Goal: Transaction & Acquisition: Obtain resource

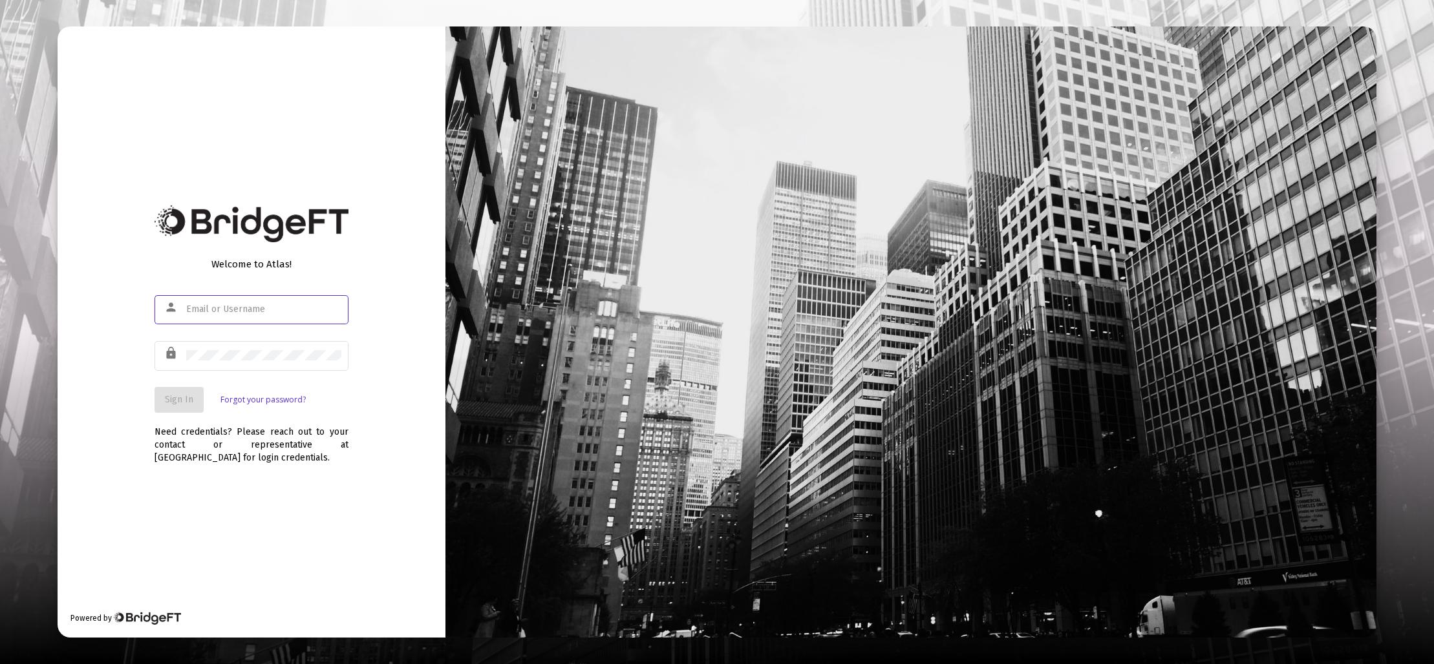
click at [277, 309] on input "text" at bounding box center [263, 309] width 155 height 10
type input "dhone@lcvadvisors.com"
click at [187, 399] on span "Sign In" at bounding box center [179, 399] width 28 height 11
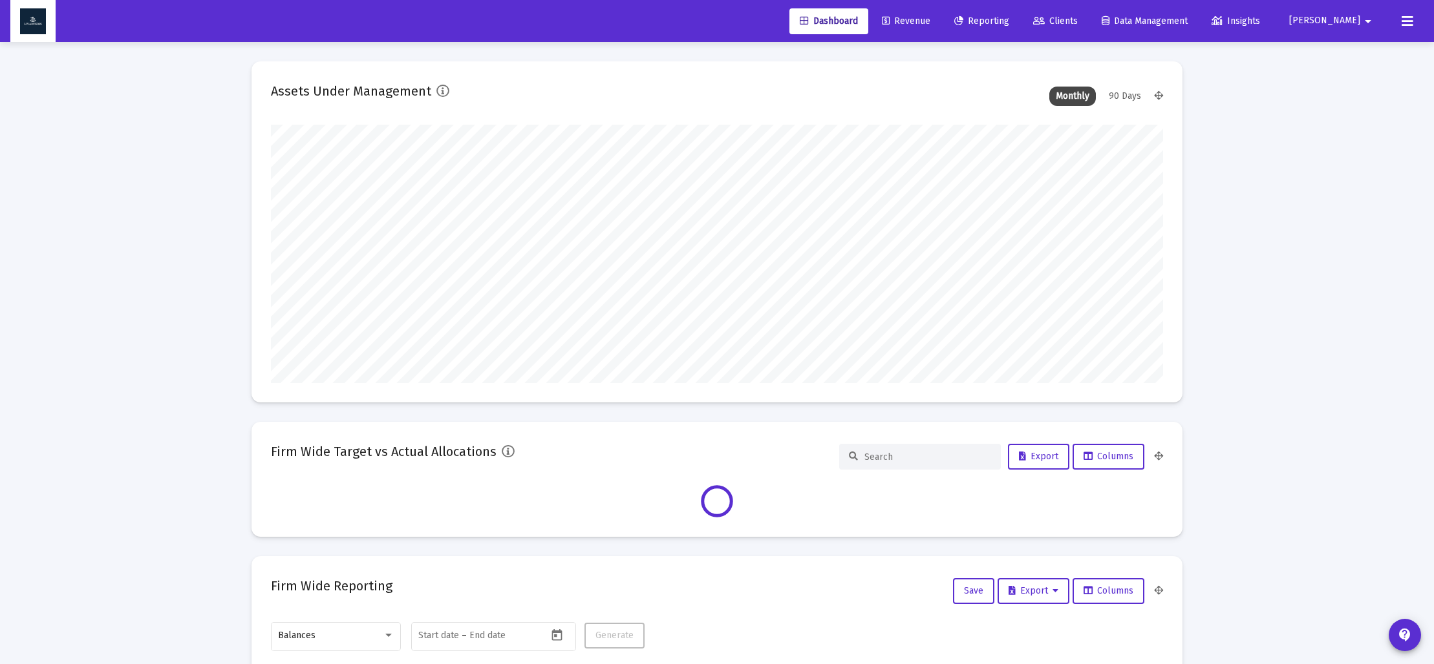
scroll to position [259, 892]
type input "2025-09-19"
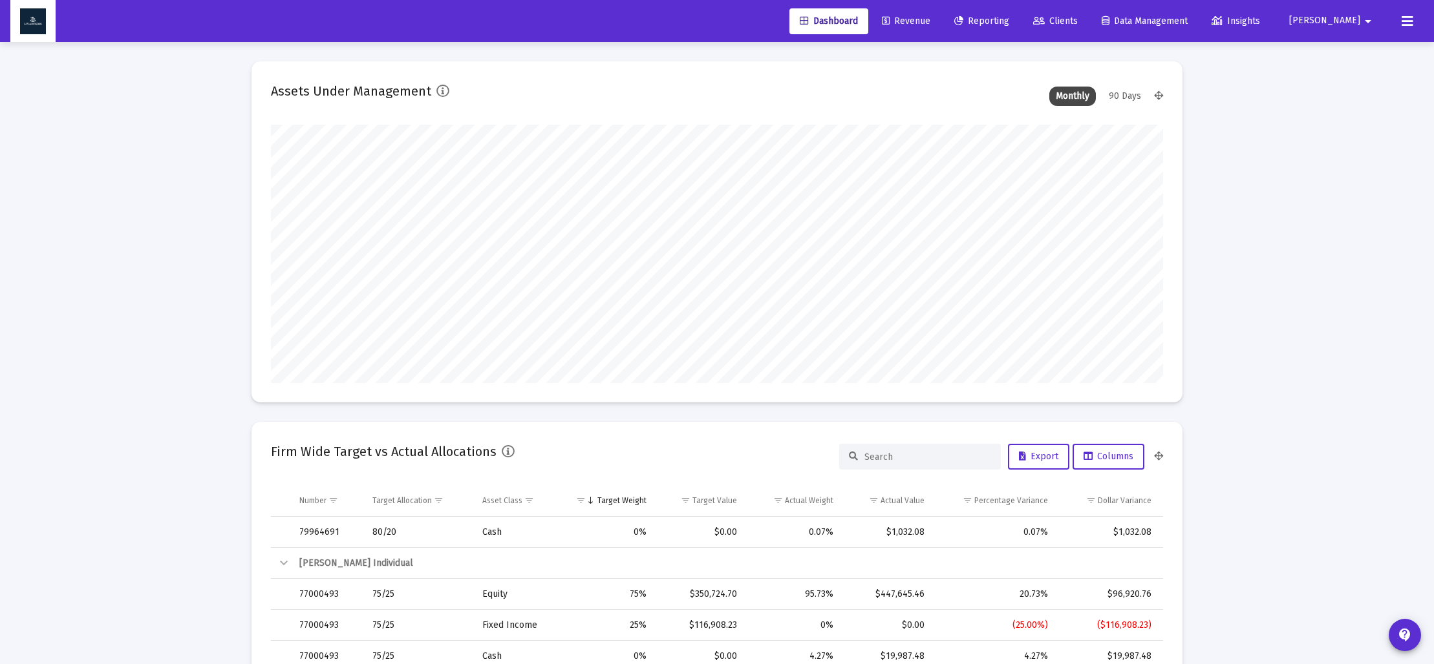
scroll to position [4, 0]
click at [1009, 17] on span "Reporting" at bounding box center [981, 21] width 55 height 11
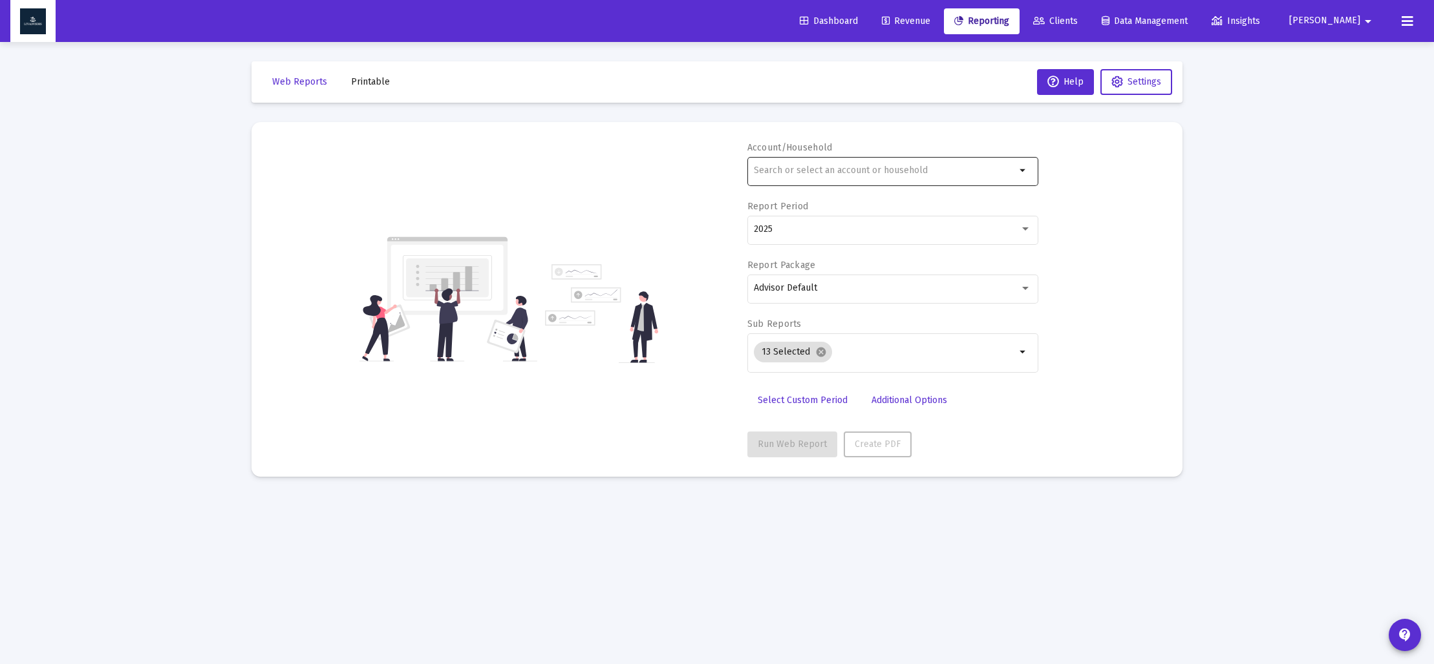
click at [818, 180] on div at bounding box center [885, 170] width 262 height 32
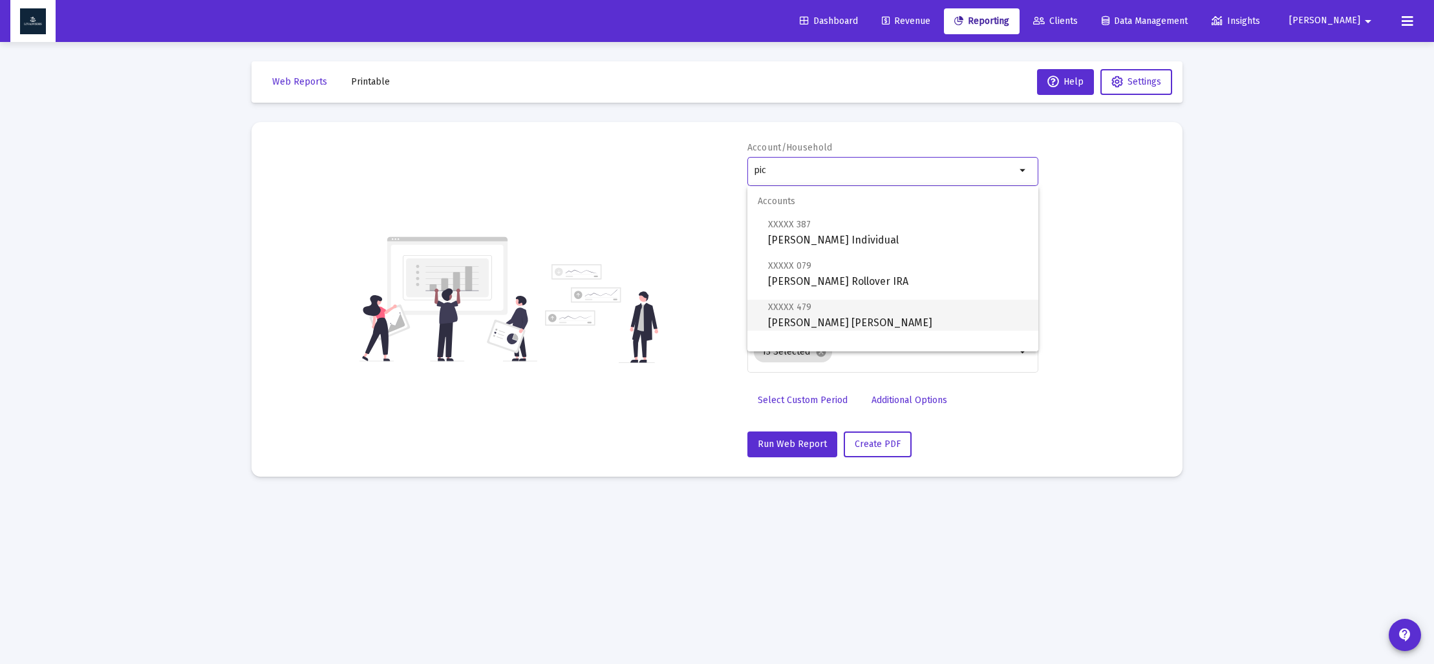
scroll to position [52, 0]
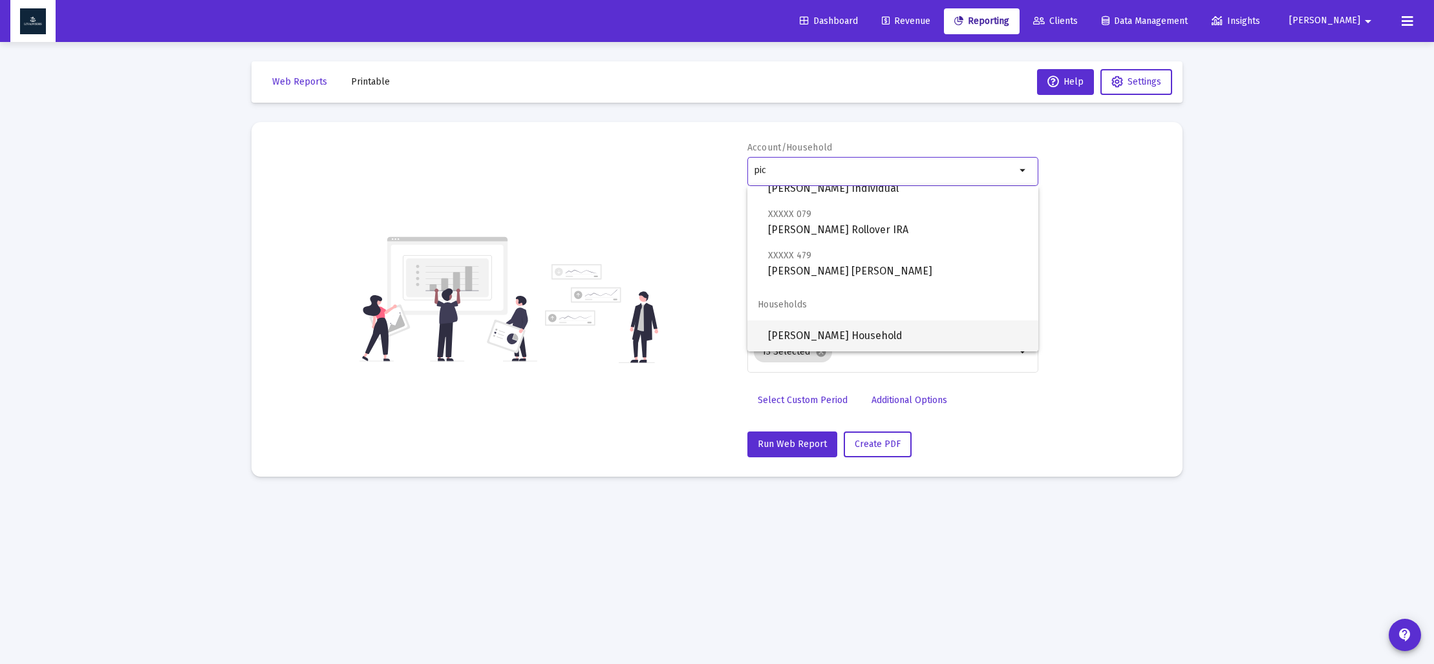
click at [847, 329] on span "[PERSON_NAME] Household" at bounding box center [898, 336] width 260 height 31
type input "[PERSON_NAME] Household"
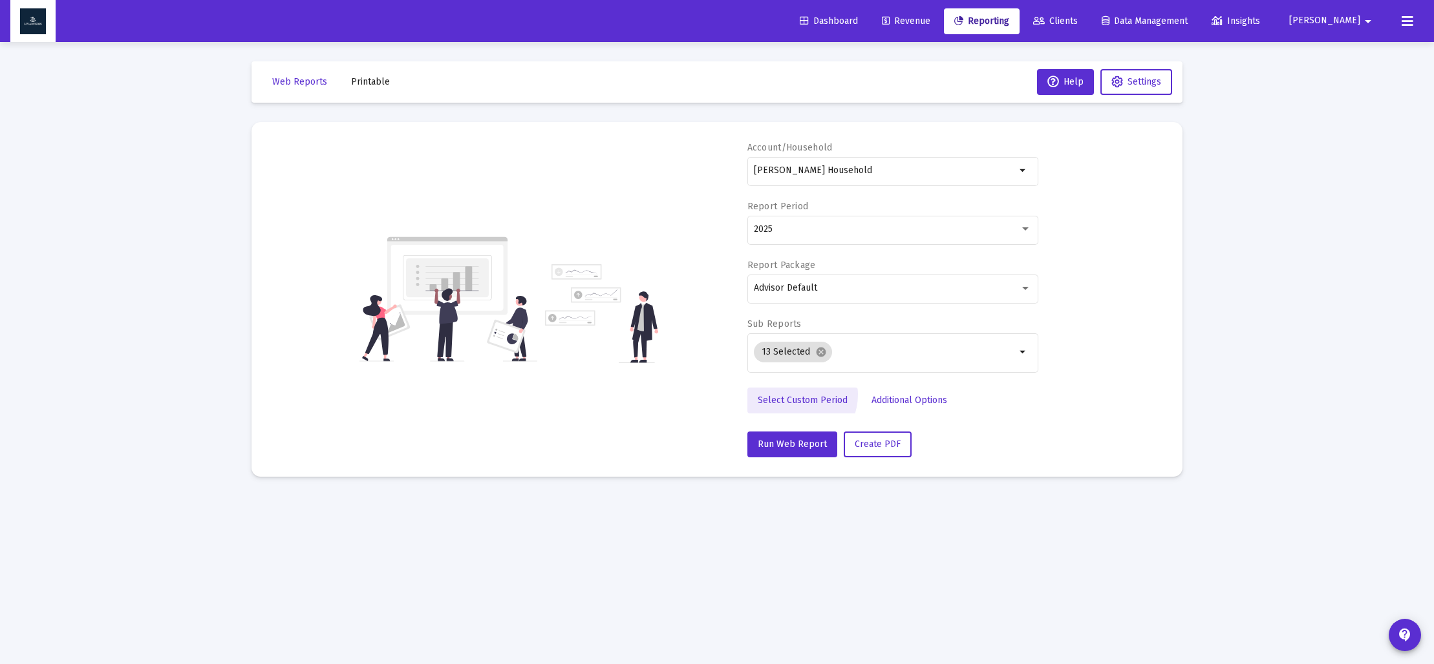
click at [791, 394] on link "Select Custom Period" at bounding box center [802, 401] width 111 height 26
click at [882, 227] on icon "Open calendar" at bounding box center [880, 229] width 14 height 14
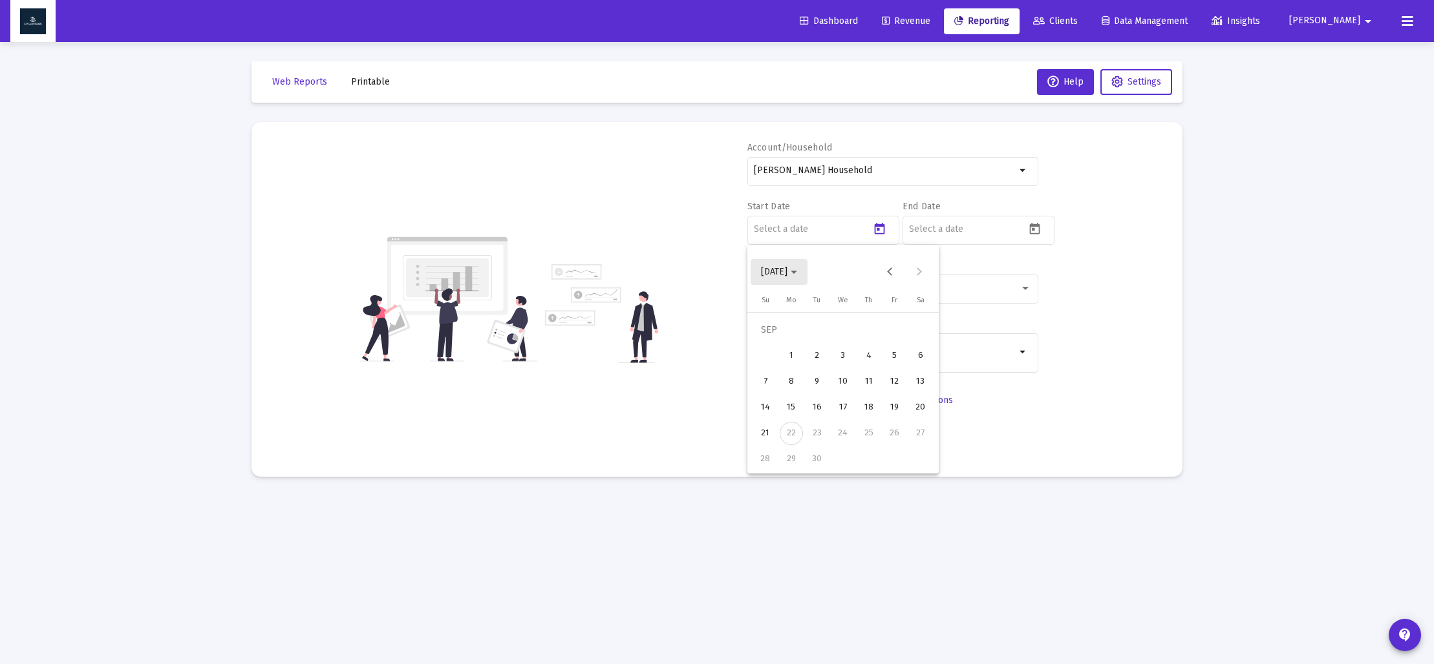
click at [797, 270] on span "[DATE]" at bounding box center [779, 271] width 36 height 11
click at [807, 433] on div "2023" at bounding box center [820, 441] width 41 height 23
click at [770, 394] on div "SEP" at bounding box center [774, 389] width 41 height 23
drag, startPoint x: 917, startPoint y: 435, endPoint x: 906, endPoint y: 430, distance: 12.7
click at [916, 435] on div "30" at bounding box center [920, 433] width 23 height 23
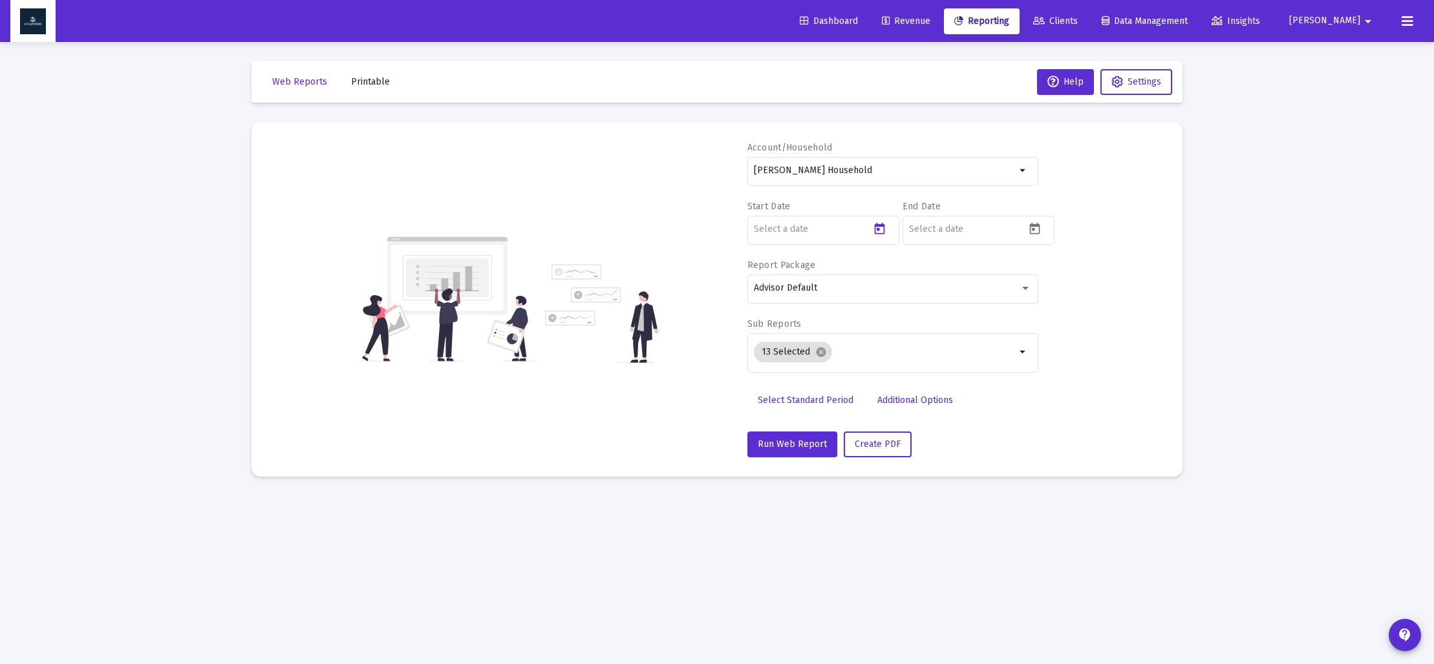
type input "[DATE]"
click at [1033, 229] on icon "Open calendar" at bounding box center [1035, 229] width 10 height 12
click at [952, 272] on icon "Choose month and year" at bounding box center [949, 272] width 6 height 3
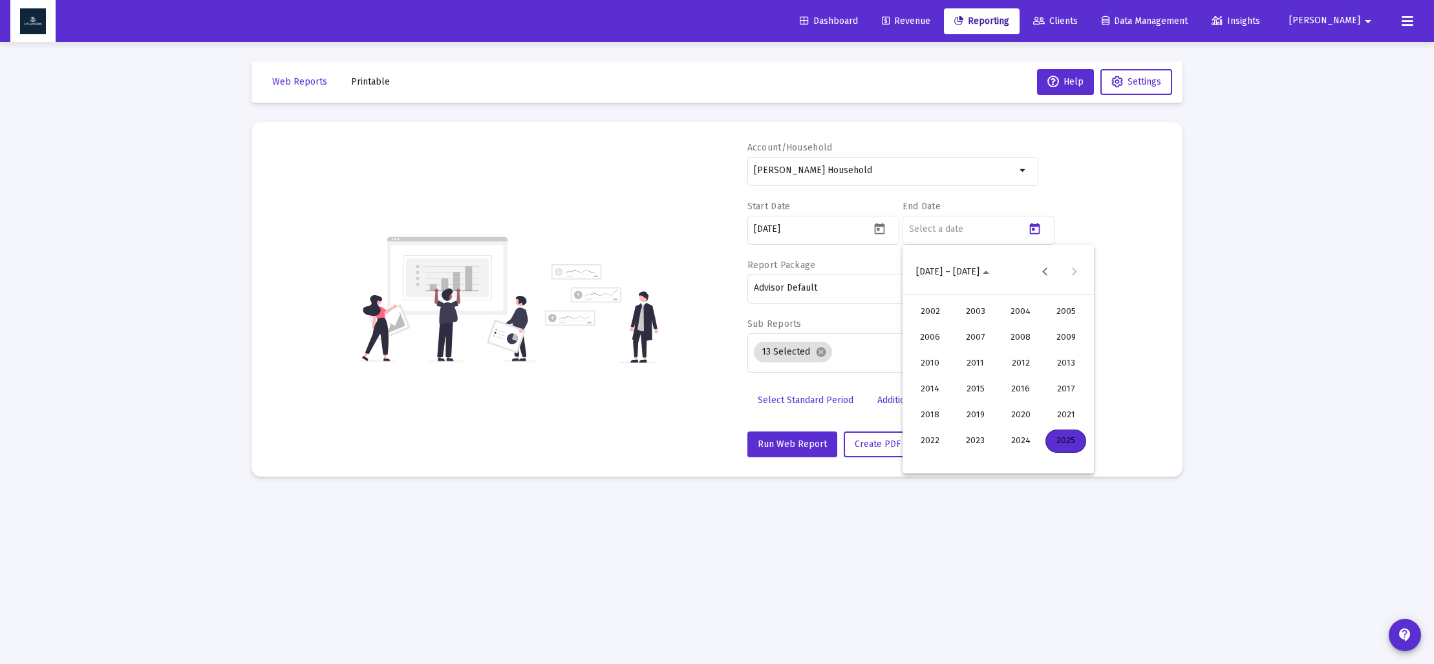
click at [986, 437] on div "2023" at bounding box center [975, 441] width 41 height 23
click at [1065, 392] on div "DEC" at bounding box center [1065, 389] width 41 height 23
click at [924, 463] on div "31" at bounding box center [920, 459] width 23 height 23
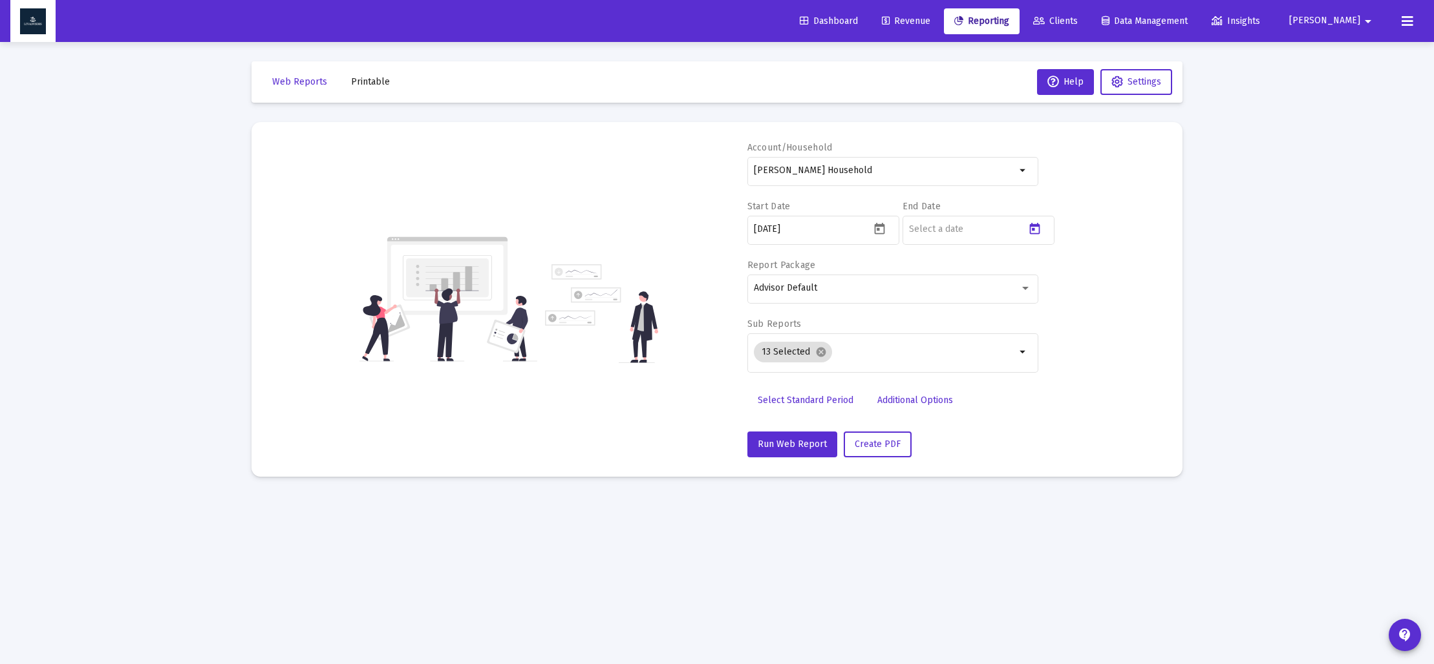
type input "[DATE]"
click at [819, 354] on mat-icon "cancel" at bounding box center [821, 352] width 12 height 12
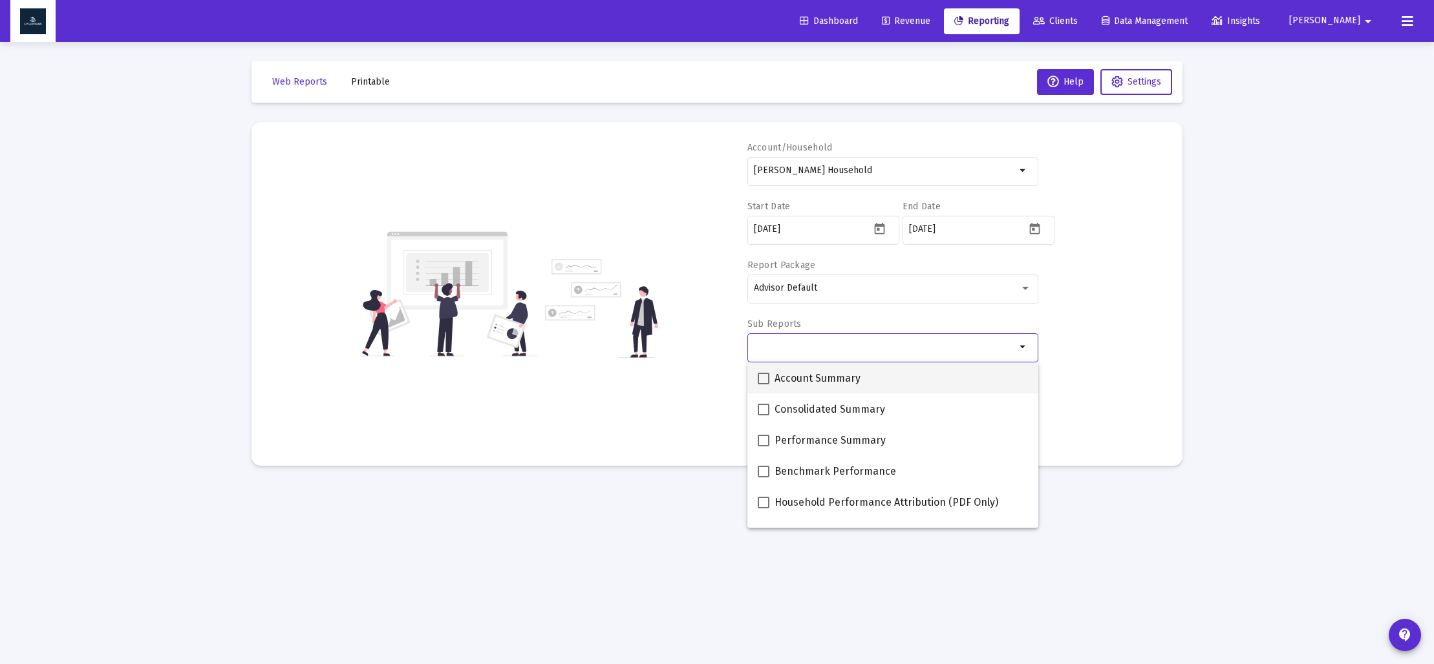
click at [806, 374] on span "Account Summary" at bounding box center [817, 379] width 86 height 16
click at [763, 385] on input "Account Summary" at bounding box center [763, 385] width 1 height 1
checkbox input "true"
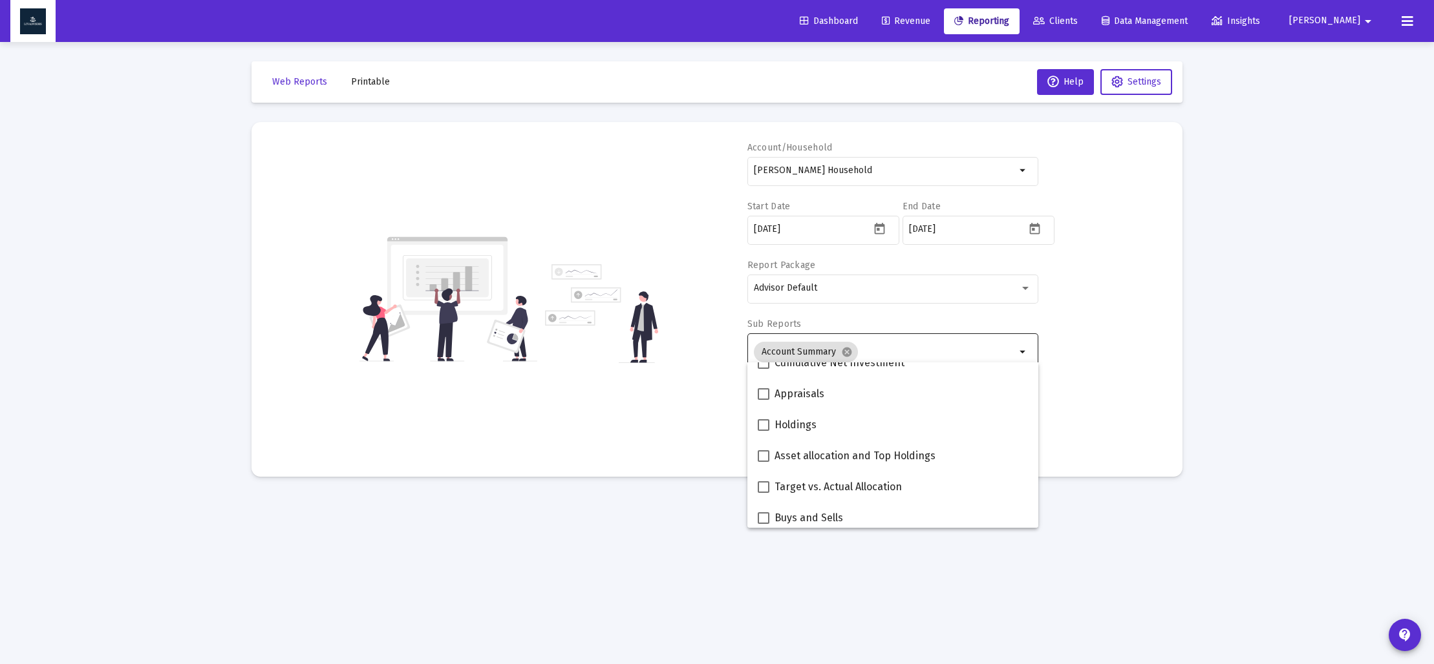
scroll to position [236, 0]
click at [814, 445] on mat-checkbox "Asset allocation and Top Holdings" at bounding box center [846, 452] width 178 height 31
drag, startPoint x: 766, startPoint y: 449, endPoint x: 748, endPoint y: 452, distance: 17.9
click at [765, 449] on span at bounding box center [763, 453] width 12 height 12
click at [763, 459] on input "Asset allocation and Top Holdings" at bounding box center [763, 459] width 1 height 1
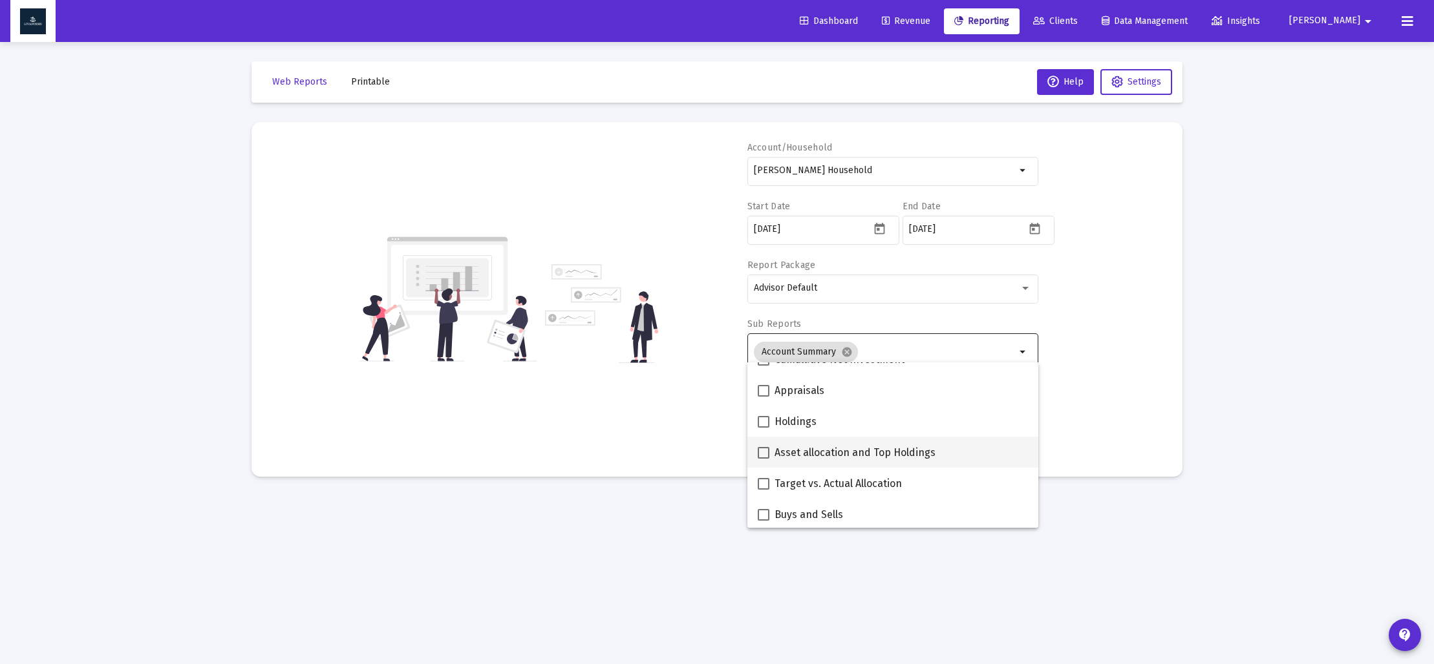
checkbox input "true"
click at [702, 443] on div "Account/Household Katherine Pickus Household arrow_drop_down Start Date 2023-09…" at bounding box center [717, 300] width 892 height 316
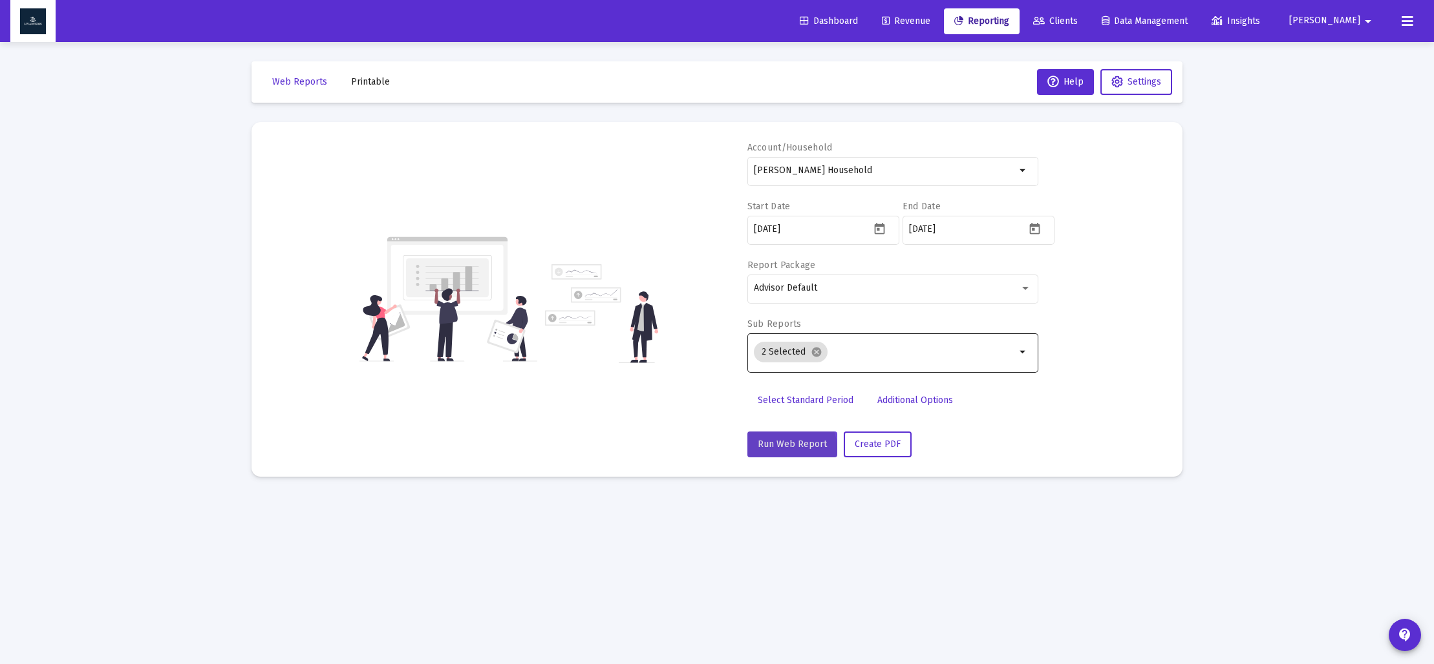
click at [785, 449] on span "Run Web Report" at bounding box center [791, 444] width 69 height 11
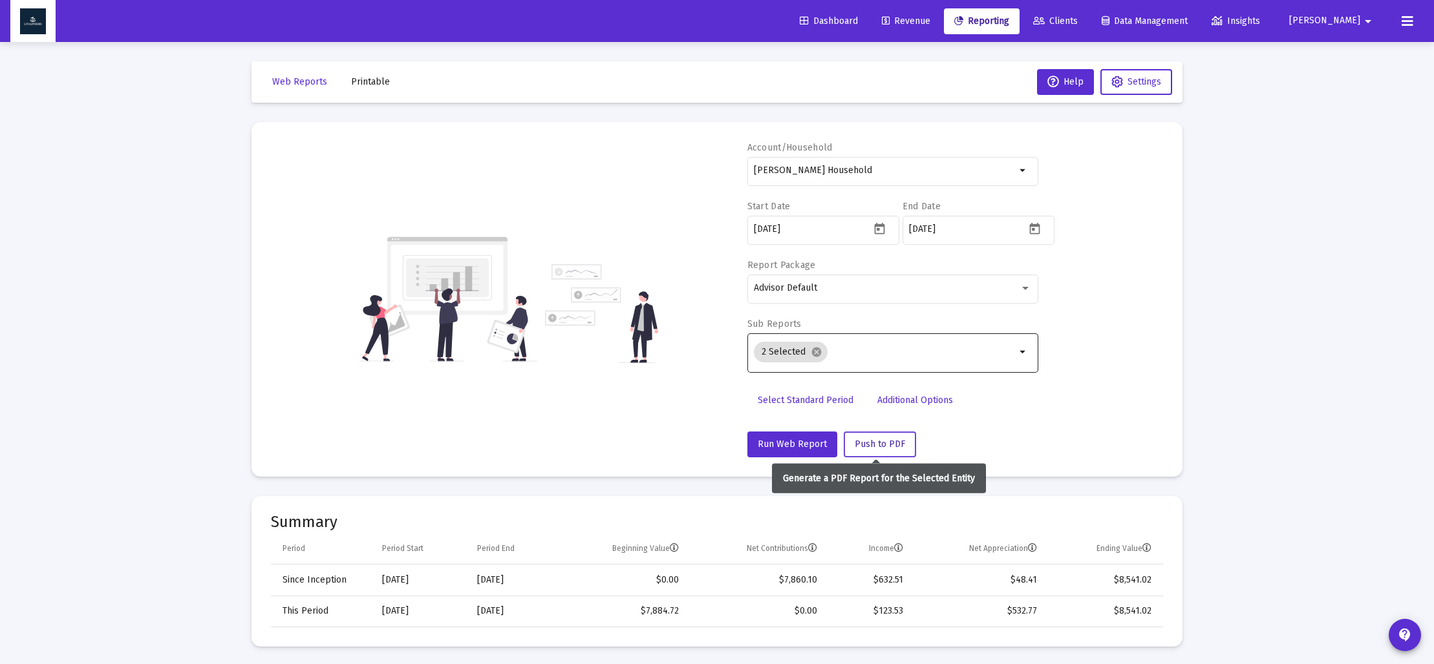
click at [884, 449] on button "Push to PDF" at bounding box center [879, 445] width 72 height 26
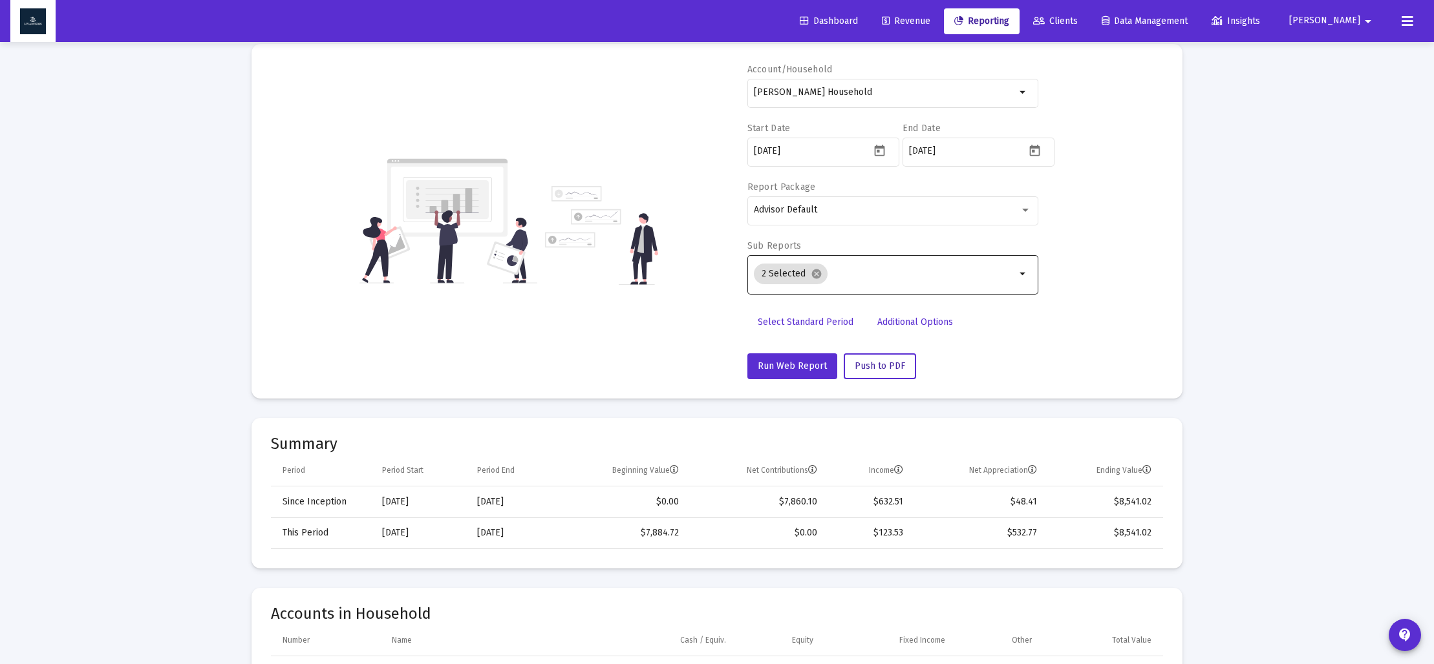
scroll to position [82, 0]
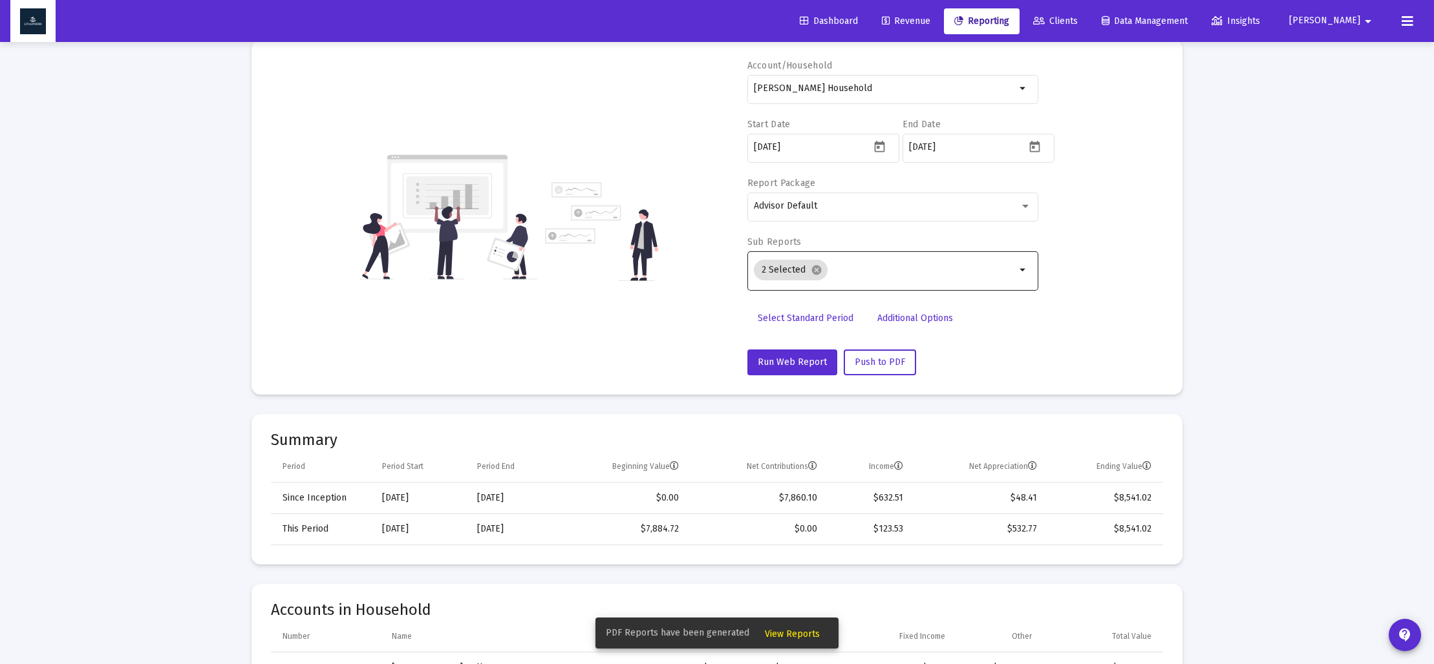
click at [772, 630] on span "View Reports" at bounding box center [792, 634] width 55 height 11
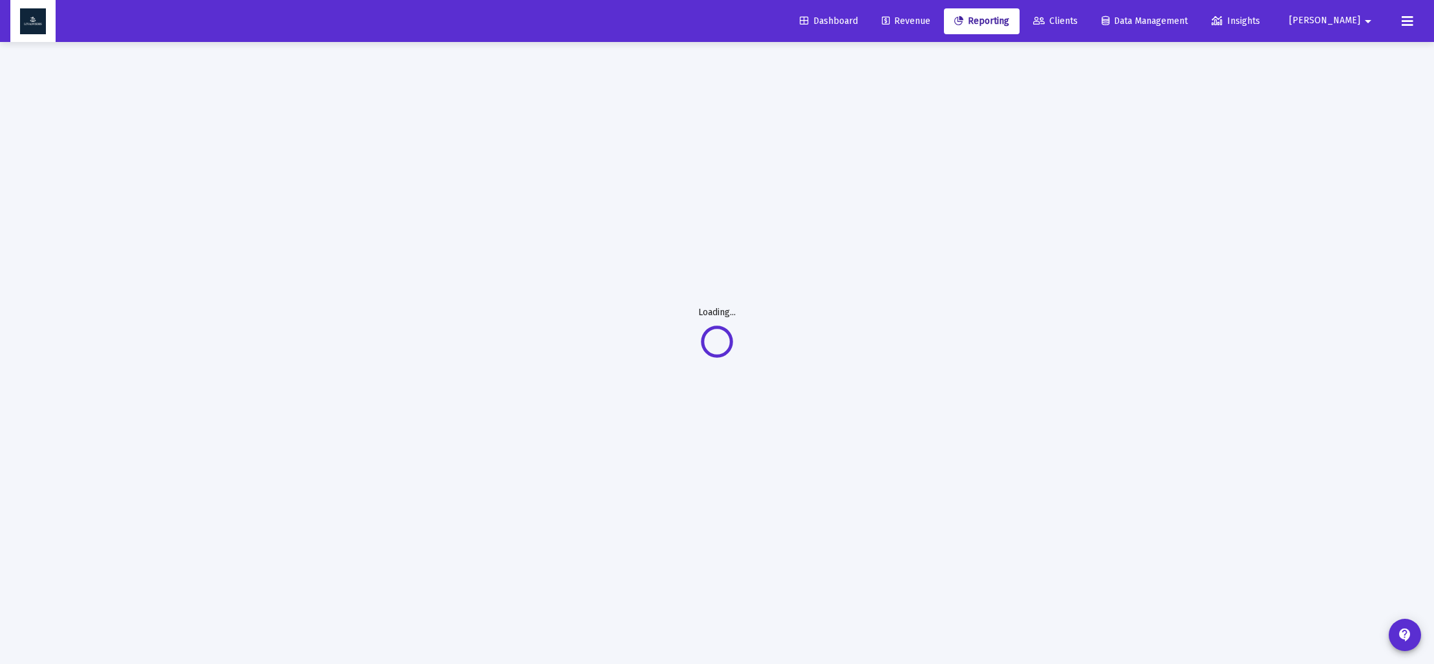
scroll to position [42, 0]
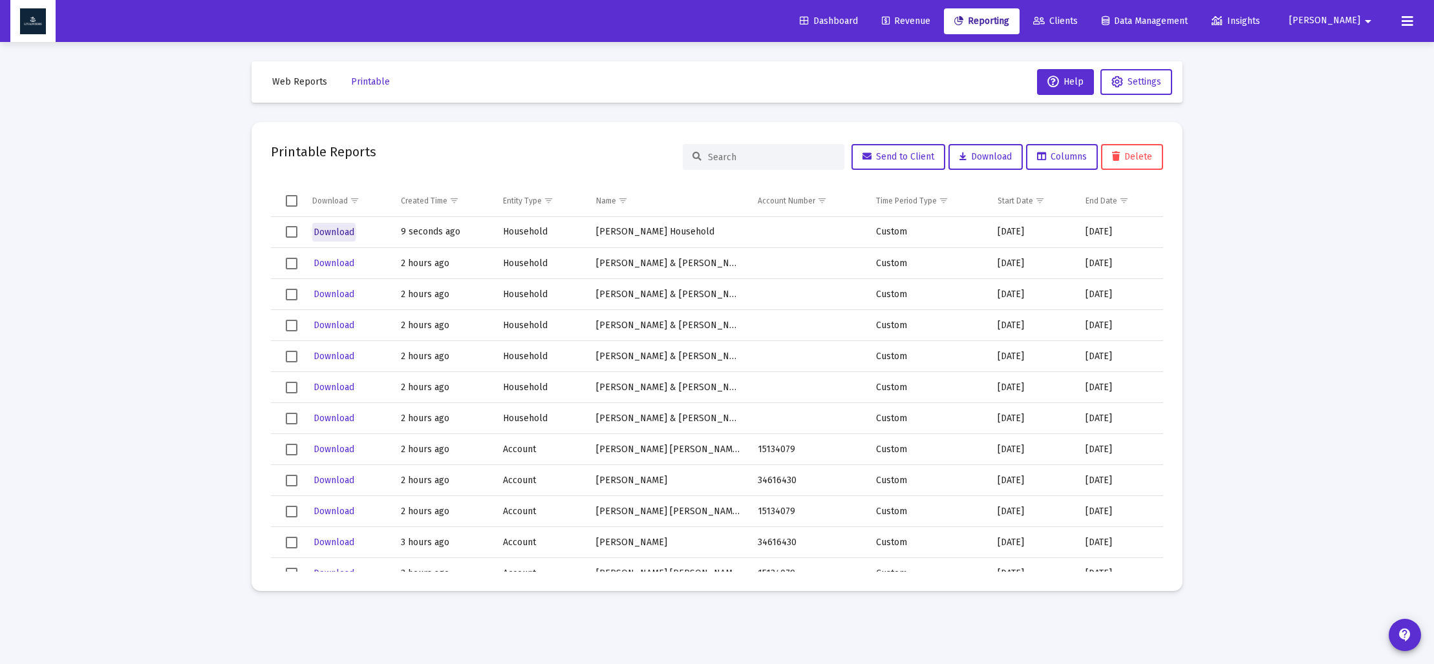
drag, startPoint x: 337, startPoint y: 228, endPoint x: 342, endPoint y: 234, distance: 7.4
click at [337, 228] on span "Download" at bounding box center [333, 232] width 41 height 11
drag, startPoint x: 296, startPoint y: 78, endPoint x: 333, endPoint y: 131, distance: 64.0
click at [297, 79] on span "Web Reports" at bounding box center [299, 81] width 55 height 11
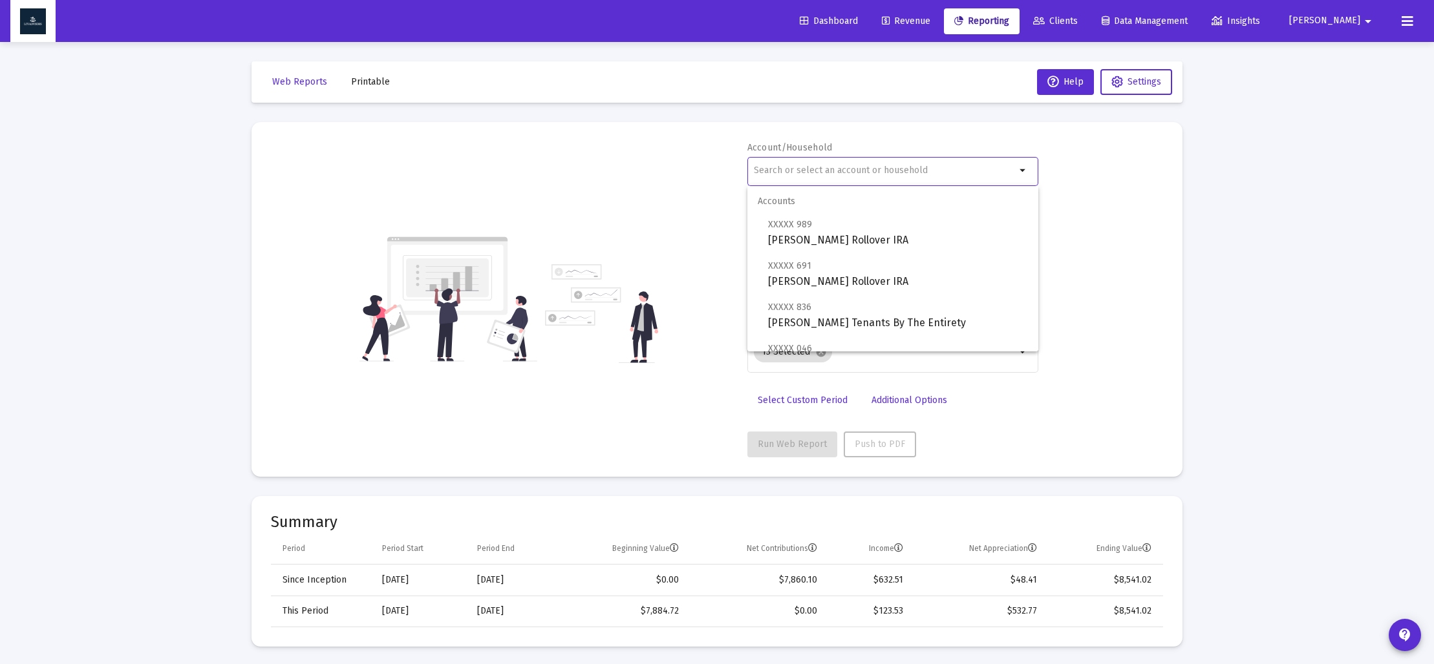
click at [871, 175] on input "text" at bounding box center [885, 170] width 262 height 10
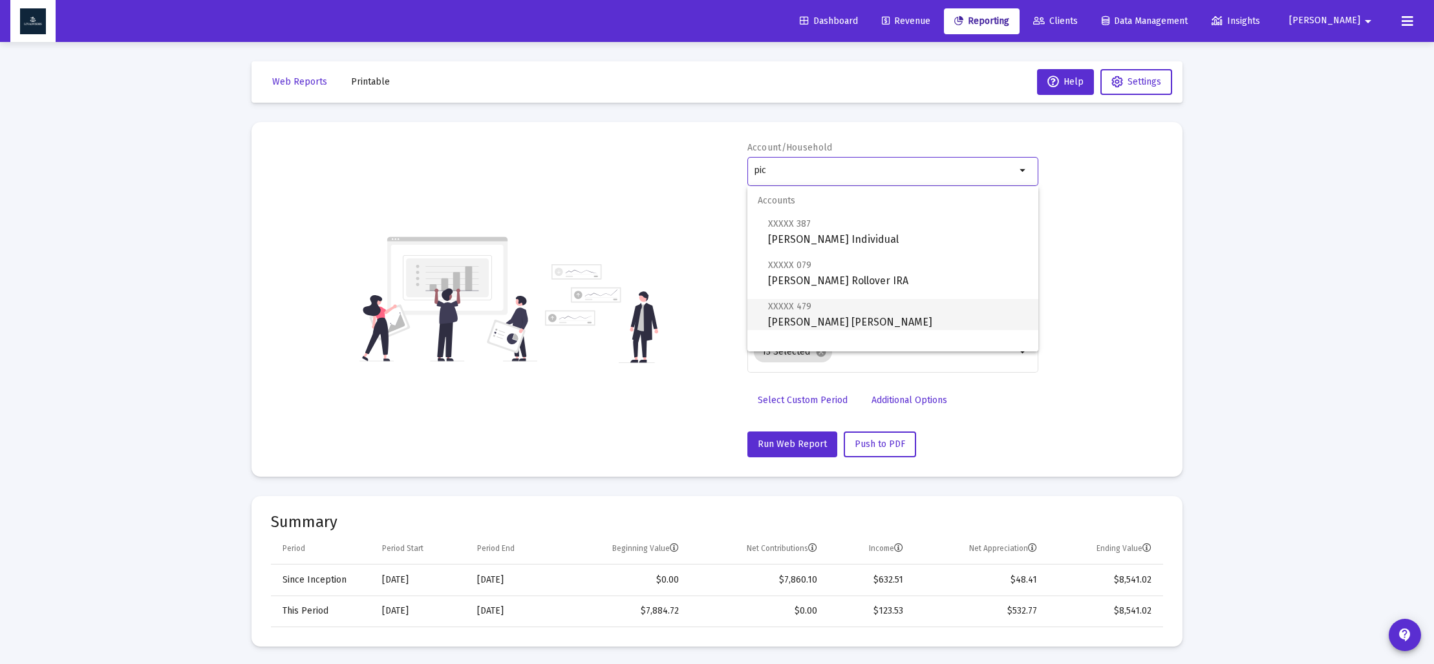
scroll to position [52, 0]
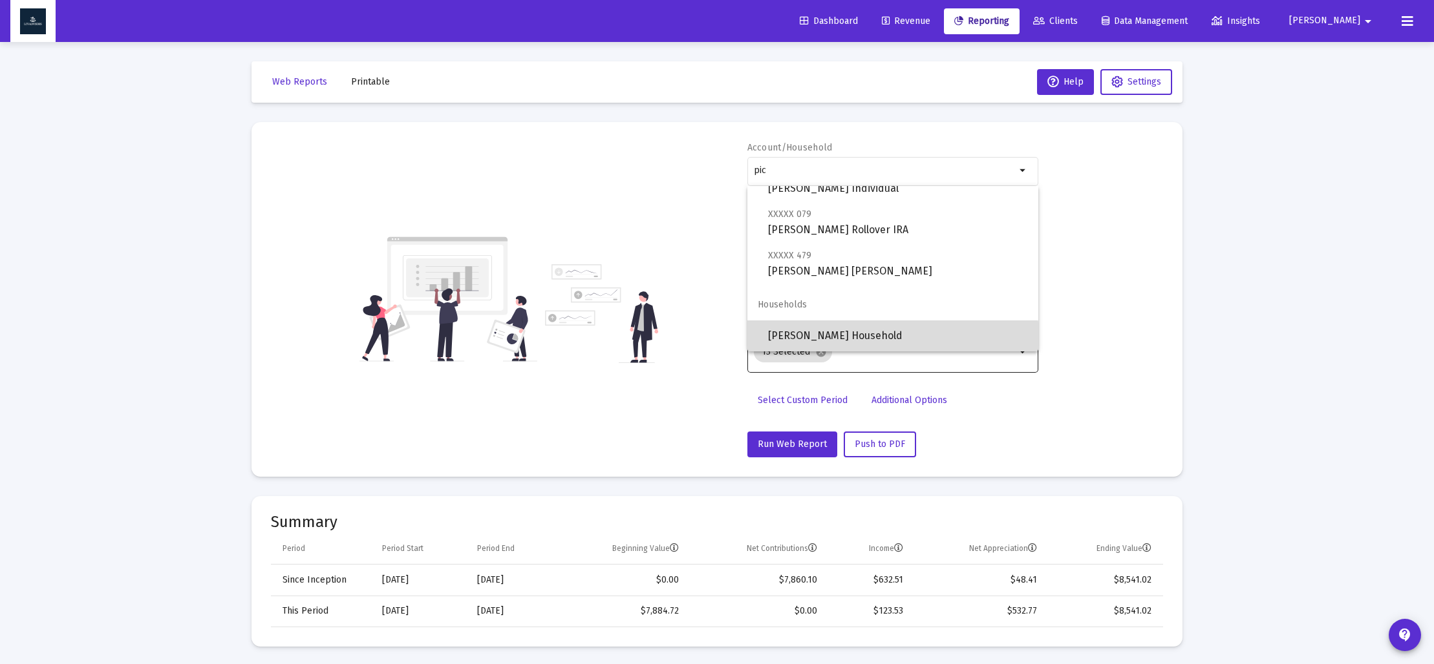
click at [887, 336] on span "[PERSON_NAME] Household" at bounding box center [898, 336] width 260 height 31
type input "[PERSON_NAME] Household"
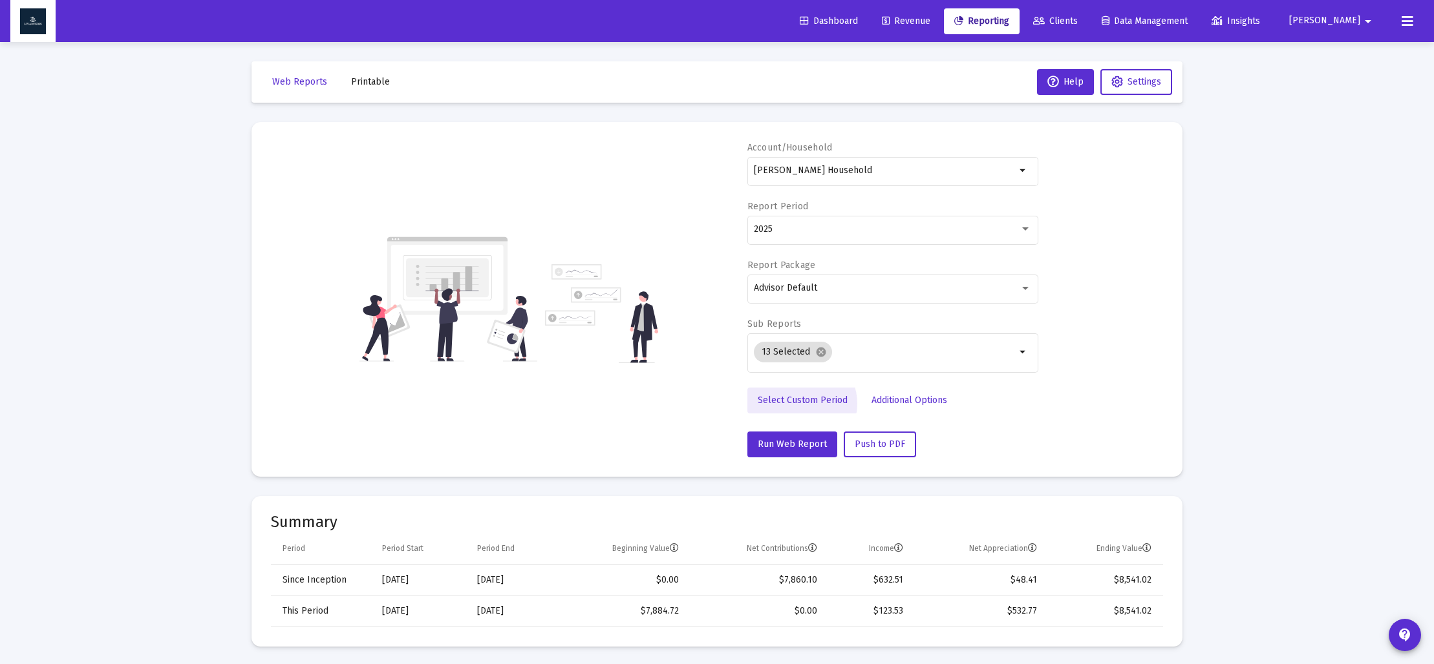
click at [798, 404] on span "Select Custom Period" at bounding box center [802, 400] width 90 height 11
click at [876, 224] on icon "Open calendar" at bounding box center [879, 229] width 10 height 12
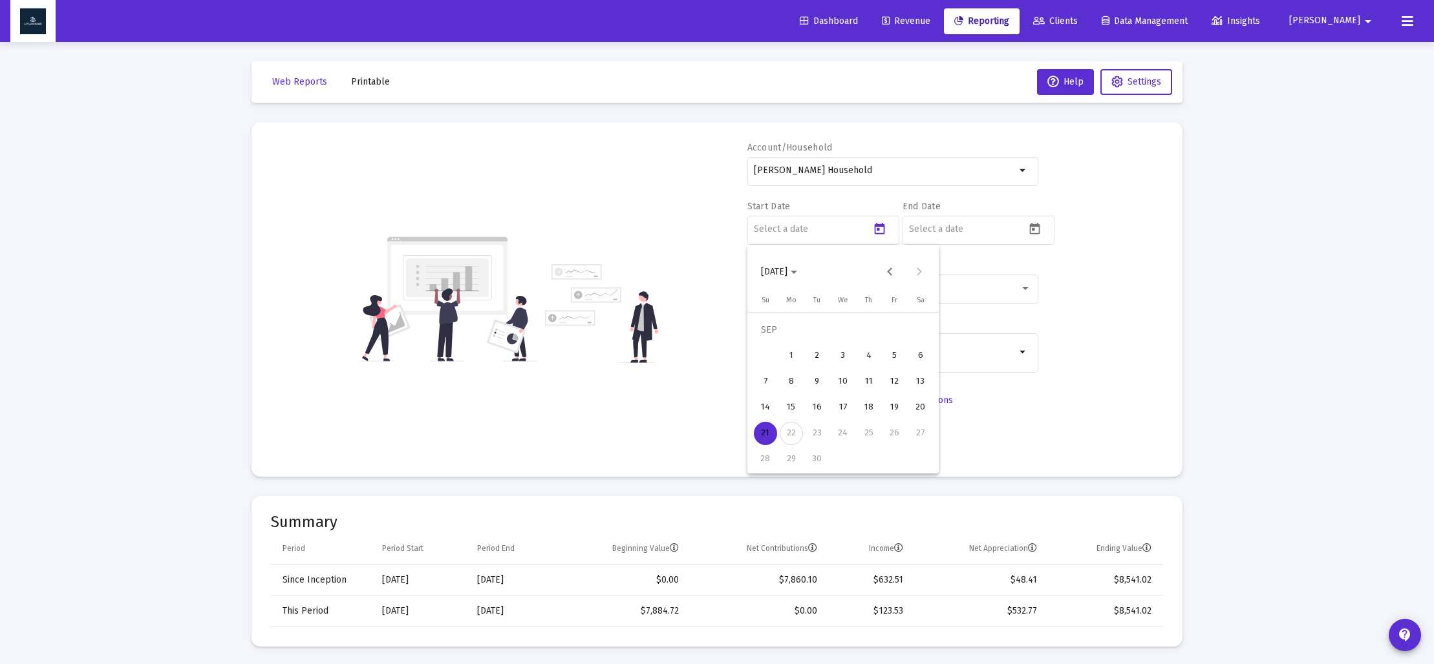
click at [797, 275] on span "[DATE]" at bounding box center [779, 271] width 36 height 11
click at [868, 445] on div "2024" at bounding box center [865, 441] width 41 height 23
click at [782, 390] on div "SEP" at bounding box center [774, 389] width 41 height 23
drag, startPoint x: 788, startPoint y: 454, endPoint x: 834, endPoint y: 398, distance: 72.5
click at [788, 453] on div "30" at bounding box center [790, 459] width 23 height 23
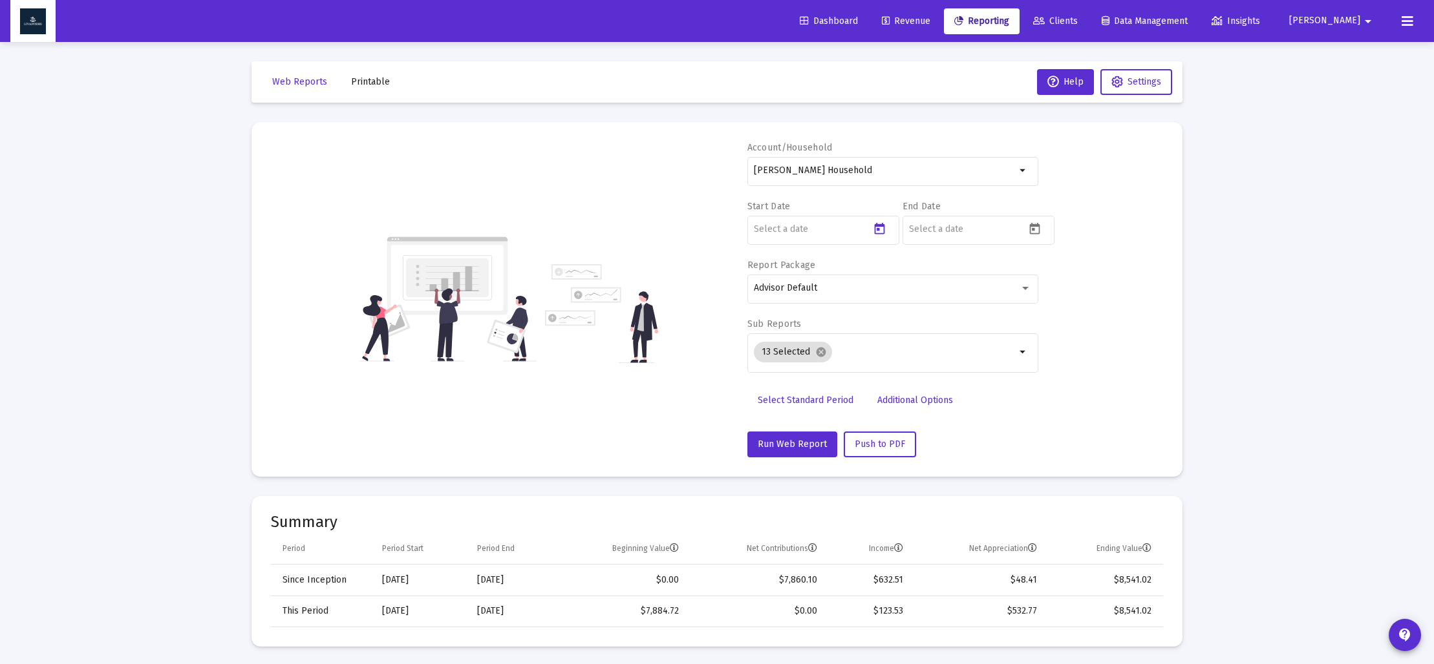
type input "[DATE]"
click at [1044, 224] on div at bounding box center [1036, 228] width 22 height 19
click at [1039, 228] on icon "Open calendar" at bounding box center [1035, 229] width 10 height 12
click at [952, 272] on polygon "Choose month and year" at bounding box center [949, 272] width 6 height 3
click at [1012, 431] on div "2024" at bounding box center [1020, 441] width 41 height 23
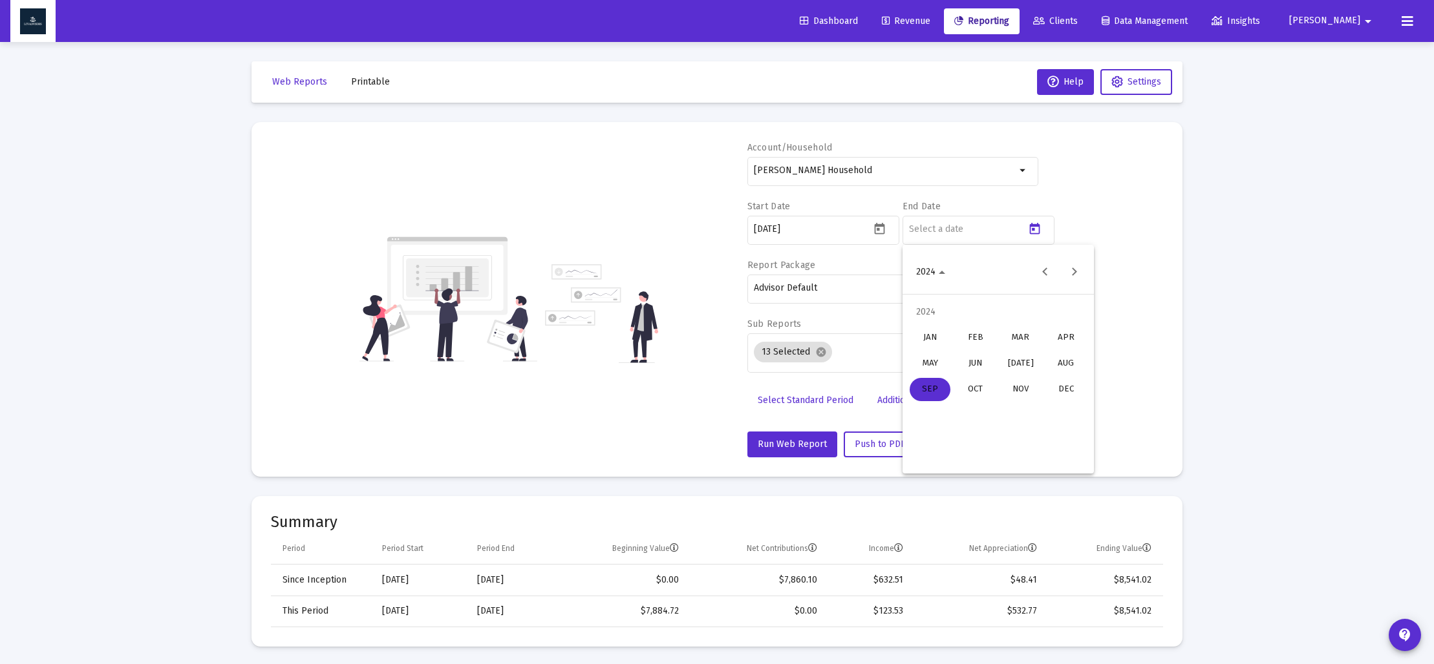
click at [1051, 388] on div "DEC" at bounding box center [1065, 389] width 41 height 23
drag, startPoint x: 979, startPoint y: 460, endPoint x: 966, endPoint y: 454, distance: 13.6
click at [977, 460] on div "31" at bounding box center [971, 459] width 23 height 23
type input "[DATE]"
click at [818, 355] on mat-icon "cancel" at bounding box center [821, 352] width 12 height 12
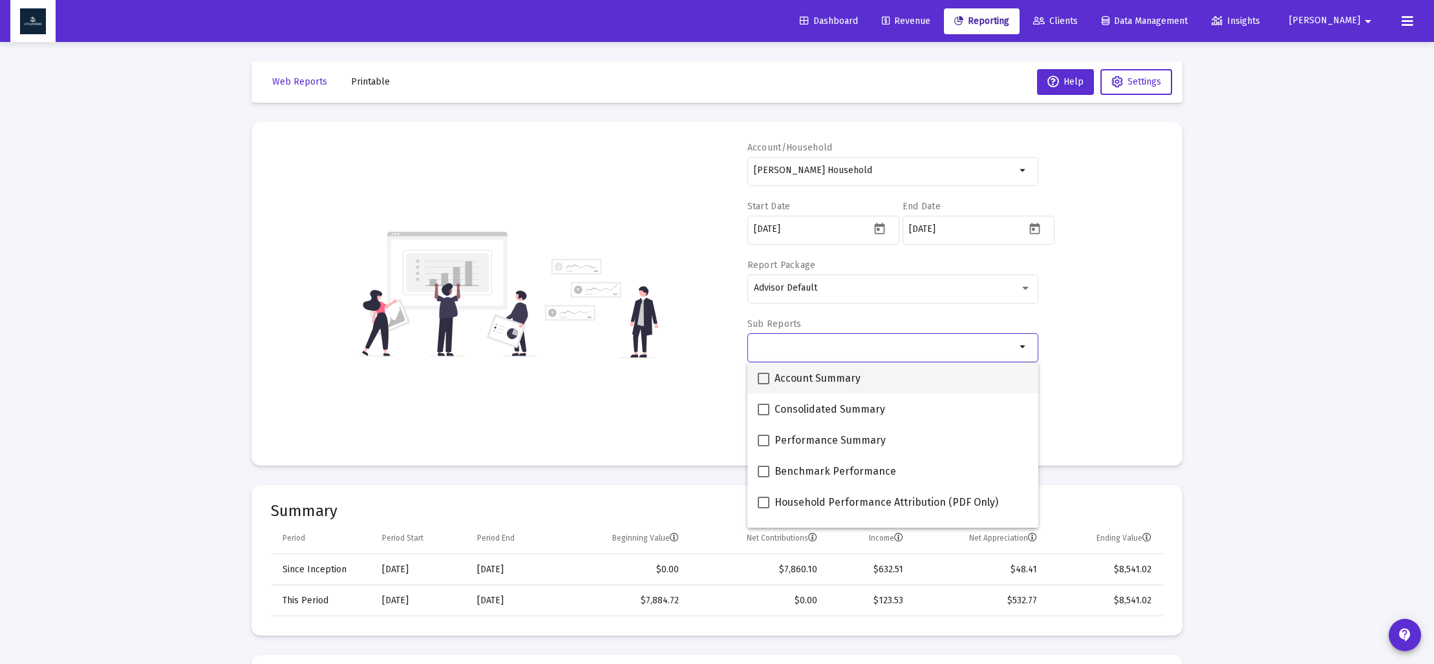
click at [764, 374] on span at bounding box center [763, 379] width 12 height 12
click at [763, 385] on input "Account Summary" at bounding box center [763, 385] width 1 height 1
checkbox input "true"
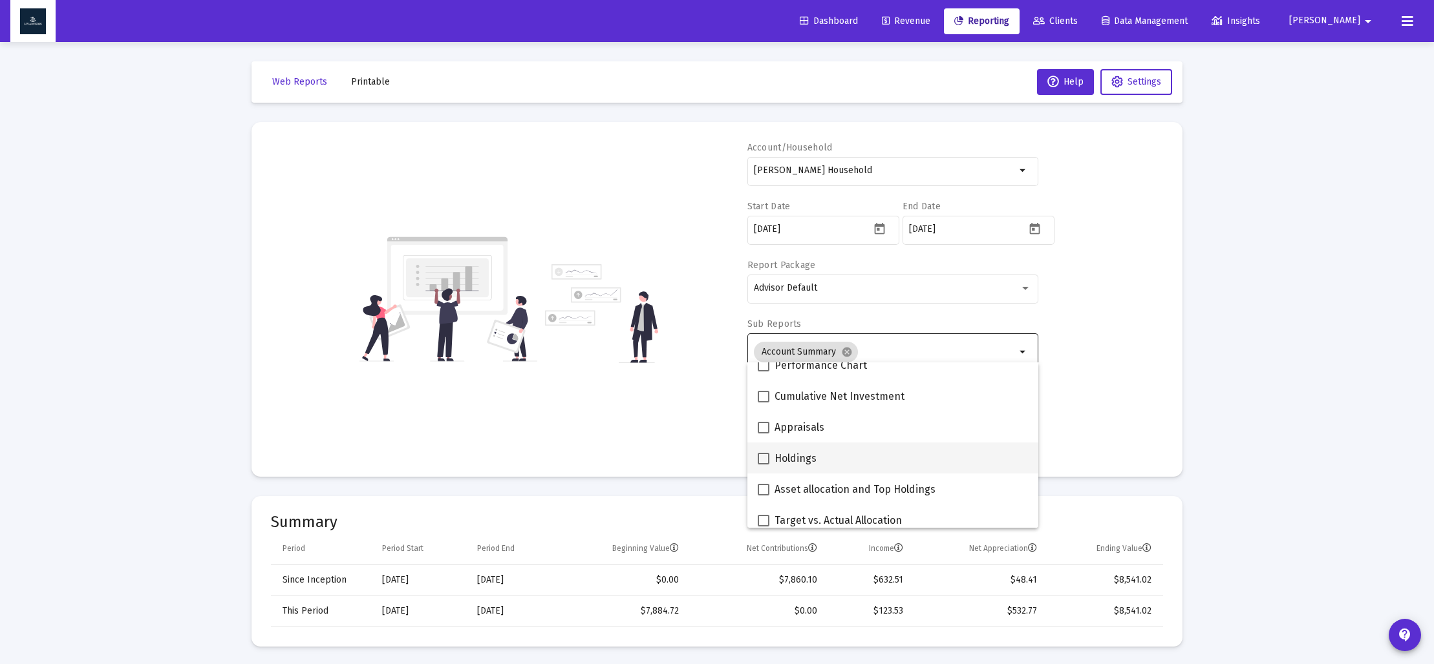
scroll to position [198, 0]
click at [761, 485] on span at bounding box center [763, 491] width 12 height 12
click at [763, 496] on input "Asset allocation and Top Holdings" at bounding box center [763, 496] width 1 height 1
checkbox input "true"
click at [690, 429] on div "Account/Household Katherine Pickus Household arrow_drop_down Start Date 2024-09…" at bounding box center [717, 300] width 892 height 316
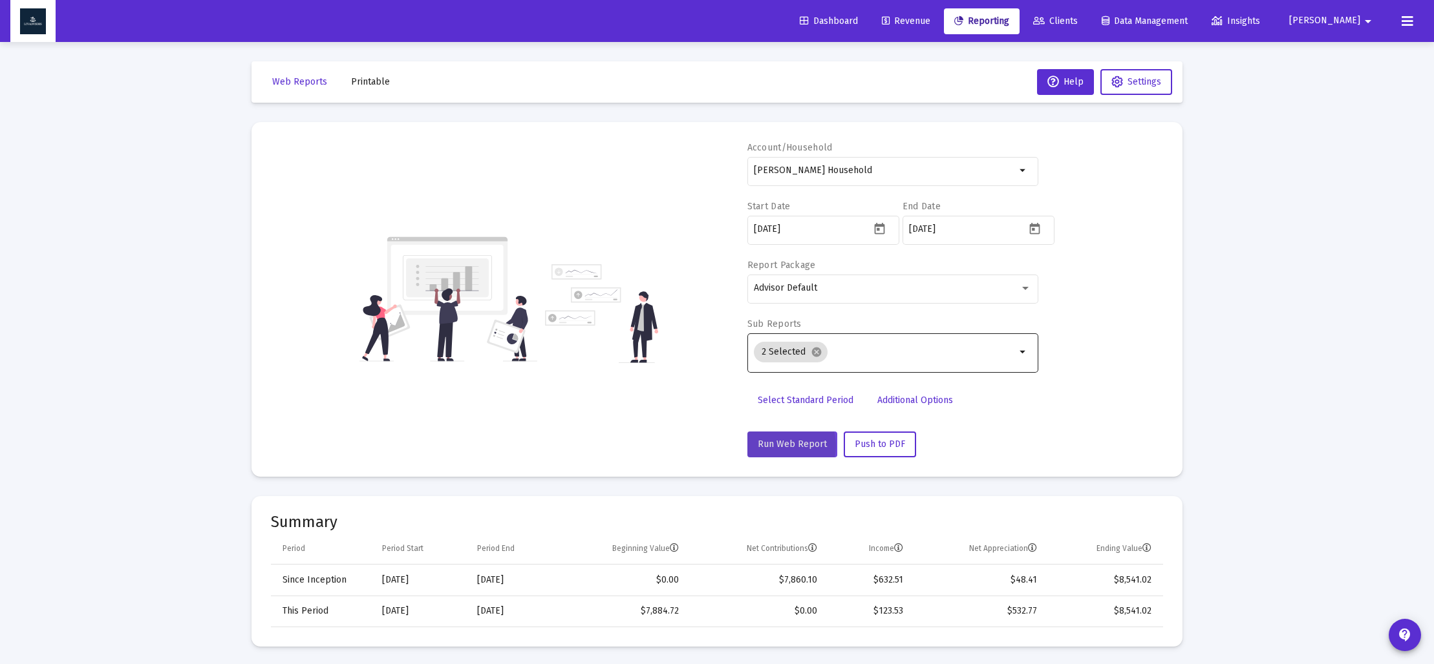
click at [780, 446] on span "Run Web Report" at bounding box center [791, 444] width 69 height 11
click at [862, 447] on span "Push to PDF" at bounding box center [879, 444] width 50 height 11
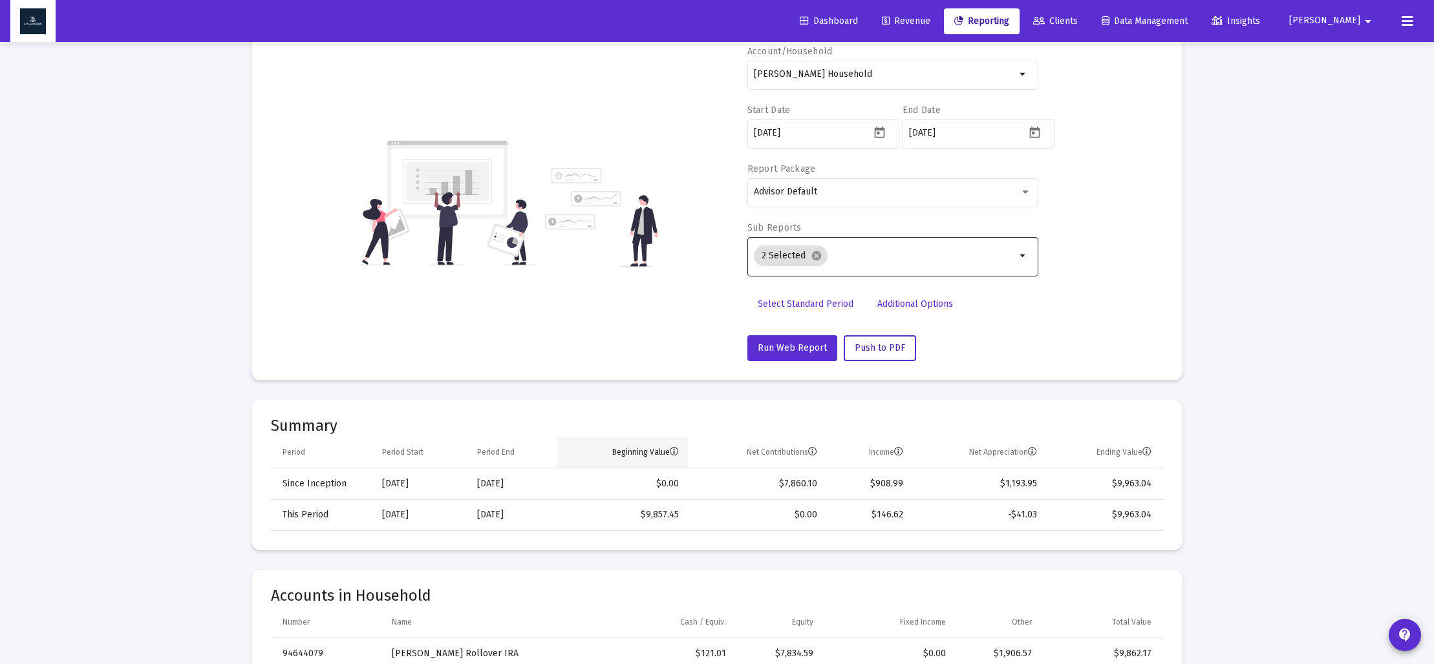
scroll to position [0, 0]
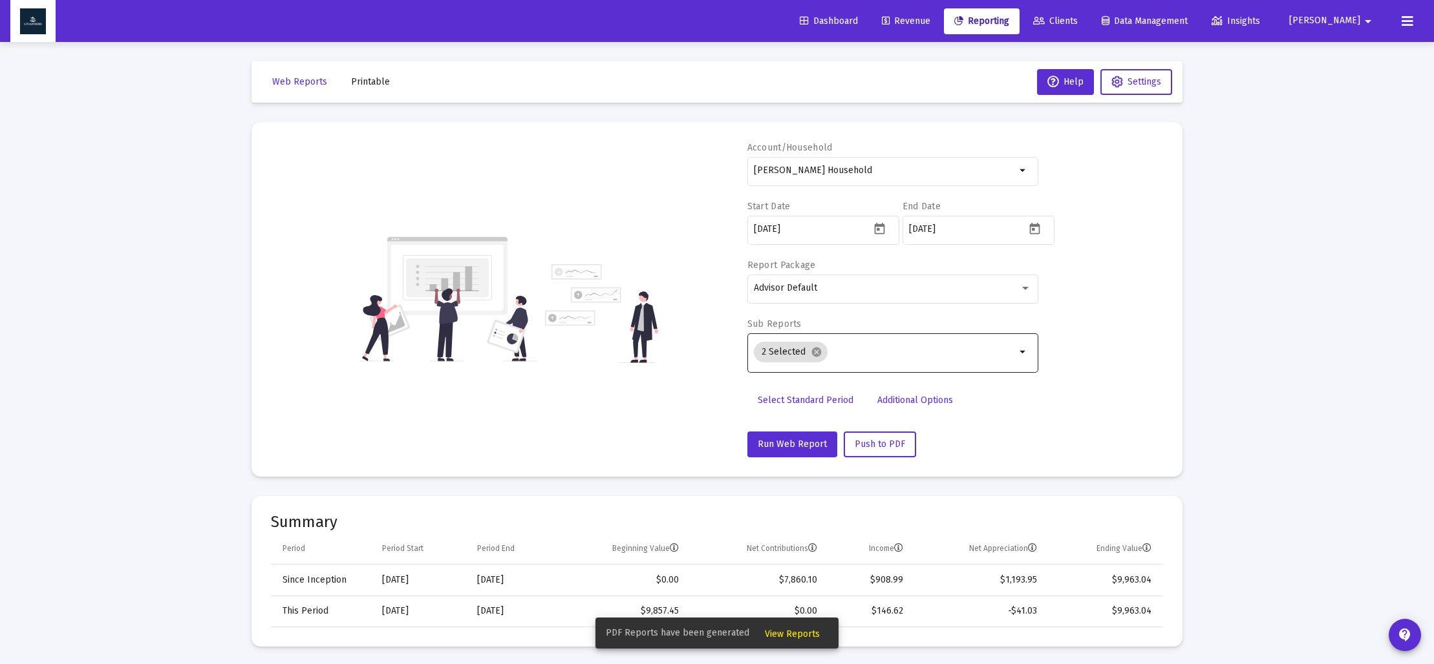
click at [789, 633] on span "View Reports" at bounding box center [792, 634] width 55 height 11
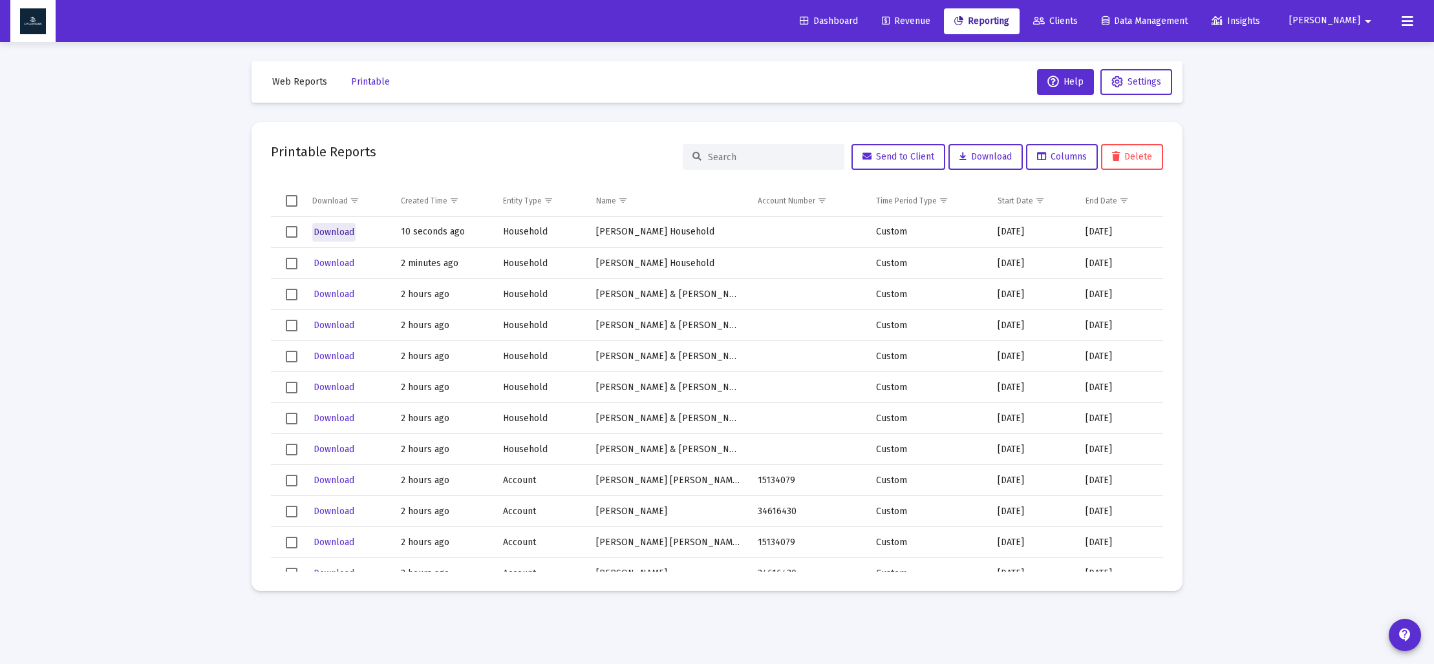
click at [348, 231] on span "Download" at bounding box center [333, 232] width 41 height 11
click at [312, 85] on span "Web Reports" at bounding box center [299, 81] width 55 height 11
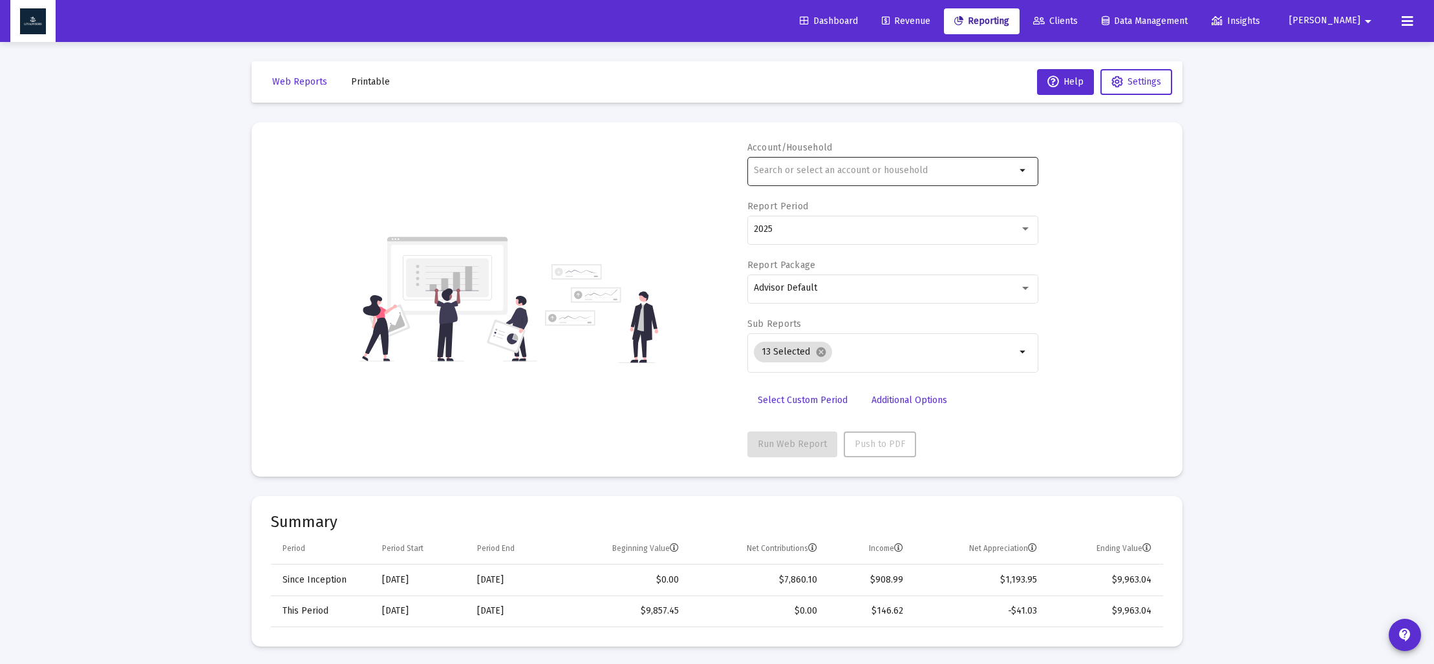
click at [799, 168] on input "text" at bounding box center [885, 170] width 262 height 10
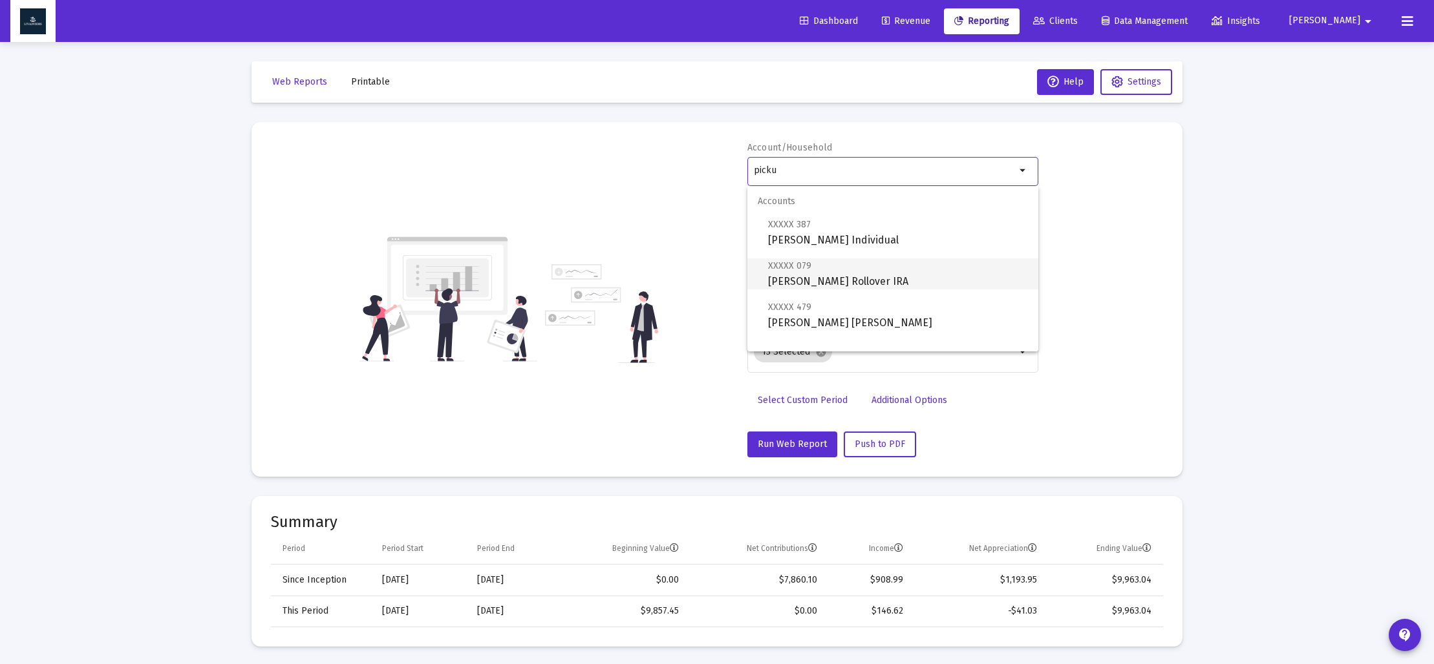
scroll to position [52, 0]
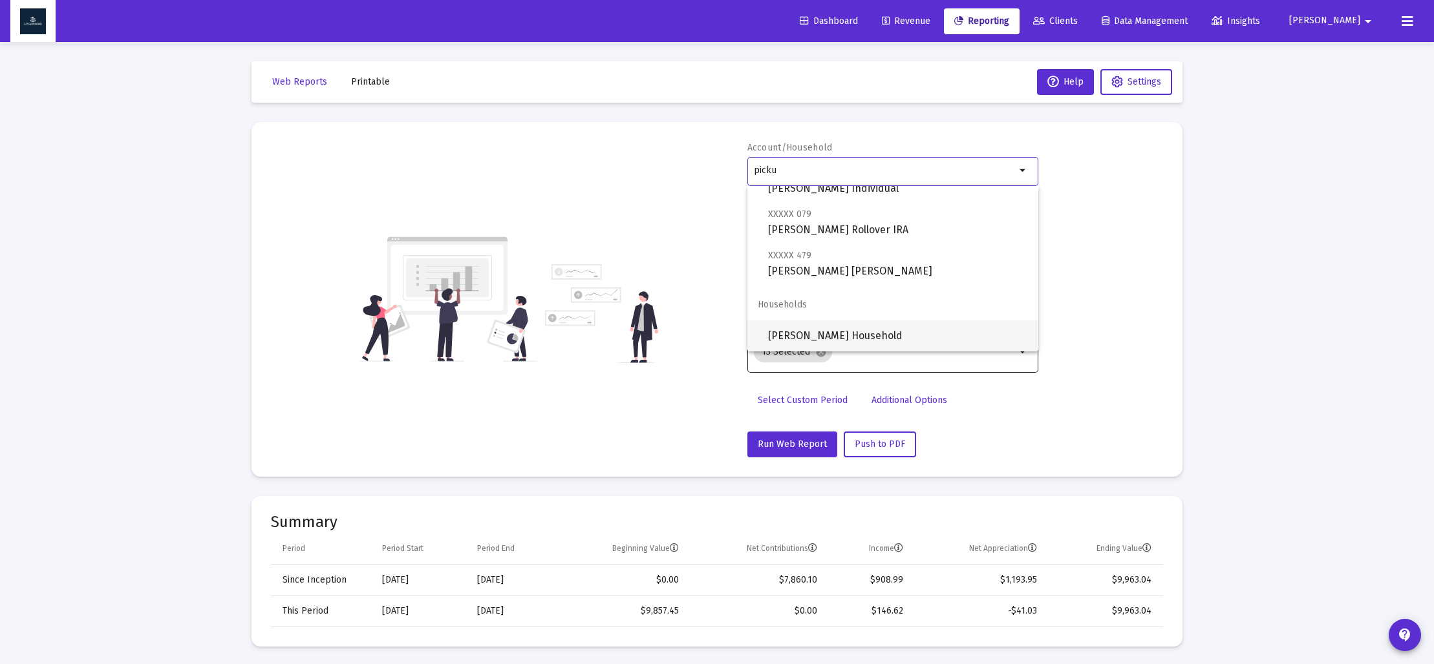
click at [826, 333] on span "[PERSON_NAME] Household" at bounding box center [898, 336] width 260 height 31
type input "[PERSON_NAME] Household"
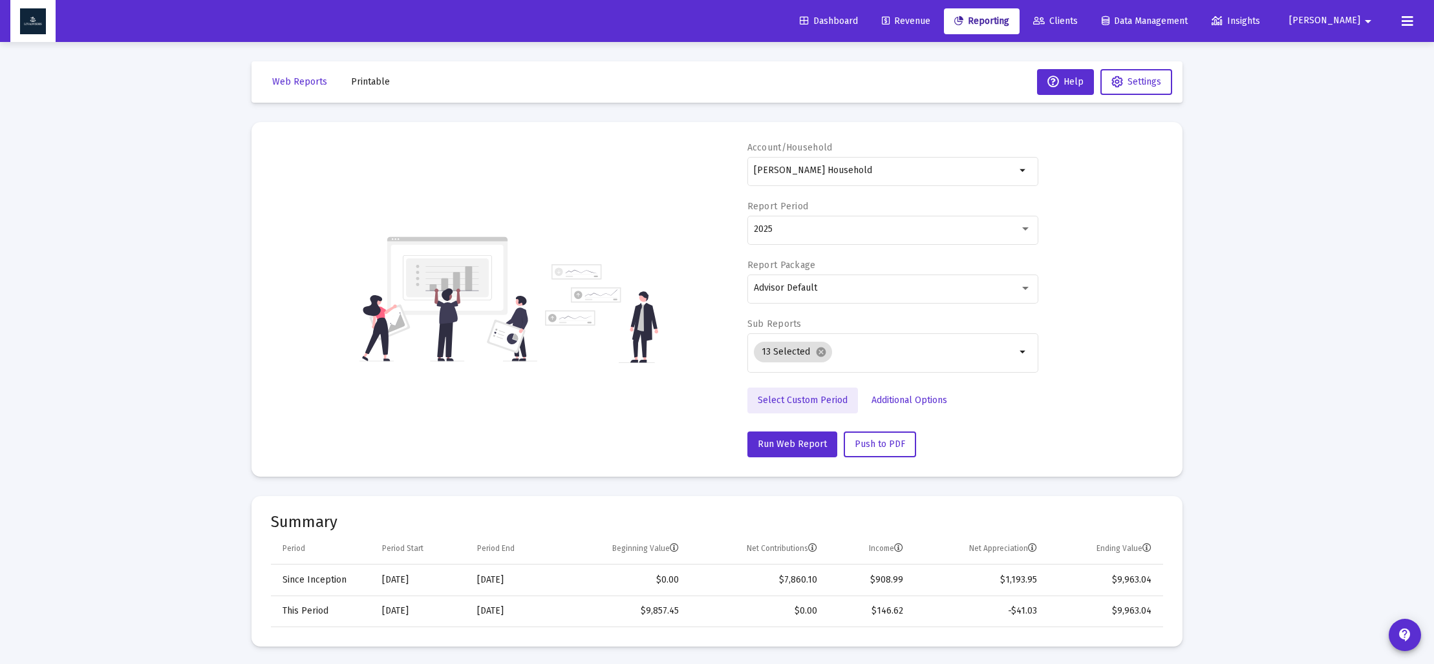
click at [815, 396] on span "Select Custom Period" at bounding box center [802, 400] width 90 height 11
click at [878, 228] on icon "Open calendar" at bounding box center [879, 229] width 10 height 12
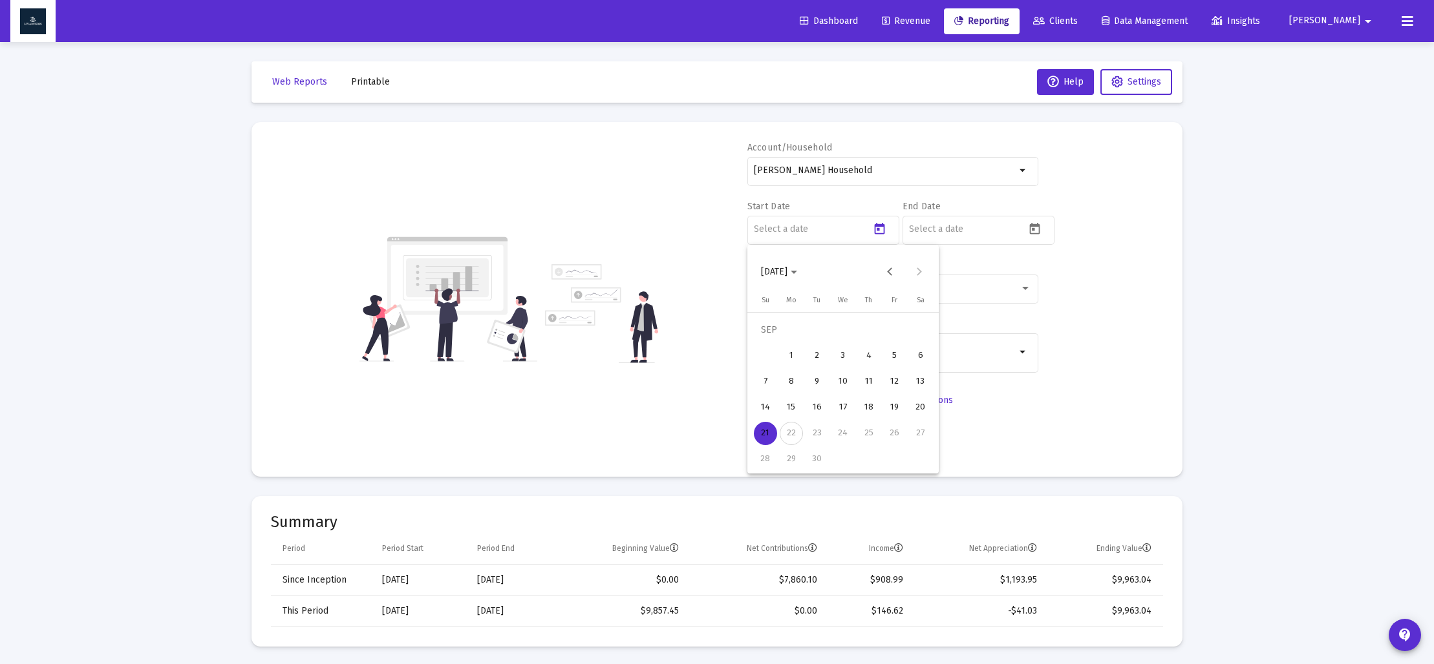
click at [797, 273] on icon "Choose month and year" at bounding box center [793, 272] width 6 height 3
click at [923, 439] on div "2025" at bounding box center [910, 441] width 41 height 23
click at [873, 340] on div "MAR" at bounding box center [865, 337] width 41 height 23
click at [785, 452] on div "31" at bounding box center [790, 459] width 23 height 23
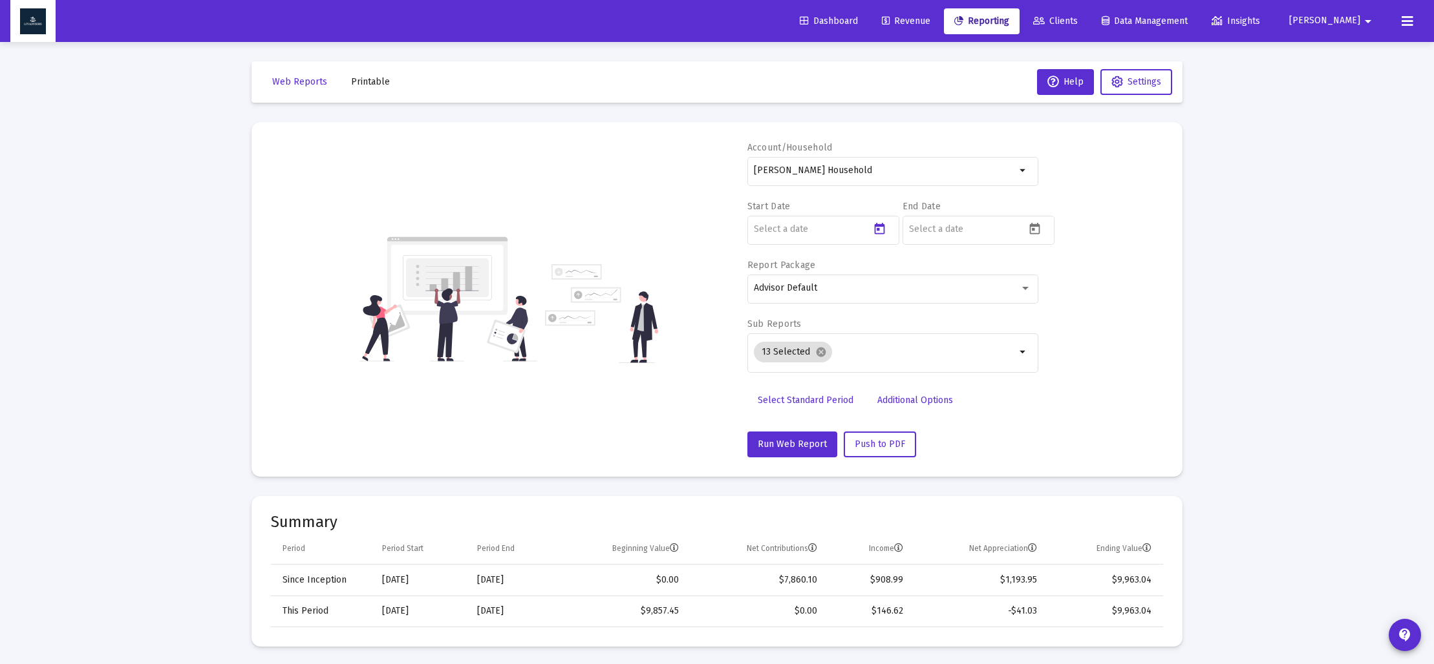
type input "[DATE]"
click at [1034, 231] on icon "Open calendar" at bounding box center [1035, 229] width 14 height 14
click at [952, 271] on polygon "Choose month and year" at bounding box center [949, 272] width 6 height 3
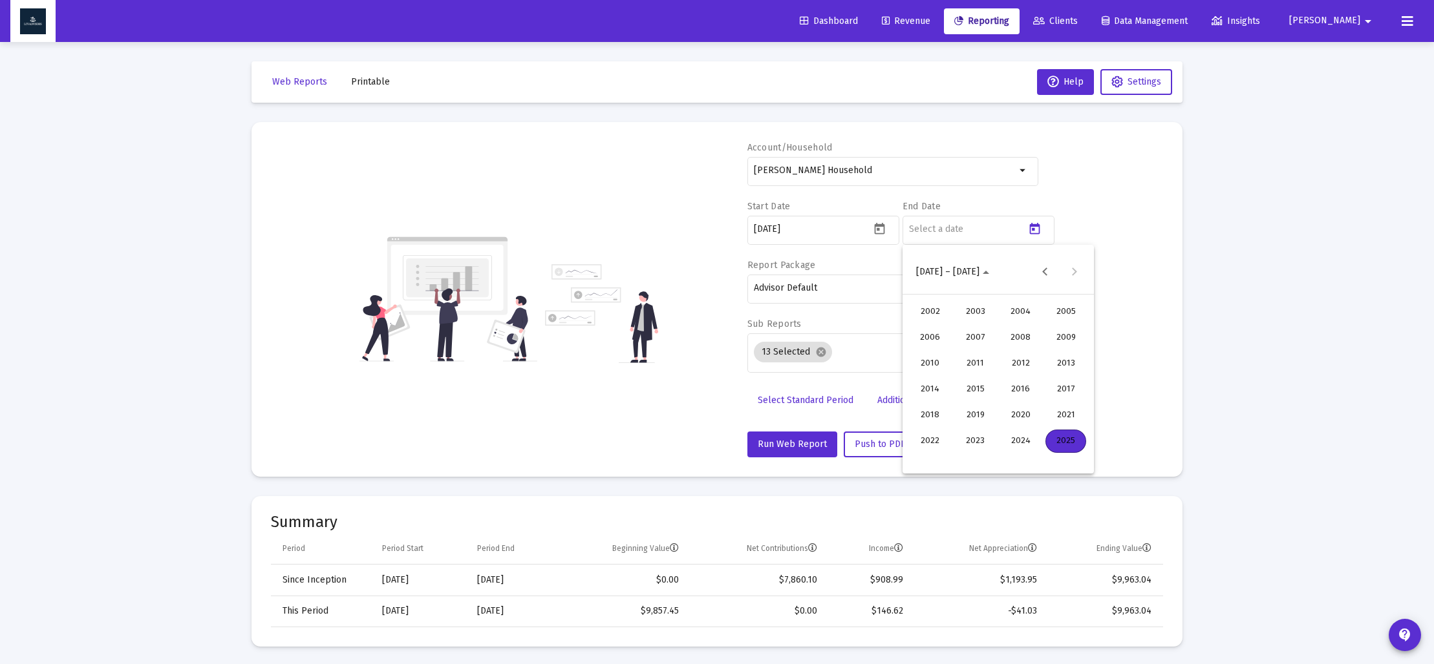
click at [1060, 434] on div "2025" at bounding box center [1065, 441] width 41 height 23
click at [977, 365] on div "JUN" at bounding box center [975, 363] width 41 height 23
click at [946, 463] on div "30" at bounding box center [946, 459] width 23 height 23
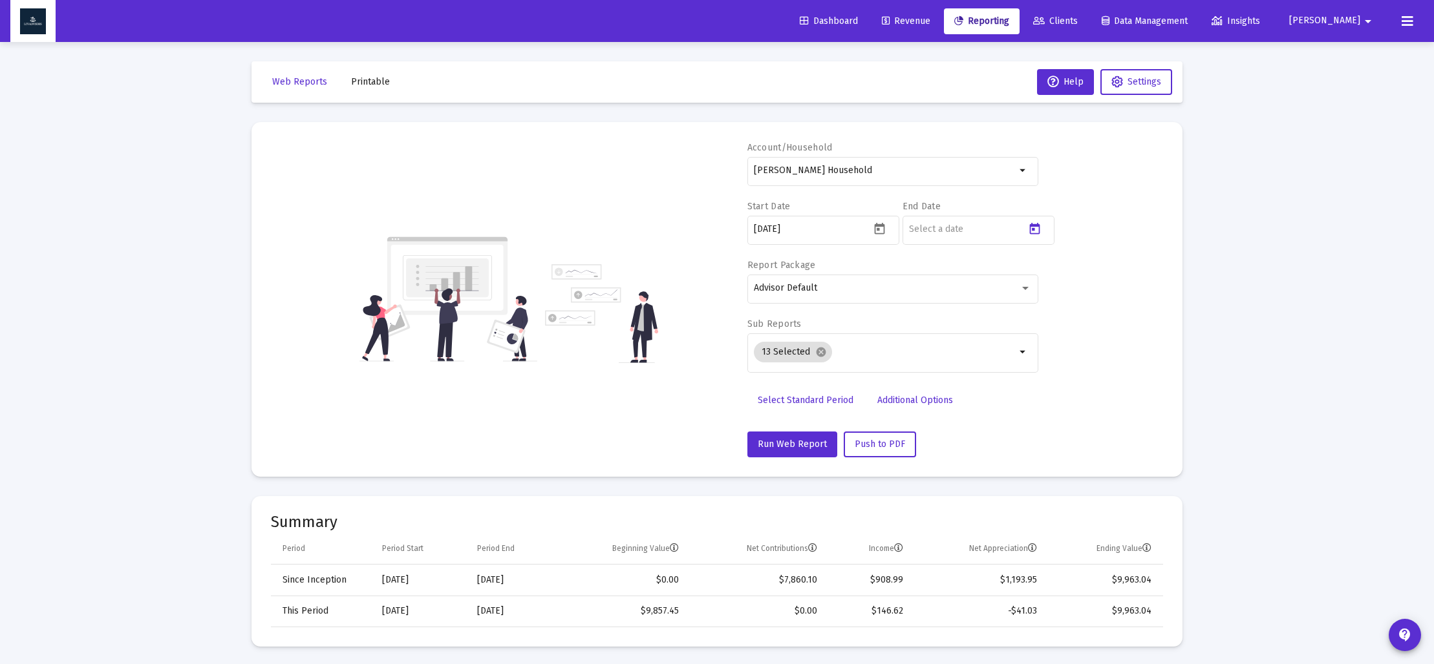
type input "[DATE]"
click at [818, 355] on mat-icon "cancel" at bounding box center [821, 352] width 12 height 12
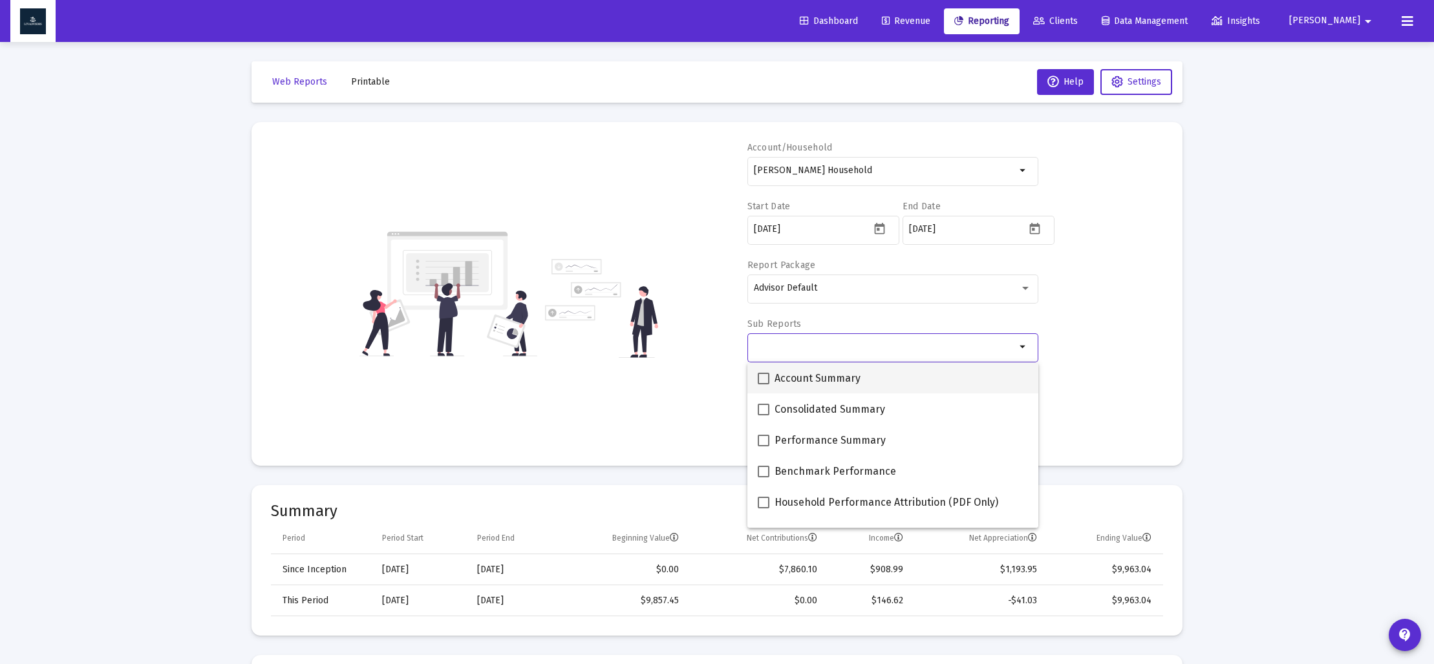
click at [764, 377] on span at bounding box center [763, 379] width 12 height 12
click at [763, 385] on input "Account Summary" at bounding box center [763, 385] width 1 height 1
checkbox input "true"
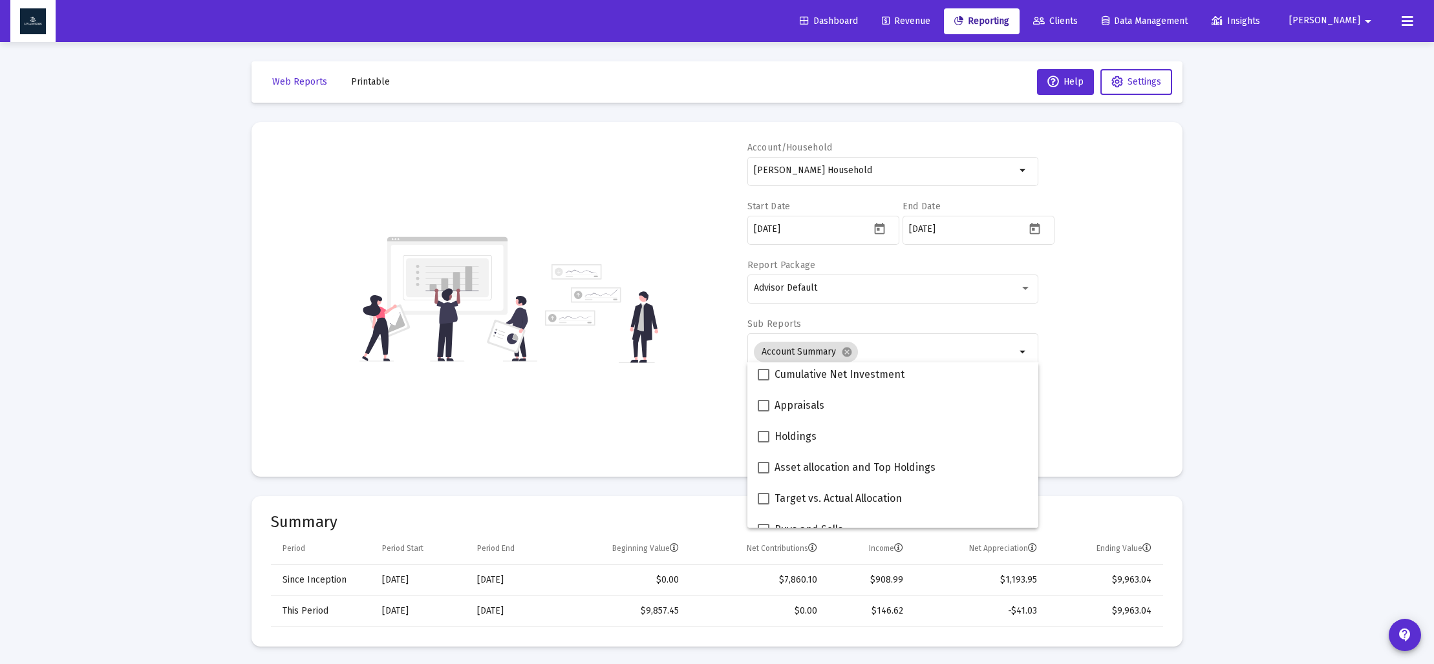
scroll to position [253, 0]
click at [761, 438] on span at bounding box center [763, 436] width 12 height 12
click at [763, 442] on input "Asset allocation and Top Holdings" at bounding box center [763, 442] width 1 height 1
checkbox input "true"
click at [656, 445] on div "Account/Household Katherine Pickus Household arrow_drop_down Start Date 2025-03…" at bounding box center [717, 300] width 892 height 316
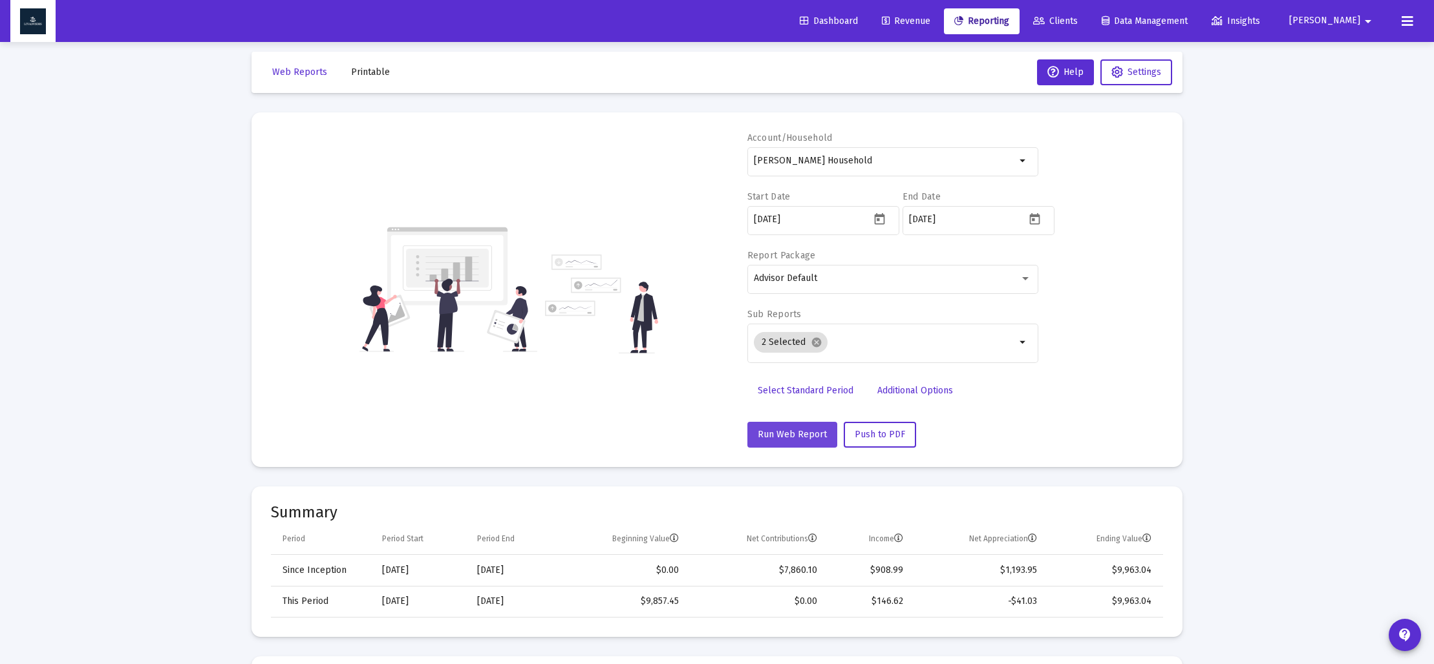
click at [783, 447] on mat-card "Account/Household Katherine Pickus Household arrow_drop_down Start Date 2025-03…" at bounding box center [716, 289] width 931 height 355
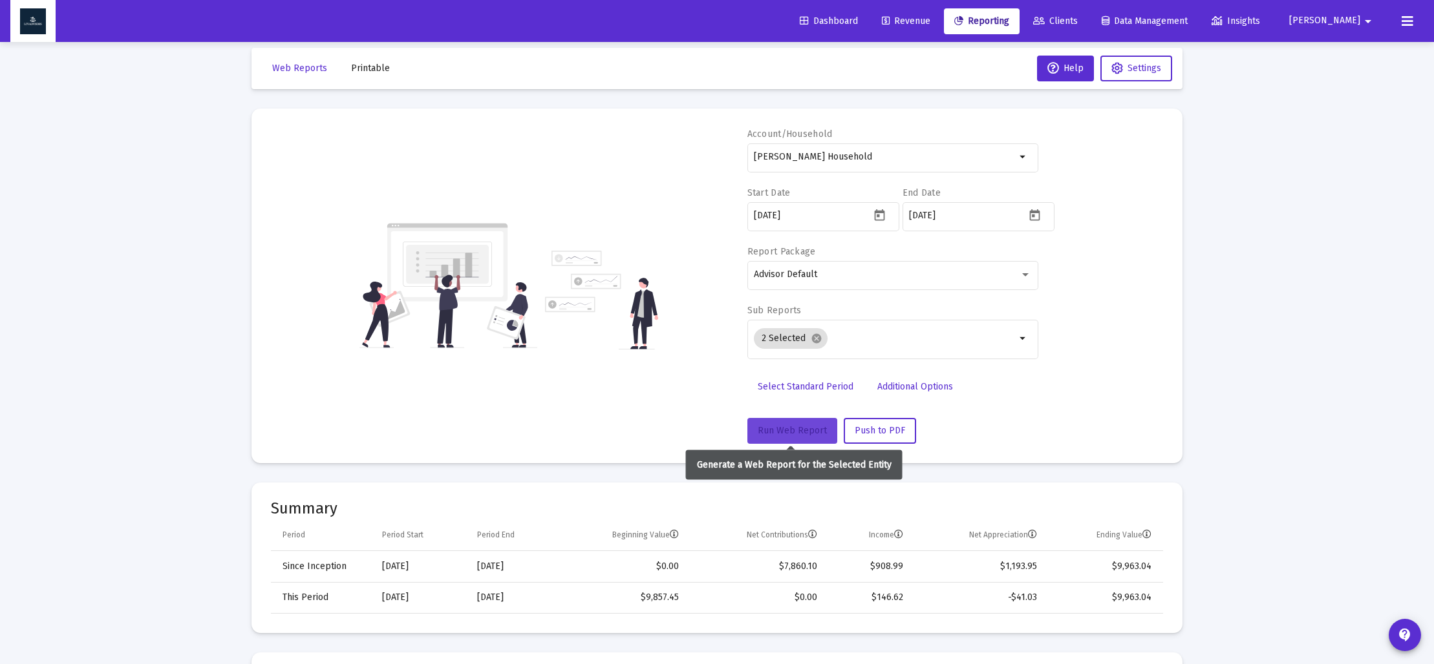
click at [789, 434] on span "Run Web Report" at bounding box center [791, 430] width 69 height 11
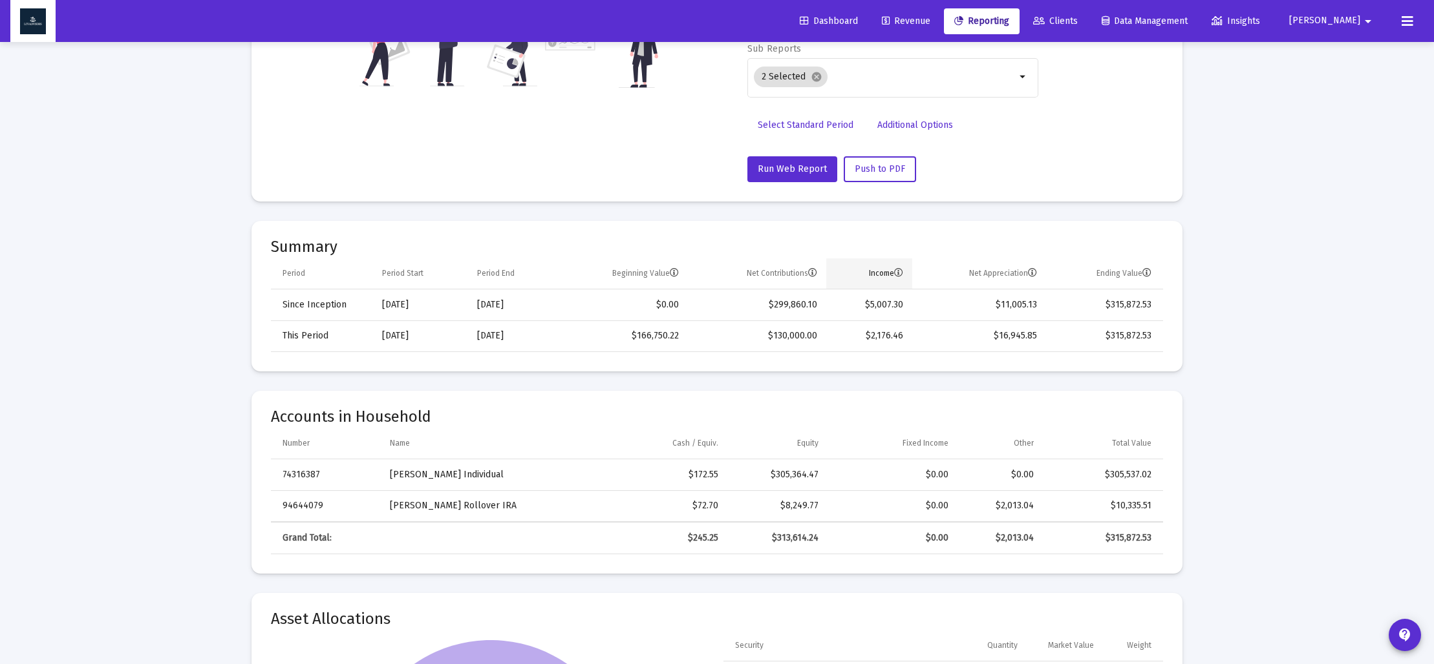
scroll to position [278, 0]
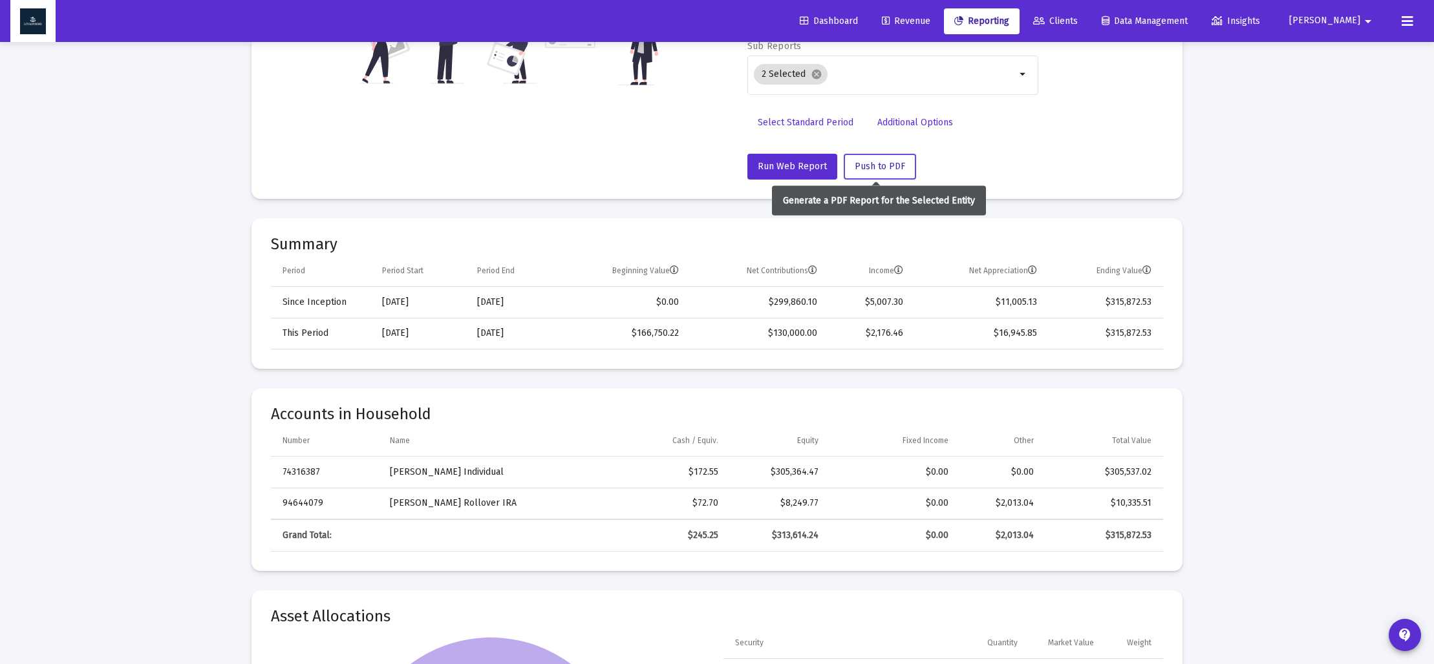
click at [863, 167] on span "Push to PDF" at bounding box center [879, 166] width 50 height 11
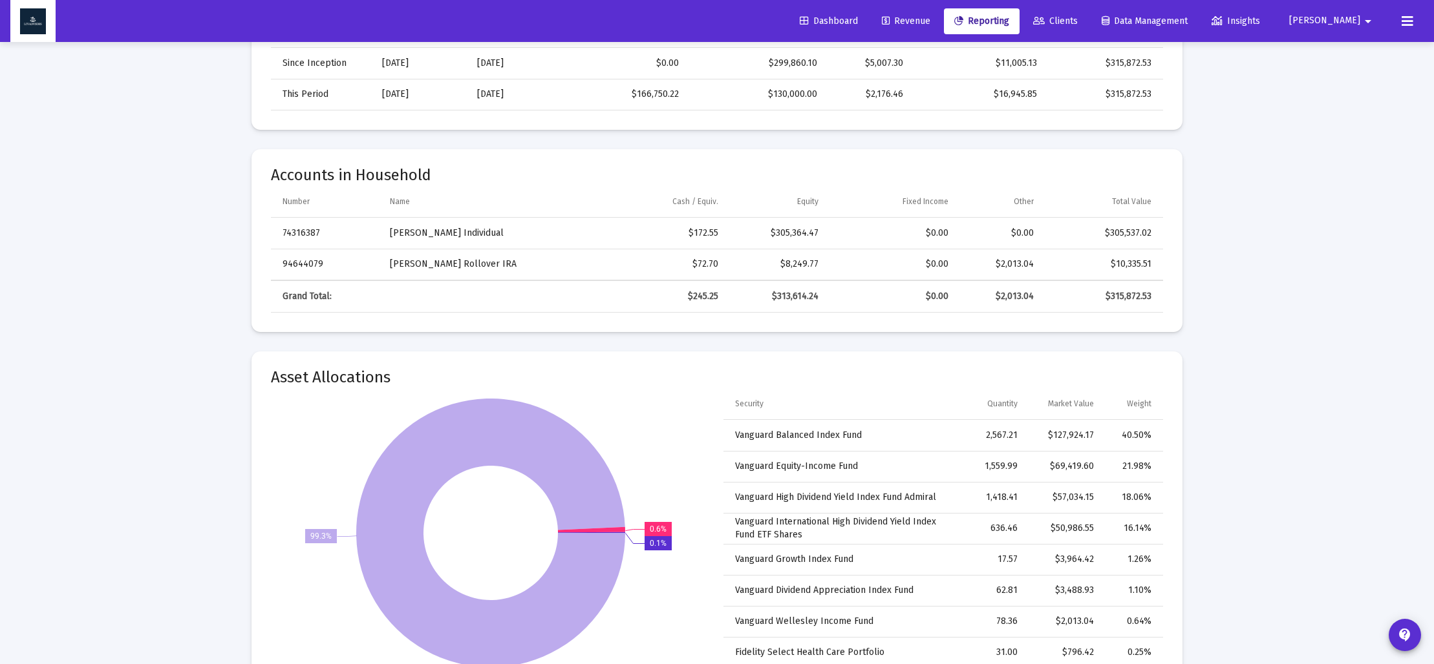
scroll to position [521, 0]
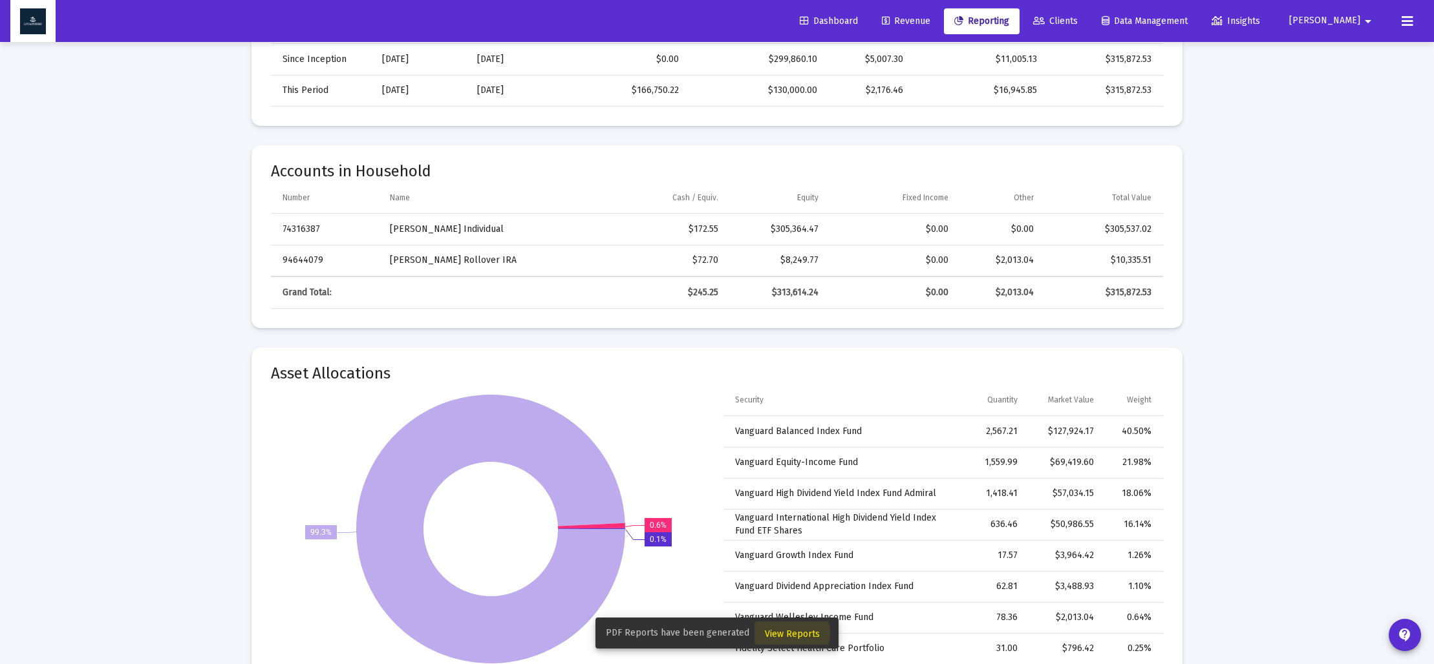
click at [787, 633] on span "View Reports" at bounding box center [792, 634] width 55 height 11
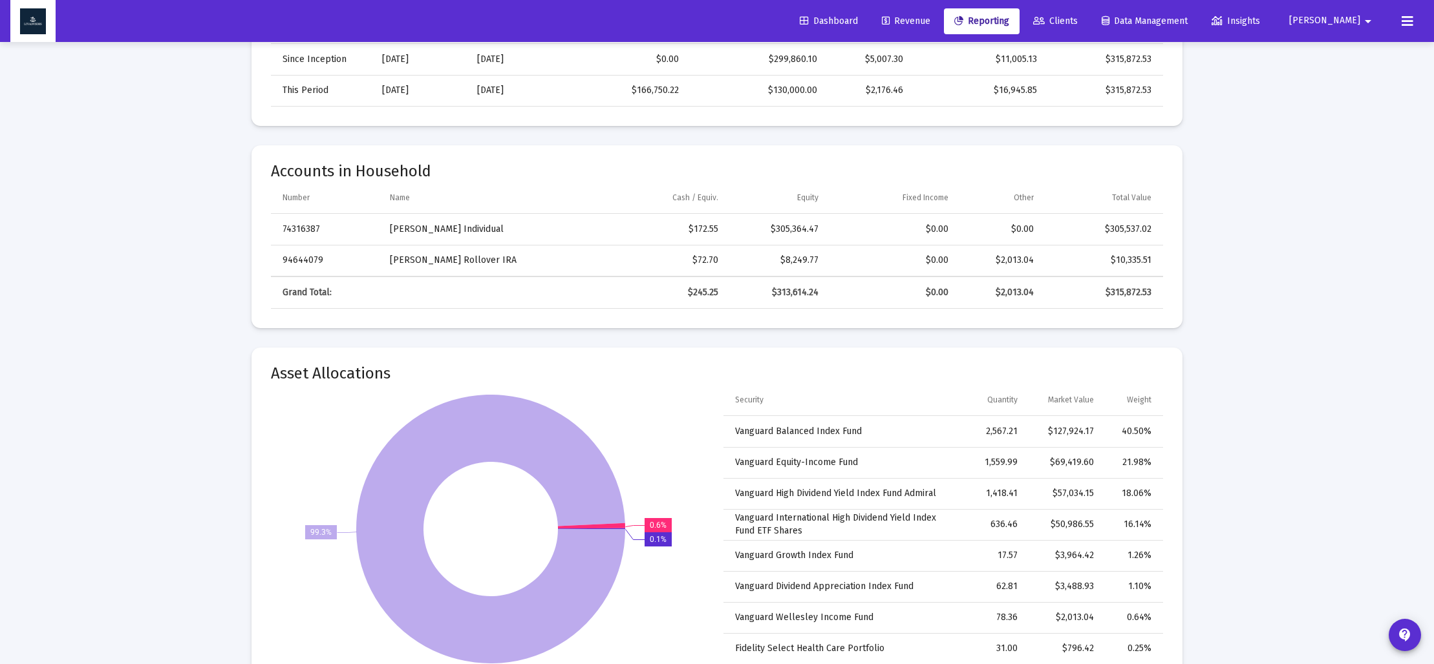
scroll to position [42, 0]
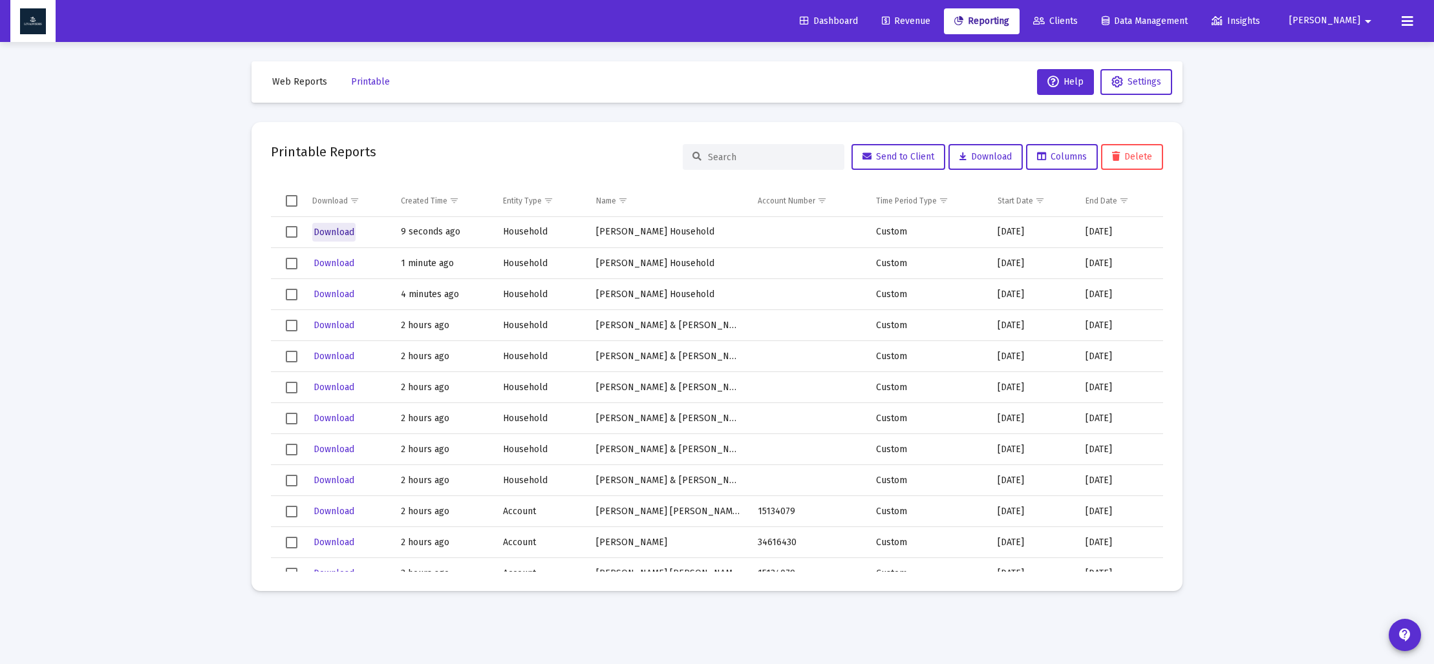
click at [333, 233] on span "Download" at bounding box center [333, 232] width 41 height 11
click at [297, 82] on span "Web Reports" at bounding box center [299, 81] width 55 height 11
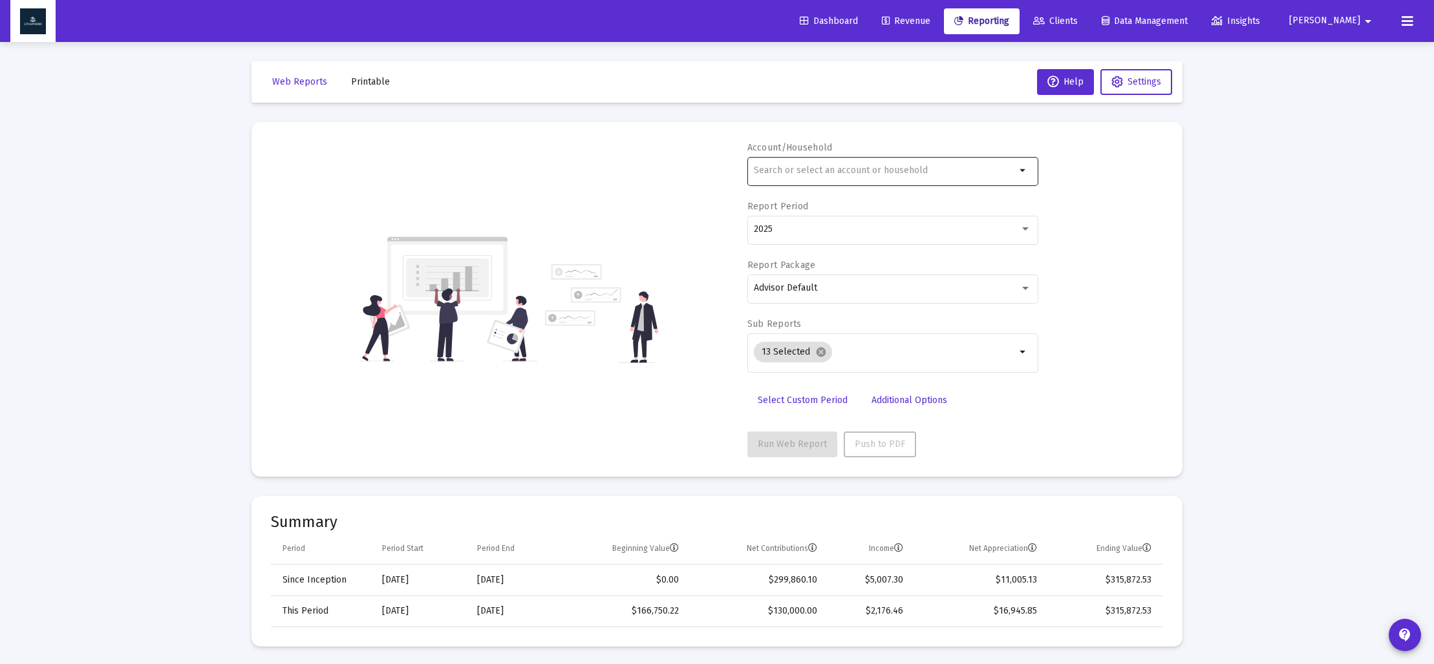
click at [797, 172] on input "text" at bounding box center [885, 170] width 262 height 10
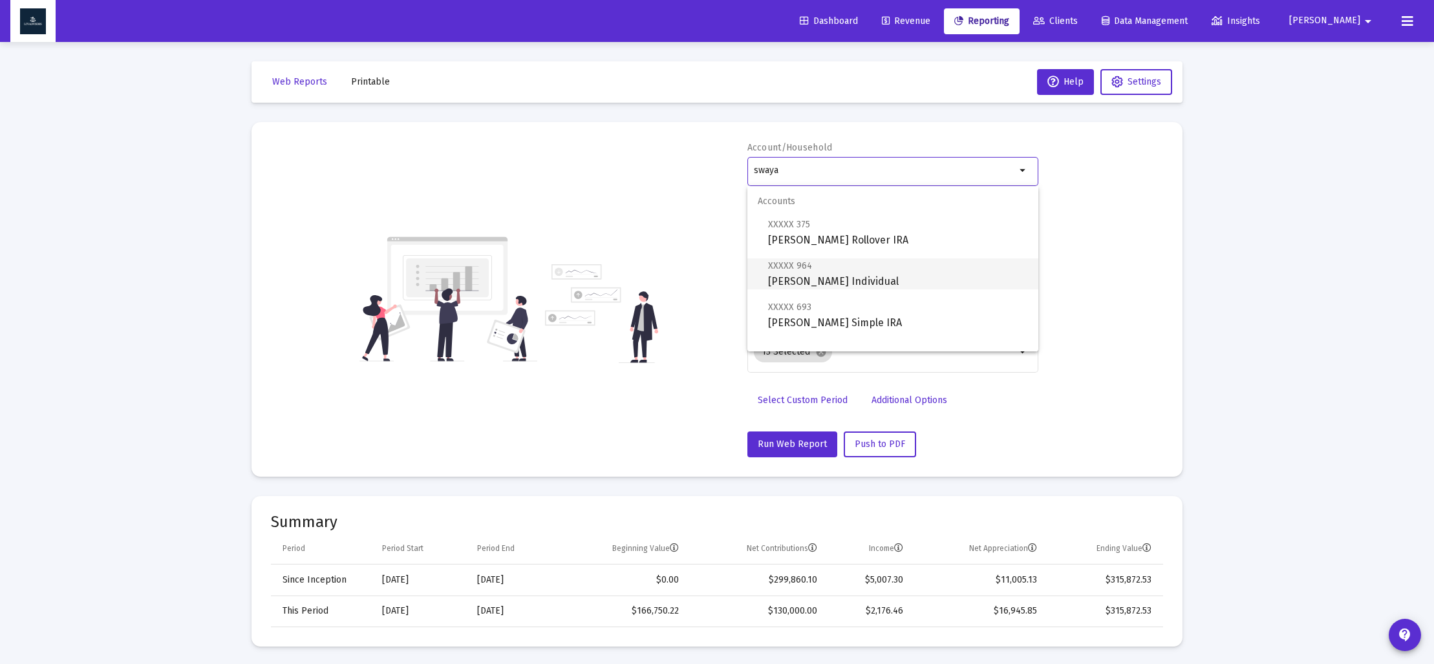
scroll to position [52, 0]
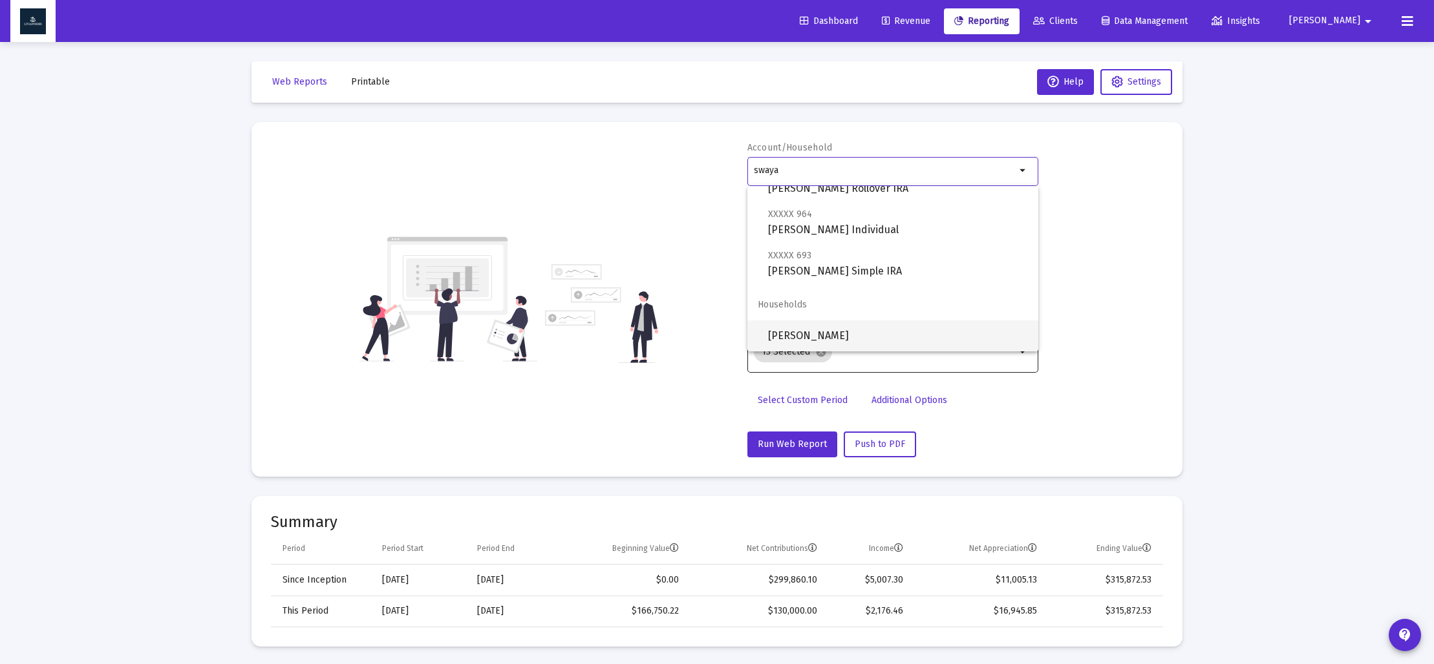
click at [816, 332] on span "[PERSON_NAME]" at bounding box center [898, 336] width 260 height 31
type input "[PERSON_NAME]"
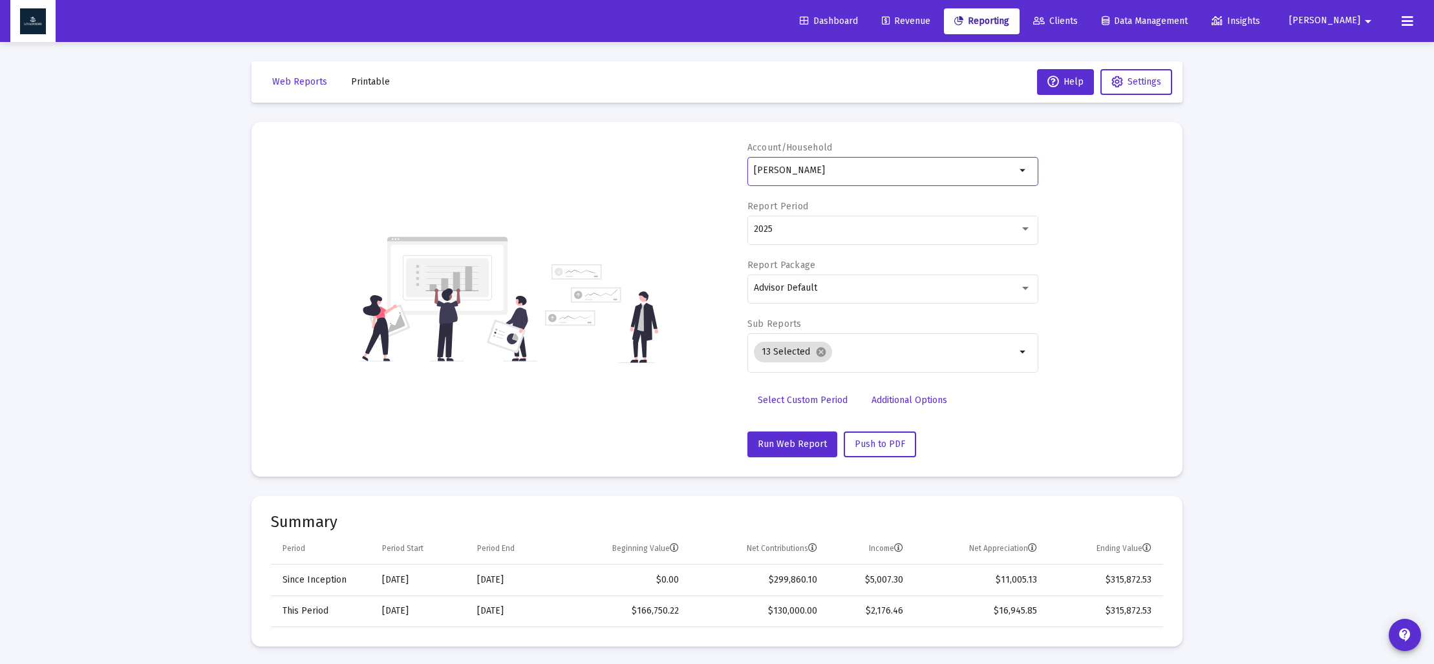
click at [805, 401] on span "Select Custom Period" at bounding box center [802, 400] width 90 height 11
click at [878, 229] on icon "Open calendar" at bounding box center [879, 229] width 10 height 12
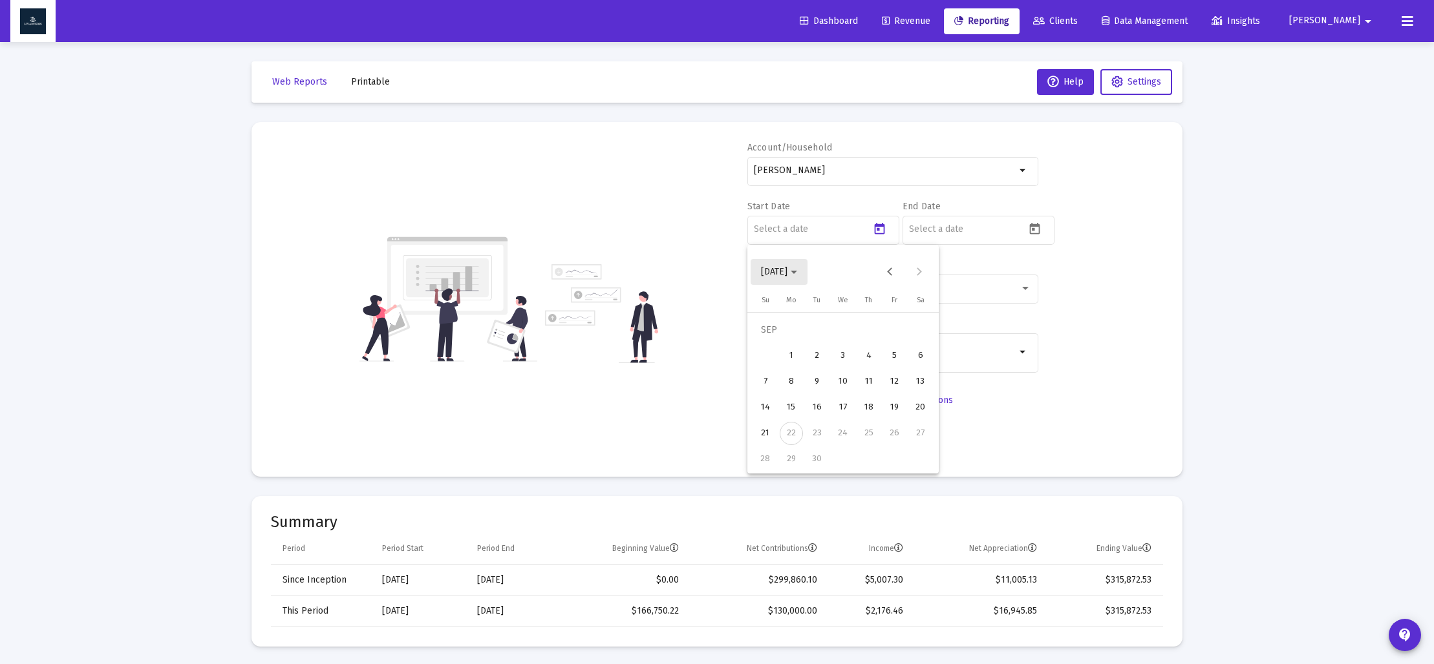
click at [787, 275] on span "[DATE]" at bounding box center [774, 271] width 26 height 11
click at [816, 445] on div "2023" at bounding box center [820, 441] width 41 height 23
click at [778, 390] on div "SEP" at bounding box center [774, 389] width 41 height 23
drag, startPoint x: 924, startPoint y: 442, endPoint x: 929, endPoint y: 400, distance: 42.3
click at [924, 441] on div "30" at bounding box center [920, 433] width 23 height 23
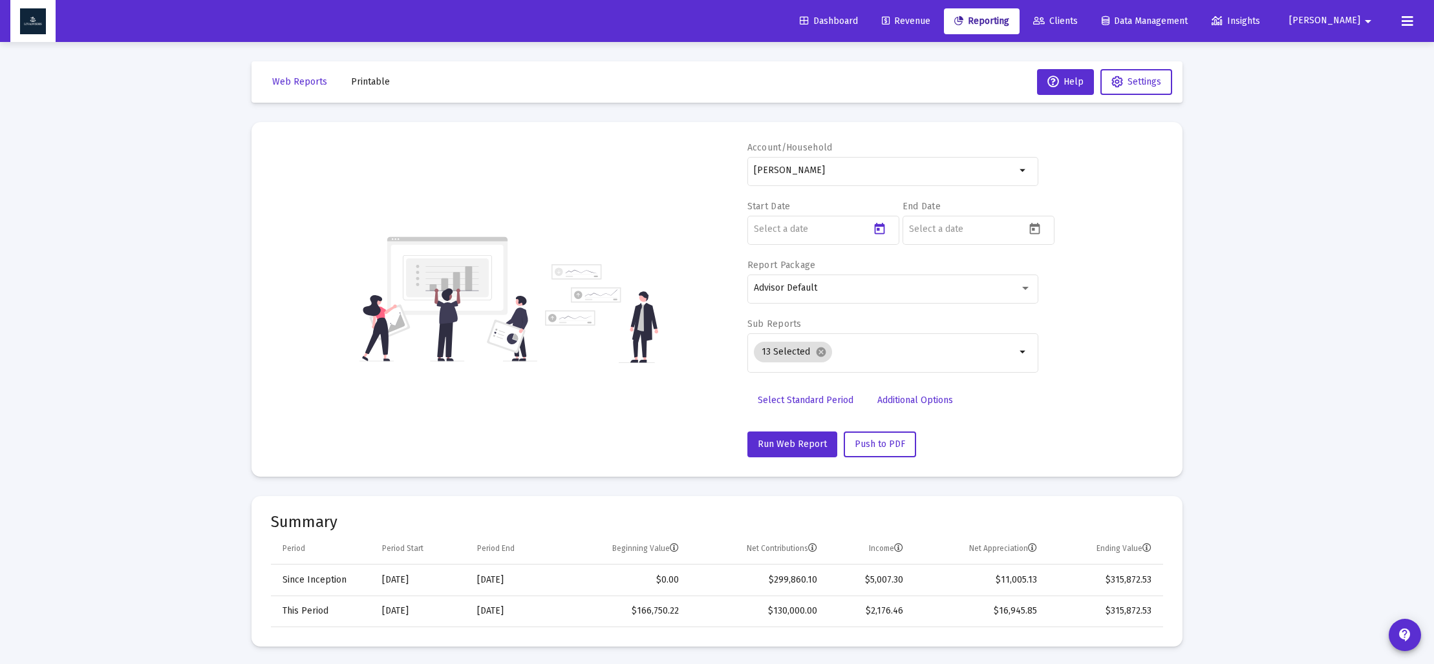
type input "[DATE]"
click at [1035, 228] on icon "Open calendar" at bounding box center [1035, 229] width 14 height 14
click at [952, 270] on span "[DATE]" at bounding box center [934, 271] width 36 height 11
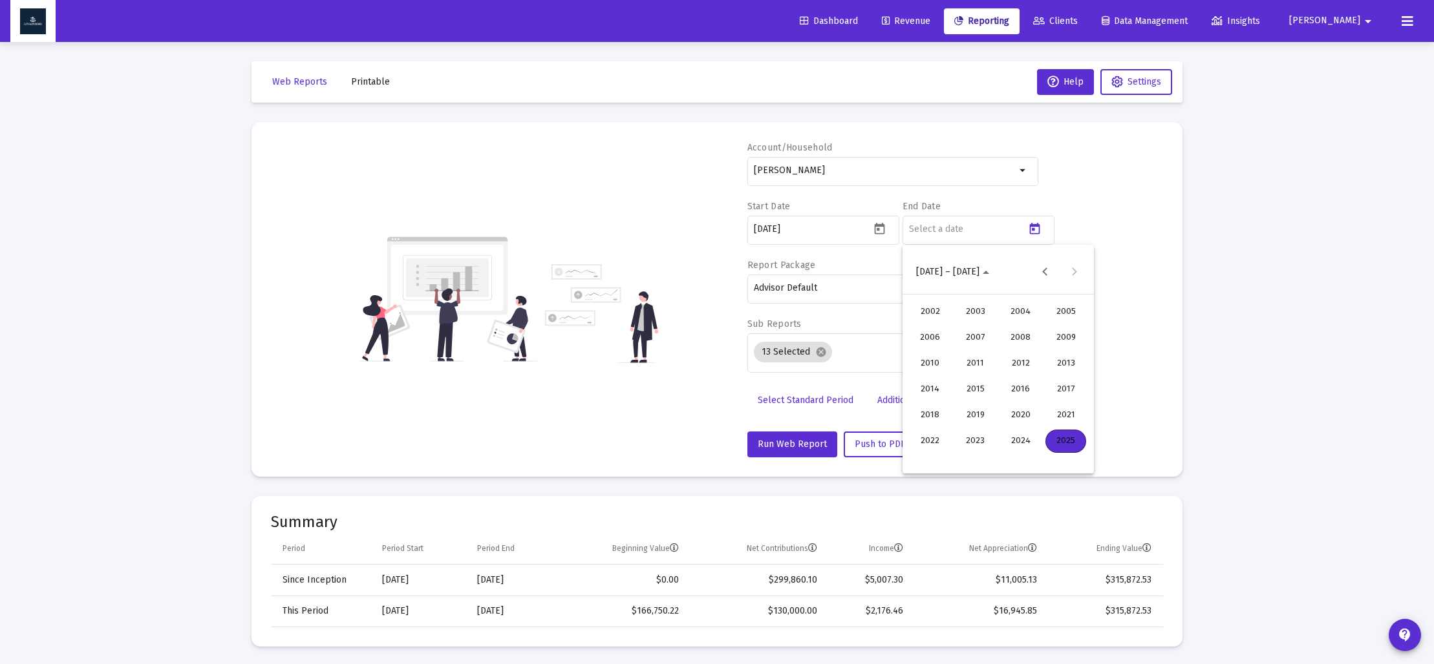
click at [979, 443] on div "2023" at bounding box center [975, 441] width 41 height 23
click at [1066, 396] on div "DEC" at bounding box center [1065, 389] width 41 height 23
drag, startPoint x: 921, startPoint y: 461, endPoint x: 916, endPoint y: 456, distance: 6.9
click at [920, 461] on div "31" at bounding box center [920, 459] width 23 height 23
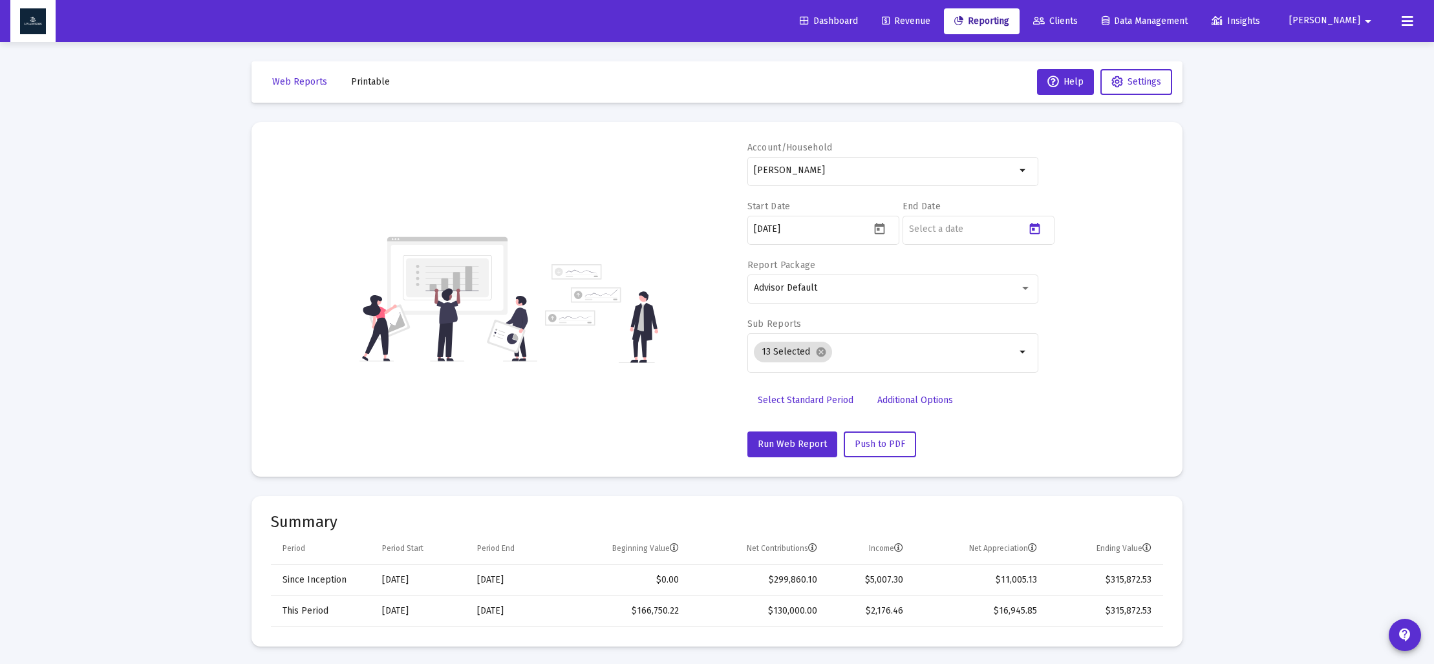
type input "[DATE]"
click at [819, 355] on mat-icon "cancel" at bounding box center [821, 352] width 12 height 12
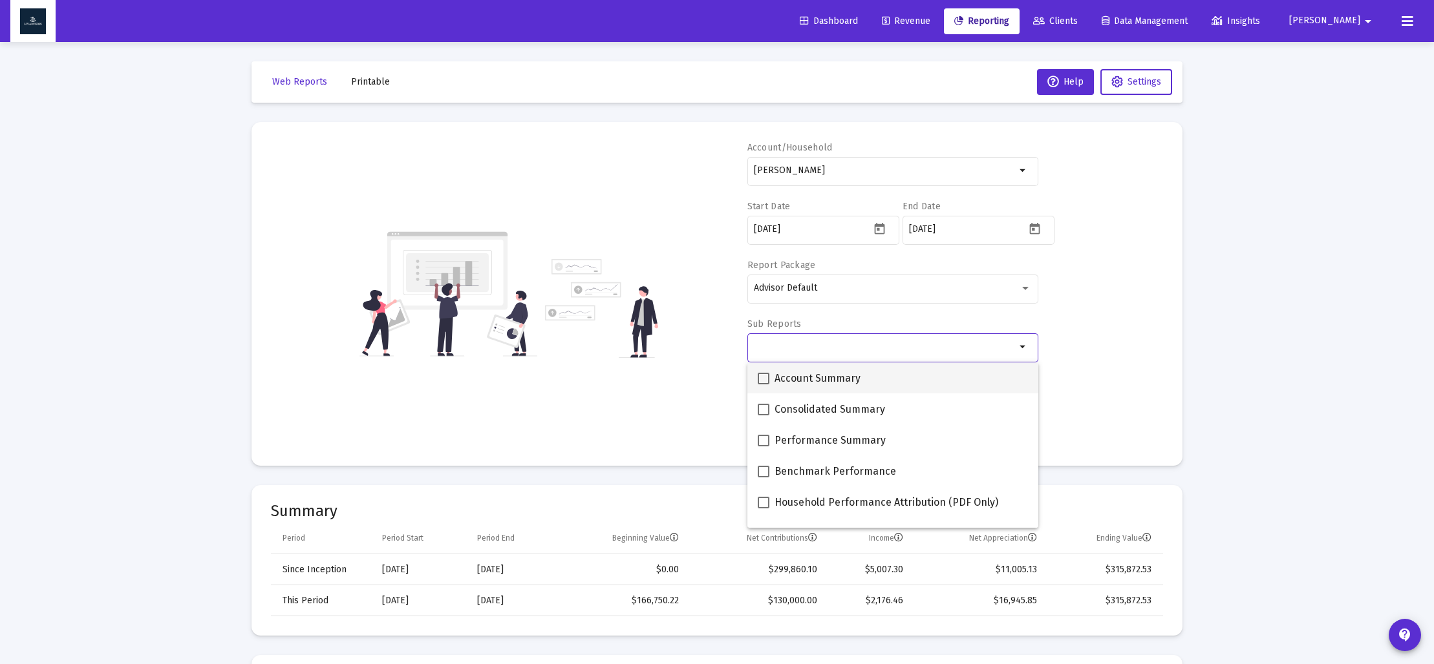
click at [759, 381] on span at bounding box center [763, 379] width 12 height 12
click at [763, 385] on input "Account Summary" at bounding box center [763, 385] width 1 height 1
checkbox input "true"
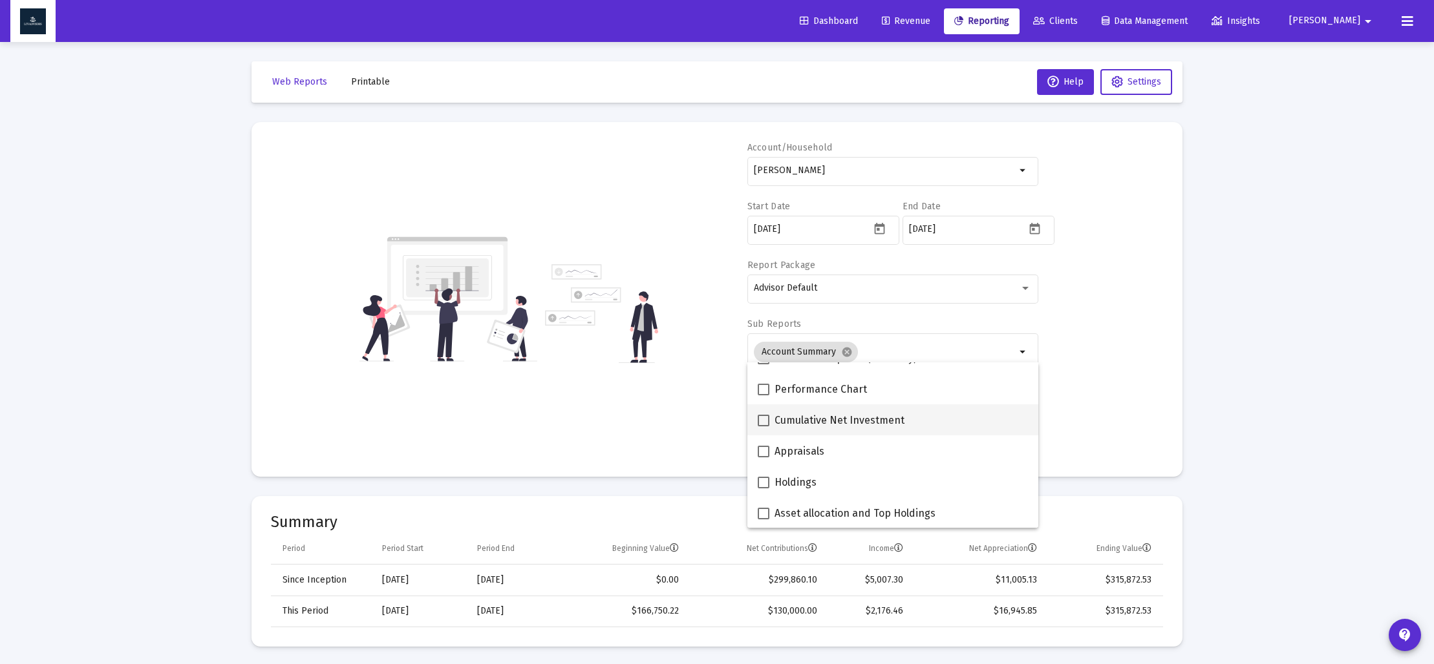
scroll to position [180, 0]
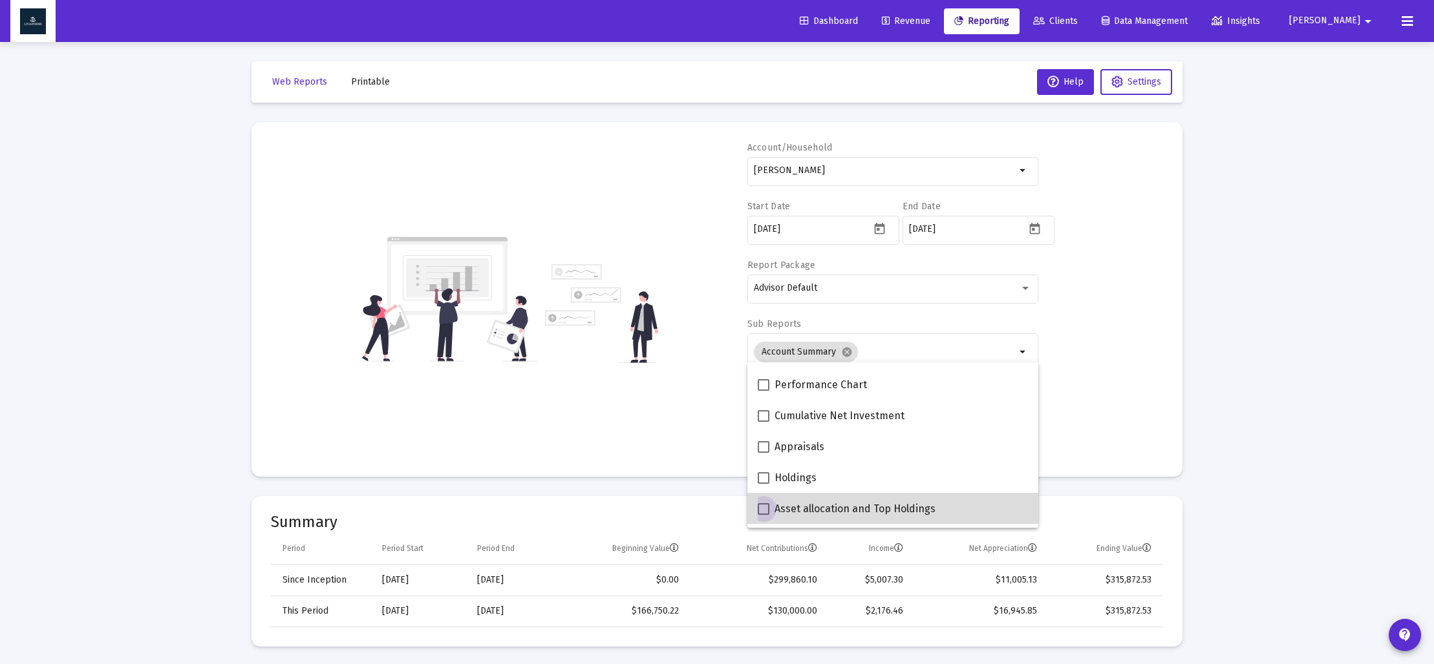
click at [765, 511] on span at bounding box center [763, 509] width 12 height 12
click at [763, 515] on input "Asset allocation and Top Holdings" at bounding box center [763, 515] width 1 height 1
checkbox input "true"
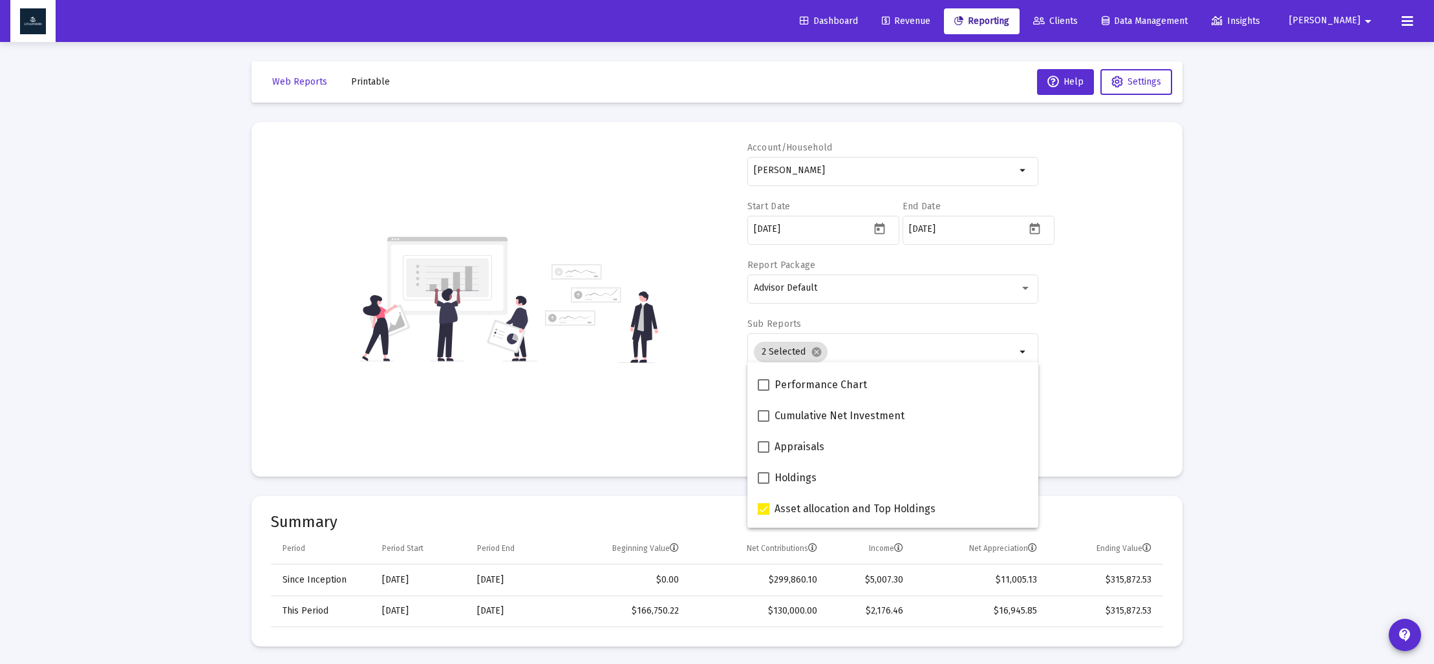
click at [657, 436] on div "Account/Household Erica Swaya arrow_drop_down Start Date 2023-09-30 End Date 20…" at bounding box center [717, 300] width 892 height 316
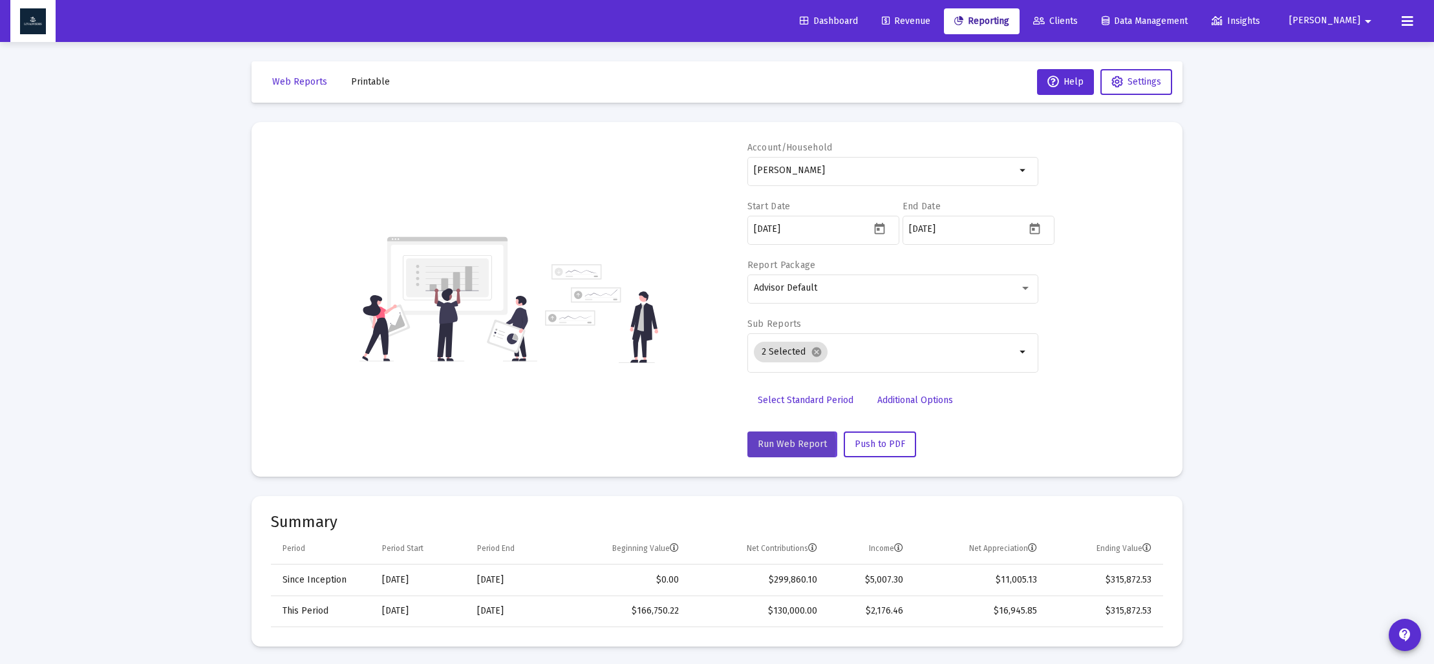
click at [788, 445] on span "Run Web Report" at bounding box center [791, 444] width 69 height 11
click at [871, 446] on span "Push to PDF" at bounding box center [879, 444] width 50 height 11
click at [857, 438] on button "Push to PDF" at bounding box center [879, 445] width 72 height 26
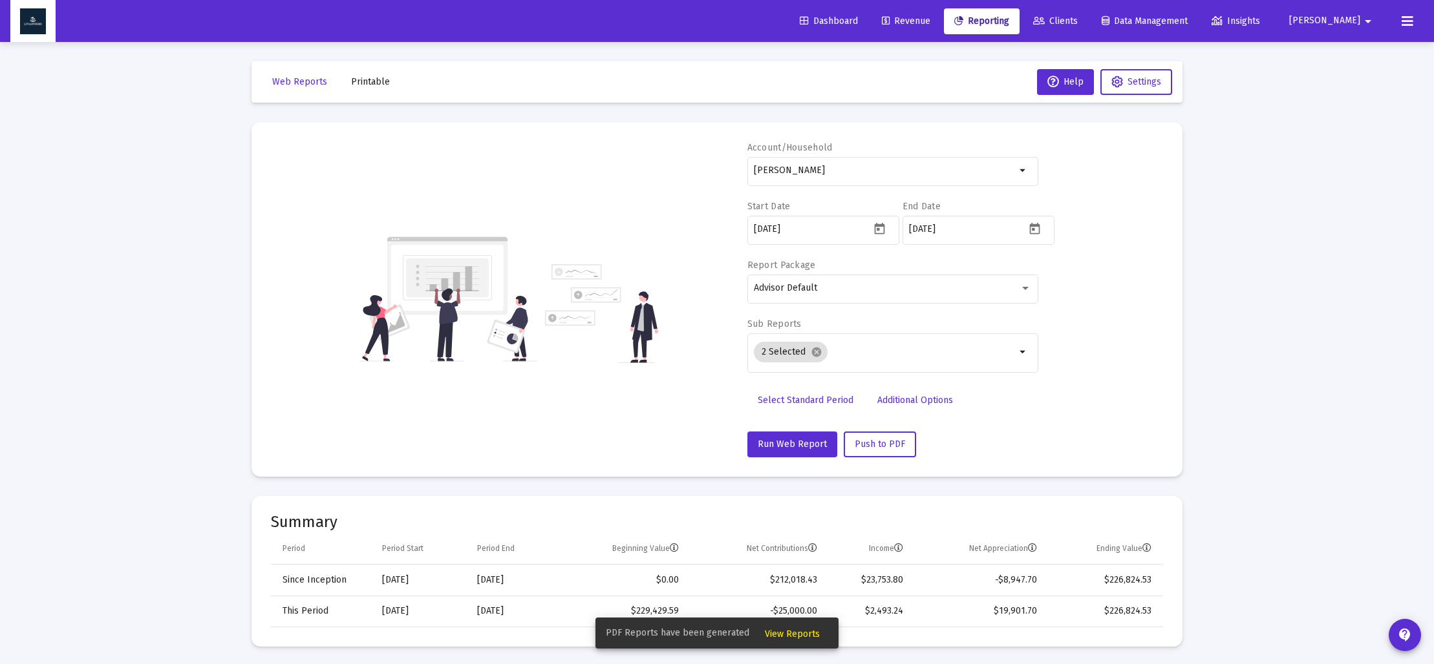
click at [784, 639] on span "View Reports" at bounding box center [792, 634] width 55 height 11
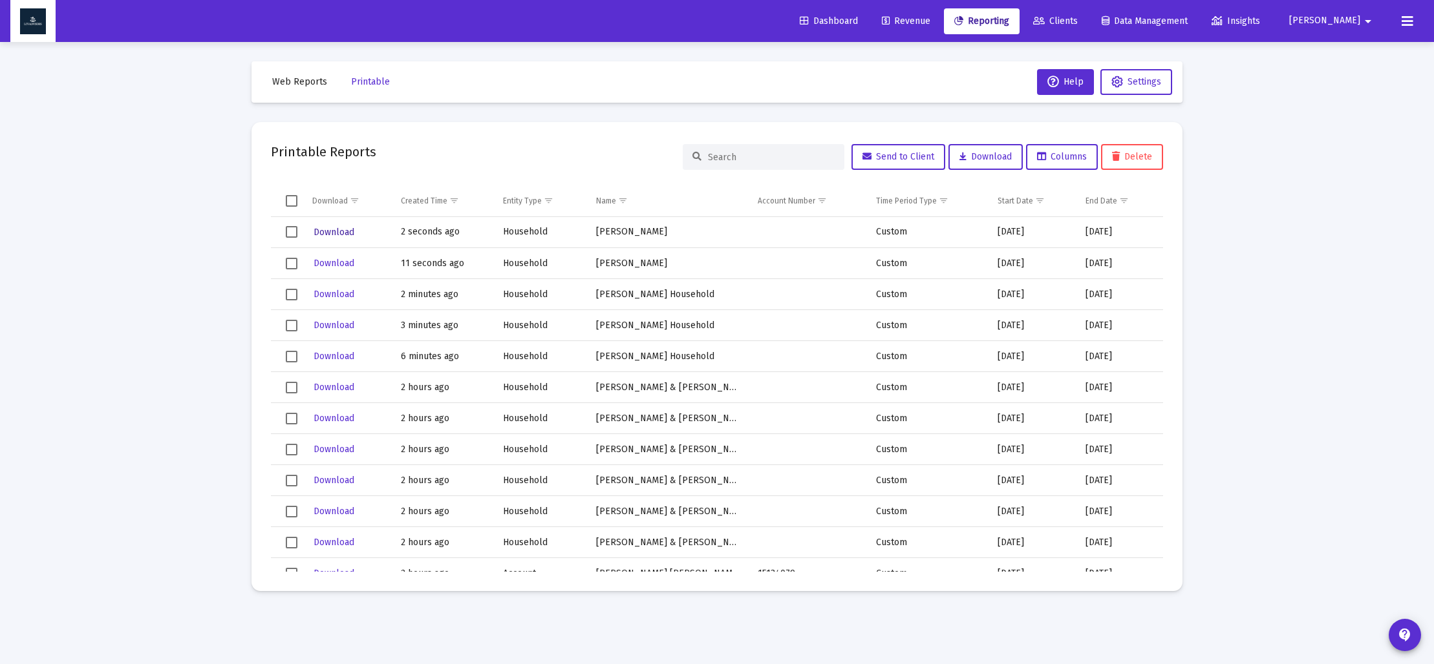
click at [328, 233] on span "Download" at bounding box center [333, 232] width 41 height 11
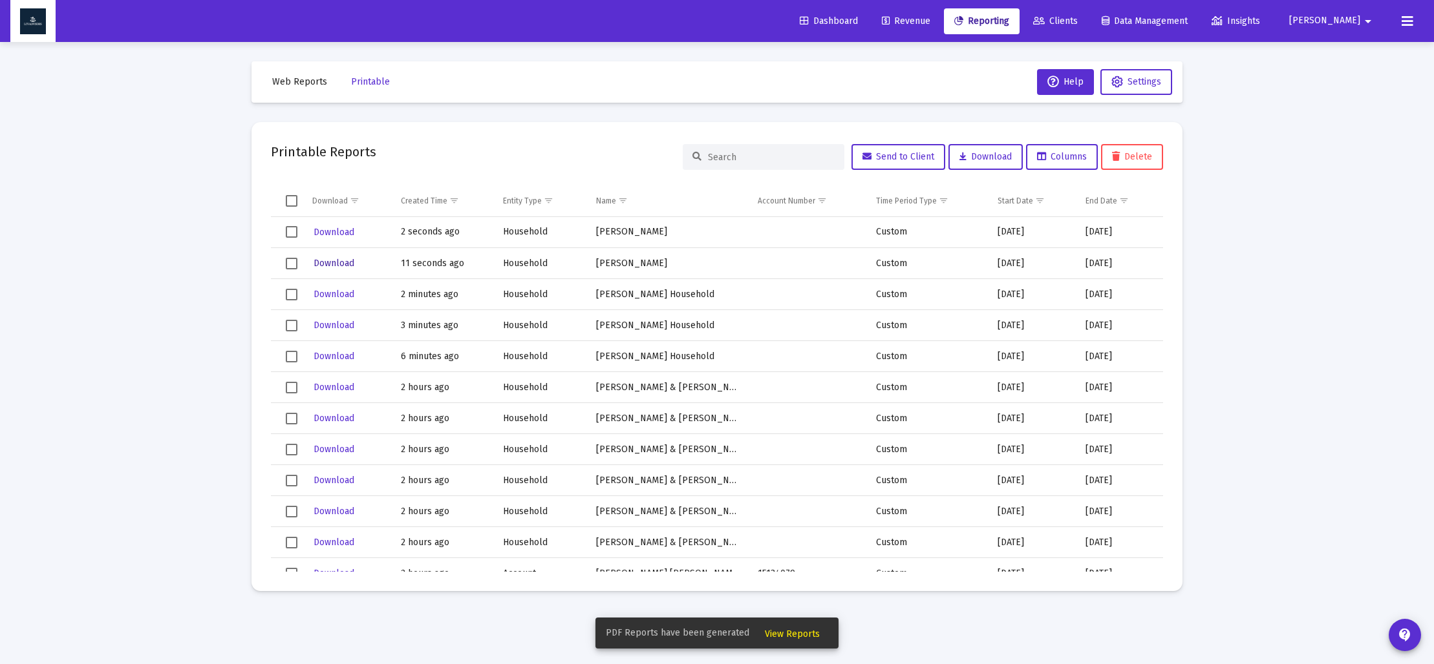
click at [339, 264] on span "Download" at bounding box center [333, 263] width 41 height 11
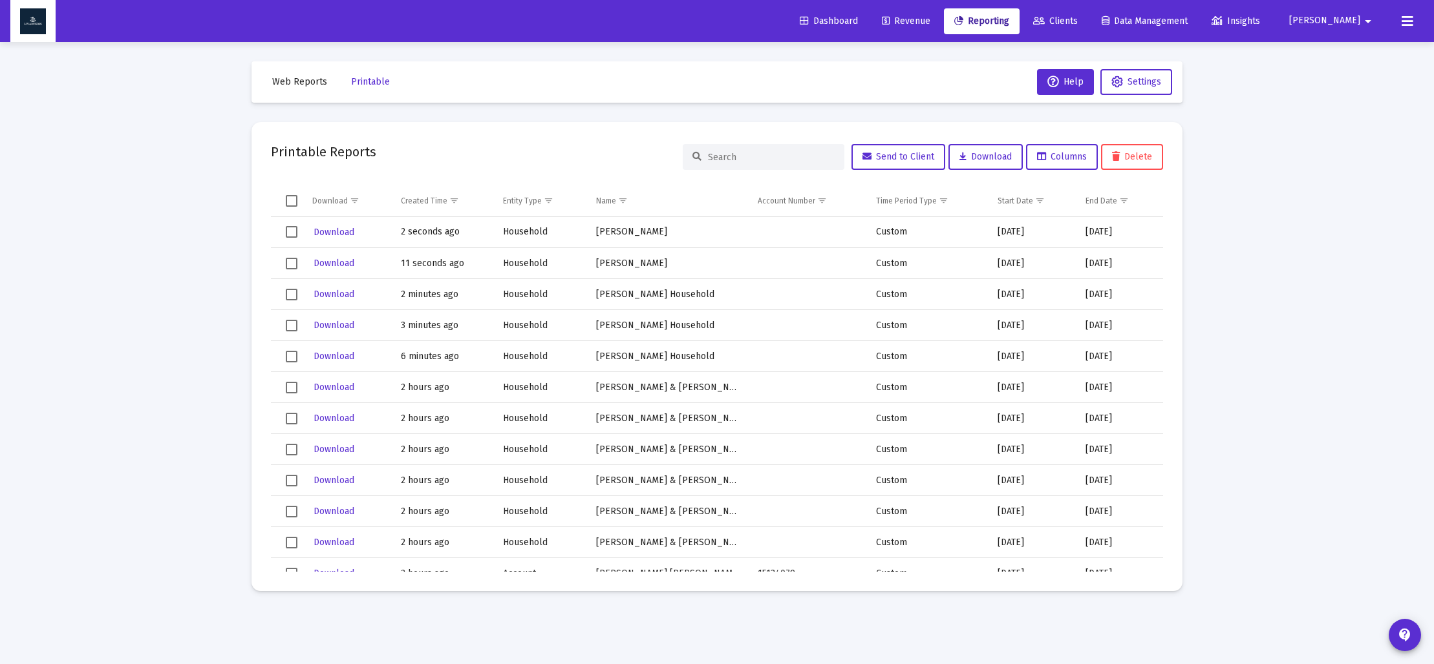
click at [296, 82] on span "Web Reports" at bounding box center [299, 81] width 55 height 11
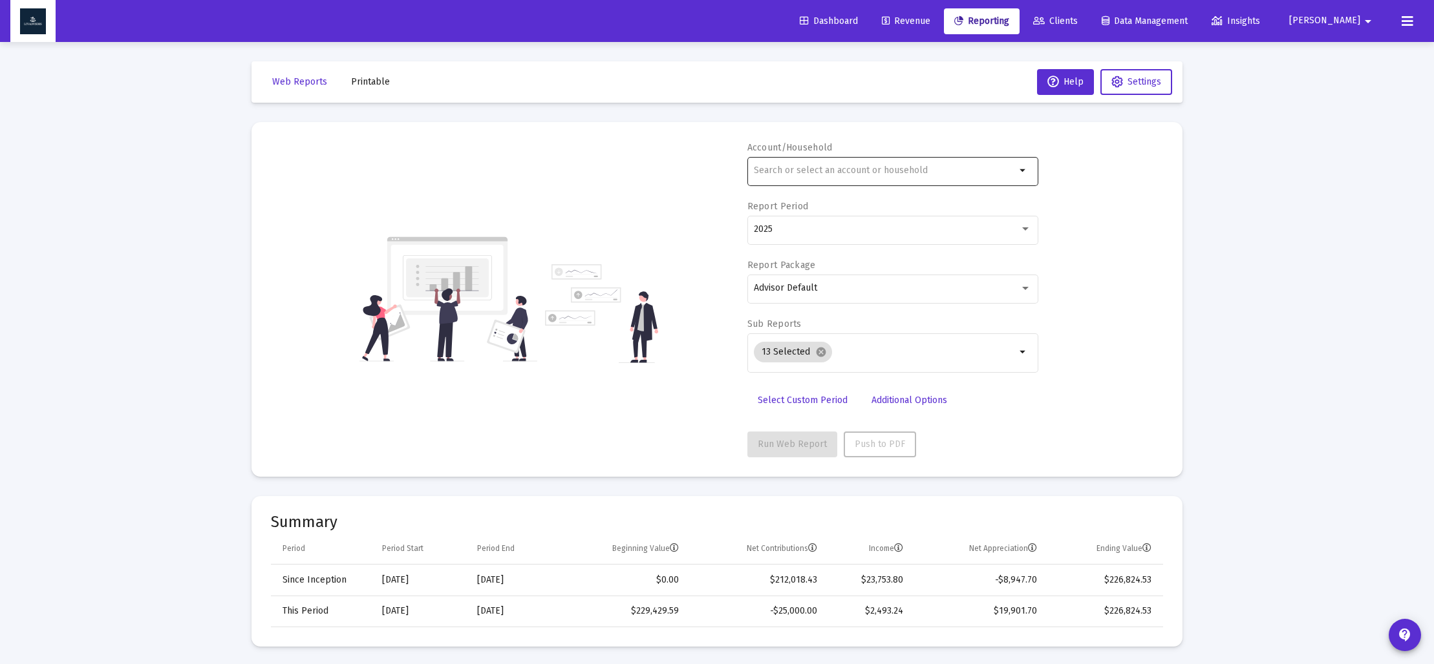
click at [788, 175] on div at bounding box center [885, 170] width 262 height 32
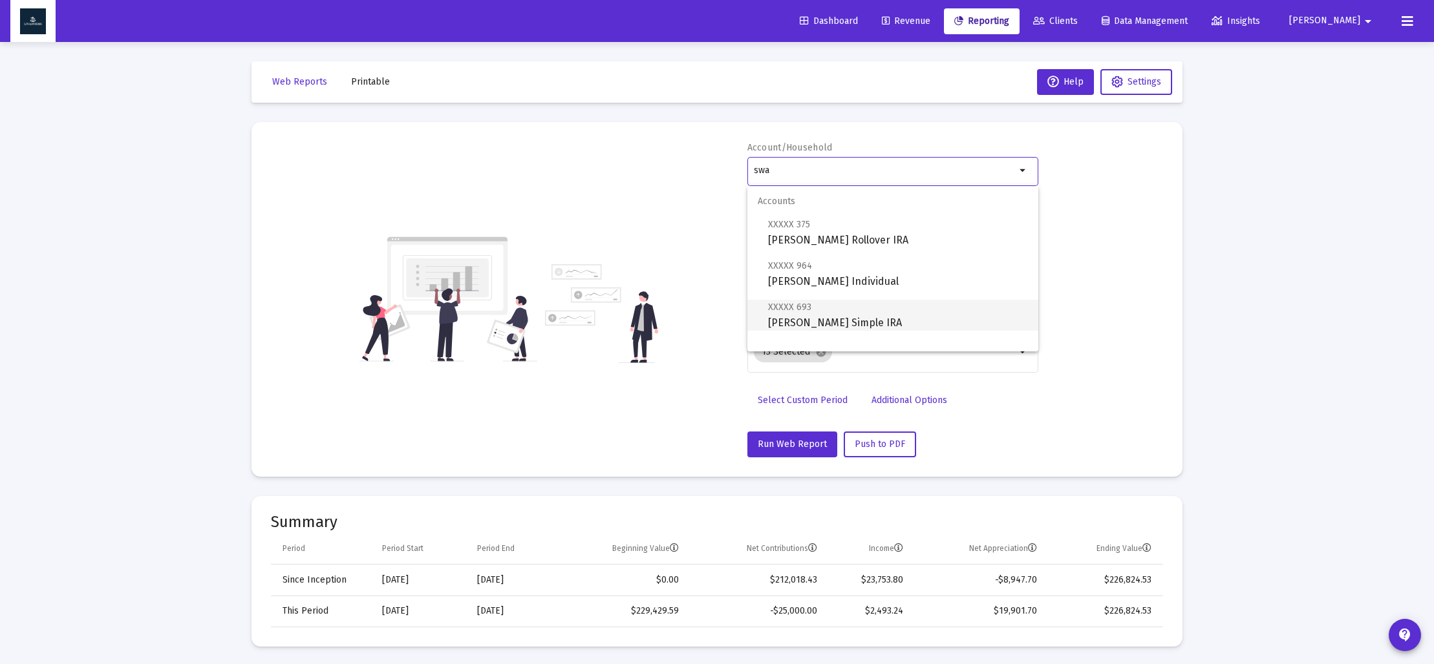
scroll to position [52, 0]
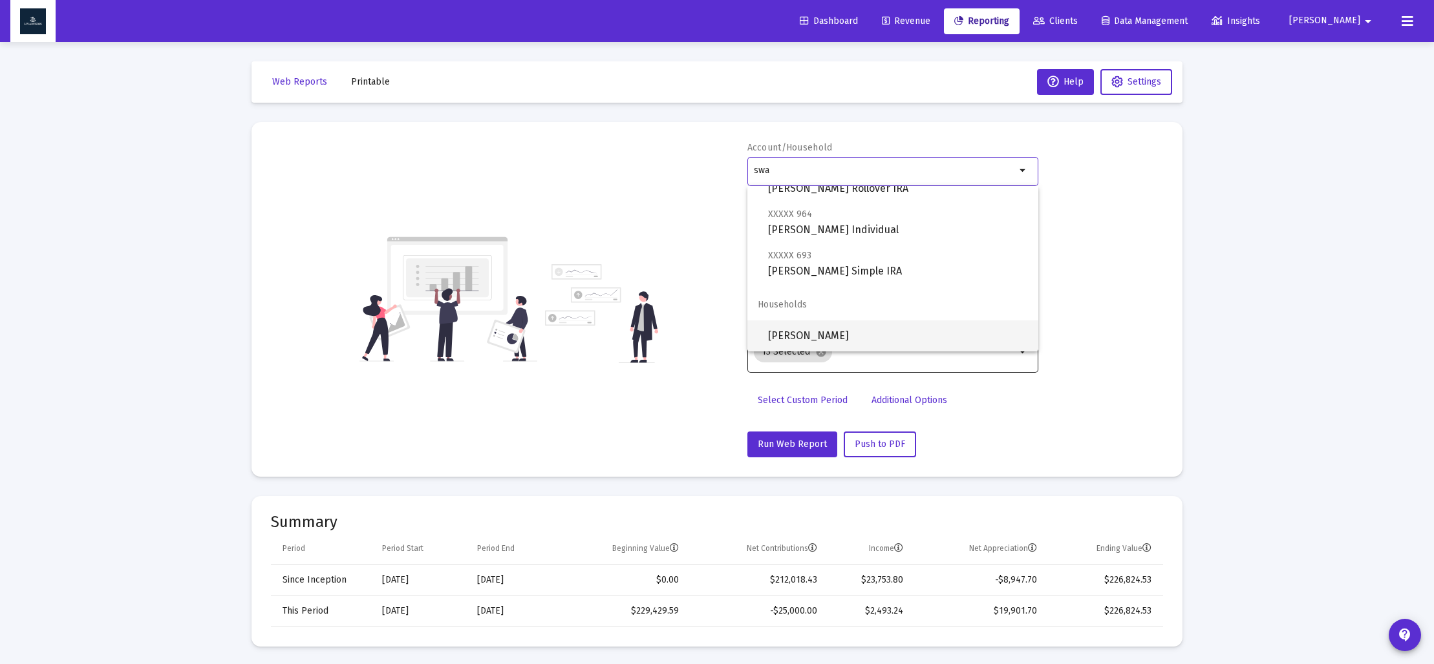
click at [815, 339] on span "[PERSON_NAME]" at bounding box center [898, 336] width 260 height 31
type input "[PERSON_NAME]"
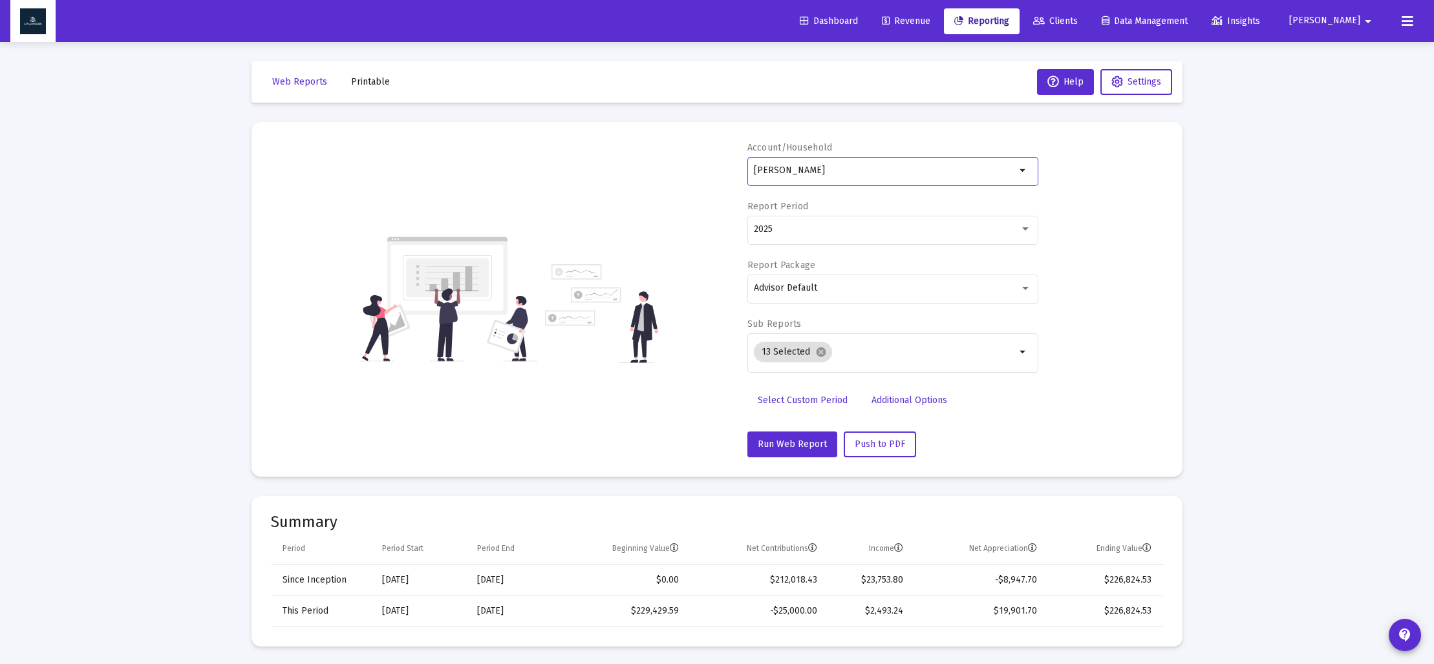
click at [792, 397] on span "Select Custom Period" at bounding box center [802, 400] width 90 height 11
click at [879, 231] on icon "Open calendar" at bounding box center [880, 229] width 14 height 14
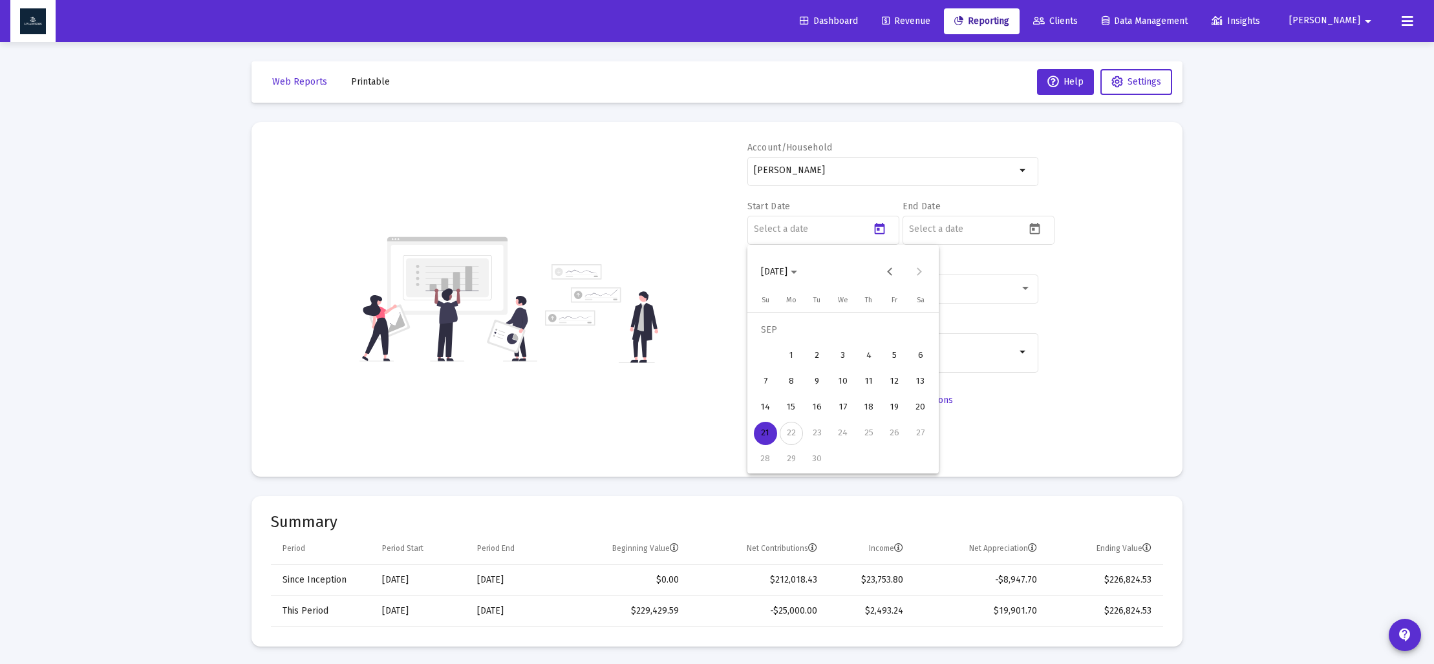
click at [787, 275] on span "[DATE]" at bounding box center [774, 271] width 26 height 11
click at [861, 440] on div "2024" at bounding box center [865, 441] width 41 height 23
click at [774, 390] on div "SEP" at bounding box center [774, 389] width 41 height 23
click at [790, 458] on div "30" at bounding box center [790, 459] width 23 height 23
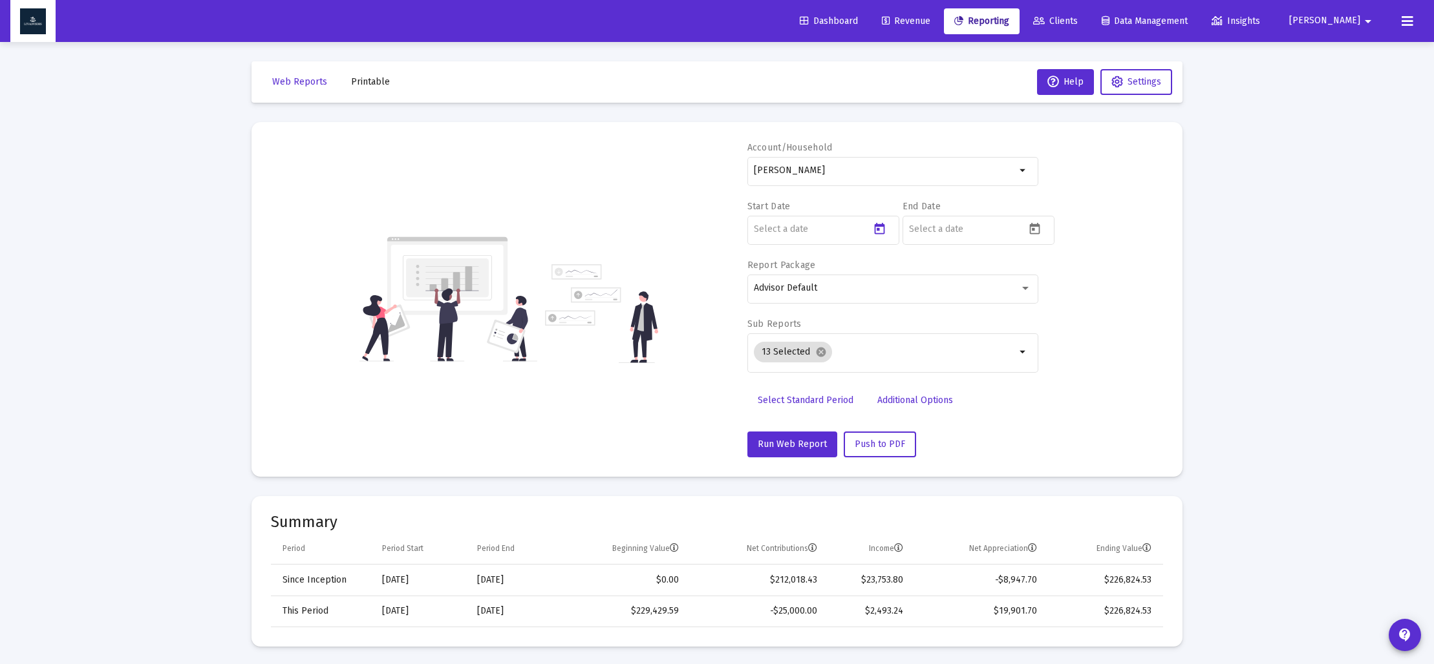
type input "[DATE]"
click at [1035, 230] on icon "Open calendar" at bounding box center [1035, 229] width 14 height 14
click at [952, 275] on span "[DATE]" at bounding box center [934, 271] width 36 height 11
click at [1021, 440] on div "2024" at bounding box center [1020, 441] width 41 height 23
click at [1072, 399] on div "DEC" at bounding box center [1065, 389] width 41 height 23
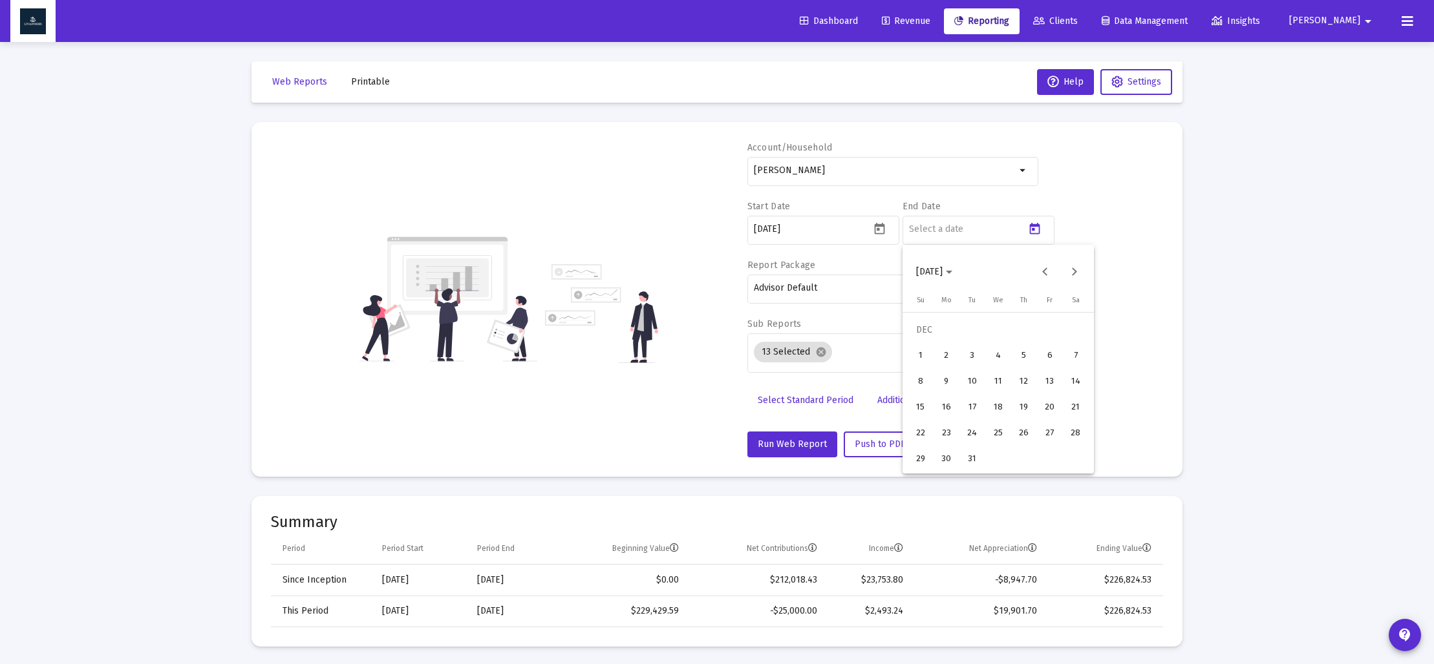
click at [975, 461] on div "31" at bounding box center [971, 459] width 23 height 23
type input "[DATE]"
click at [1079, 349] on div "Account/Household Erica Swaya arrow_drop_down Start Date 2024-09-30 End Date 20…" at bounding box center [717, 300] width 892 height 316
click at [816, 354] on mat-icon "cancel" at bounding box center [821, 352] width 12 height 12
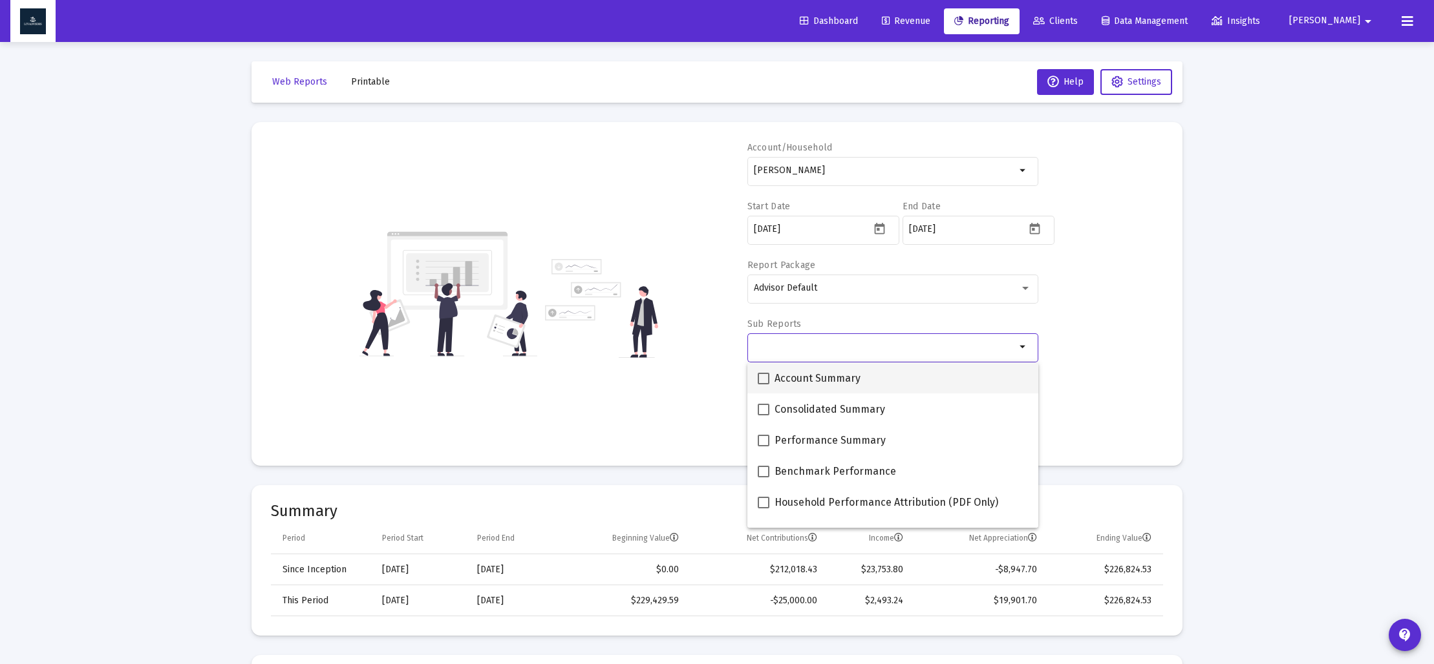
drag, startPoint x: 765, startPoint y: 379, endPoint x: 767, endPoint y: 385, distance: 6.7
click at [764, 379] on span at bounding box center [763, 379] width 12 height 12
click at [763, 385] on input "Account Summary" at bounding box center [763, 385] width 1 height 1
checkbox input "true"
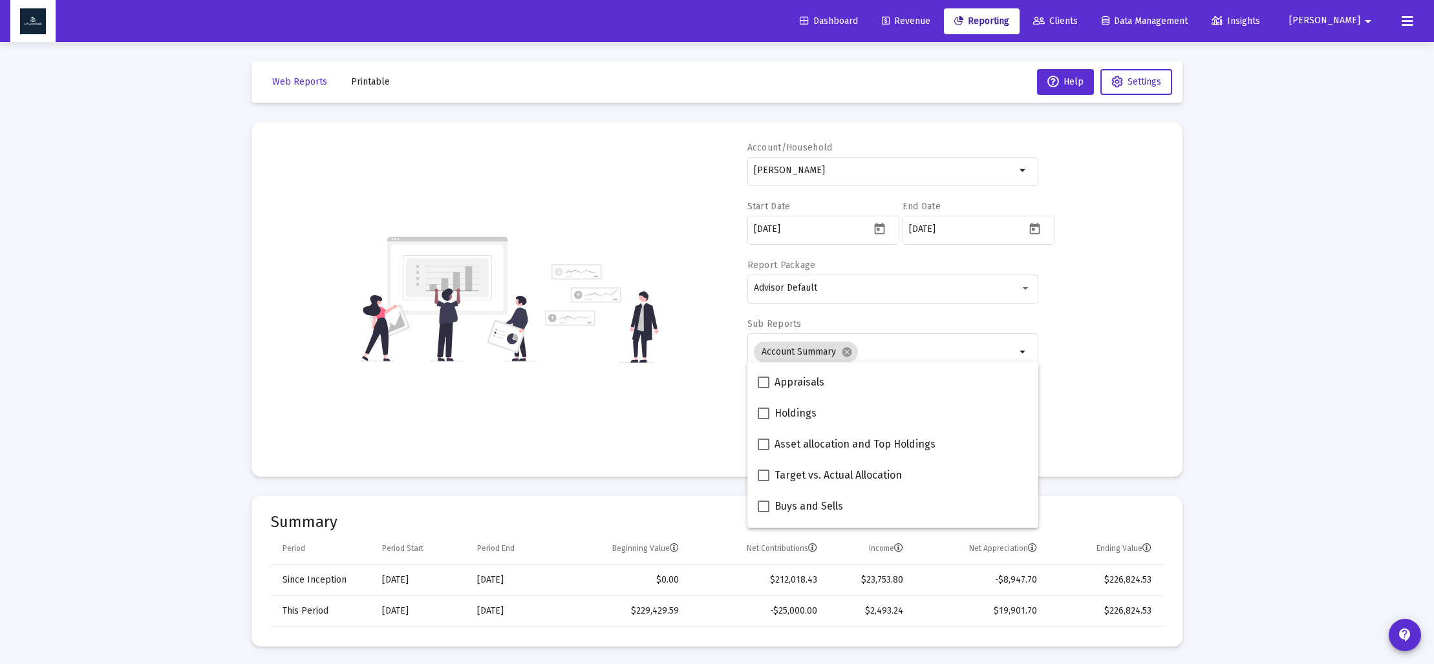
scroll to position [254, 0]
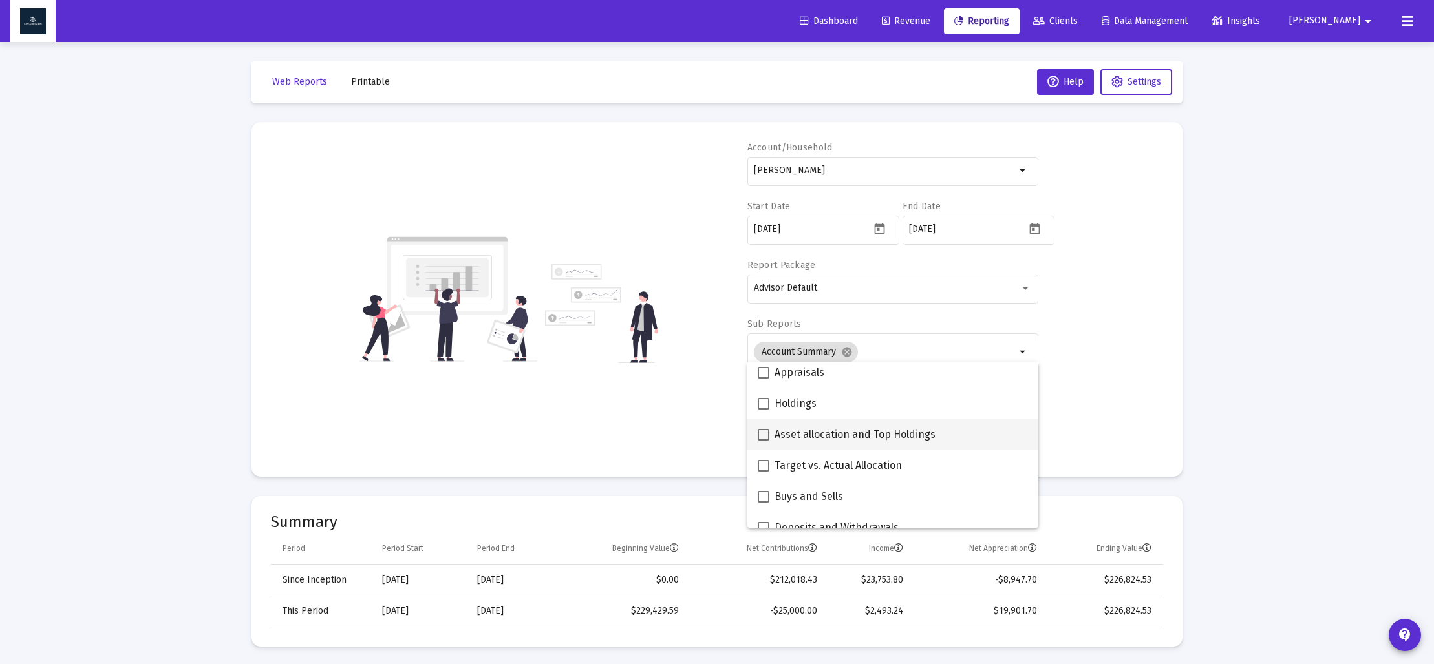
click at [763, 434] on span at bounding box center [763, 435] width 12 height 12
click at [763, 441] on input "Asset allocation and Top Holdings" at bounding box center [763, 441] width 1 height 1
checkbox input "true"
click at [677, 424] on div "Account/Household Erica Swaya arrow_drop_down Start Date 2024-09-30 End Date 20…" at bounding box center [717, 300] width 892 height 316
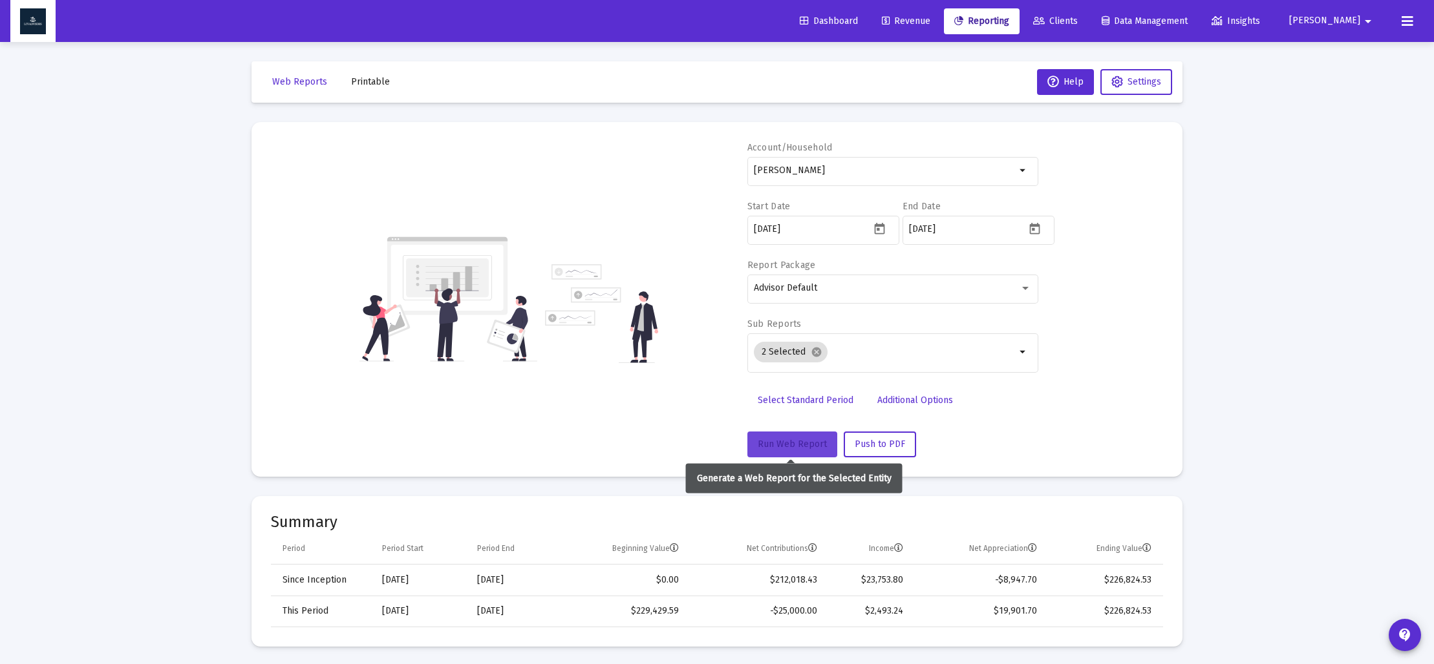
click at [783, 446] on span "Run Web Report" at bounding box center [791, 444] width 69 height 11
click at [885, 449] on button "Push to PDF" at bounding box center [879, 445] width 72 height 26
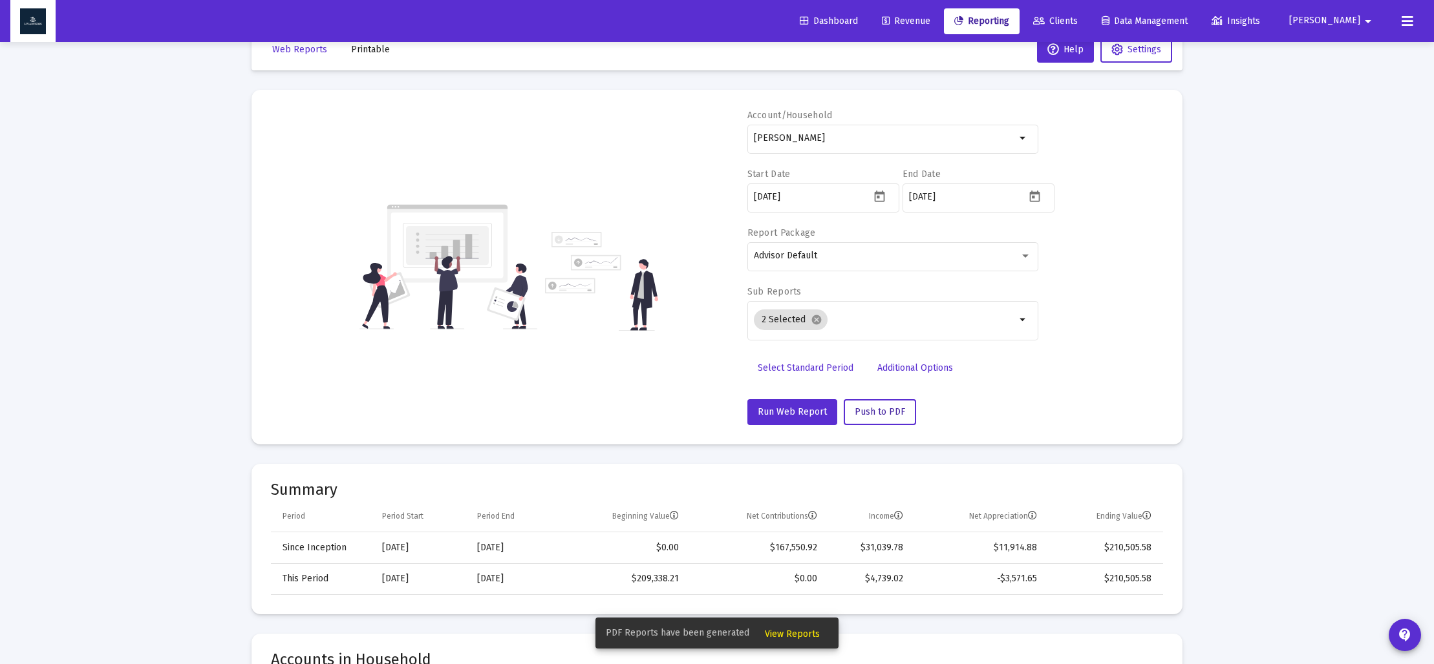
scroll to position [34, 0]
click at [790, 630] on span "View Reports" at bounding box center [792, 634] width 55 height 11
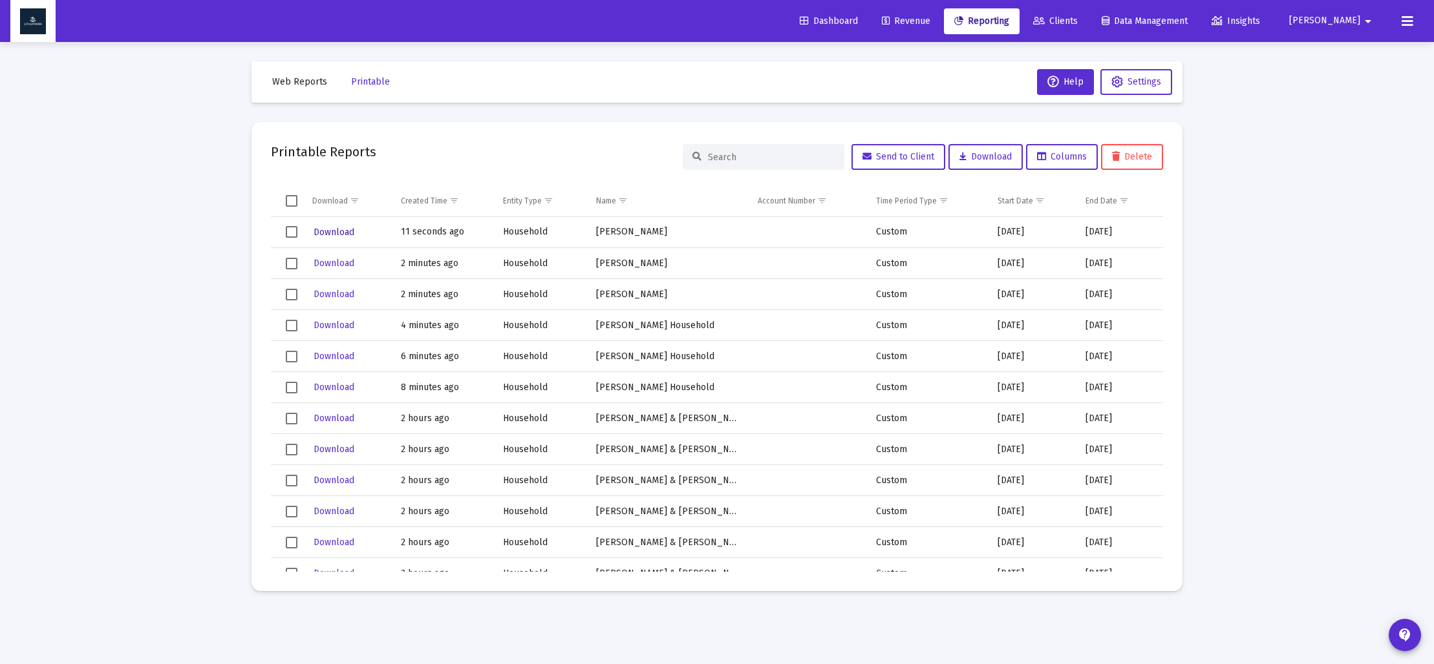
click at [334, 231] on span "Download" at bounding box center [333, 232] width 41 height 11
click at [288, 83] on span "Web Reports" at bounding box center [299, 81] width 55 height 11
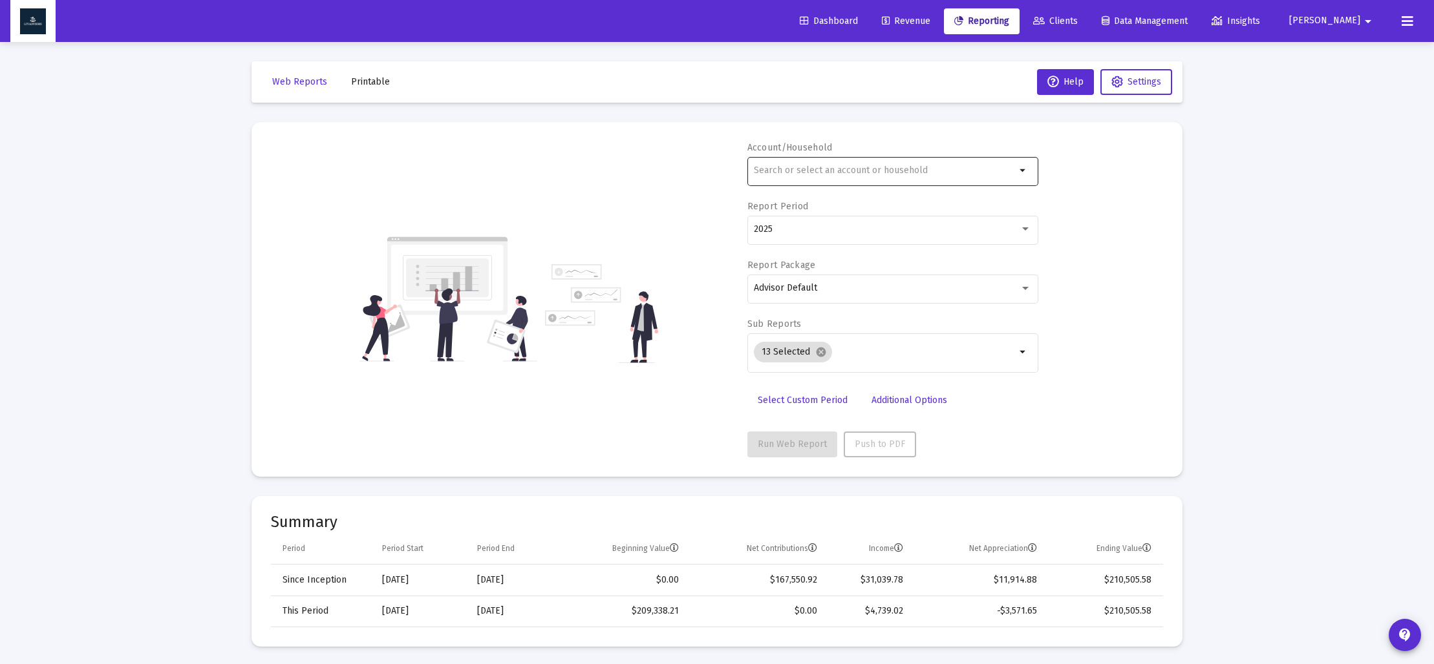
click at [826, 175] on input "text" at bounding box center [885, 170] width 262 height 10
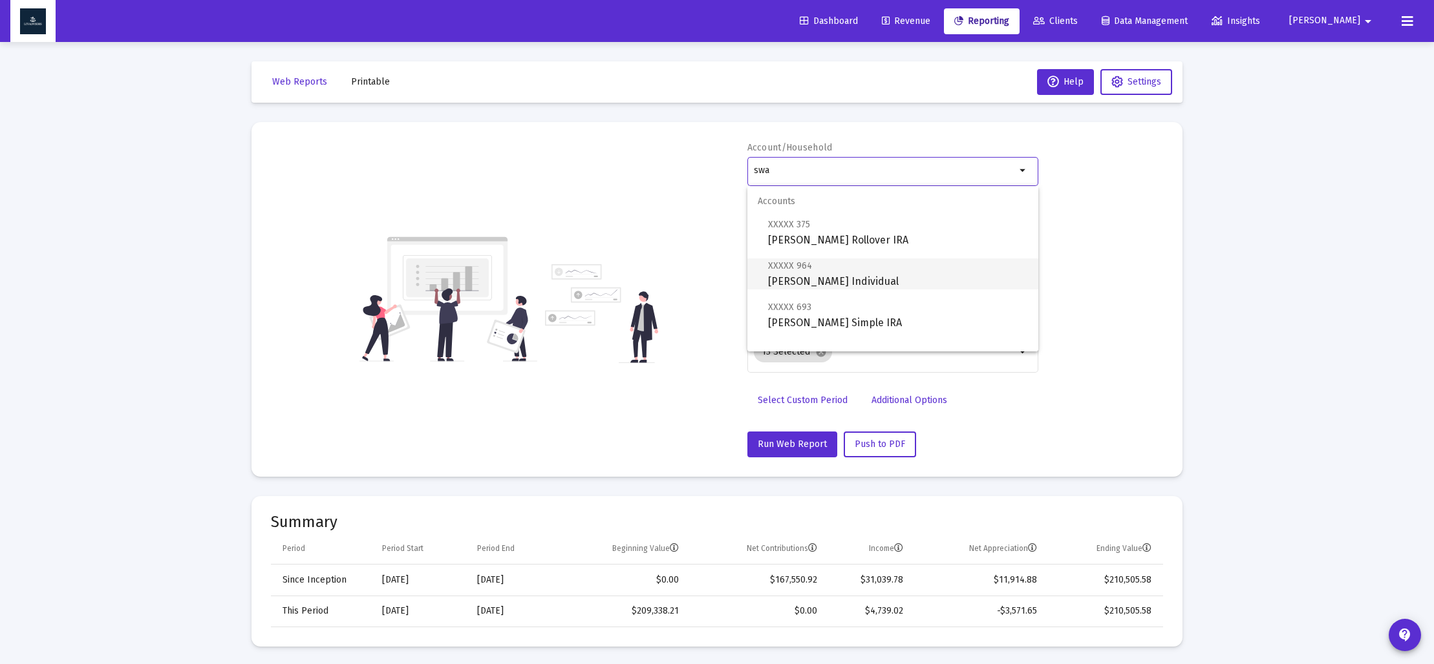
scroll to position [52, 0]
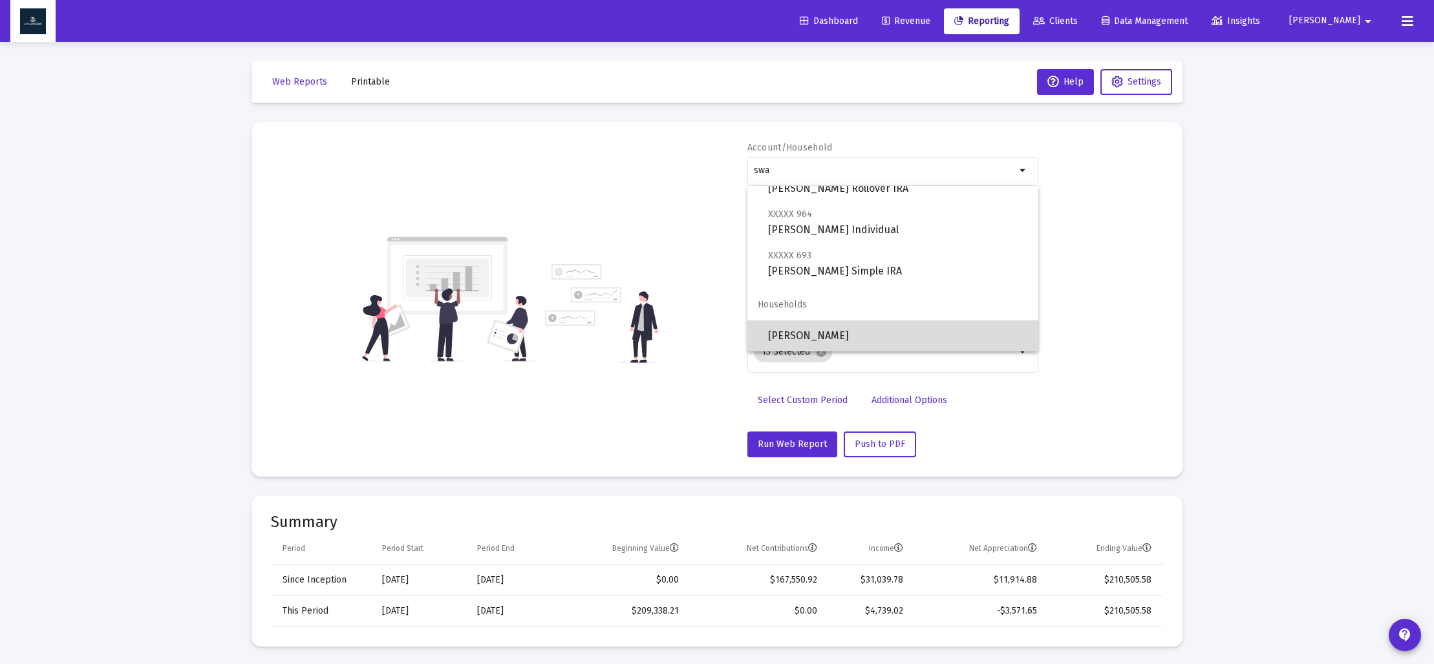
drag, startPoint x: 834, startPoint y: 330, endPoint x: 826, endPoint y: 328, distance: 8.8
click at [834, 330] on span "[PERSON_NAME]" at bounding box center [898, 336] width 260 height 31
type input "[PERSON_NAME]"
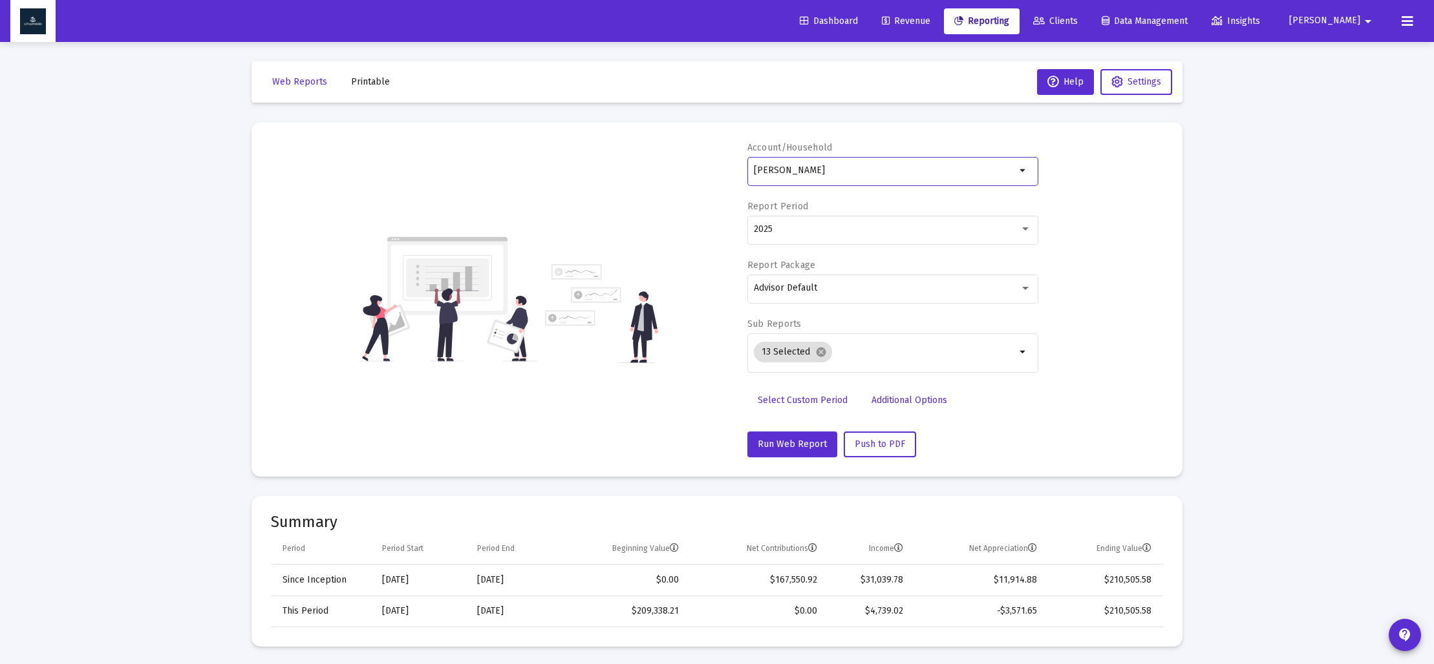
click at [785, 401] on span "Select Custom Period" at bounding box center [802, 400] width 90 height 11
click at [878, 228] on icon "Open calendar" at bounding box center [879, 229] width 10 height 12
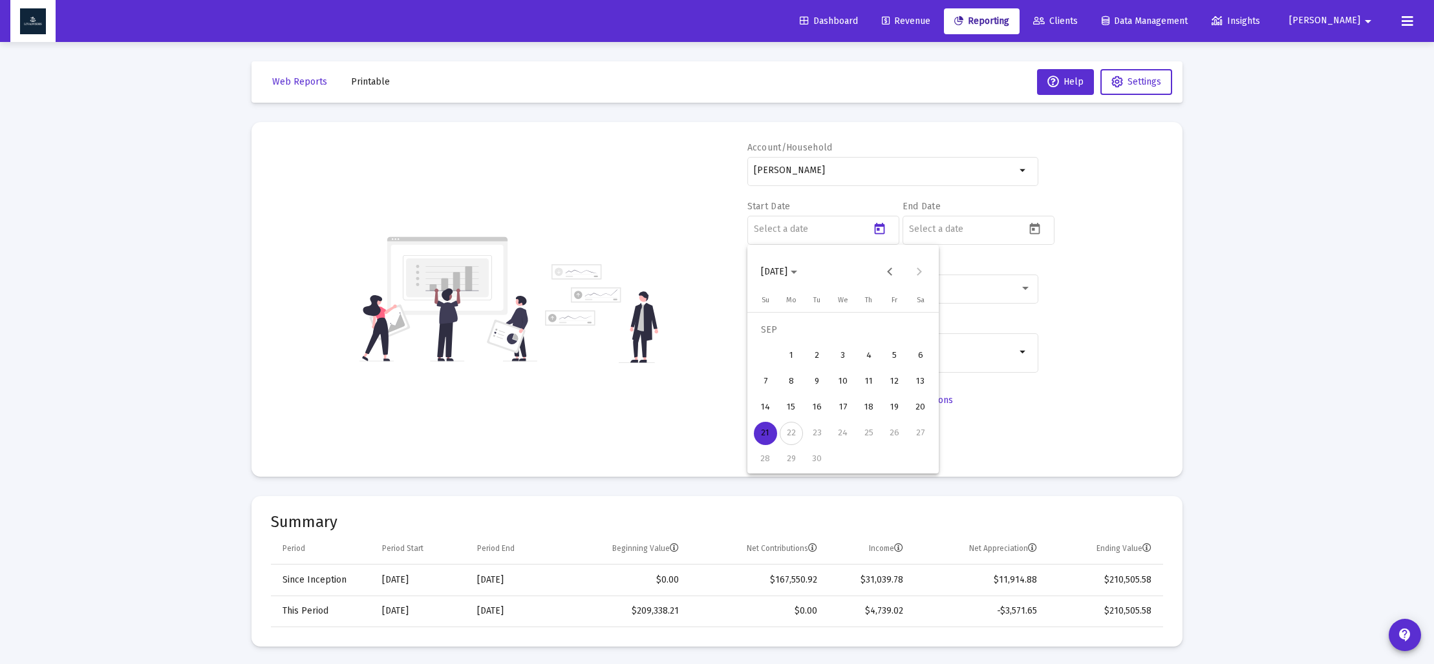
click at [797, 274] on span "[DATE]" at bounding box center [779, 271] width 36 height 11
click at [899, 434] on div "2025" at bounding box center [910, 441] width 41 height 23
click at [866, 341] on div "MAR" at bounding box center [865, 337] width 41 height 23
click at [789, 456] on div "31" at bounding box center [790, 459] width 23 height 23
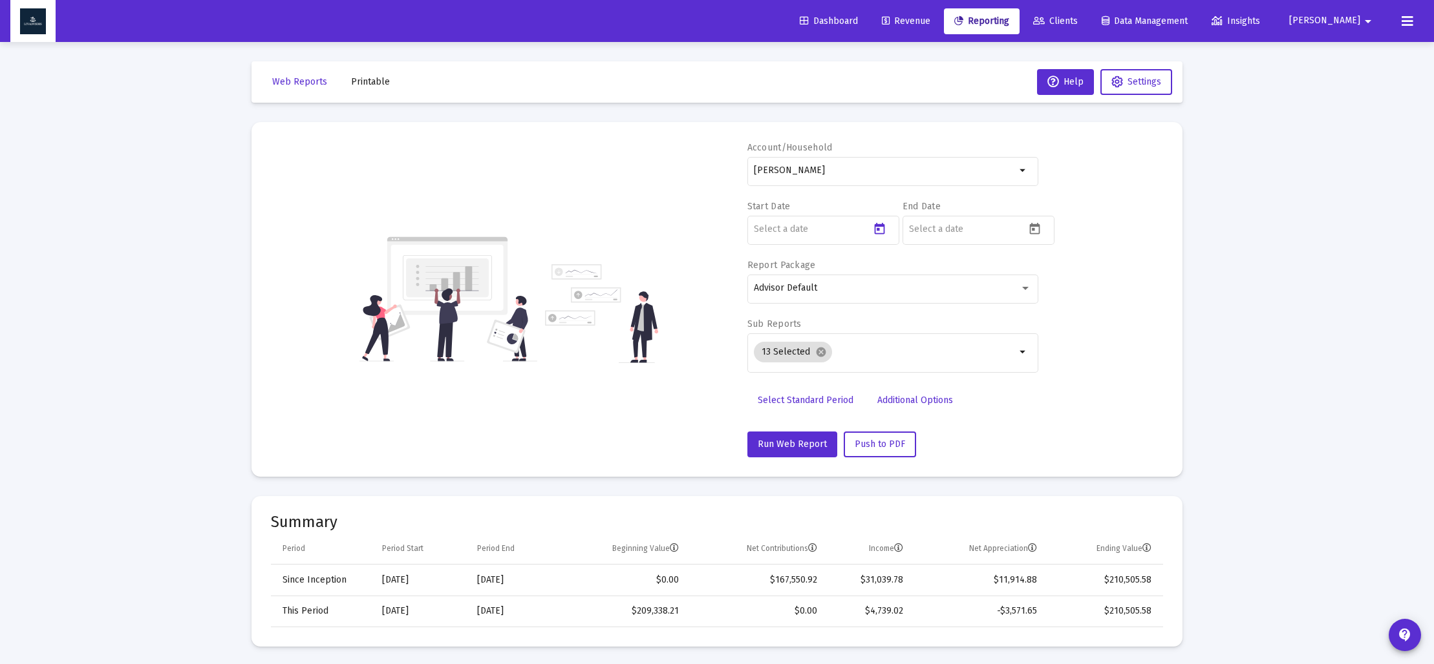
type input "[DATE]"
click at [1032, 228] on icon "Open calendar" at bounding box center [1035, 229] width 14 height 14
click at [952, 273] on polygon "Choose month and year" at bounding box center [949, 272] width 6 height 3
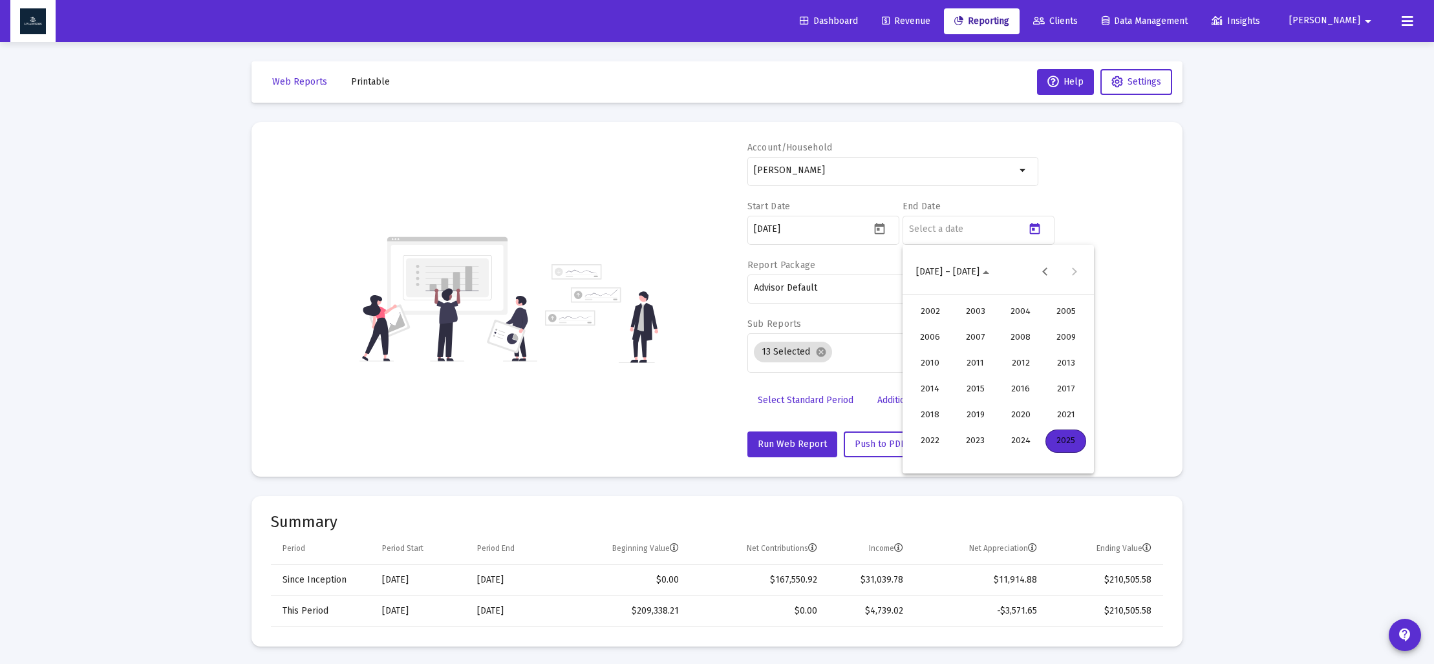
click at [1066, 436] on div "2025" at bounding box center [1065, 441] width 41 height 23
click at [983, 365] on div "JUN" at bounding box center [975, 363] width 41 height 23
click at [953, 460] on div "30" at bounding box center [946, 459] width 23 height 23
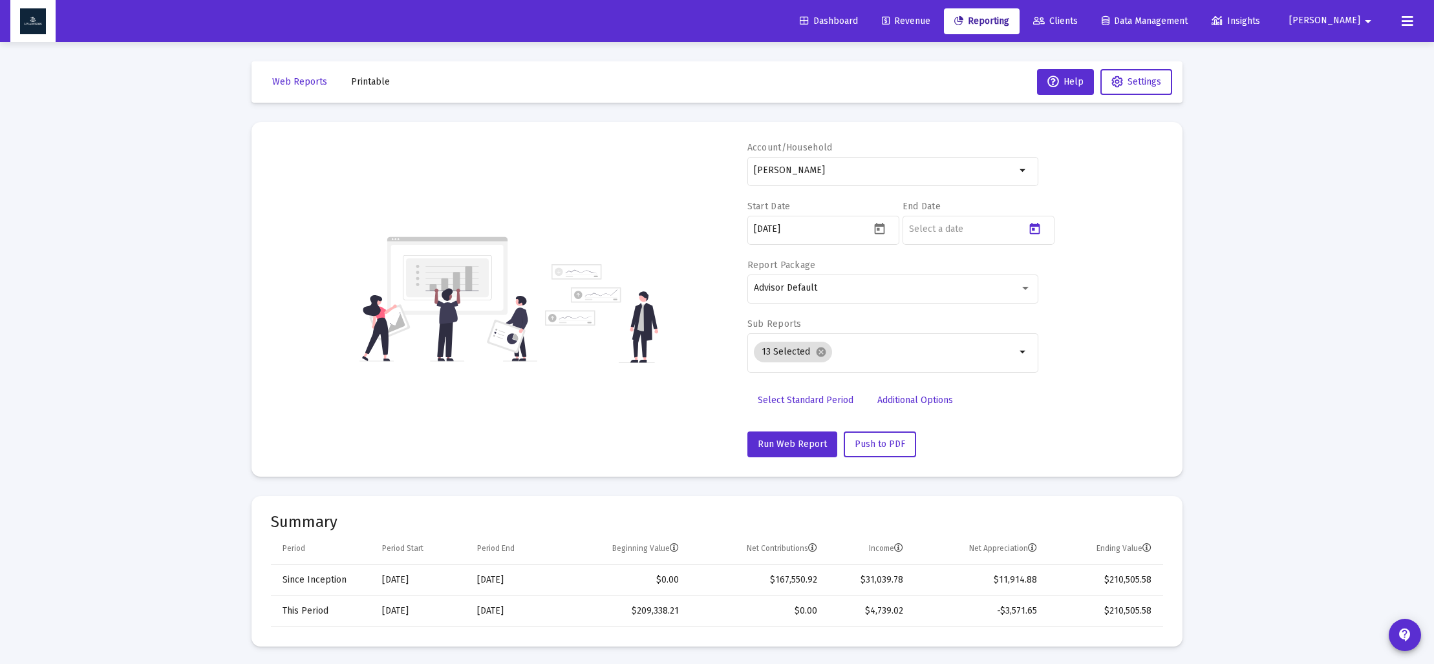
type input "[DATE]"
click at [819, 352] on mat-icon "cancel" at bounding box center [821, 352] width 12 height 12
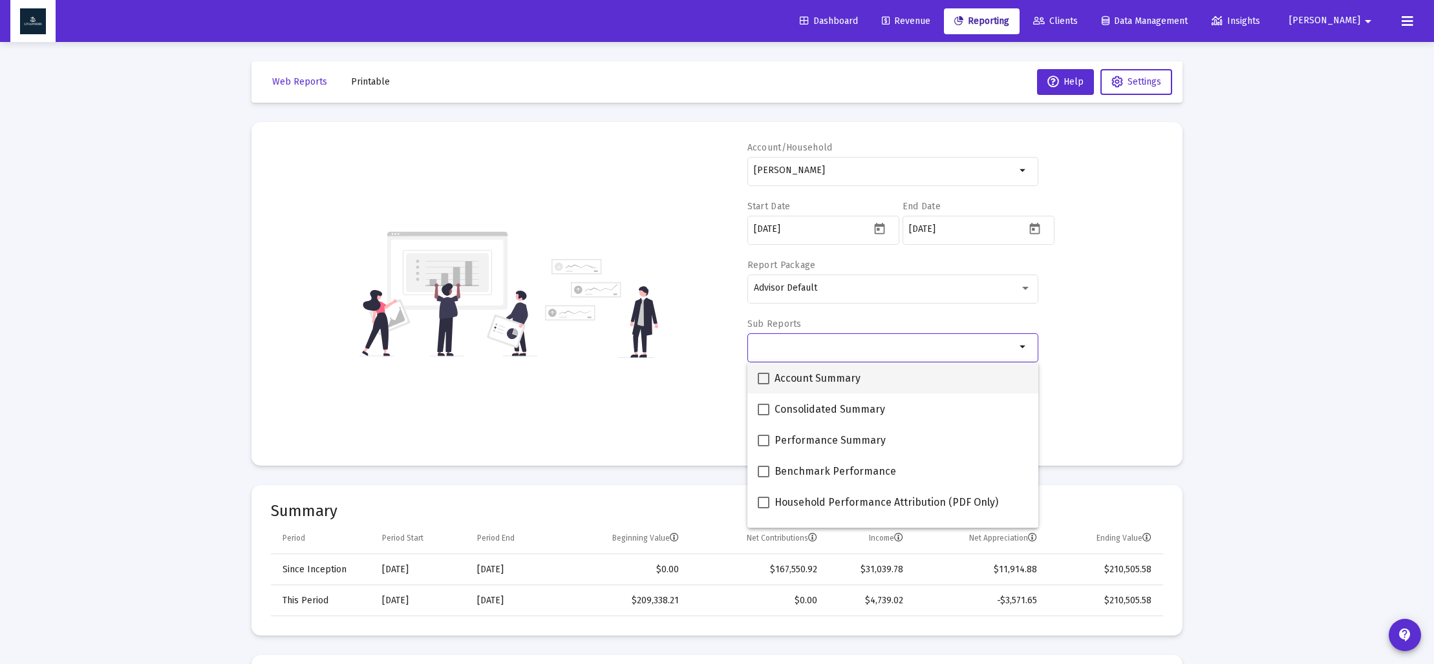
drag, startPoint x: 771, startPoint y: 374, endPoint x: 776, endPoint y: 380, distance: 7.4
click at [771, 374] on label "Account Summary" at bounding box center [808, 379] width 103 height 16
click at [763, 385] on input "Account Summary" at bounding box center [763, 385] width 1 height 1
checkbox input "true"
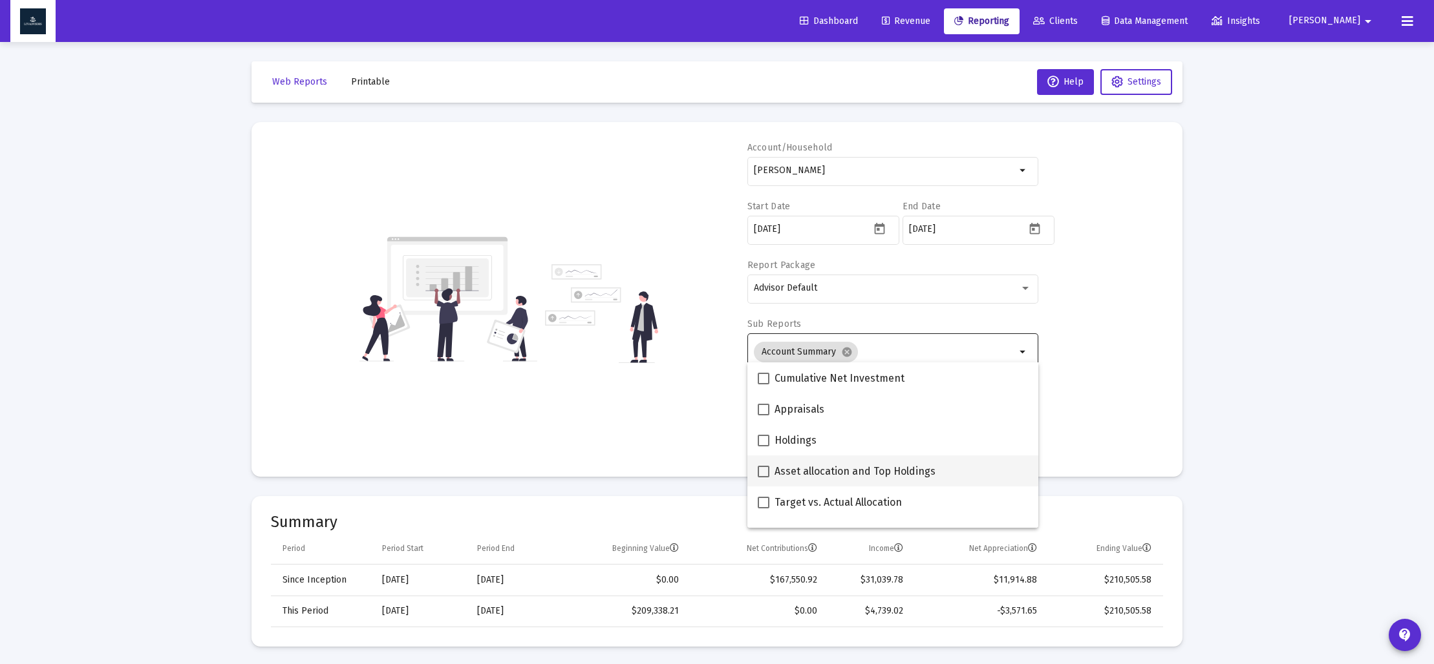
scroll to position [218, 0]
click at [767, 471] on span at bounding box center [763, 471] width 12 height 12
click at [763, 477] on input "Asset allocation and Top Holdings" at bounding box center [763, 477] width 1 height 1
checkbox input "true"
click at [666, 428] on div "Account/Household Erica Swaya arrow_drop_down Start Date 2025-03-31 End Date 20…" at bounding box center [717, 300] width 892 height 316
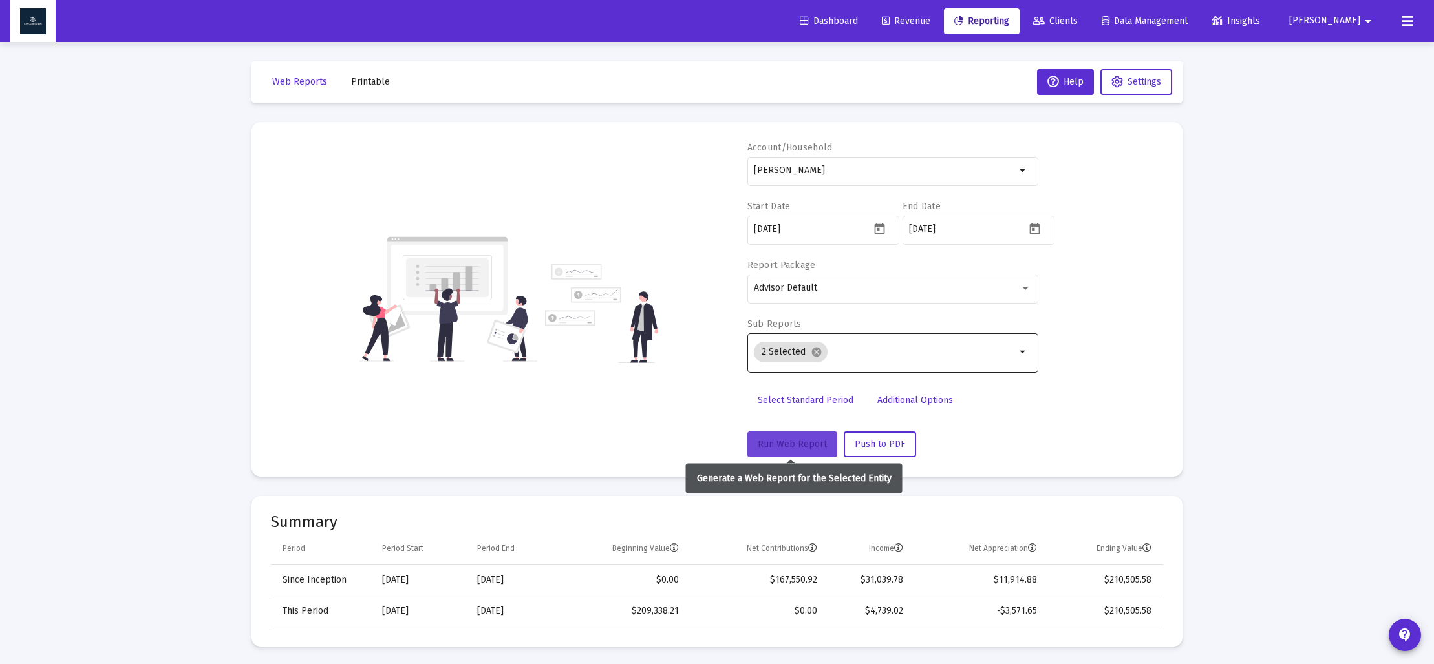
click at [806, 447] on span "Run Web Report" at bounding box center [791, 444] width 69 height 11
click at [880, 447] on span "Push to PDF" at bounding box center [879, 444] width 50 height 11
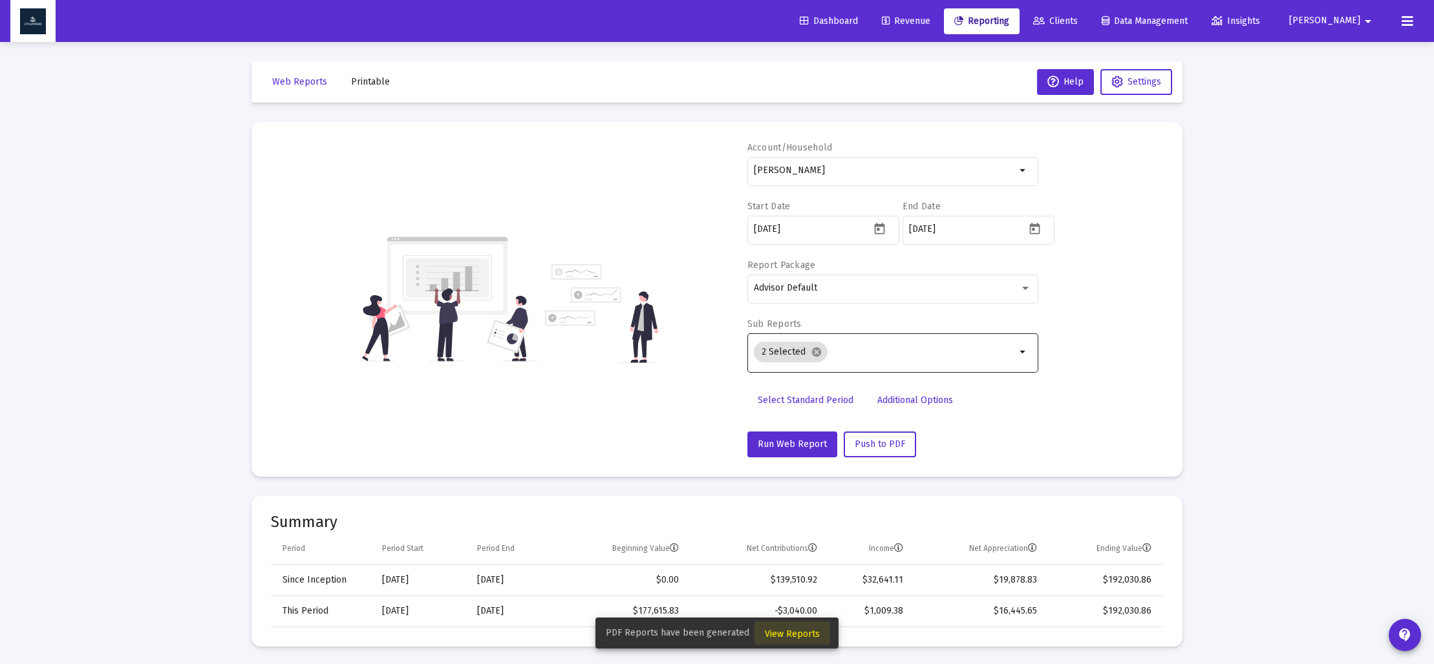
click at [797, 635] on span "View Reports" at bounding box center [792, 634] width 55 height 11
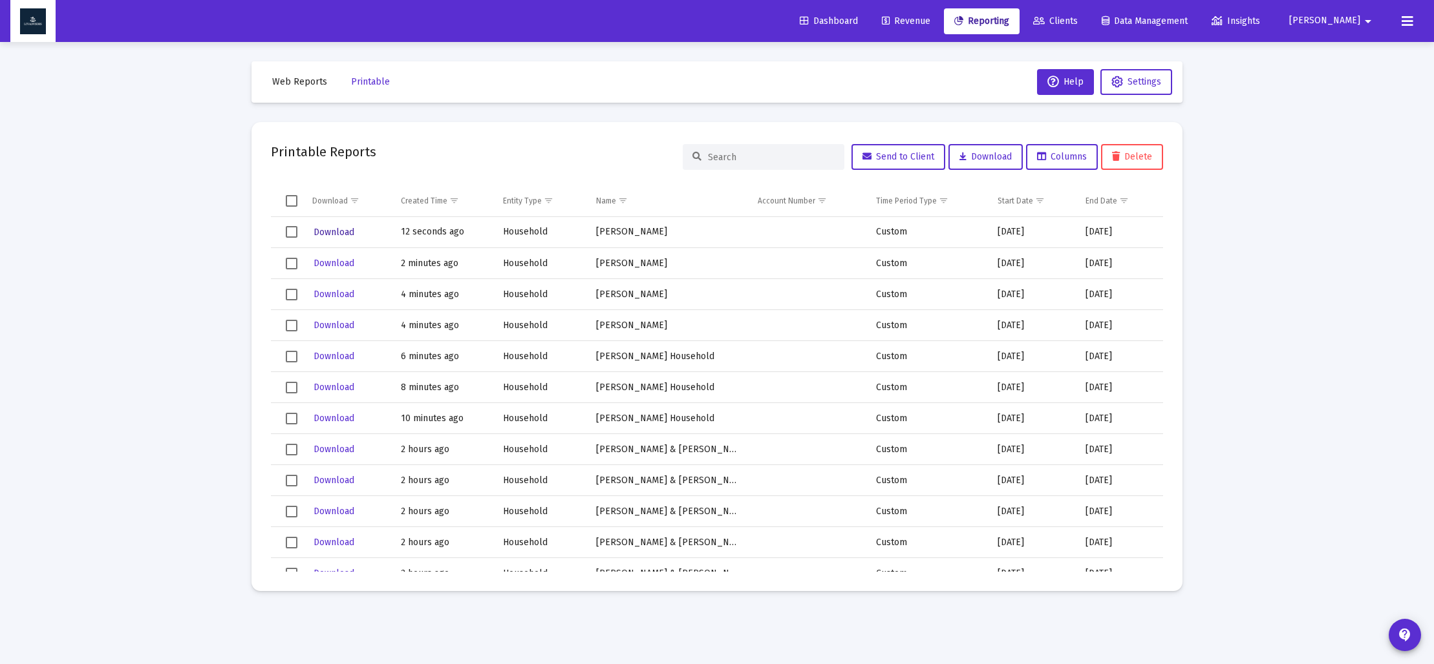
click at [328, 235] on span "Download" at bounding box center [333, 232] width 41 height 11
click at [305, 81] on span "Web Reports" at bounding box center [299, 81] width 55 height 11
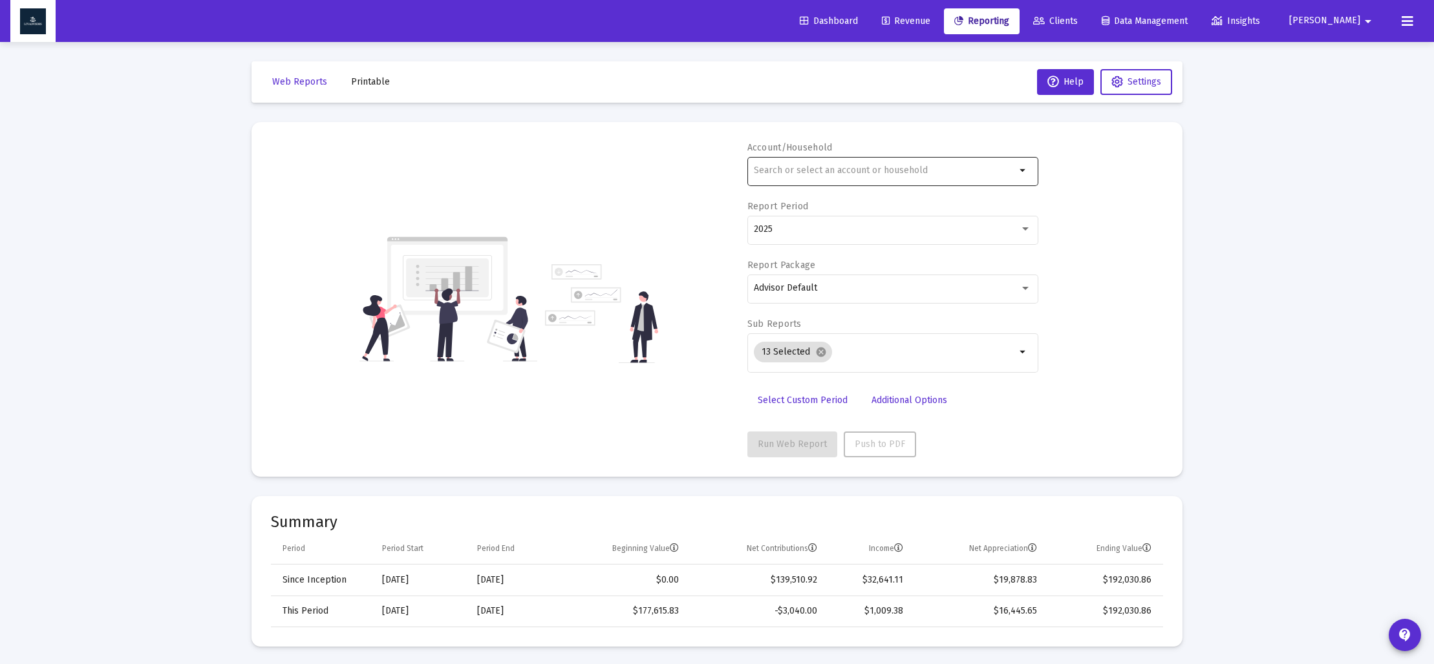
click at [771, 165] on div at bounding box center [885, 170] width 262 height 32
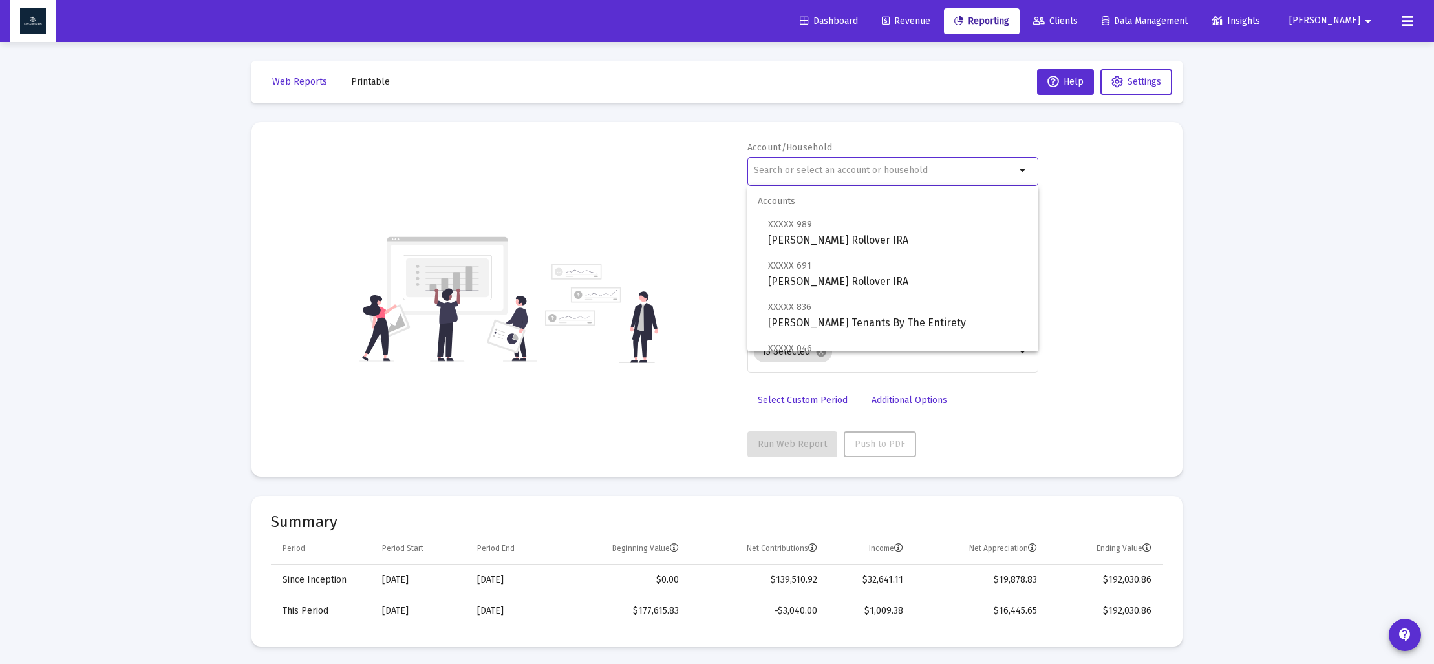
click at [771, 171] on input "text" at bounding box center [885, 170] width 262 height 10
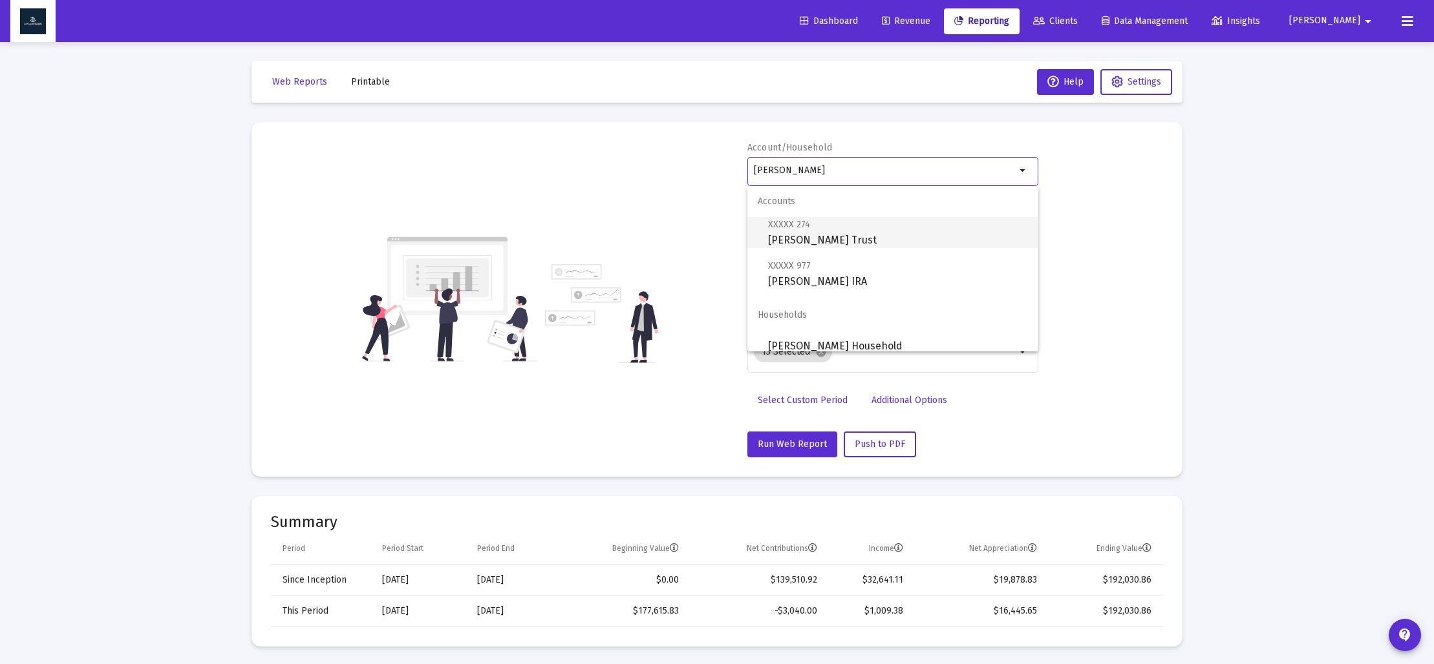
scroll to position [10, 0]
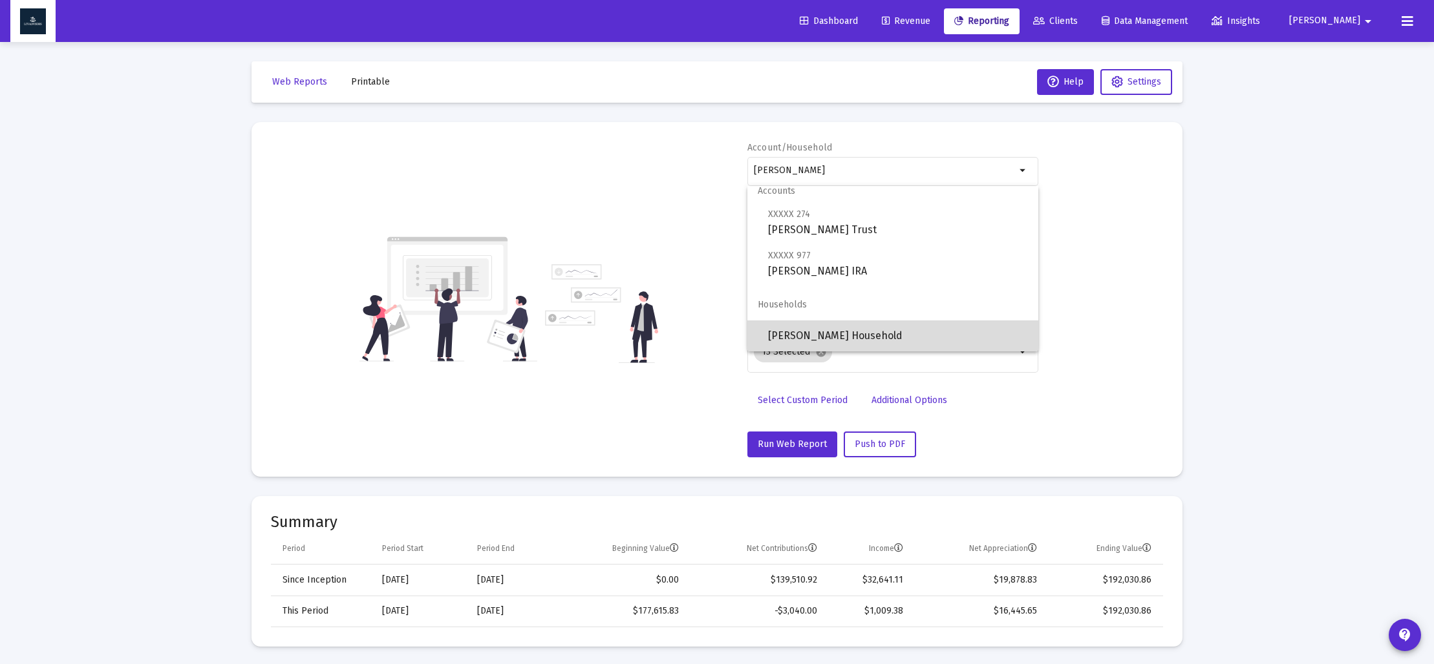
click at [845, 328] on span "[PERSON_NAME] Household" at bounding box center [898, 336] width 260 height 31
type input "[PERSON_NAME] Household"
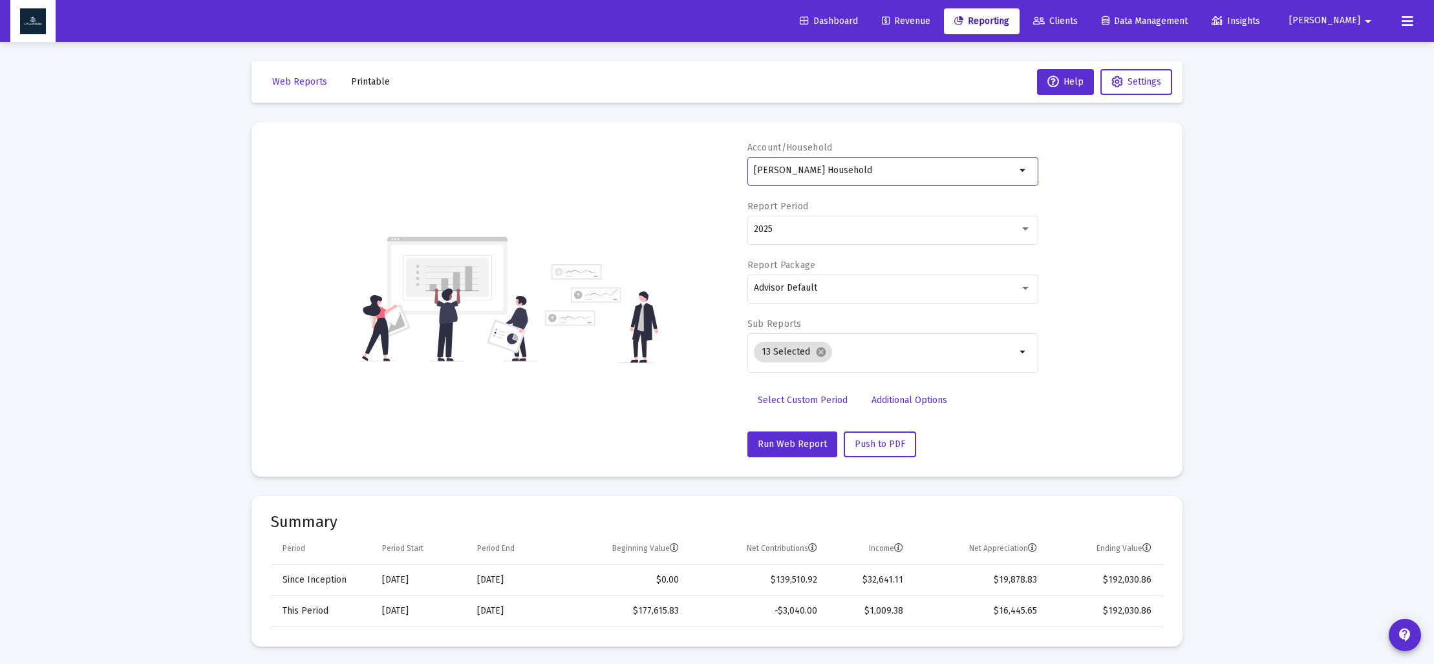
click at [803, 396] on span "Select Custom Period" at bounding box center [802, 400] width 90 height 11
click at [880, 233] on icon "Open calendar" at bounding box center [880, 229] width 14 height 14
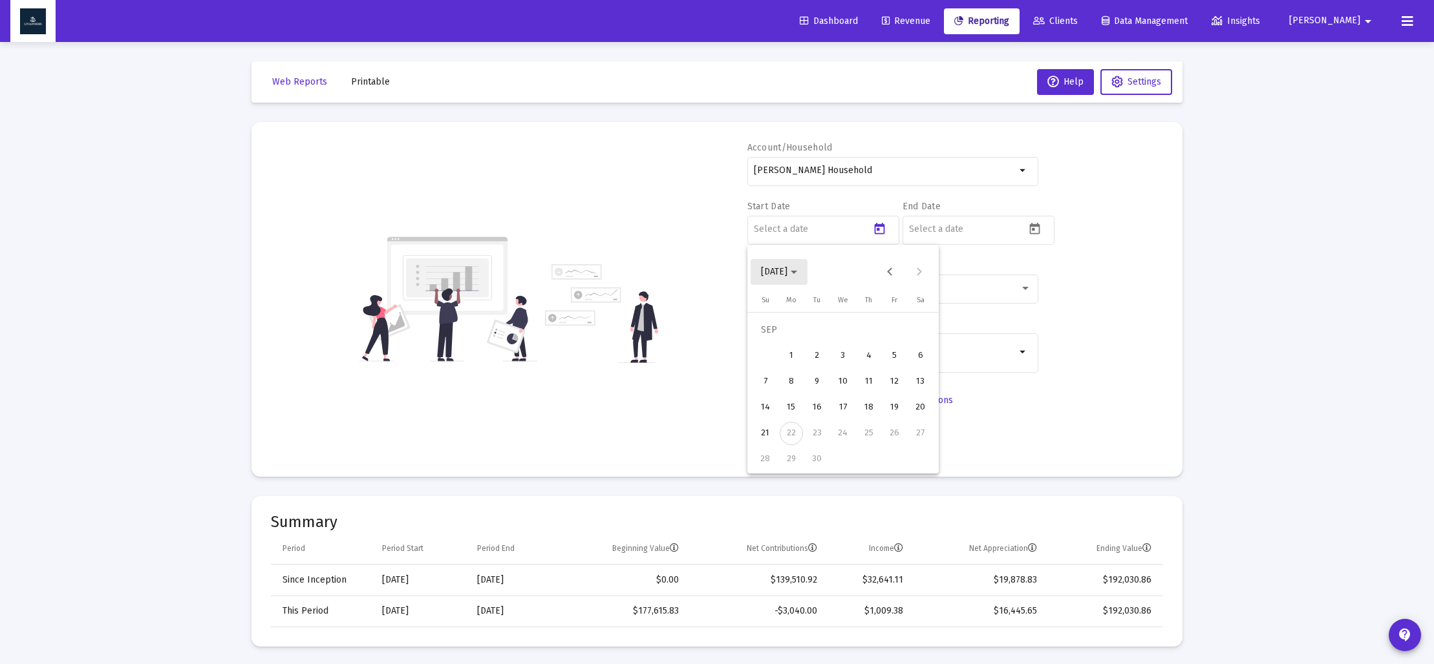
click at [807, 269] on button "[DATE]" at bounding box center [778, 272] width 57 height 26
click at [863, 437] on div "2024" at bounding box center [865, 441] width 41 height 23
click at [776, 386] on div "SEP" at bounding box center [774, 389] width 41 height 23
click at [795, 455] on div "30" at bounding box center [790, 459] width 23 height 23
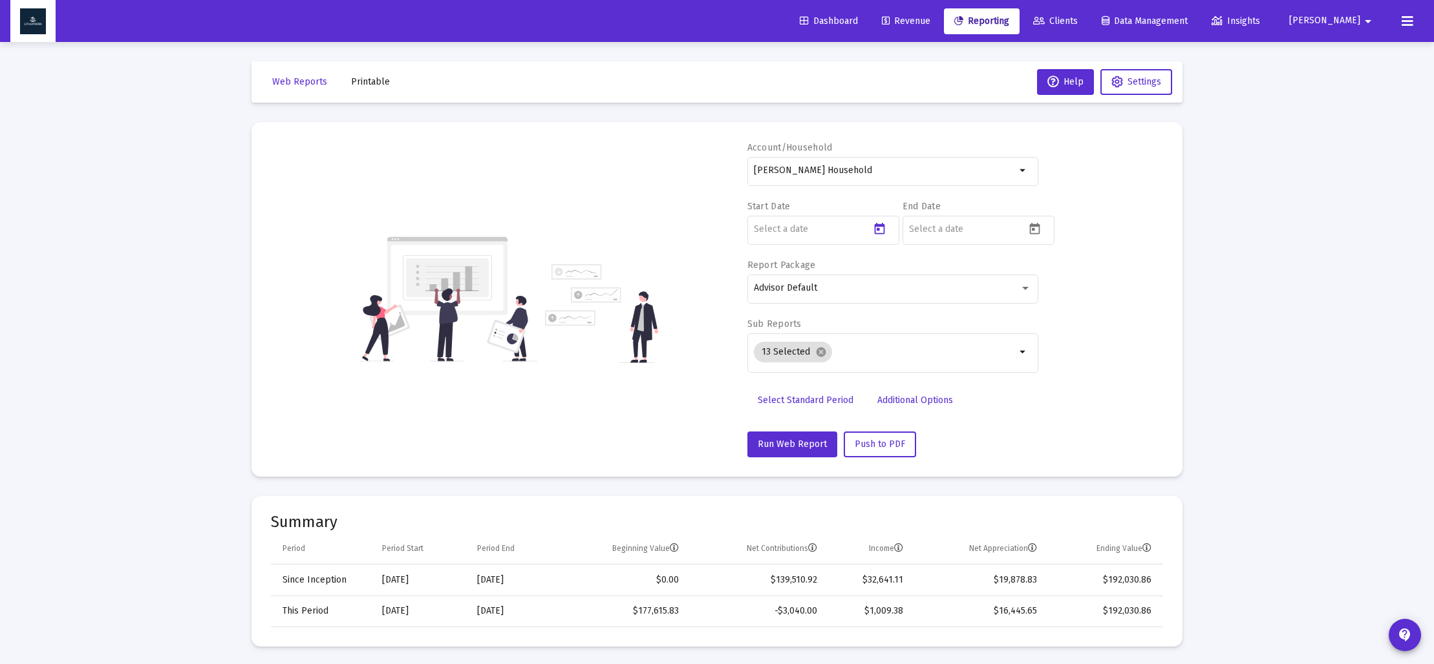
type input "[DATE]"
click at [1037, 231] on icon "Open calendar" at bounding box center [1035, 229] width 14 height 14
click at [952, 272] on polygon "Choose month and year" at bounding box center [949, 272] width 6 height 3
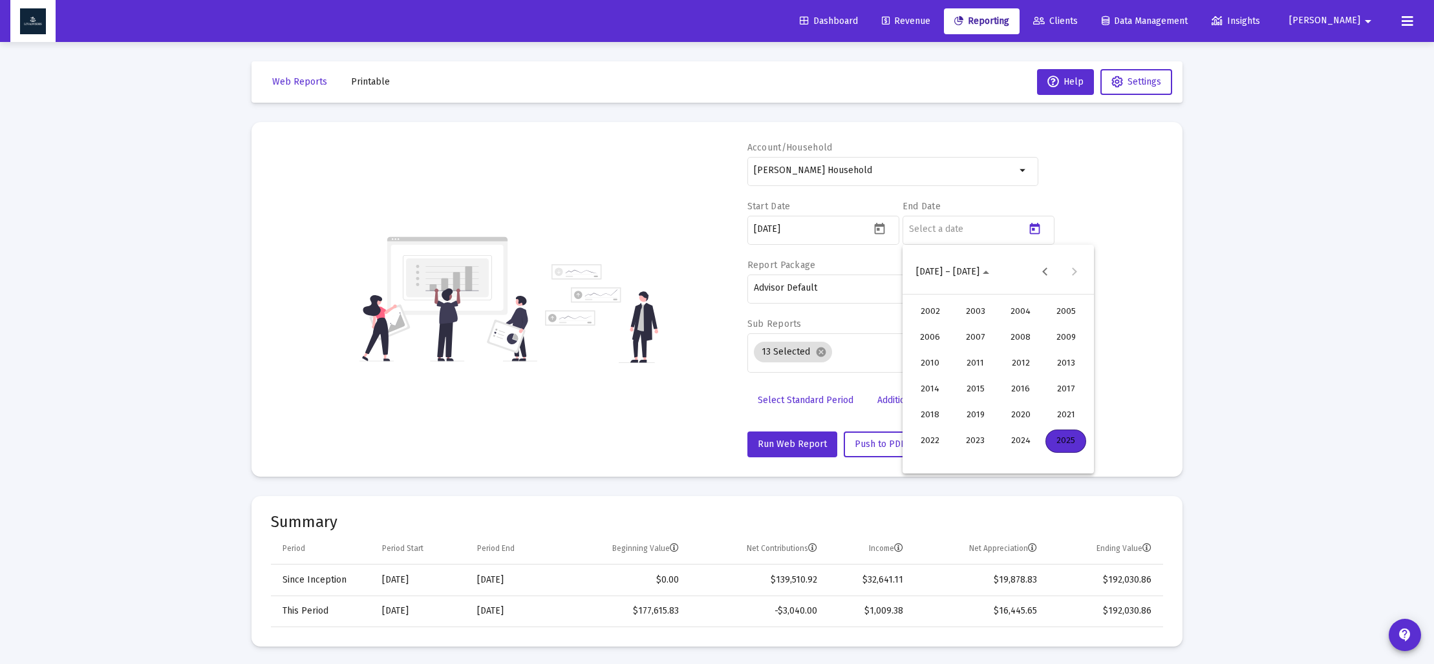
click at [1065, 443] on div "2025" at bounding box center [1065, 441] width 41 height 23
click at [939, 272] on icon "Choose date" at bounding box center [941, 272] width 6 height 3
click at [952, 273] on icon "Choose month and year" at bounding box center [949, 272] width 6 height 3
click at [965, 434] on div "2023" at bounding box center [975, 441] width 41 height 23
click at [1063, 390] on div "DEC" at bounding box center [1065, 389] width 41 height 23
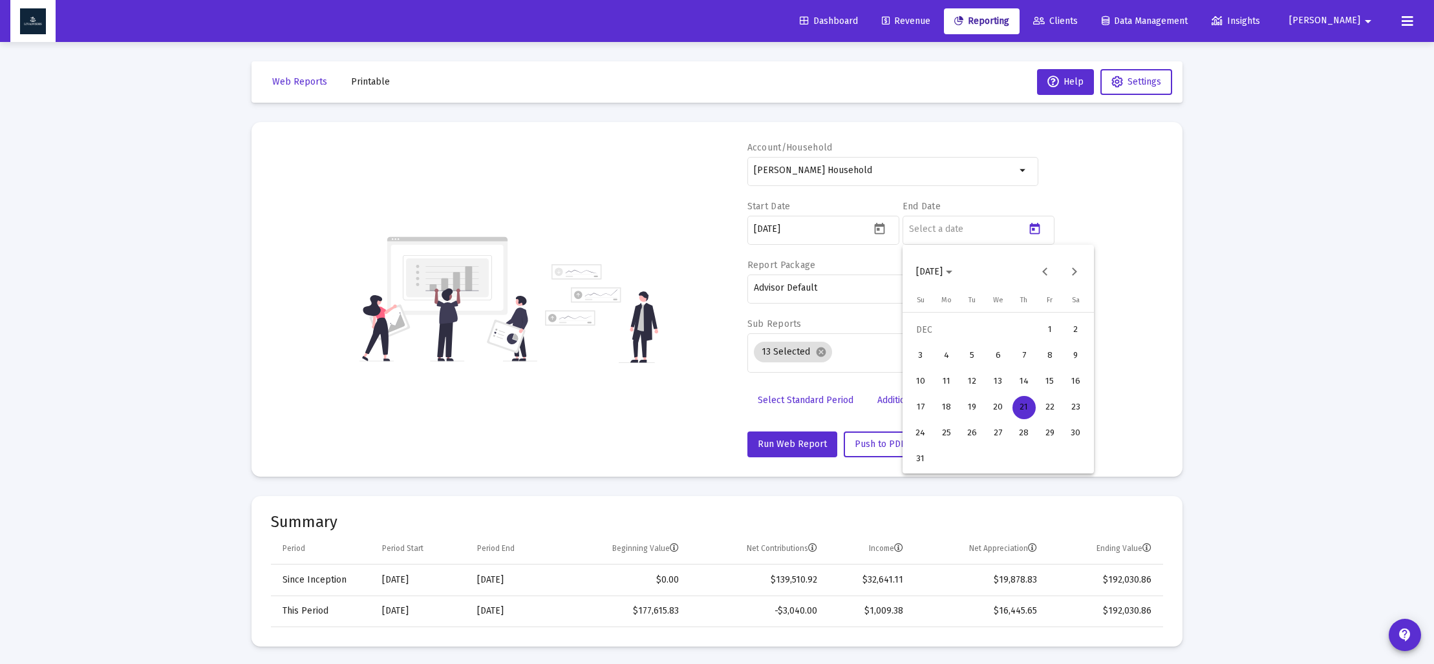
drag, startPoint x: 924, startPoint y: 458, endPoint x: 915, endPoint y: 454, distance: 9.5
click at [924, 458] on div "31" at bounding box center [920, 459] width 23 height 23
type input "[DATE]"
click at [815, 354] on mat-icon "cancel" at bounding box center [821, 352] width 12 height 12
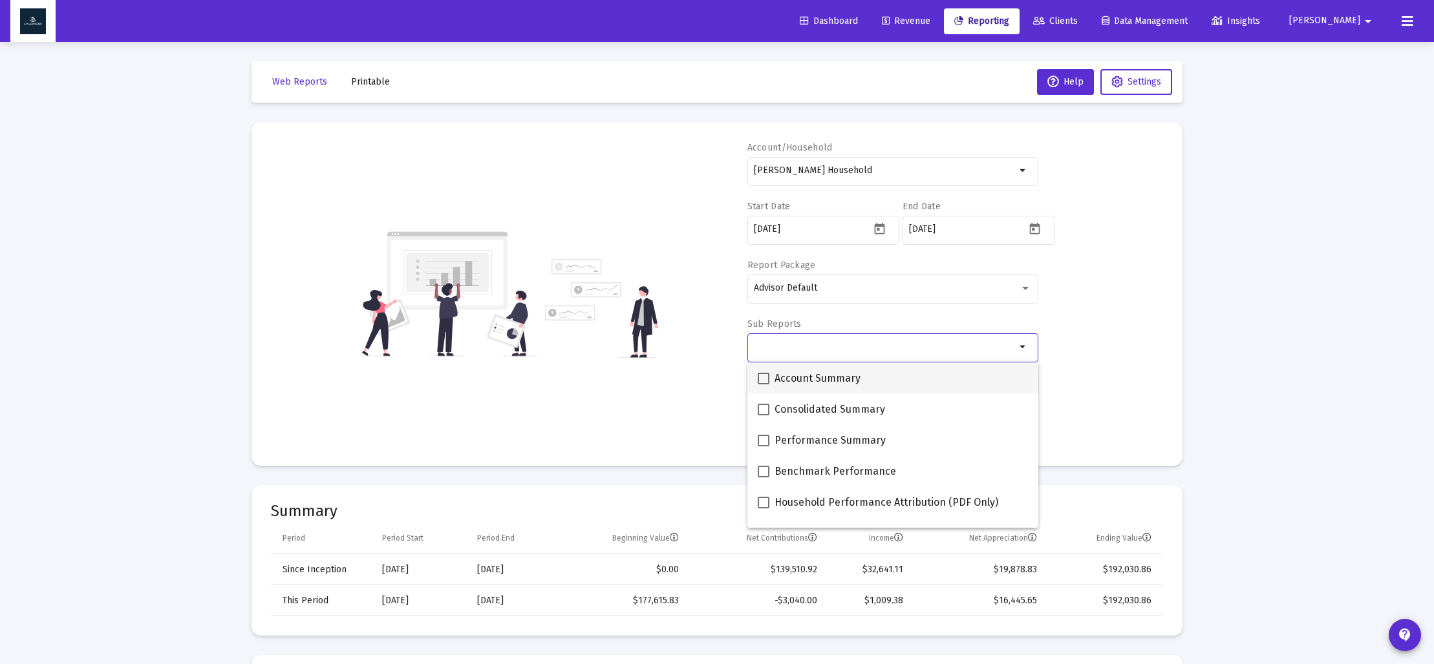
click at [758, 373] on span at bounding box center [763, 379] width 12 height 12
click at [763, 385] on input "Account Summary" at bounding box center [763, 385] width 1 height 1
checkbox input "true"
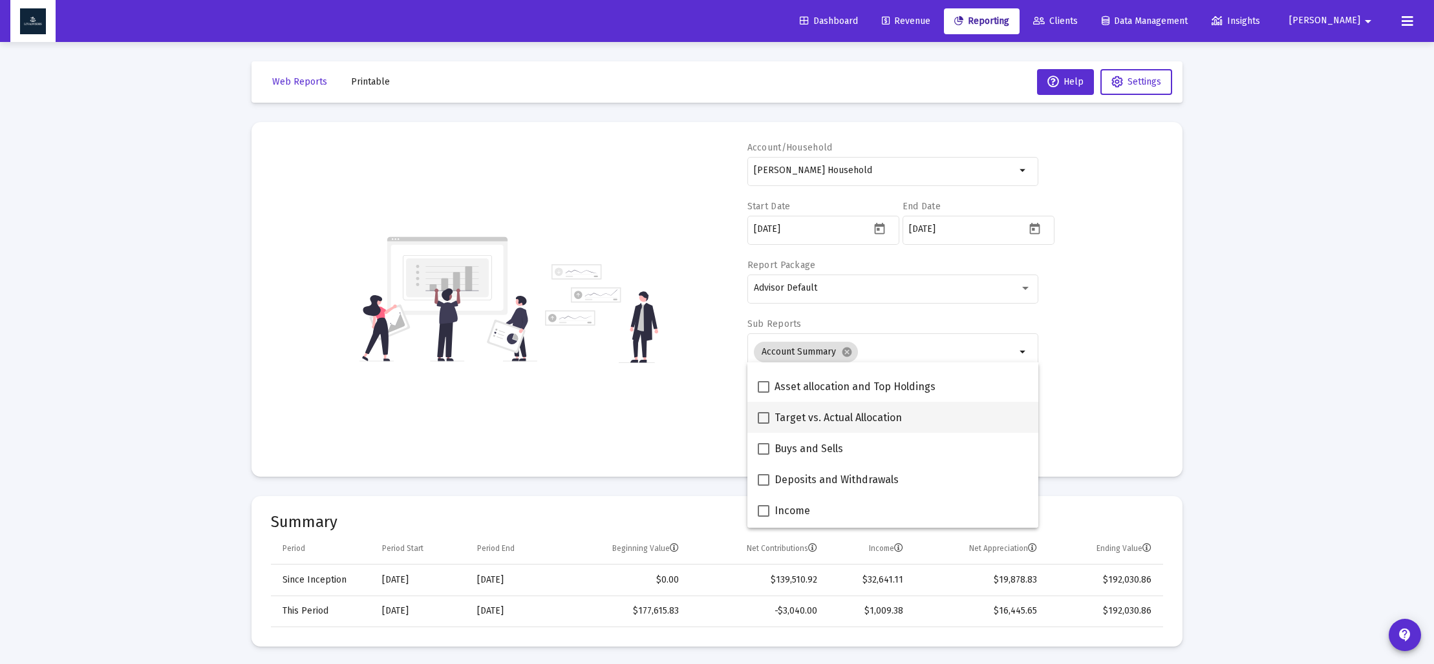
scroll to position [297, 0]
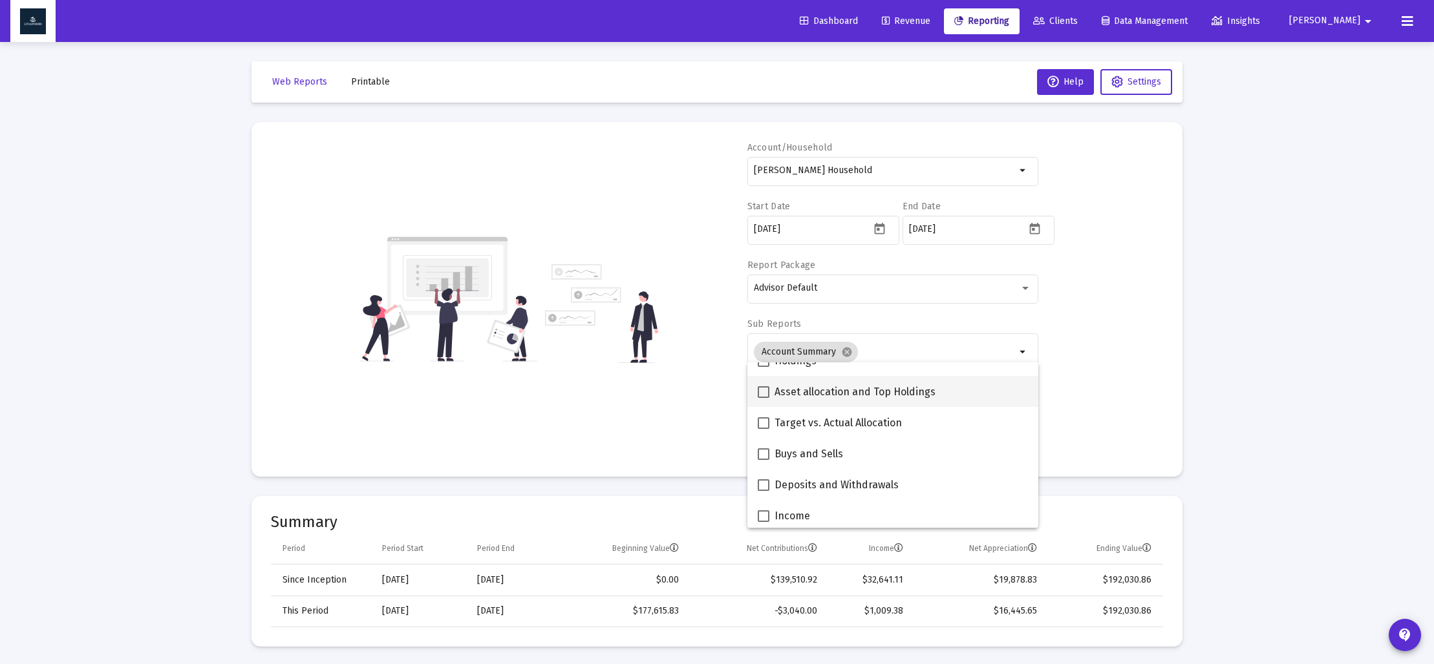
click at [764, 394] on span at bounding box center [763, 393] width 12 height 12
click at [763, 398] on input "Asset allocation and Top Holdings" at bounding box center [763, 398] width 1 height 1
checkbox input "true"
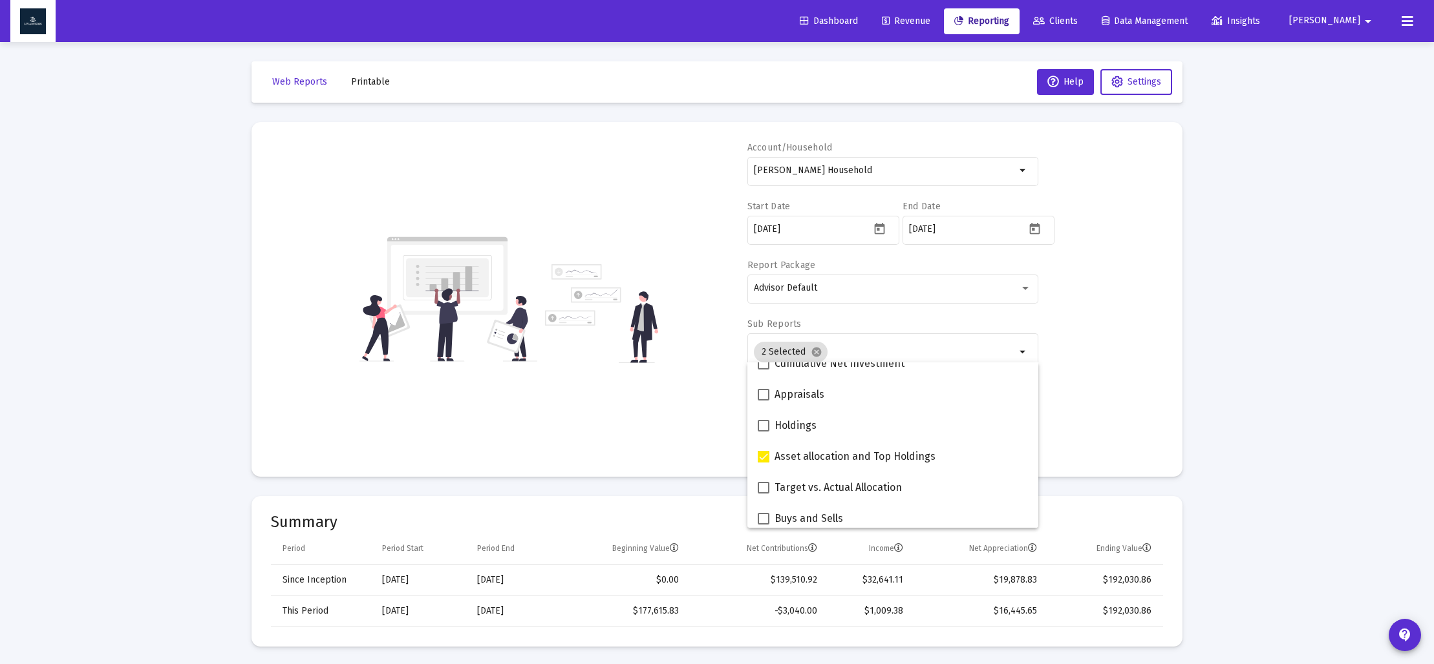
scroll to position [215, 0]
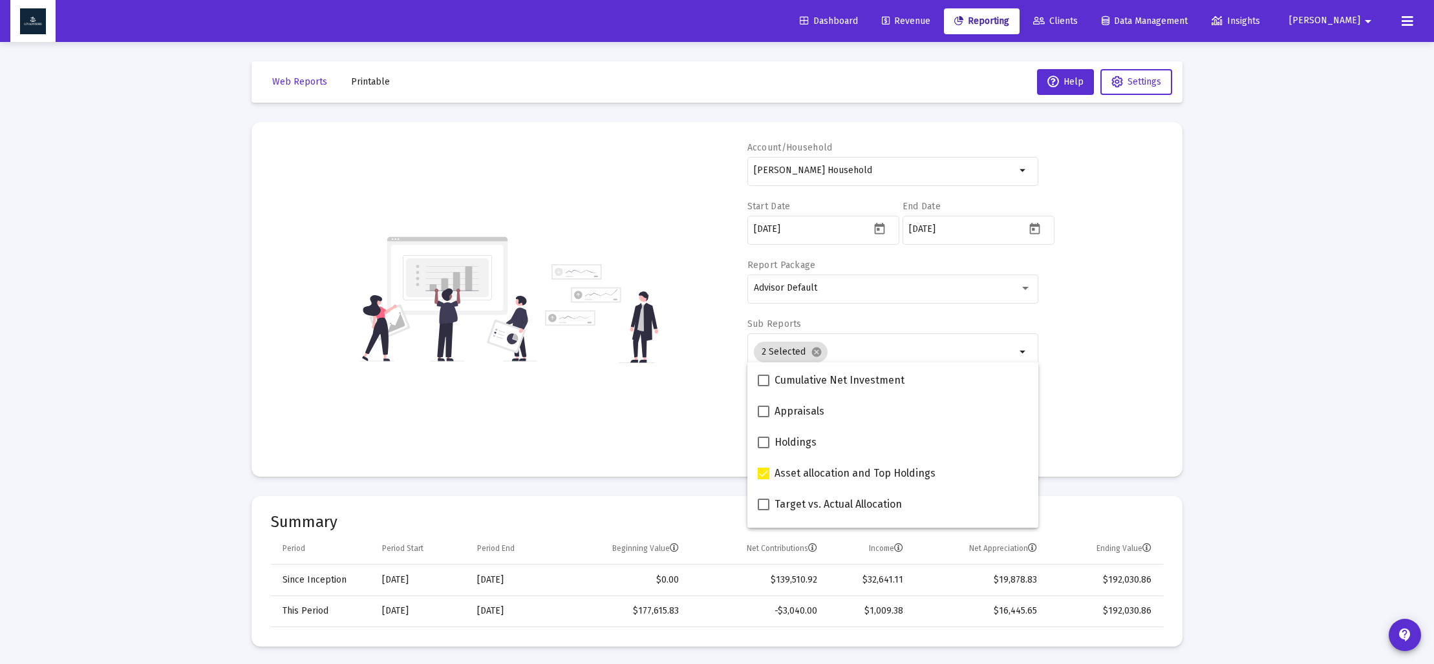
click at [673, 412] on div "Account/Household Richard Slayton Household arrow_drop_down Start Date 2024-09-…" at bounding box center [717, 300] width 892 height 316
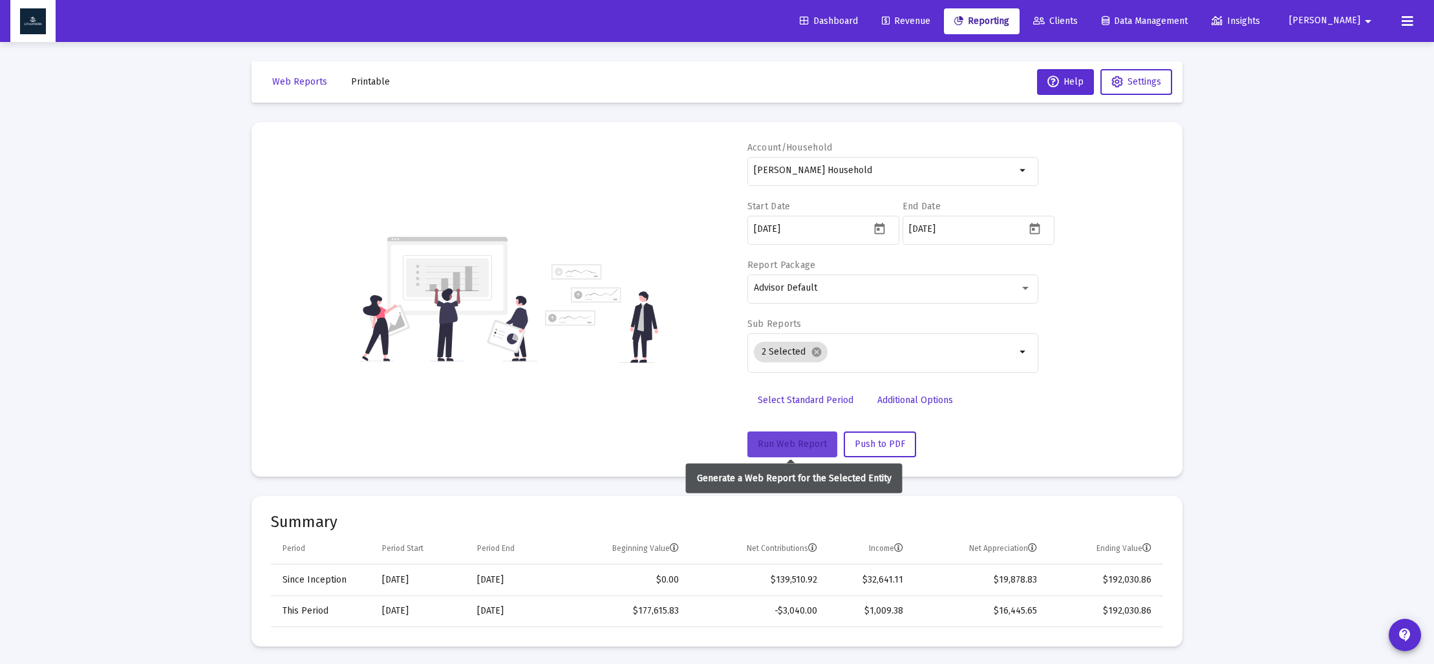
click at [786, 441] on span "Run Web Report" at bounding box center [791, 444] width 69 height 11
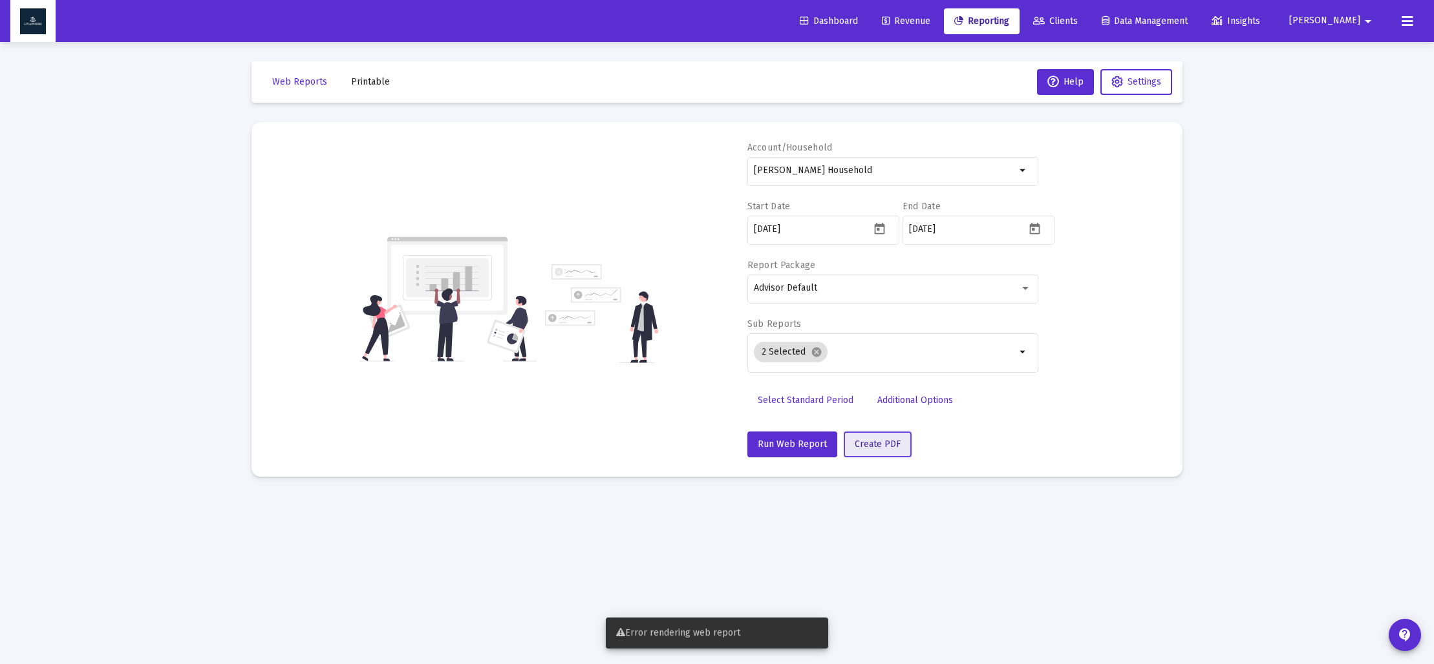
click at [892, 447] on span "Create PDF" at bounding box center [877, 444] width 46 height 11
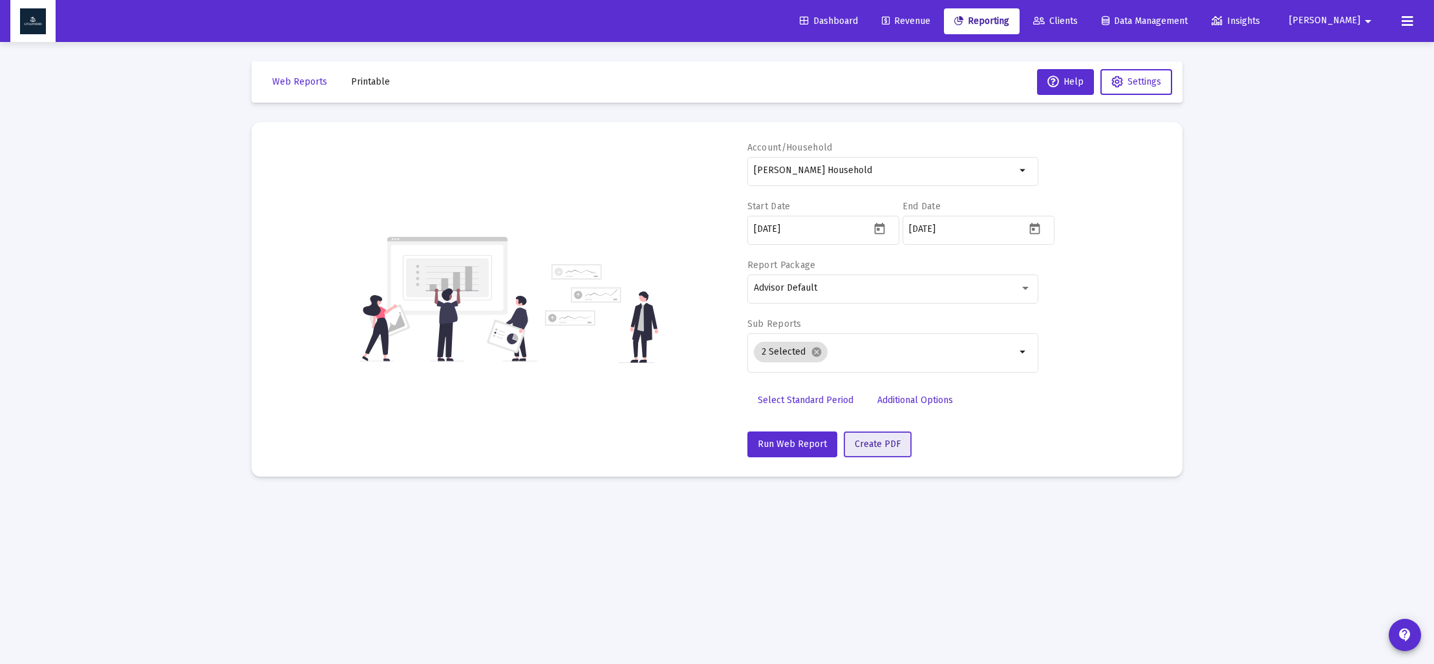
click at [867, 445] on span "Create PDF" at bounding box center [877, 444] width 46 height 11
click at [785, 443] on span "Run Web Report" at bounding box center [791, 444] width 69 height 11
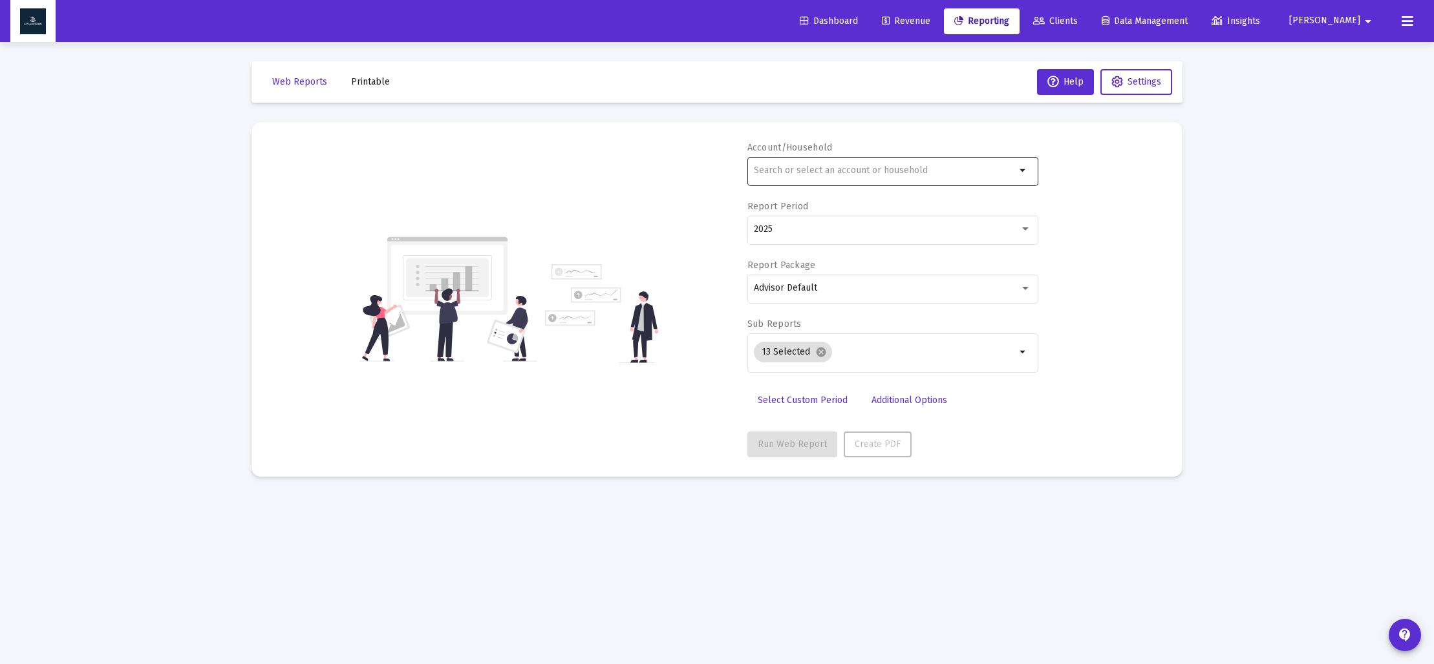
click at [851, 173] on input "text" at bounding box center [885, 170] width 262 height 10
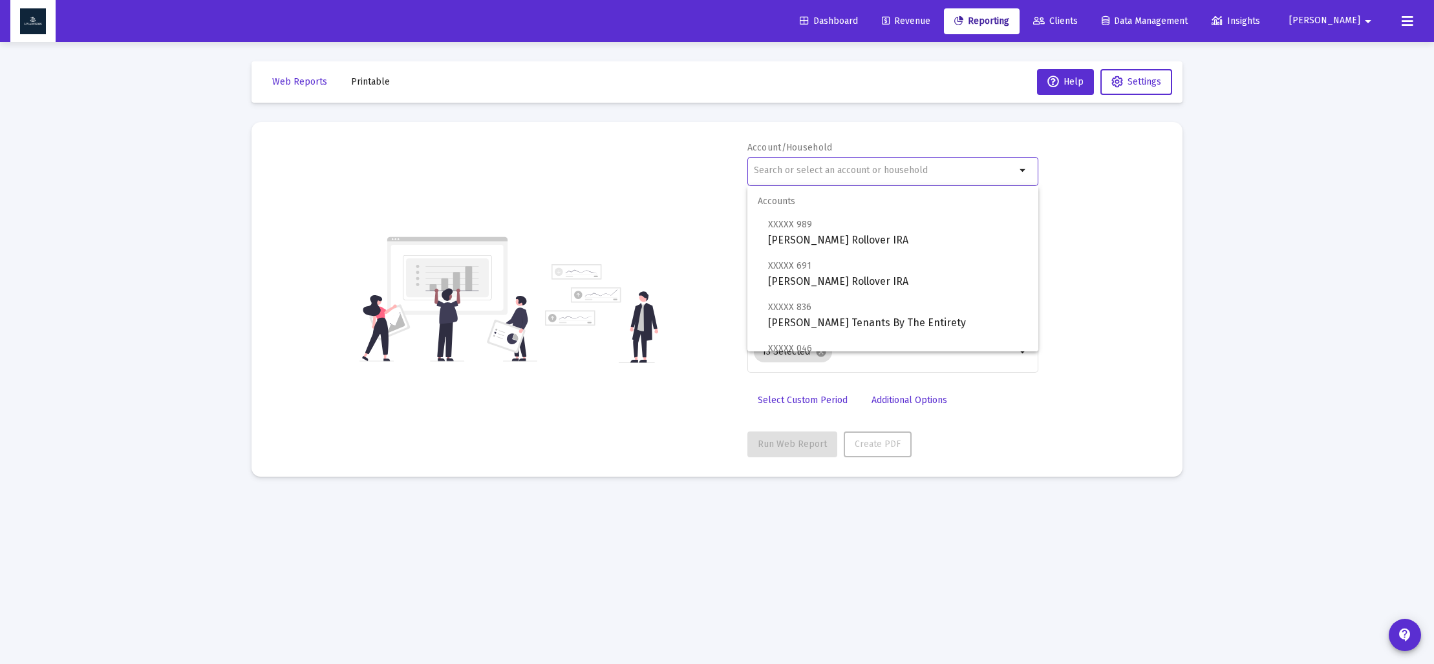
type input "d"
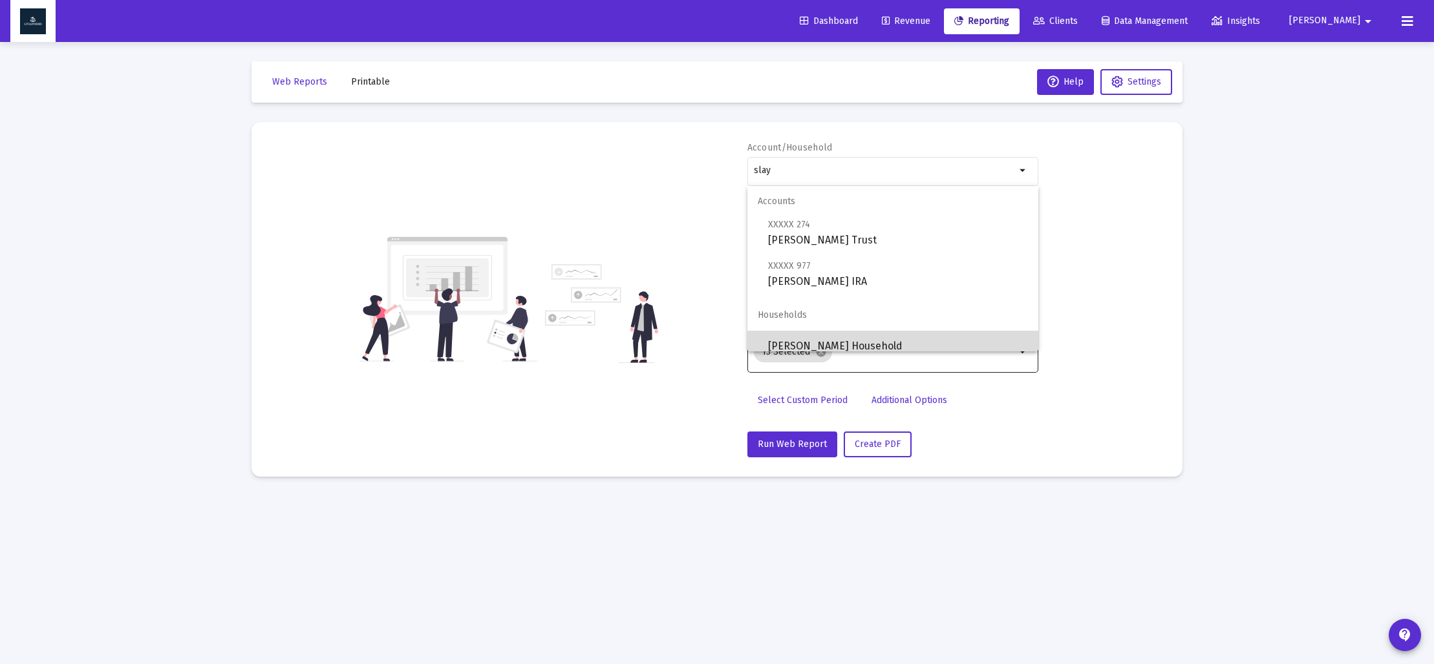
click at [893, 339] on span "[PERSON_NAME] Household" at bounding box center [898, 346] width 260 height 31
type input "[PERSON_NAME] Household"
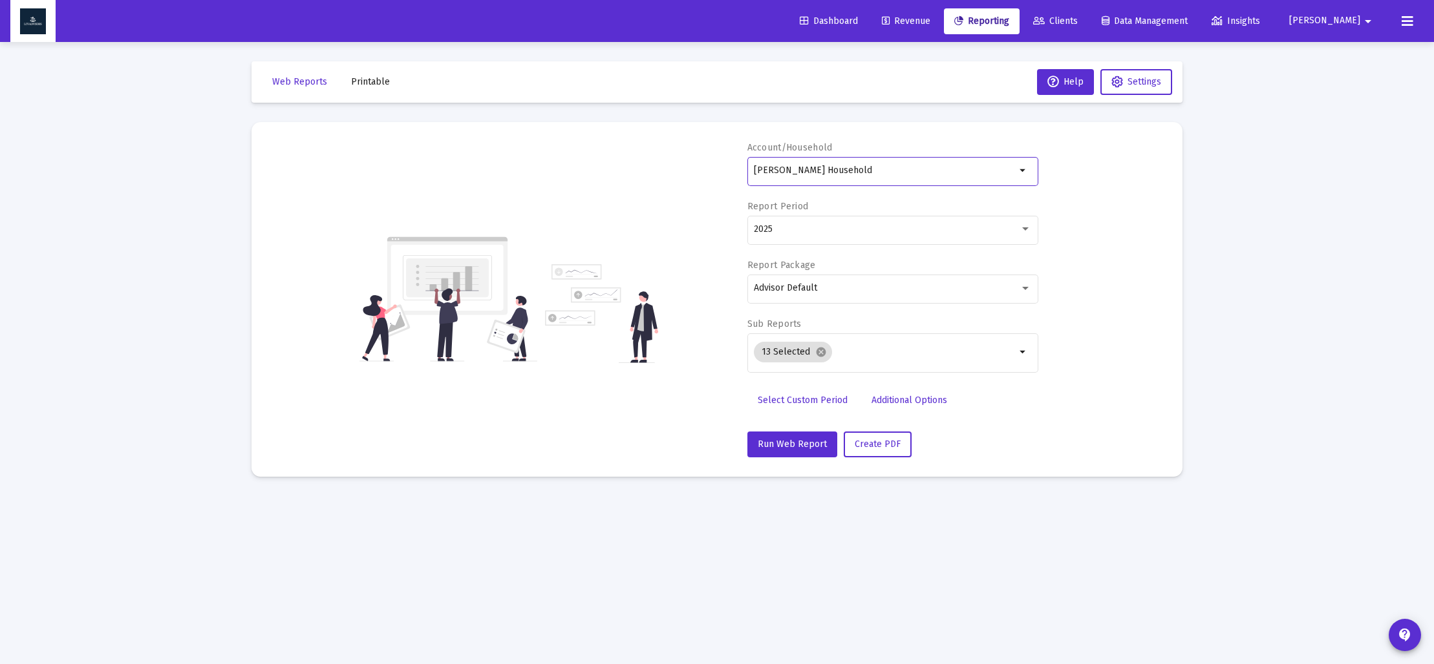
click at [815, 406] on link "Select Custom Period" at bounding box center [802, 401] width 111 height 26
click at [876, 230] on icon "Open calendar" at bounding box center [880, 229] width 14 height 14
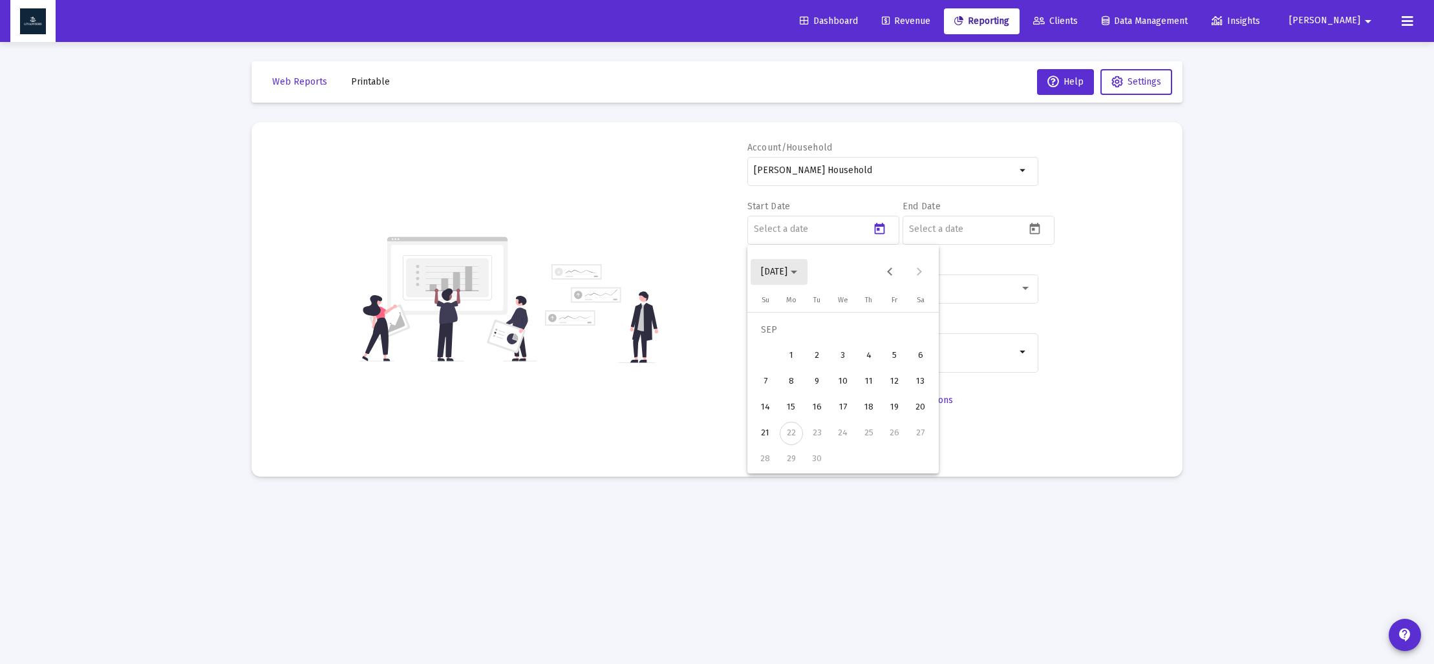
click at [787, 270] on span "[DATE]" at bounding box center [774, 271] width 26 height 11
click at [827, 438] on div "2023" at bounding box center [820, 441] width 41 height 23
click at [776, 394] on div "SEP" at bounding box center [774, 389] width 41 height 23
click at [920, 436] on div "30" at bounding box center [920, 433] width 23 height 23
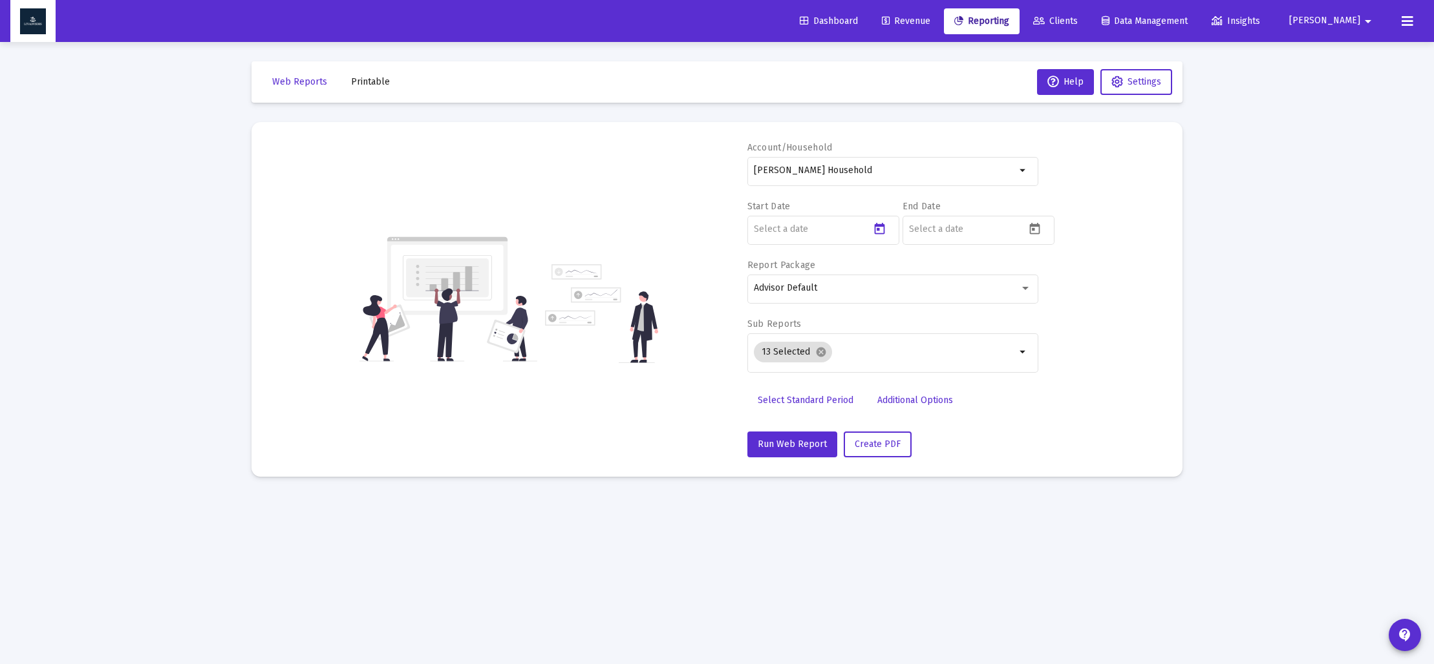
type input "[DATE]"
click at [1033, 233] on icon "Open calendar" at bounding box center [1035, 229] width 10 height 12
click at [952, 270] on span "[DATE]" at bounding box center [934, 271] width 36 height 11
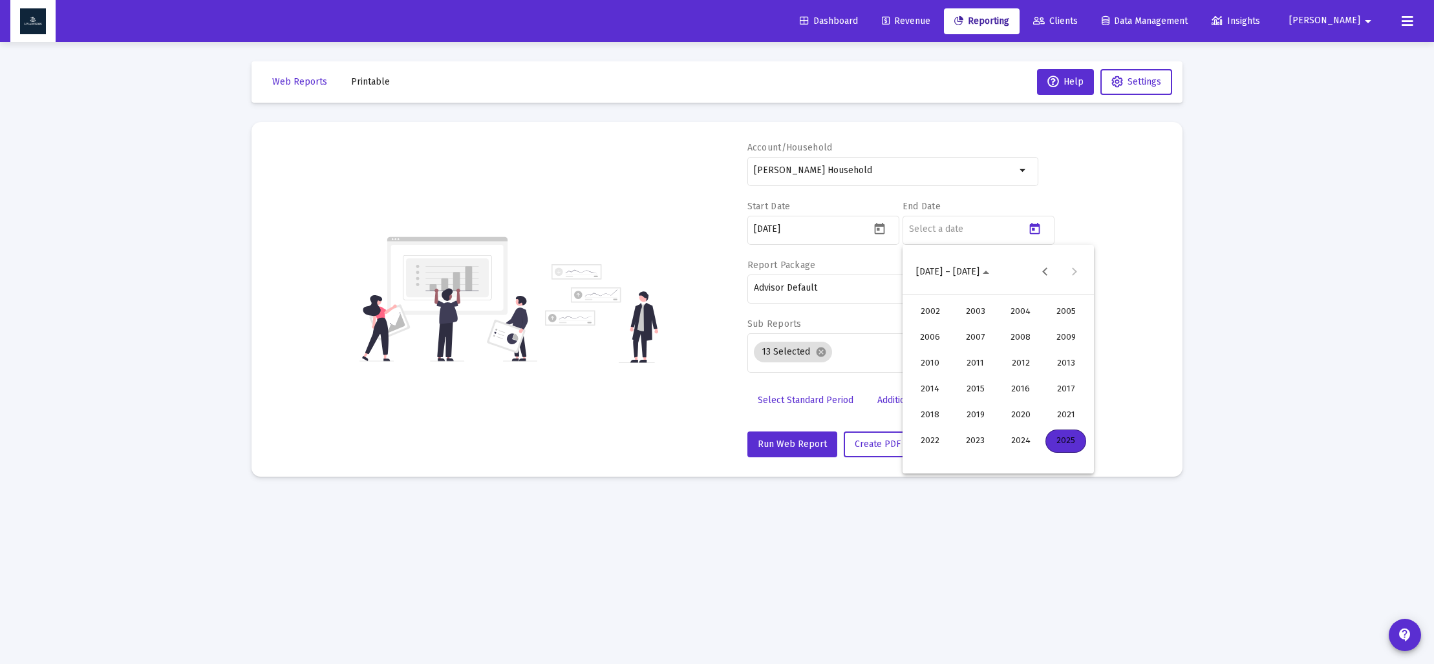
click at [977, 438] on div "2023" at bounding box center [975, 441] width 41 height 23
click at [1057, 392] on div "DEC" at bounding box center [1065, 389] width 41 height 23
click at [922, 461] on div "31" at bounding box center [920, 459] width 23 height 23
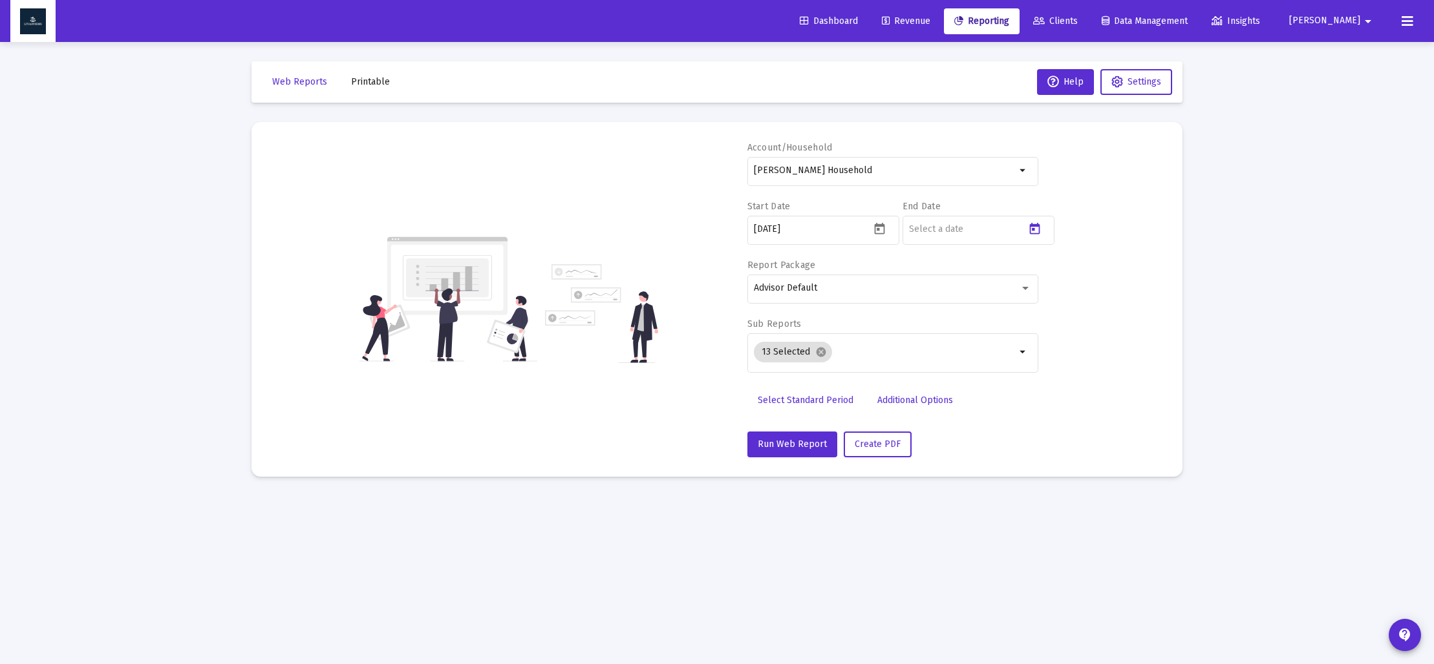
type input "[DATE]"
click at [815, 350] on mat-icon "cancel" at bounding box center [821, 352] width 12 height 12
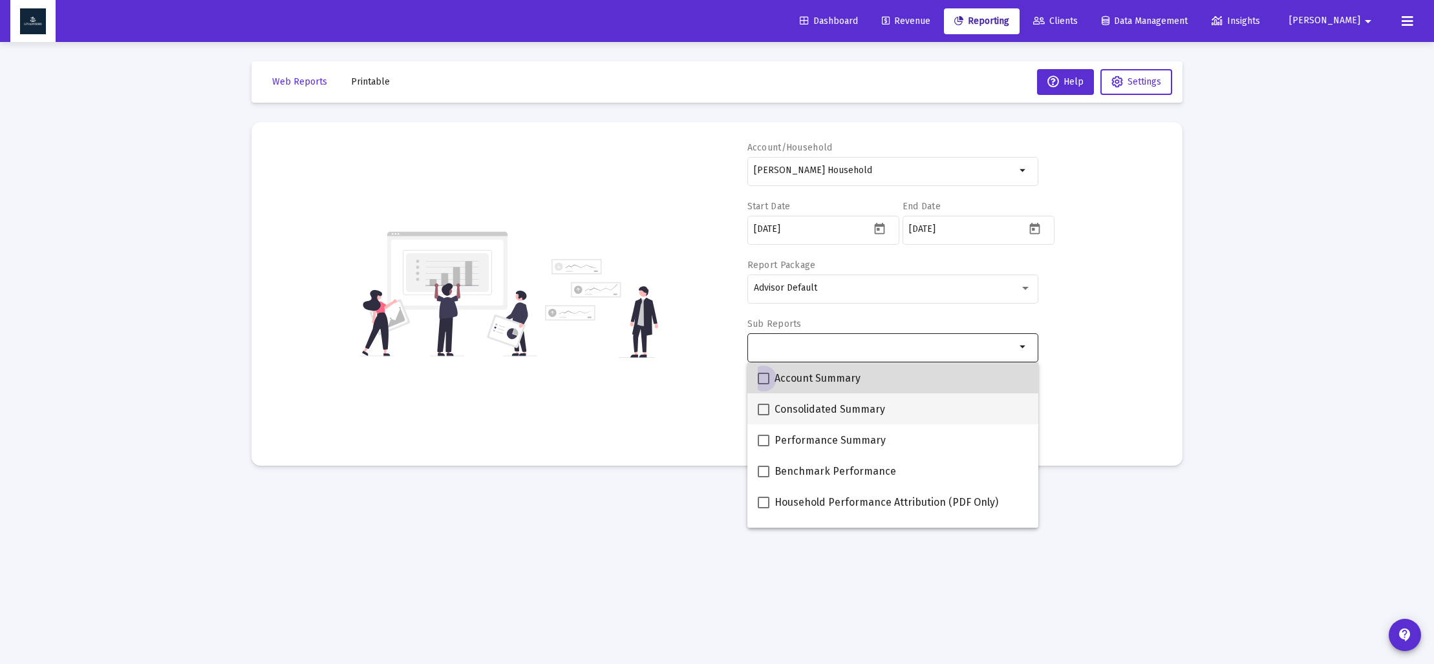
drag, startPoint x: 760, startPoint y: 374, endPoint x: 784, endPoint y: 396, distance: 32.0
click at [763, 374] on span at bounding box center [763, 379] width 12 height 12
click at [763, 385] on input "Account Summary" at bounding box center [763, 385] width 1 height 1
checkbox input "true"
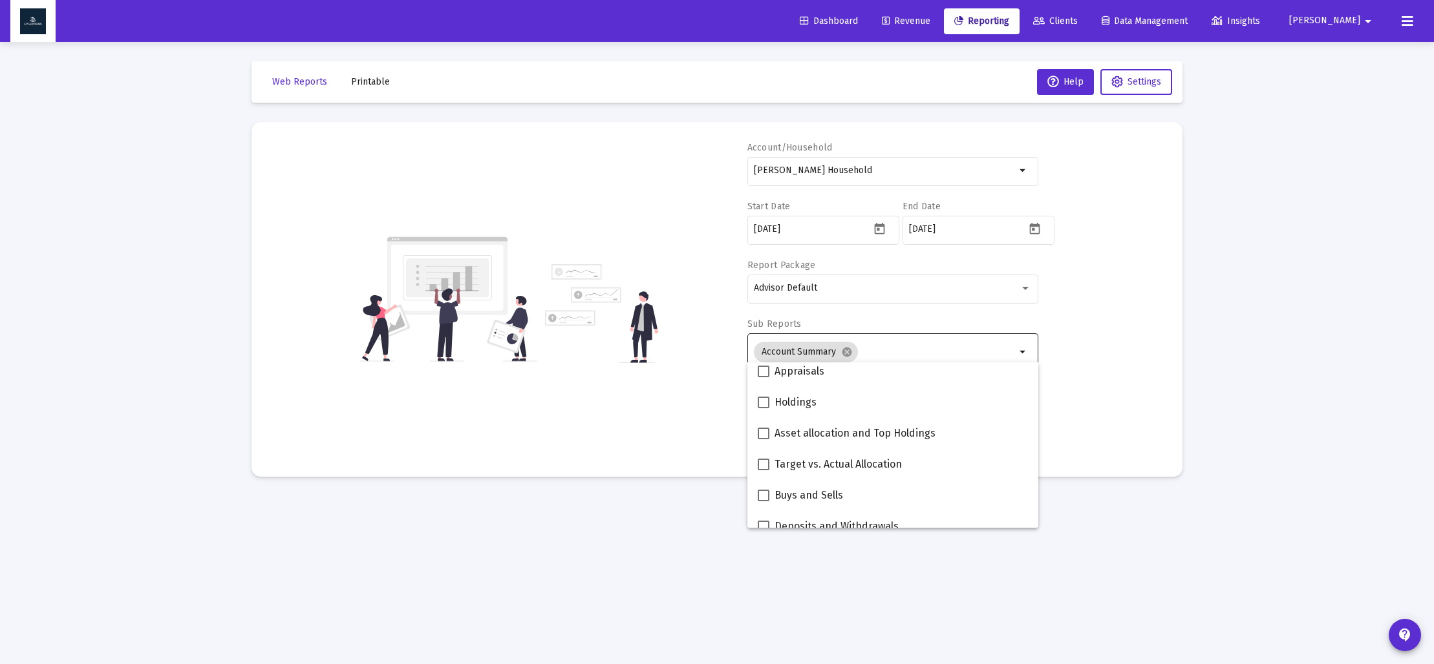
scroll to position [260, 0]
click at [764, 430] on span at bounding box center [763, 429] width 12 height 12
click at [763, 435] on input "Asset allocation and Top Holdings" at bounding box center [763, 435] width 1 height 1
checkbox input "true"
click at [677, 419] on div "Account/Household [PERSON_NAME] Household arrow_drop_down Start Date [DATE] End…" at bounding box center [717, 300] width 892 height 316
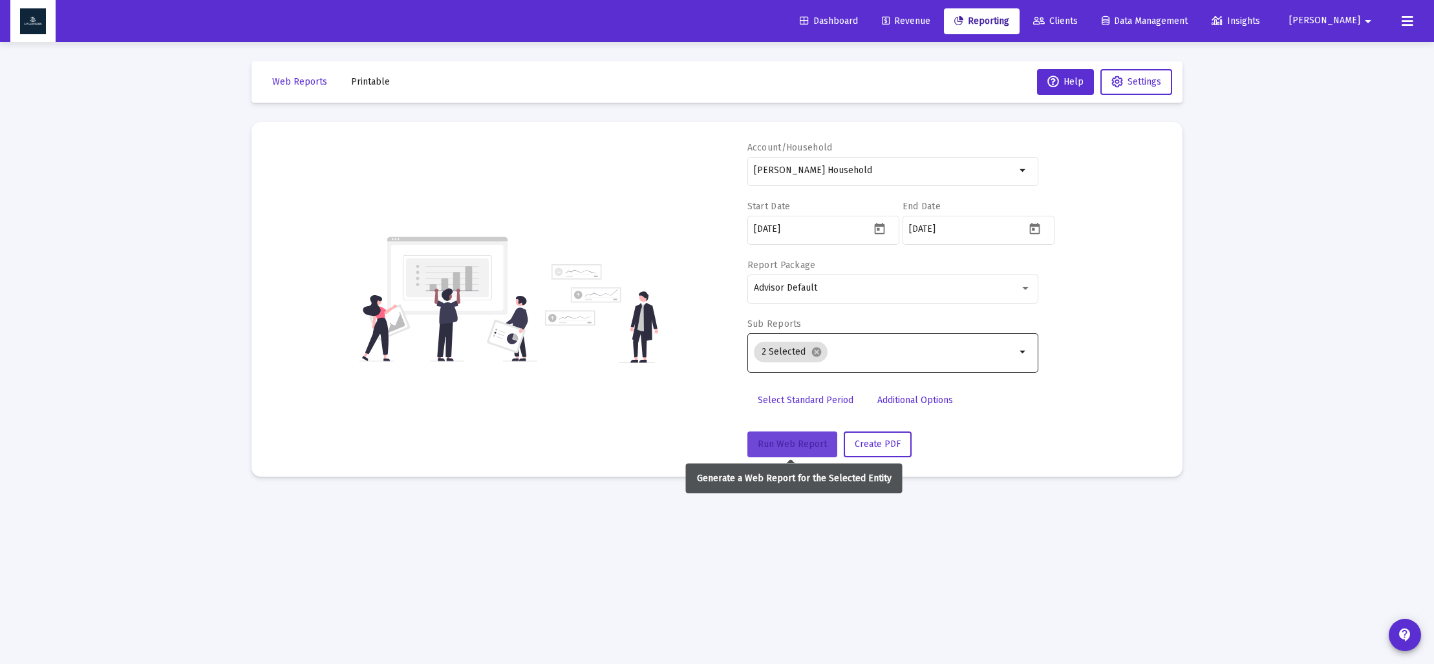
click at [777, 444] on span "Run Web Report" at bounding box center [791, 444] width 69 height 11
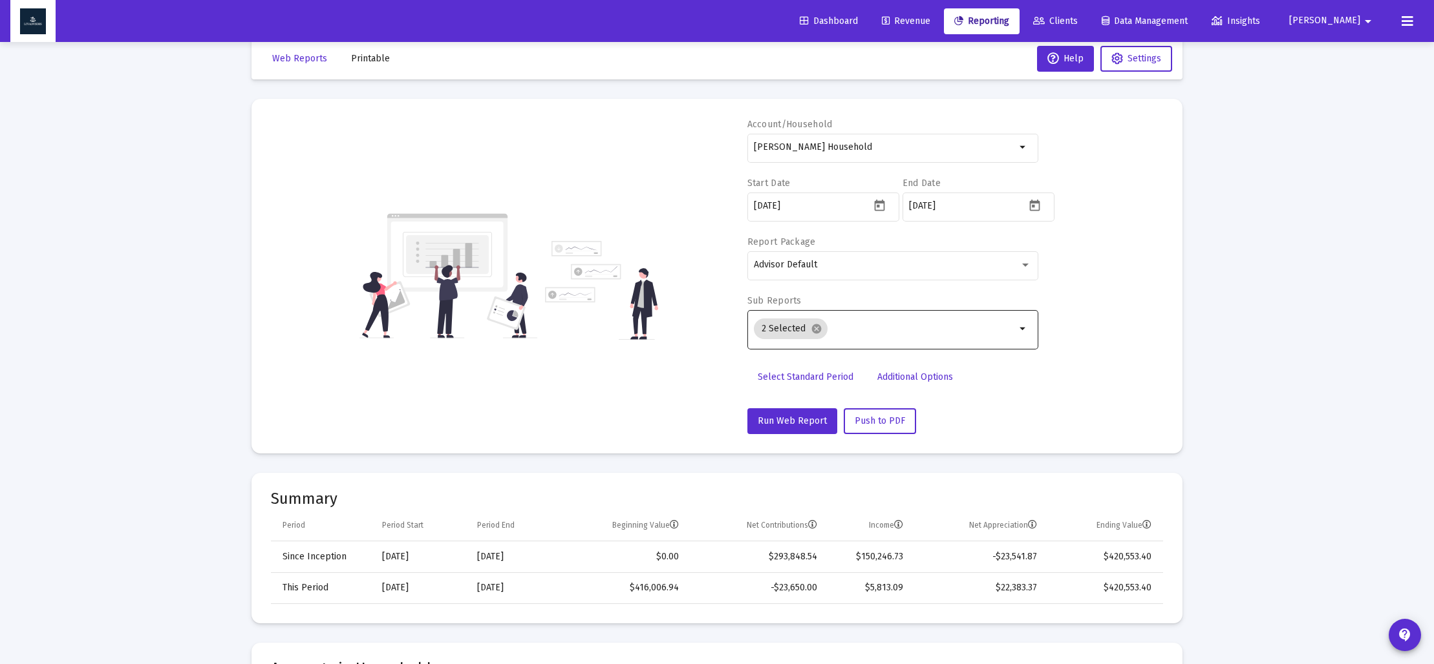
scroll to position [30, 0]
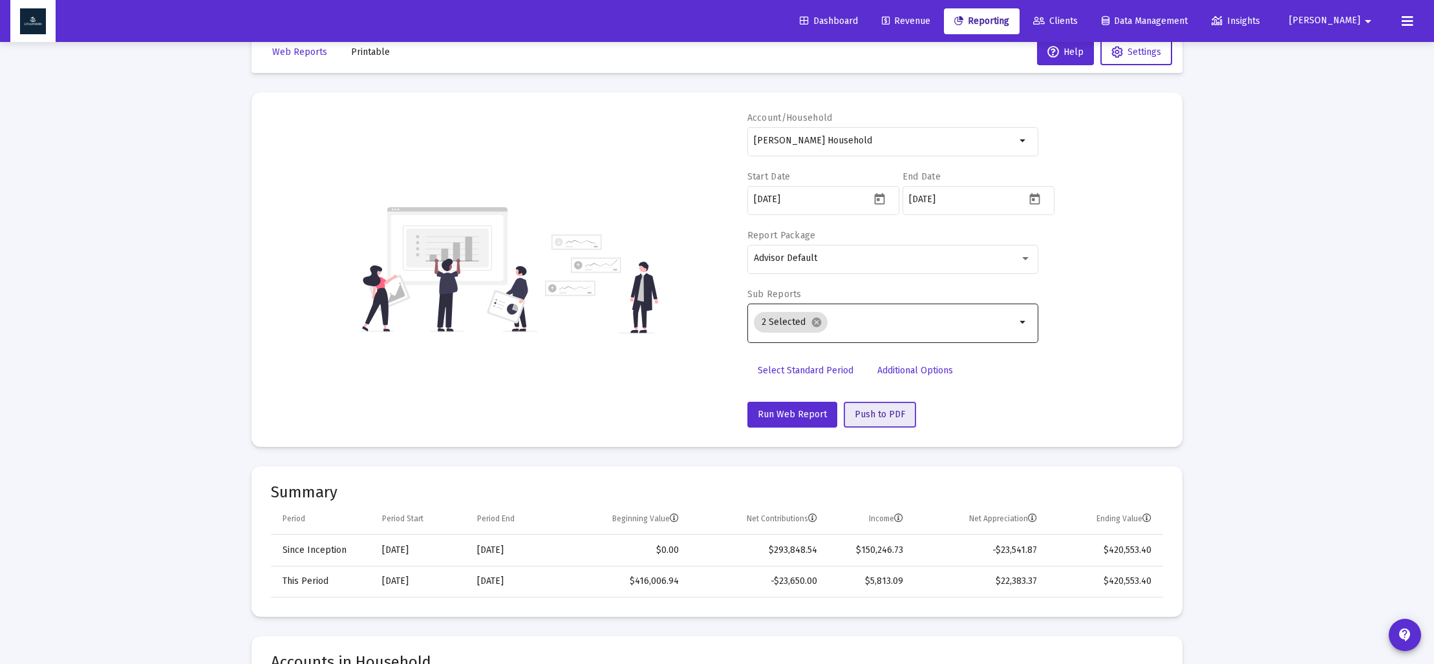
click at [884, 409] on span "Push to PDF" at bounding box center [879, 414] width 50 height 11
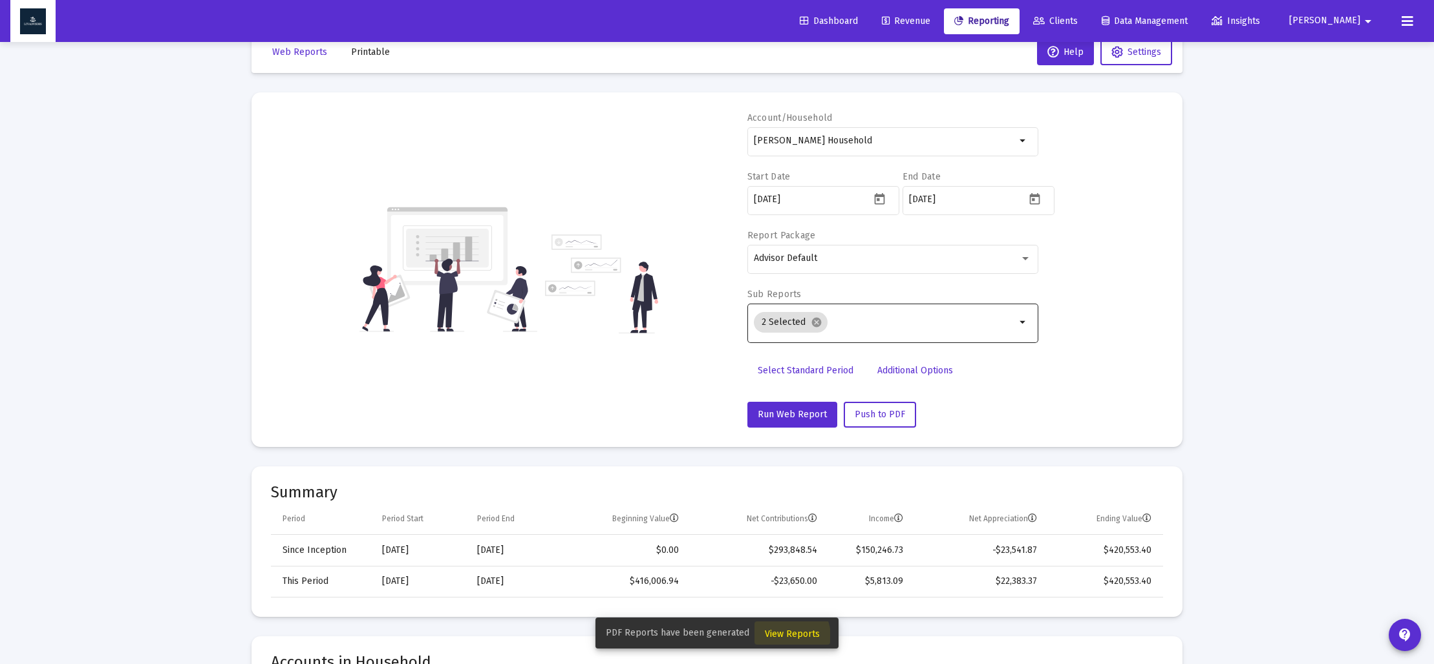
click at [781, 637] on span "View Reports" at bounding box center [792, 634] width 55 height 11
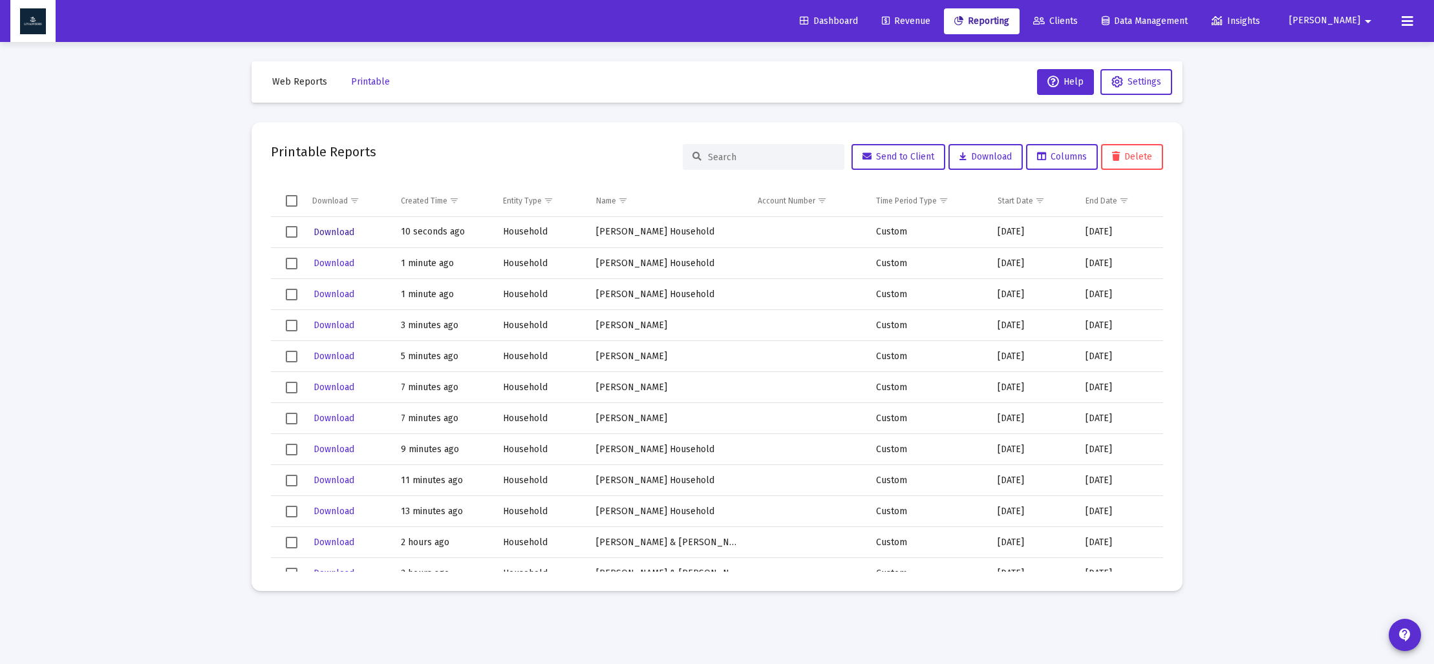
click at [325, 236] on span "Download" at bounding box center [333, 232] width 41 height 11
click at [295, 83] on span "Web Reports" at bounding box center [299, 81] width 55 height 11
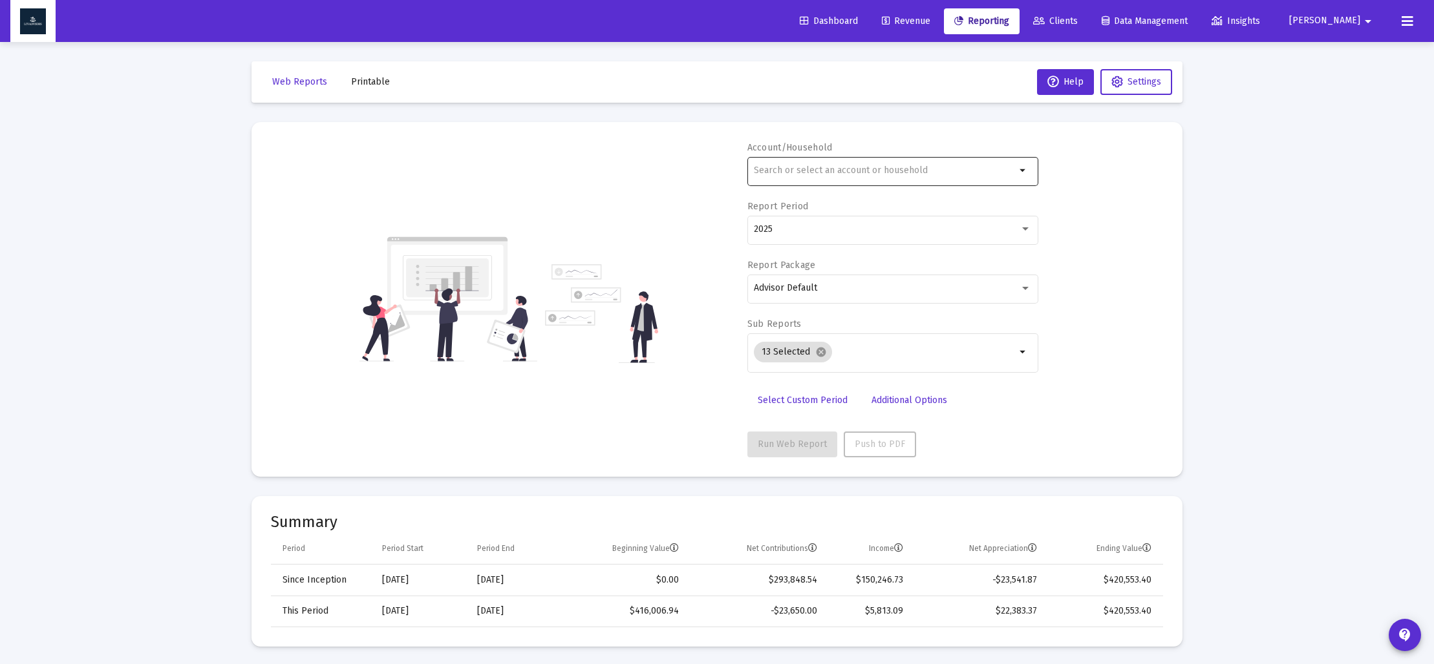
click at [835, 179] on div at bounding box center [885, 170] width 262 height 32
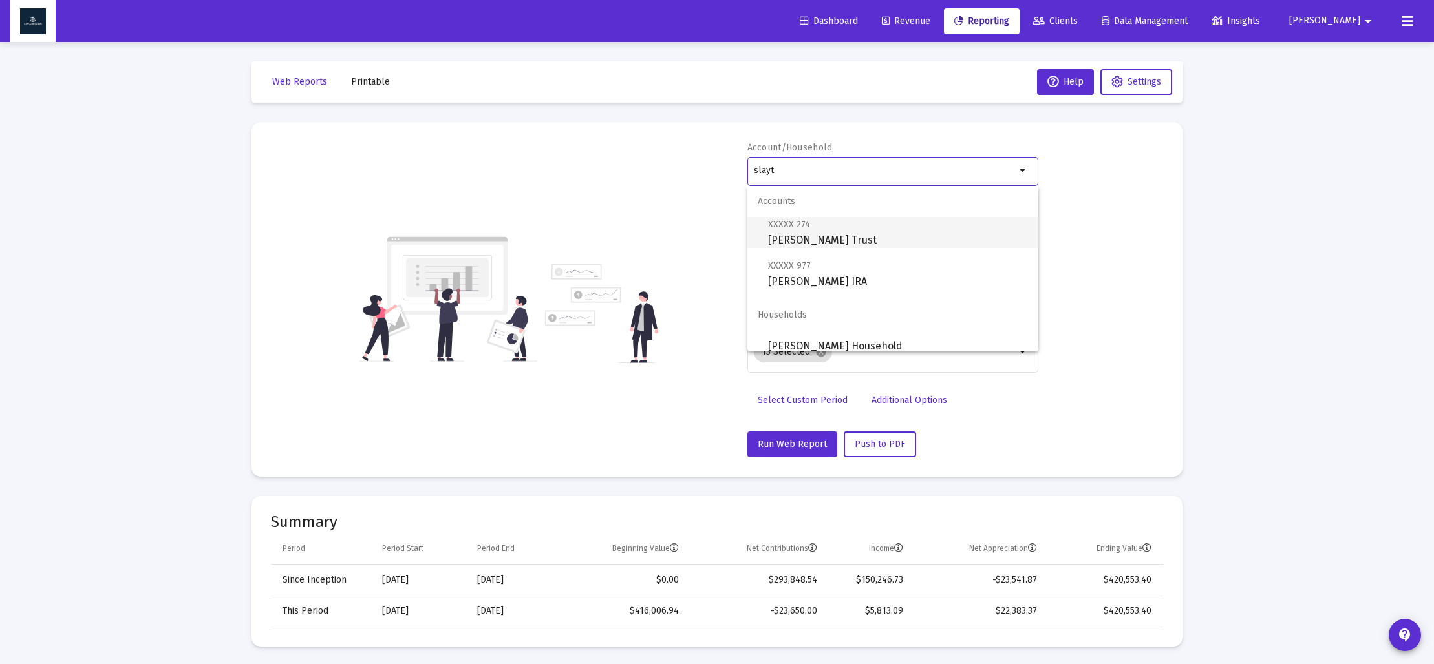
scroll to position [10, 0]
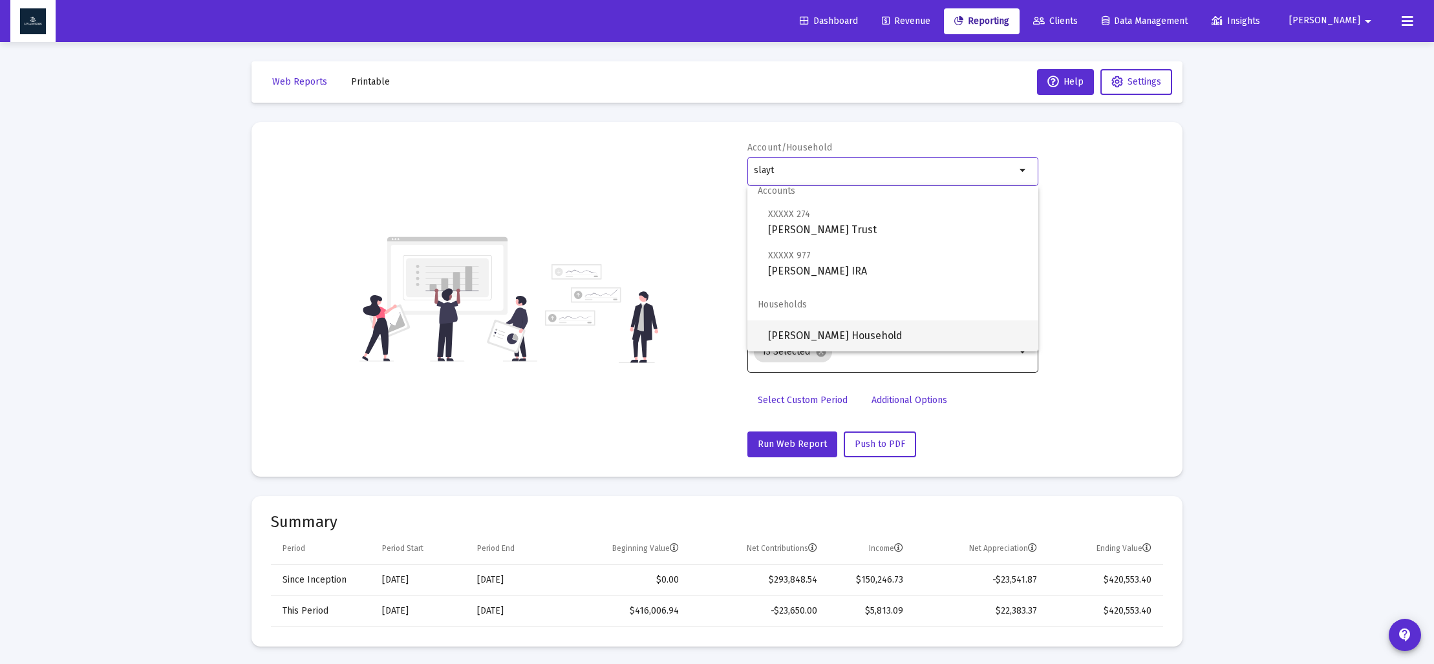
click at [844, 331] on span "[PERSON_NAME] Household" at bounding box center [898, 336] width 260 height 31
type input "[PERSON_NAME] Household"
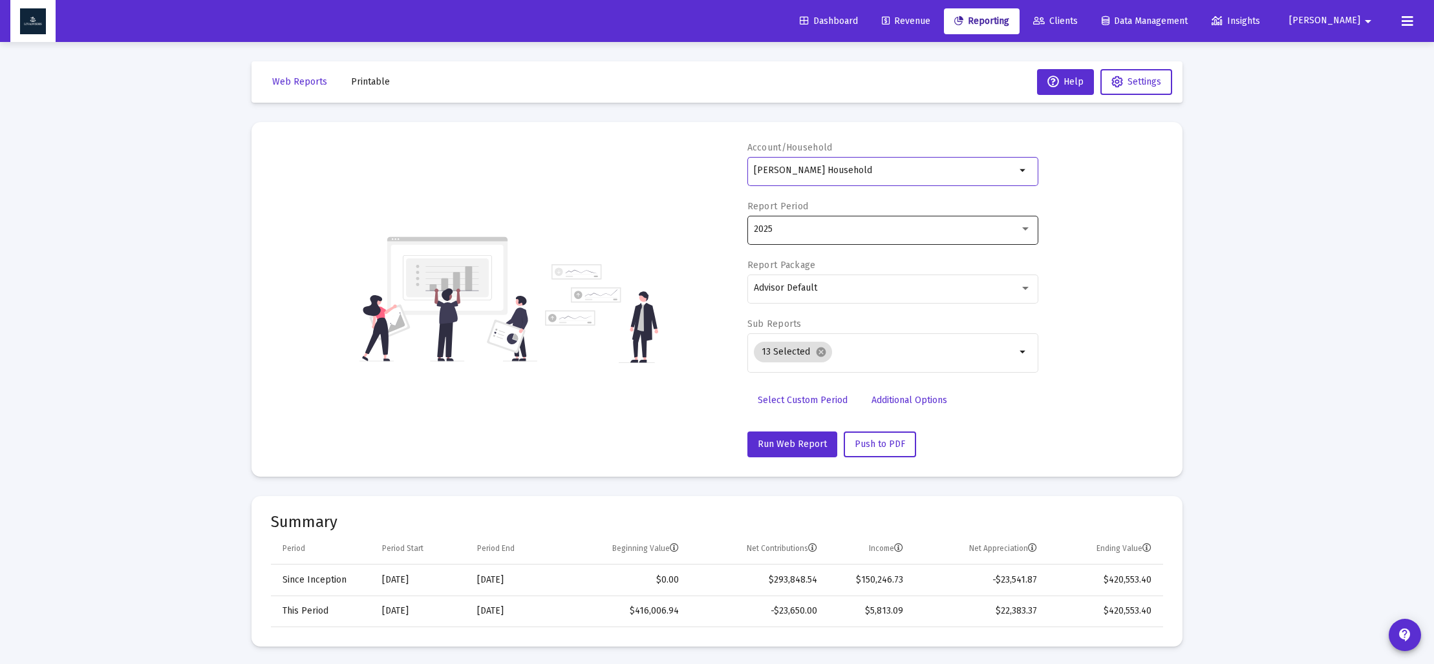
drag, startPoint x: 1040, startPoint y: 229, endPoint x: 1025, endPoint y: 229, distance: 14.9
click at [1034, 229] on div "Account/Household [PERSON_NAME] Household arrow_drop_down Report Period 2025 Re…" at bounding box center [717, 300] width 892 height 316
click at [1025, 229] on div at bounding box center [1025, 229] width 6 height 3
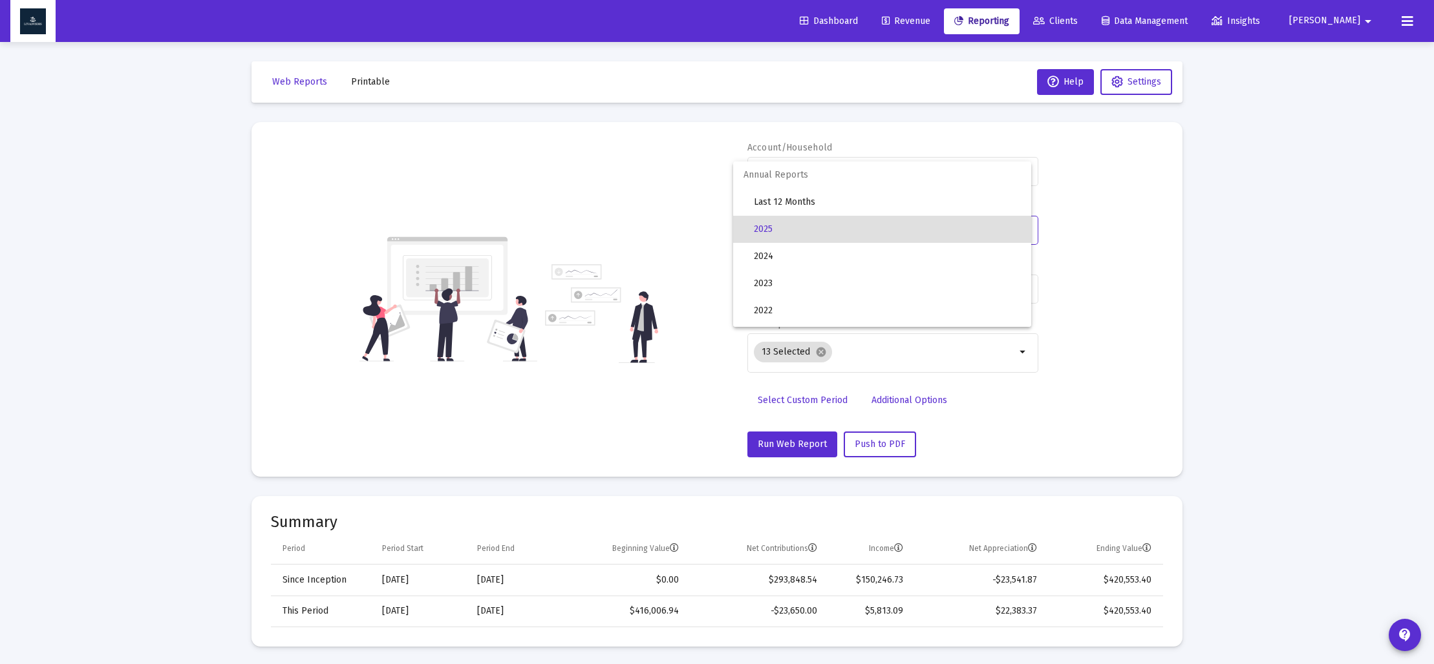
drag, startPoint x: 1092, startPoint y: 235, endPoint x: 1063, endPoint y: 290, distance: 62.2
click at [1092, 235] on div at bounding box center [717, 332] width 1434 height 664
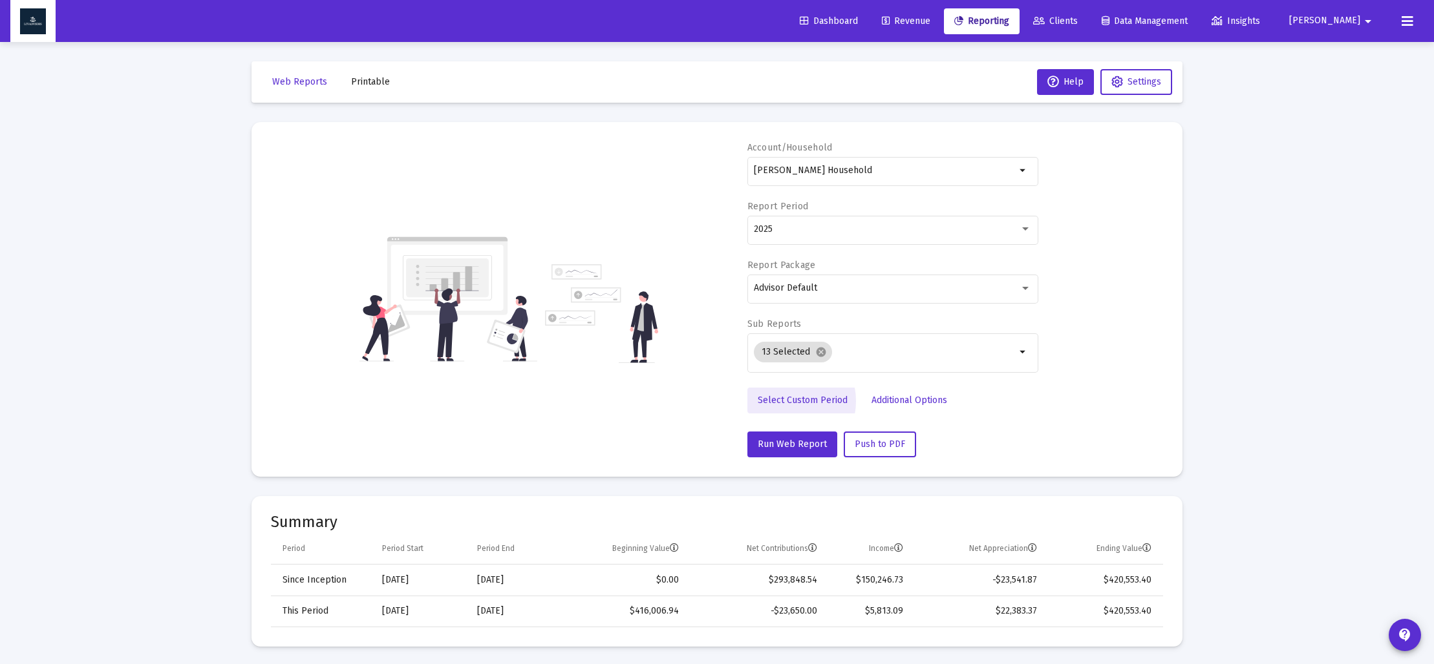
click at [782, 401] on span "Select Custom Period" at bounding box center [802, 400] width 90 height 11
click at [876, 231] on icon "Open calendar" at bounding box center [880, 229] width 14 height 14
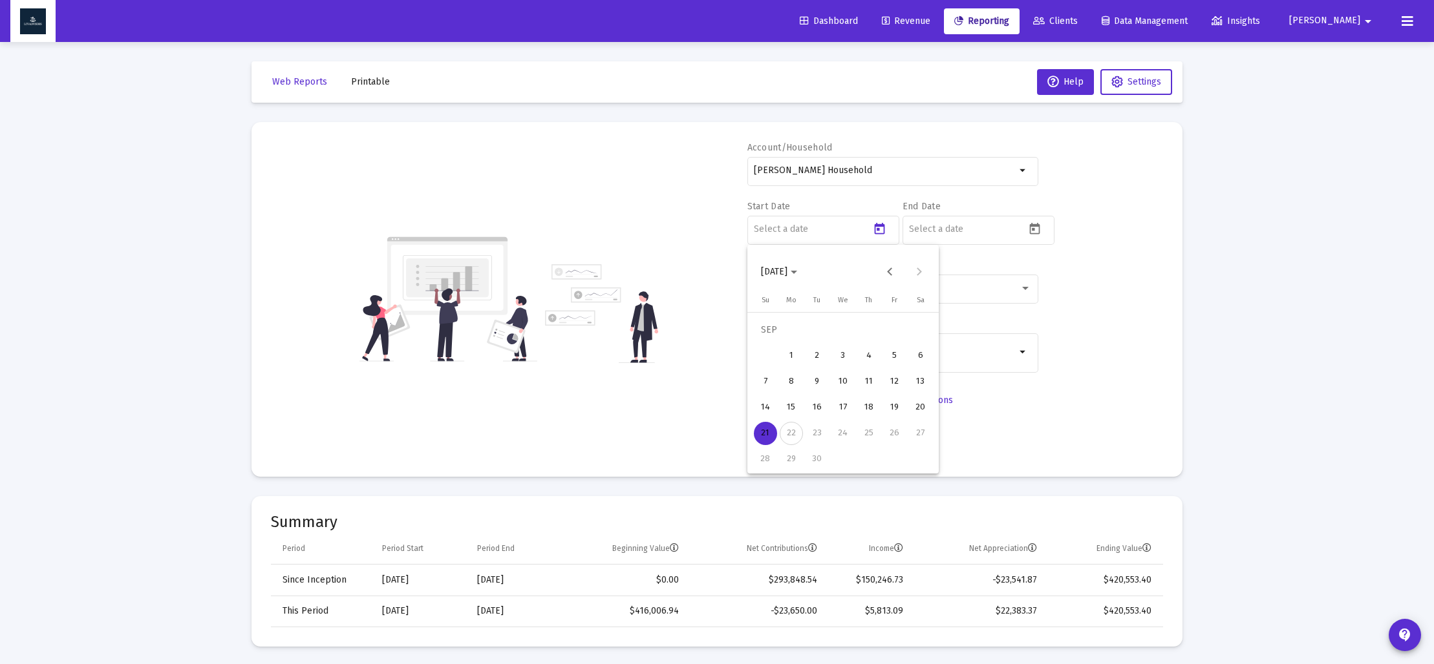
click at [797, 274] on span "[DATE]" at bounding box center [779, 271] width 36 height 11
click at [858, 442] on div "2024" at bounding box center [865, 441] width 41 height 23
click at [778, 391] on div "SEP" at bounding box center [774, 389] width 41 height 23
click at [792, 452] on div "30" at bounding box center [790, 459] width 23 height 23
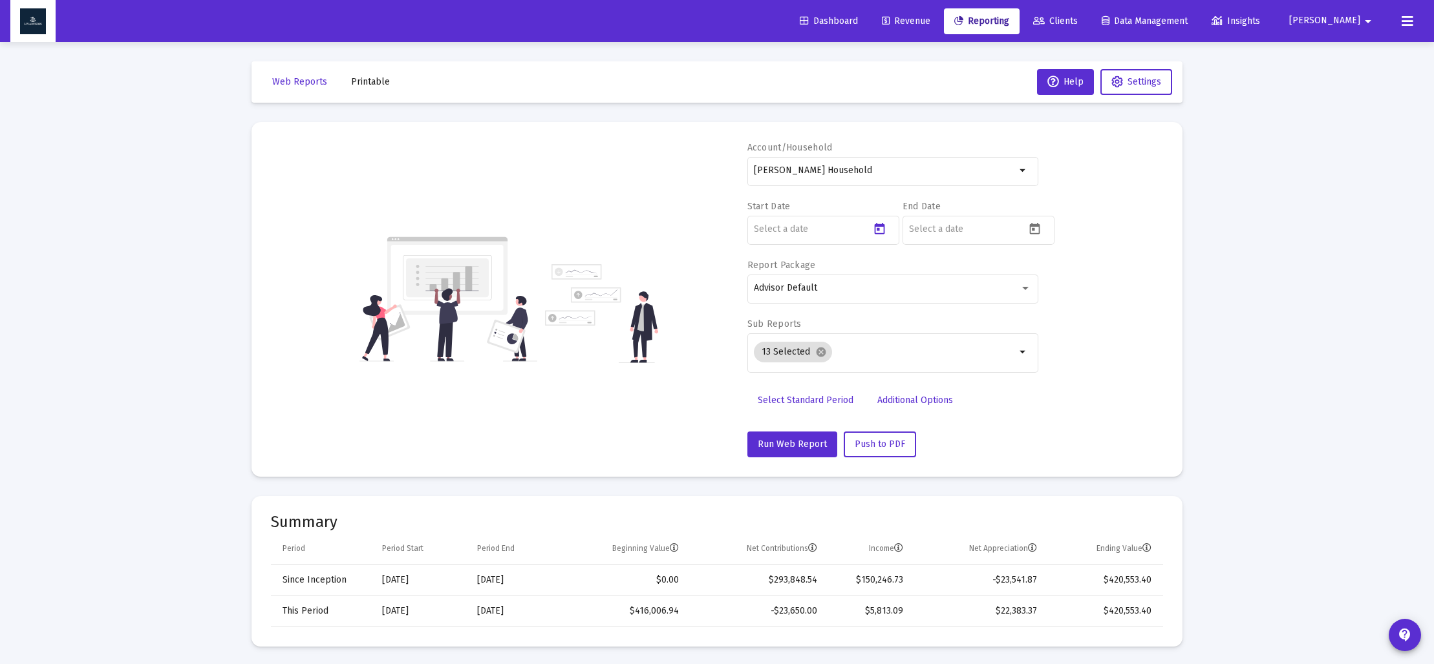
type input "[DATE]"
click at [1032, 229] on icon "Open calendar" at bounding box center [1035, 229] width 10 height 12
click at [952, 271] on span "[DATE]" at bounding box center [934, 271] width 36 height 11
click at [1009, 441] on div "2024" at bounding box center [1020, 441] width 41 height 23
click at [1055, 389] on div "DEC" at bounding box center [1065, 389] width 41 height 23
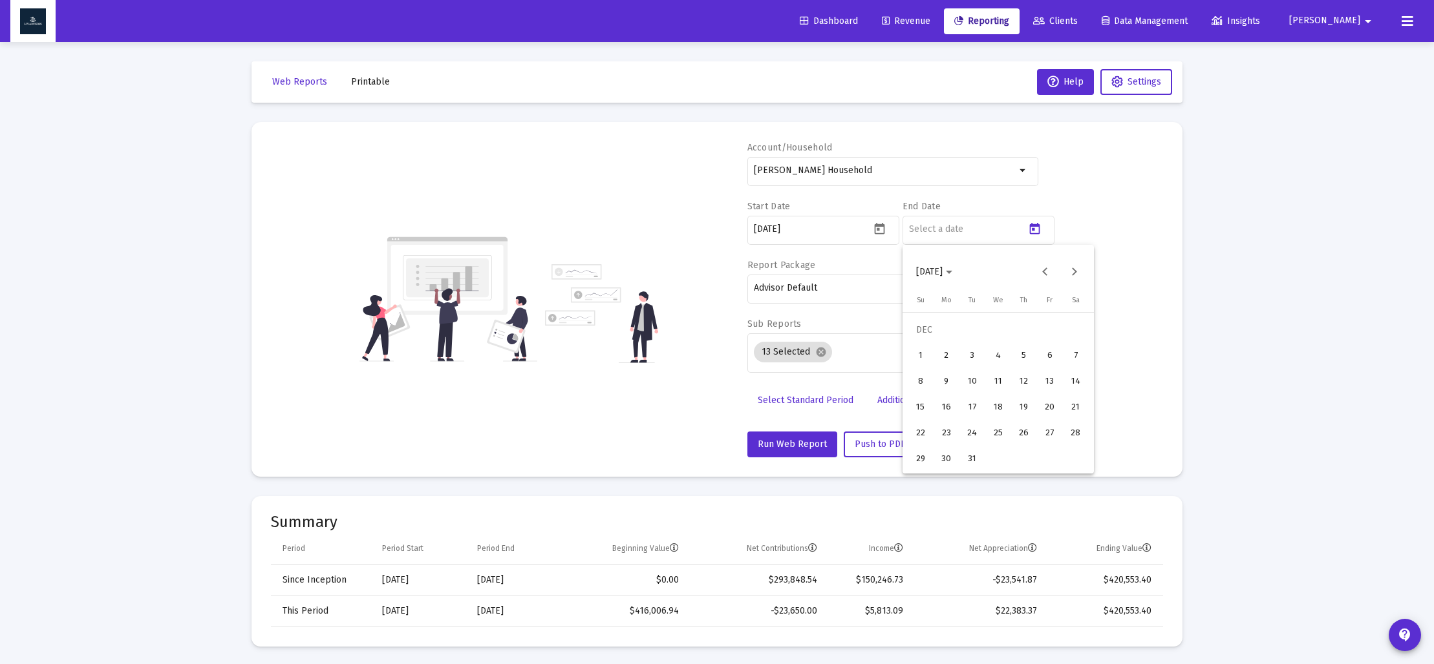
drag, startPoint x: 975, startPoint y: 461, endPoint x: 1001, endPoint y: 450, distance: 27.8
click at [975, 460] on div "31" at bounding box center [971, 459] width 23 height 23
type input "[DATE]"
click at [821, 354] on mat-icon "cancel" at bounding box center [821, 352] width 12 height 12
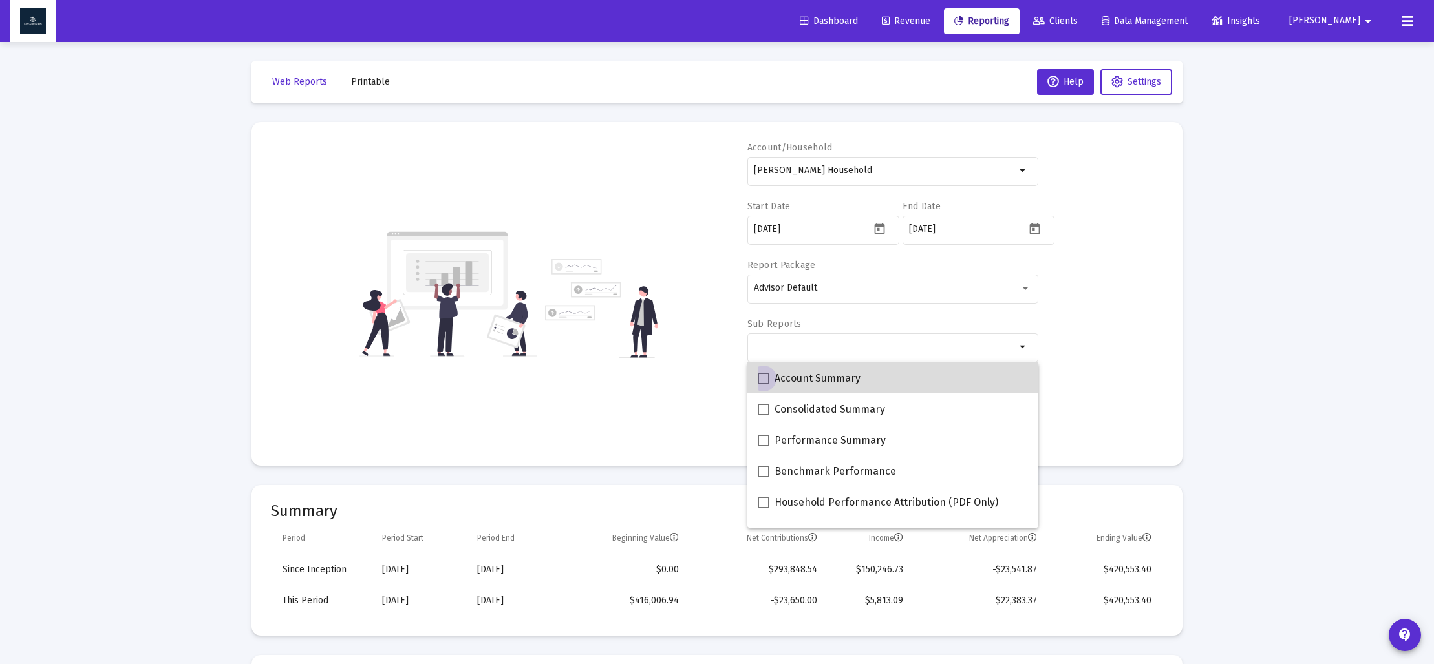
click at [764, 376] on span at bounding box center [763, 379] width 12 height 12
click at [763, 385] on input "Account Summary" at bounding box center [763, 385] width 1 height 1
checkbox input "true"
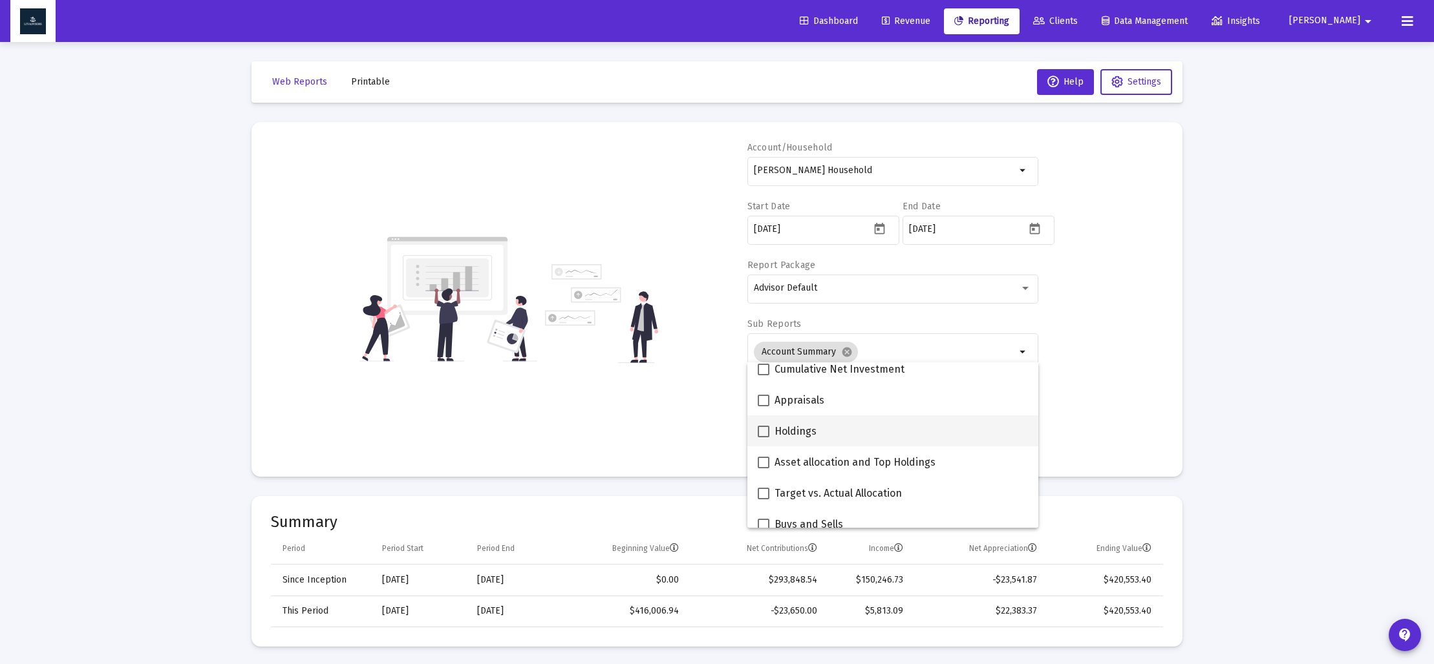
scroll to position [229, 0]
click at [759, 460] on span at bounding box center [763, 460] width 12 height 12
click at [763, 465] on input "Asset allocation and Top Holdings" at bounding box center [763, 465] width 1 height 1
checkbox input "true"
click at [675, 439] on div "Account/Household [PERSON_NAME] Household arrow_drop_down Start Date [DATE] End…" at bounding box center [717, 300] width 892 height 316
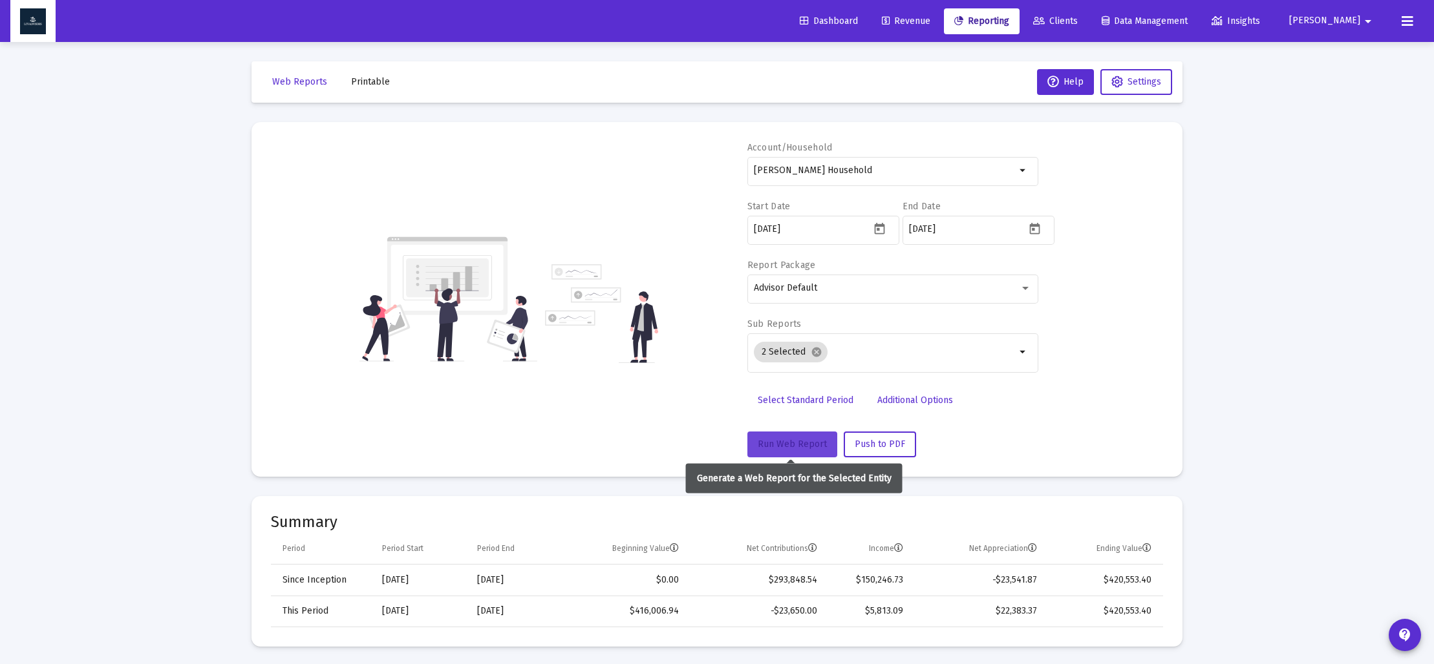
click at [790, 445] on span "Run Web Report" at bounding box center [791, 444] width 69 height 11
click at [869, 444] on span "Push to PDF" at bounding box center [879, 444] width 50 height 11
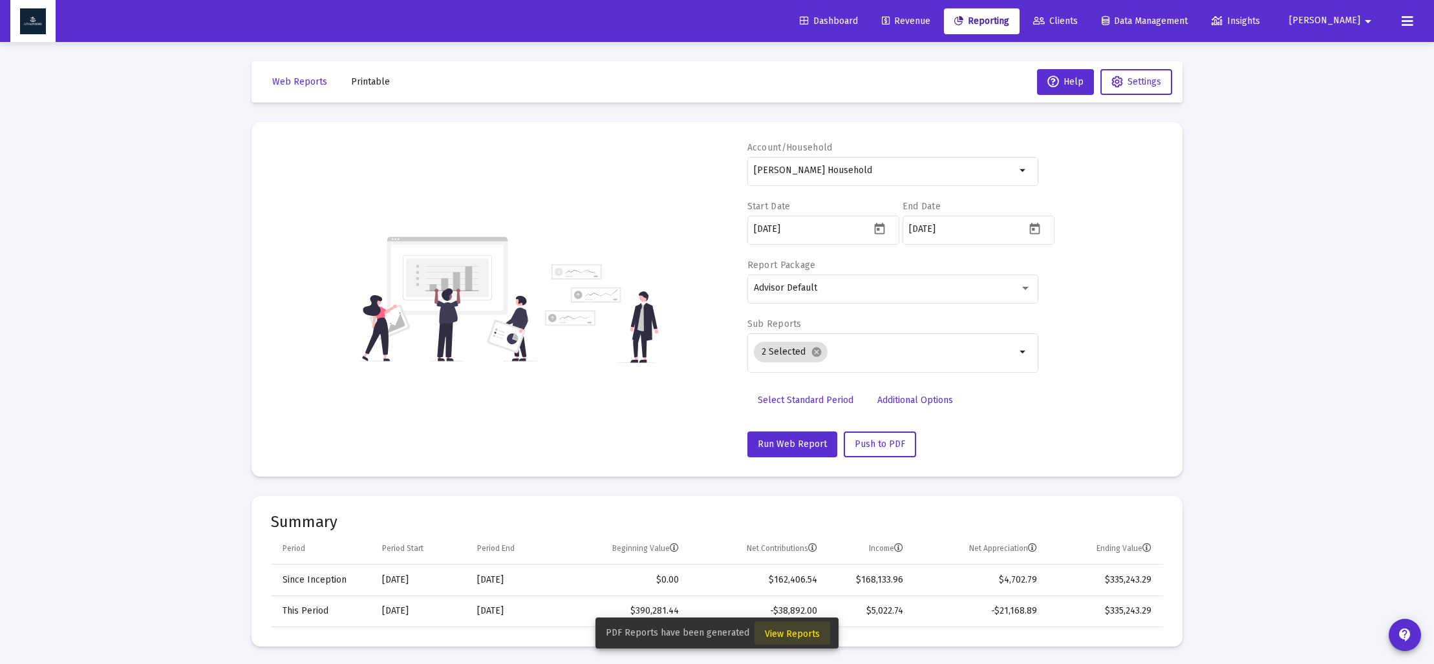
click at [790, 638] on span "View Reports" at bounding box center [792, 634] width 55 height 11
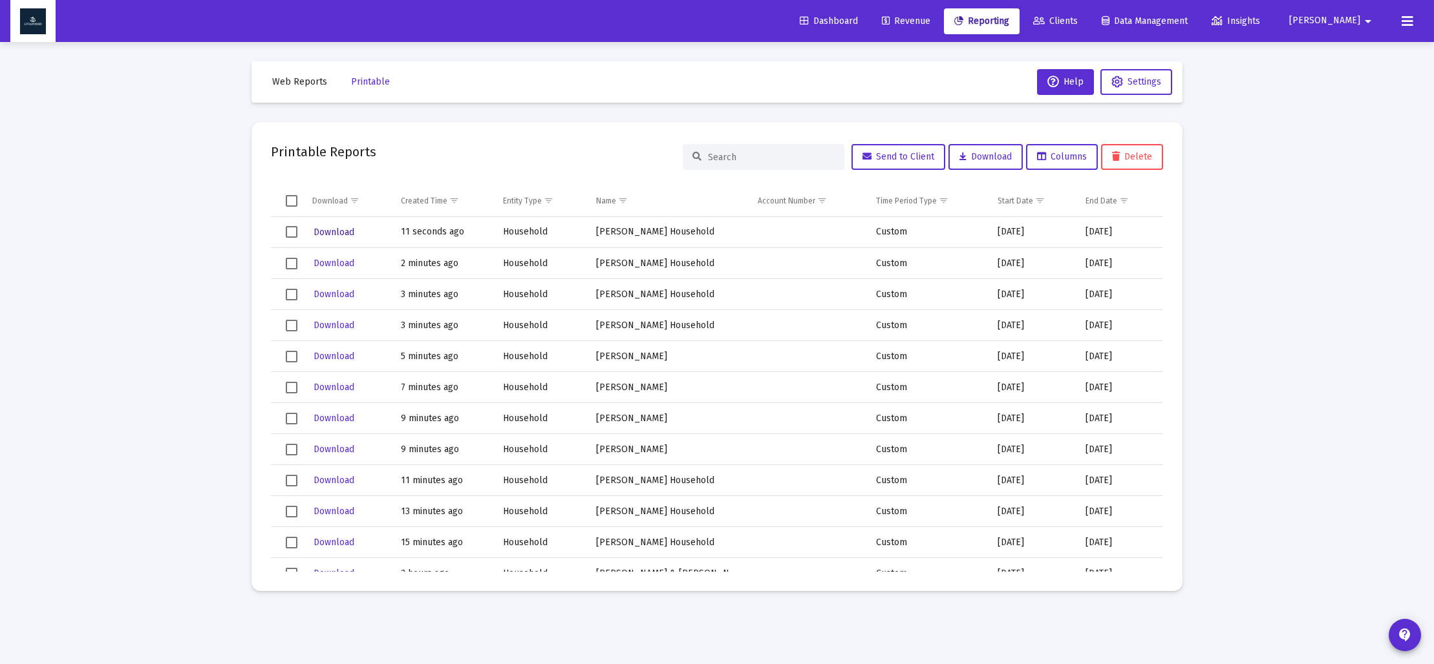
click at [347, 233] on span "Download" at bounding box center [333, 232] width 41 height 11
click at [304, 82] on span "Web Reports" at bounding box center [299, 81] width 55 height 11
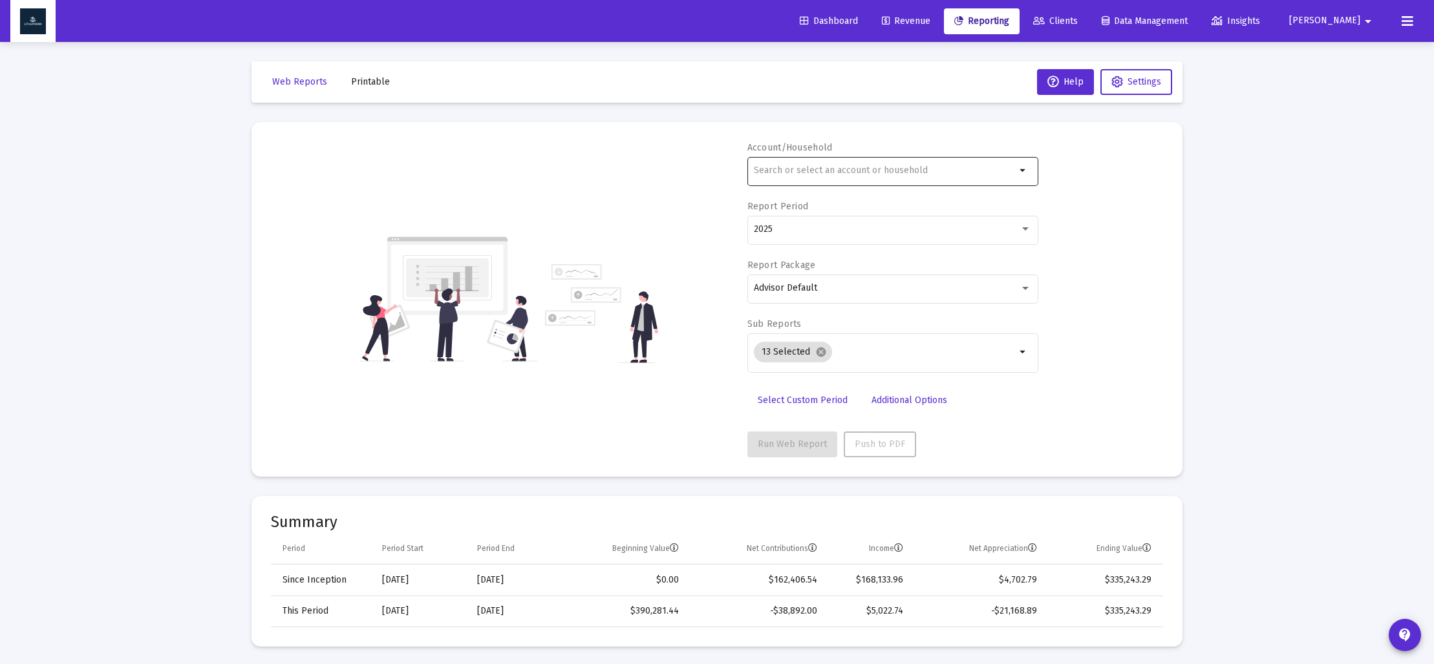
click at [796, 172] on input "text" at bounding box center [885, 170] width 262 height 10
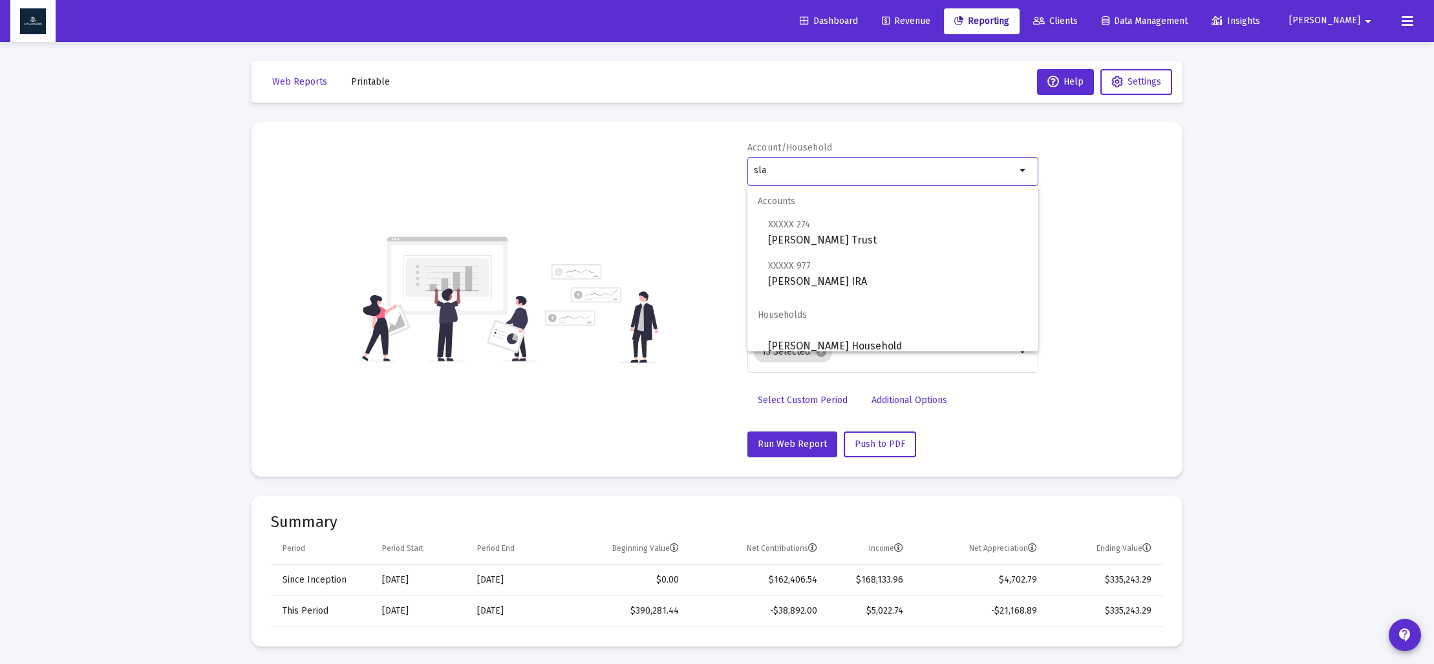
scroll to position [10, 0]
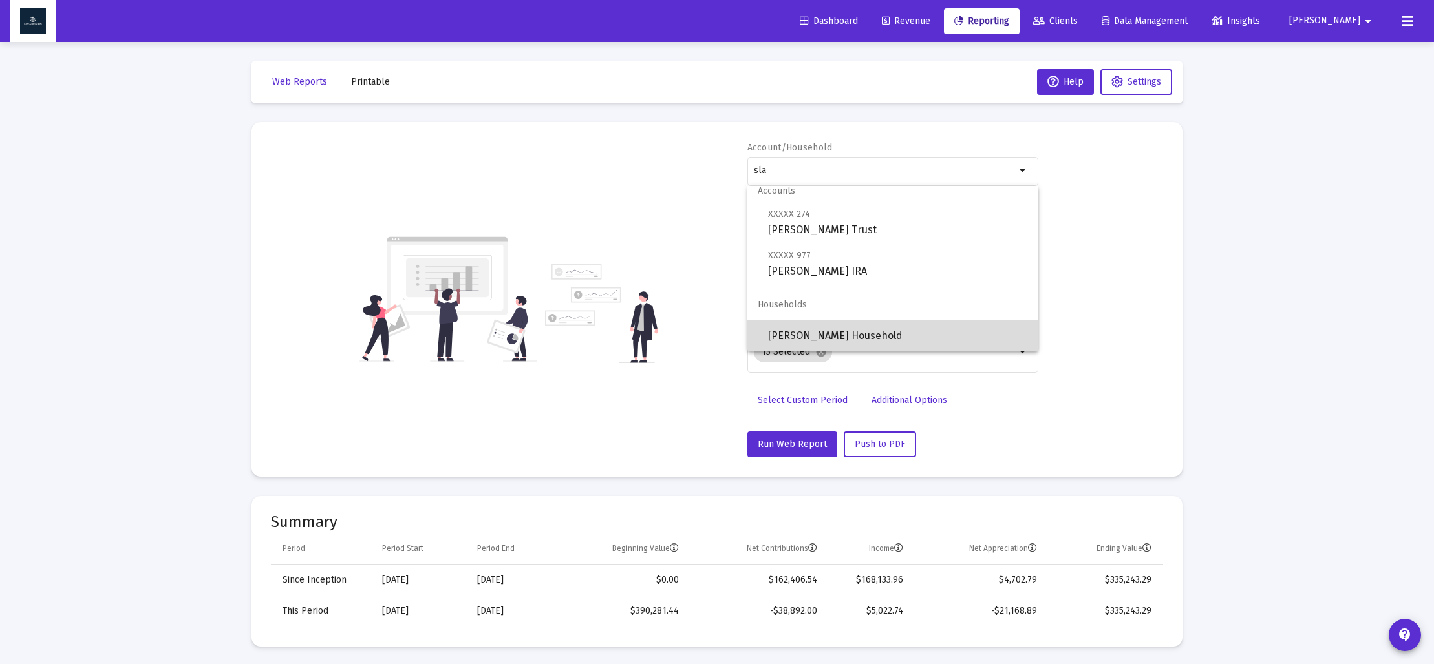
click at [822, 334] on span "[PERSON_NAME] Household" at bounding box center [898, 336] width 260 height 31
type input "[PERSON_NAME] Household"
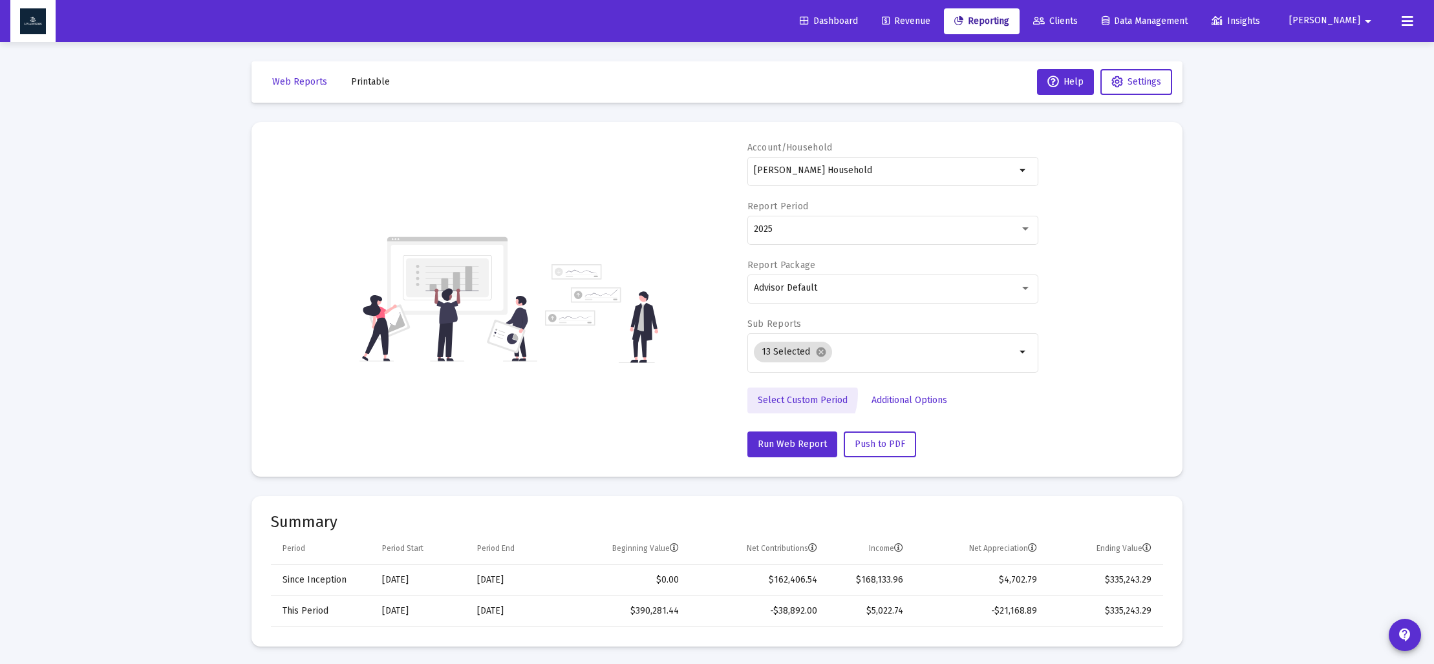
click at [787, 394] on link "Select Custom Period" at bounding box center [802, 401] width 111 height 26
click at [876, 228] on icon "Open calendar" at bounding box center [880, 229] width 14 height 14
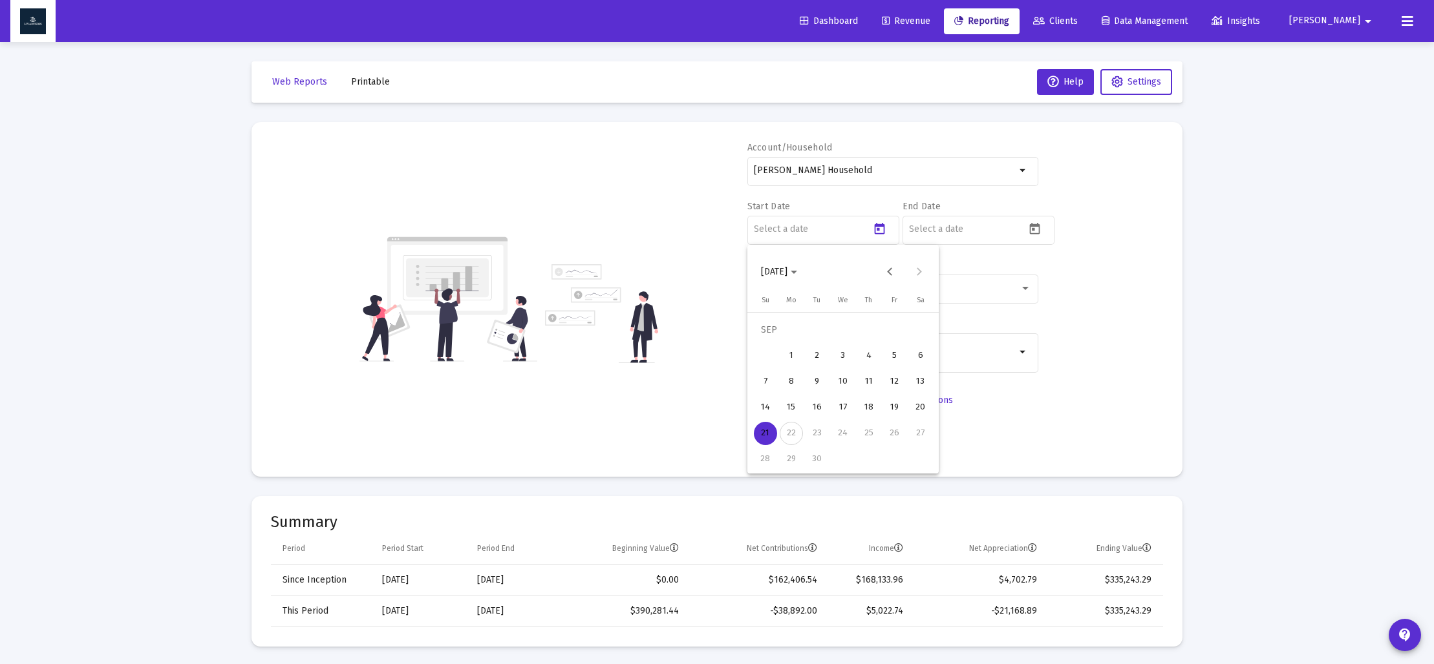
click at [787, 273] on span "[DATE]" at bounding box center [774, 271] width 26 height 11
drag, startPoint x: 910, startPoint y: 439, endPoint x: 903, endPoint y: 434, distance: 8.4
click at [910, 439] on div "2025" at bounding box center [910, 441] width 41 height 23
click at [859, 342] on div "MAR" at bounding box center [865, 337] width 41 height 23
click at [787, 463] on div "31" at bounding box center [790, 459] width 23 height 23
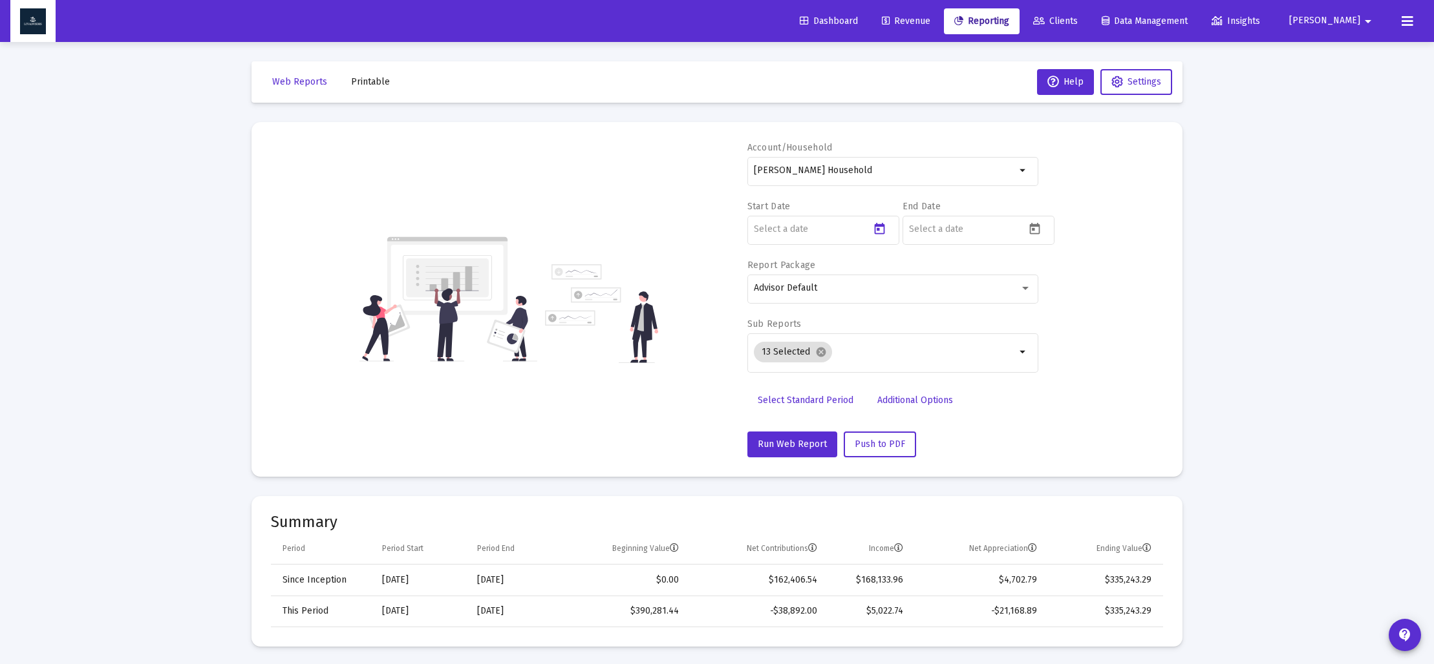
type input "[DATE]"
click at [1033, 233] on icon "Open calendar" at bounding box center [1035, 229] width 10 height 12
click at [942, 271] on span "[DATE]" at bounding box center [929, 271] width 26 height 11
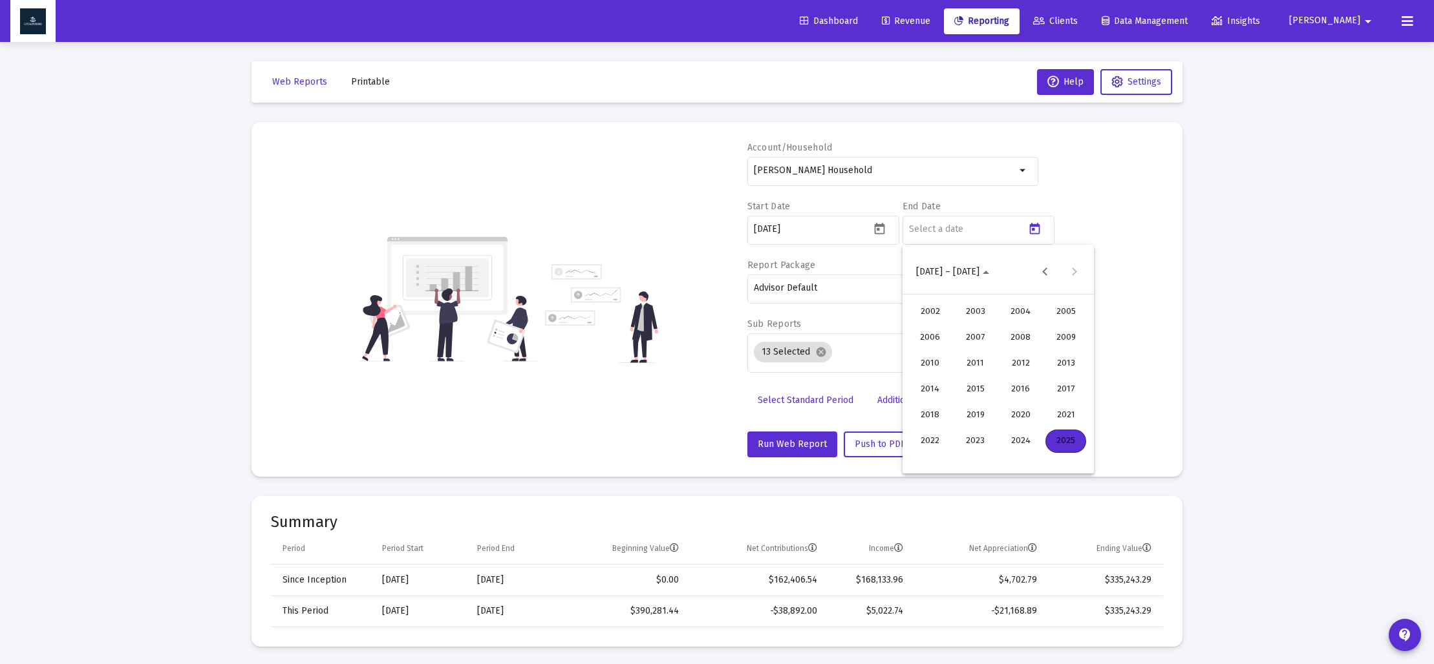
click at [1057, 438] on div "2025" at bounding box center [1065, 441] width 41 height 23
click at [982, 368] on div "JUN" at bounding box center [975, 363] width 41 height 23
click at [938, 461] on div "30" at bounding box center [946, 459] width 23 height 23
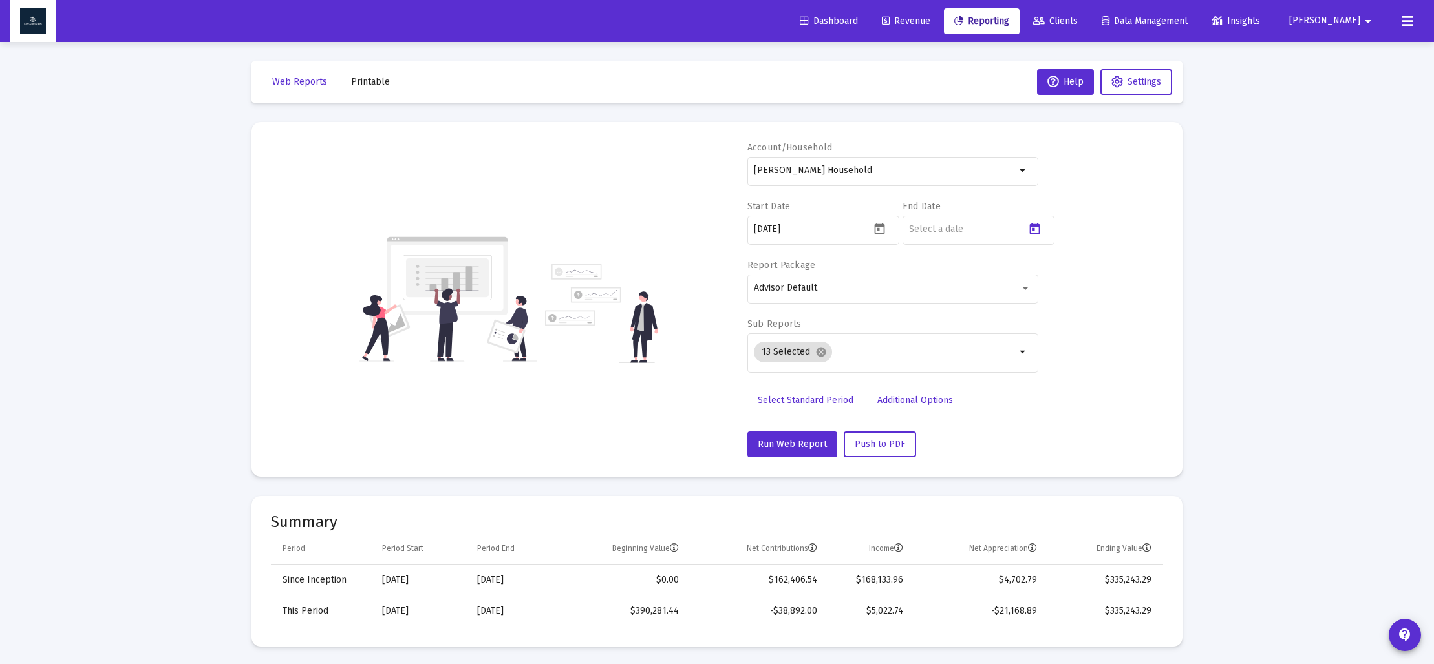
type input "[DATE]"
click at [818, 351] on mat-icon "cancel" at bounding box center [821, 352] width 12 height 12
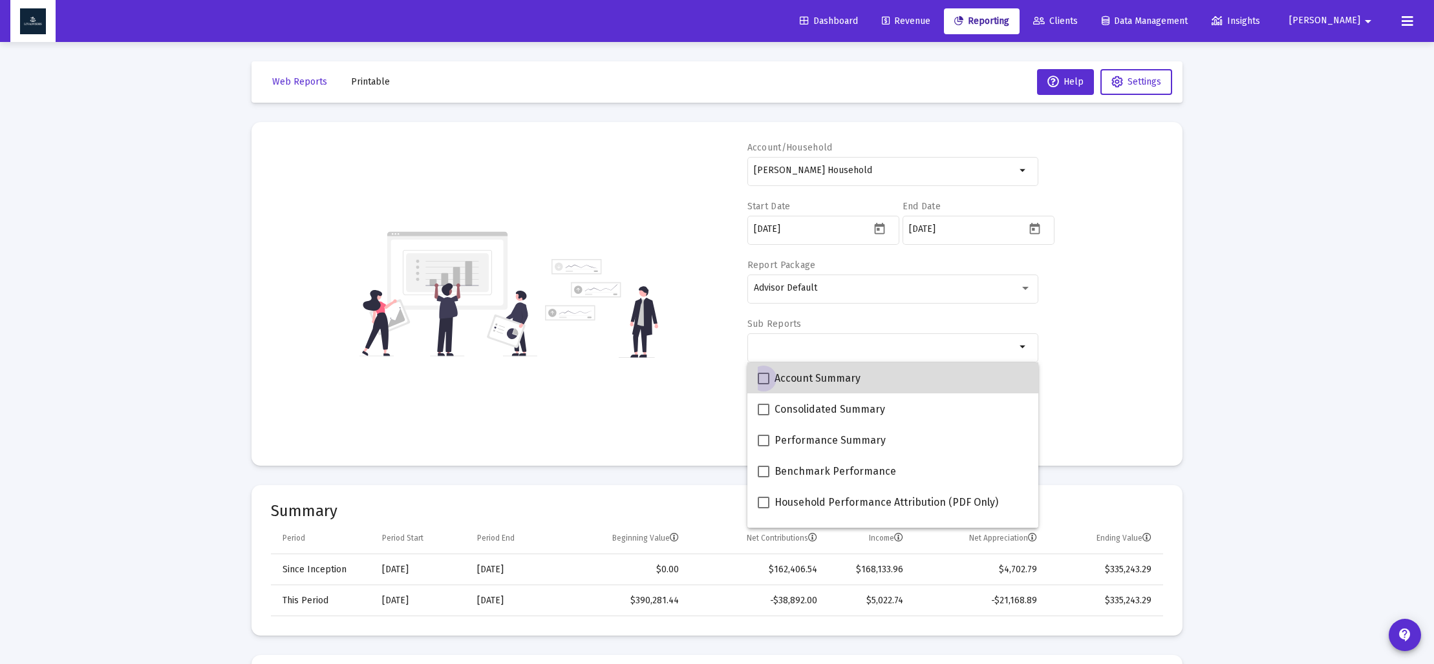
click at [760, 381] on span at bounding box center [763, 379] width 12 height 12
click at [763, 385] on input "Account Summary" at bounding box center [763, 385] width 1 height 1
checkbox input "true"
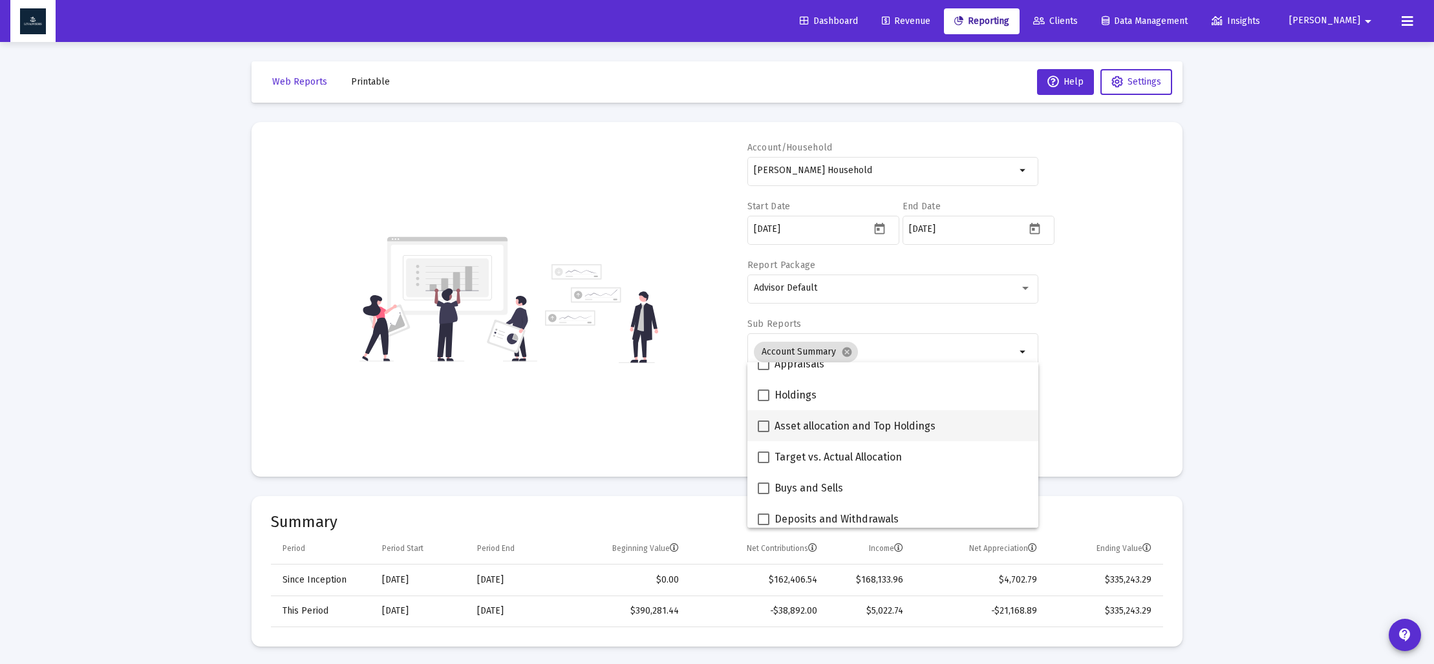
scroll to position [264, 0]
click at [765, 422] on span at bounding box center [763, 425] width 12 height 12
click at [763, 430] on input "Asset allocation and Top Holdings" at bounding box center [763, 430] width 1 height 1
checkbox input "true"
click at [666, 431] on div "Account/Household [PERSON_NAME] Household arrow_drop_down Start Date [DATE] End…" at bounding box center [717, 300] width 892 height 316
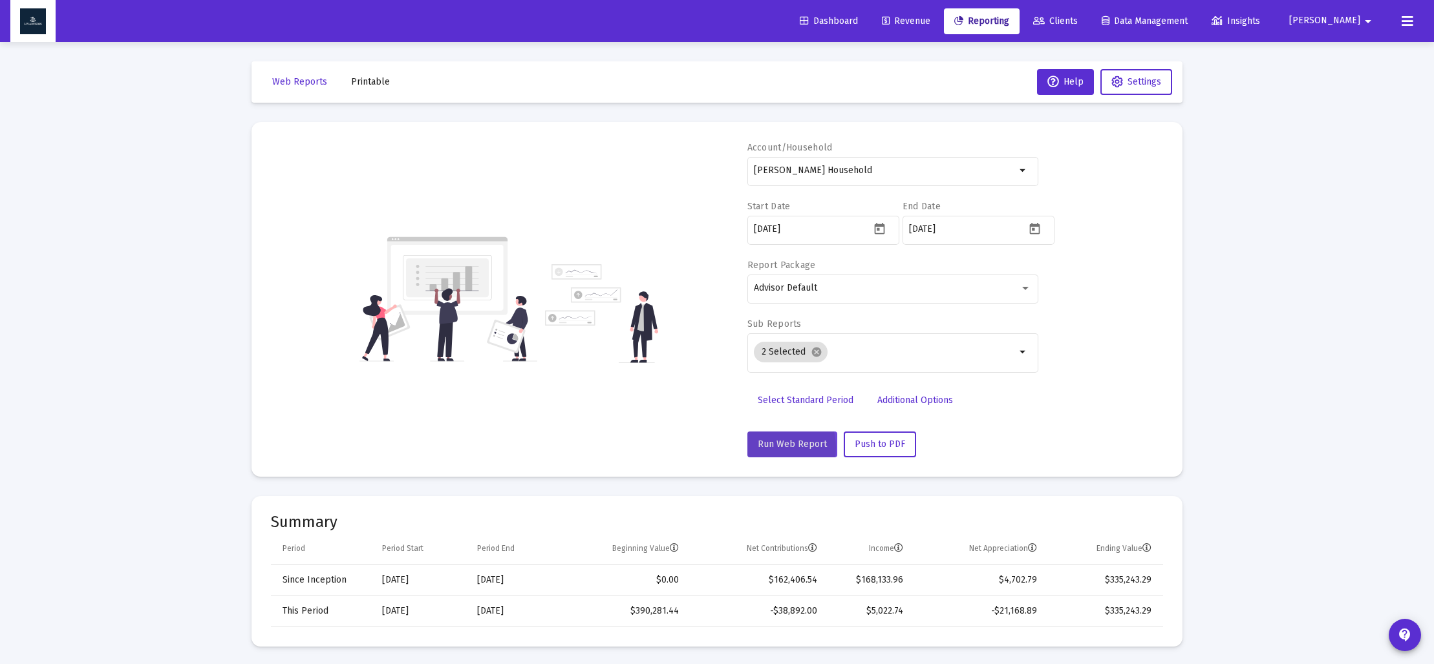
click at [766, 448] on span "Run Web Report" at bounding box center [791, 444] width 69 height 11
click at [895, 447] on span "Push to PDF" at bounding box center [879, 444] width 50 height 11
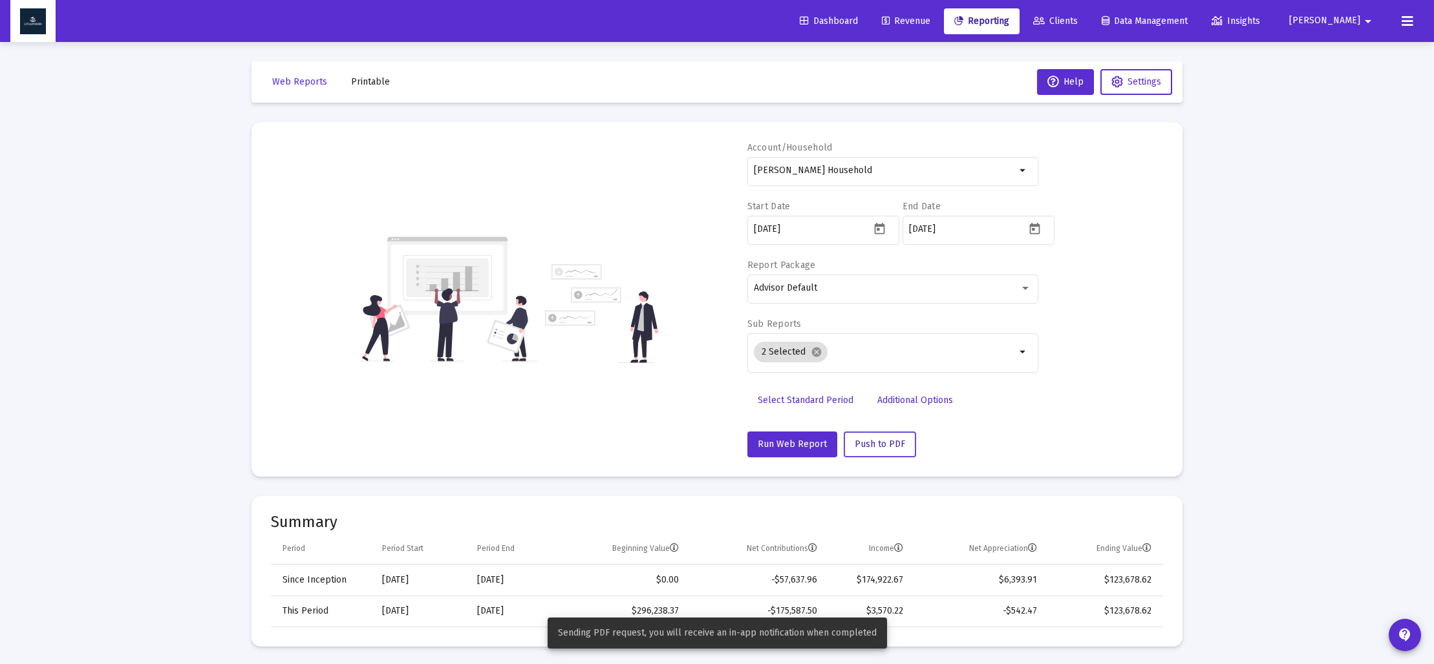
scroll to position [1, 0]
click at [809, 633] on span "View Reports" at bounding box center [792, 634] width 55 height 11
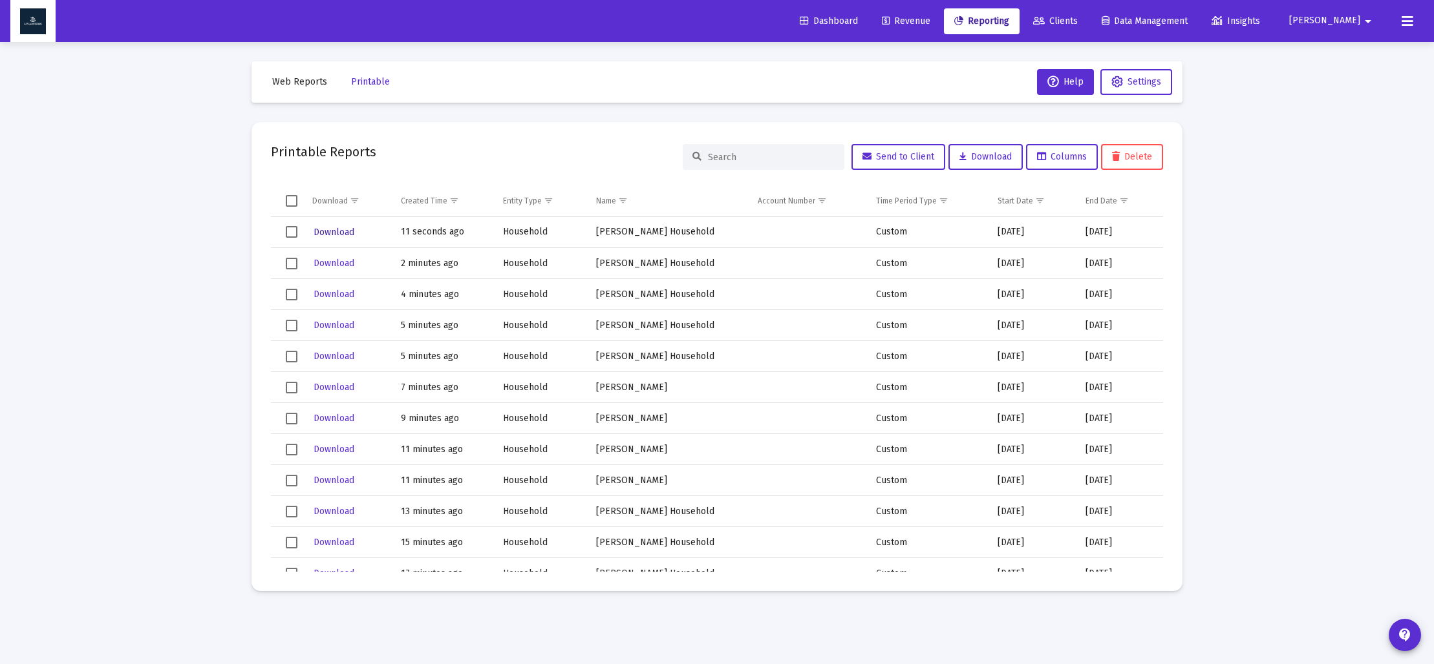
click at [335, 233] on span "Download" at bounding box center [333, 232] width 41 height 11
drag, startPoint x: 283, startPoint y: 85, endPoint x: 310, endPoint y: 116, distance: 41.2
click at [283, 85] on span "Web Reports" at bounding box center [299, 81] width 55 height 11
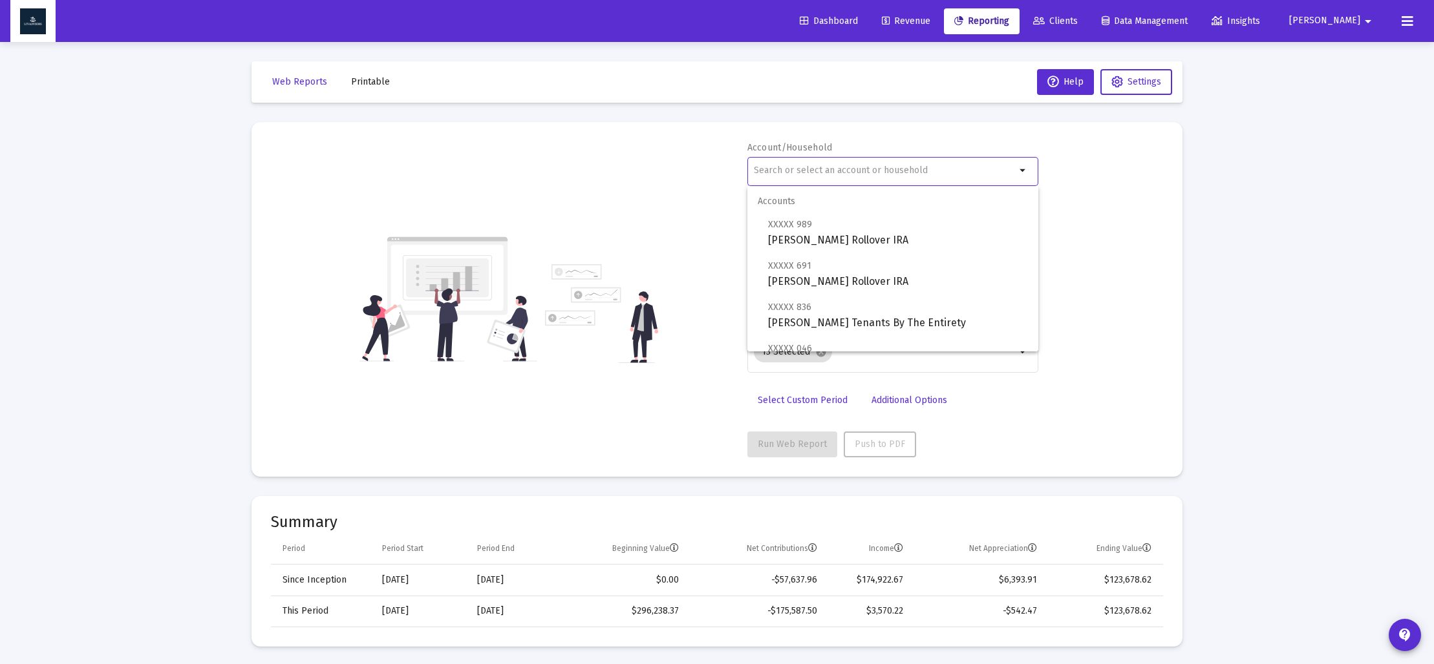
click at [805, 169] on input "text" at bounding box center [885, 170] width 262 height 10
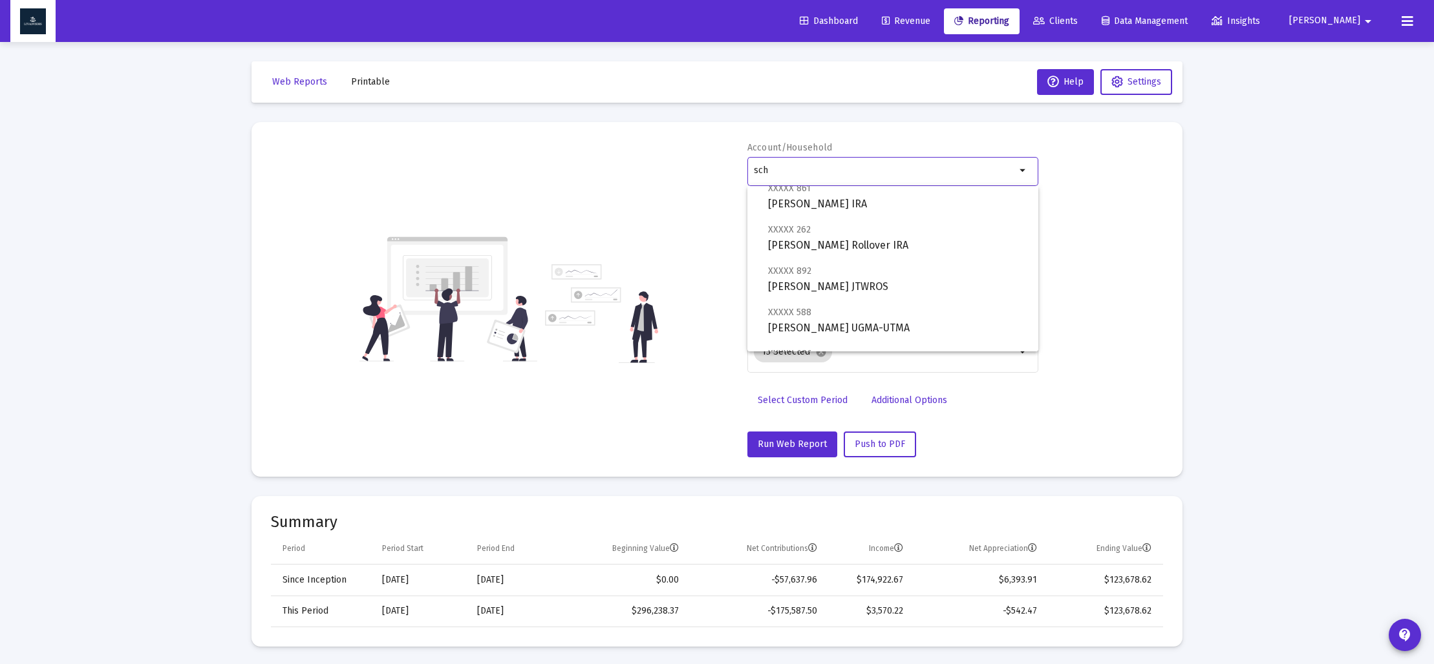
scroll to position [134, 0]
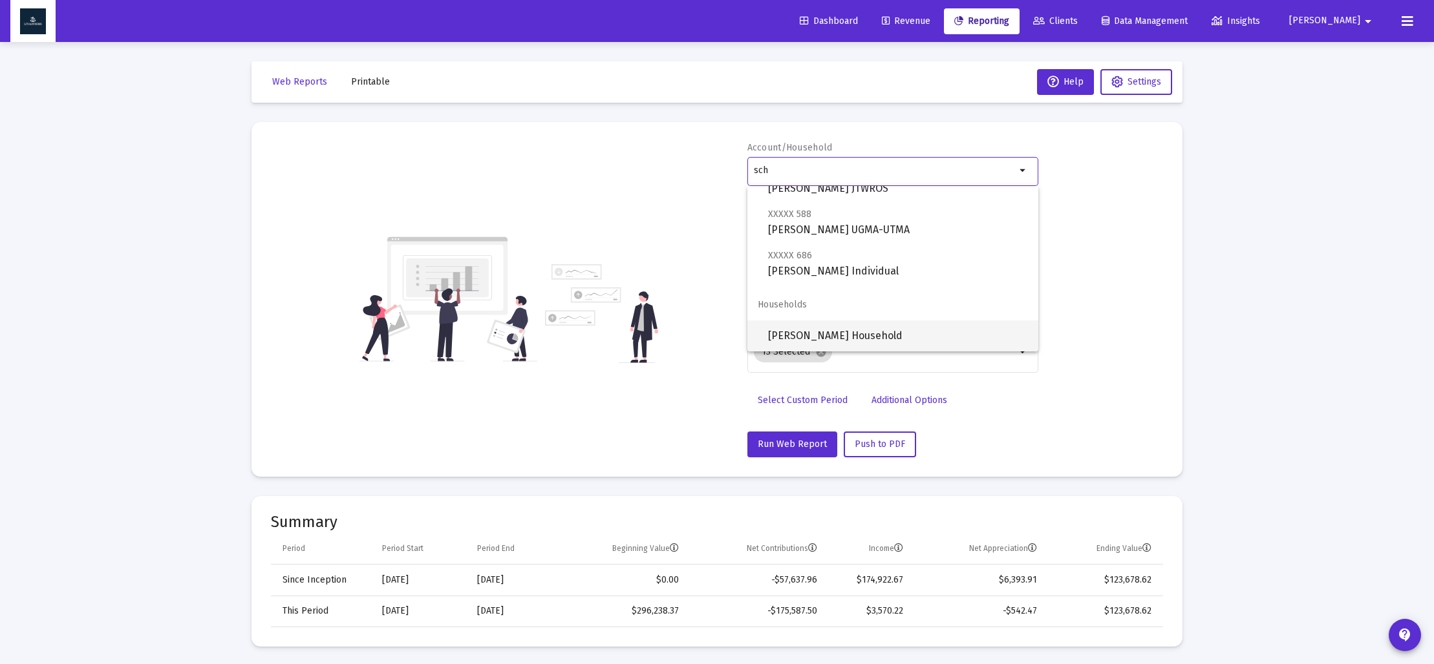
click at [819, 332] on span "[PERSON_NAME] Household" at bounding box center [898, 336] width 260 height 31
type input "[PERSON_NAME] Household"
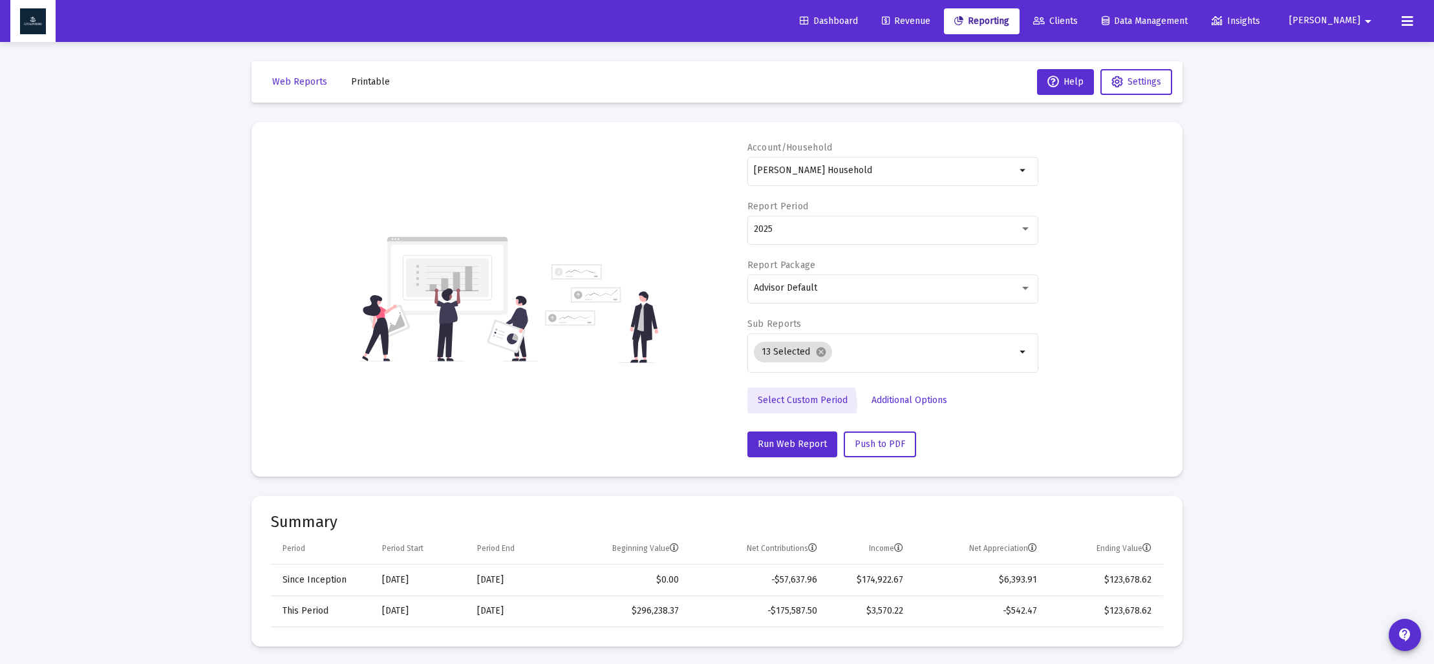
click at [798, 405] on span "Select Custom Period" at bounding box center [802, 400] width 90 height 11
click at [878, 226] on icon "Open calendar" at bounding box center [879, 229] width 10 height 12
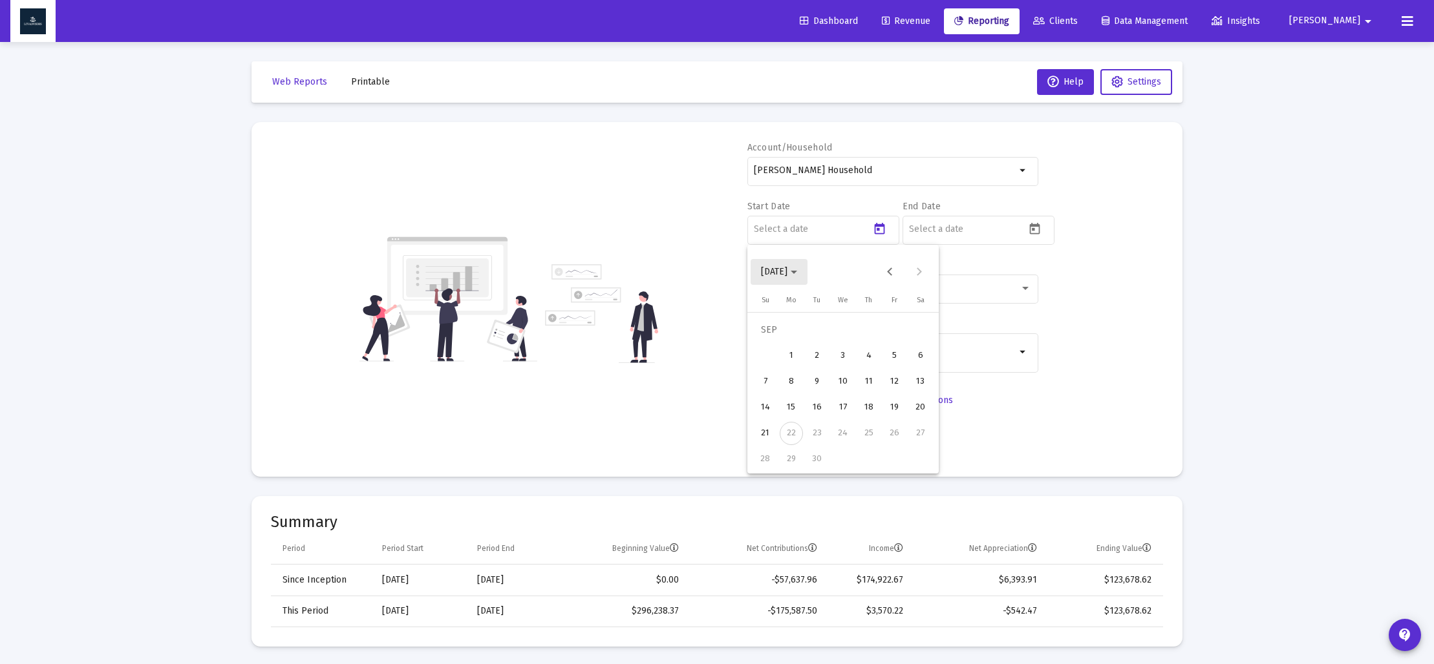
click at [787, 273] on span "[DATE]" at bounding box center [774, 271] width 26 height 11
click at [811, 438] on div "2023" at bounding box center [820, 441] width 41 height 23
click at [781, 396] on div "SEP" at bounding box center [774, 389] width 41 height 23
click at [917, 432] on div "30" at bounding box center [920, 433] width 23 height 23
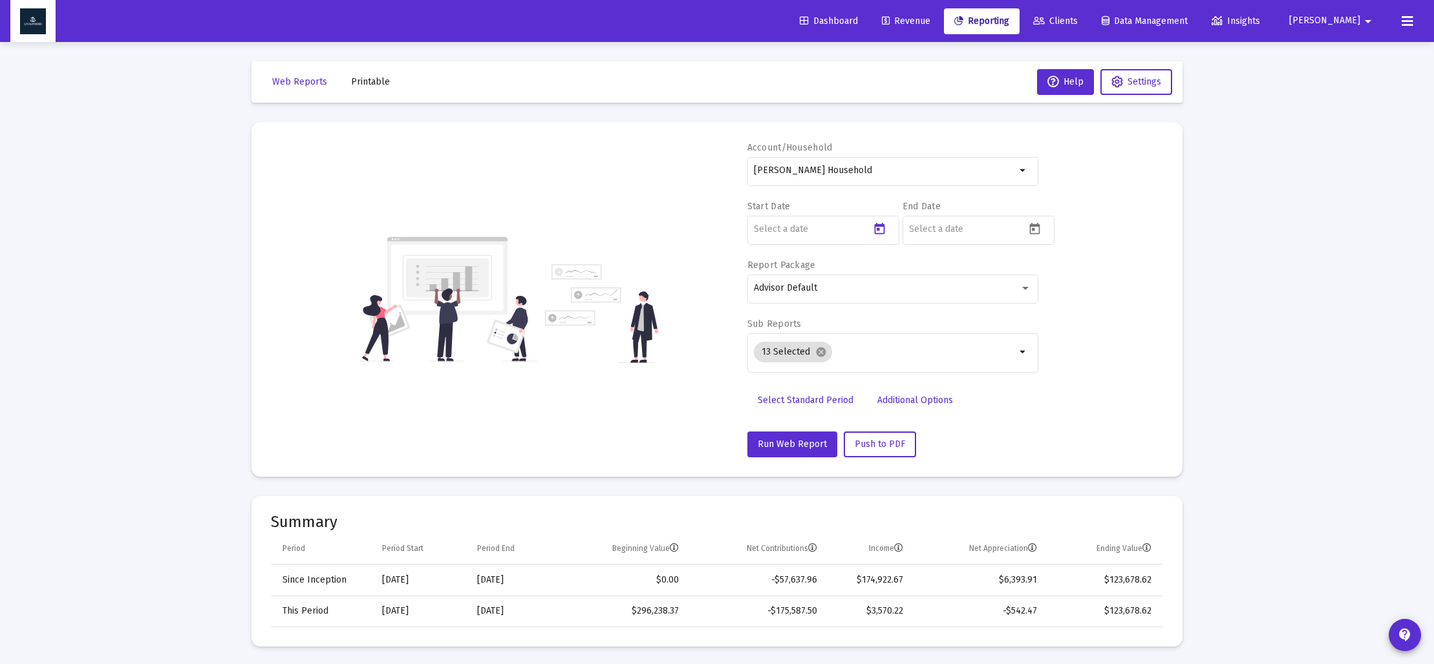
type input "[DATE]"
click at [1035, 233] on icon "Open calendar" at bounding box center [1035, 229] width 14 height 14
click at [952, 270] on span "[DATE]" at bounding box center [934, 271] width 36 height 11
click at [981, 438] on div "2023" at bounding box center [975, 441] width 41 height 23
click at [1065, 390] on div "DEC" at bounding box center [1065, 389] width 41 height 23
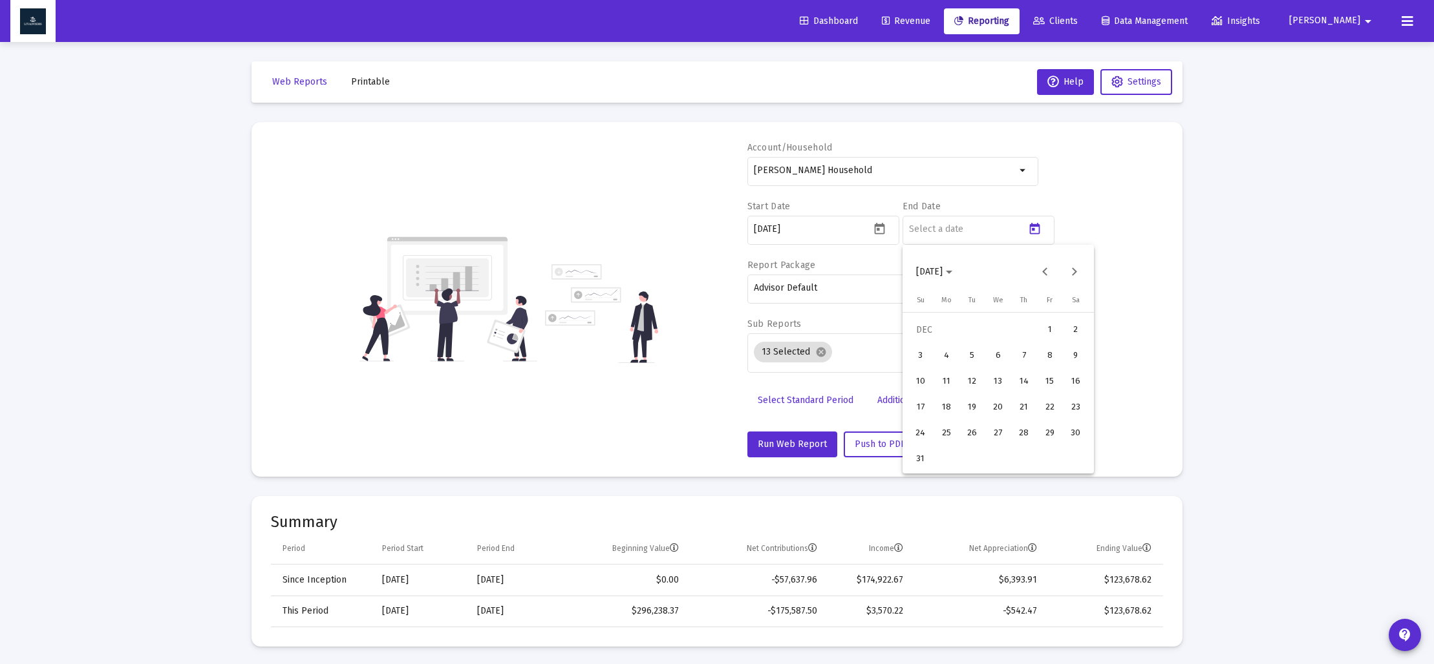
click at [920, 458] on div "31" at bounding box center [920, 459] width 23 height 23
type input "[DATE]"
click at [816, 355] on mat-icon "cancel" at bounding box center [821, 352] width 12 height 12
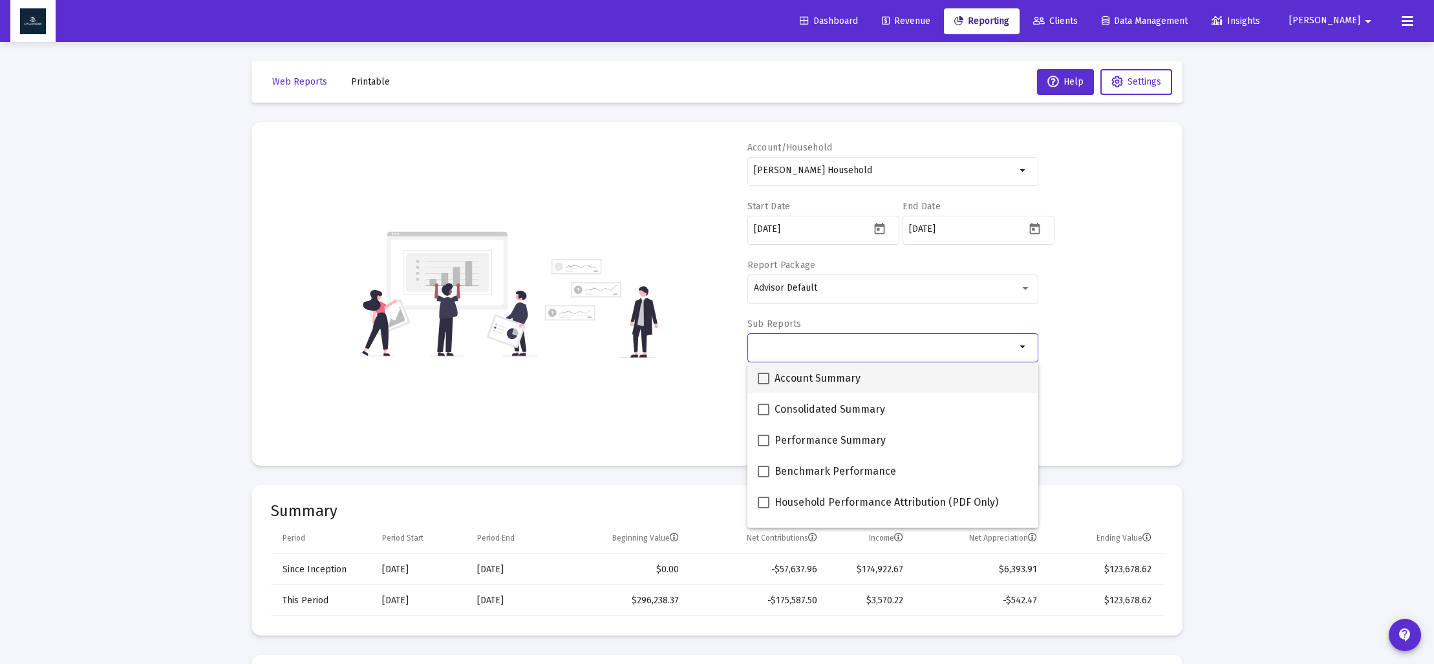
click at [765, 378] on span at bounding box center [763, 379] width 12 height 12
click at [763, 385] on input "Account Summary" at bounding box center [763, 385] width 1 height 1
checkbox input "true"
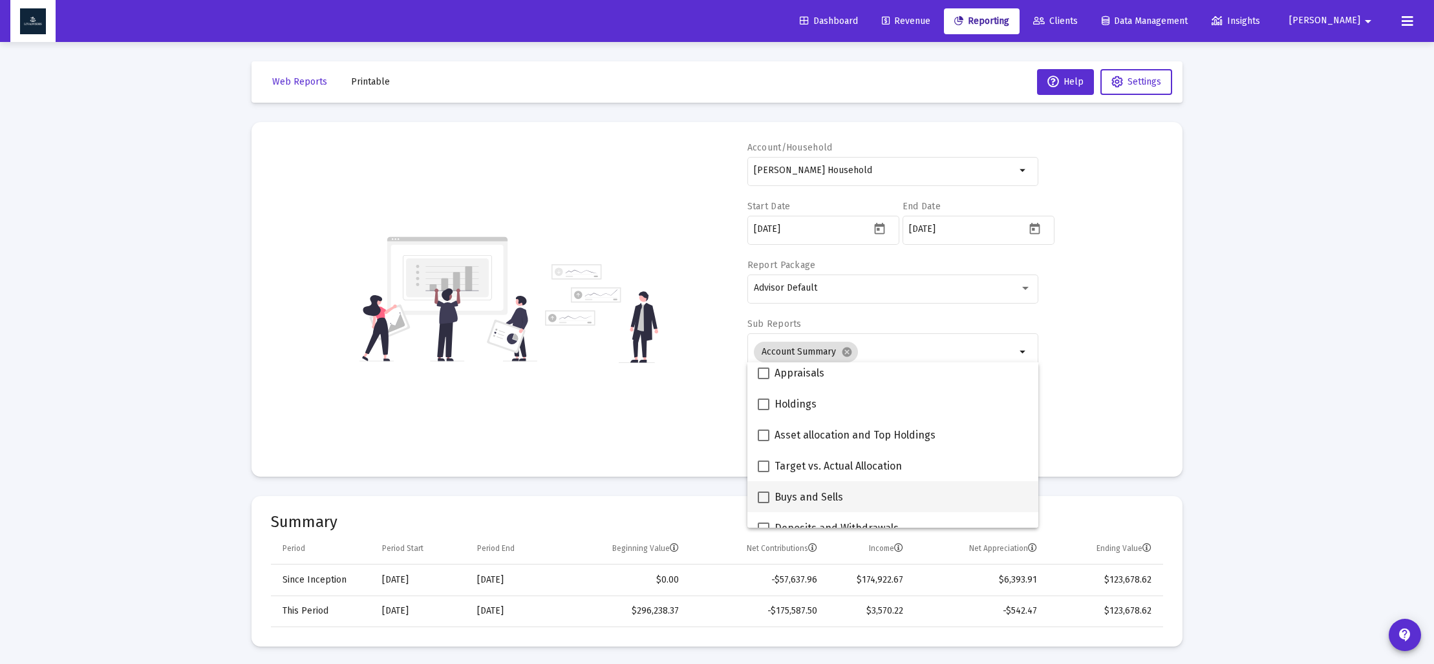
scroll to position [253, 0]
click at [758, 430] on span at bounding box center [763, 436] width 12 height 12
click at [763, 442] on input "Asset allocation and Top Holdings" at bounding box center [763, 442] width 1 height 1
checkbox input "true"
click at [684, 397] on div "Account/Household [PERSON_NAME] Household arrow_drop_down Start Date [DATE] End…" at bounding box center [717, 300] width 892 height 316
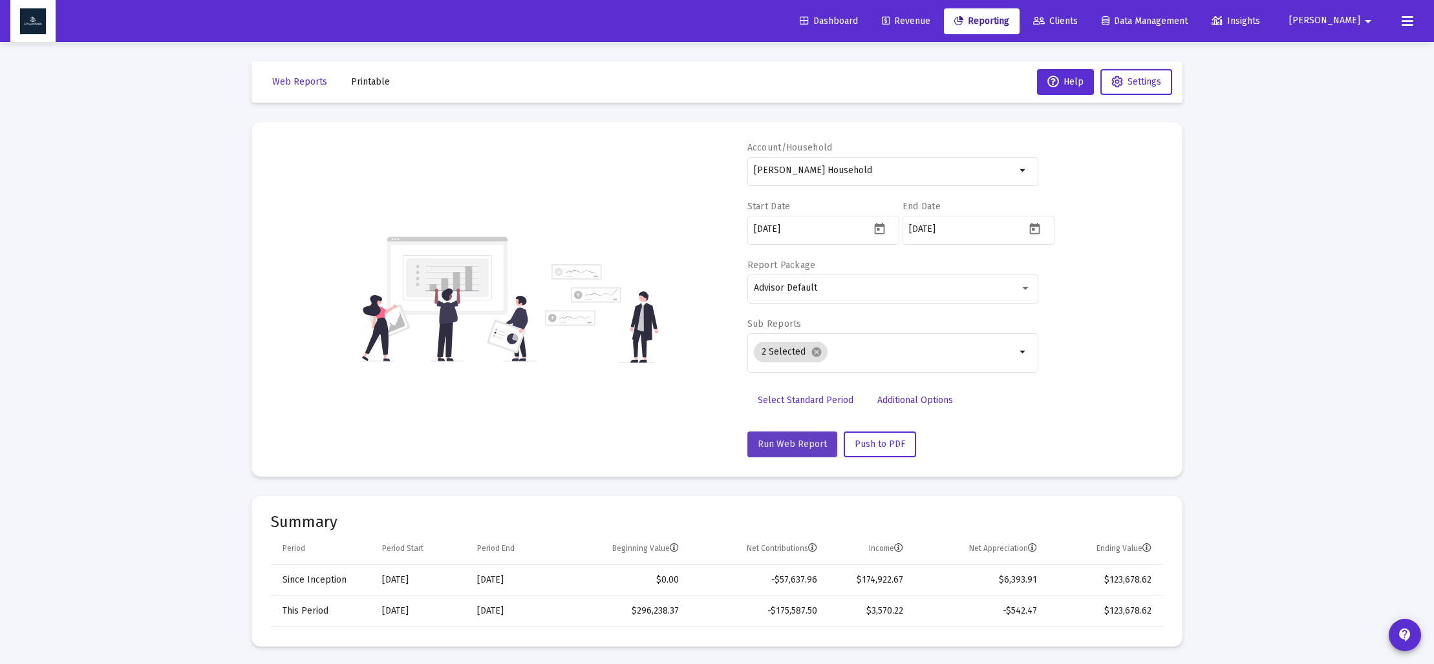
click at [788, 441] on span "Run Web Report" at bounding box center [791, 444] width 69 height 11
click at [875, 447] on span "Push to PDF" at bounding box center [879, 444] width 50 height 11
click at [872, 445] on span "Push to PDF" at bounding box center [879, 444] width 50 height 11
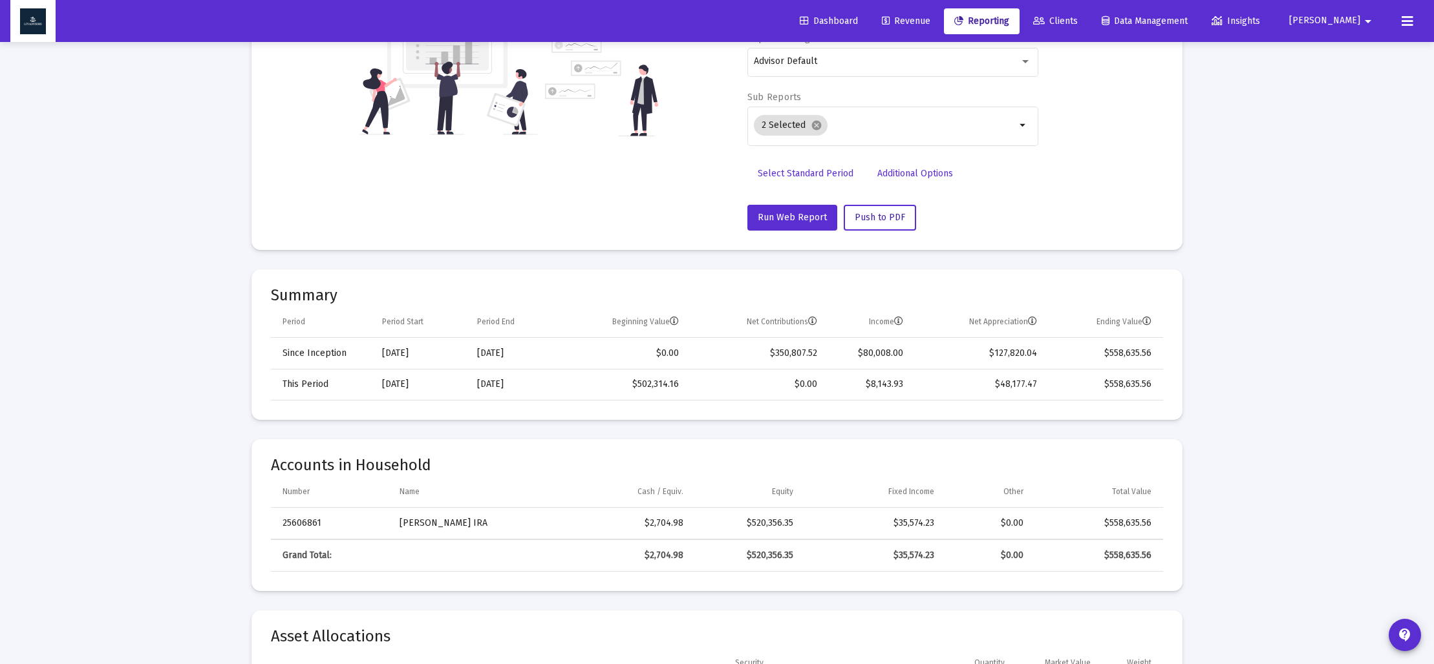
scroll to position [0, 0]
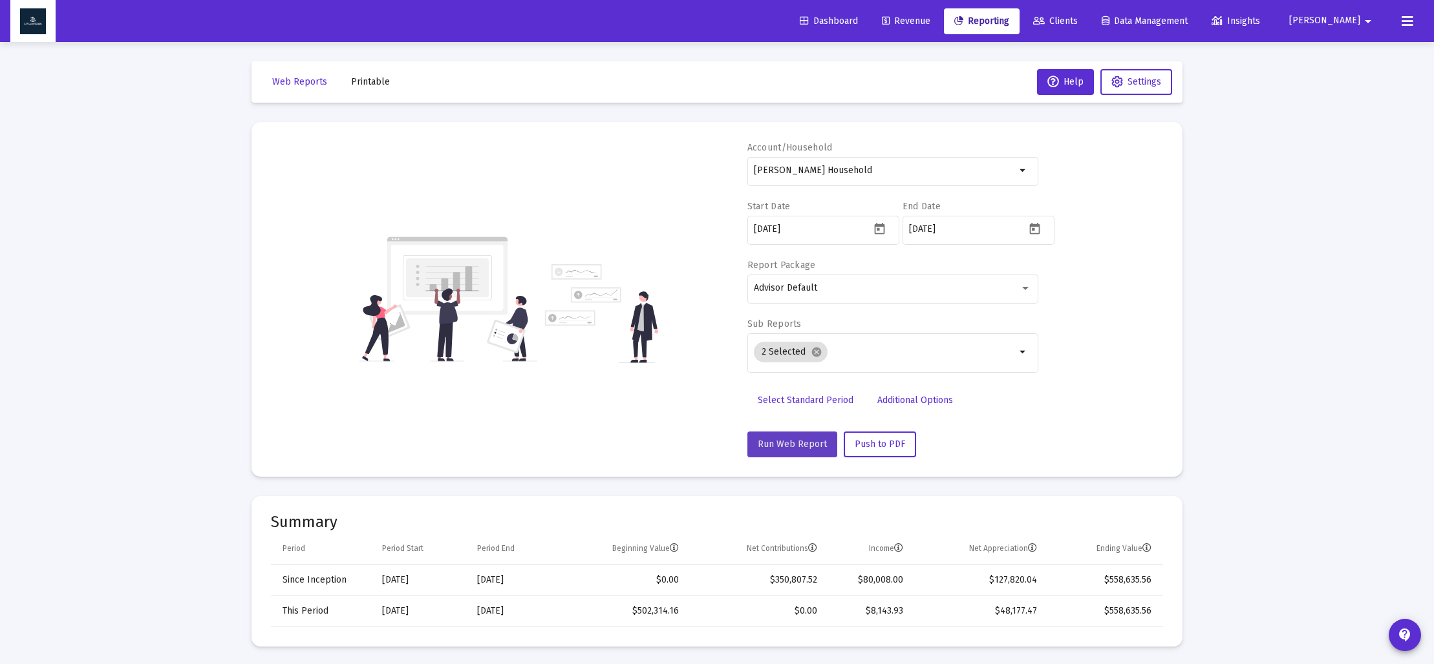
click at [807, 443] on span "Run Web Report" at bounding box center [791, 444] width 69 height 11
click at [876, 449] on span "Push to PDF" at bounding box center [879, 444] width 50 height 11
click at [367, 85] on span "Printable" at bounding box center [370, 81] width 39 height 11
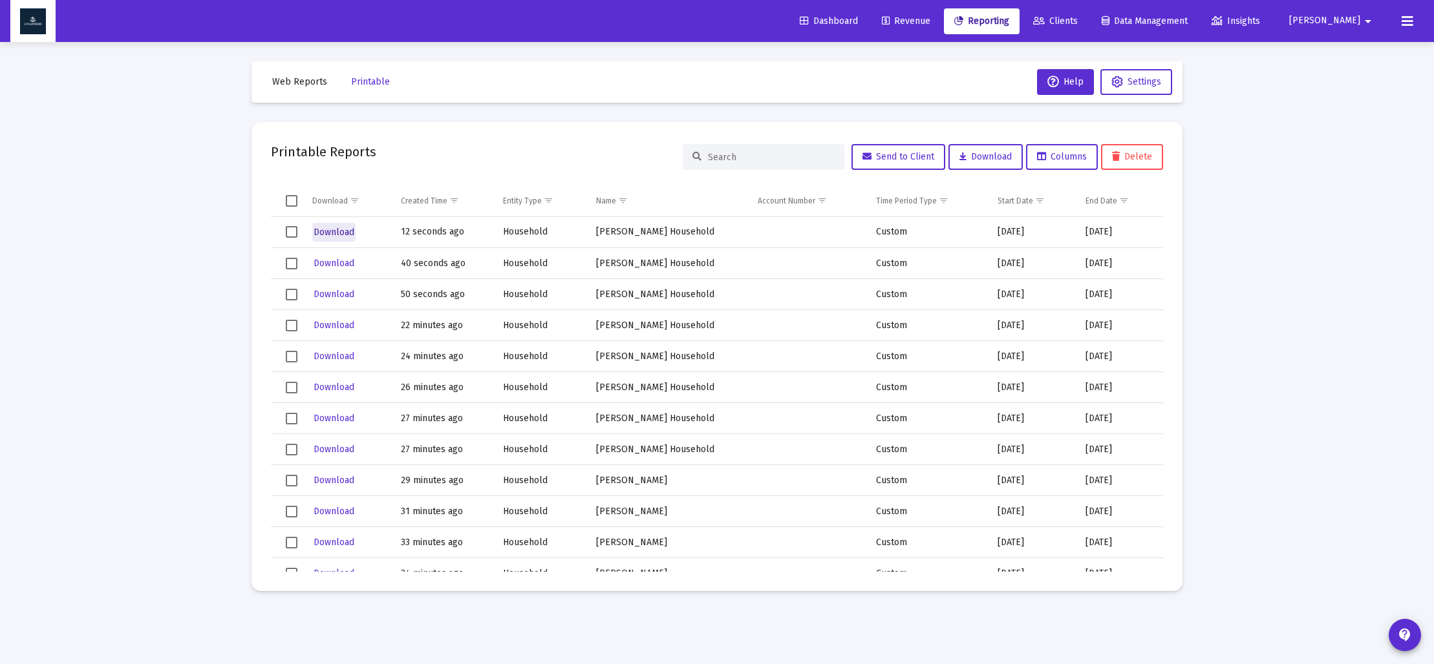
click at [343, 235] on span "Download" at bounding box center [333, 232] width 41 height 11
click at [310, 80] on span "Web Reports" at bounding box center [299, 81] width 55 height 11
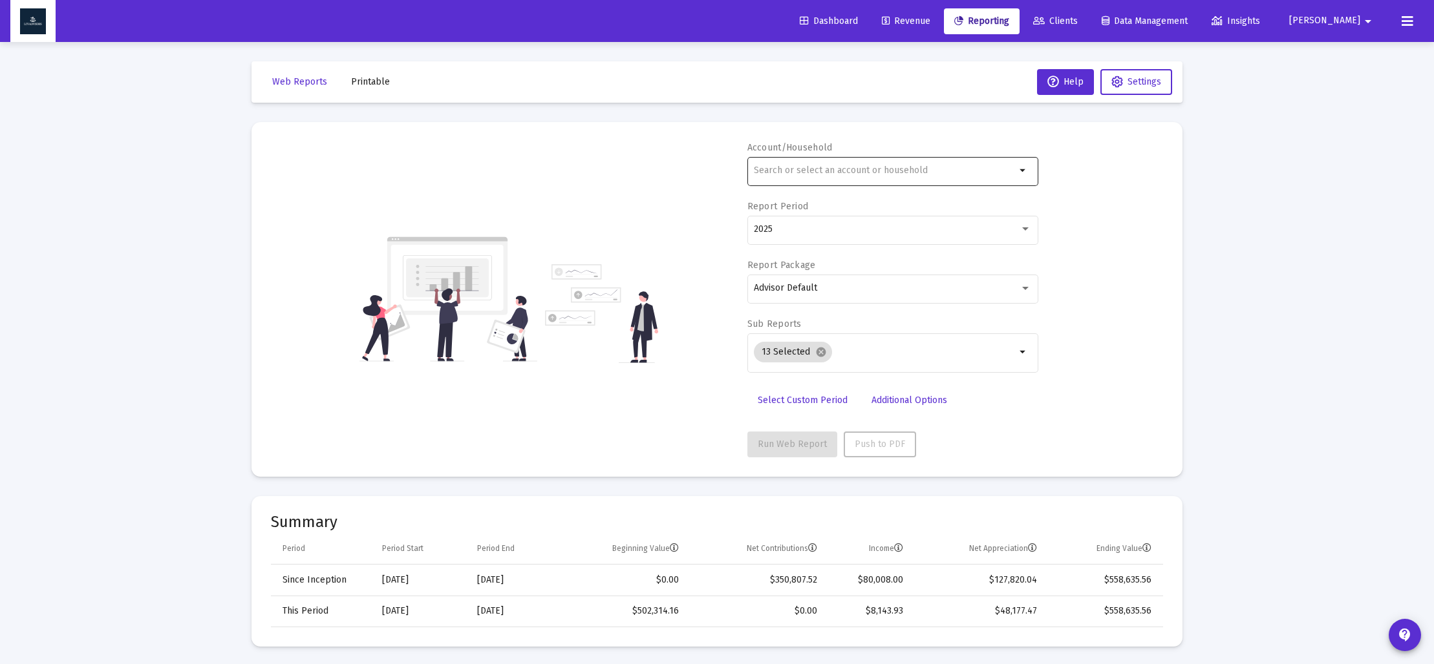
click at [812, 176] on div at bounding box center [885, 170] width 262 height 32
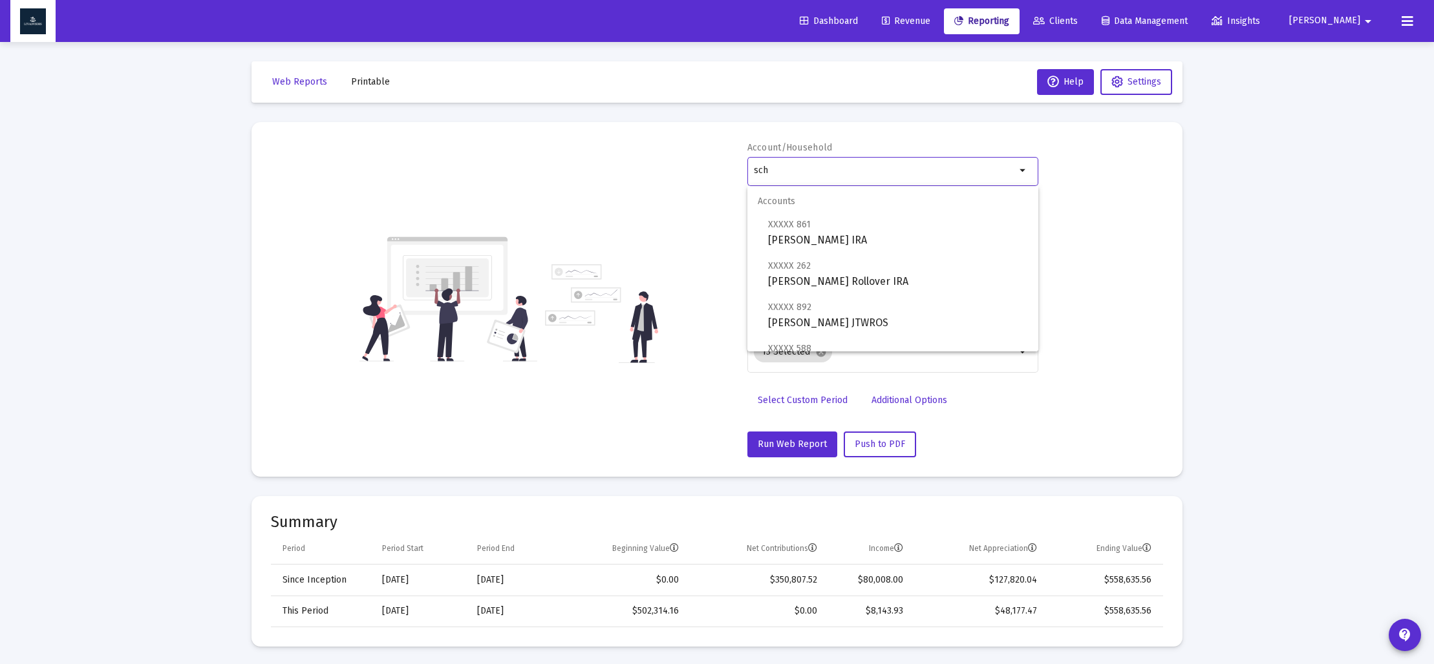
scroll to position [134, 0]
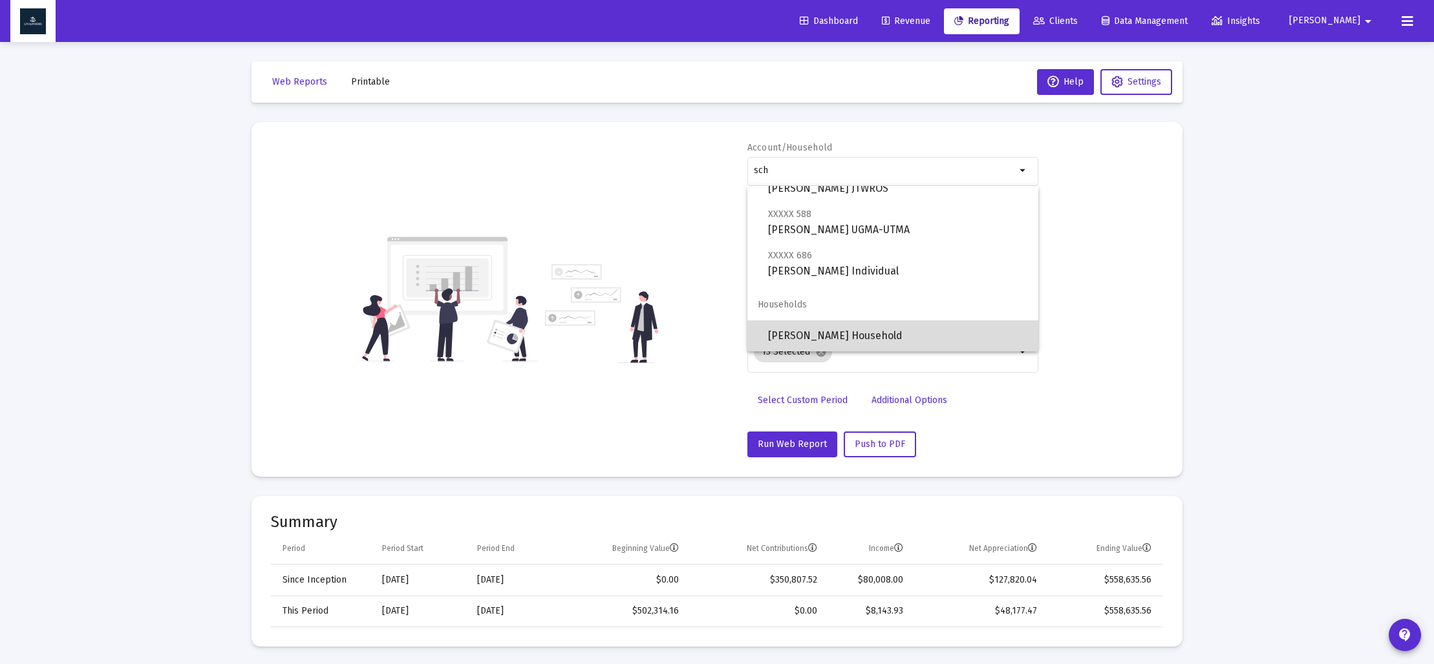
click at [852, 327] on span "[PERSON_NAME] Household" at bounding box center [898, 336] width 260 height 31
type input "[PERSON_NAME] Household"
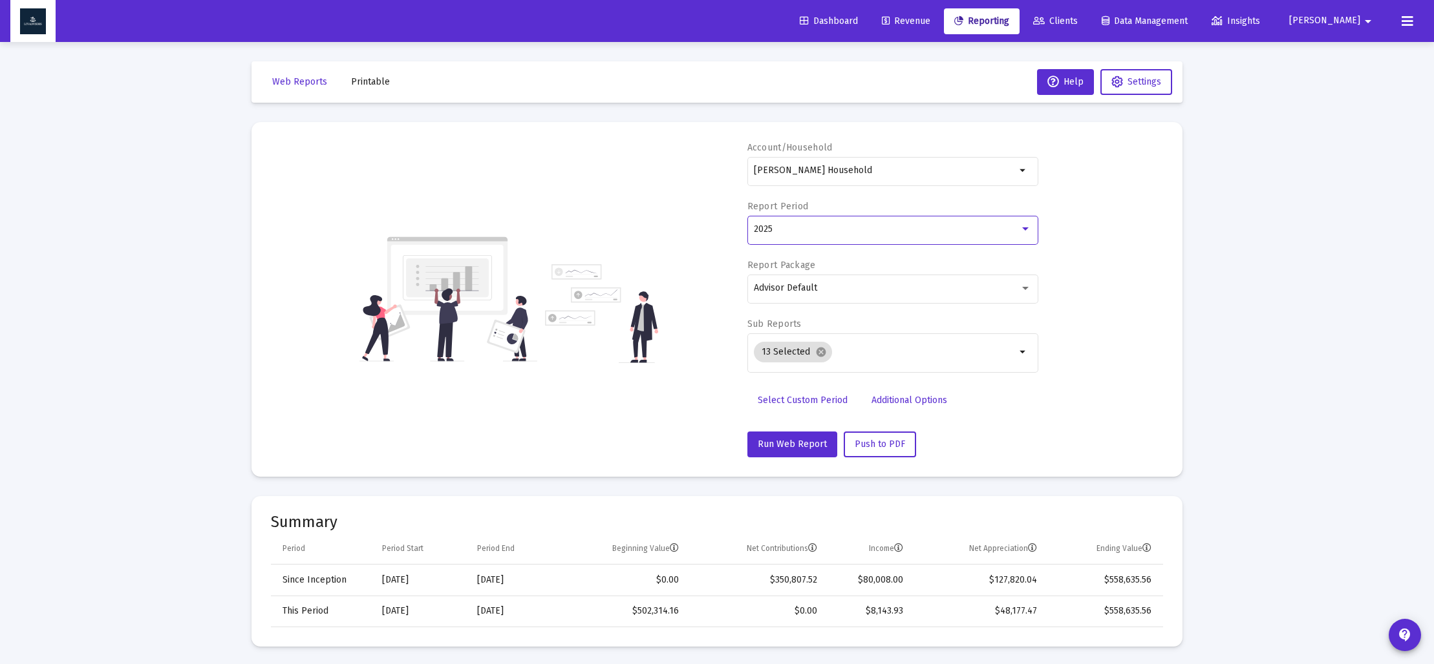
click at [1022, 229] on div at bounding box center [1025, 229] width 6 height 3
drag, startPoint x: 693, startPoint y: 372, endPoint x: 701, endPoint y: 372, distance: 8.4
click at [693, 372] on div at bounding box center [717, 332] width 1434 height 664
click at [815, 399] on span "Select Custom Period" at bounding box center [802, 400] width 90 height 11
click at [876, 225] on icon "Open calendar" at bounding box center [879, 229] width 10 height 12
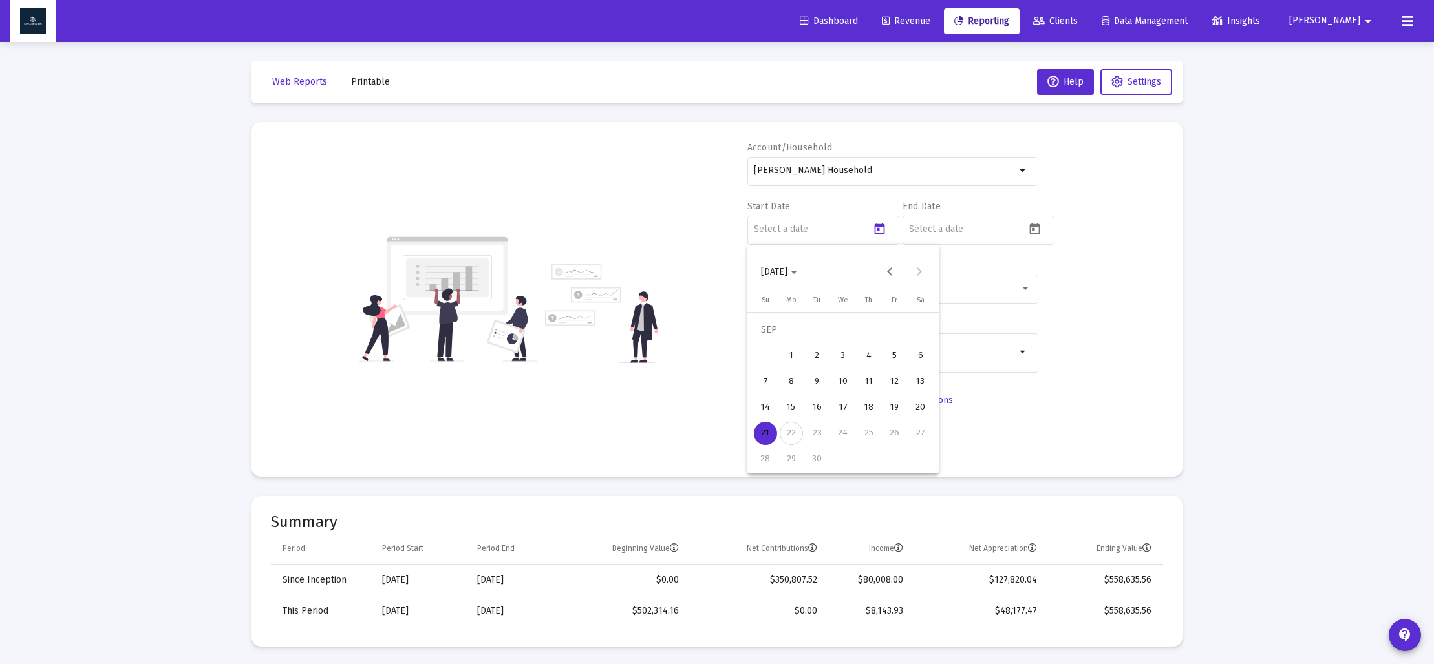
click at [797, 272] on icon "Choose month and year" at bounding box center [793, 272] width 6 height 3
click at [873, 436] on div "2024" at bounding box center [865, 441] width 41 height 23
click at [773, 392] on div "SEP" at bounding box center [774, 389] width 41 height 23
click at [792, 452] on div "30" at bounding box center [790, 459] width 23 height 23
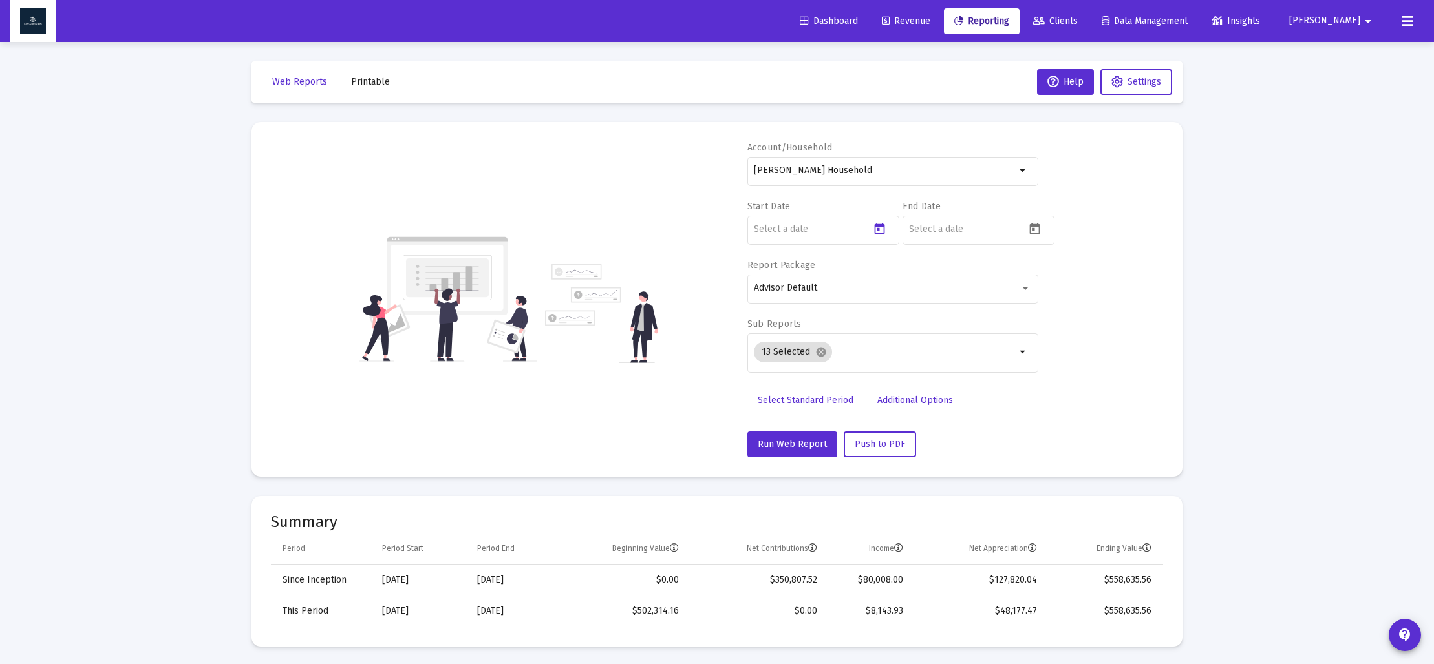
type input "[DATE]"
click at [1035, 226] on icon "Open calendar" at bounding box center [1035, 229] width 10 height 12
click at [952, 271] on polygon "Choose month and year" at bounding box center [949, 272] width 6 height 3
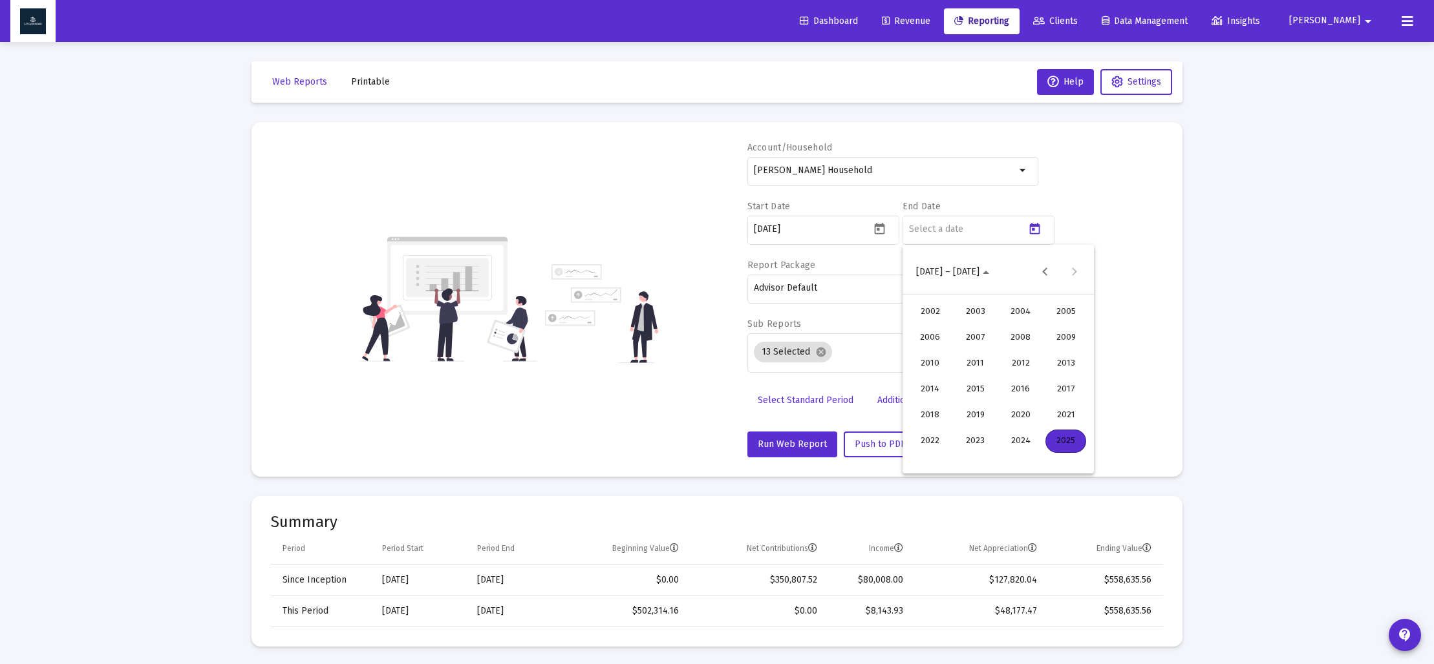
click at [1031, 436] on div "2024" at bounding box center [1020, 441] width 41 height 23
click at [1059, 386] on div "DEC" at bounding box center [1065, 389] width 41 height 23
click at [972, 462] on div "31" at bounding box center [971, 459] width 23 height 23
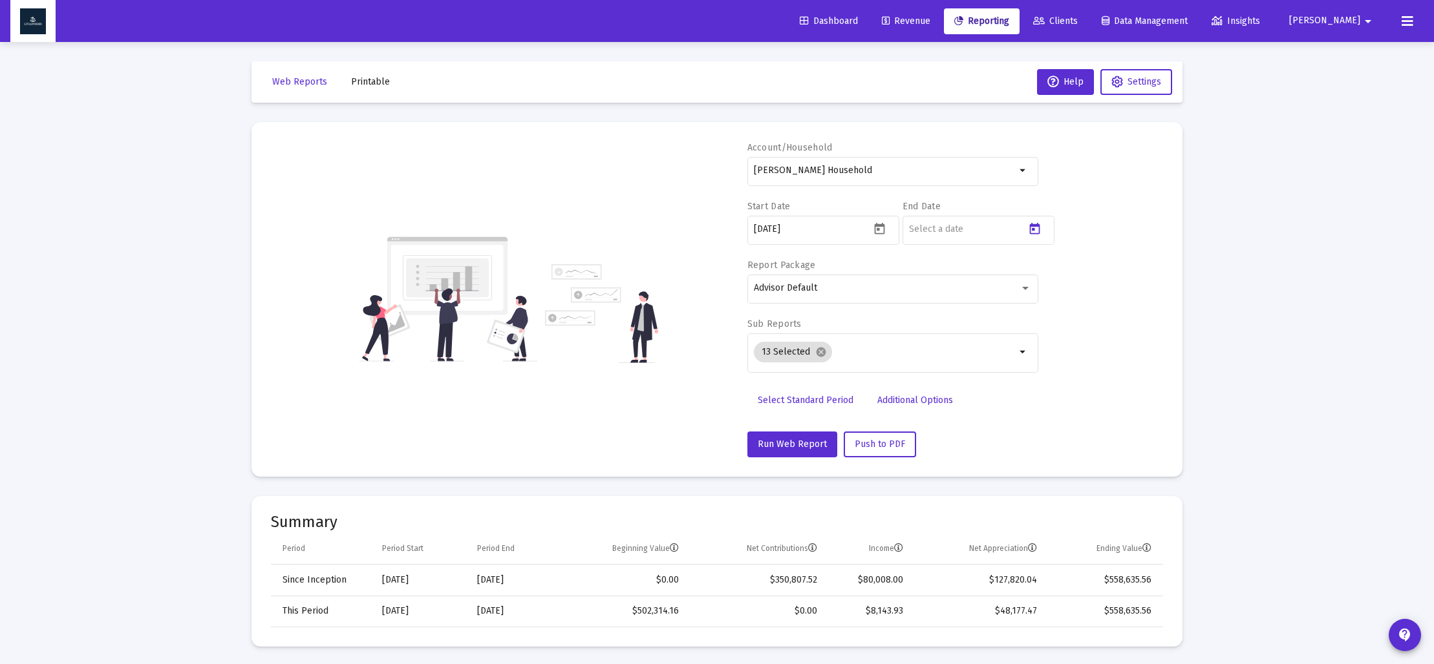
type input "[DATE]"
click at [820, 352] on mat-icon "cancel" at bounding box center [821, 352] width 12 height 12
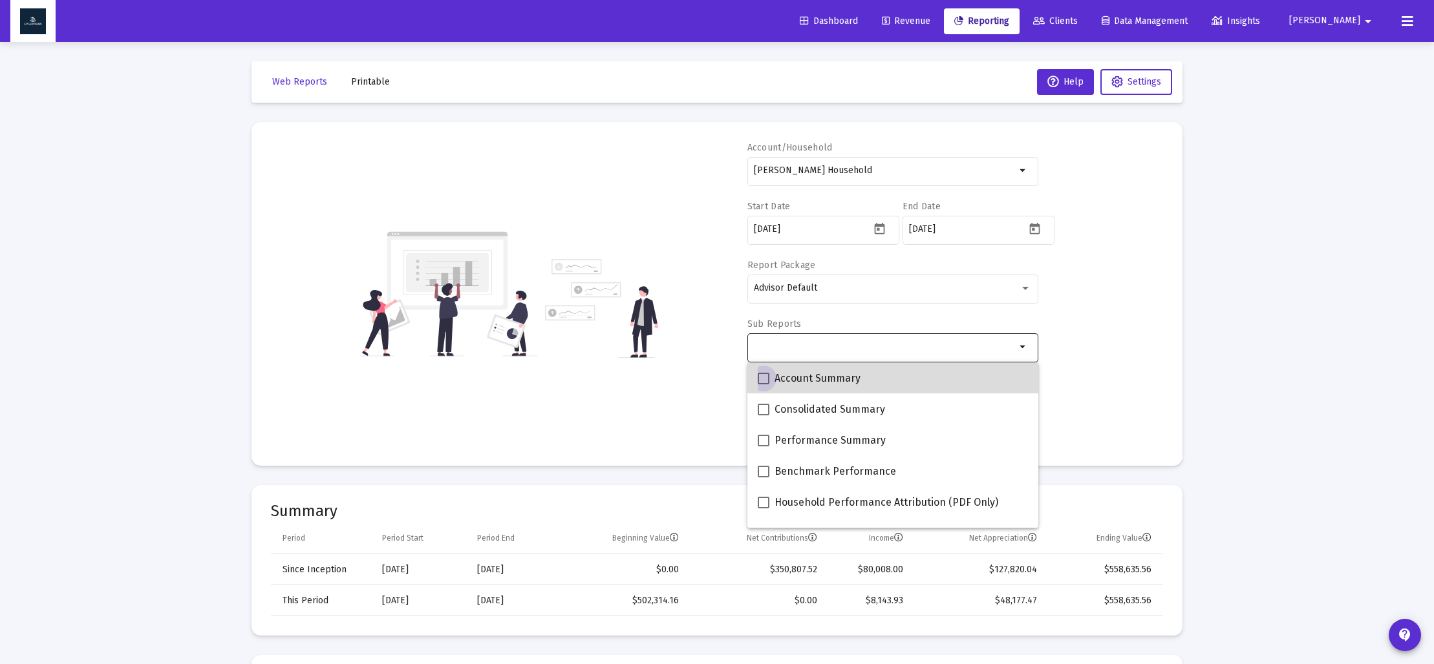
click at [790, 376] on span "Account Summary" at bounding box center [817, 379] width 86 height 16
click at [763, 385] on input "Account Summary" at bounding box center [763, 385] width 1 height 1
checkbox input "true"
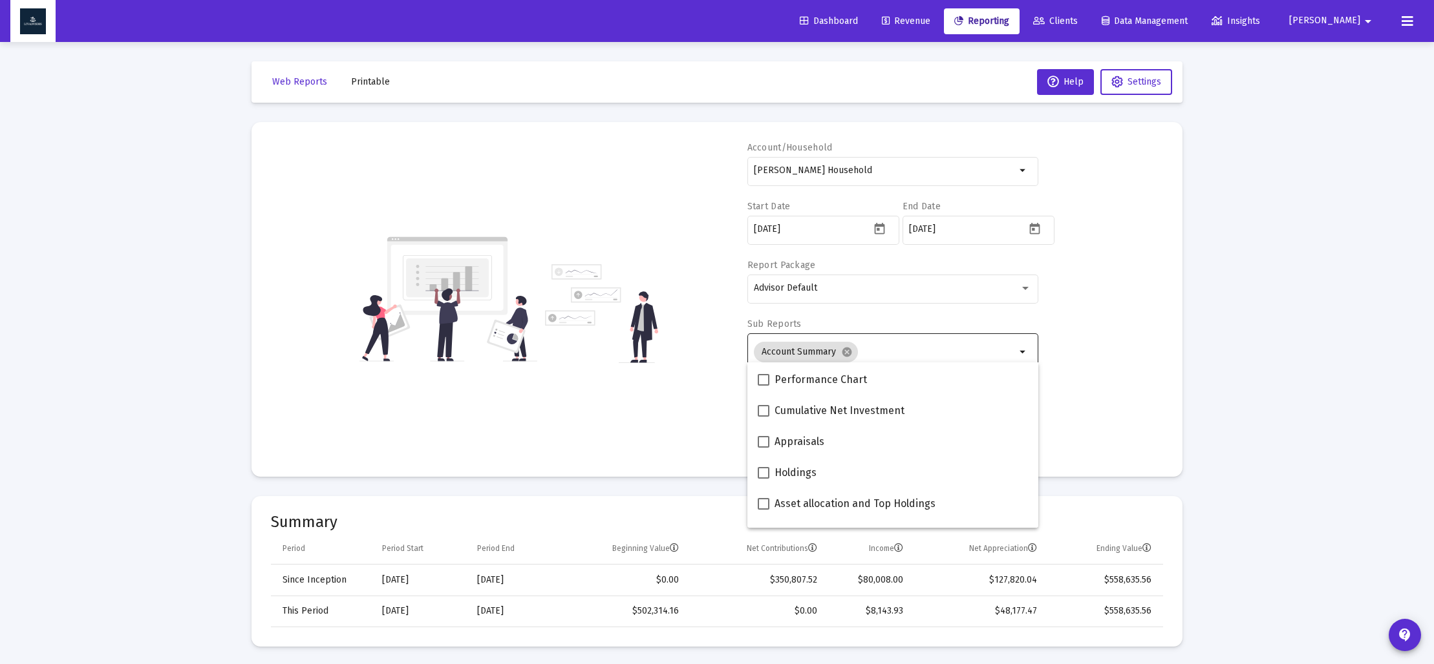
scroll to position [187, 0]
click at [761, 500] on span at bounding box center [763, 502] width 12 height 12
click at [763, 507] on input "Asset allocation and Top Holdings" at bounding box center [763, 507] width 1 height 1
checkbox input "true"
click at [673, 433] on div "Account/Household [PERSON_NAME] Household arrow_drop_down Start Date [DATE] End…" at bounding box center [717, 300] width 892 height 316
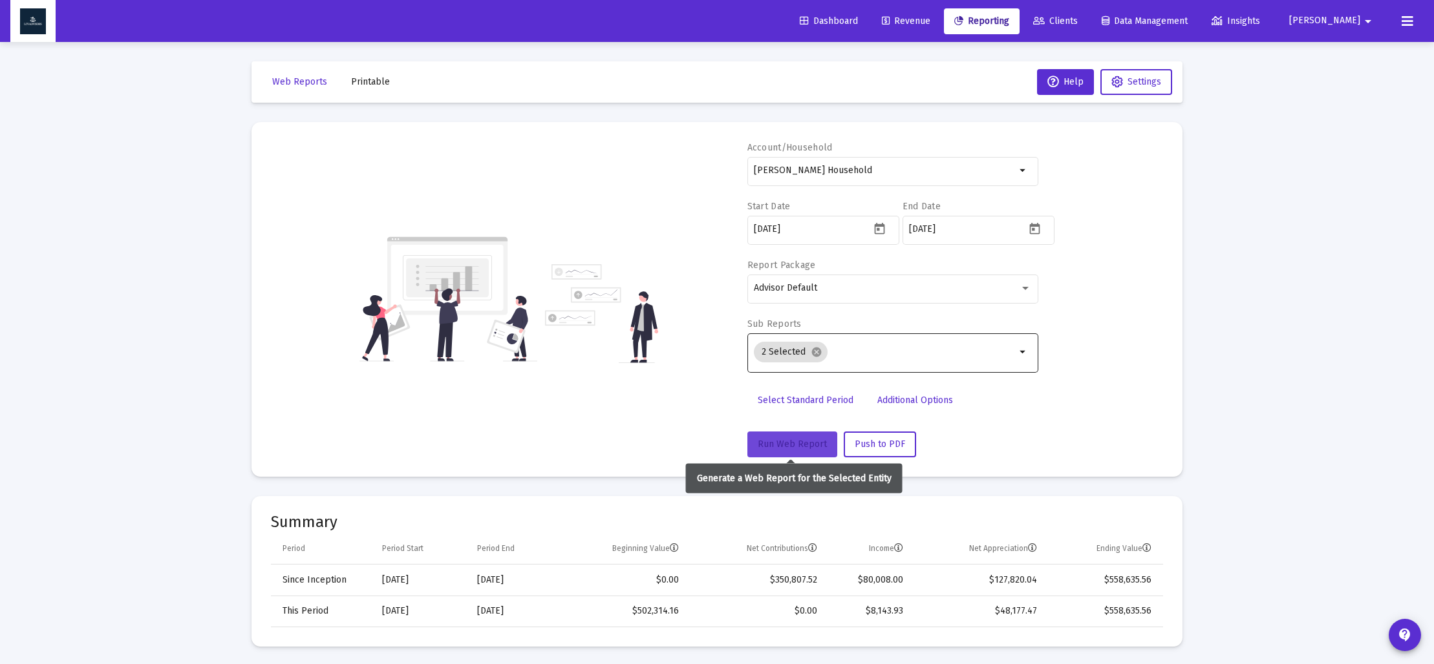
click at [792, 445] on span "Run Web Report" at bounding box center [791, 444] width 69 height 11
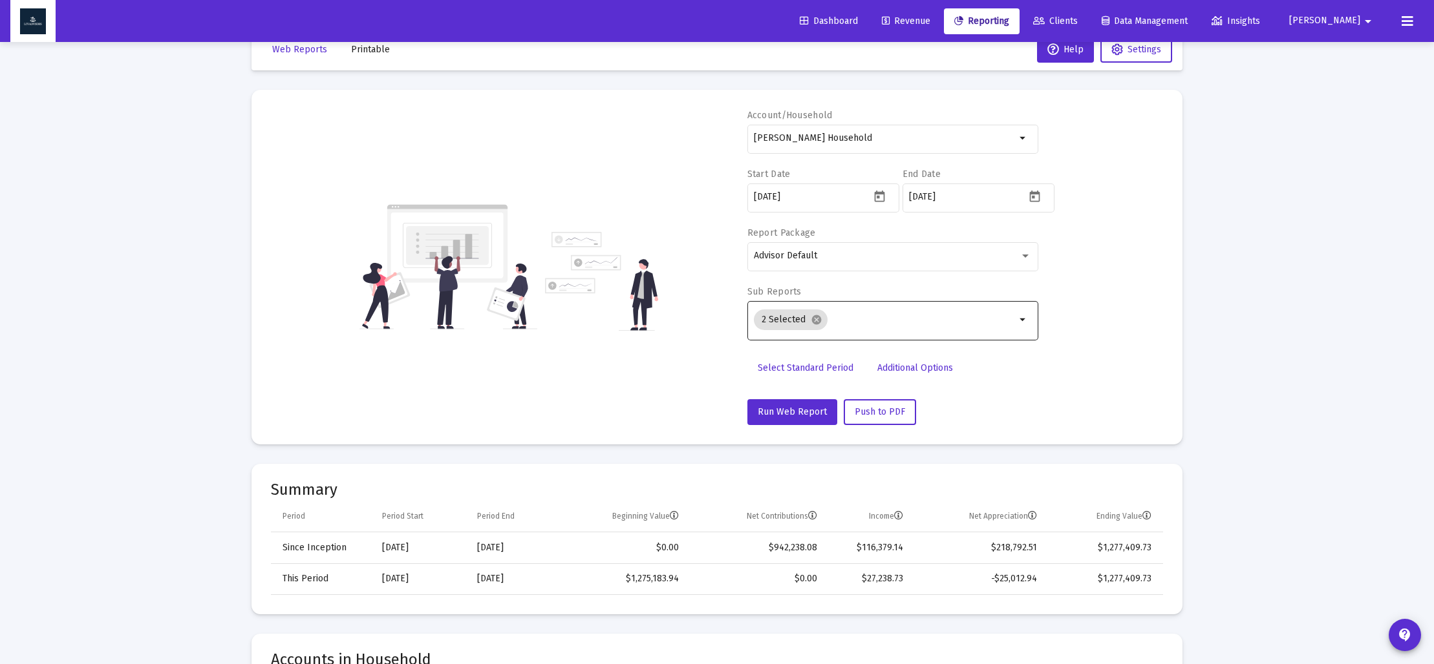
scroll to position [0, 0]
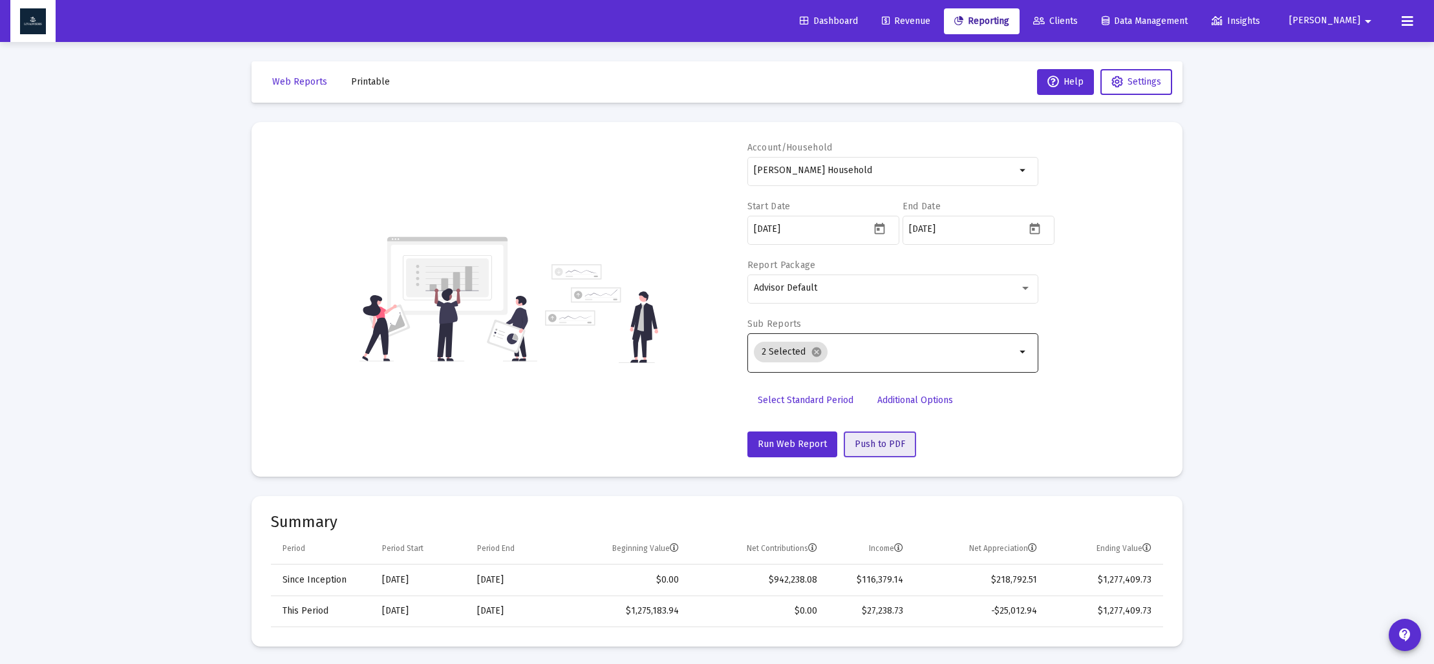
click at [866, 443] on span "Push to PDF" at bounding box center [879, 444] width 50 height 11
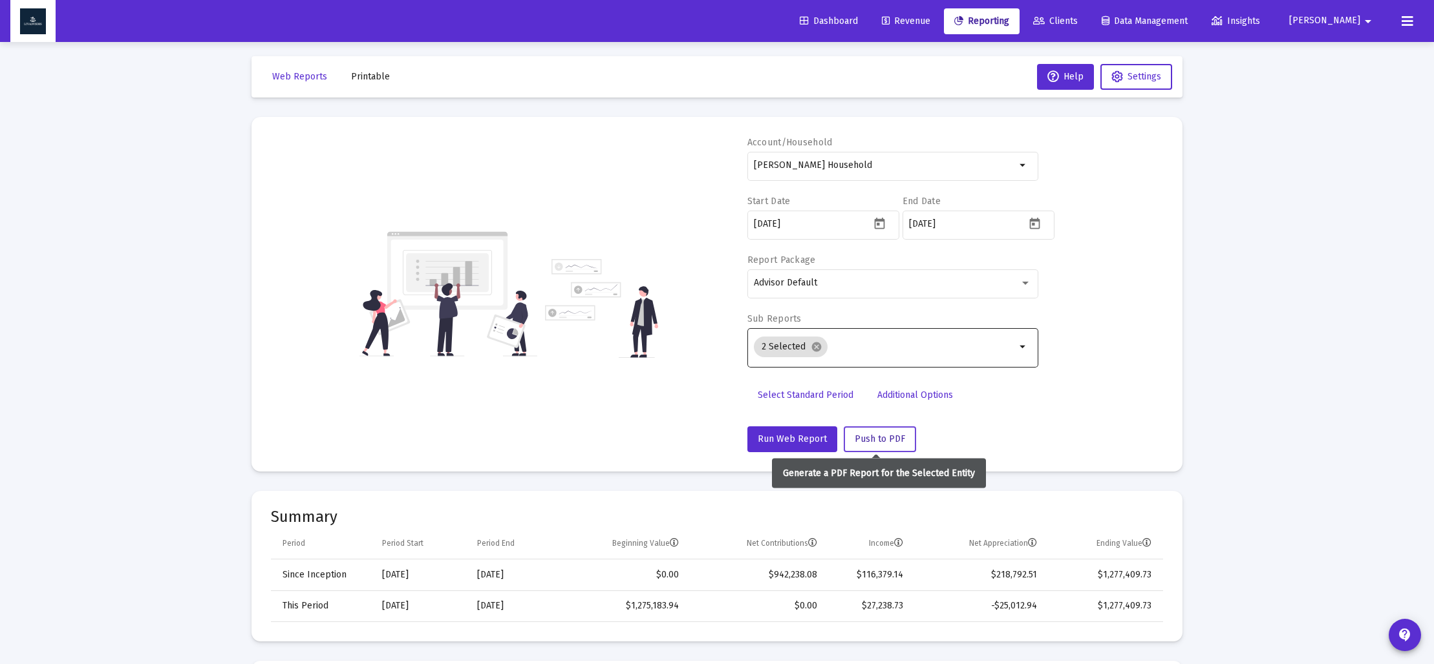
click at [869, 441] on span "Push to PDF" at bounding box center [879, 439] width 50 height 11
click at [366, 79] on span "Printable" at bounding box center [370, 76] width 39 height 11
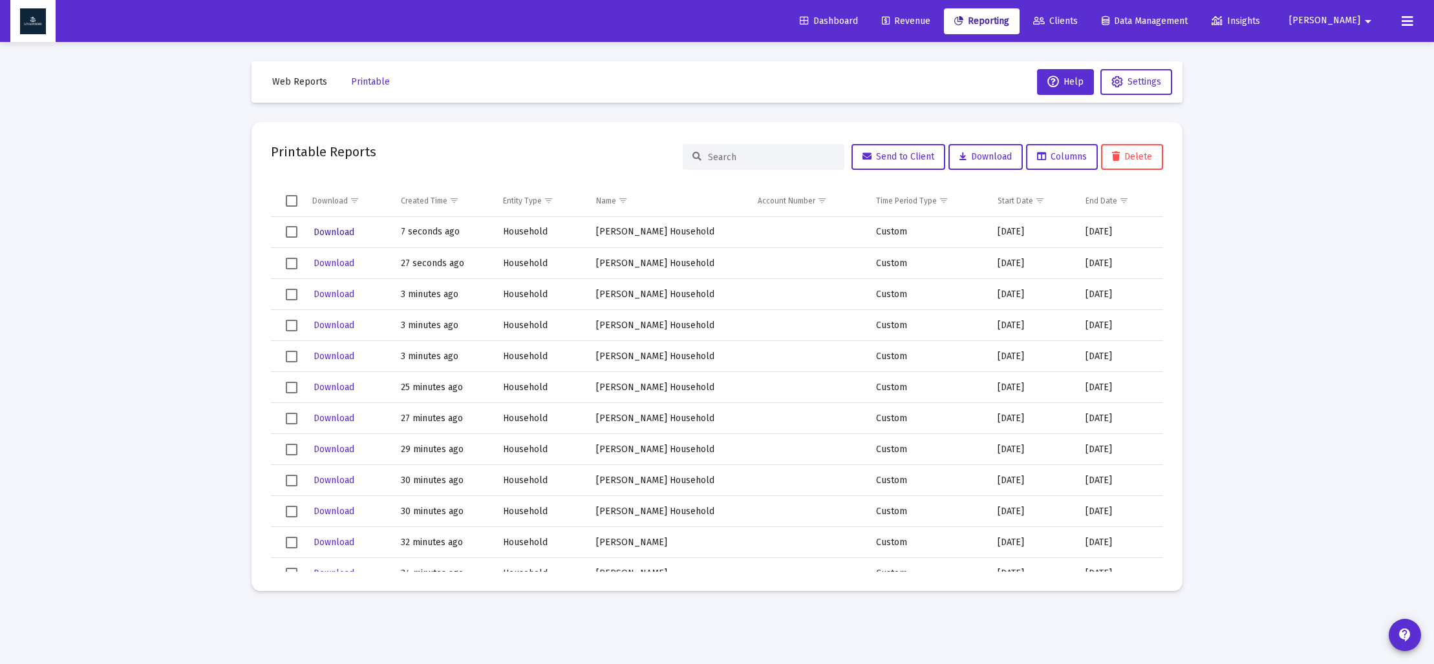
click at [348, 229] on span "Download" at bounding box center [333, 232] width 41 height 11
click at [306, 81] on span "Web Reports" at bounding box center [299, 81] width 55 height 11
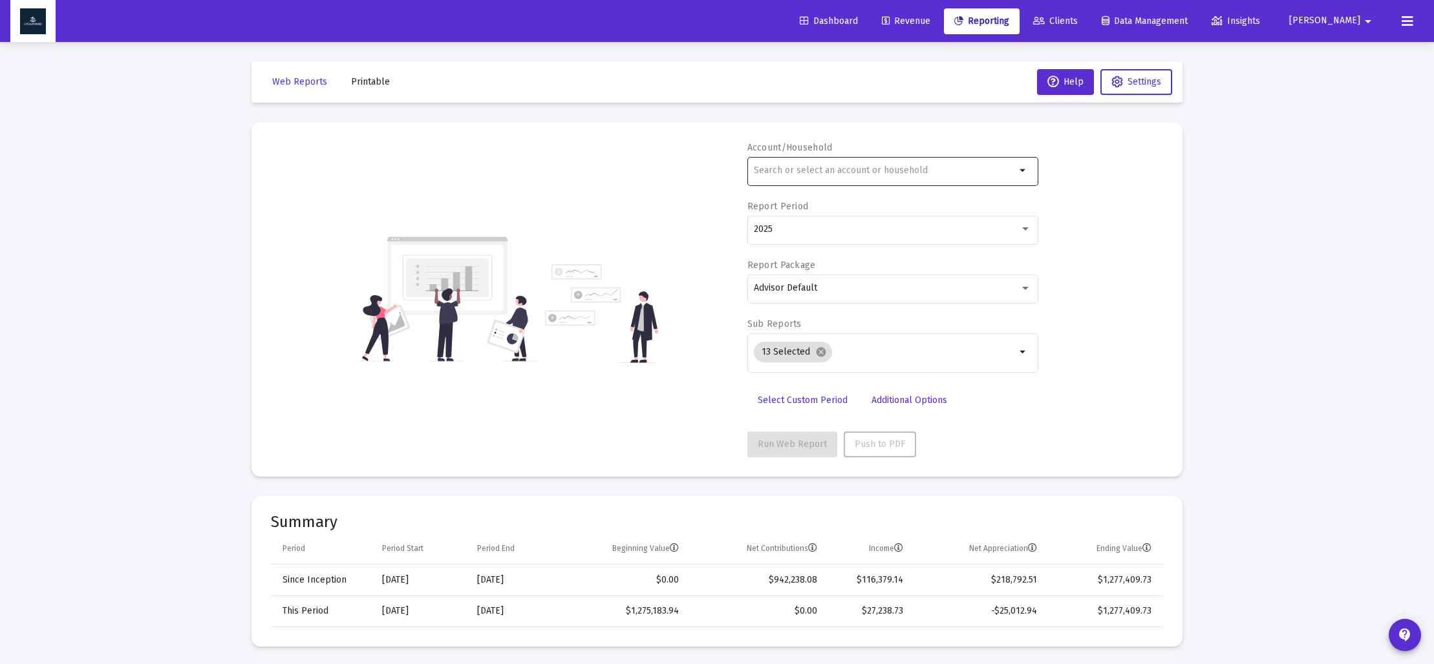
click at [838, 176] on div at bounding box center [885, 170] width 262 height 32
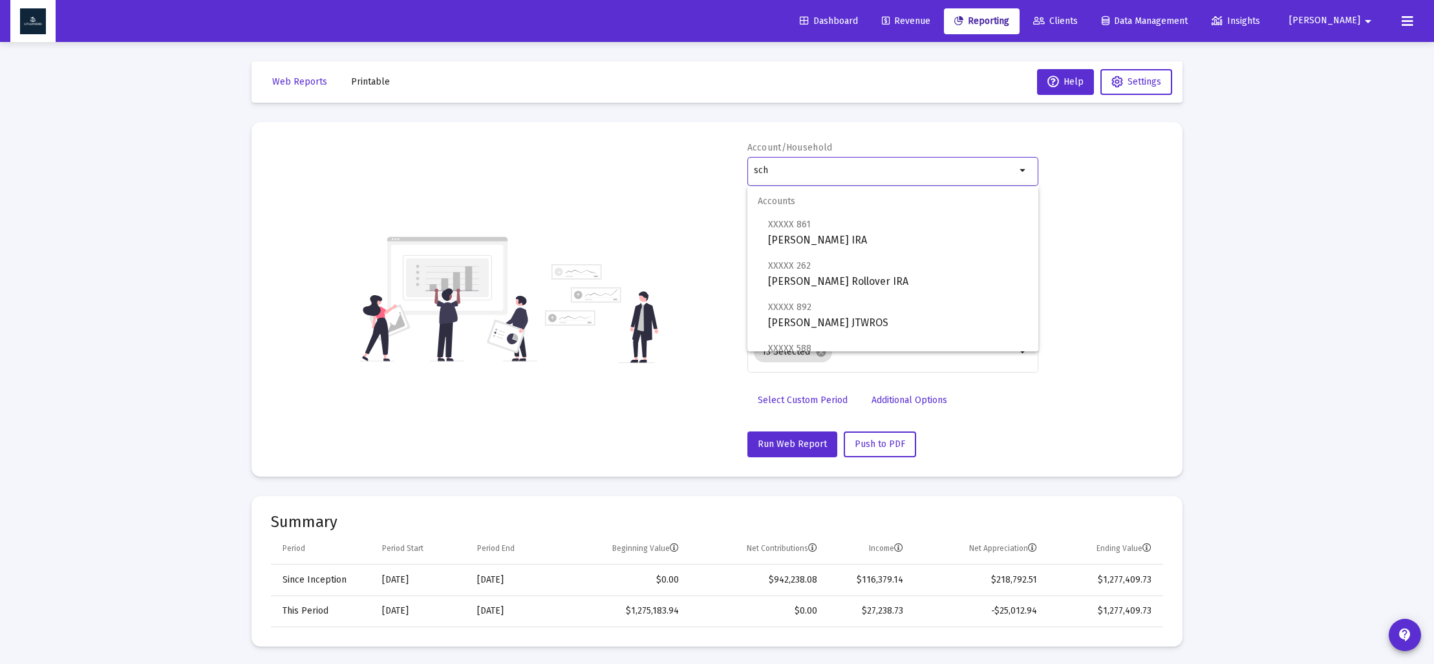
scroll to position [134, 0]
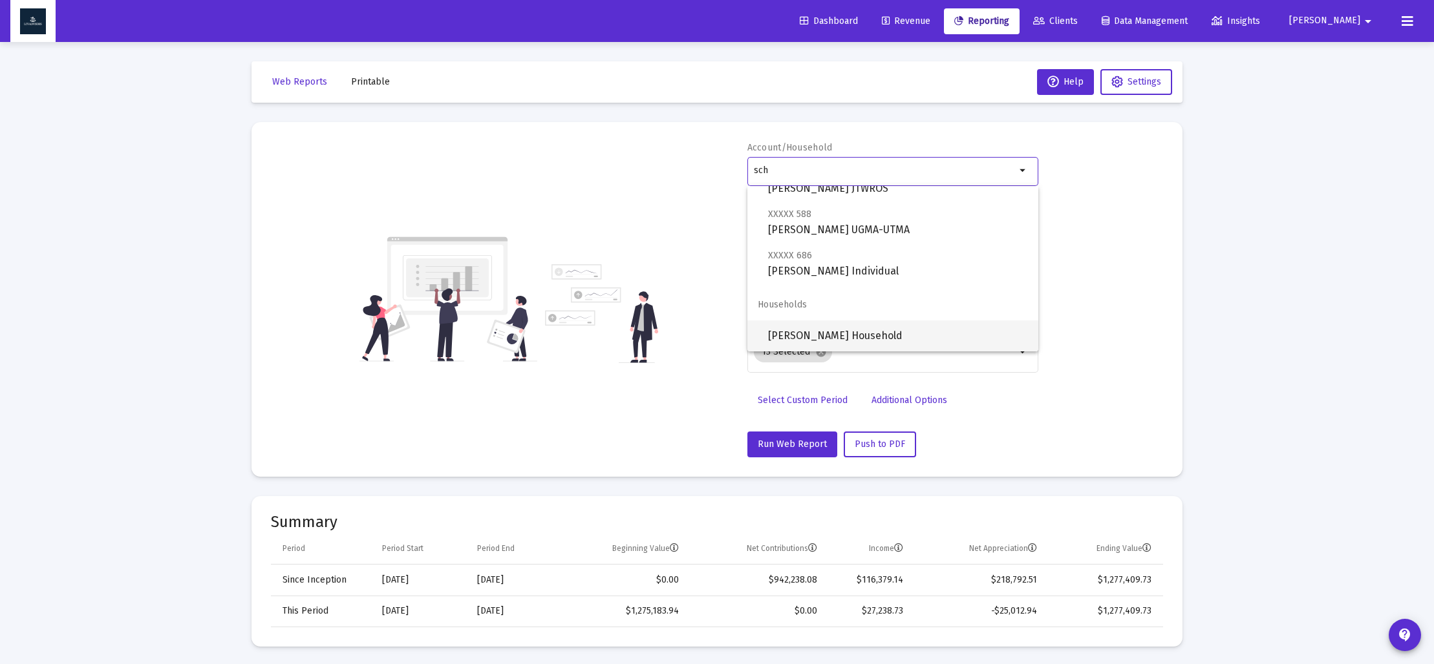
click at [850, 330] on span "[PERSON_NAME] Household" at bounding box center [898, 336] width 260 height 31
type input "[PERSON_NAME] Household"
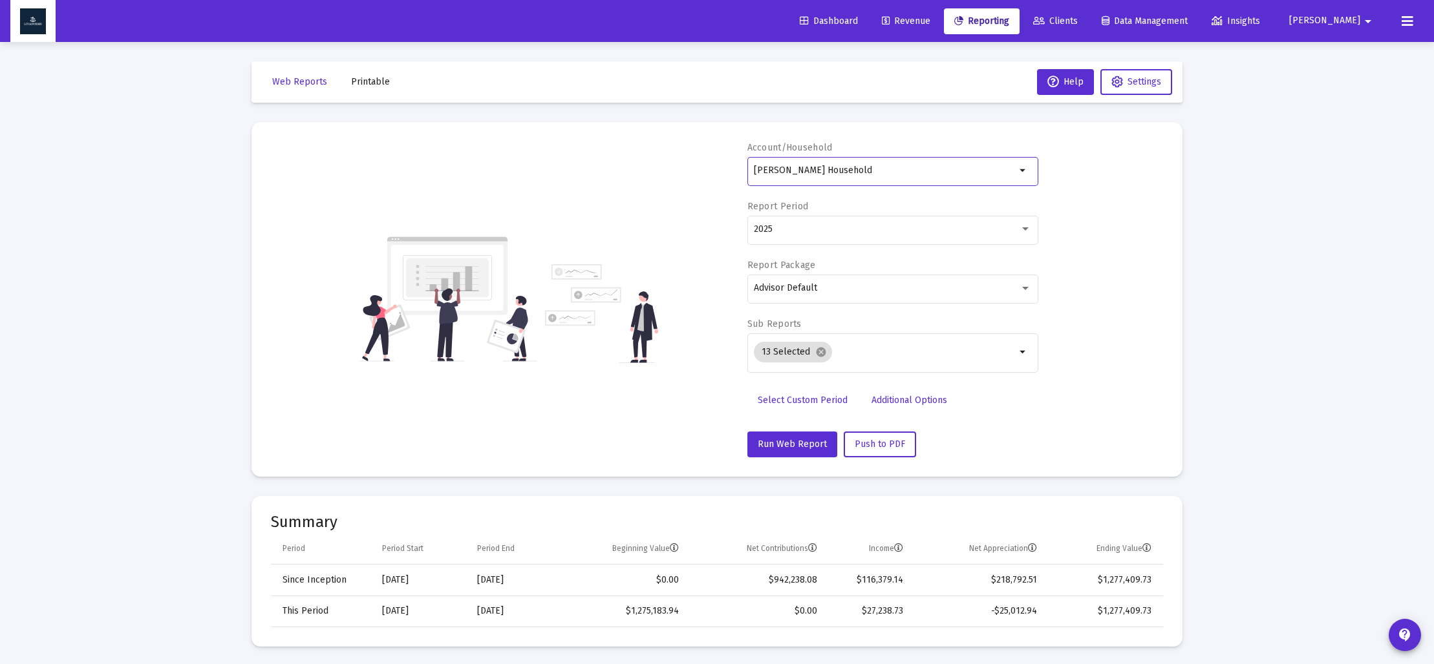
click at [776, 402] on span "Select Custom Period" at bounding box center [802, 400] width 90 height 11
click at [875, 230] on icon "Open calendar" at bounding box center [879, 229] width 10 height 12
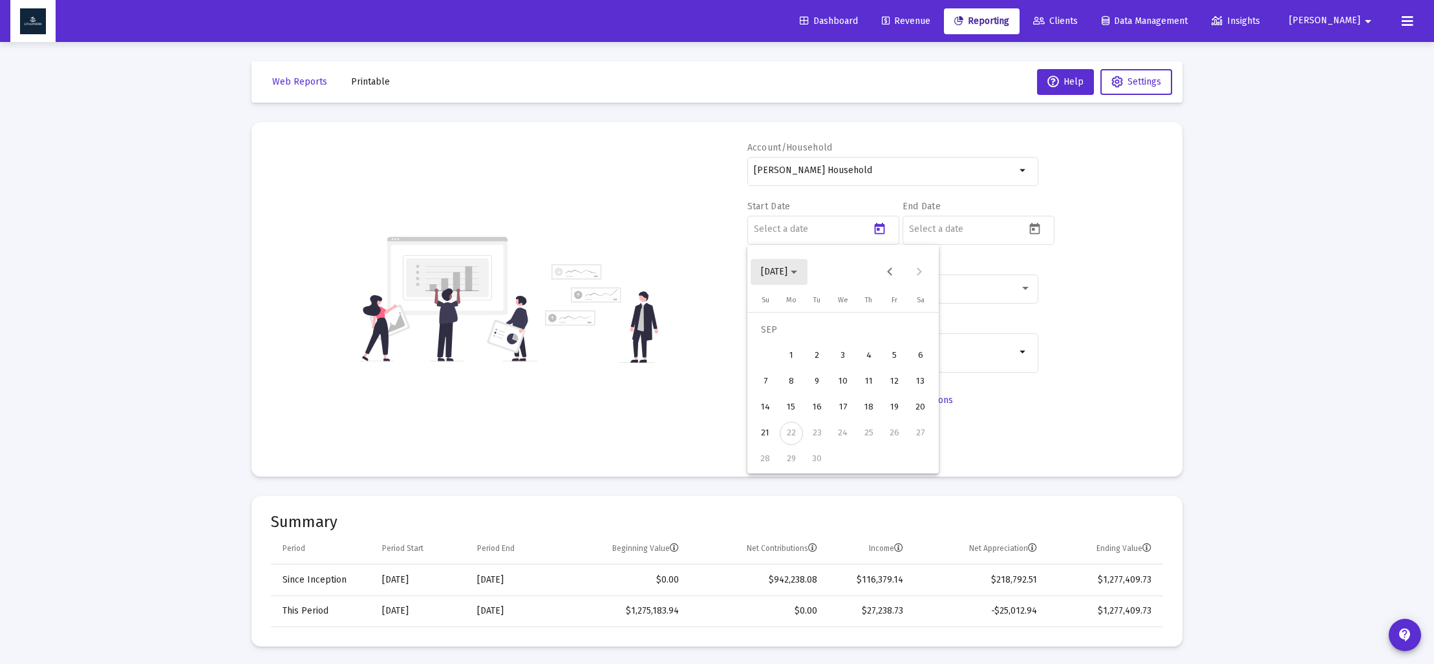
click at [787, 273] on span "[DATE]" at bounding box center [774, 271] width 26 height 11
click at [903, 434] on div "2025" at bounding box center [910, 441] width 41 height 23
click at [863, 341] on div "MAR" at bounding box center [865, 337] width 41 height 23
click at [792, 456] on div "31" at bounding box center [790, 459] width 23 height 23
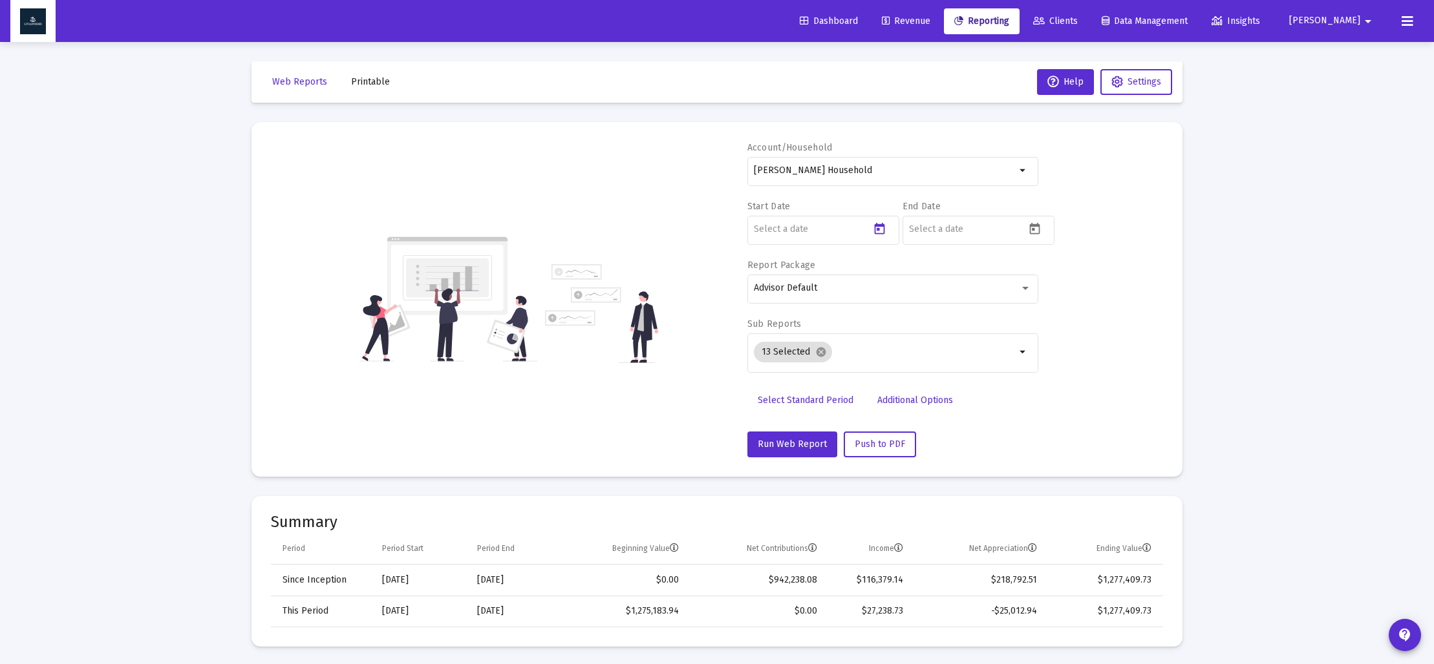
type input "[DATE]"
click at [1028, 233] on icon "Open calendar" at bounding box center [1035, 229] width 14 height 14
click at [944, 264] on button "[DATE]" at bounding box center [934, 272] width 57 height 26
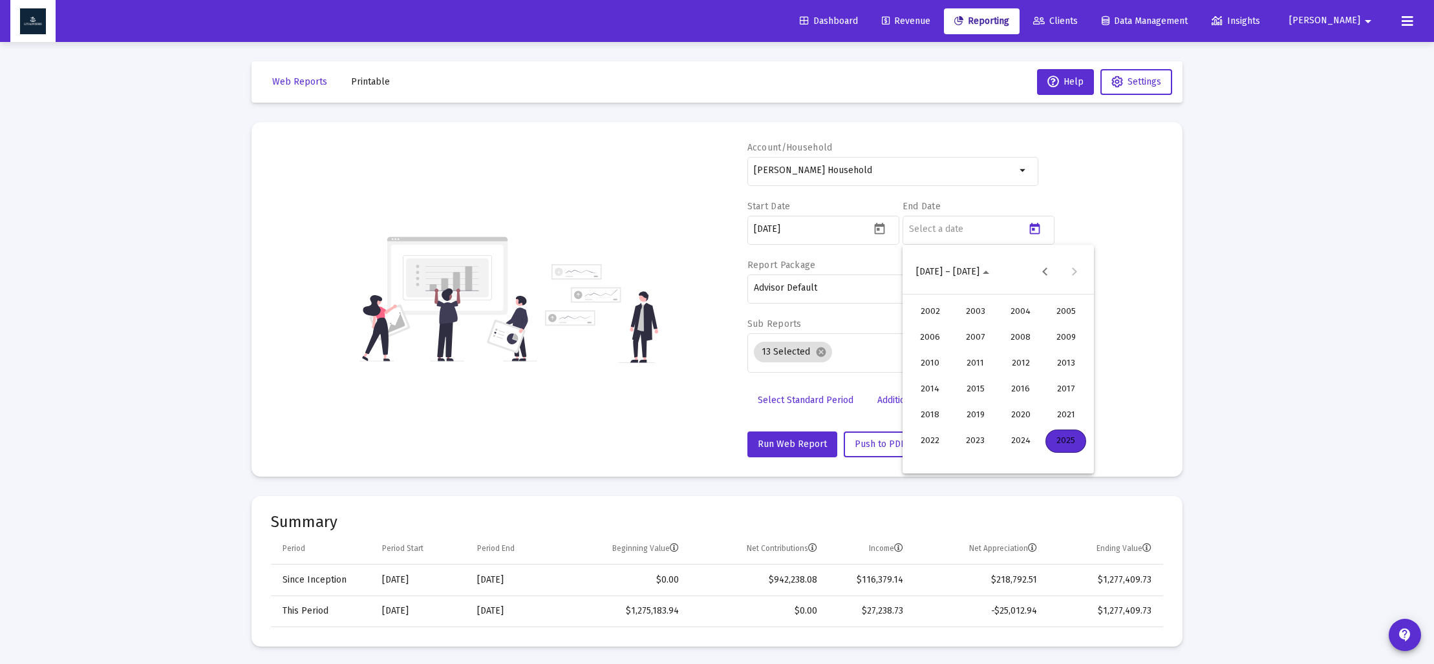
click at [1056, 437] on div "2025" at bounding box center [1065, 441] width 41 height 23
click at [980, 363] on div "JUN" at bounding box center [975, 363] width 41 height 23
click at [952, 458] on div "30" at bounding box center [946, 459] width 23 height 23
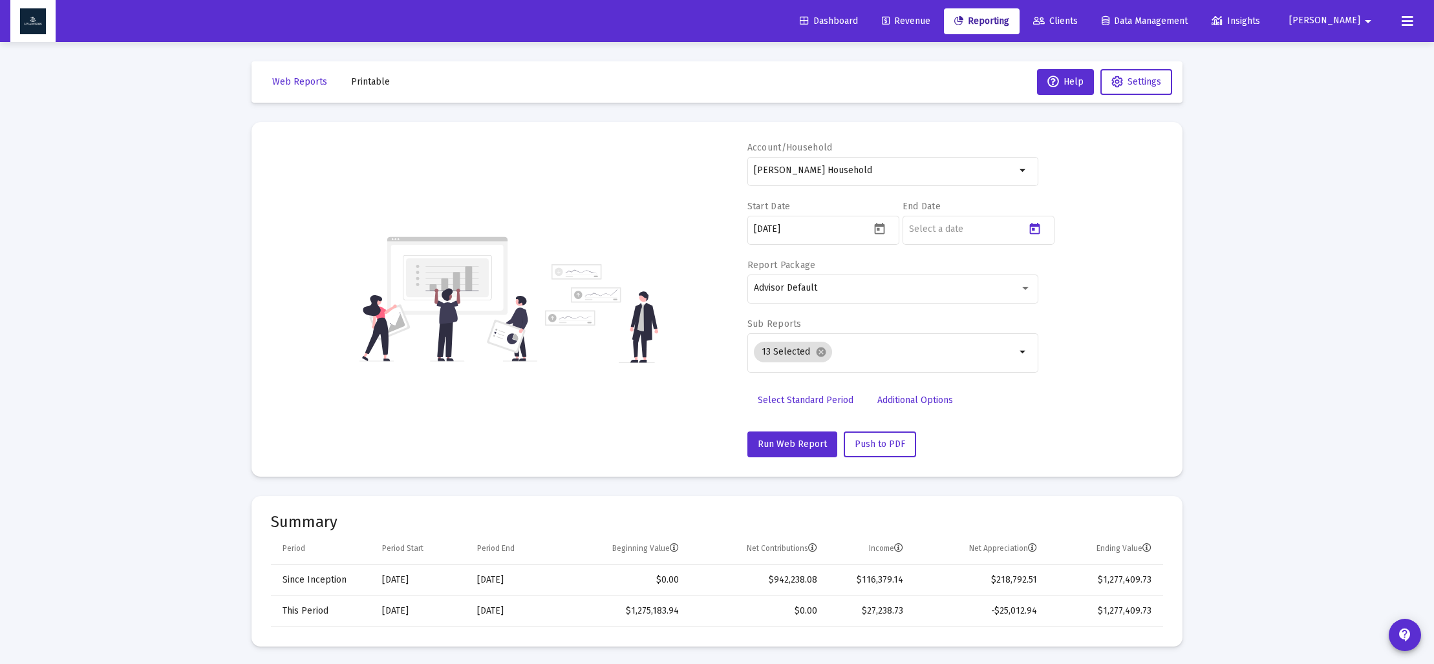
type input "[DATE]"
click at [821, 356] on mat-icon "cancel" at bounding box center [821, 352] width 12 height 12
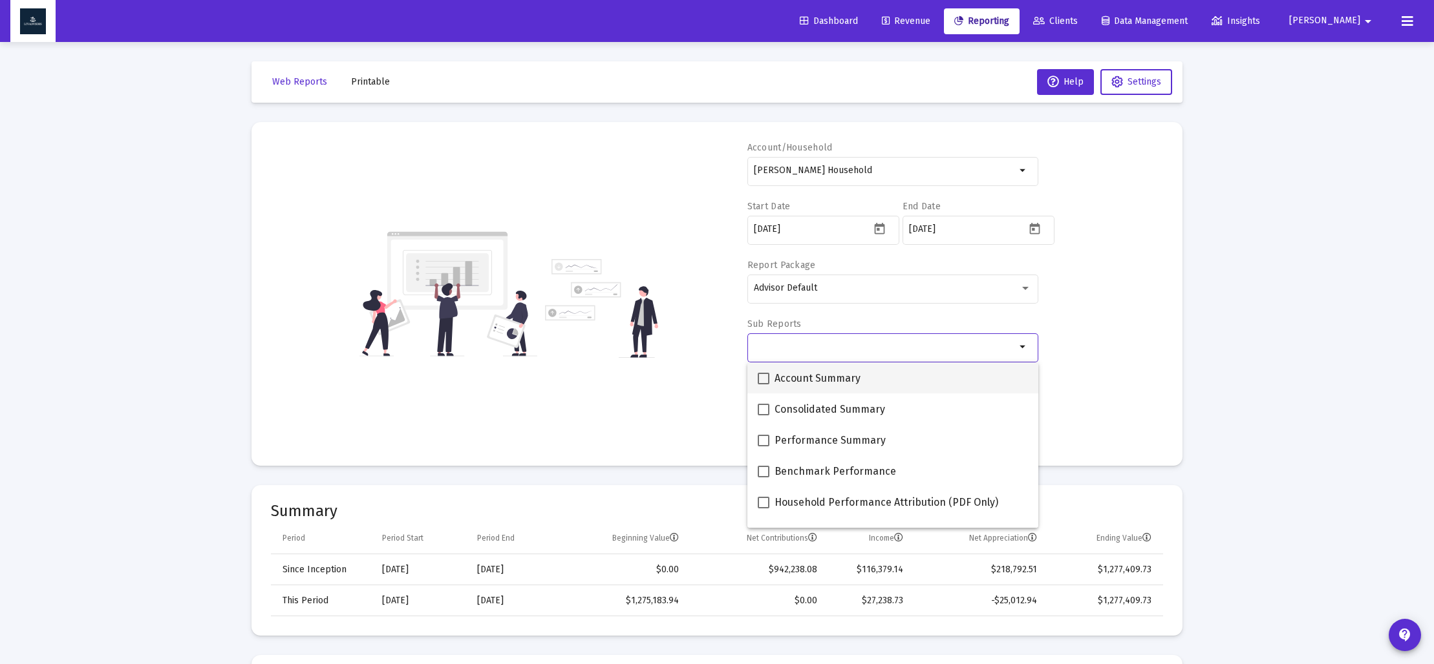
click at [782, 374] on span "Account Summary" at bounding box center [817, 379] width 86 height 16
click at [763, 385] on input "Account Summary" at bounding box center [763, 385] width 1 height 1
checkbox input "true"
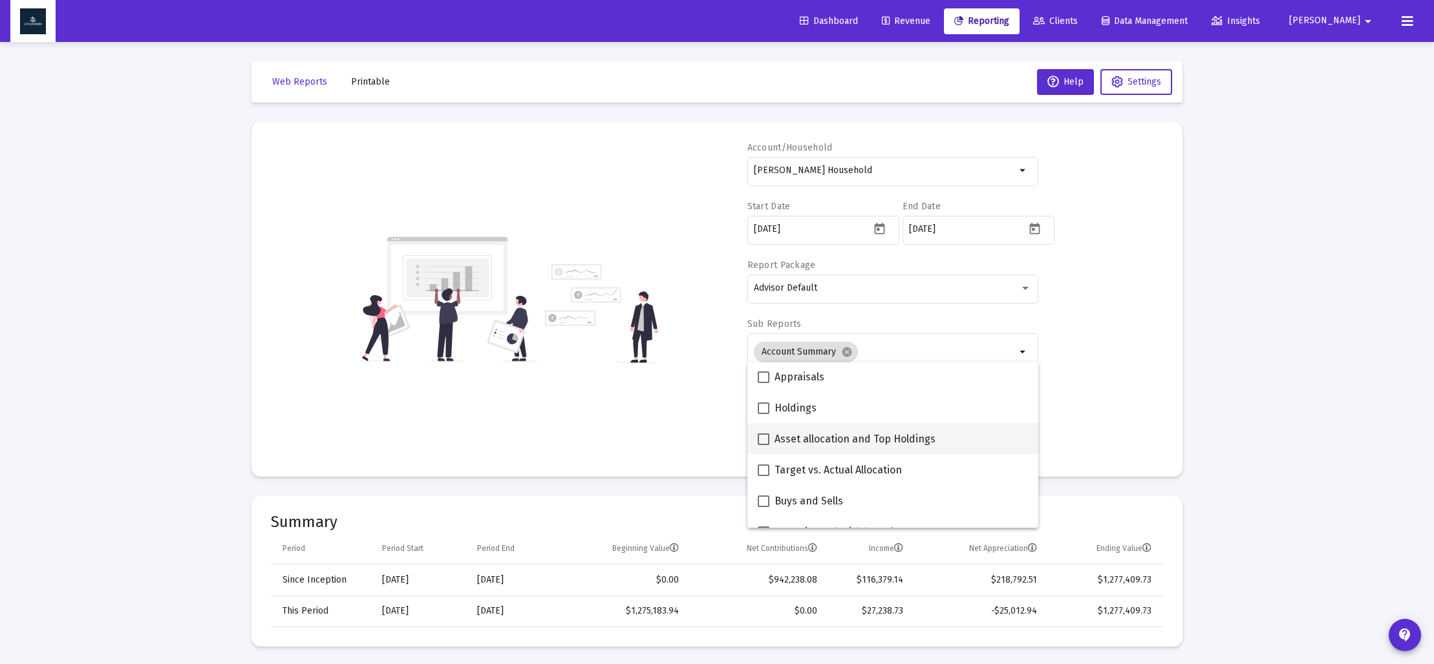
scroll to position [256, 0]
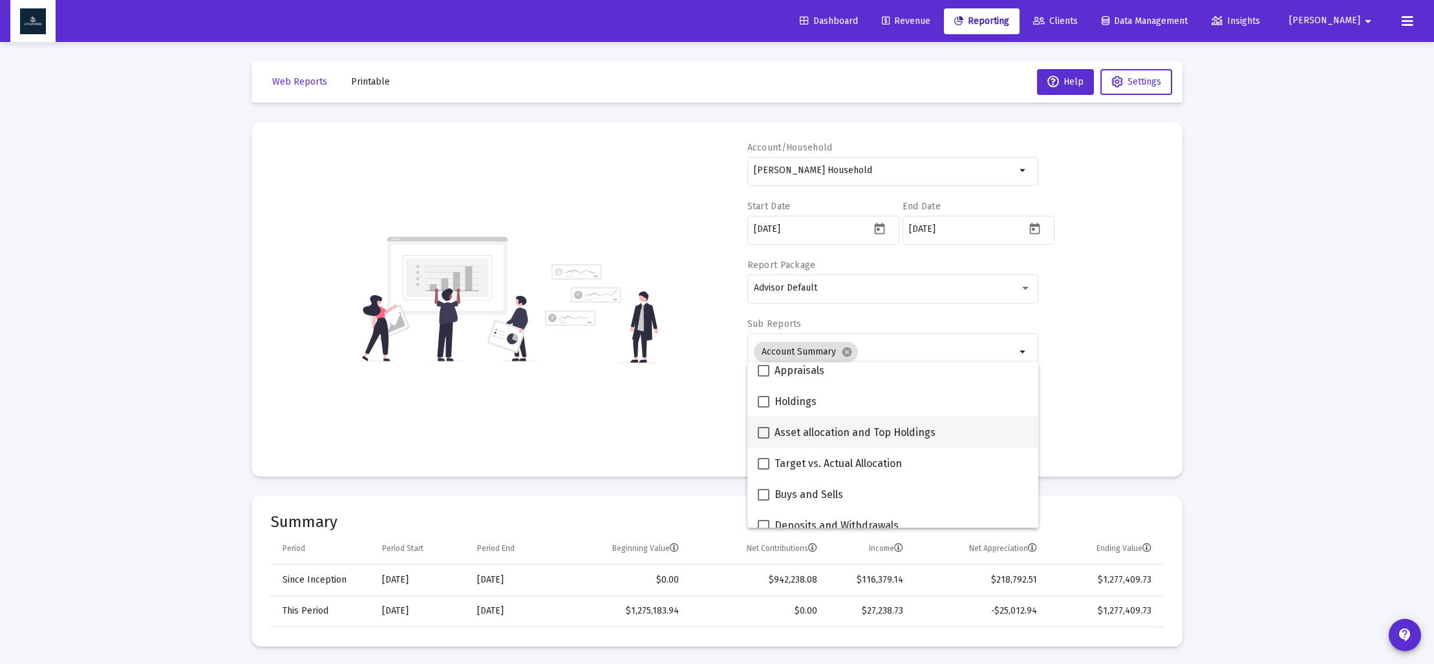
click at [800, 427] on span "Asset allocation and Top Holdings" at bounding box center [854, 433] width 161 height 16
click at [763, 439] on input "Asset allocation and Top Holdings" at bounding box center [763, 439] width 1 height 1
checkbox input "true"
click at [703, 427] on div "Account/Household [PERSON_NAME] Household arrow_drop_down Start Date [DATE] End…" at bounding box center [717, 300] width 892 height 316
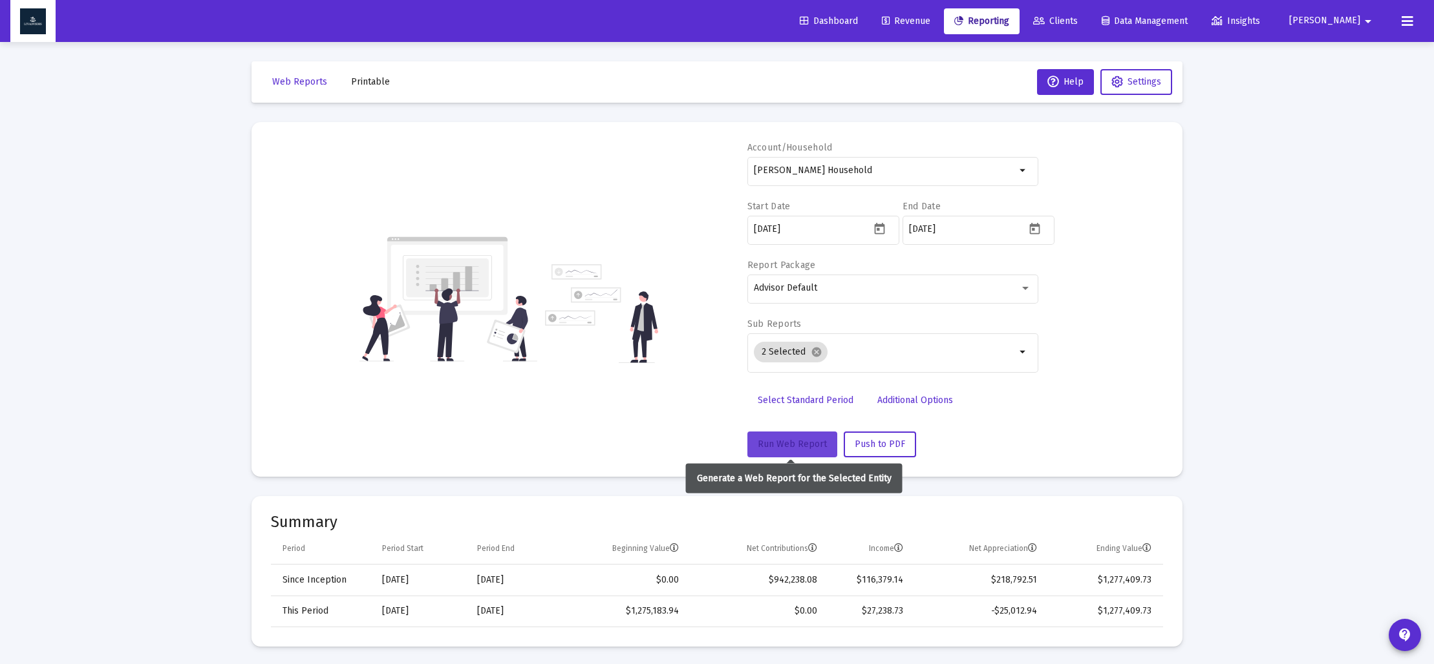
click at [776, 438] on button "Run Web Report" at bounding box center [792, 445] width 90 height 26
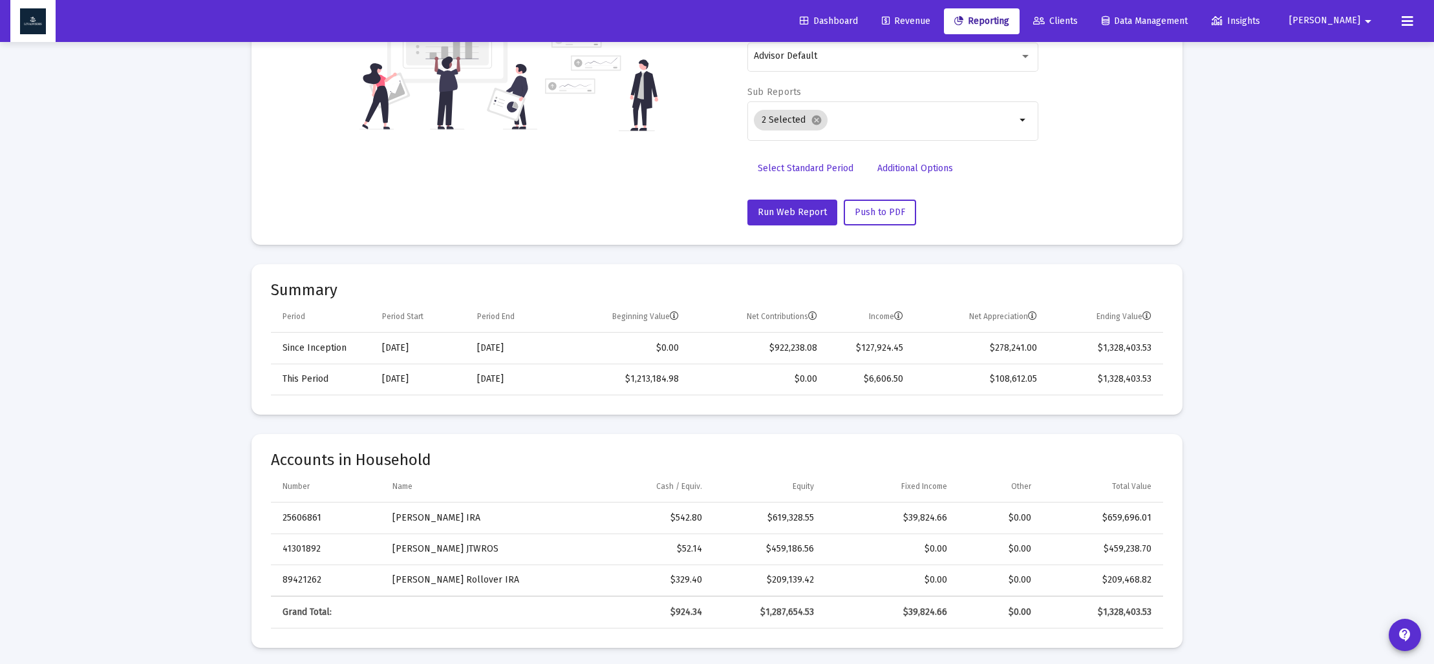
scroll to position [0, 0]
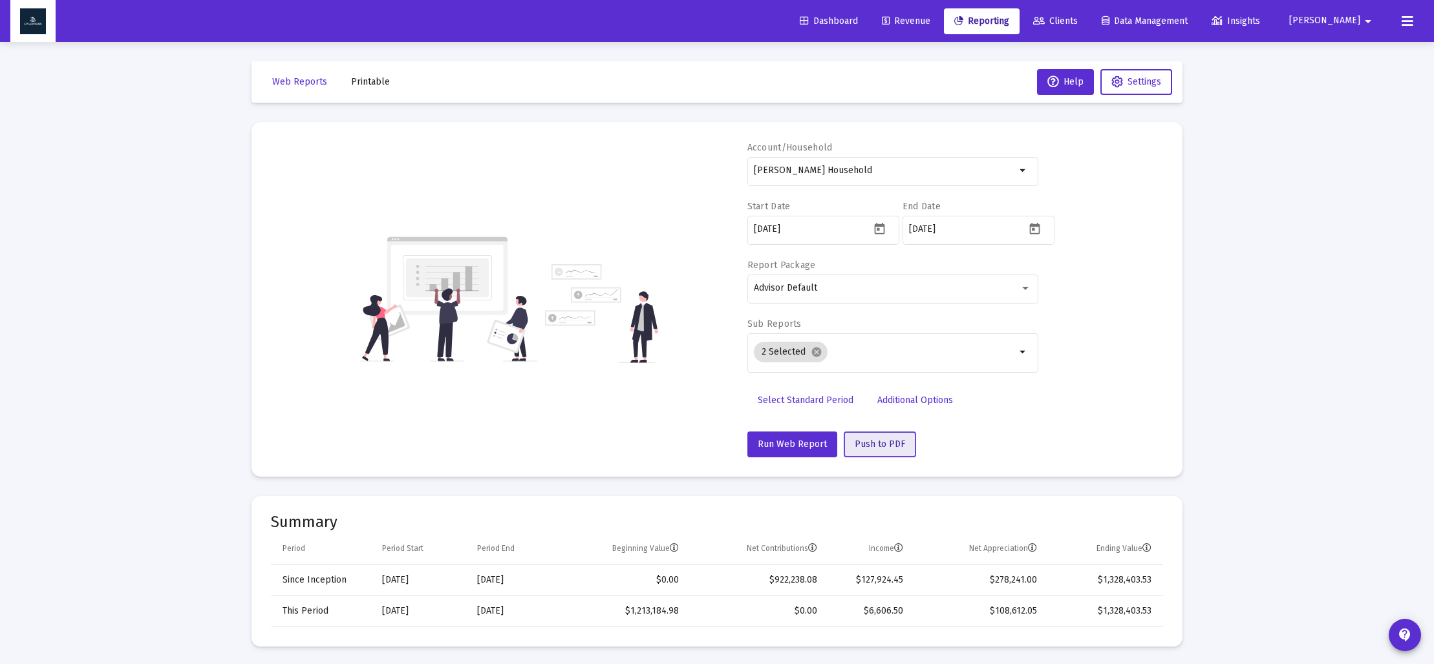
click at [863, 441] on span "Push to PDF" at bounding box center [879, 444] width 50 height 11
click at [293, 87] on span "Web Reports" at bounding box center [299, 81] width 55 height 11
click at [858, 447] on span "Push to PDF" at bounding box center [879, 444] width 50 height 11
click at [360, 80] on span "Printable" at bounding box center [370, 81] width 39 height 11
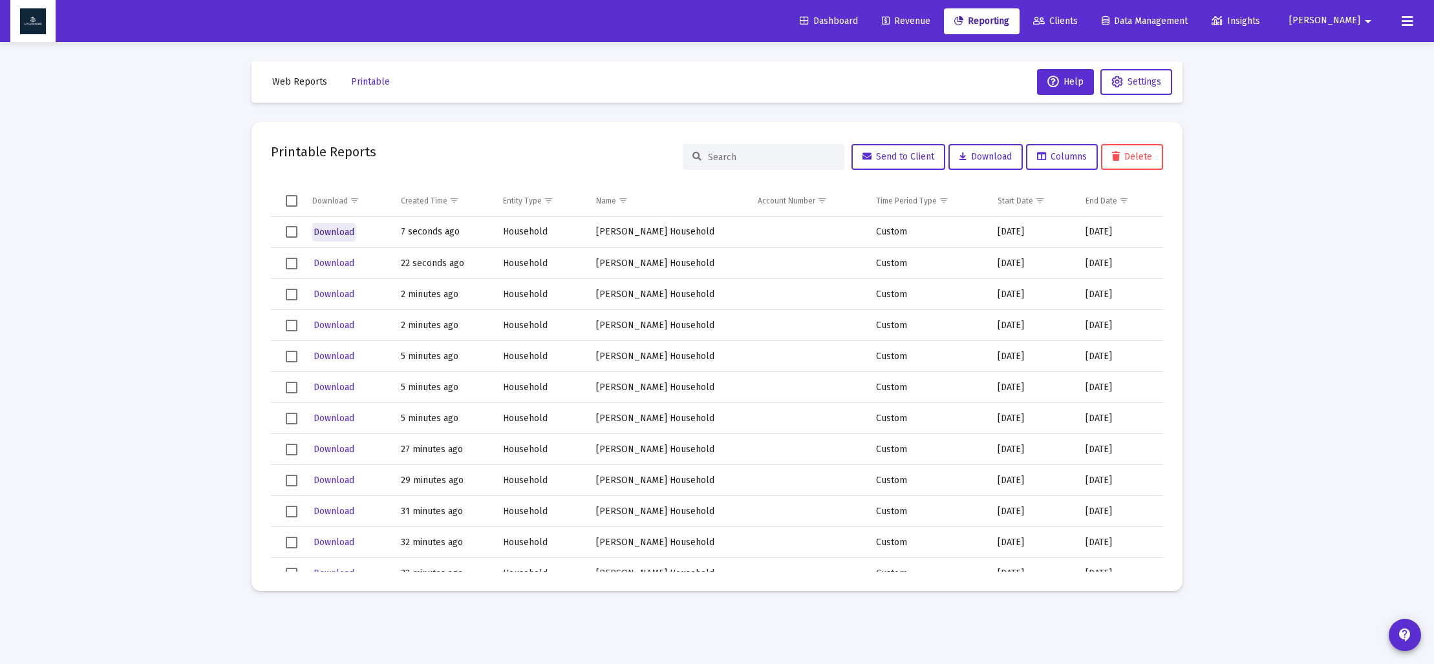
click at [323, 232] on span "Download" at bounding box center [333, 232] width 41 height 11
drag, startPoint x: 295, startPoint y: 80, endPoint x: 344, endPoint y: 107, distance: 55.8
click at [295, 80] on span "Web Reports" at bounding box center [299, 81] width 55 height 11
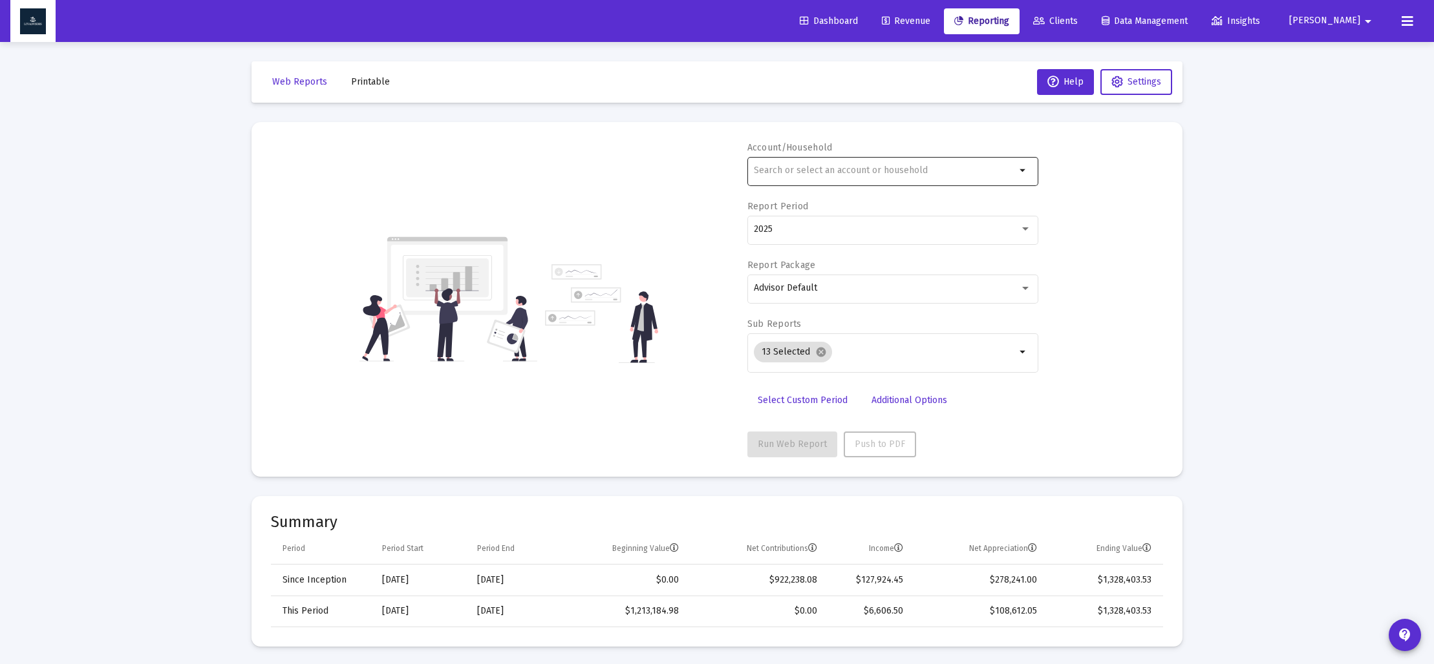
click at [794, 175] on input "text" at bounding box center [885, 170] width 262 height 10
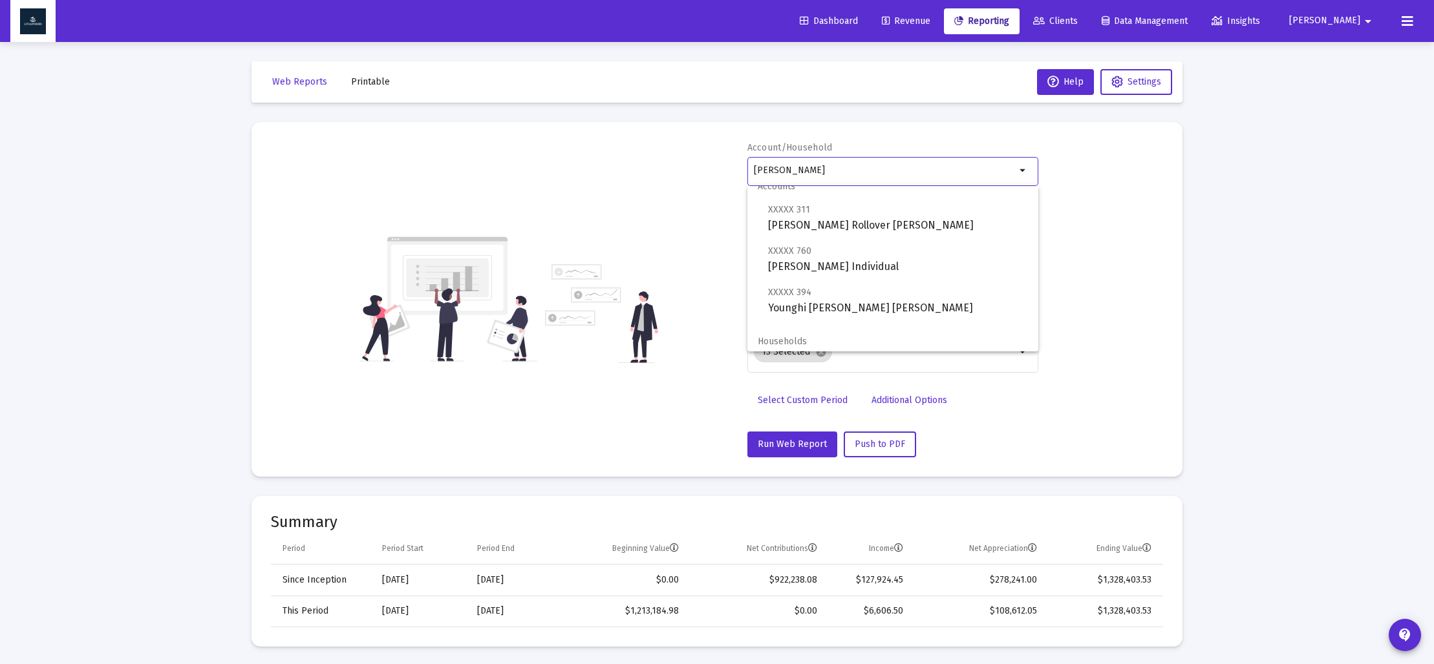
scroll to position [52, 0]
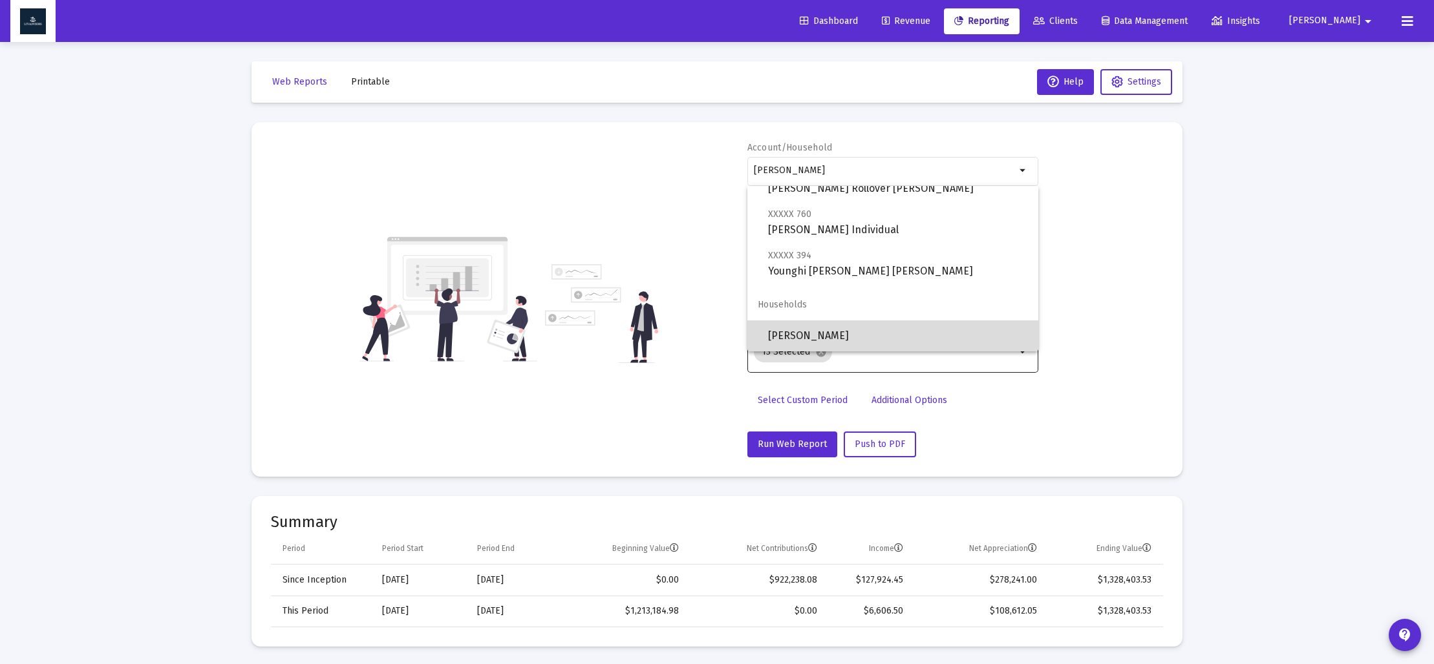
click at [832, 335] on span "[PERSON_NAME]" at bounding box center [898, 336] width 260 height 31
type input "[PERSON_NAME]"
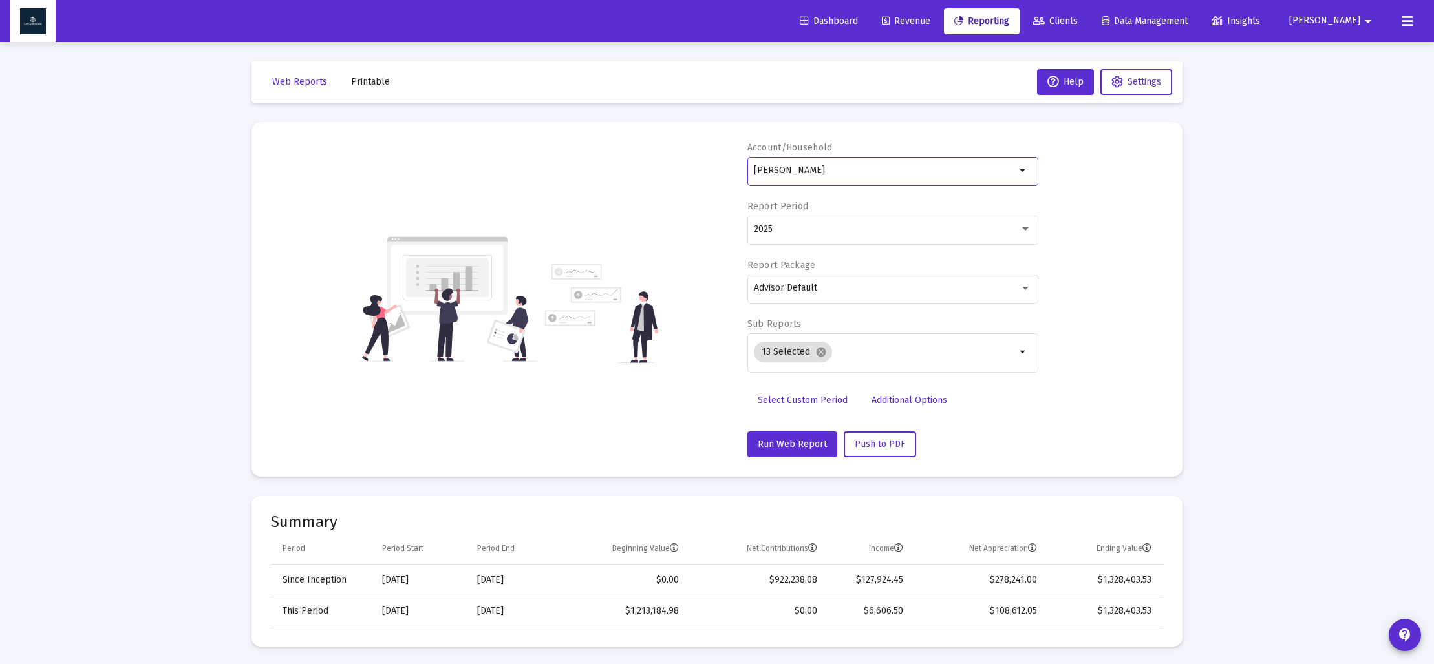
click at [798, 396] on span "Select Custom Period" at bounding box center [802, 400] width 90 height 11
click at [882, 229] on icon "Open calendar" at bounding box center [880, 229] width 14 height 14
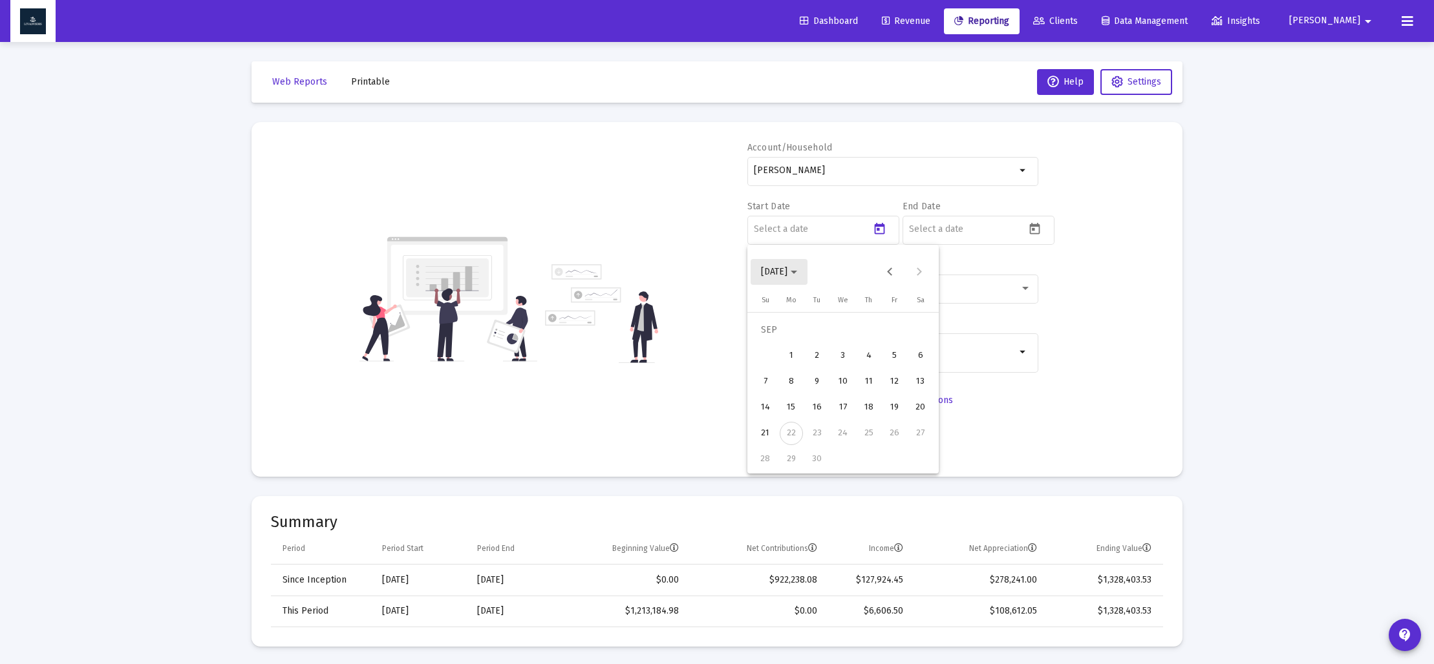
click at [787, 275] on span "[DATE]" at bounding box center [774, 271] width 26 height 11
click at [866, 436] on div "2024" at bounding box center [865, 441] width 41 height 23
click at [776, 390] on div "SEP" at bounding box center [774, 389] width 41 height 23
click at [791, 462] on div "30" at bounding box center [790, 459] width 23 height 23
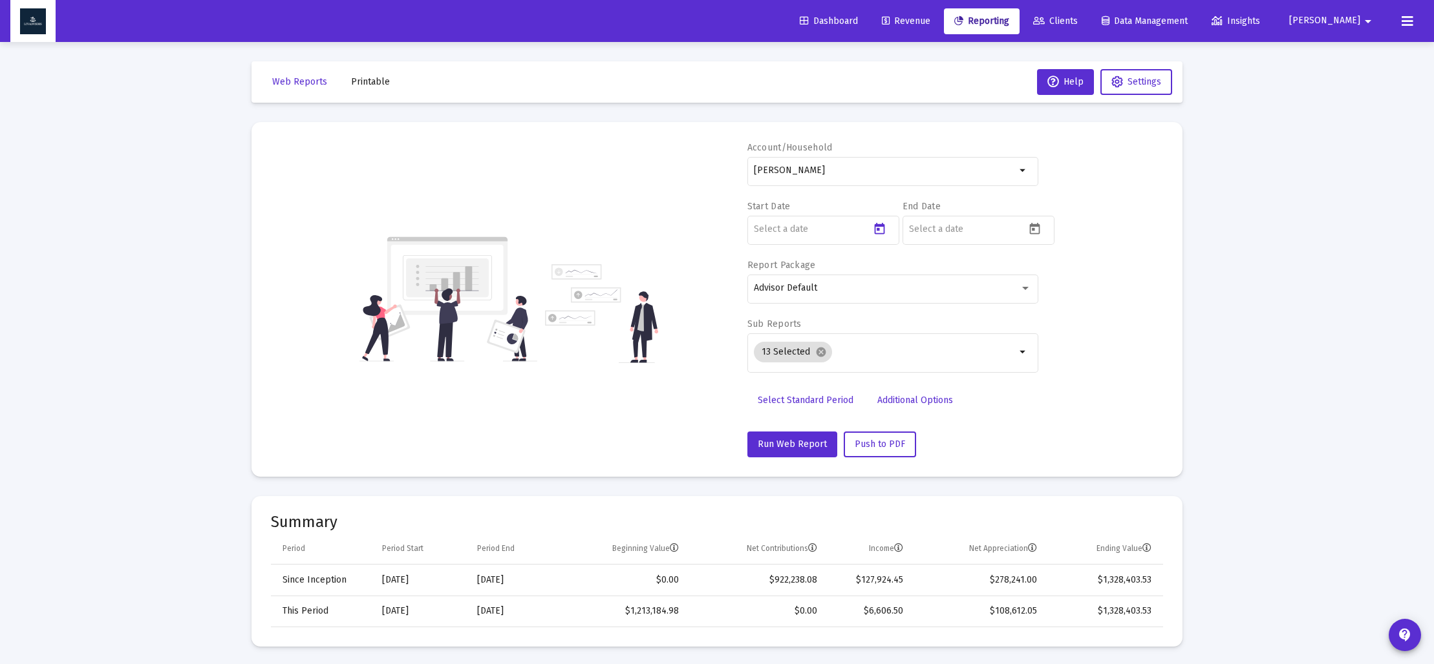
type input "[DATE]"
click at [1030, 235] on button "Open calendar" at bounding box center [1034, 228] width 19 height 19
click at [952, 270] on span "[DATE]" at bounding box center [934, 271] width 36 height 11
click at [1028, 444] on div "2024" at bounding box center [1020, 441] width 41 height 23
click at [1072, 390] on div "DEC" at bounding box center [1065, 389] width 41 height 23
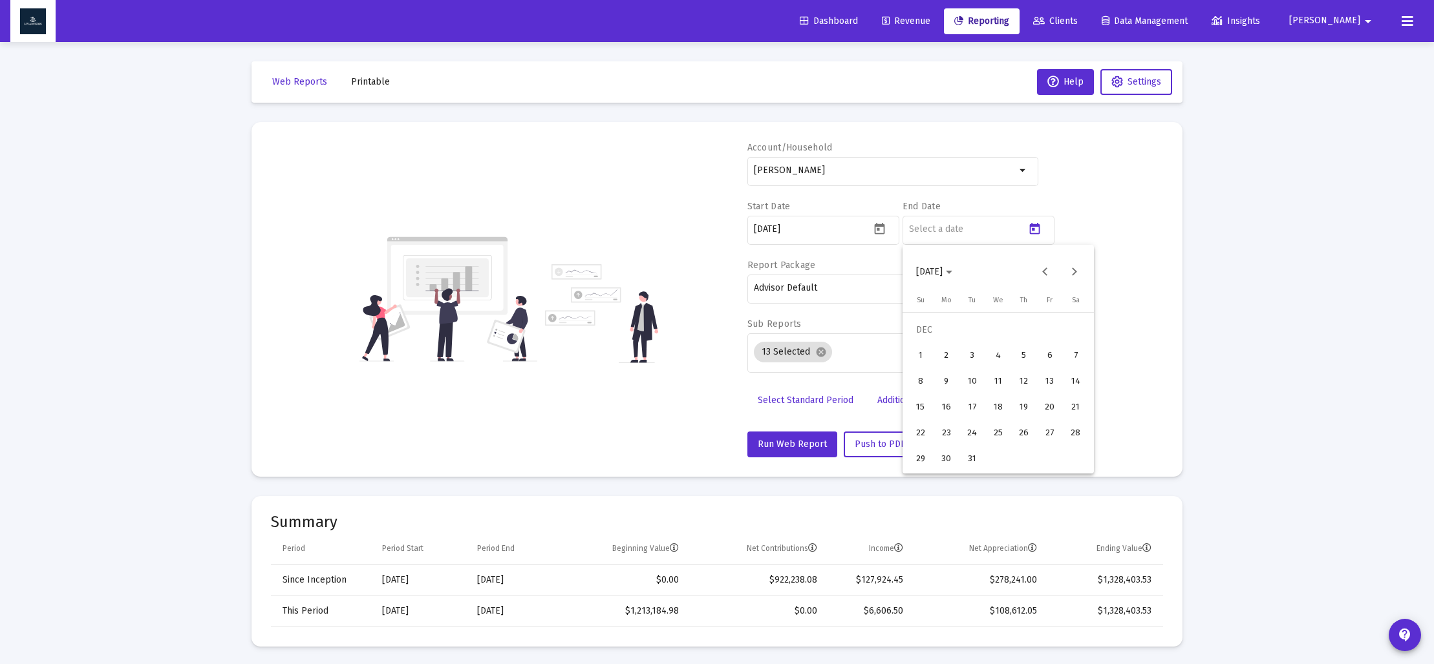
click at [977, 461] on div "31" at bounding box center [971, 459] width 23 height 23
type input "[DATE]"
click at [816, 348] on mat-icon "cancel" at bounding box center [821, 352] width 12 height 12
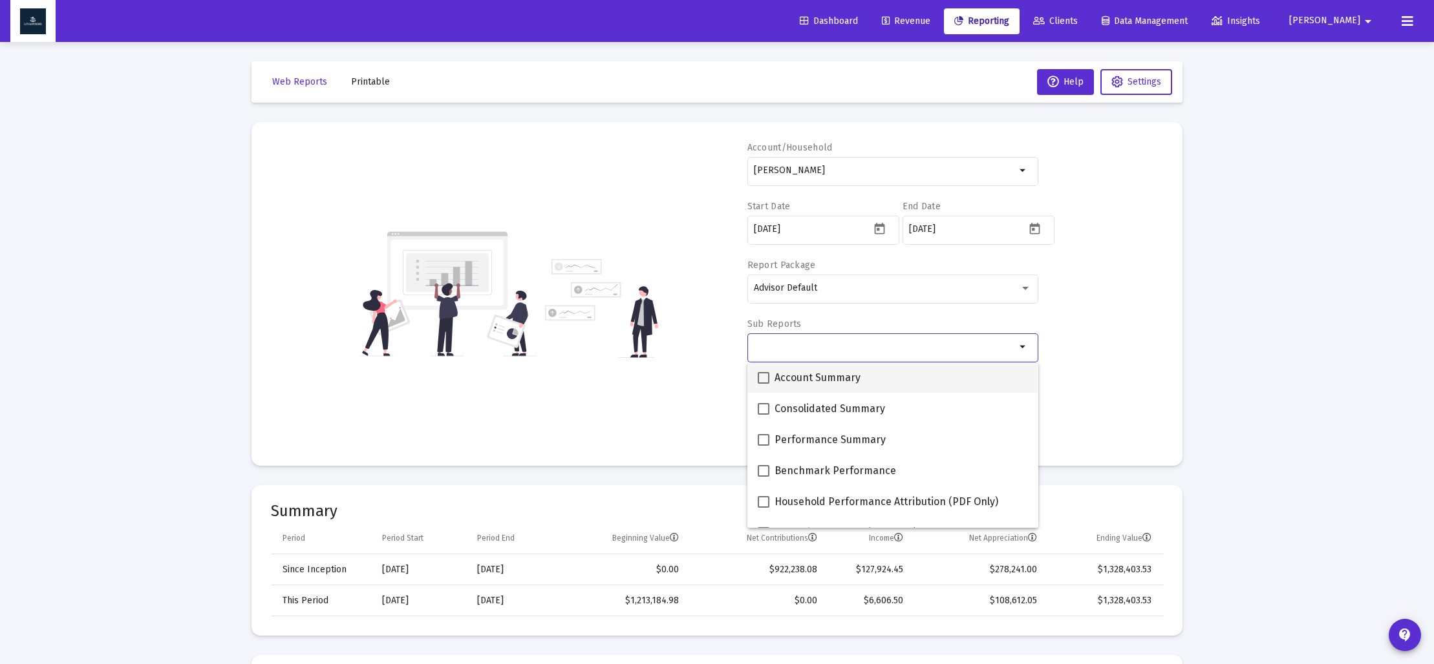
scroll to position [0, 0]
click at [766, 379] on span at bounding box center [763, 379] width 12 height 12
click at [763, 385] on input "Account Summary" at bounding box center [763, 385] width 1 height 1
checkbox input "true"
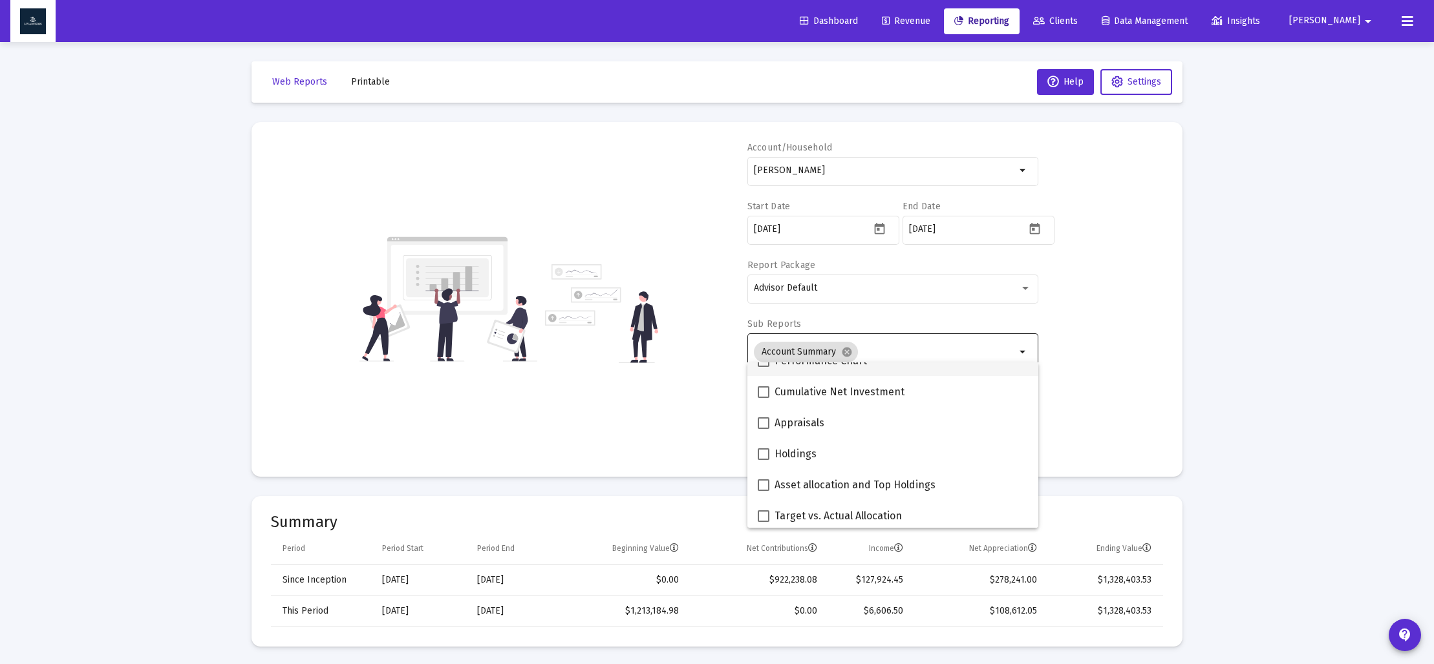
scroll to position [292, 0]
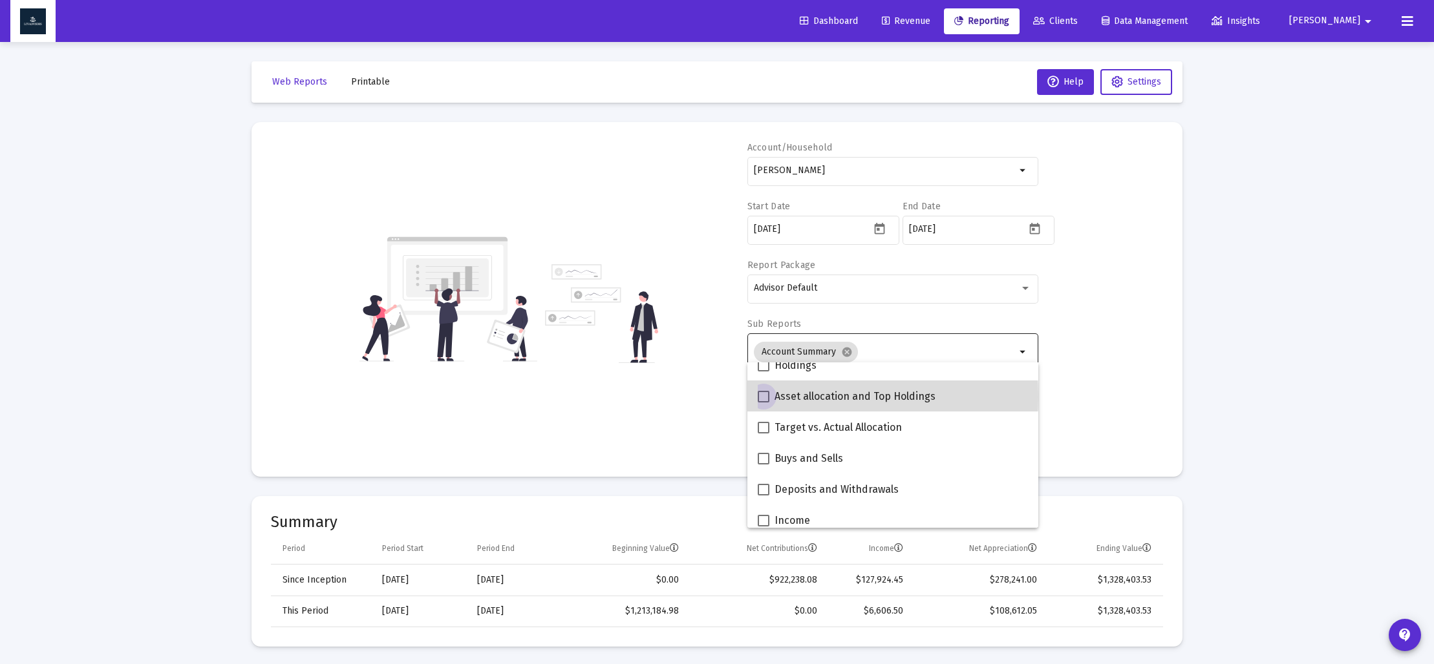
click at [781, 397] on span "Asset allocation and Top Holdings" at bounding box center [854, 397] width 161 height 16
click at [763, 403] on input "Asset allocation and Top Holdings" at bounding box center [763, 403] width 1 height 1
checkbox input "true"
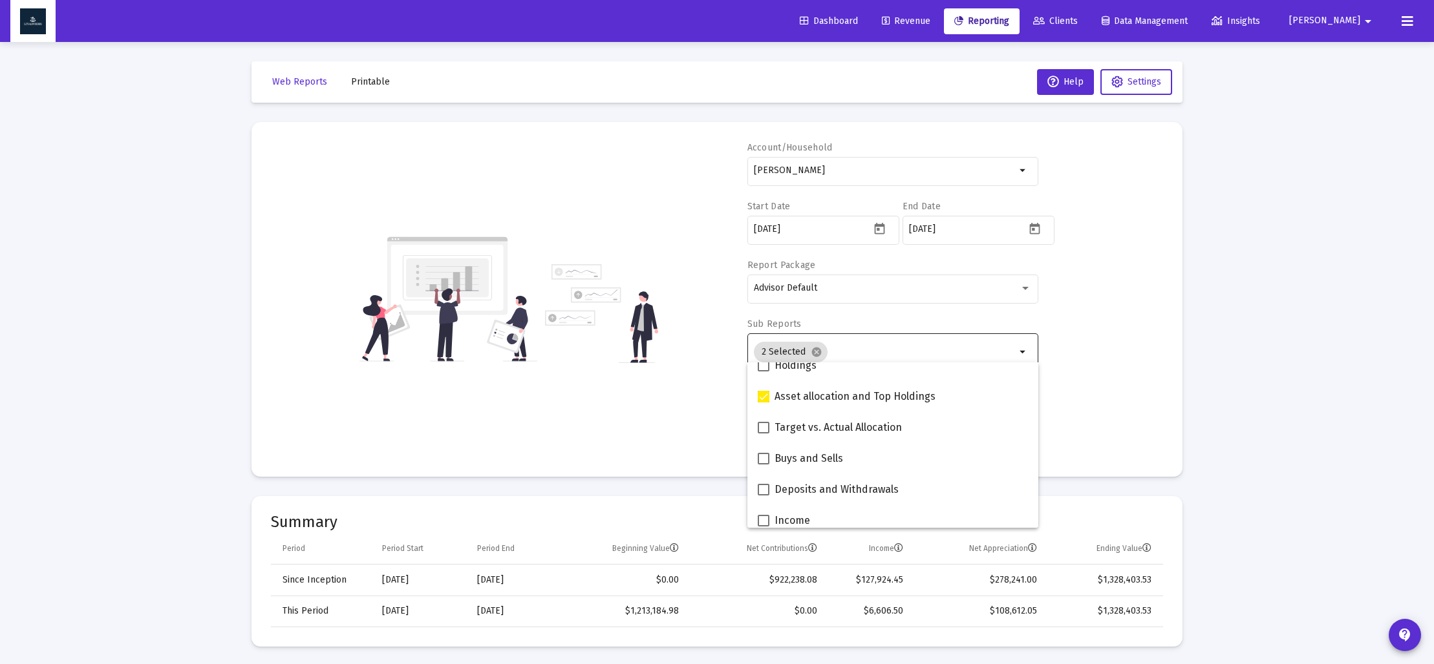
click at [1119, 416] on div "Account/Household [PERSON_NAME] Household arrow_drop_down Start Date [DATE] End…" at bounding box center [717, 300] width 892 height 316
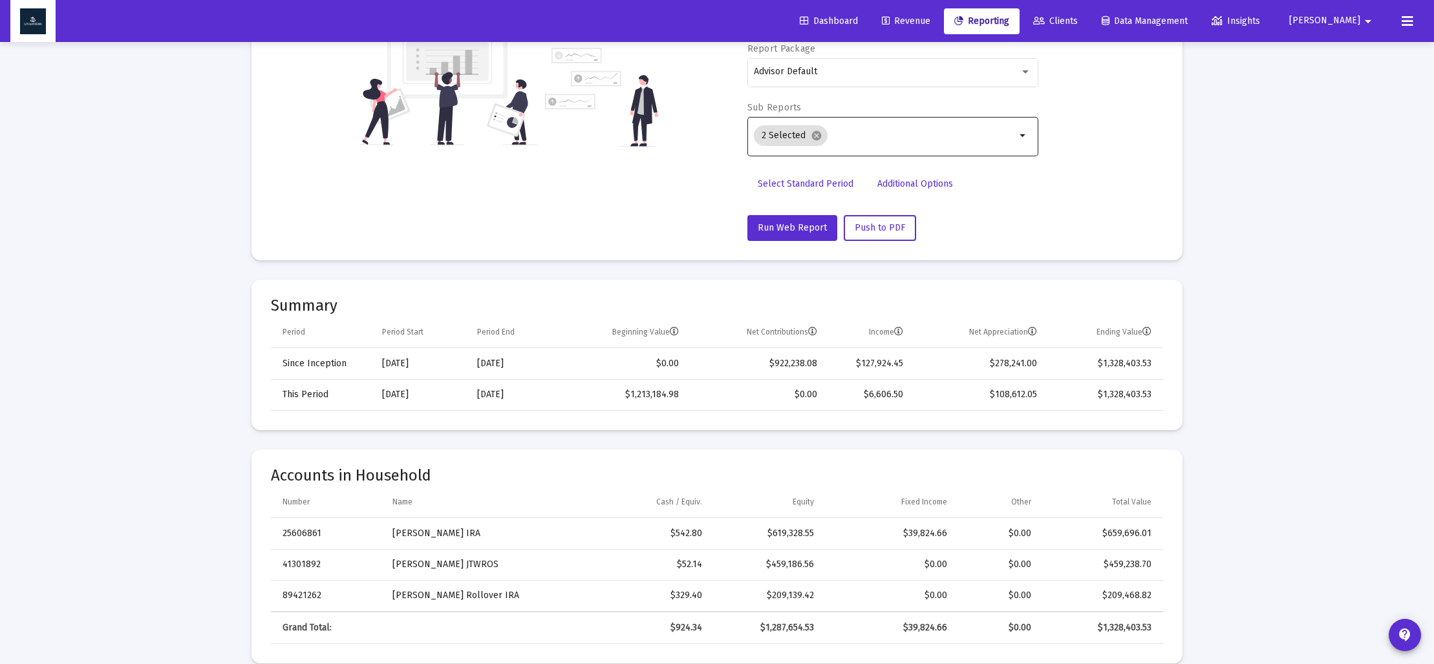
scroll to position [219, 0]
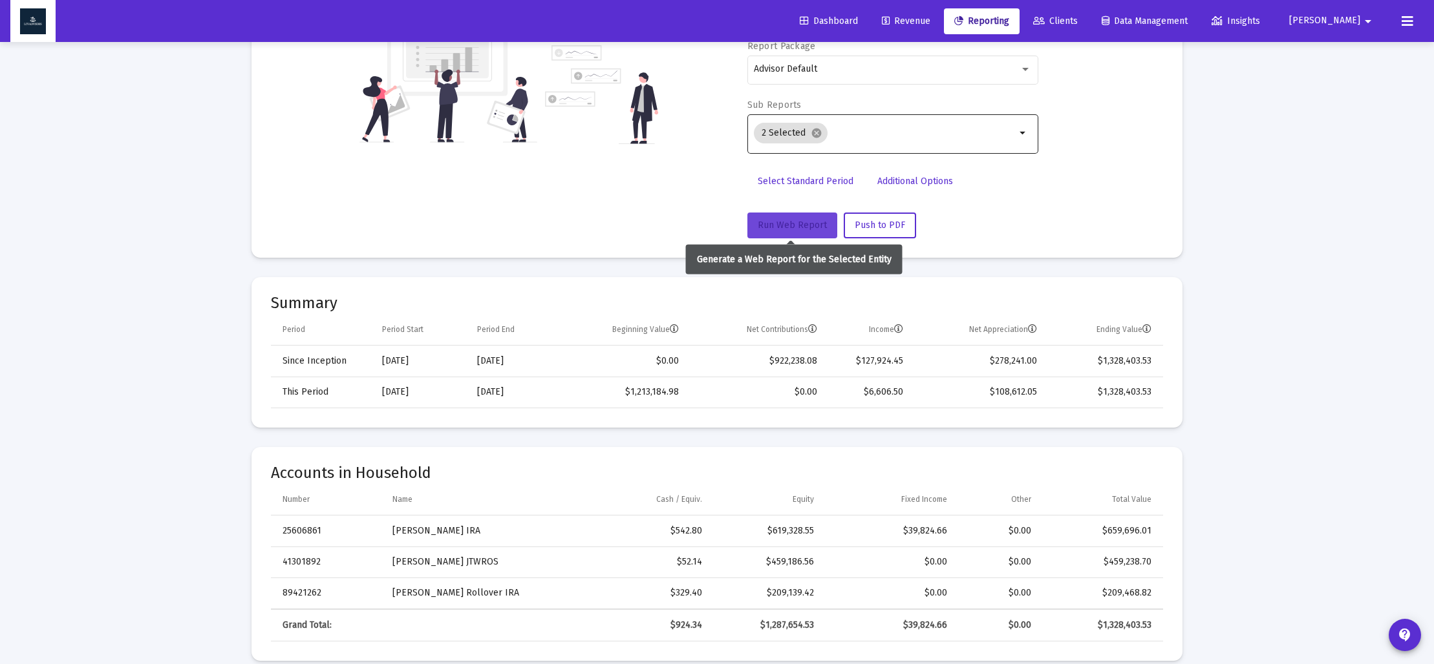
click at [794, 225] on span "Run Web Report" at bounding box center [791, 225] width 69 height 11
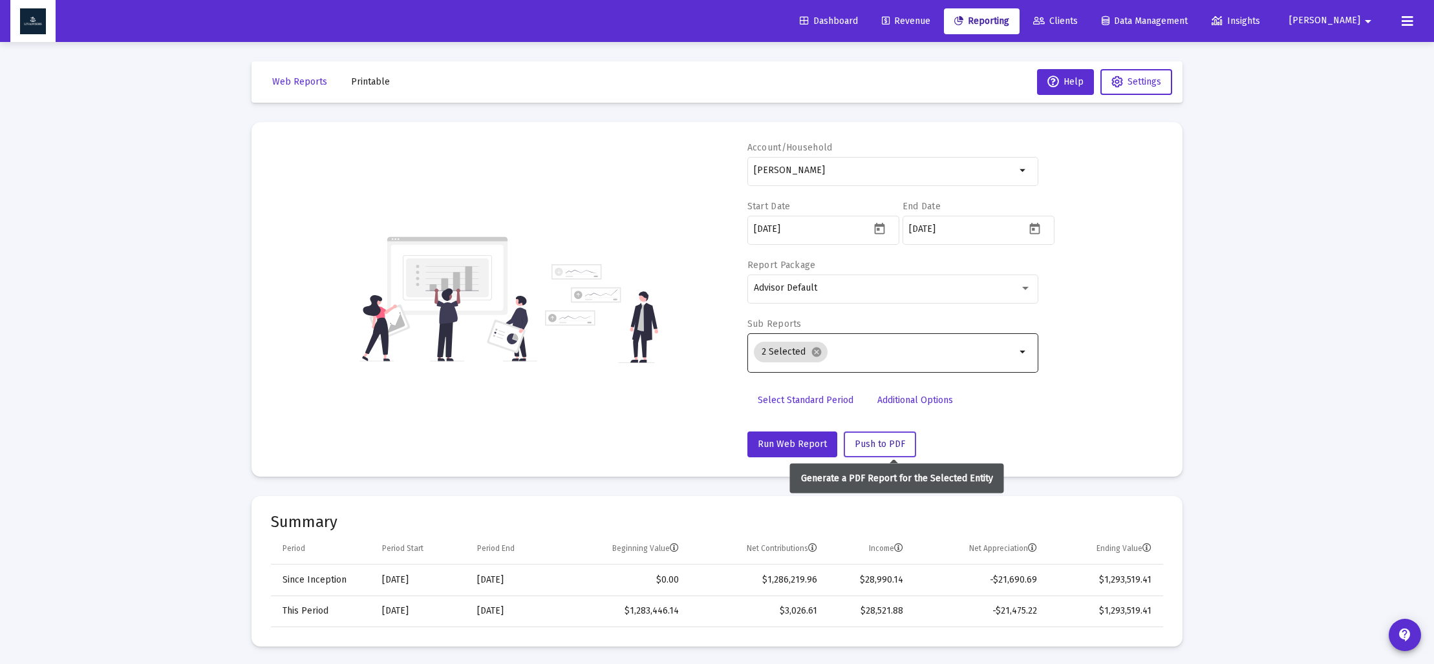
click at [877, 441] on span "Push to PDF" at bounding box center [879, 444] width 50 height 11
click at [867, 447] on span "Push to PDF" at bounding box center [879, 444] width 50 height 11
click at [357, 83] on span "Printable" at bounding box center [370, 81] width 39 height 11
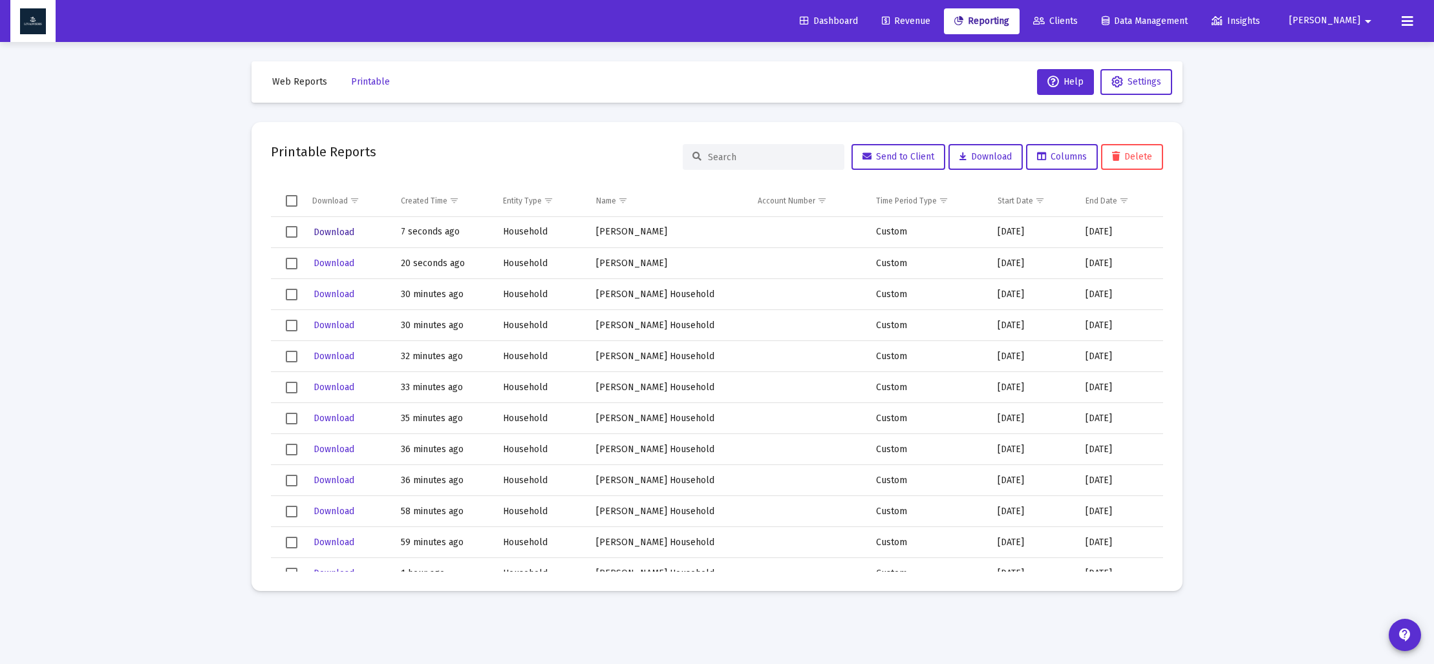
click at [328, 234] on span "Download" at bounding box center [333, 232] width 41 height 11
click at [294, 79] on span "Web Reports" at bounding box center [299, 81] width 55 height 11
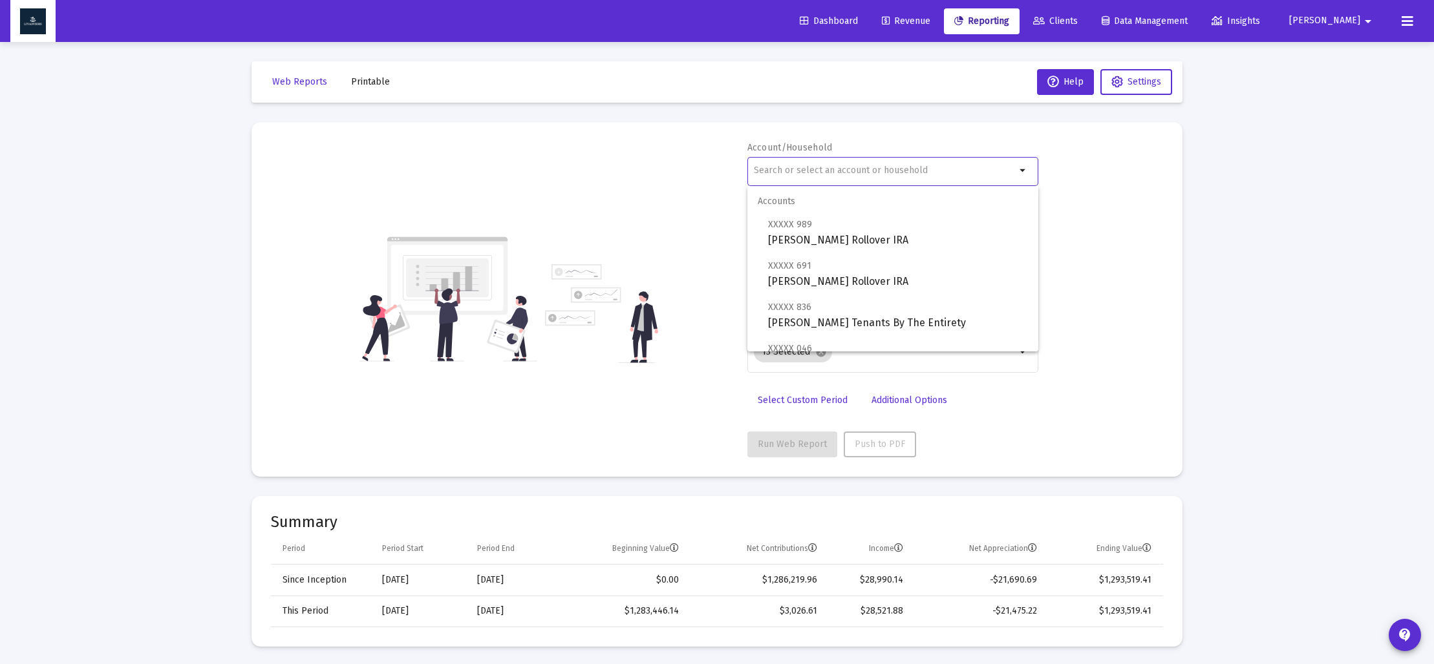
click at [806, 173] on input "text" at bounding box center [885, 170] width 262 height 10
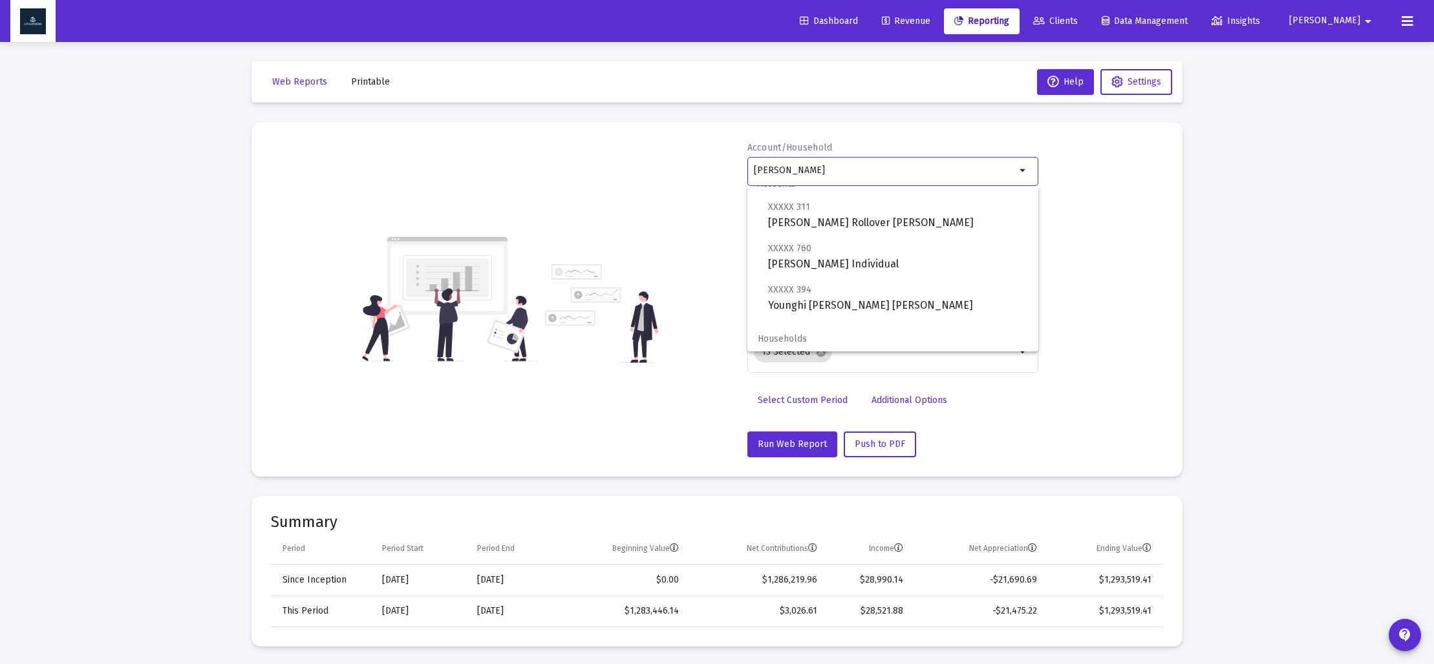
scroll to position [52, 0]
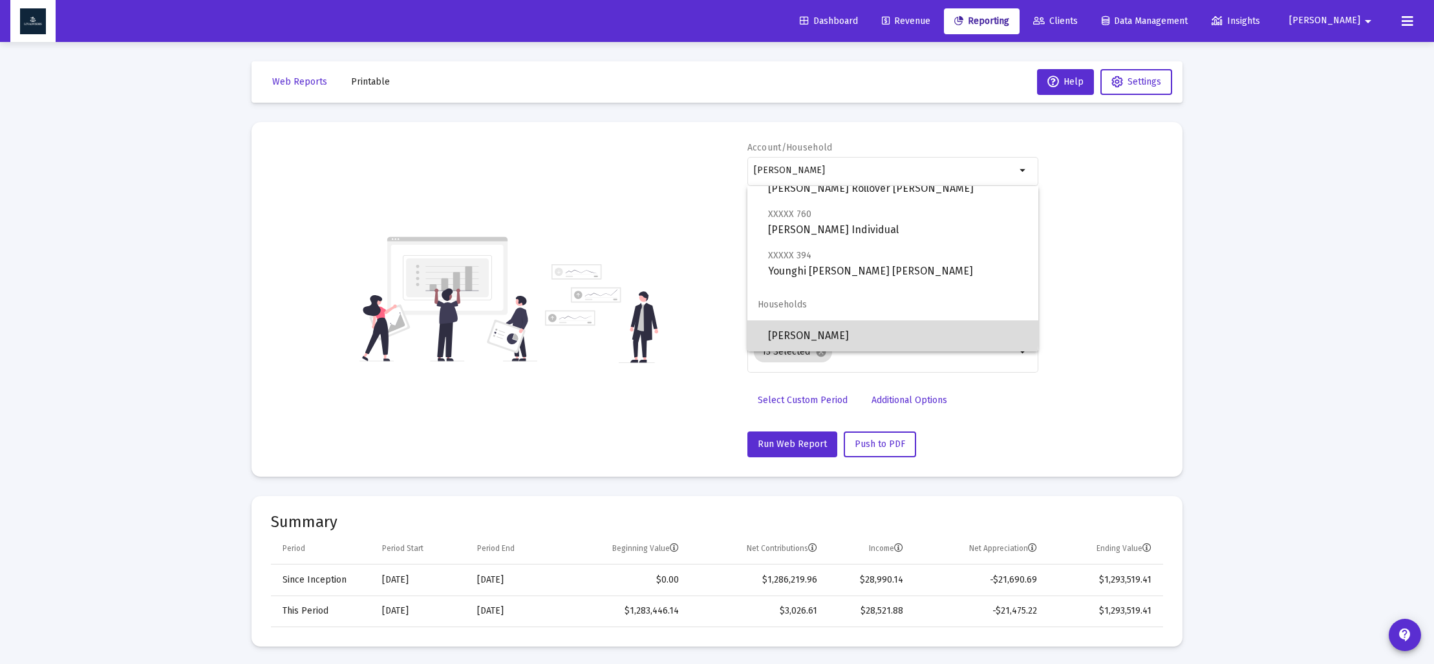
click at [828, 330] on span "[PERSON_NAME]" at bounding box center [898, 336] width 260 height 31
type input "[PERSON_NAME]"
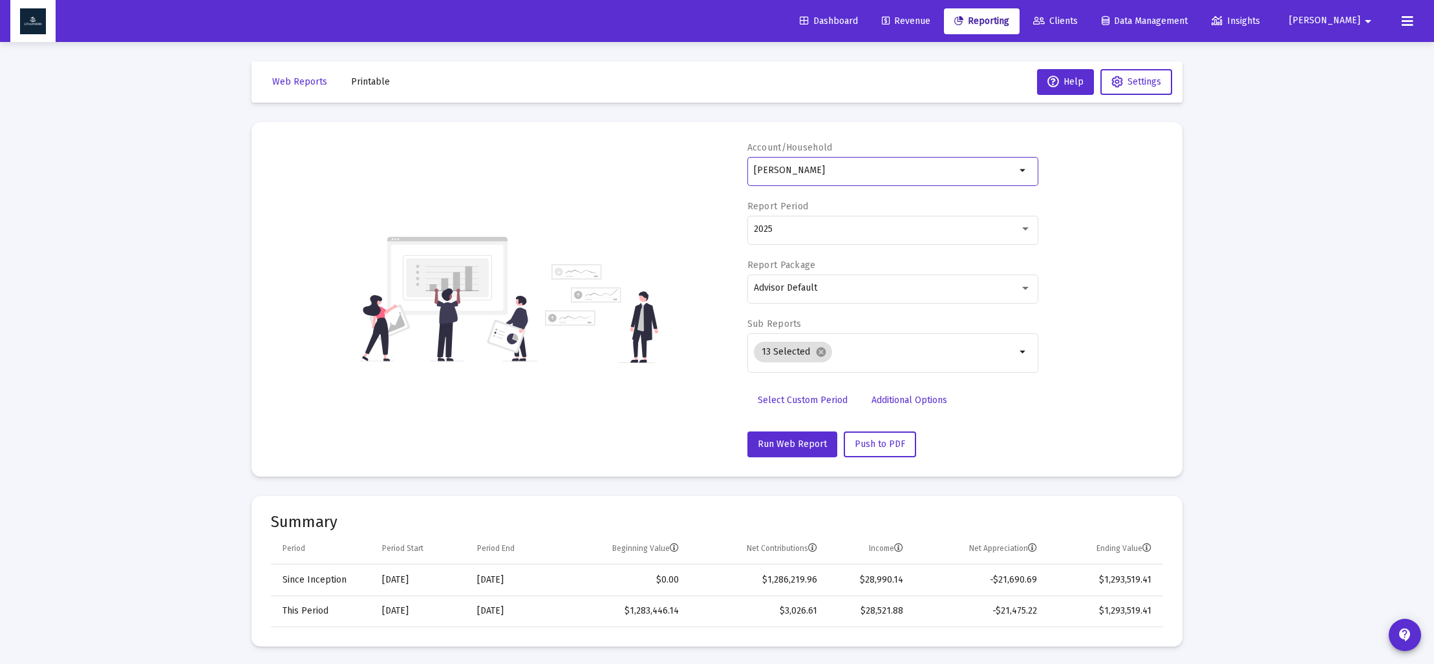
click at [806, 401] on span "Select Custom Period" at bounding box center [802, 400] width 90 height 11
click at [877, 231] on icon "Open calendar" at bounding box center [879, 229] width 10 height 12
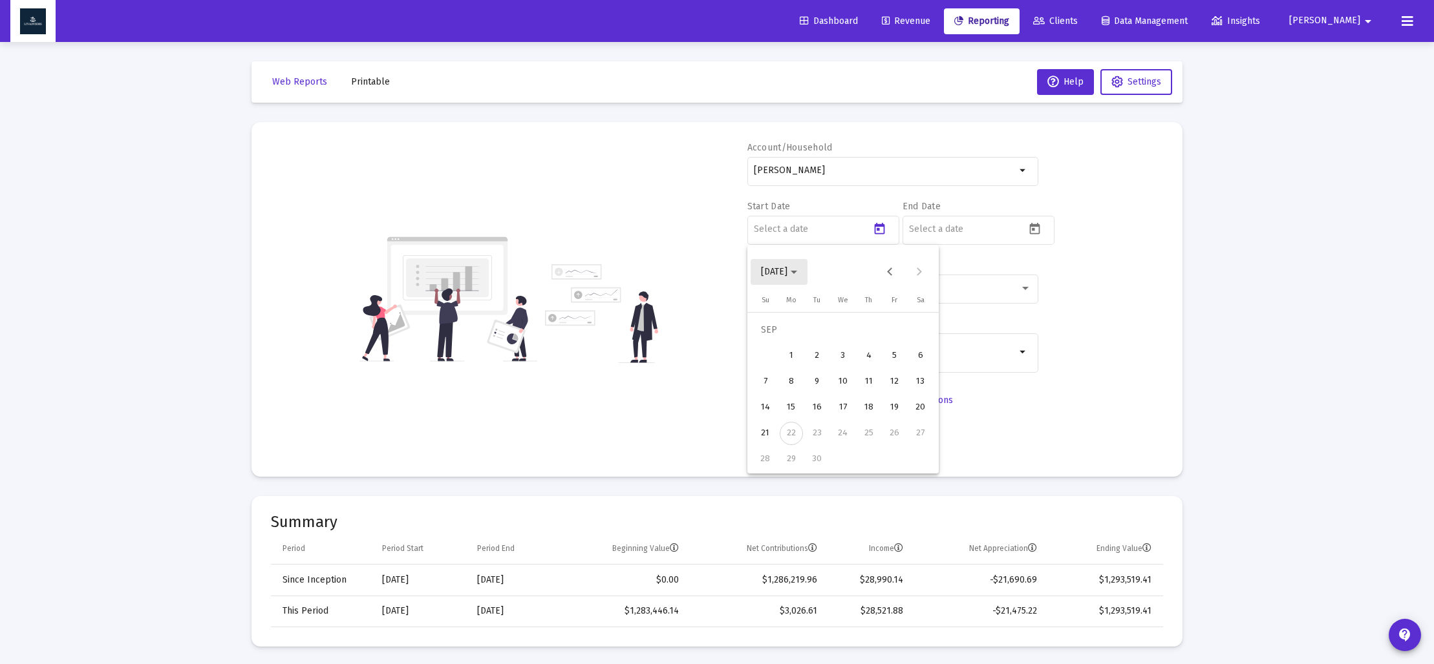
click at [807, 274] on button "[DATE]" at bounding box center [778, 272] width 57 height 26
click at [905, 439] on div "2025" at bounding box center [910, 441] width 41 height 23
click at [862, 348] on div "MAR" at bounding box center [865, 337] width 41 height 23
click at [794, 460] on div "31" at bounding box center [790, 459] width 23 height 23
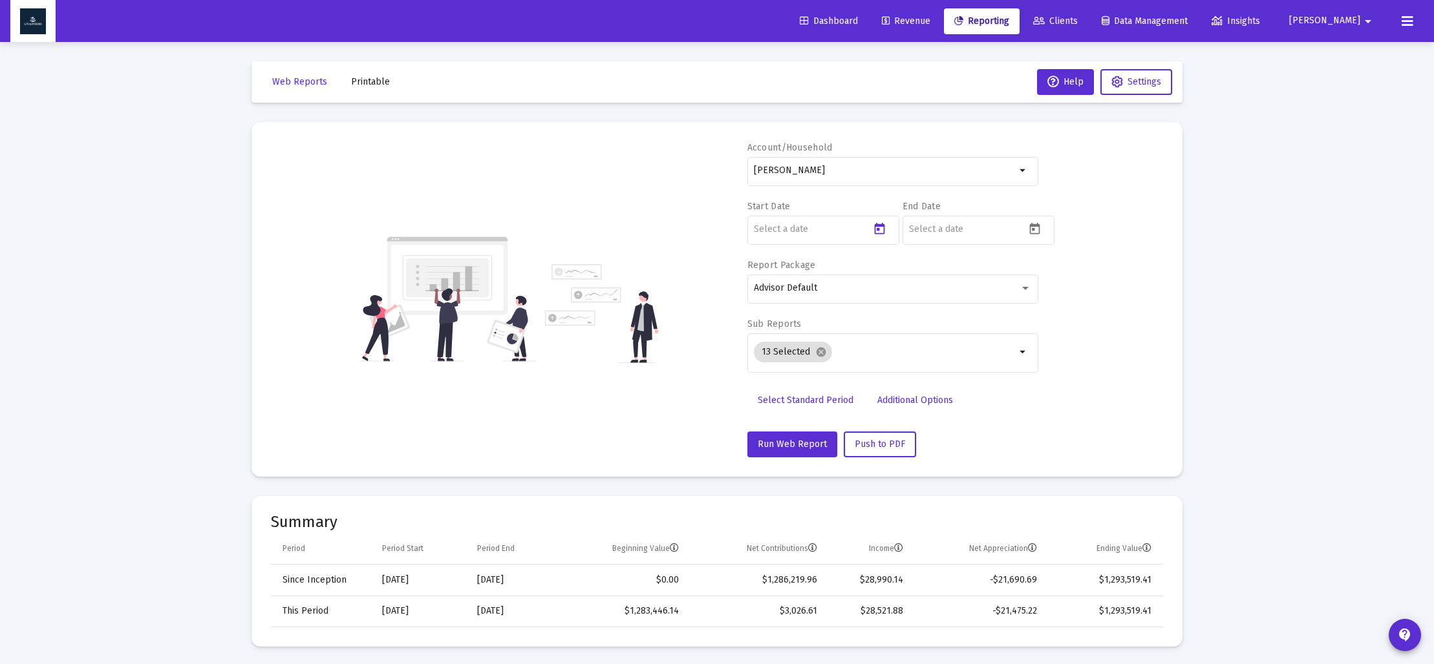
type input "[DATE]"
click at [1035, 229] on icon "Open calendar" at bounding box center [1035, 229] width 14 height 14
click at [952, 273] on icon "Choose month and year" at bounding box center [949, 272] width 6 height 3
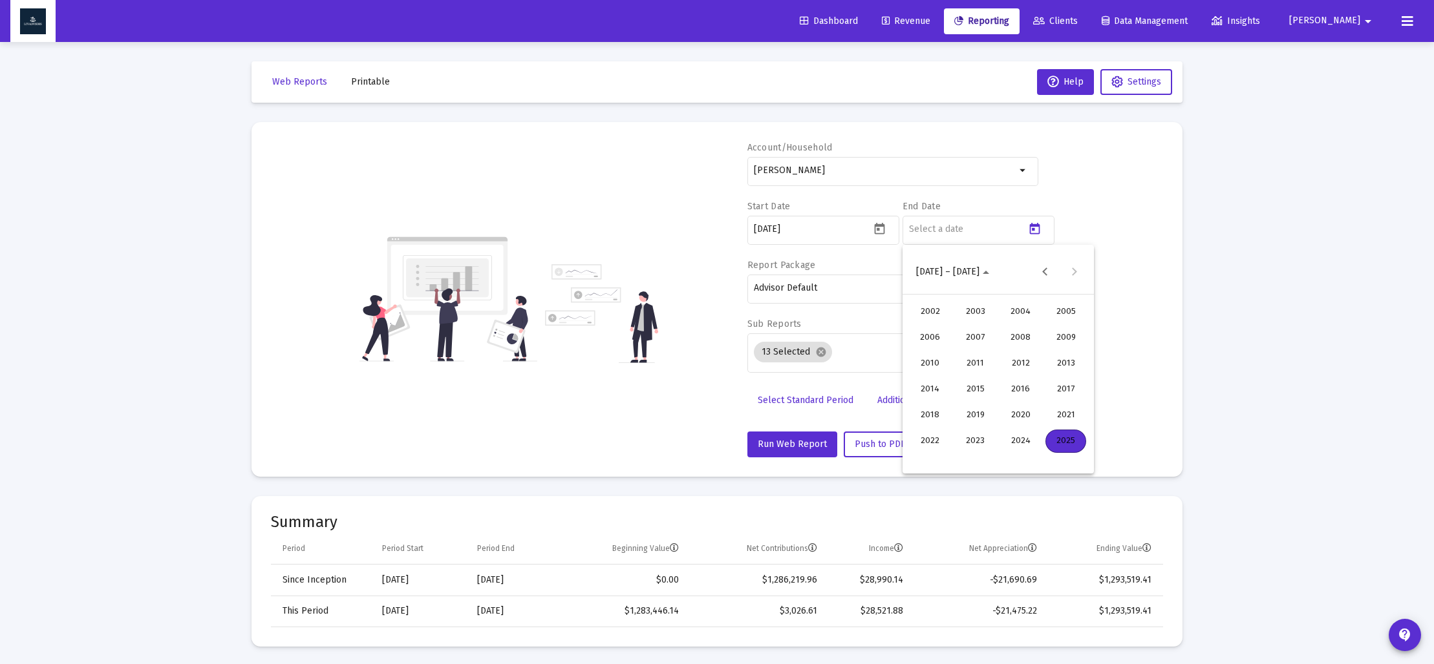
click at [1063, 440] on div "2025" at bounding box center [1065, 441] width 41 height 23
click at [978, 365] on div "JUN" at bounding box center [975, 363] width 41 height 23
click at [953, 461] on div "30" at bounding box center [946, 459] width 23 height 23
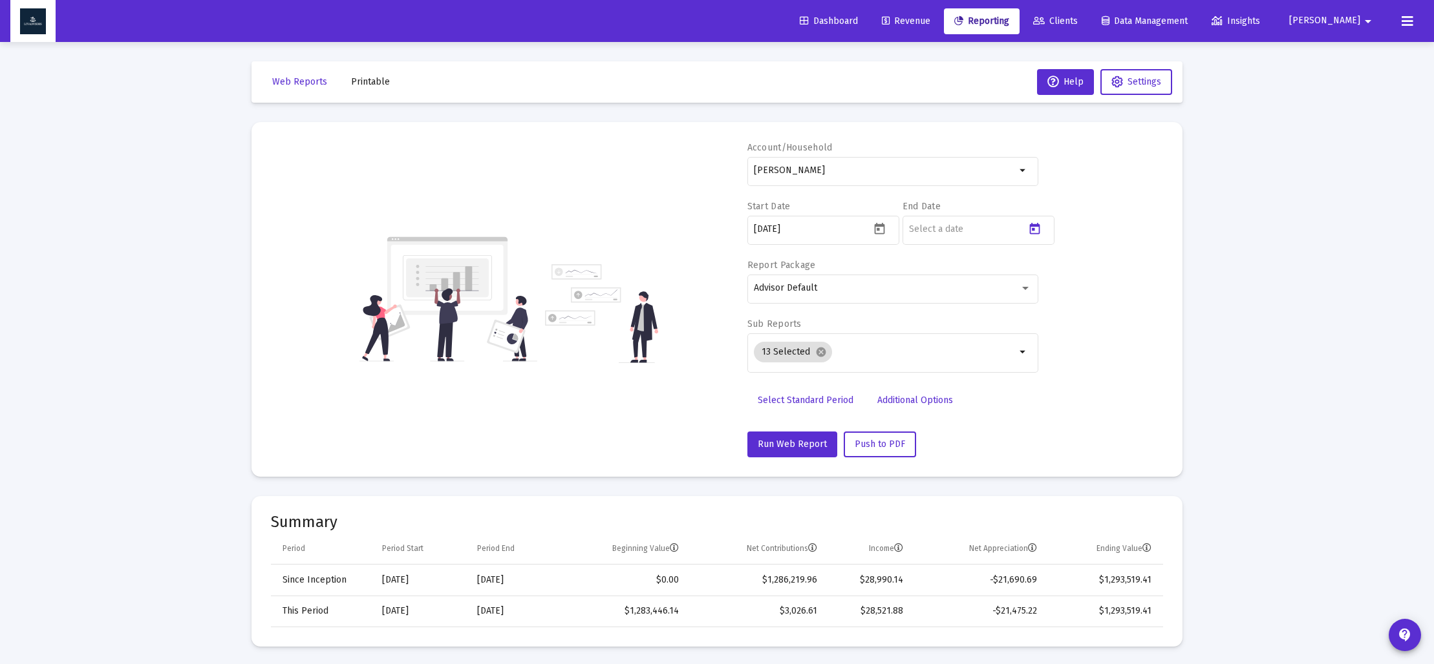
type input "[DATE]"
click at [821, 352] on mat-icon "cancel" at bounding box center [821, 352] width 12 height 12
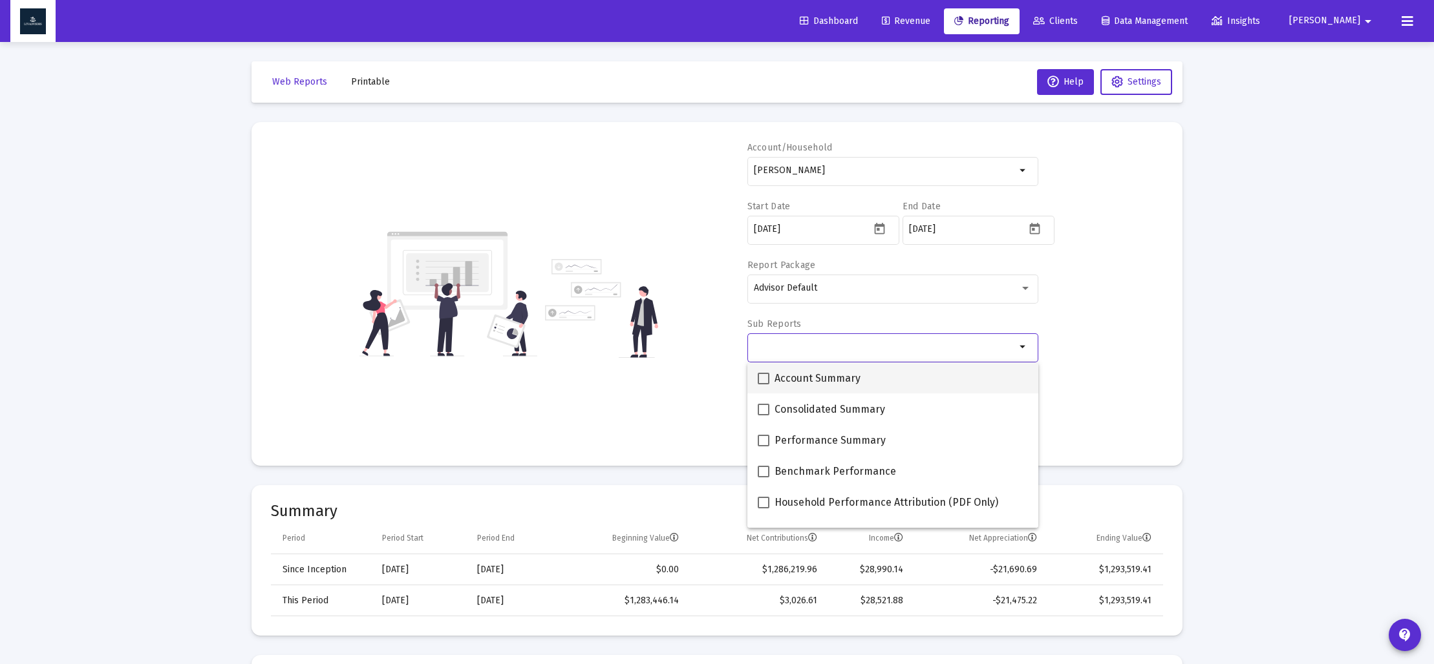
click at [764, 381] on span at bounding box center [763, 379] width 12 height 12
click at [763, 385] on input "Account Summary" at bounding box center [763, 385] width 1 height 1
checkbox input "true"
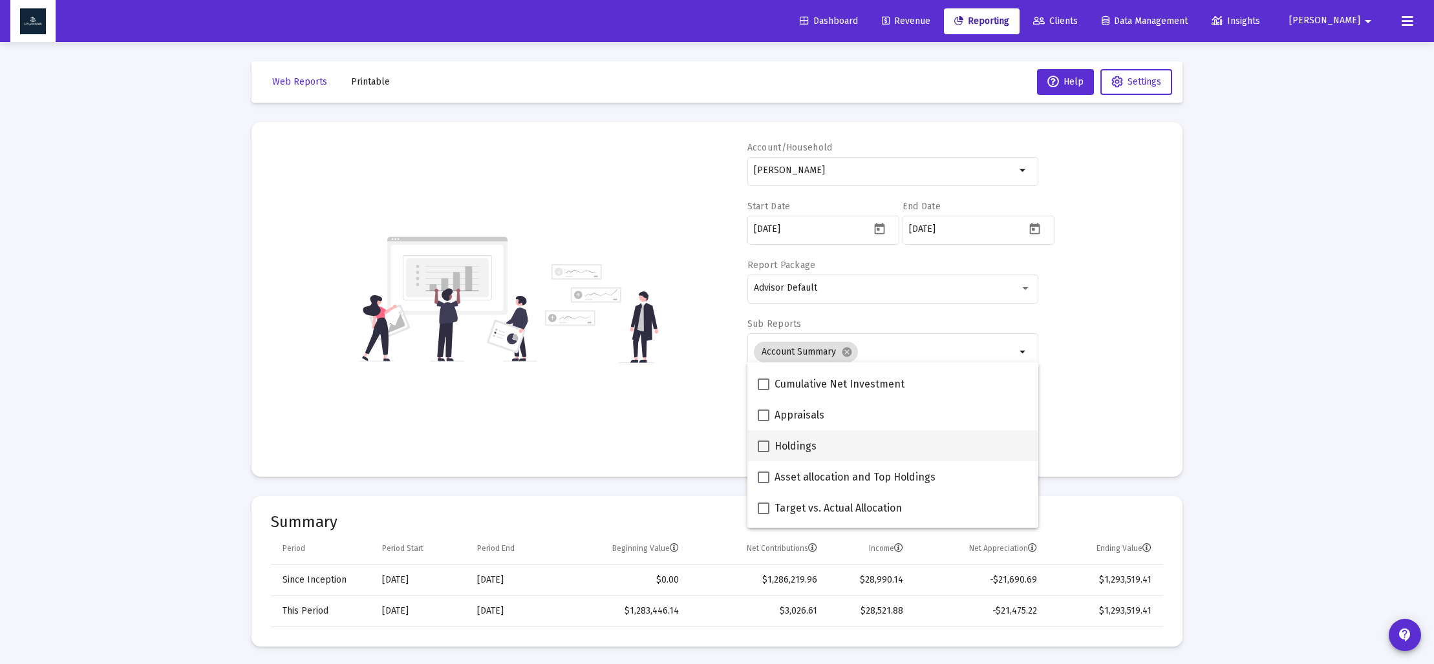
scroll to position [213, 0]
click at [763, 478] on span at bounding box center [763, 476] width 12 height 12
click at [763, 482] on input "Asset allocation and Top Holdings" at bounding box center [763, 482] width 1 height 1
checkbox input "true"
click at [645, 416] on div "Account/Household [PERSON_NAME] Household arrow_drop_down Start Date [DATE] End…" at bounding box center [717, 300] width 892 height 316
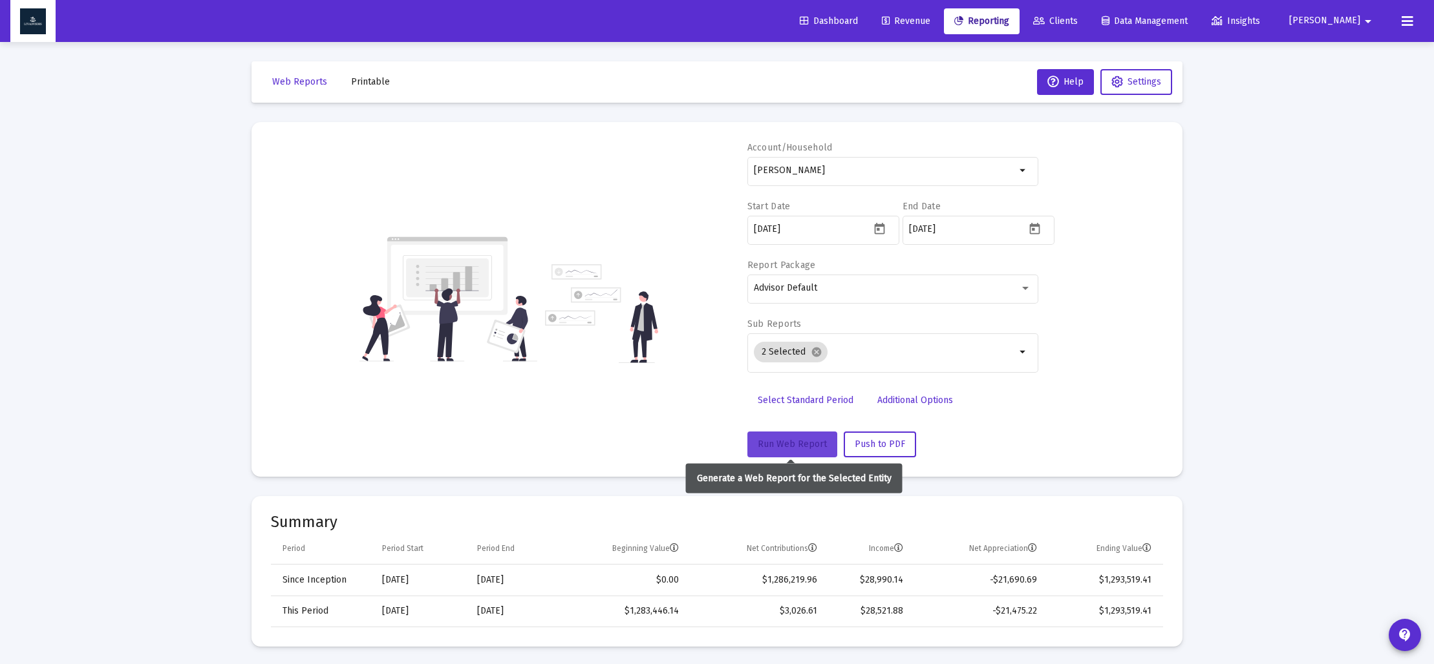
click at [793, 444] on span "Run Web Report" at bounding box center [791, 444] width 69 height 11
click at [884, 441] on span "Push to PDF" at bounding box center [879, 444] width 50 height 11
click at [306, 84] on span "Web Reports" at bounding box center [299, 81] width 55 height 11
click at [373, 79] on span "Printable" at bounding box center [370, 81] width 39 height 11
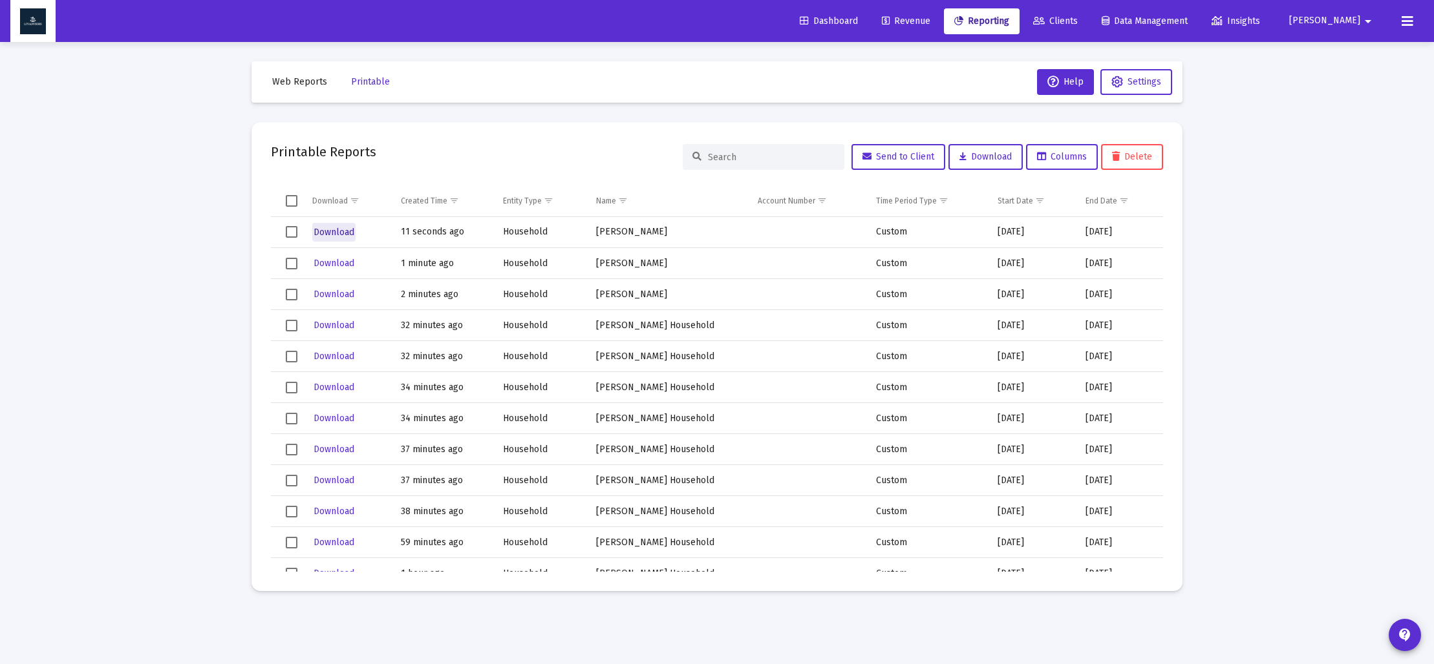
click at [342, 233] on span "Download" at bounding box center [333, 232] width 41 height 11
click at [302, 80] on span "Web Reports" at bounding box center [299, 81] width 55 height 11
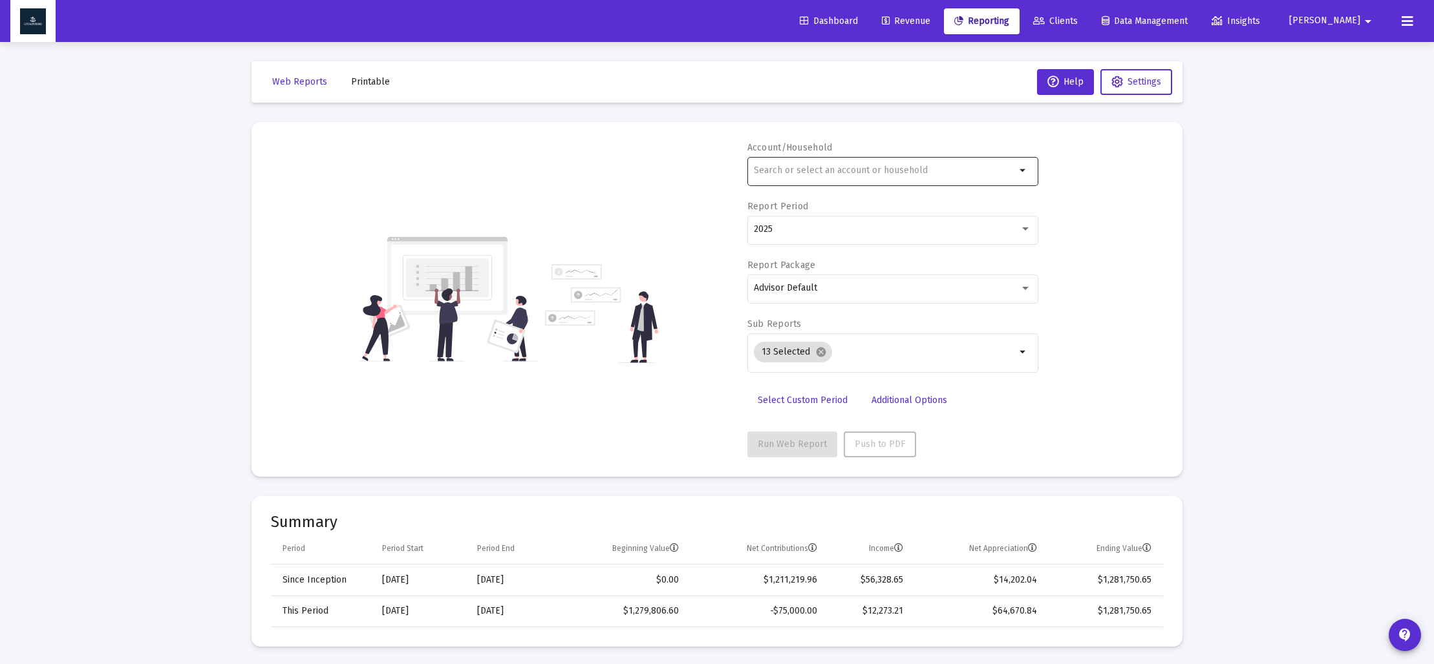
click at [877, 168] on input "text" at bounding box center [885, 170] width 262 height 10
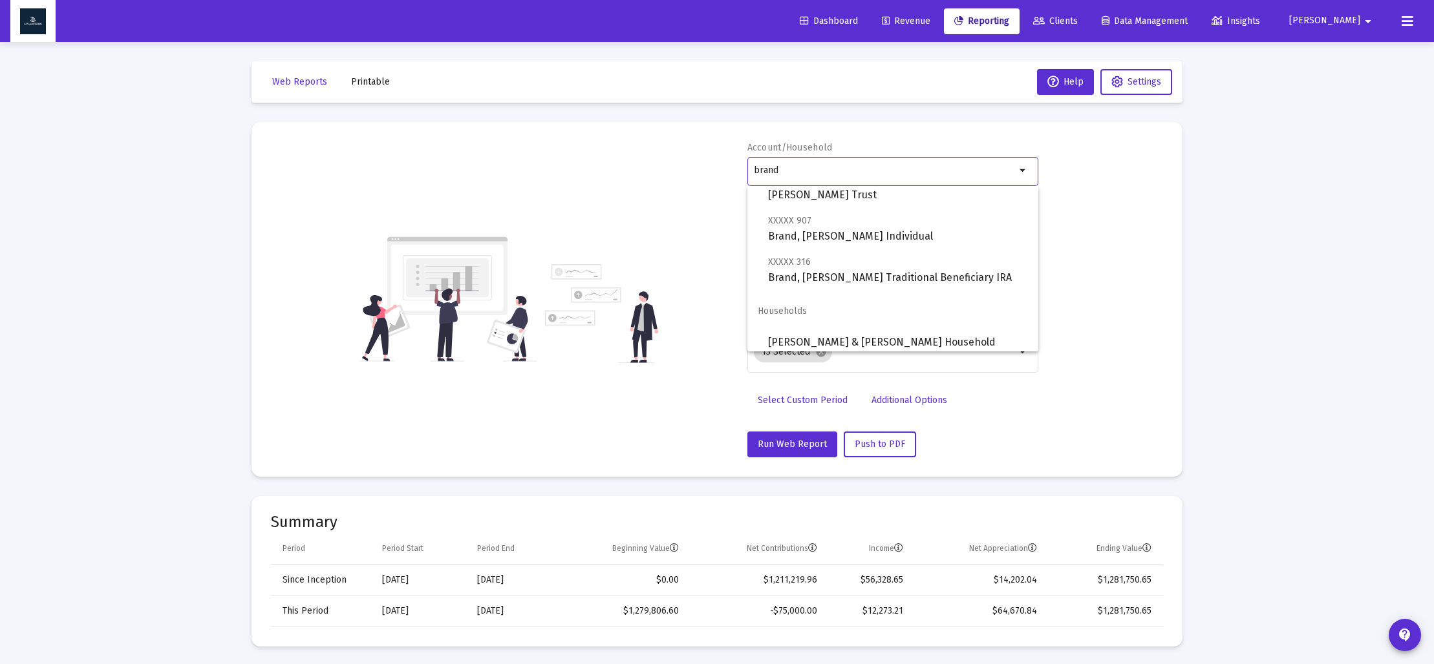
scroll to position [300, 0]
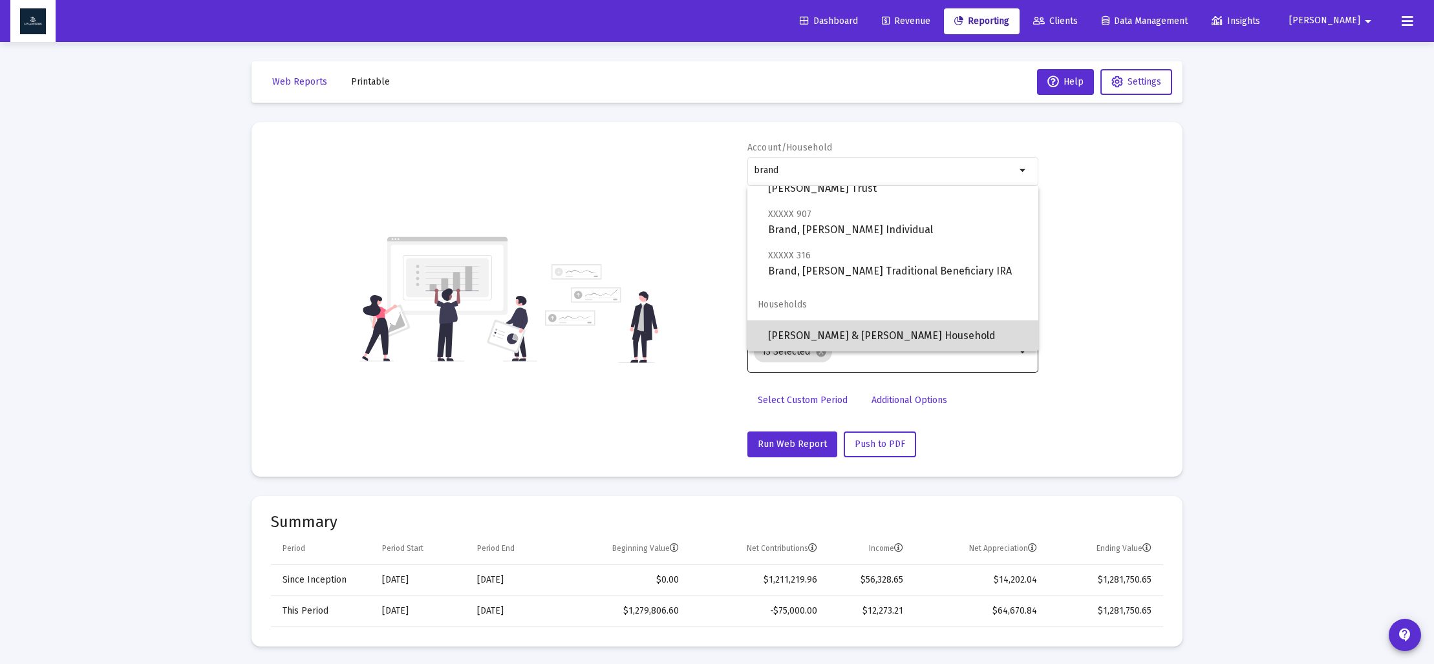
click at [880, 334] on span "[PERSON_NAME] & [PERSON_NAME] Household" at bounding box center [898, 336] width 260 height 31
type input "[PERSON_NAME] & [PERSON_NAME] Household"
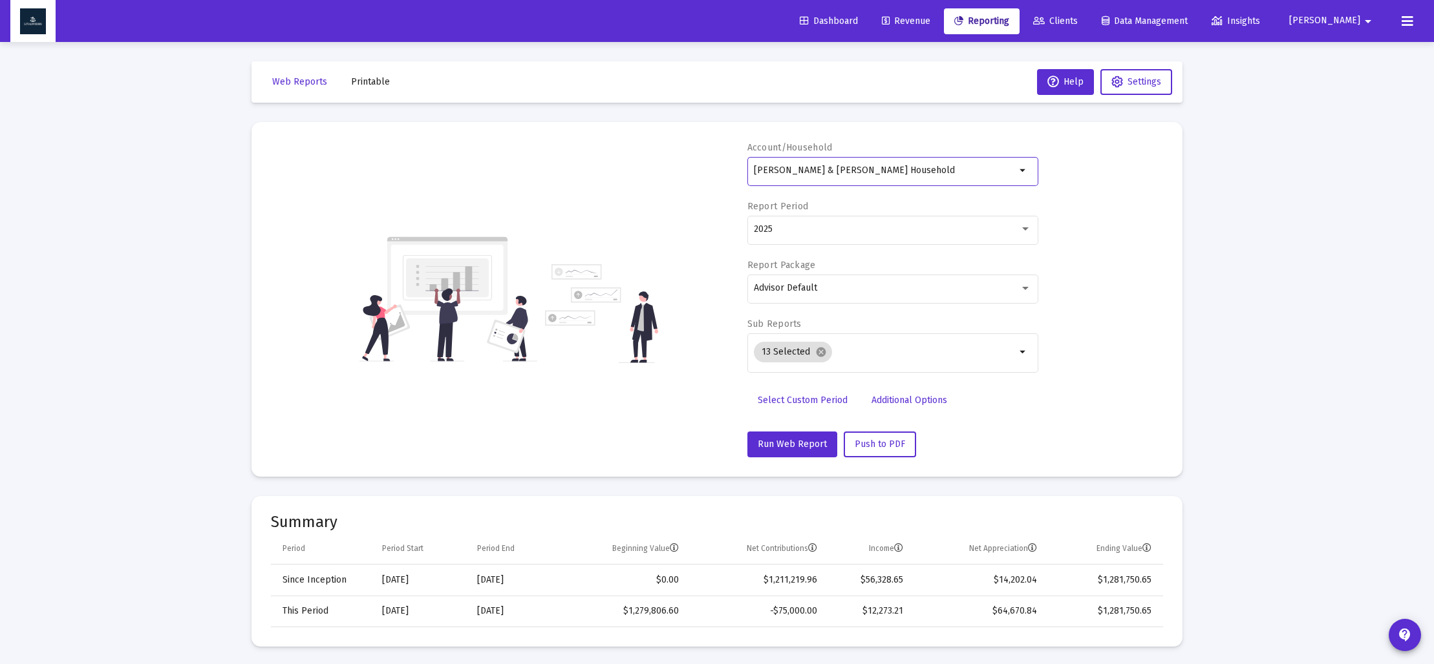
click at [792, 397] on span "Select Custom Period" at bounding box center [802, 400] width 90 height 11
click at [880, 231] on icon "Open calendar" at bounding box center [880, 229] width 14 height 14
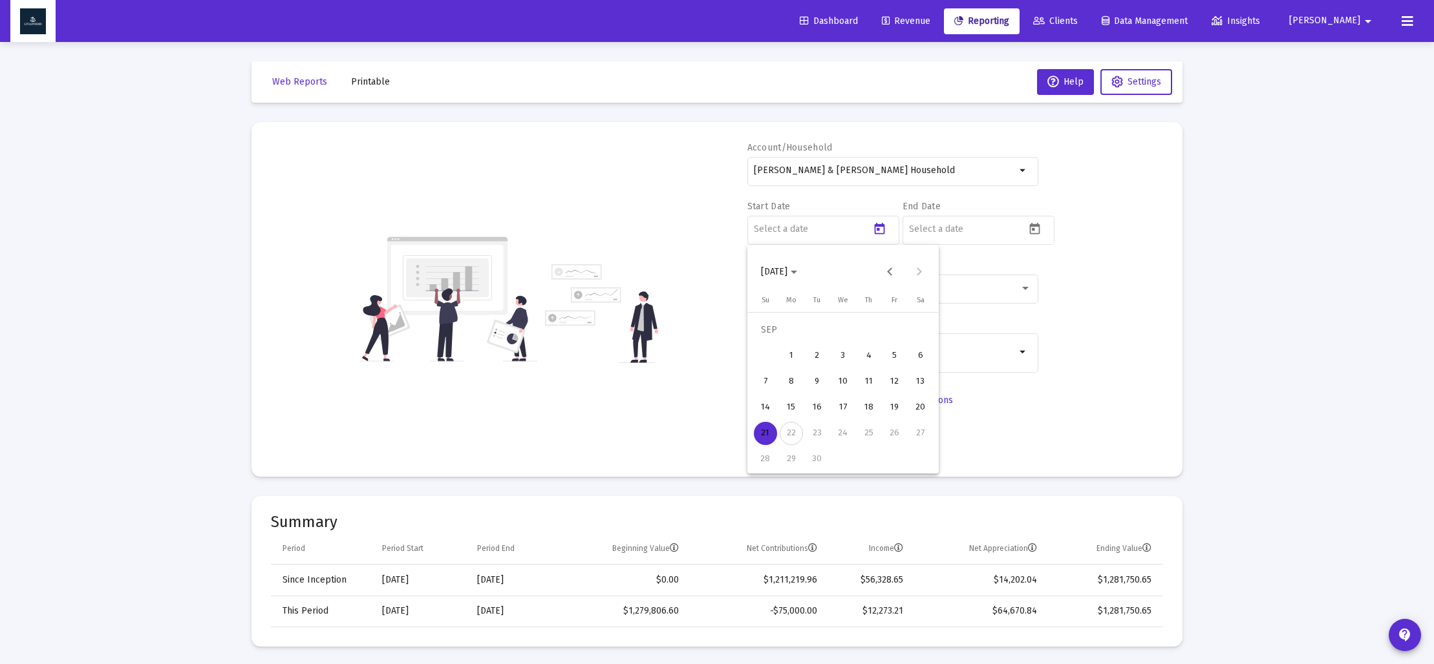
click at [797, 270] on span "[DATE]" at bounding box center [779, 271] width 36 height 11
click at [821, 432] on div "2023" at bounding box center [820, 441] width 41 height 23
click at [787, 396] on div "SEP" at bounding box center [774, 389] width 41 height 23
click at [920, 435] on div "30" at bounding box center [920, 433] width 23 height 23
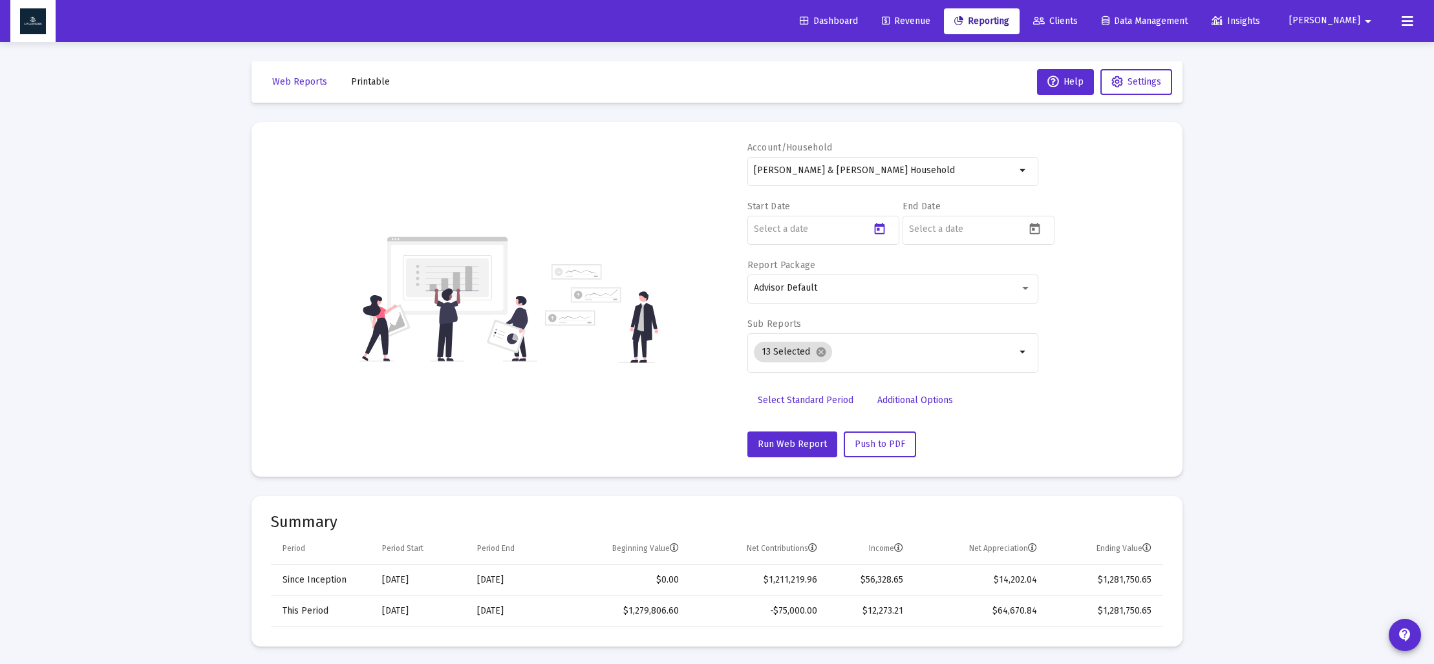
type input "[DATE]"
click at [1037, 226] on icon "Open calendar" at bounding box center [1035, 229] width 10 height 12
click at [942, 272] on span "[DATE]" at bounding box center [929, 271] width 26 height 11
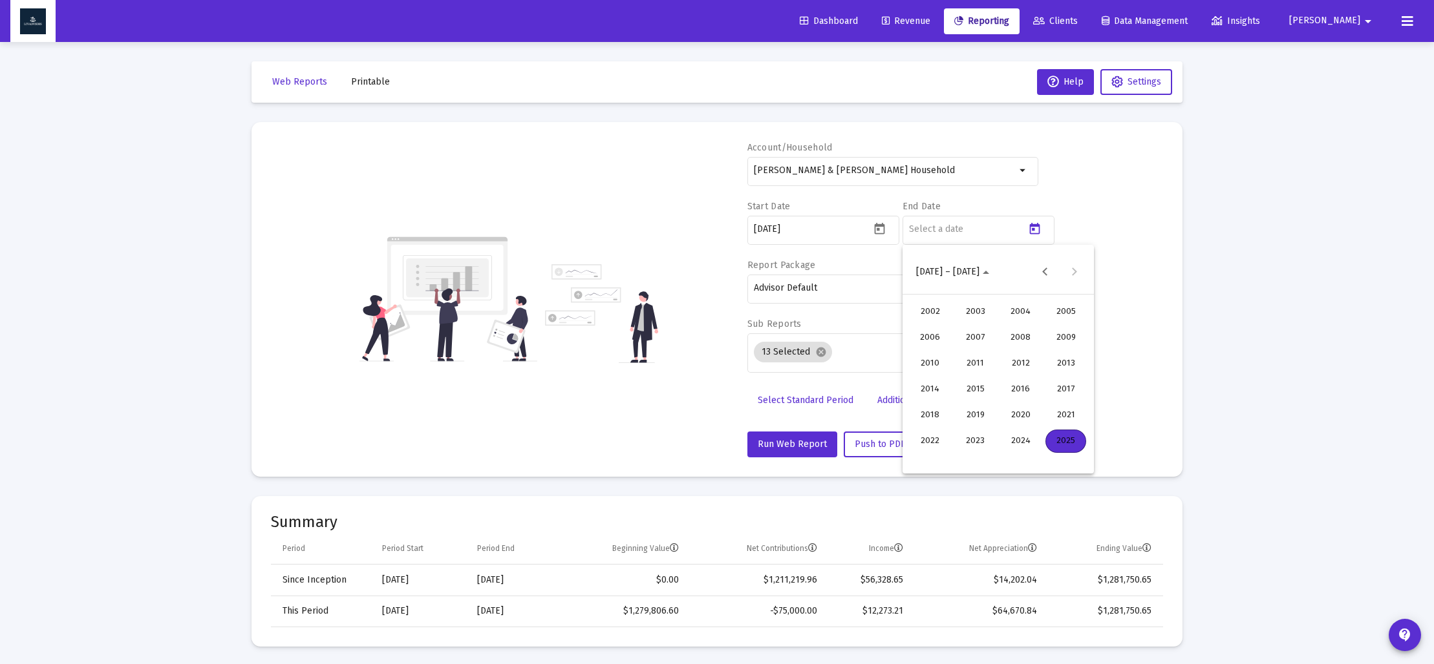
click at [982, 438] on div "2023" at bounding box center [975, 441] width 41 height 23
click at [1060, 390] on div "DEC" at bounding box center [1065, 389] width 41 height 23
drag, startPoint x: 918, startPoint y: 461, endPoint x: 904, endPoint y: 440, distance: 25.1
click at [918, 461] on div "31" at bounding box center [920, 459] width 23 height 23
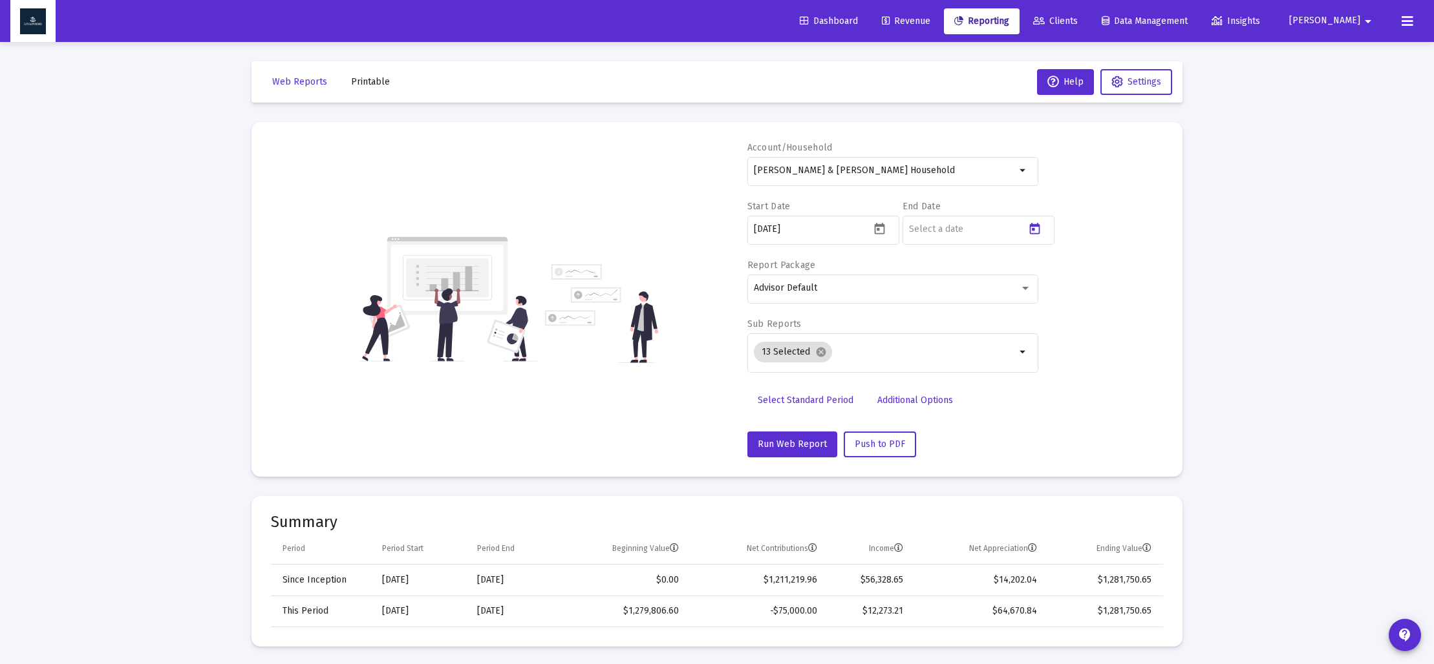
type input "[DATE]"
click at [822, 358] on mat-chip "13 Selected cancel" at bounding box center [793, 352] width 78 height 21
click at [815, 352] on mat-icon "cancel" at bounding box center [821, 352] width 12 height 12
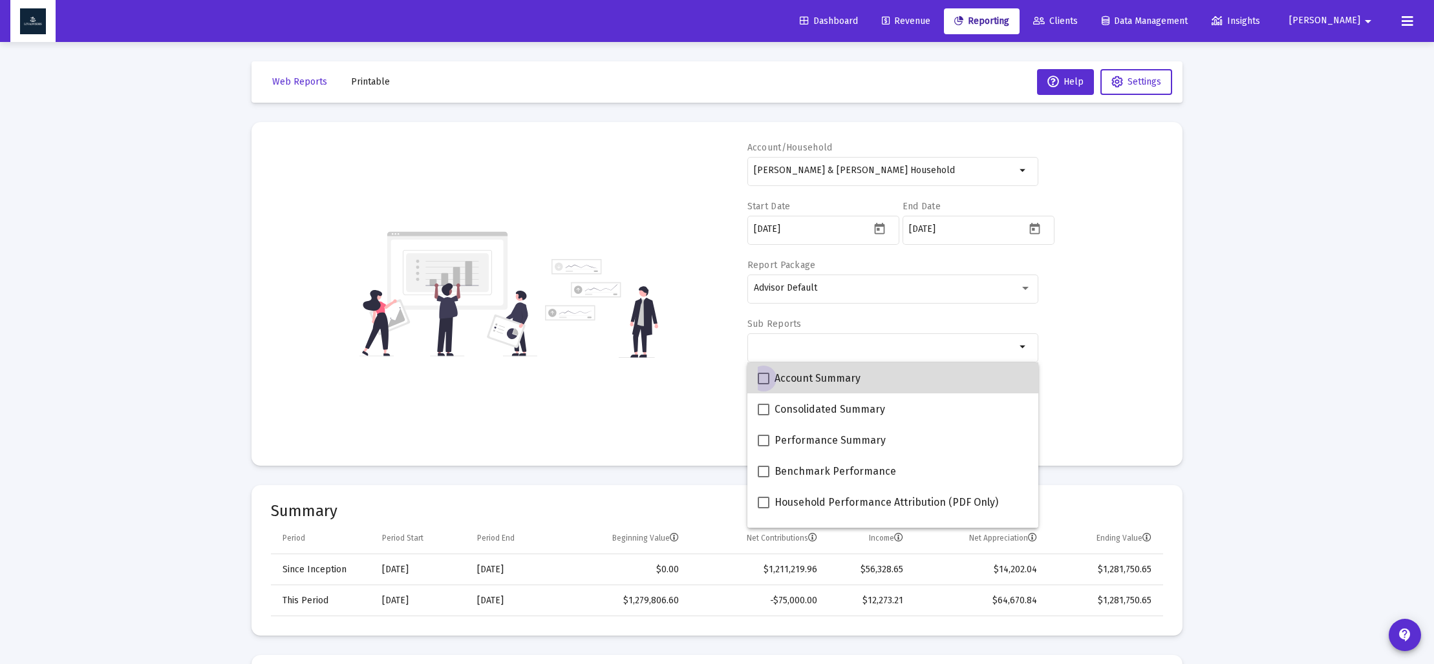
click at [759, 376] on span at bounding box center [763, 379] width 12 height 12
click at [763, 385] on input "Account Summary" at bounding box center [763, 385] width 1 height 1
checkbox input "true"
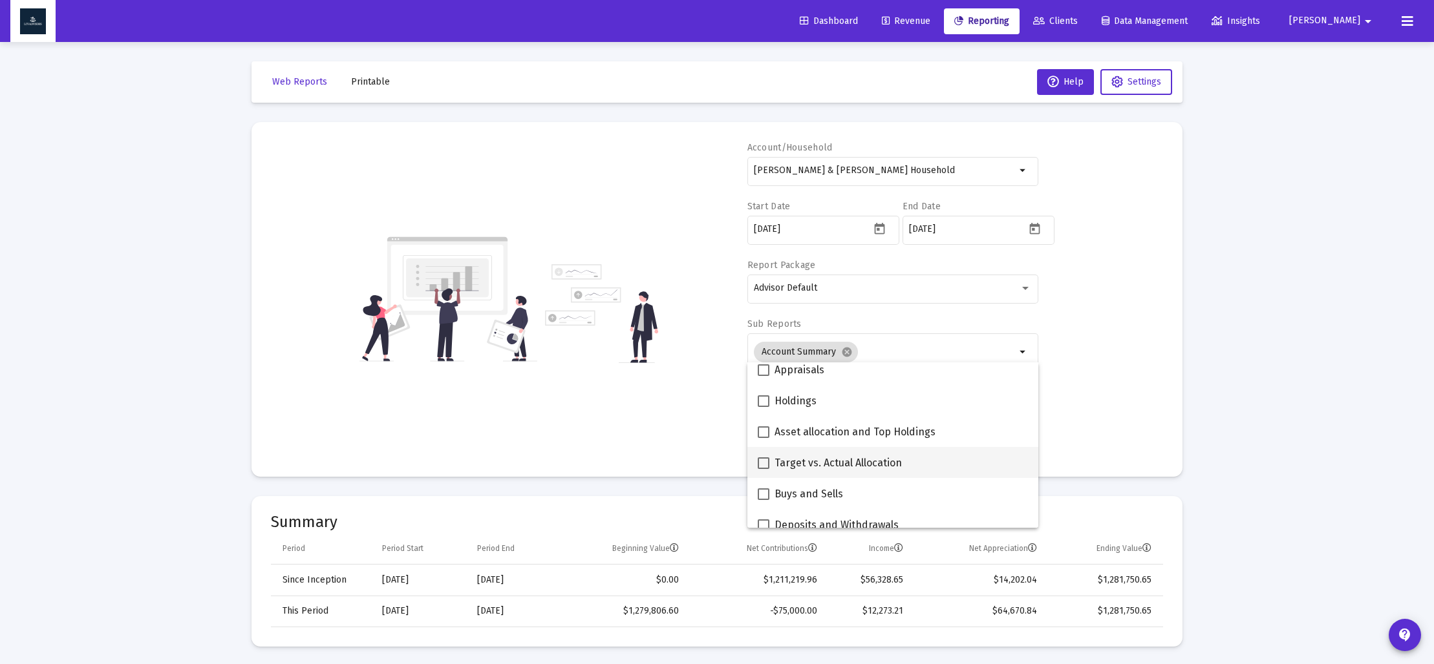
scroll to position [270, 0]
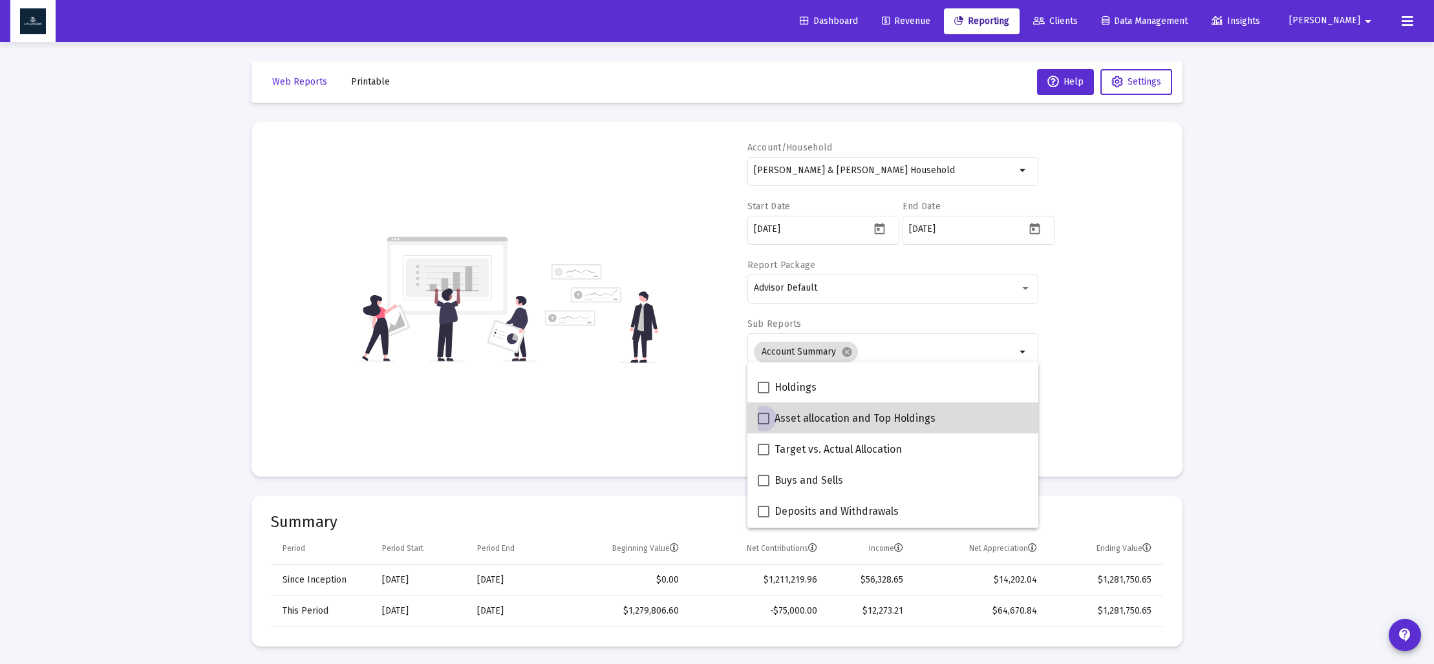
click at [760, 419] on span at bounding box center [763, 419] width 12 height 12
click at [763, 425] on input "Asset allocation and Top Holdings" at bounding box center [763, 425] width 1 height 1
checkbox input "true"
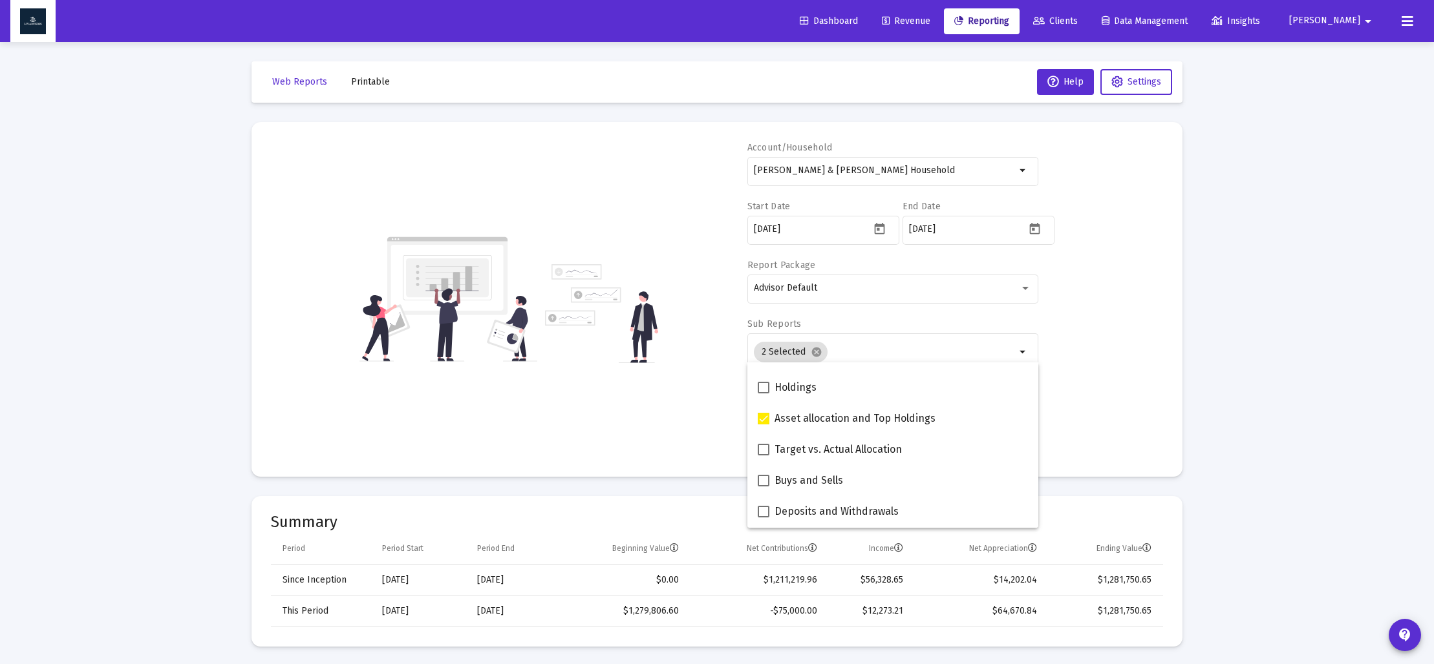
click at [719, 414] on div "Account/[PERSON_NAME] & [PERSON_NAME] Household arrow_drop_down Start Date [DAT…" at bounding box center [717, 300] width 892 height 316
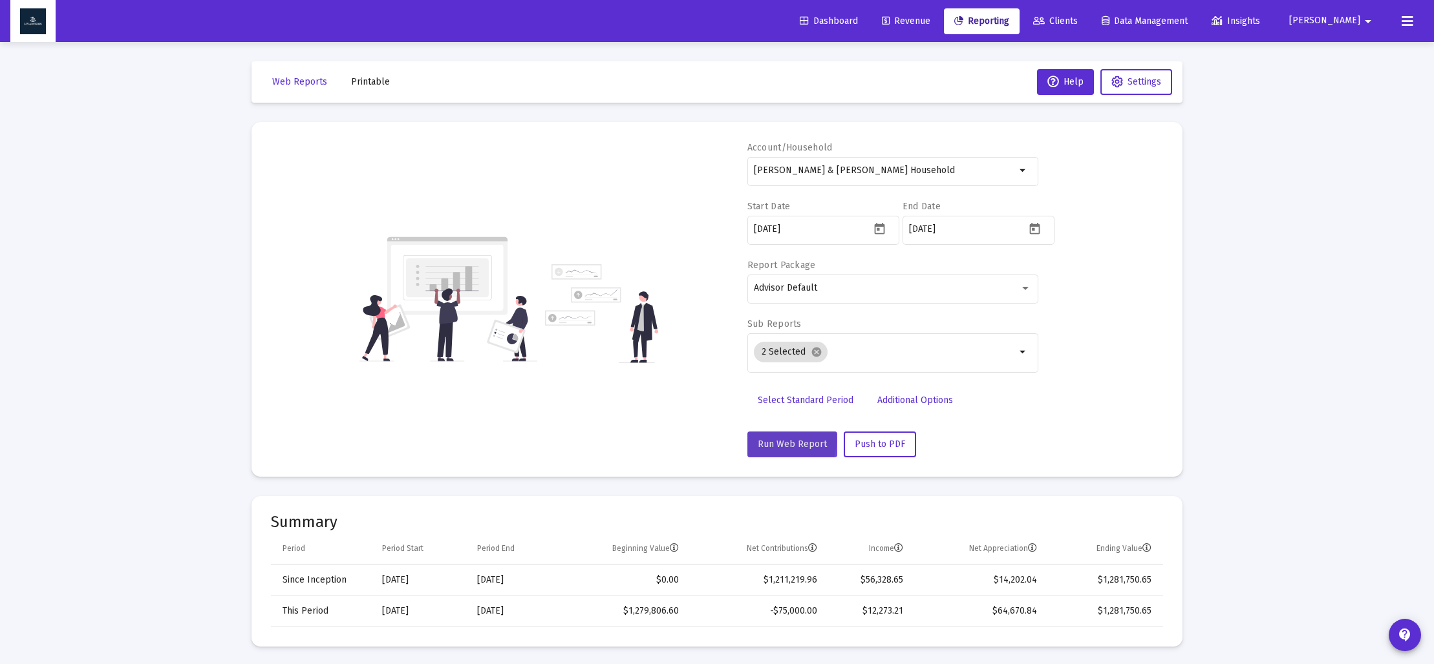
click at [773, 440] on span "Run Web Report" at bounding box center [791, 444] width 69 height 11
click at [882, 440] on span "Push to PDF" at bounding box center [879, 444] width 50 height 11
click at [377, 83] on span "Printable" at bounding box center [370, 81] width 39 height 11
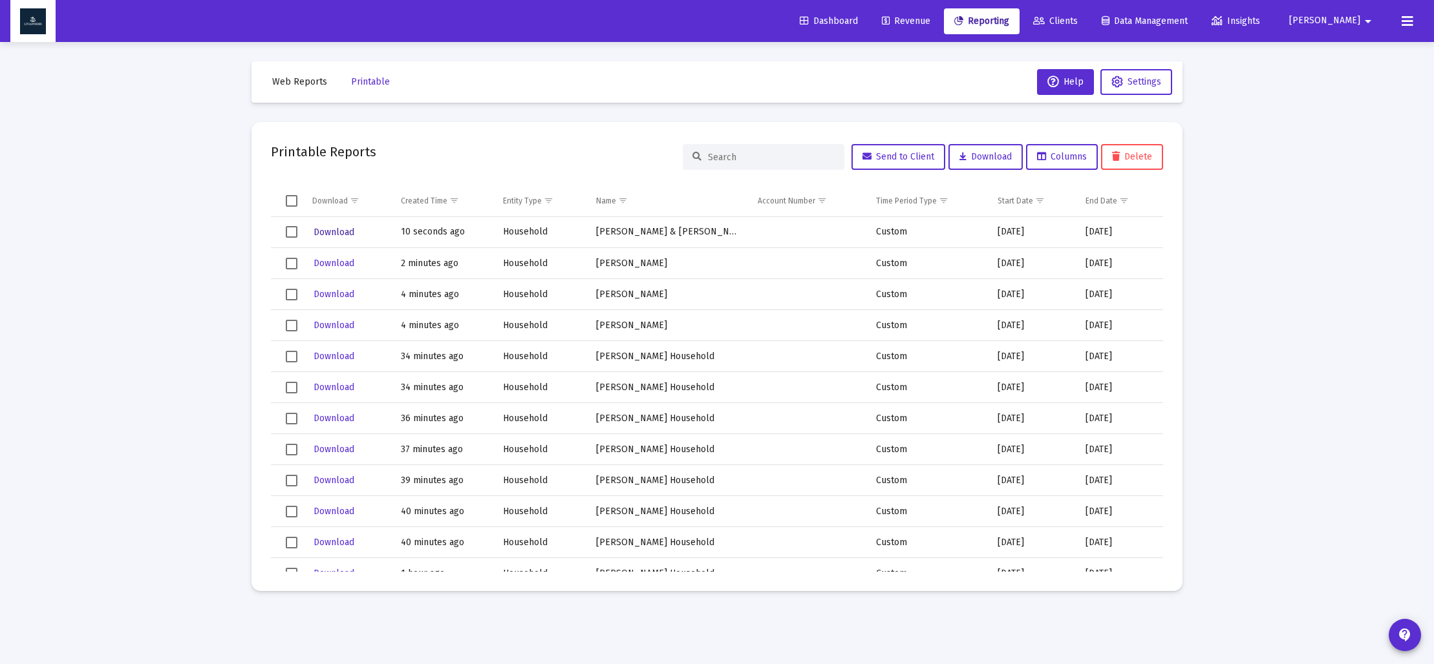
click at [348, 231] on span "Download" at bounding box center [333, 232] width 41 height 11
click at [304, 85] on span "Web Reports" at bounding box center [299, 81] width 55 height 11
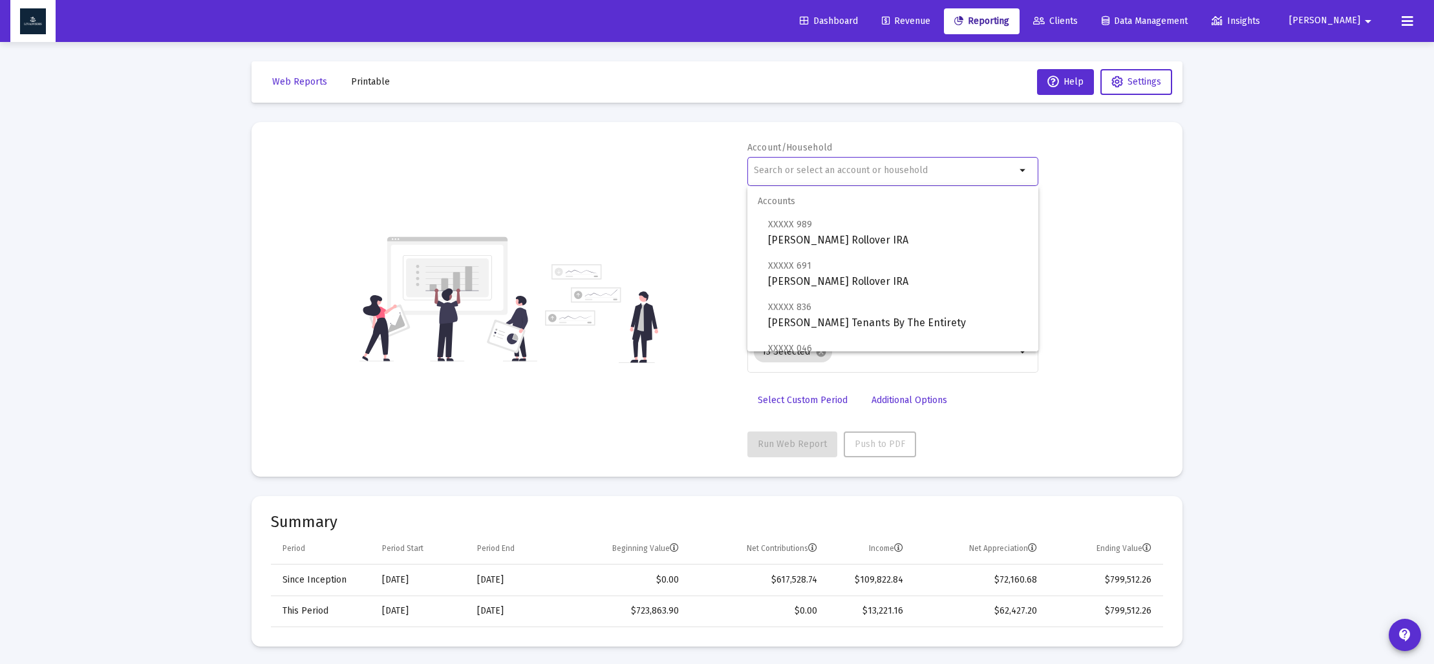
click at [840, 171] on input "text" at bounding box center [885, 170] width 262 height 10
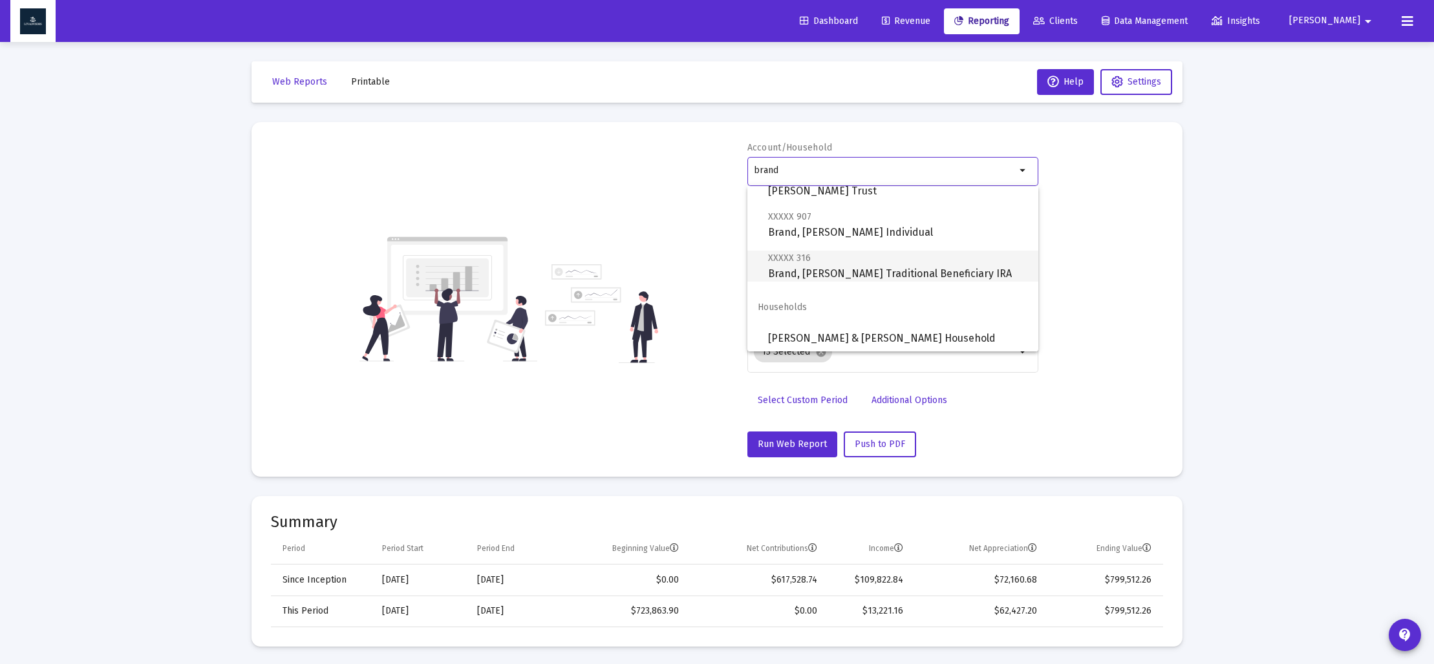
scroll to position [300, 0]
click at [842, 331] on span "[PERSON_NAME] & [PERSON_NAME] Household" at bounding box center [898, 336] width 260 height 31
type input "[PERSON_NAME] & [PERSON_NAME] Household"
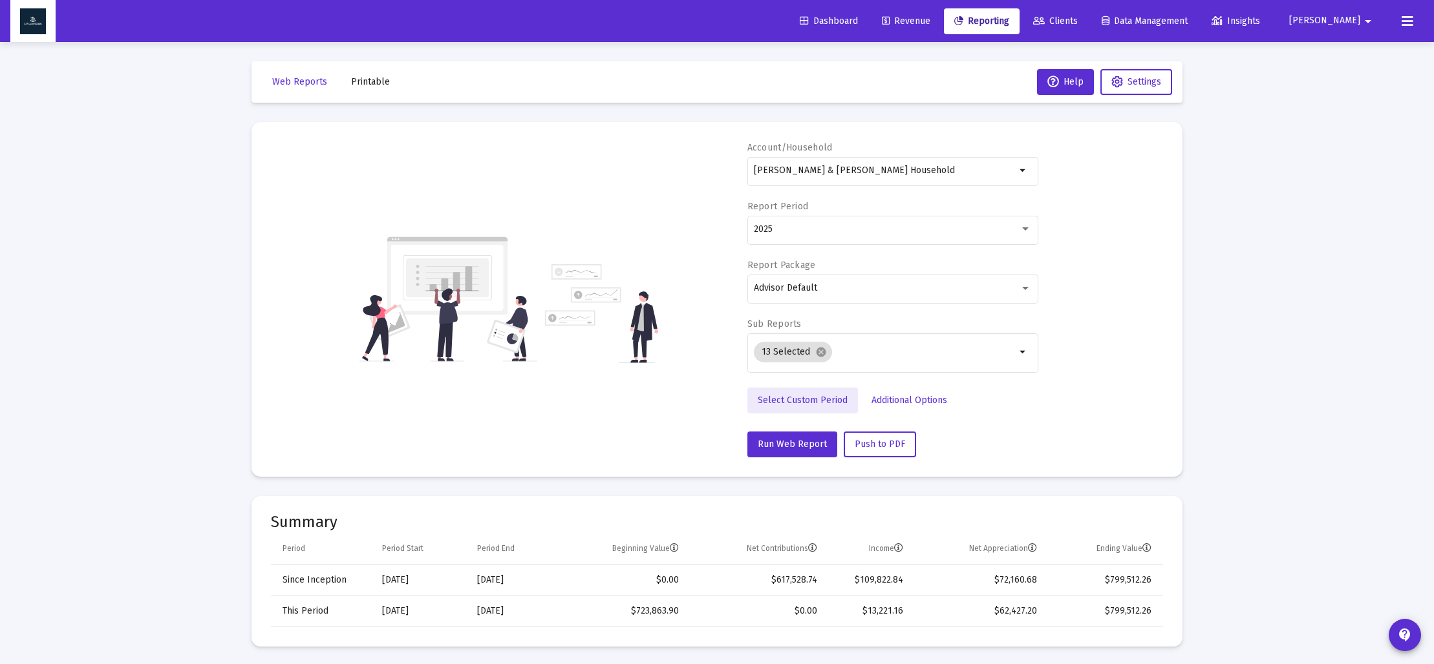
click at [809, 397] on span "Select Custom Period" at bounding box center [802, 400] width 90 height 11
click at [877, 229] on icon "Open calendar" at bounding box center [879, 229] width 10 height 12
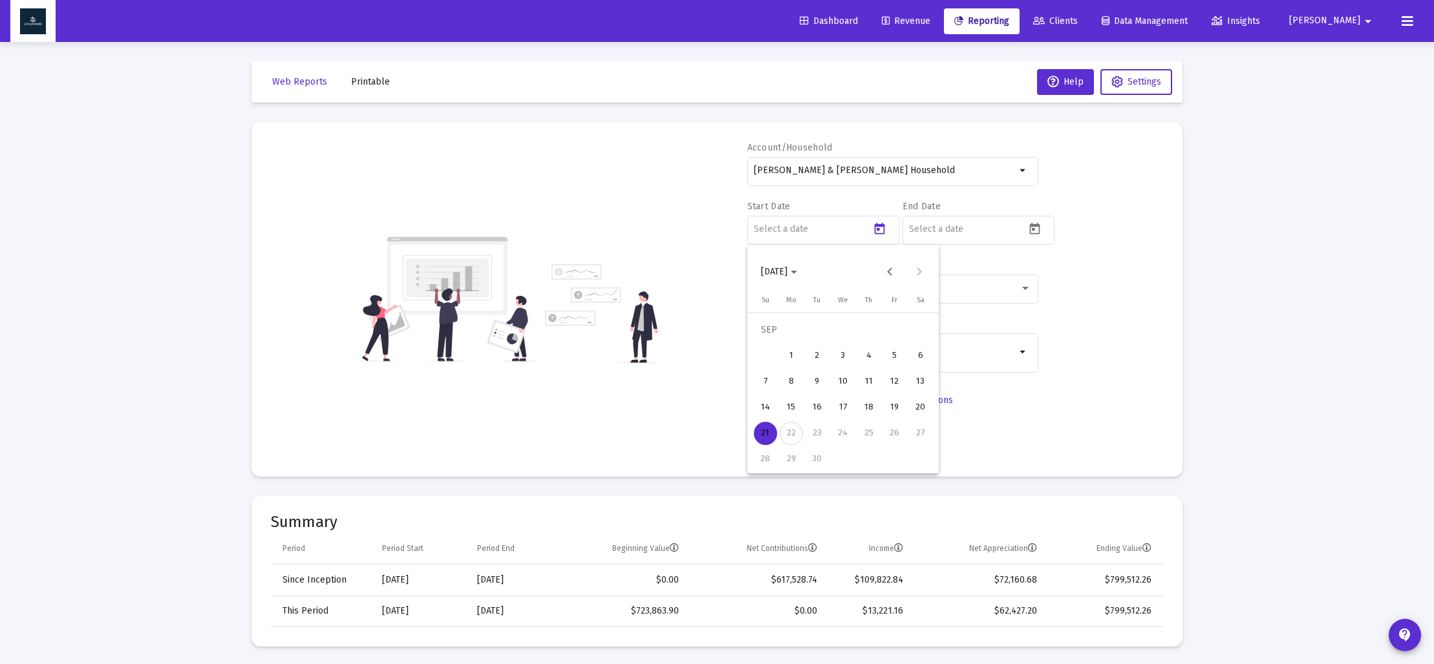
click at [787, 275] on span "[DATE]" at bounding box center [774, 271] width 26 height 11
click at [865, 438] on div "2024" at bounding box center [865, 441] width 41 height 23
click at [779, 394] on div "SEP" at bounding box center [774, 389] width 41 height 23
click at [796, 463] on div "30" at bounding box center [790, 459] width 23 height 23
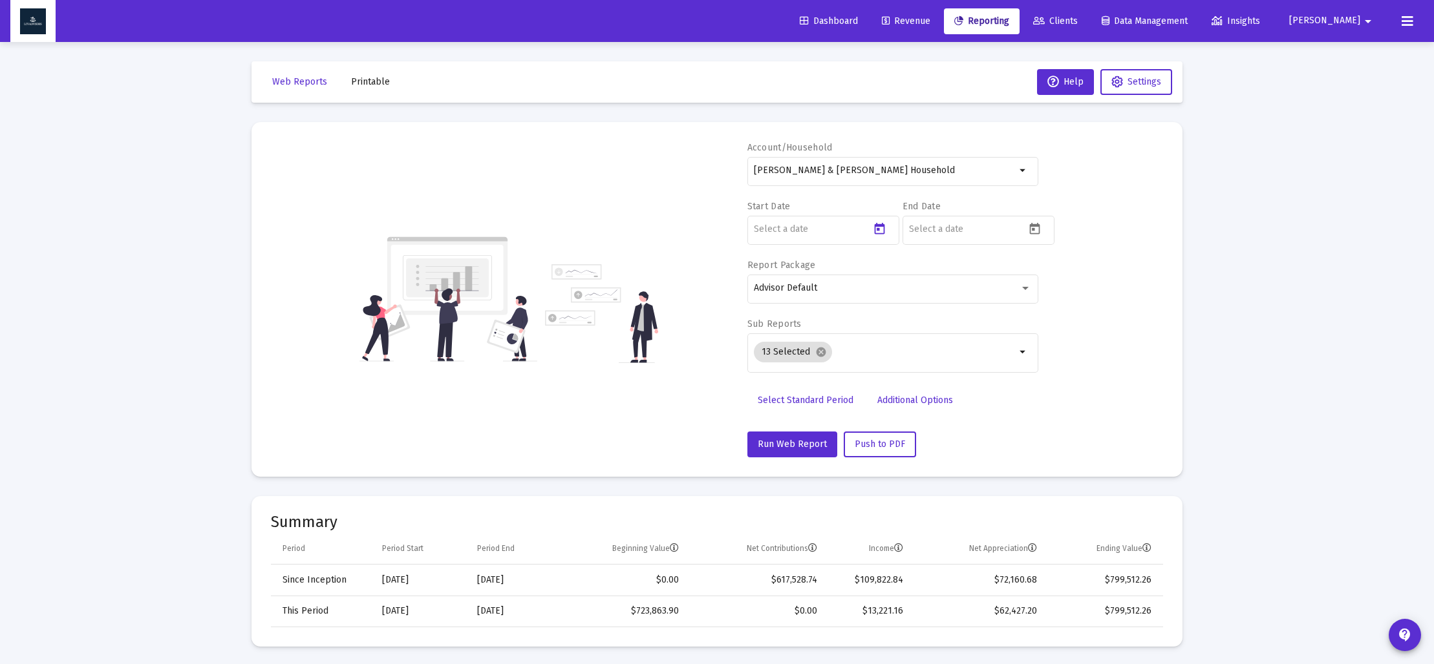
type input "[DATE]"
click at [1032, 230] on icon "Open calendar" at bounding box center [1035, 229] width 14 height 14
click at [942, 273] on span "[DATE]" at bounding box center [929, 271] width 26 height 11
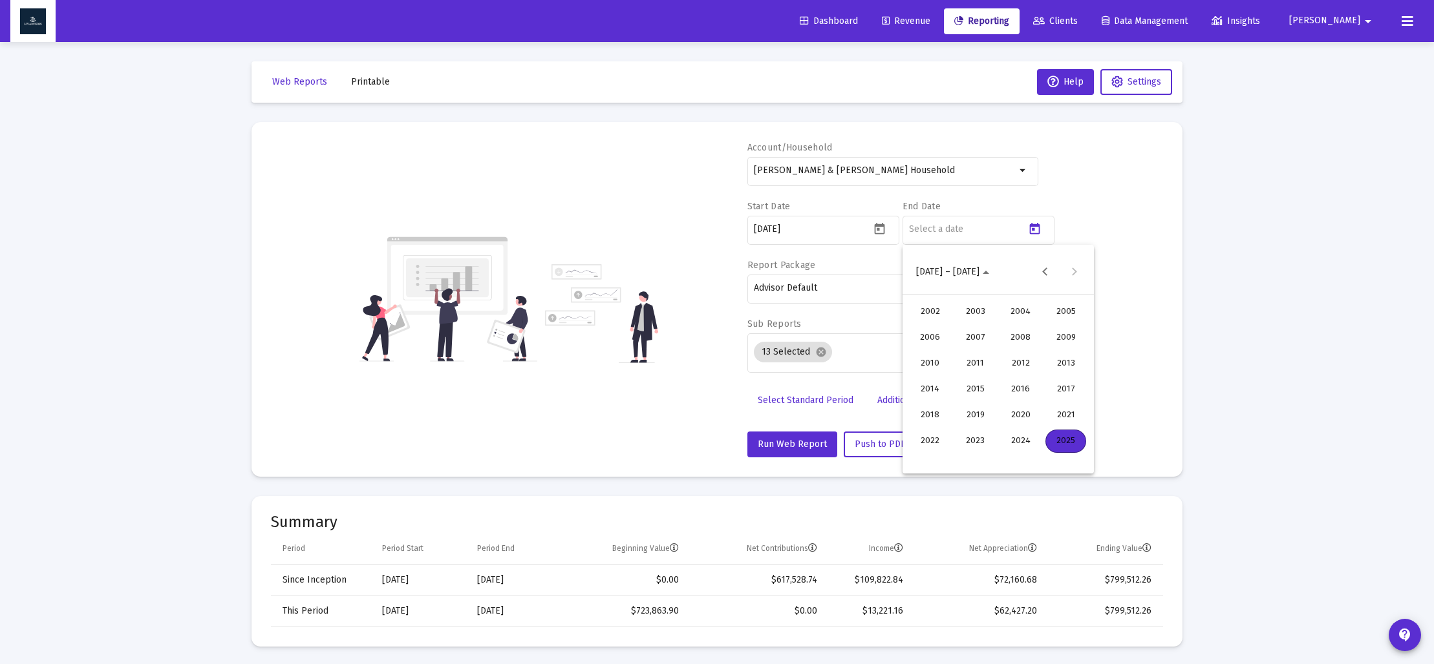
click at [1019, 445] on div "2024" at bounding box center [1020, 441] width 41 height 23
click at [1063, 388] on div "DEC" at bounding box center [1065, 389] width 41 height 23
drag, startPoint x: 976, startPoint y: 460, endPoint x: 951, endPoint y: 434, distance: 36.6
click at [976, 460] on div "31" at bounding box center [971, 459] width 23 height 23
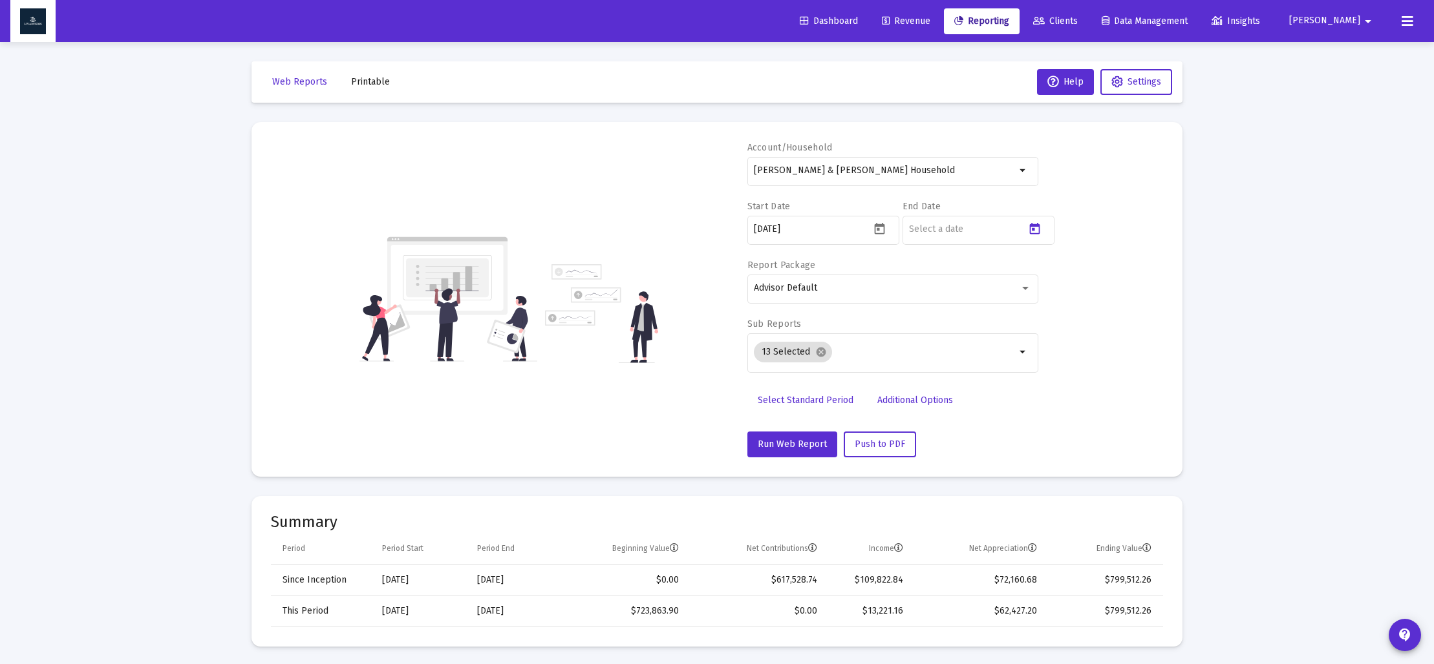
type input "[DATE]"
click at [817, 348] on mat-icon "cancel" at bounding box center [821, 352] width 12 height 12
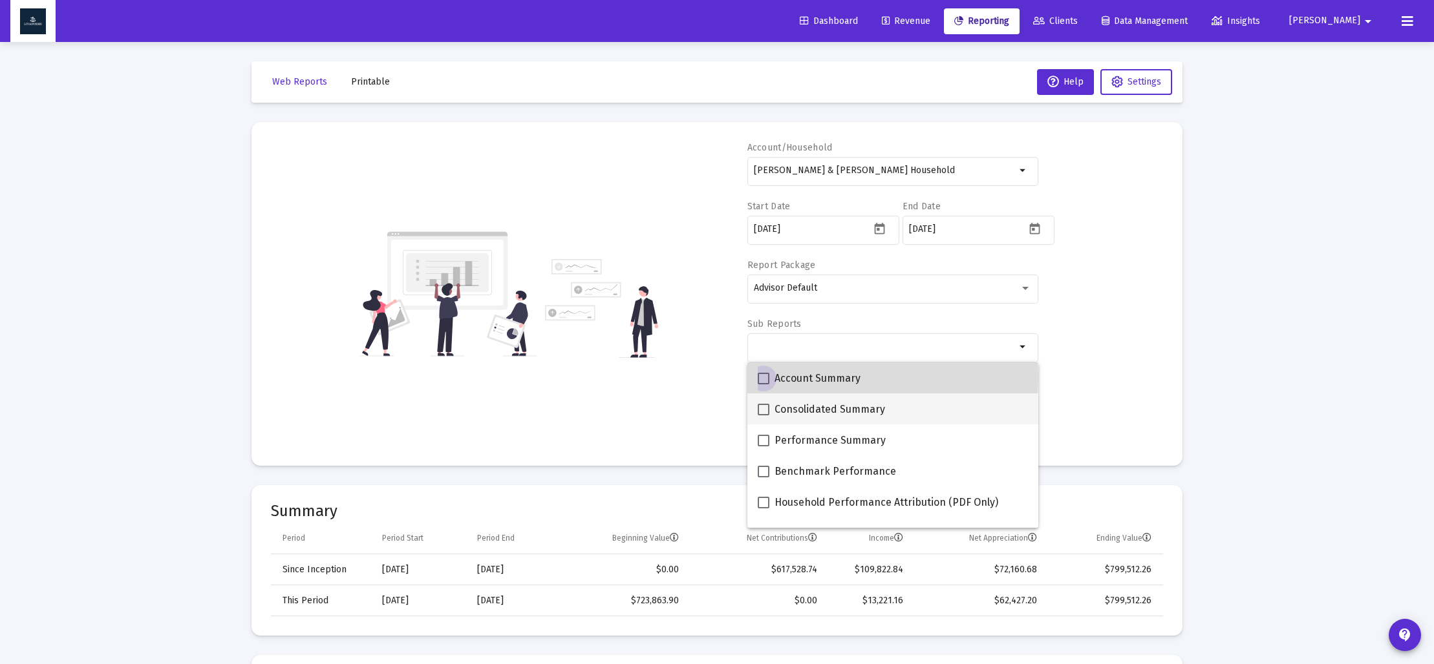
drag, startPoint x: 768, startPoint y: 377, endPoint x: 787, endPoint y: 394, distance: 25.6
click at [768, 377] on label "Account Summary" at bounding box center [808, 379] width 103 height 16
click at [763, 385] on input "Account Summary" at bounding box center [763, 385] width 1 height 1
checkbox input "true"
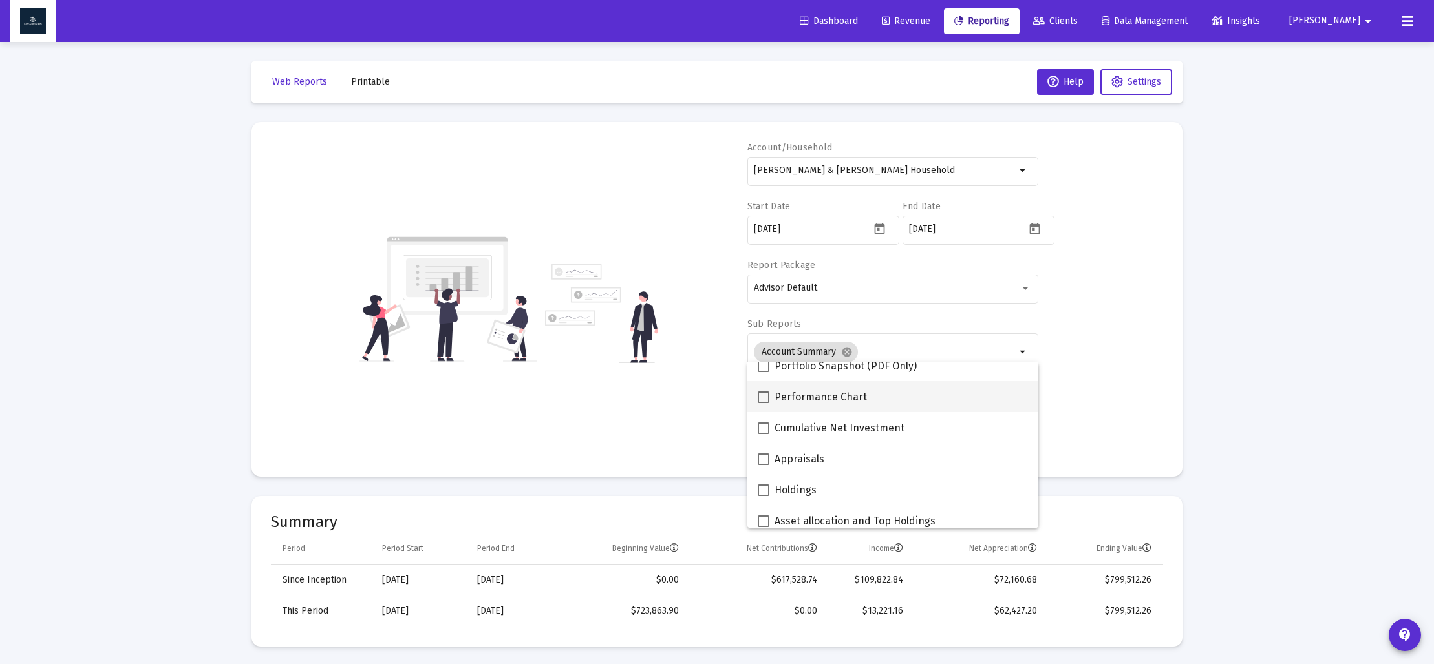
scroll to position [258, 0]
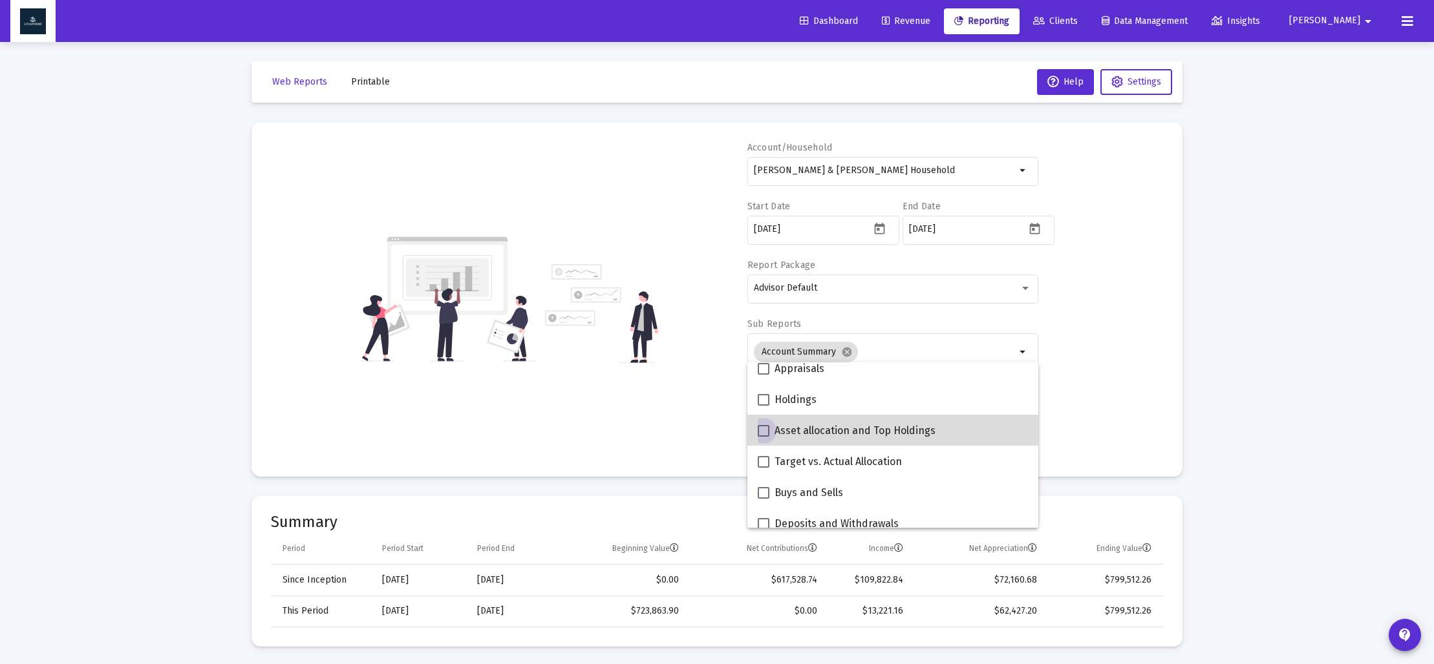
click at [765, 433] on span at bounding box center [763, 431] width 12 height 12
click at [763, 437] on input "Asset allocation and Top Holdings" at bounding box center [763, 437] width 1 height 1
checkbox input "true"
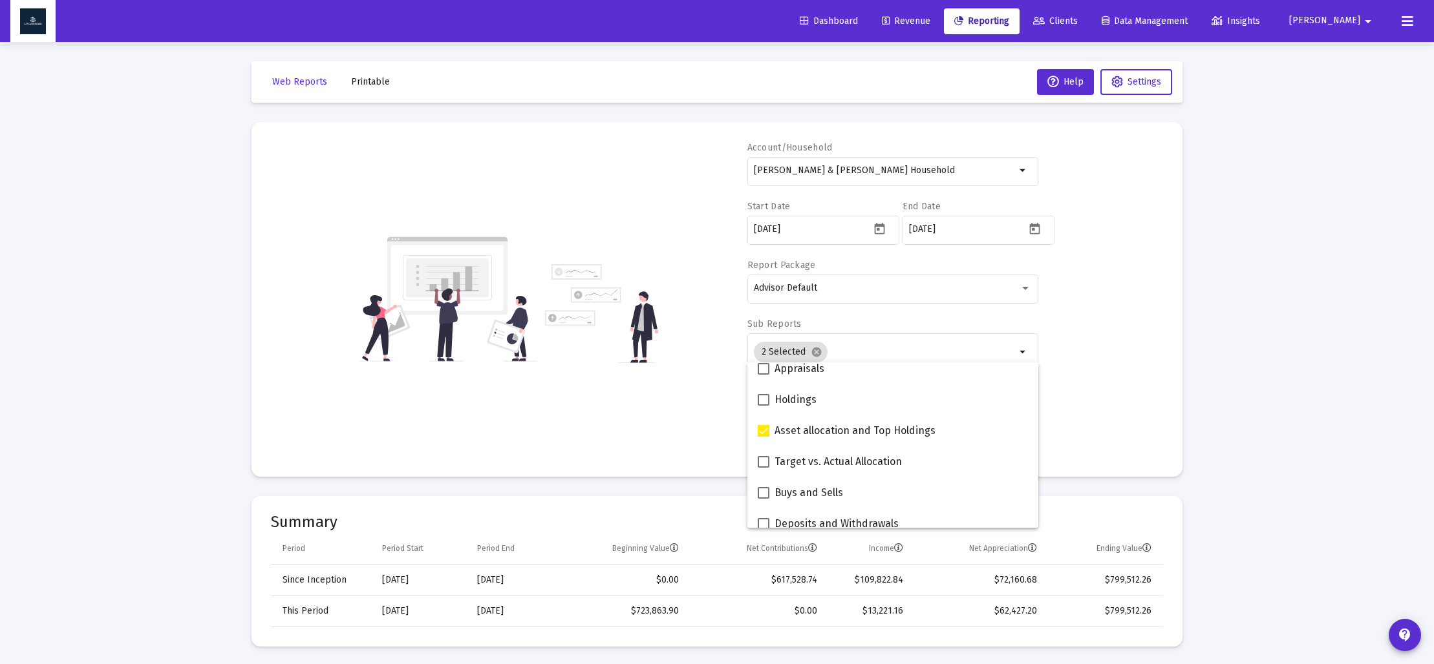
click at [651, 429] on div "Account/[PERSON_NAME] & [PERSON_NAME] Household arrow_drop_down Start Date [DAT…" at bounding box center [717, 300] width 892 height 316
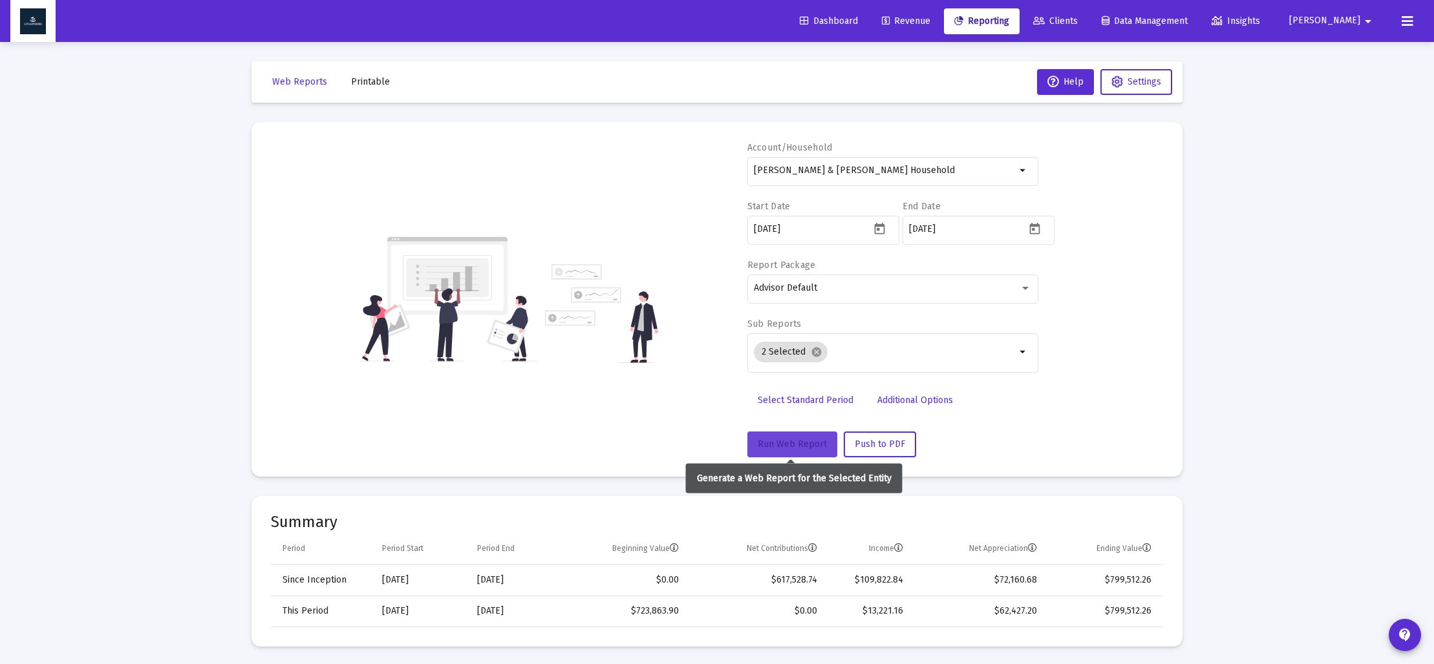
click at [800, 445] on span "Run Web Report" at bounding box center [791, 444] width 69 height 11
click at [854, 445] on span "Push to PDF" at bounding box center [879, 444] width 50 height 11
click at [360, 85] on span "Printable" at bounding box center [370, 81] width 39 height 11
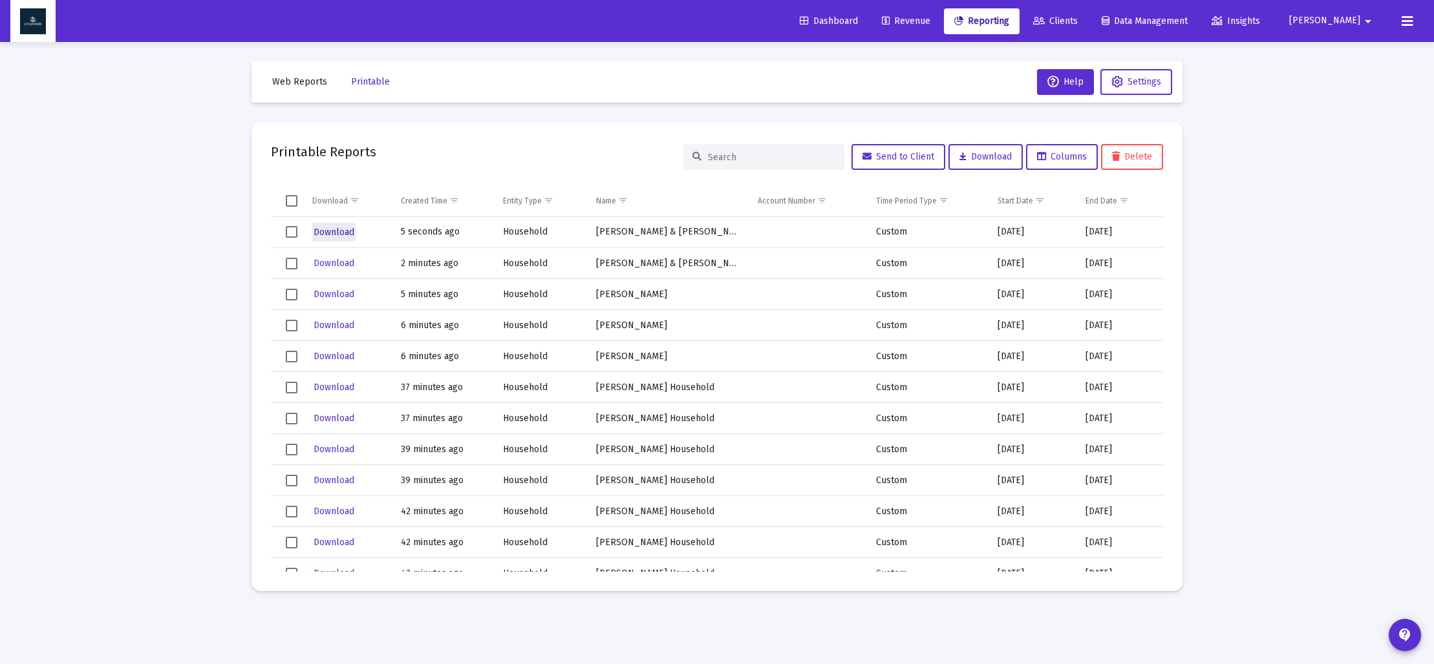
click at [326, 229] on span "Download" at bounding box center [333, 232] width 41 height 11
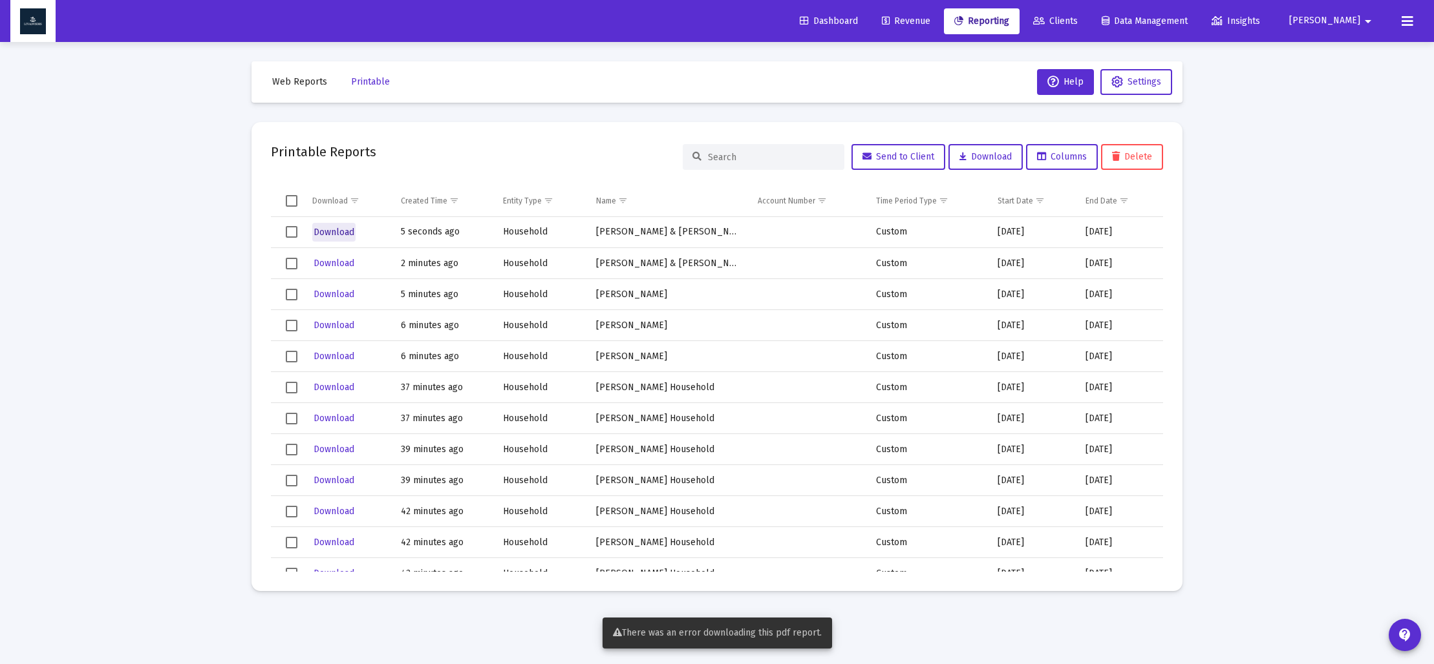
click at [333, 233] on span "Download" at bounding box center [333, 232] width 41 height 11
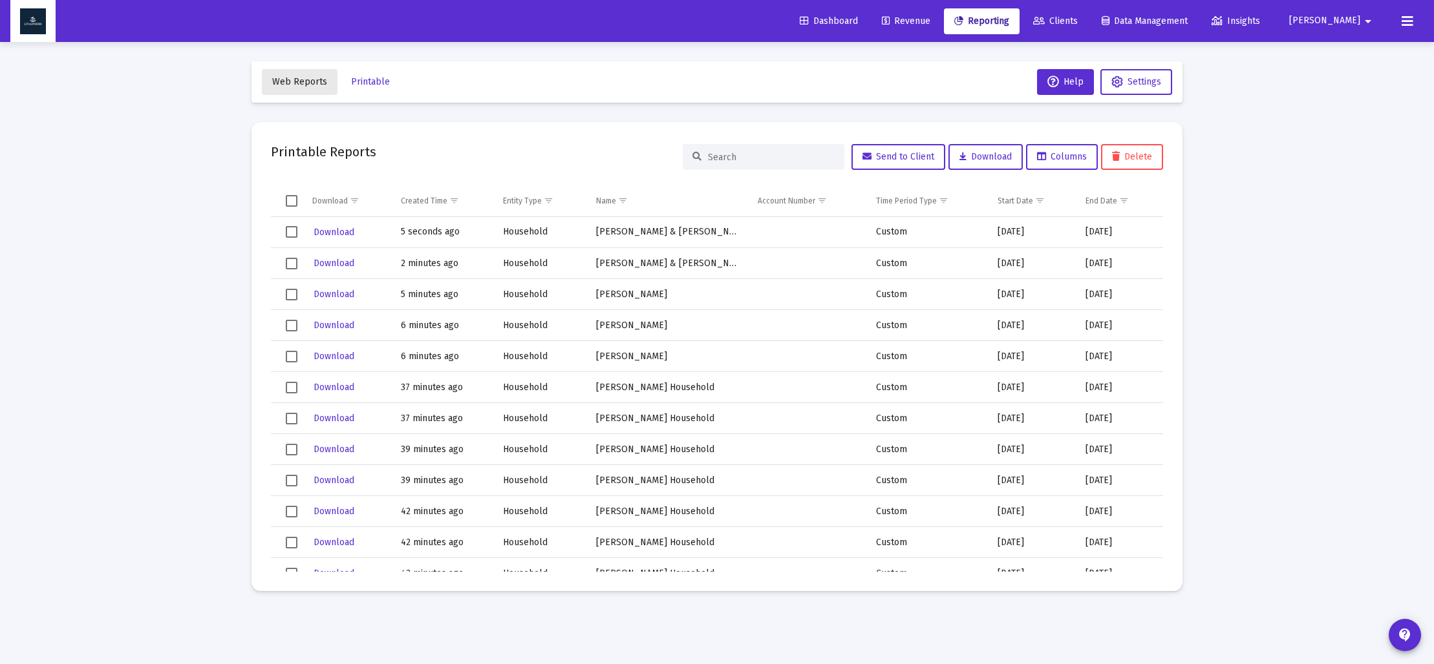
click at [299, 85] on span "Web Reports" at bounding box center [299, 81] width 55 height 11
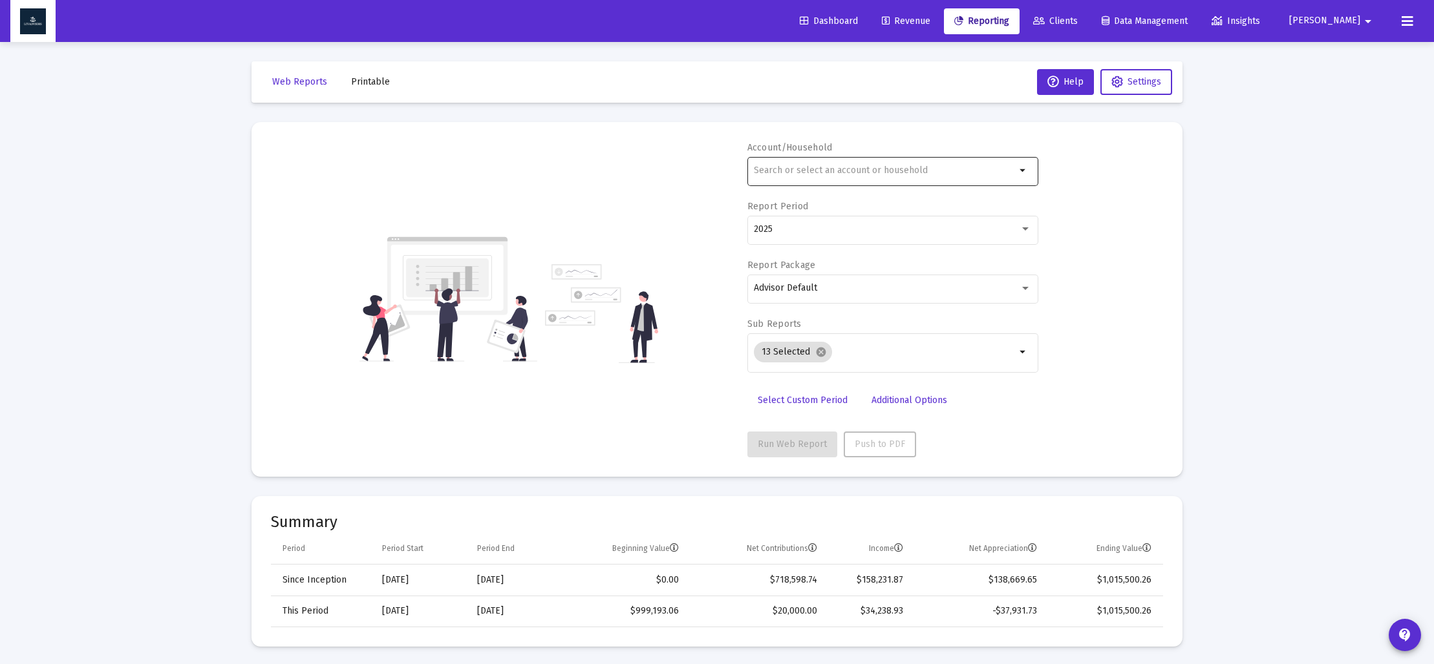
click at [848, 167] on input "text" at bounding box center [885, 170] width 262 height 10
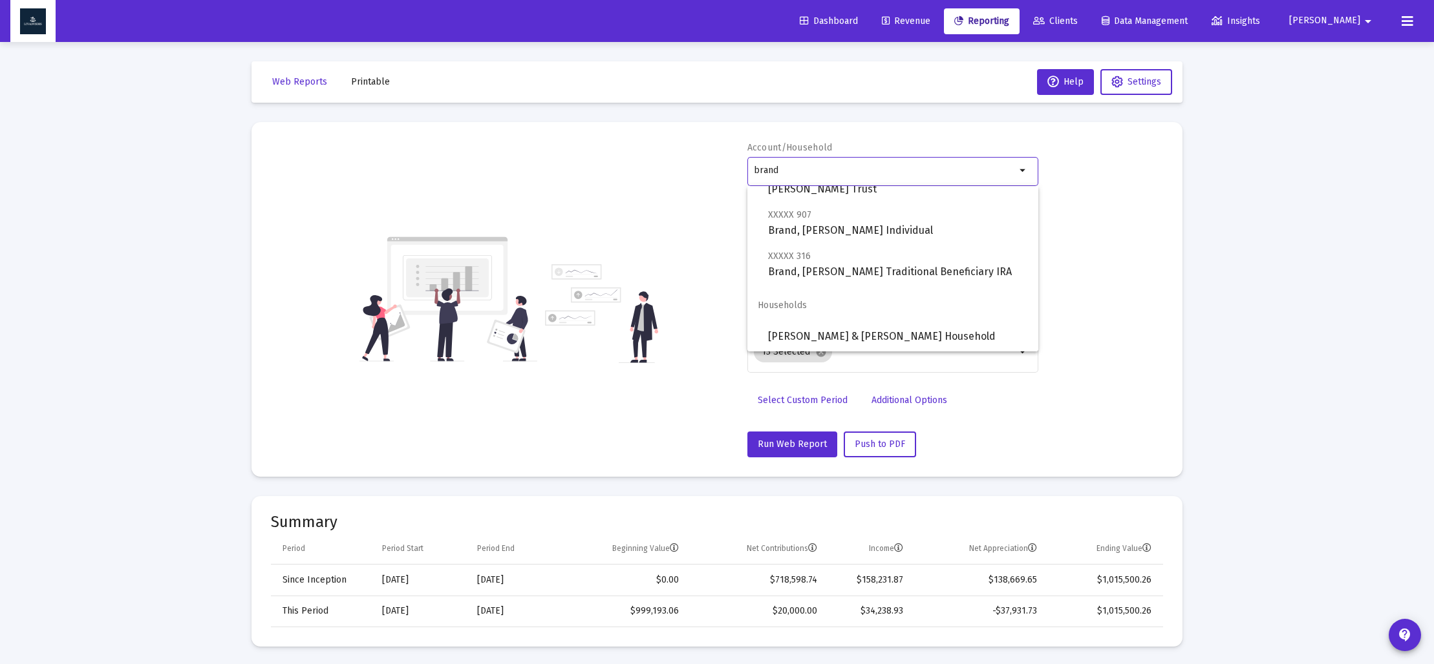
scroll to position [300, 0]
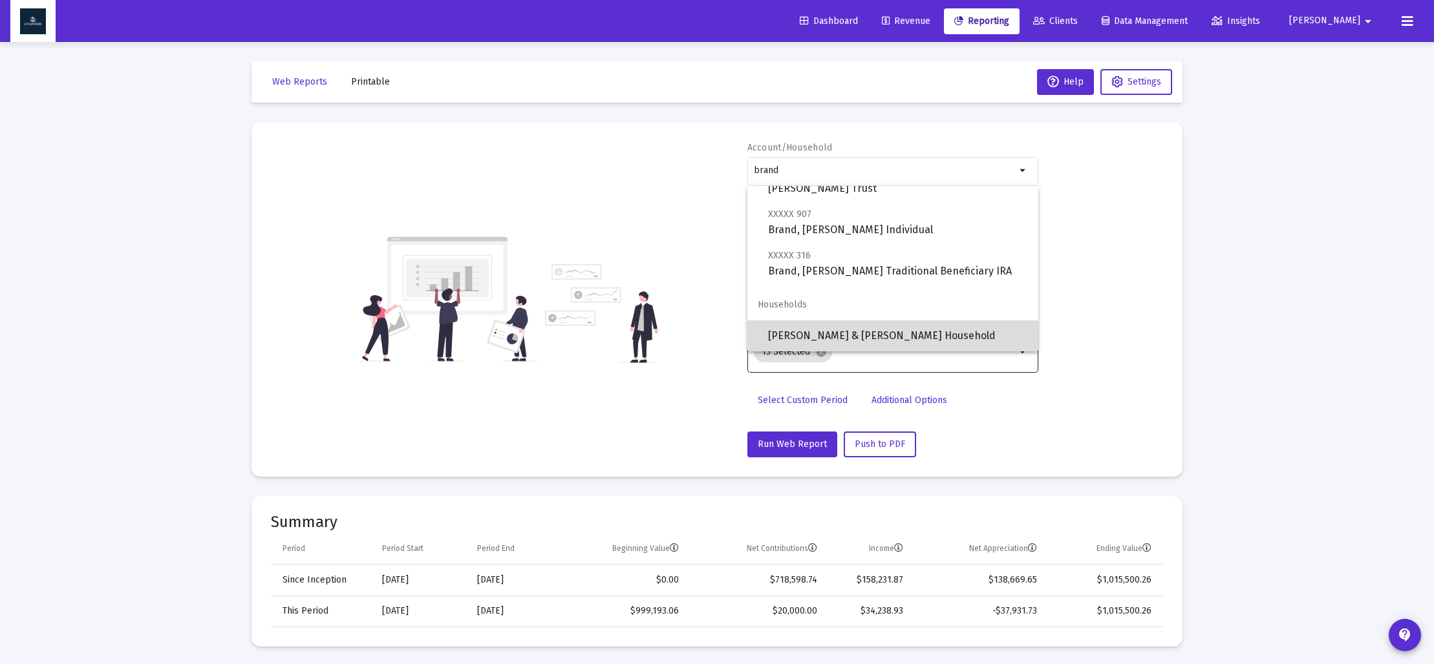
click at [862, 332] on span "[PERSON_NAME] & [PERSON_NAME] Household" at bounding box center [898, 336] width 260 height 31
type input "[PERSON_NAME] & [PERSON_NAME] Household"
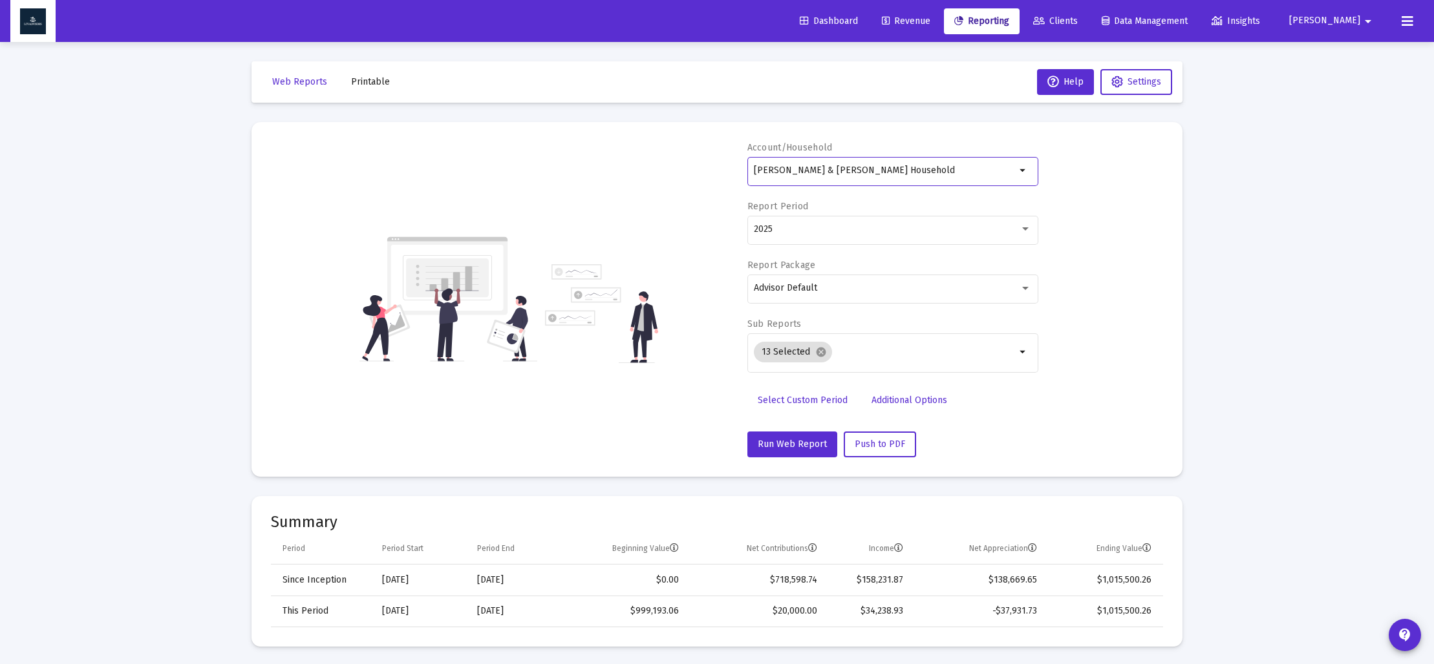
click at [813, 400] on span "Select Custom Period" at bounding box center [802, 400] width 90 height 11
click at [884, 230] on icon "Open calendar" at bounding box center [879, 229] width 10 height 12
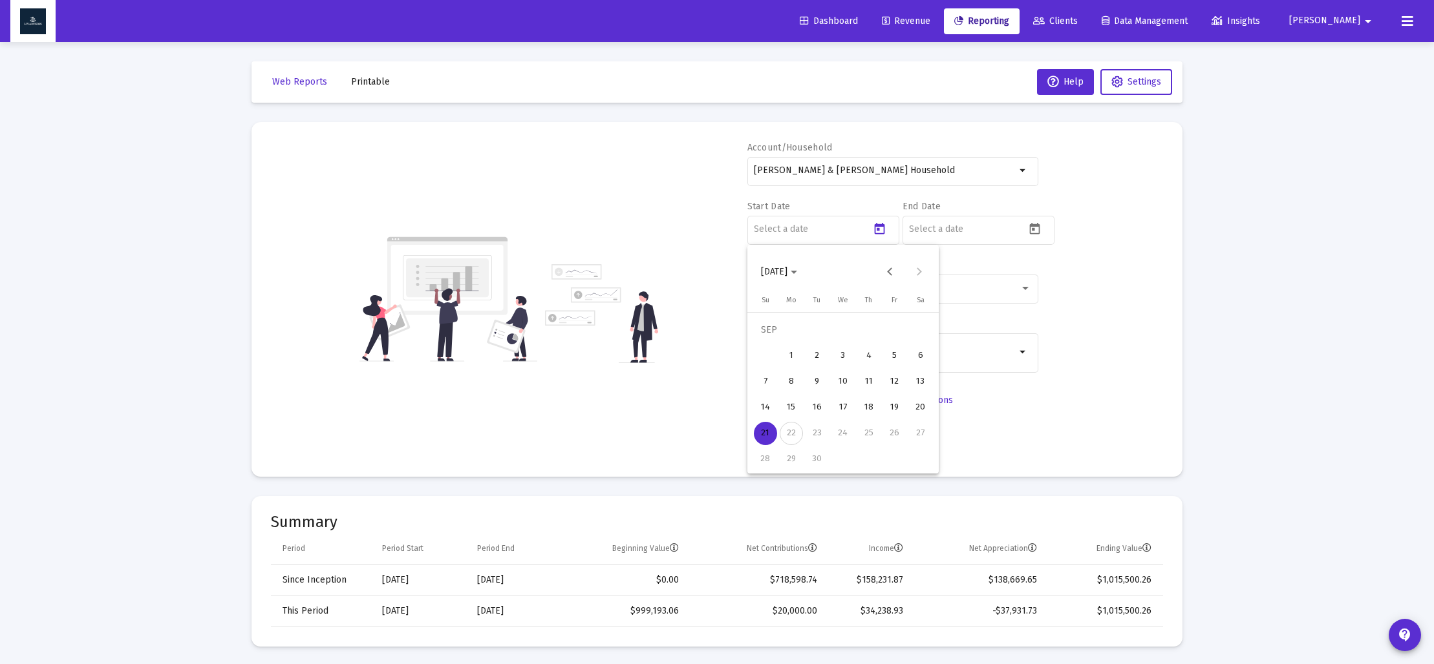
click at [797, 274] on span "[DATE]" at bounding box center [779, 271] width 36 height 11
drag, startPoint x: 906, startPoint y: 432, endPoint x: 889, endPoint y: 412, distance: 25.2
click at [906, 432] on div "2025" at bounding box center [910, 441] width 41 height 23
click at [869, 339] on div "MAR" at bounding box center [865, 337] width 41 height 23
click at [792, 461] on div "31" at bounding box center [790, 459] width 23 height 23
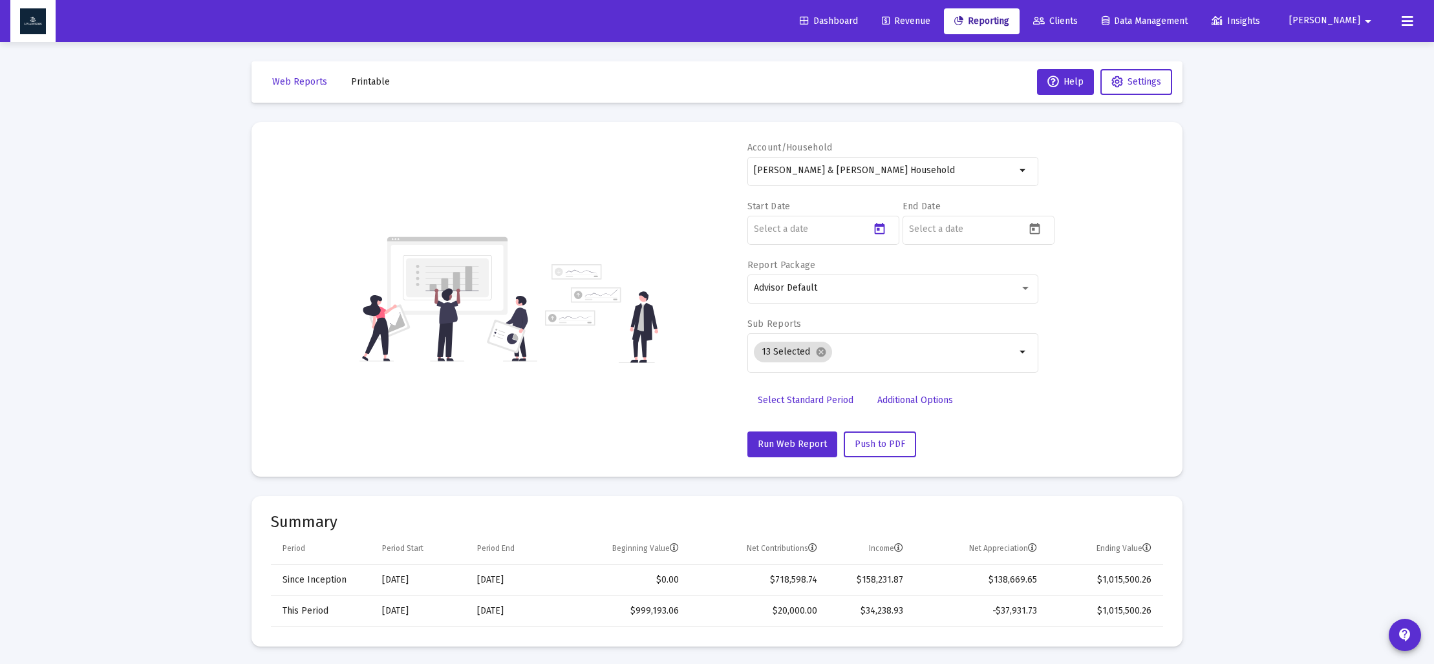
type input "[DATE]"
click at [1029, 230] on icon "Open calendar" at bounding box center [1035, 229] width 14 height 14
click at [952, 271] on polygon "Choose month and year" at bounding box center [949, 272] width 6 height 3
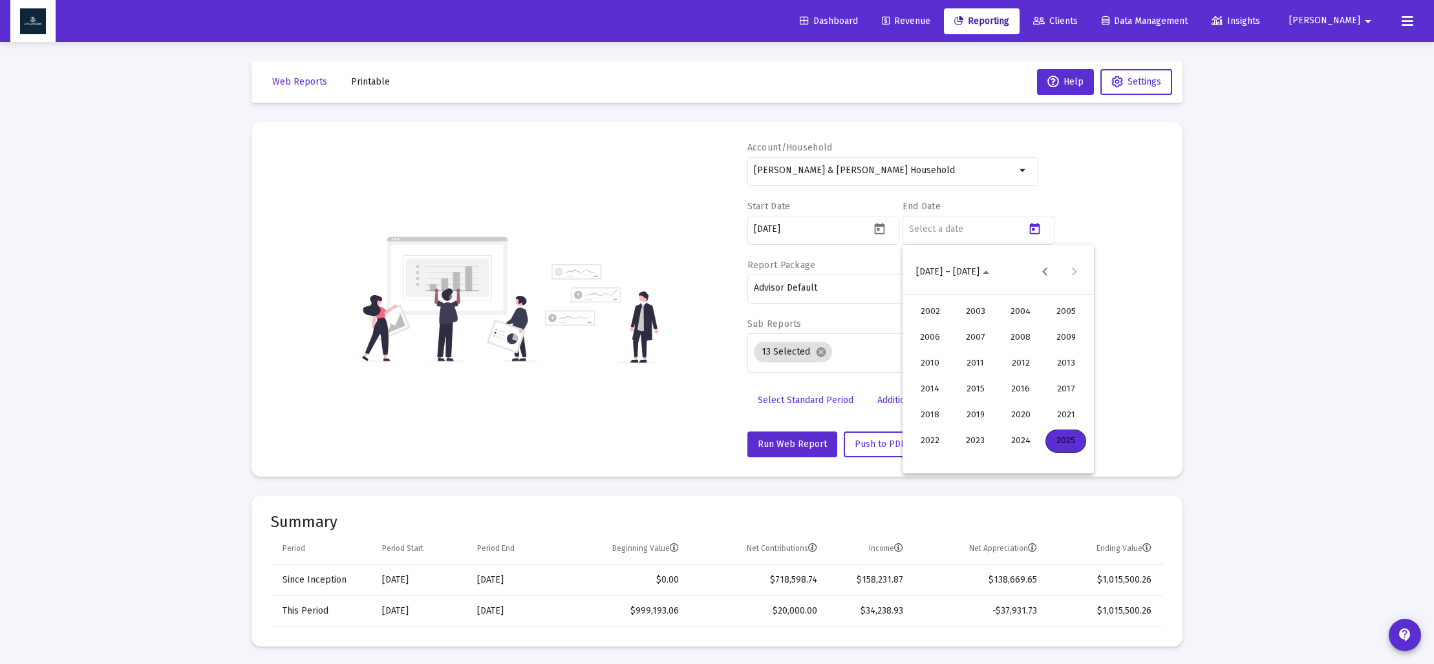
click at [1053, 435] on div "2025" at bounding box center [1065, 441] width 41 height 23
click at [974, 371] on div "JUN" at bounding box center [975, 363] width 41 height 23
click at [945, 456] on div "30" at bounding box center [946, 459] width 23 height 23
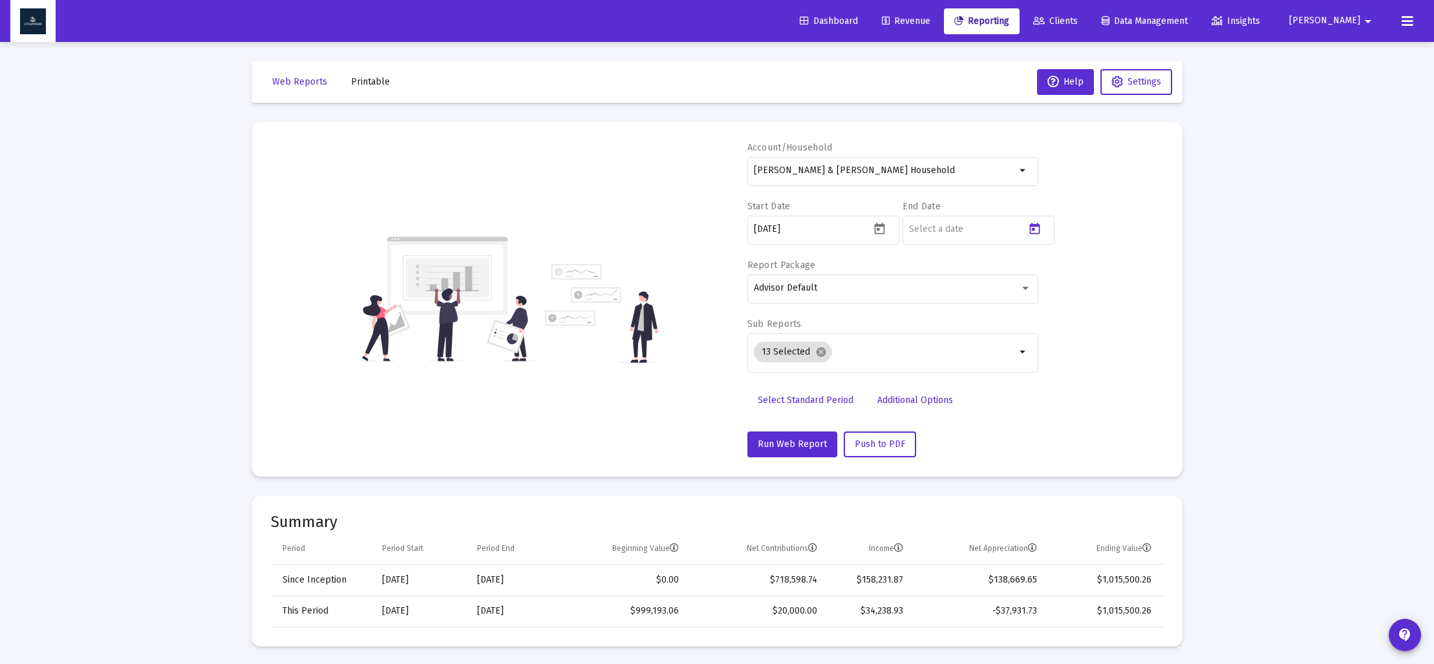
type input "[DATE]"
click at [818, 354] on mat-icon "cancel" at bounding box center [821, 352] width 12 height 12
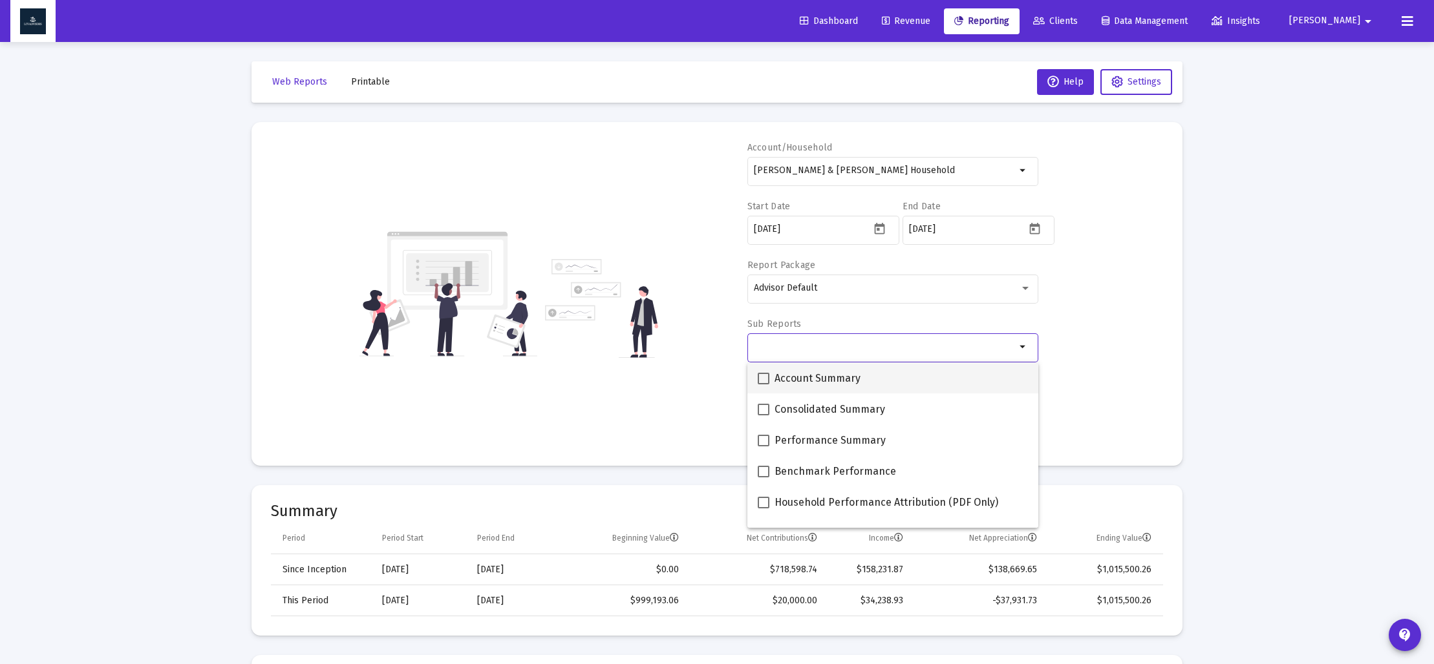
click at [754, 380] on mat-option "Account Summary" at bounding box center [892, 378] width 291 height 31
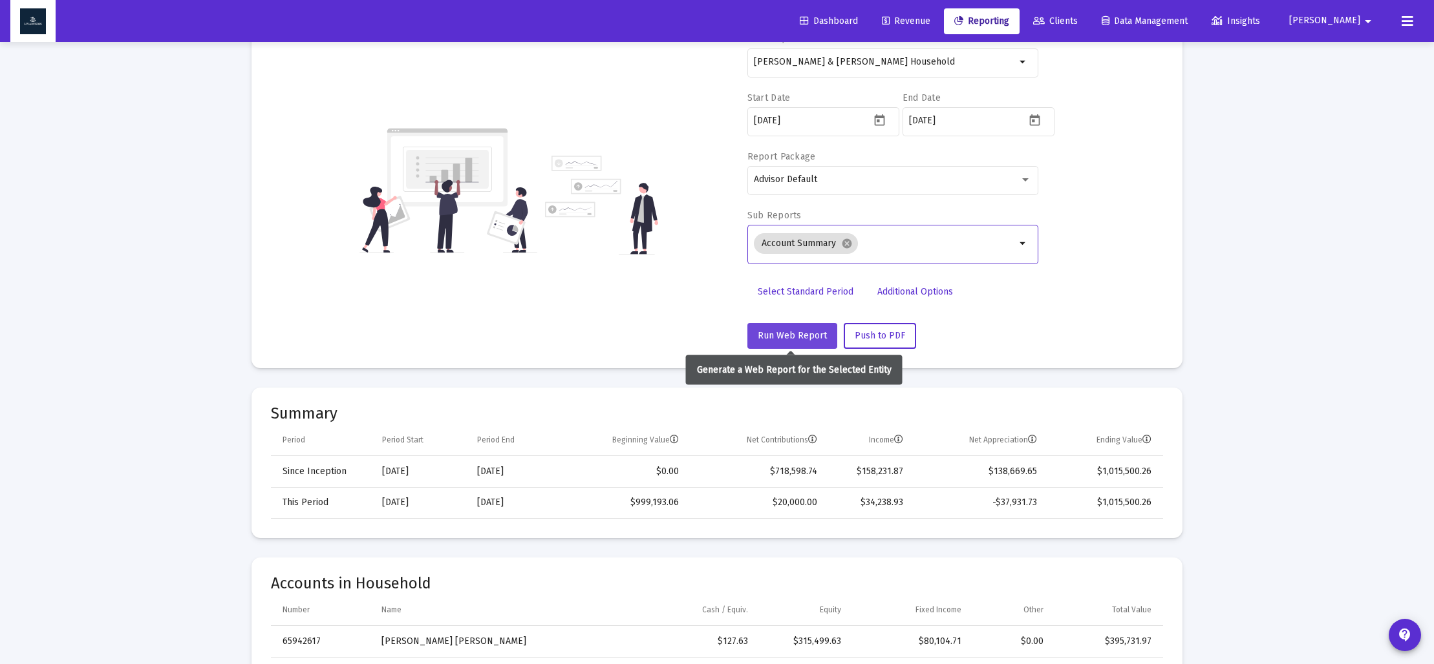
scroll to position [132, 0]
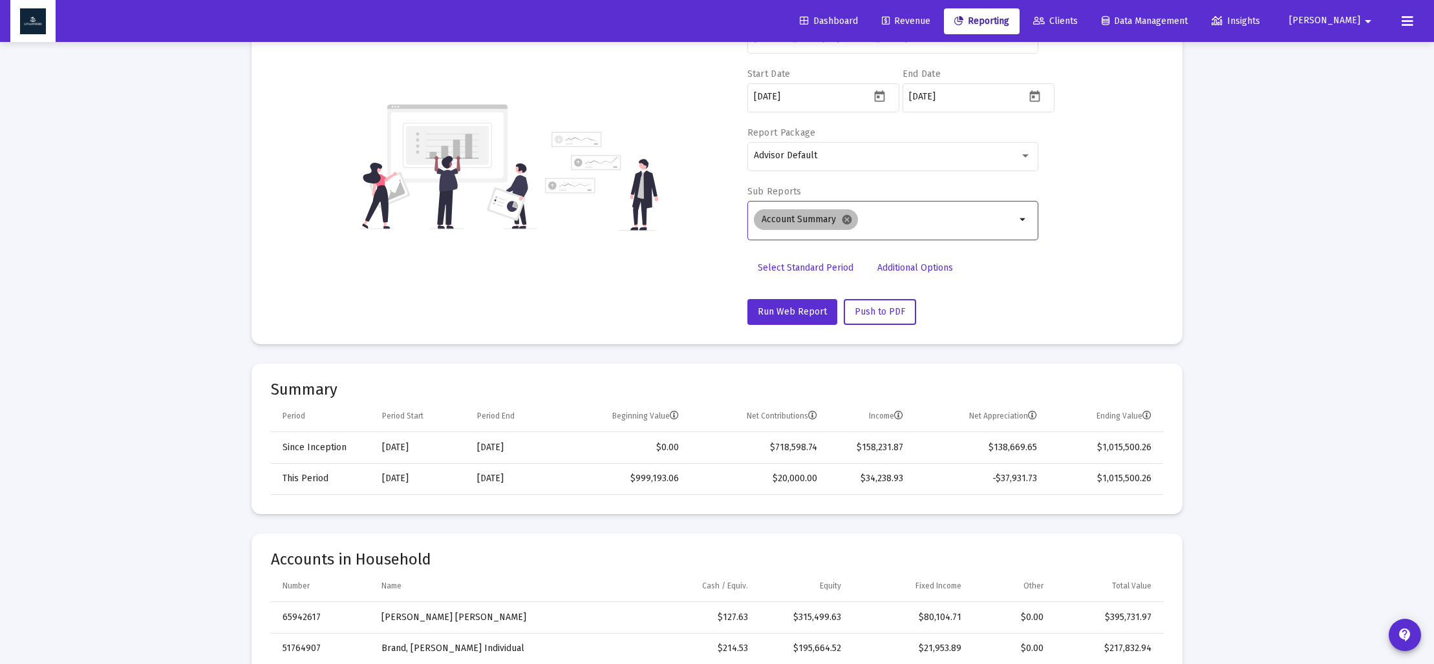
click at [847, 224] on mat-icon "cancel" at bounding box center [847, 220] width 12 height 12
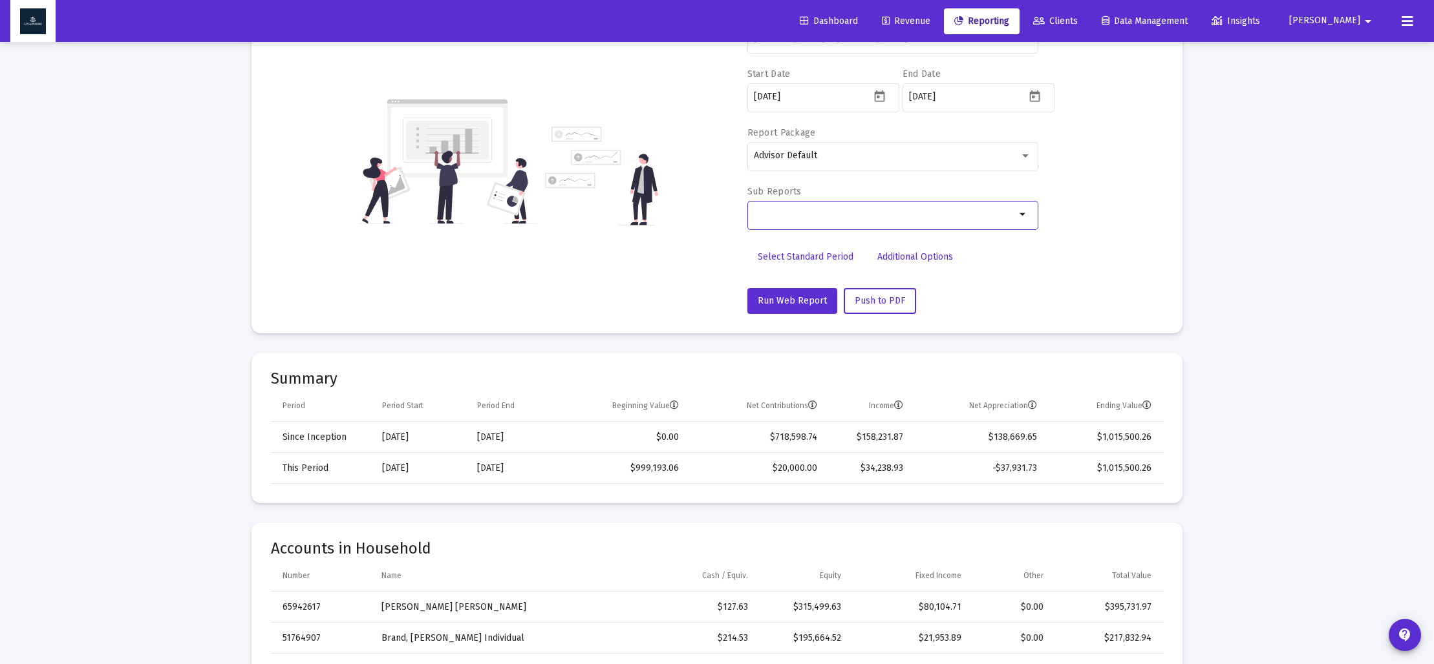
click at [762, 219] on input "Selection" at bounding box center [885, 214] width 262 height 10
click at [1021, 217] on mat-icon "arrow_drop_down" at bounding box center [1023, 215] width 16 height 16
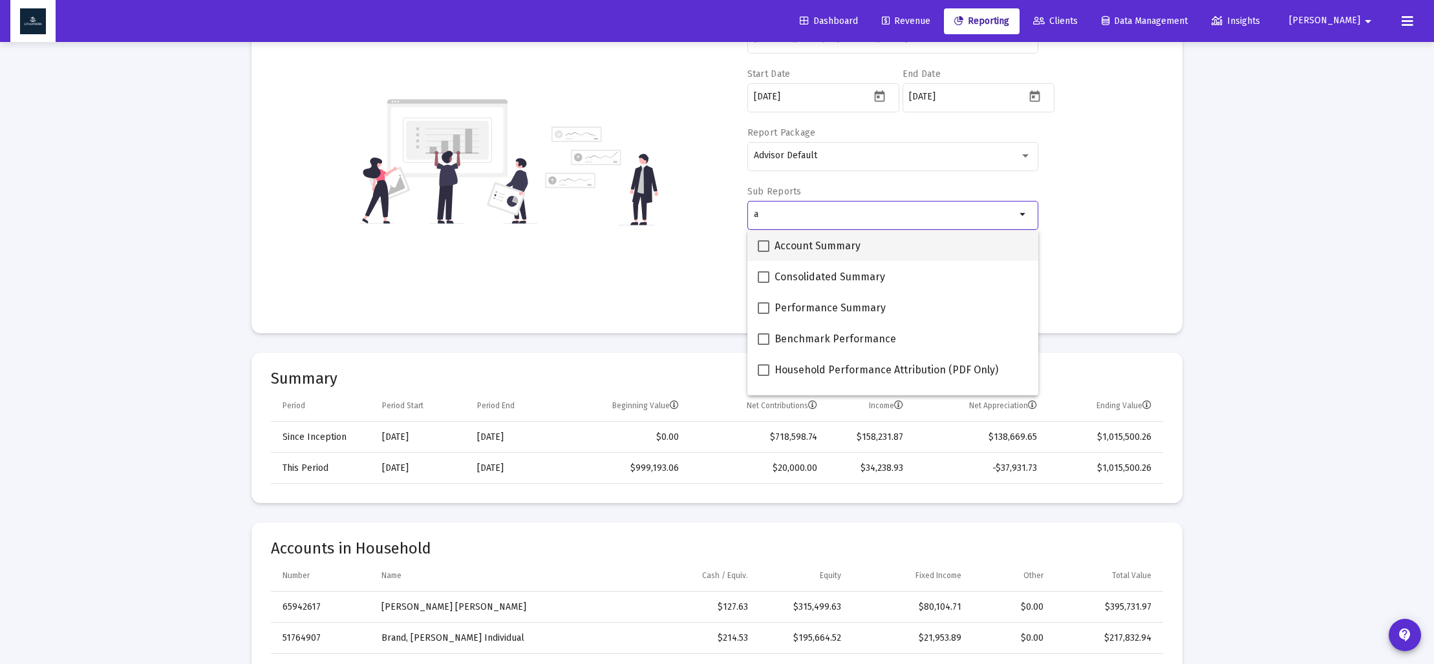
type input "a"
click at [767, 244] on span at bounding box center [763, 246] width 12 height 12
click at [763, 252] on input "Account Summary" at bounding box center [763, 252] width 1 height 1
checkbox input "true"
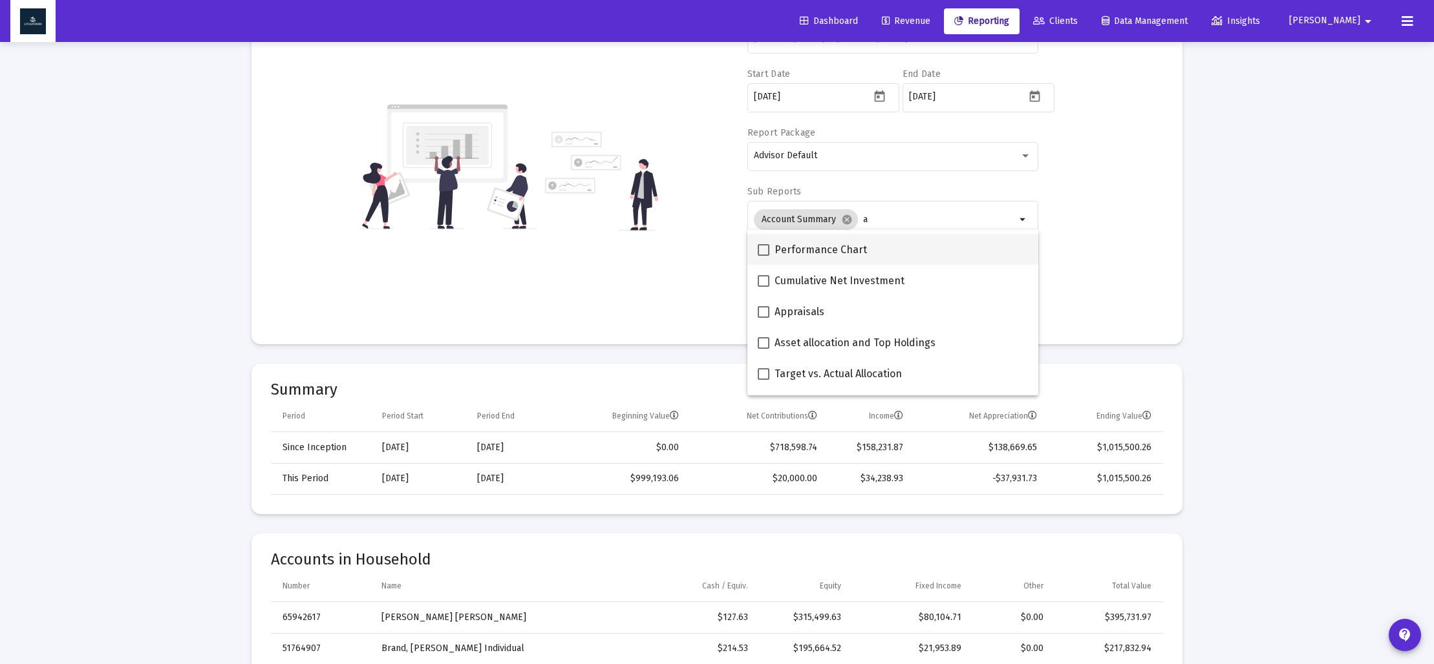
scroll to position [204, 0]
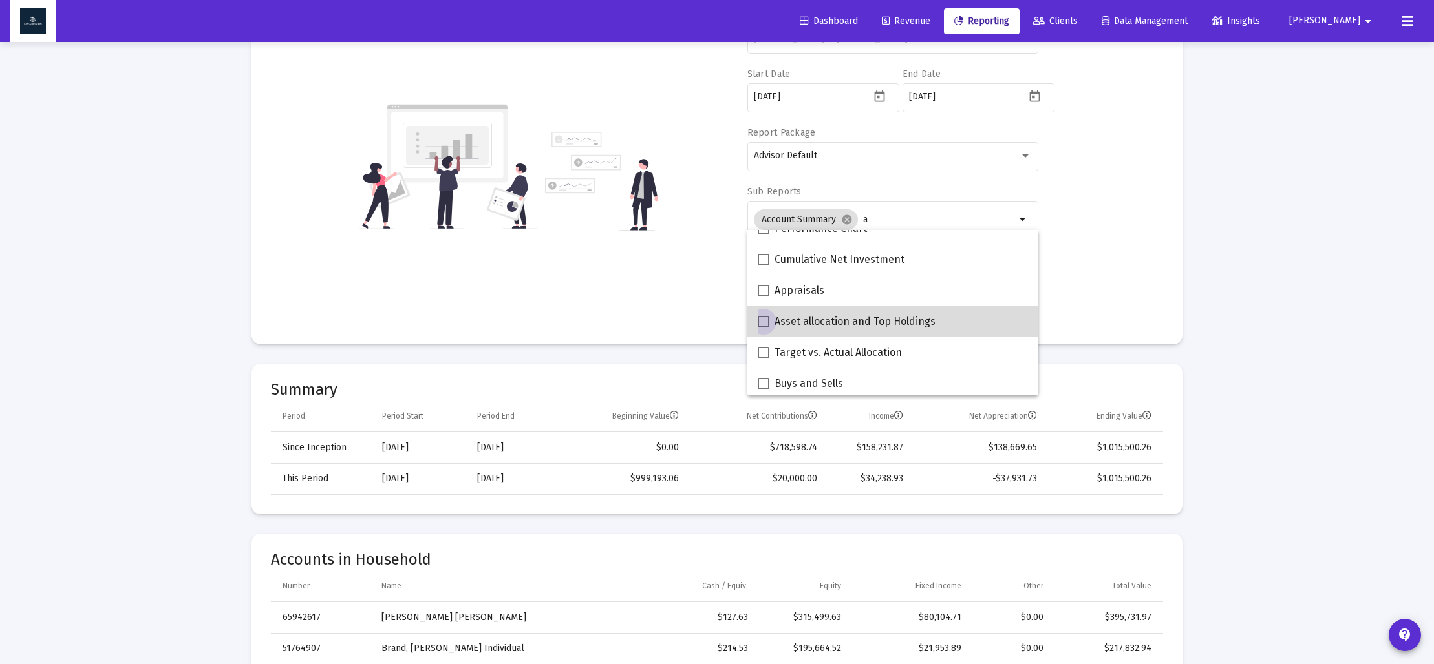
click at [763, 321] on span at bounding box center [763, 322] width 12 height 12
click at [763, 328] on input "Asset allocation and Top Holdings" at bounding box center [763, 328] width 1 height 1
checkbox input "true"
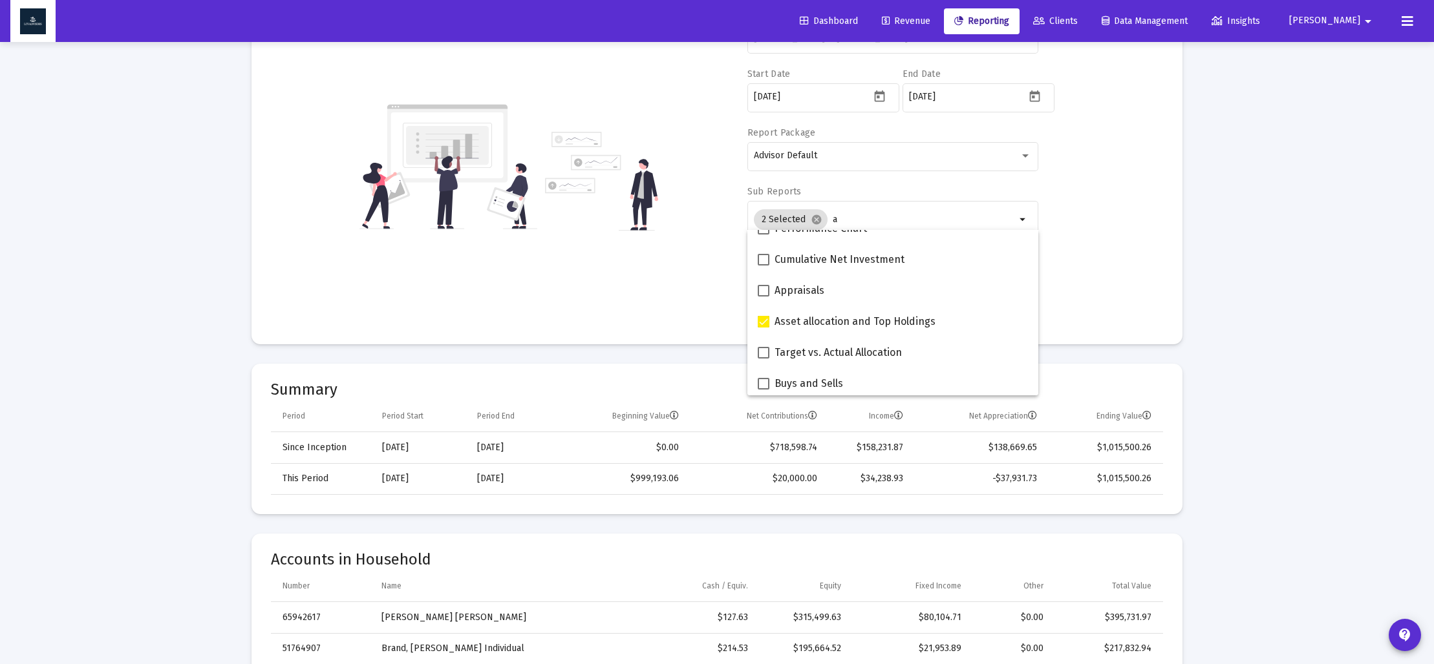
click at [679, 290] on div "Account/[PERSON_NAME] & [PERSON_NAME] Household arrow_drop_down Start Date [DAT…" at bounding box center [717, 167] width 892 height 316
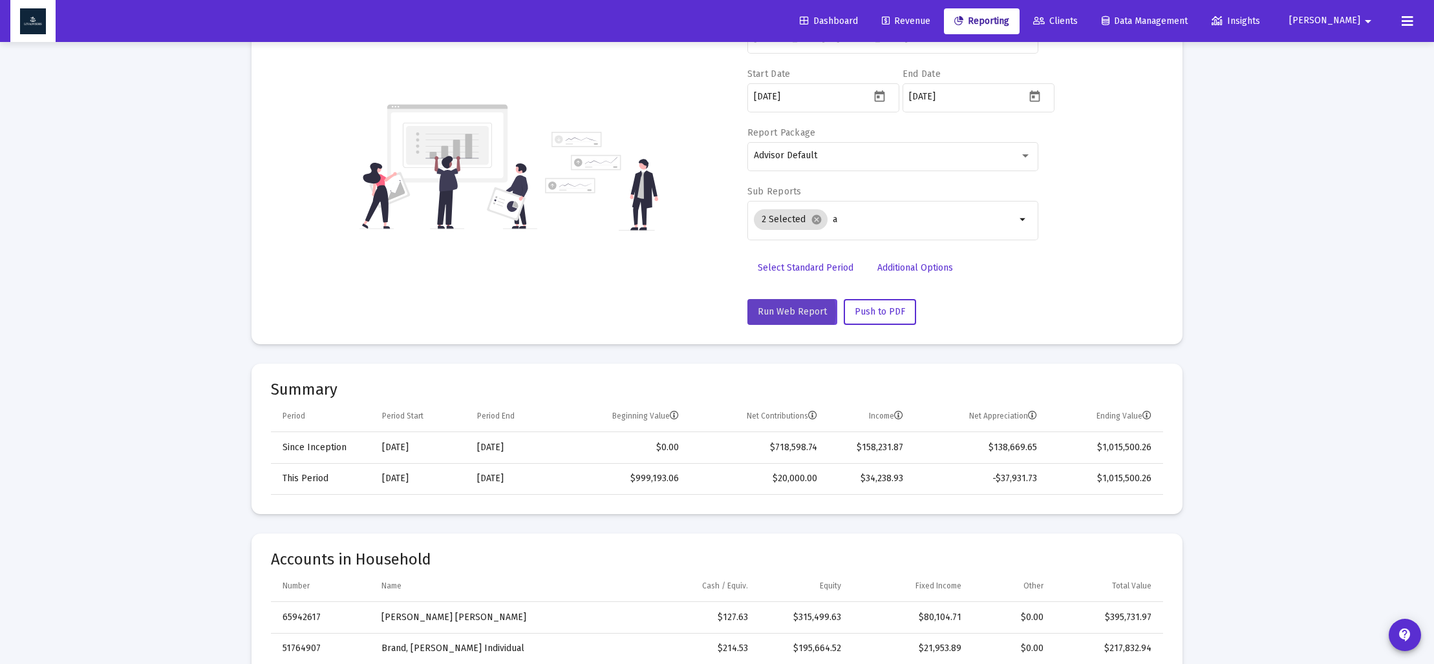
click at [788, 312] on span "Run Web Report" at bounding box center [791, 311] width 69 height 11
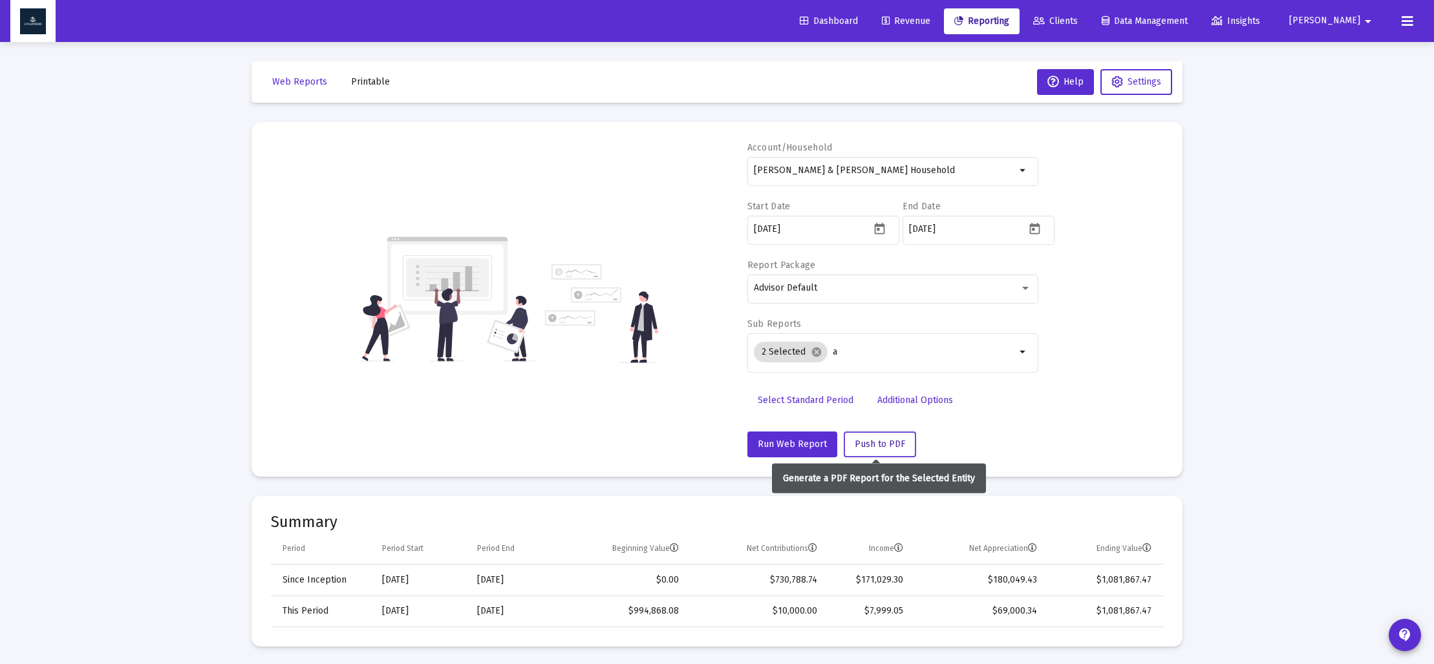
click at [871, 445] on span "Push to PDF" at bounding box center [879, 444] width 50 height 11
click at [306, 85] on span "Web Reports" at bounding box center [299, 81] width 55 height 11
click at [376, 85] on span "Printable" at bounding box center [370, 81] width 39 height 11
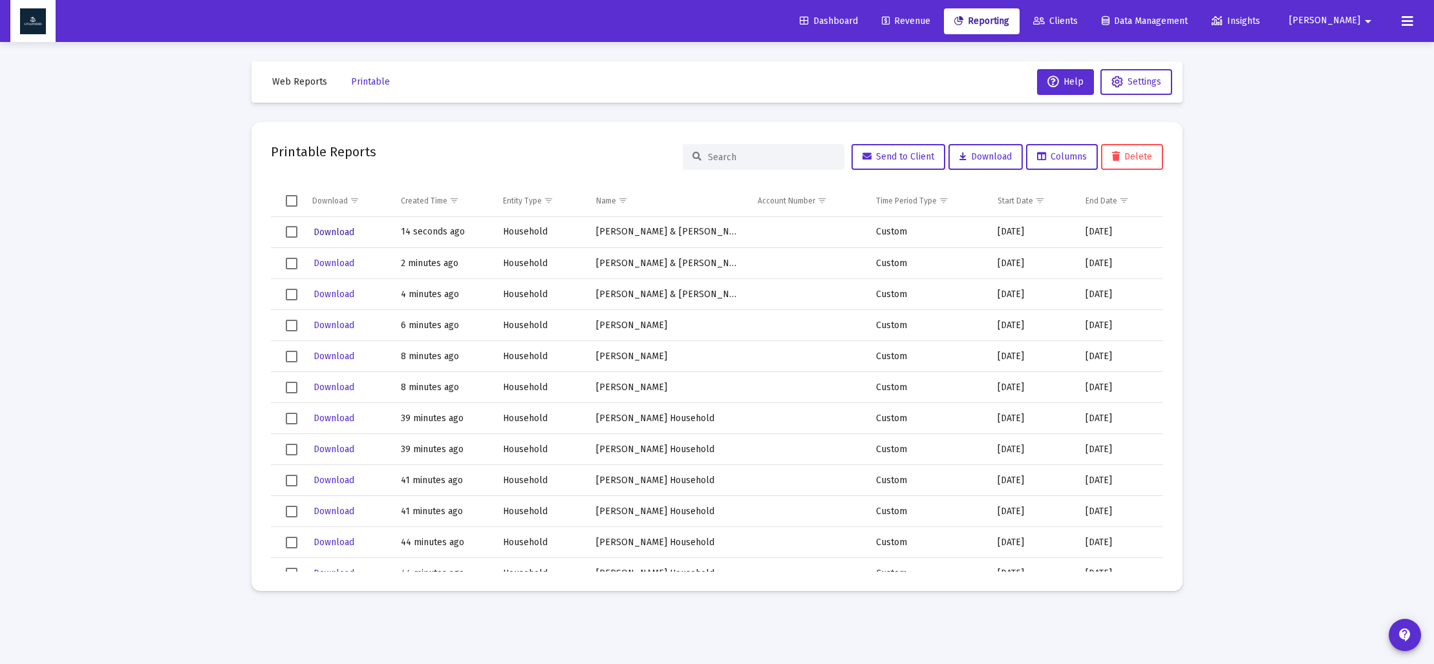
click at [323, 233] on span "Download" at bounding box center [333, 232] width 41 height 11
drag, startPoint x: 299, startPoint y: 85, endPoint x: 321, endPoint y: 114, distance: 36.5
click at [299, 85] on span "Web Reports" at bounding box center [299, 81] width 55 height 11
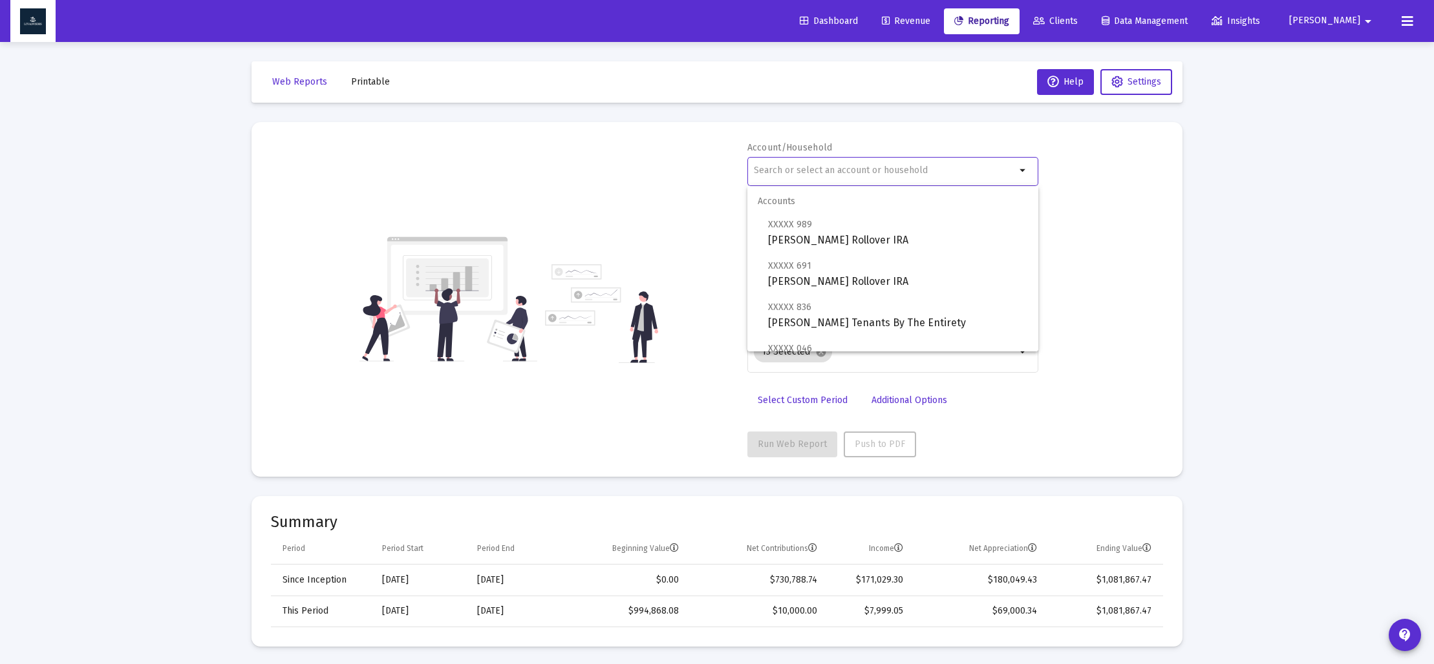
click at [822, 167] on input "text" at bounding box center [885, 170] width 262 height 10
type input "i"
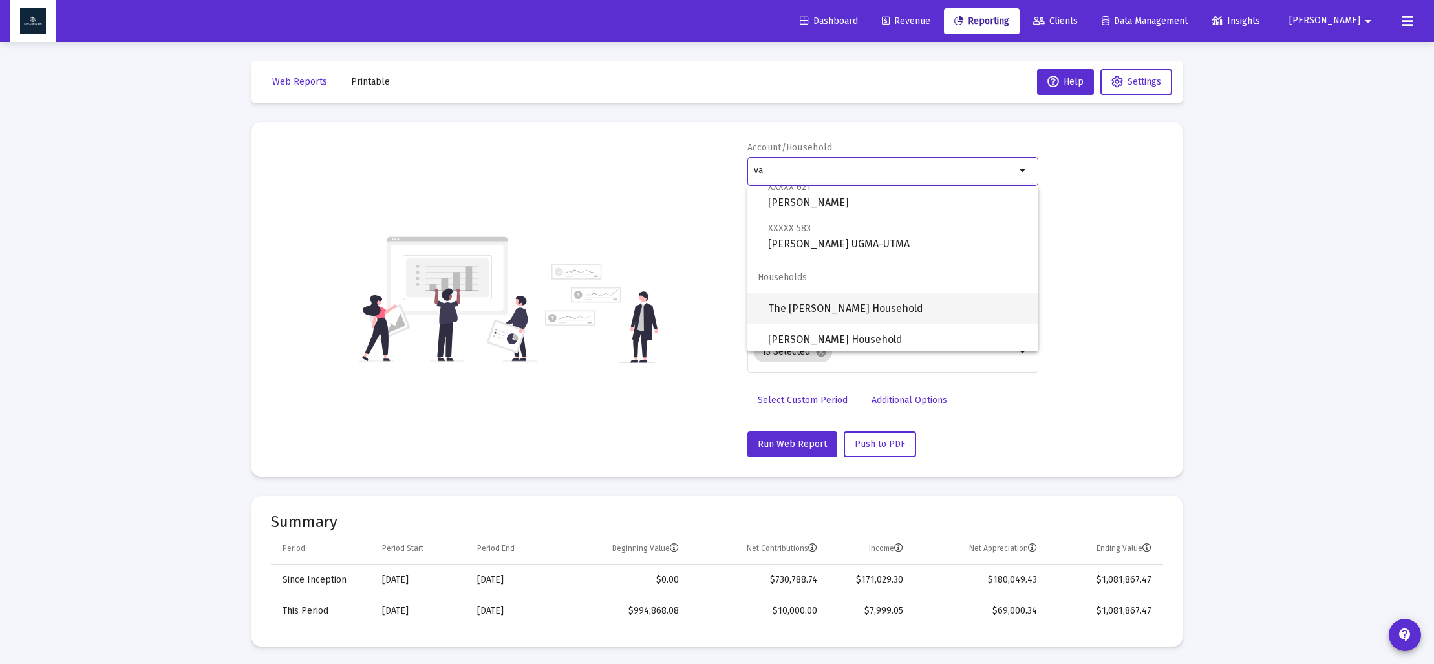
scroll to position [165, 0]
click at [843, 312] on span "The [PERSON_NAME] Household" at bounding box center [898, 305] width 260 height 31
type input "The [PERSON_NAME] Household"
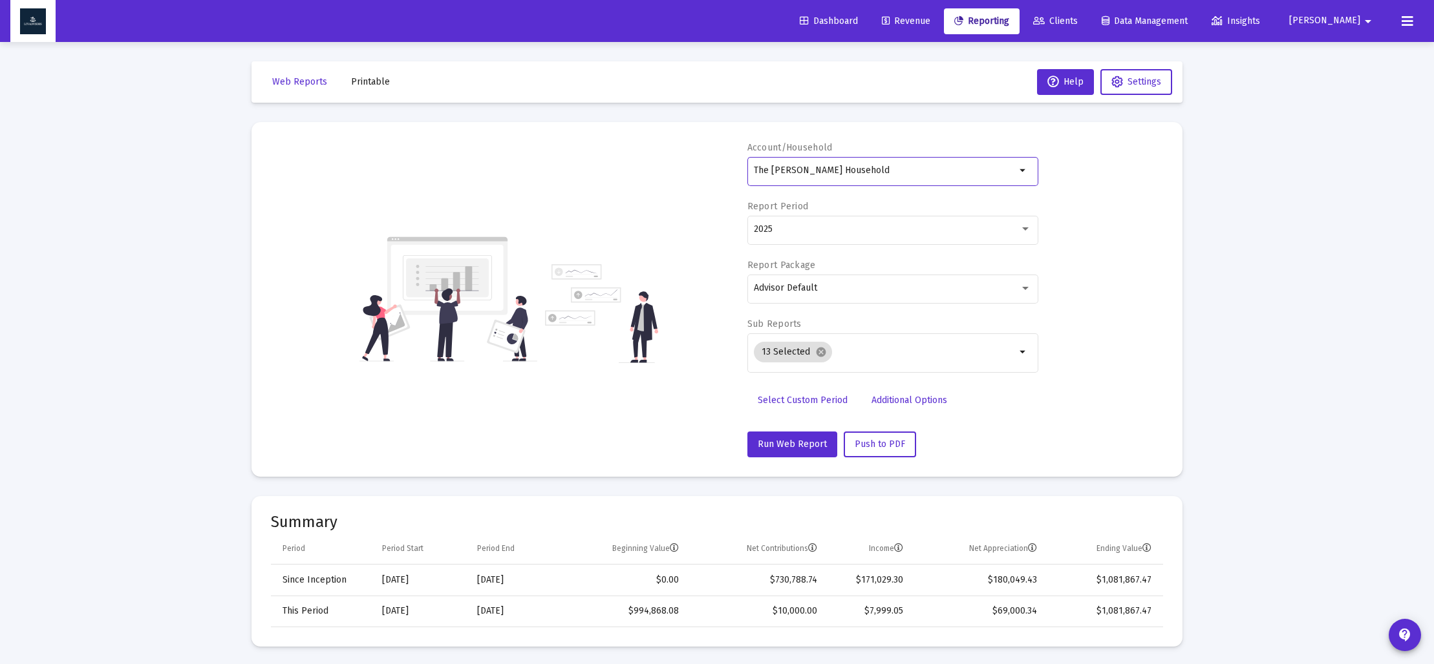
click at [812, 399] on span "Select Custom Period" at bounding box center [802, 400] width 90 height 11
click at [874, 230] on icon "Open calendar" at bounding box center [880, 229] width 14 height 14
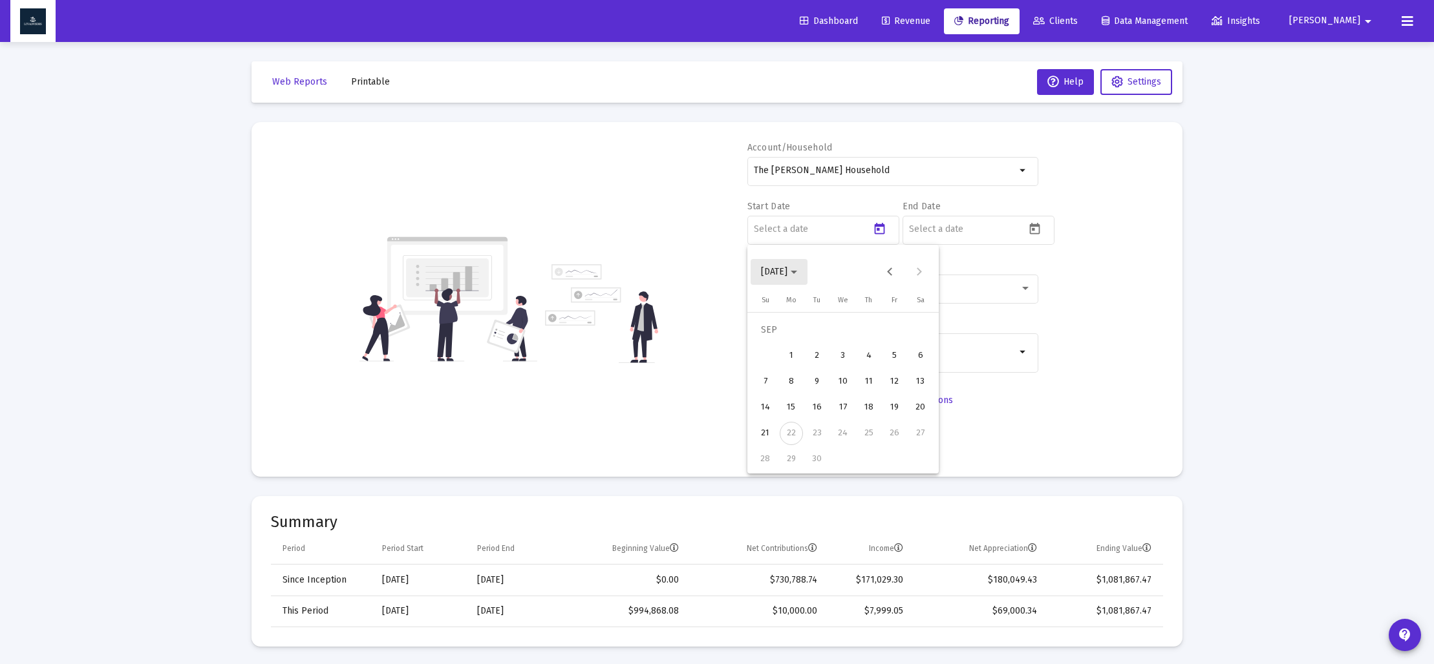
click at [797, 273] on icon "Choose month and year" at bounding box center [793, 272] width 6 height 3
click at [827, 439] on div "2023" at bounding box center [820, 441] width 41 height 23
click at [780, 393] on div "SEP" at bounding box center [774, 389] width 41 height 23
click at [916, 434] on div "30" at bounding box center [920, 433] width 23 height 23
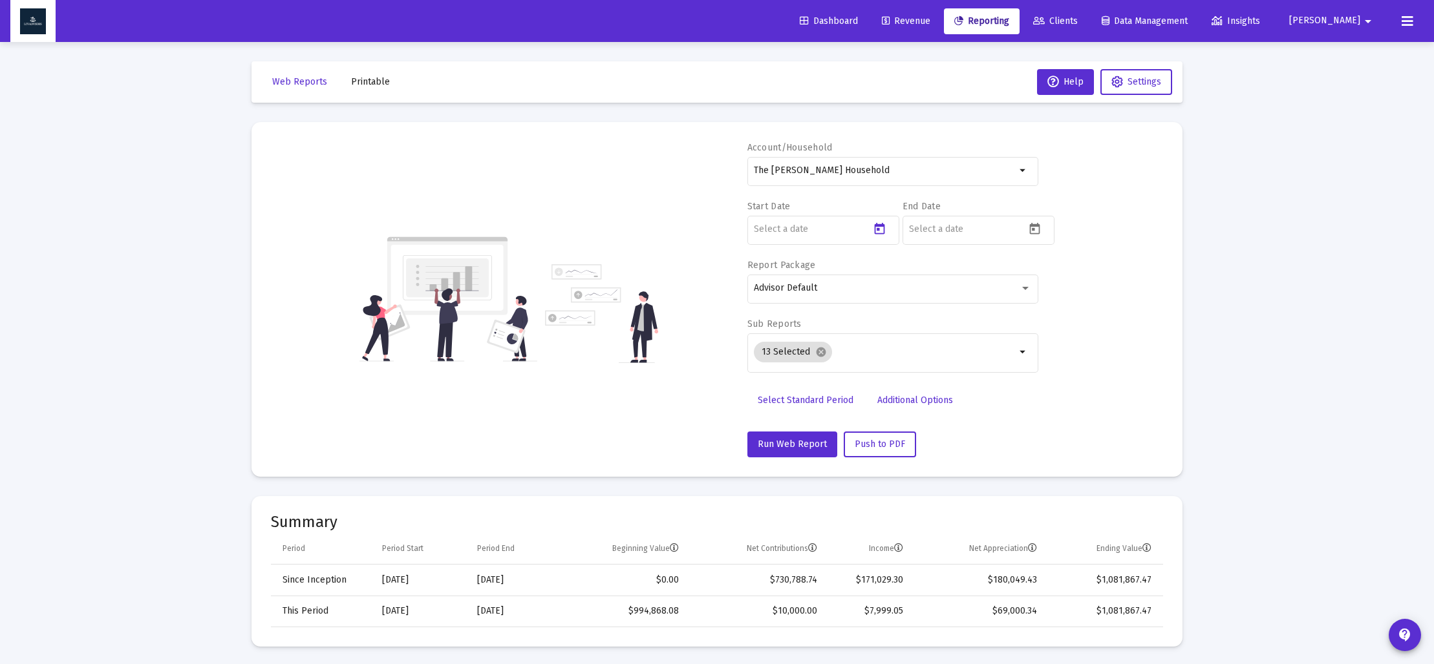
type input "[DATE]"
click at [1034, 228] on icon "Open calendar" at bounding box center [1035, 229] width 14 height 14
click at [952, 273] on span "[DATE]" at bounding box center [934, 271] width 36 height 11
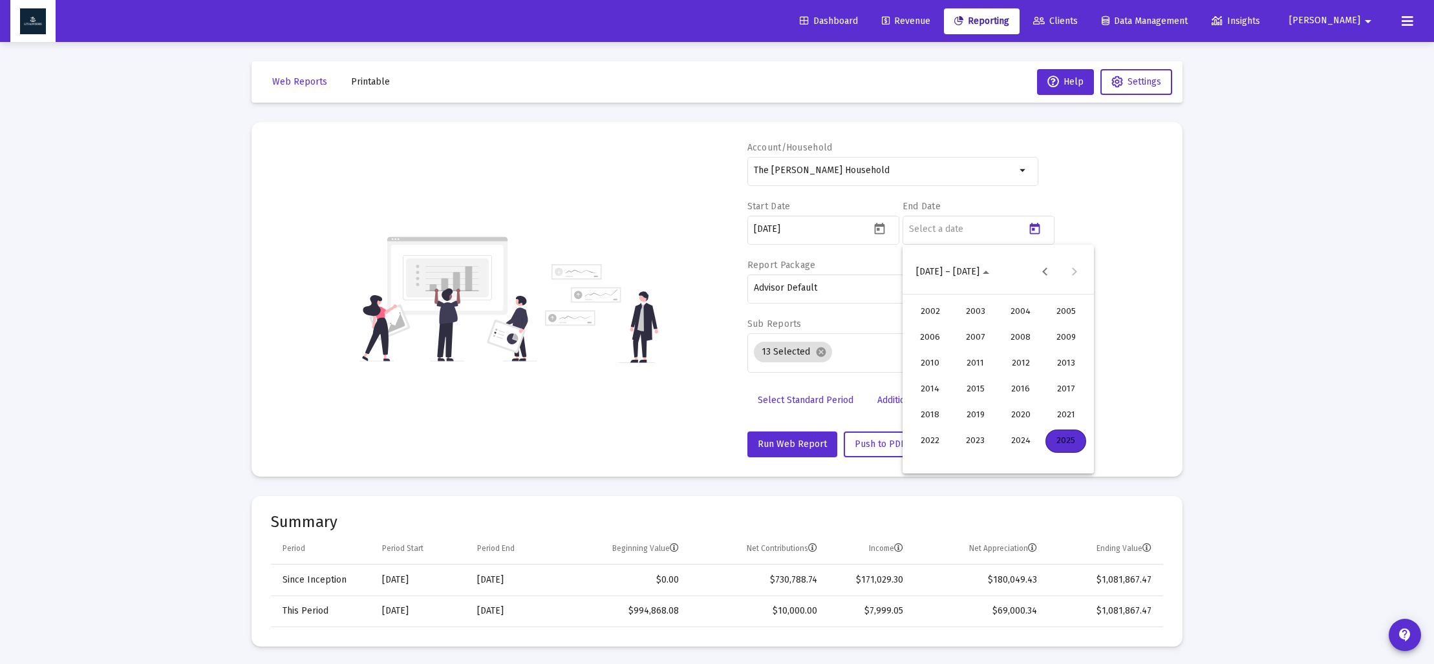
click at [967, 447] on div "2023" at bounding box center [975, 441] width 41 height 23
click at [1054, 390] on div "DEC" at bounding box center [1065, 389] width 41 height 23
click at [926, 456] on div "31" at bounding box center [920, 459] width 23 height 23
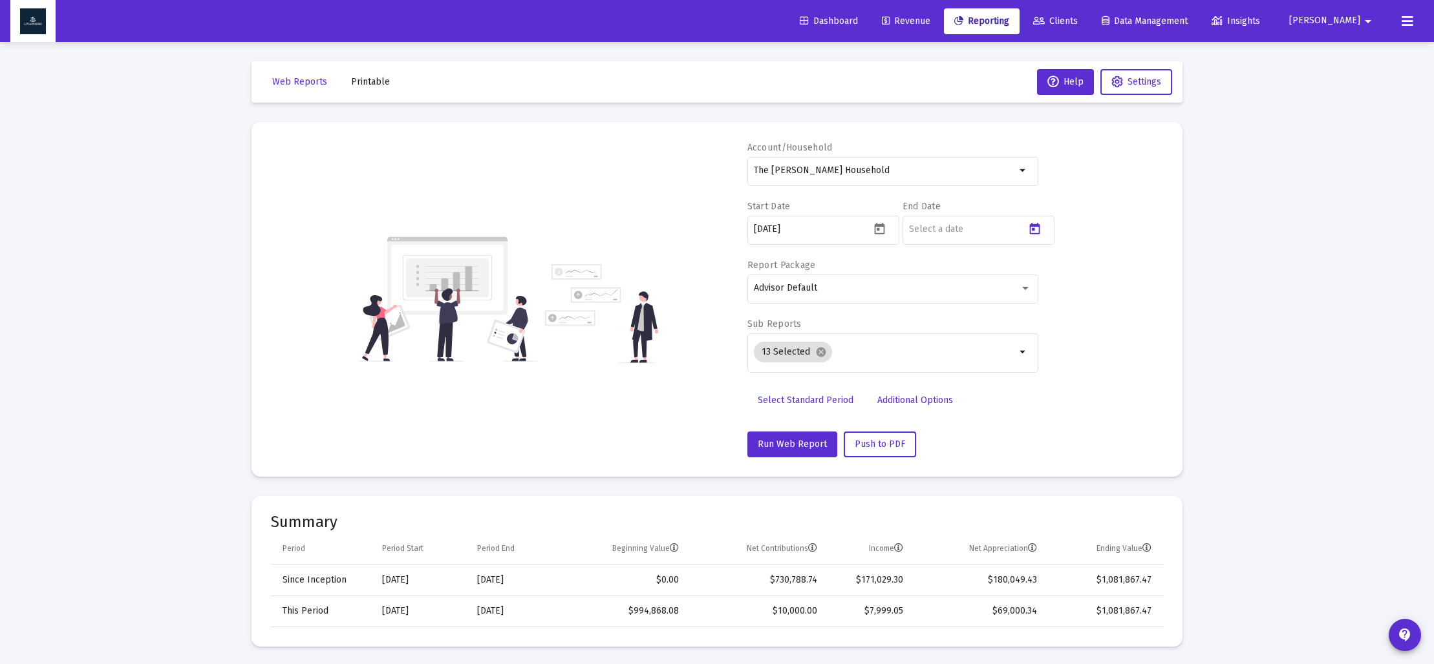
type input "[DATE]"
click at [823, 352] on mat-icon "cancel" at bounding box center [821, 352] width 12 height 12
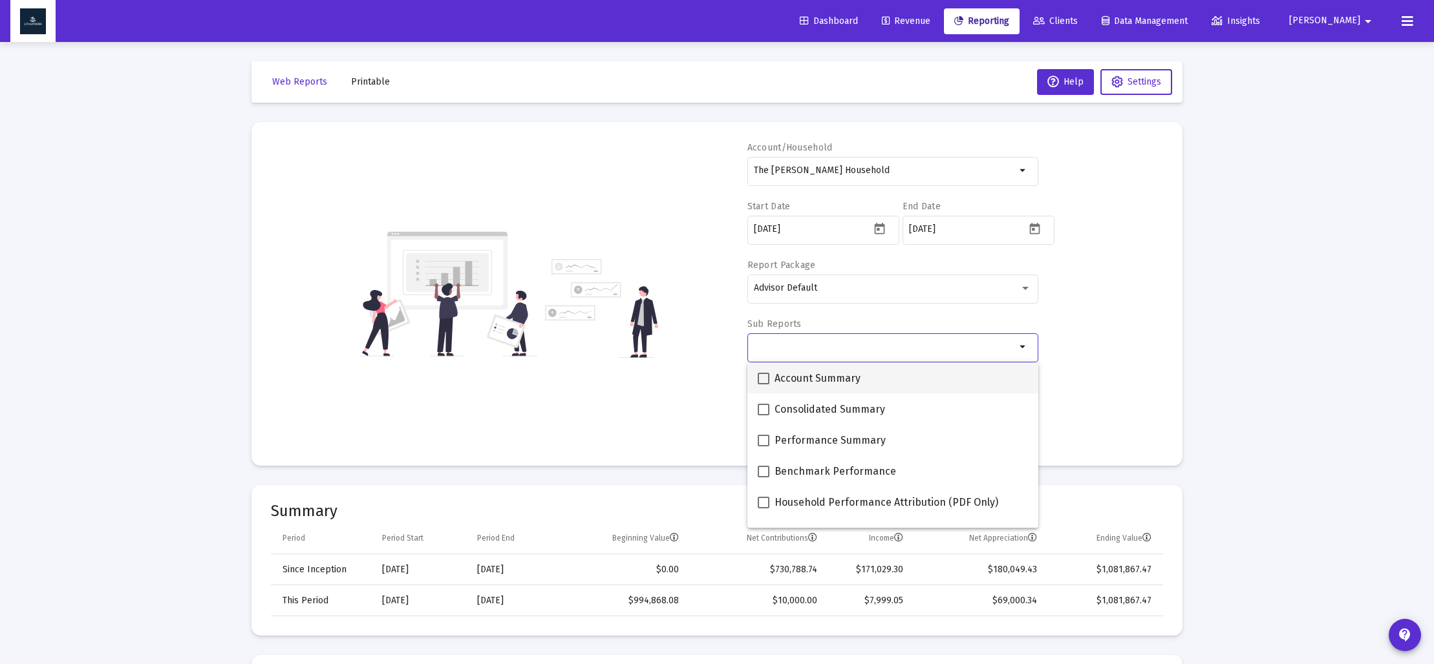
click at [766, 376] on span at bounding box center [763, 379] width 12 height 12
click at [763, 385] on input "Account Summary" at bounding box center [763, 385] width 1 height 1
checkbox input "true"
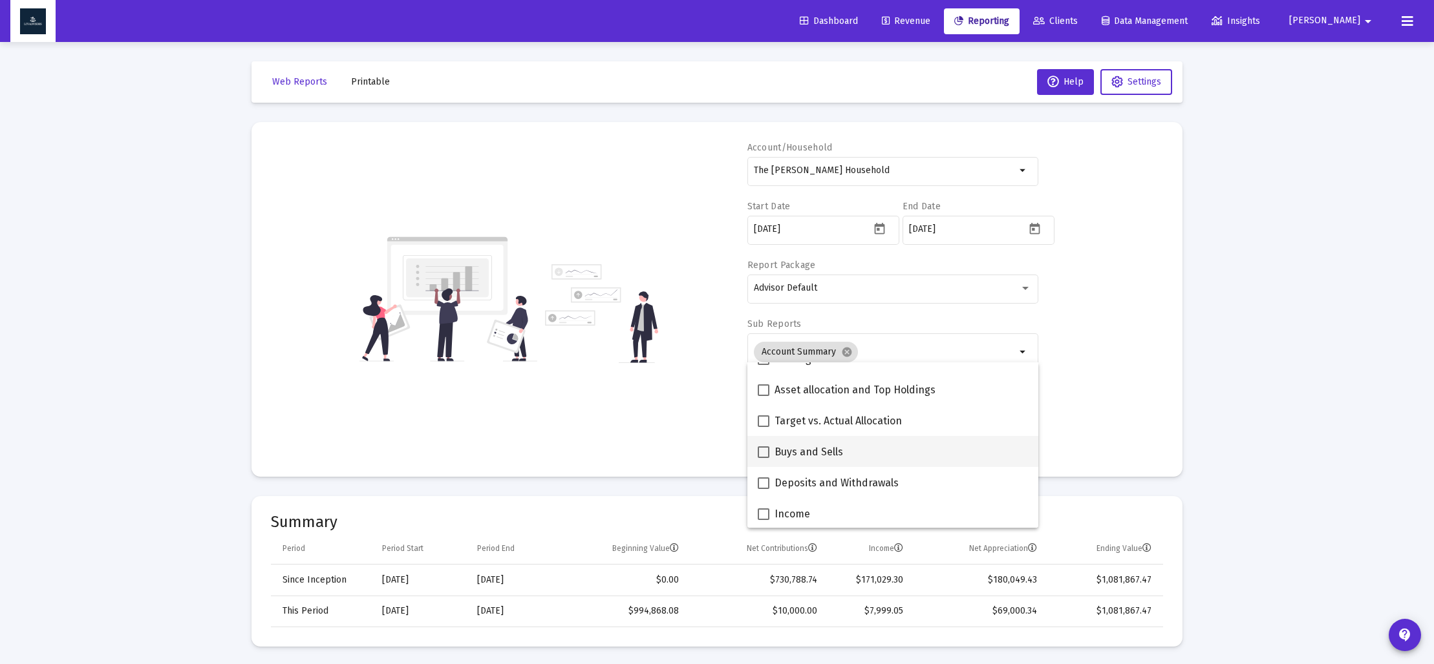
scroll to position [291, 0]
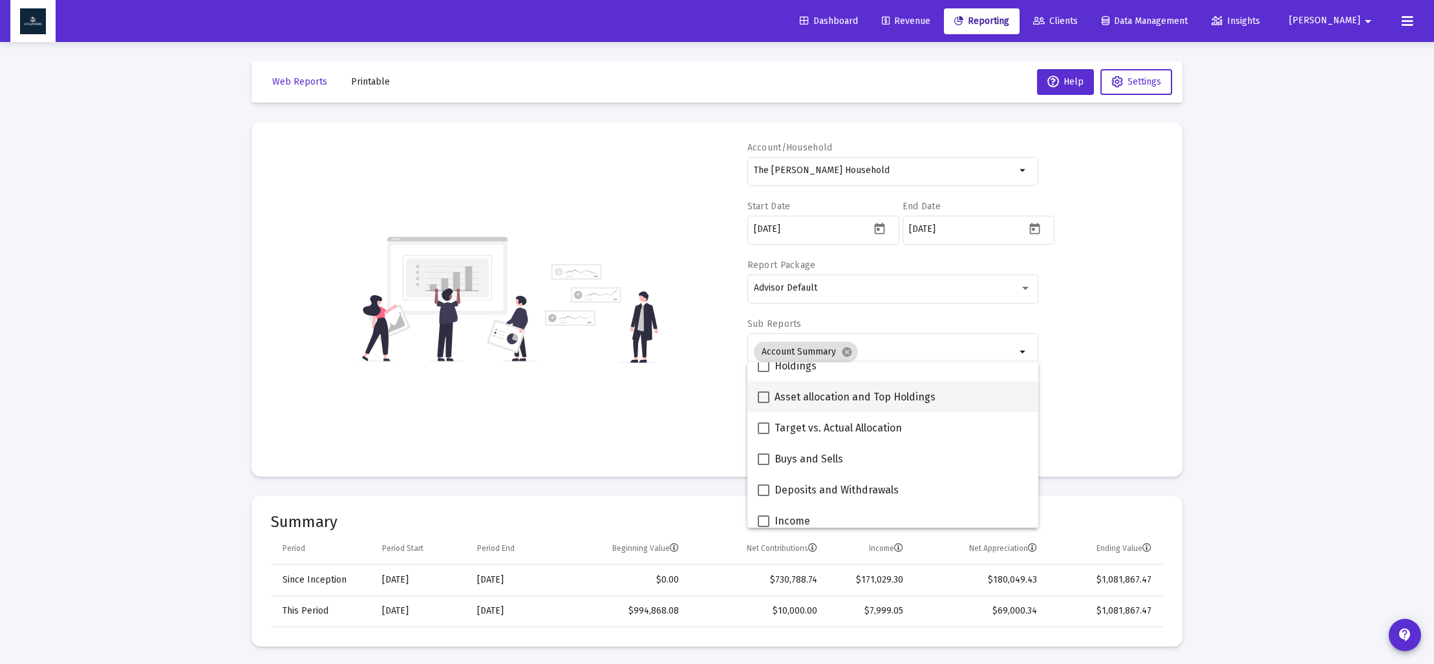
click at [766, 398] on span at bounding box center [763, 398] width 12 height 12
click at [763, 403] on input "Asset allocation and Top Holdings" at bounding box center [763, 403] width 1 height 1
checkbox input "true"
click at [704, 396] on div "Account/Household The [PERSON_NAME] Household arrow_drop_down Start Date [DATE]…" at bounding box center [717, 300] width 892 height 316
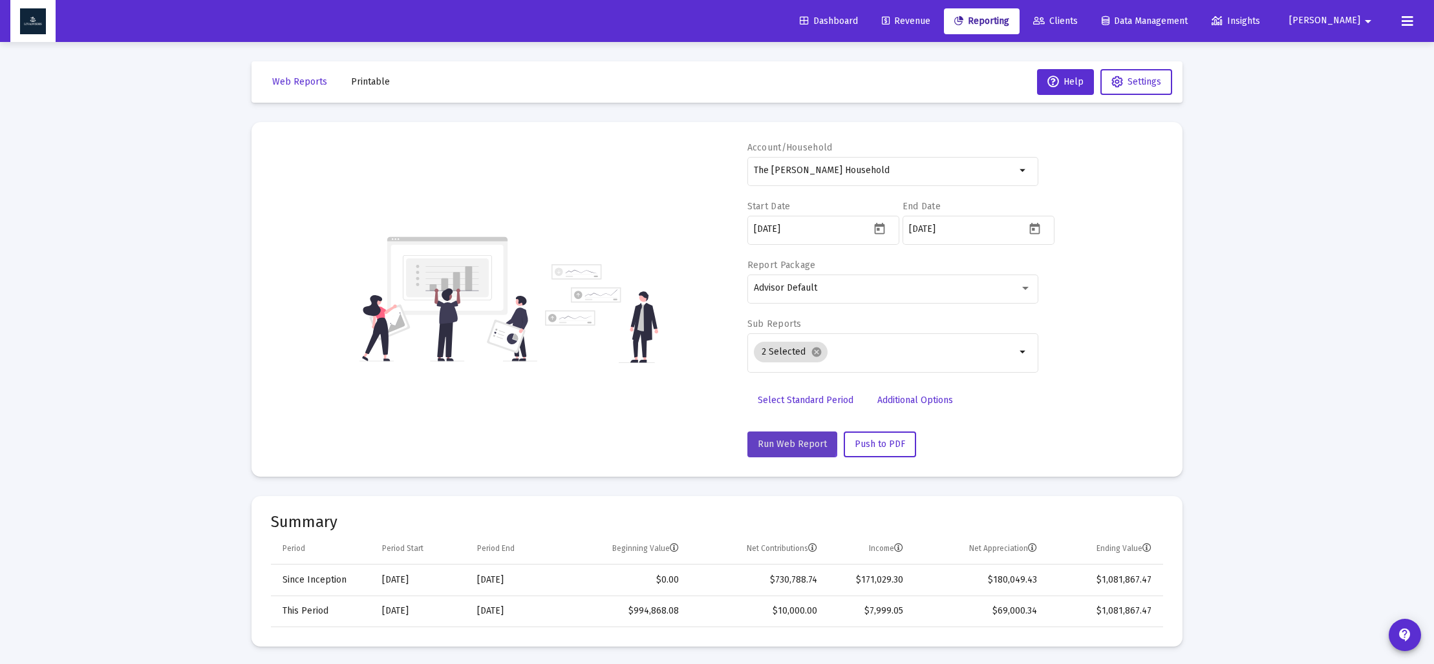
click at [779, 434] on button "Run Web Report" at bounding box center [792, 445] width 90 height 26
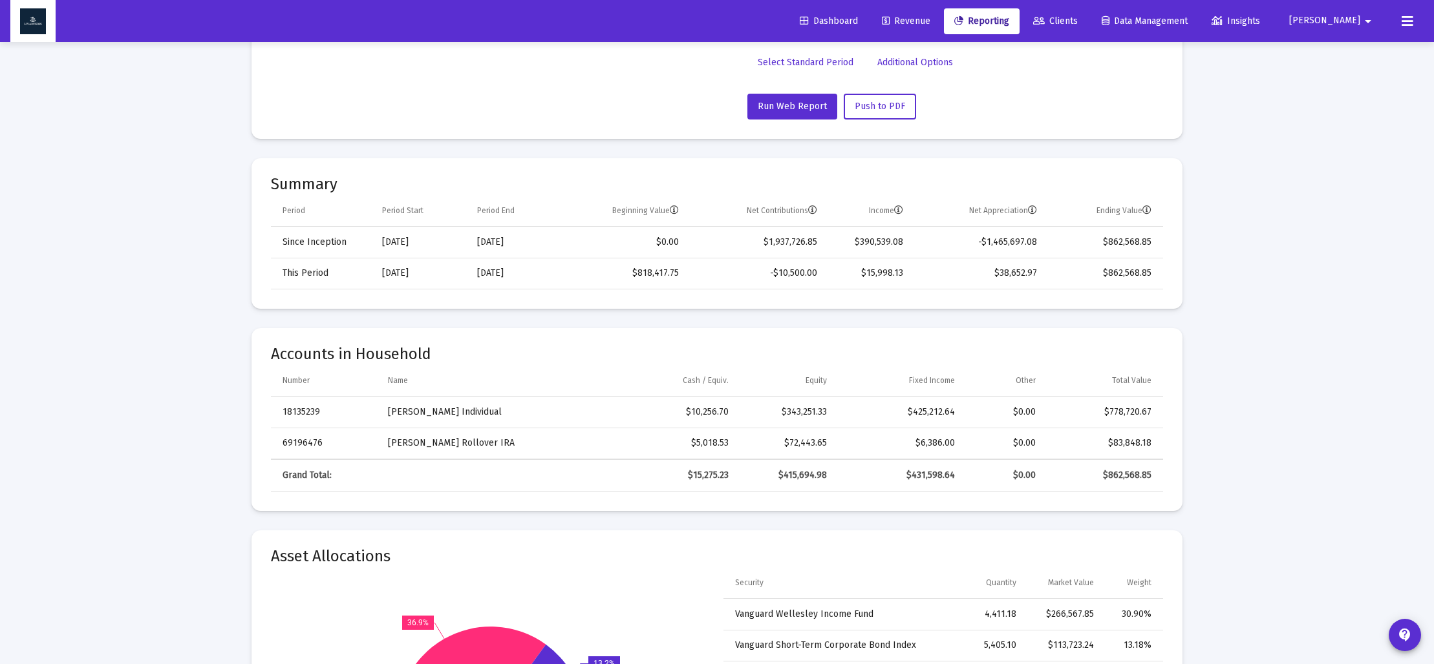
scroll to position [339, 0]
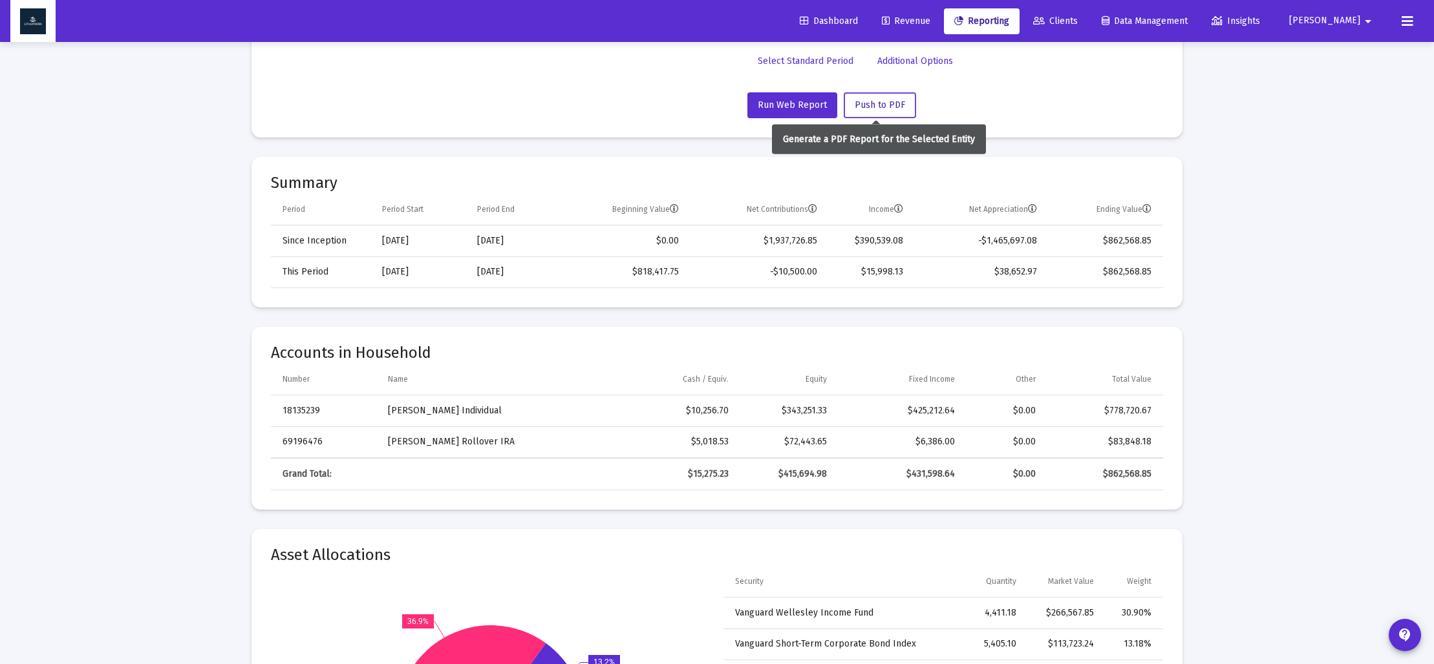
click at [874, 109] on span "Push to PDF" at bounding box center [879, 105] width 50 height 11
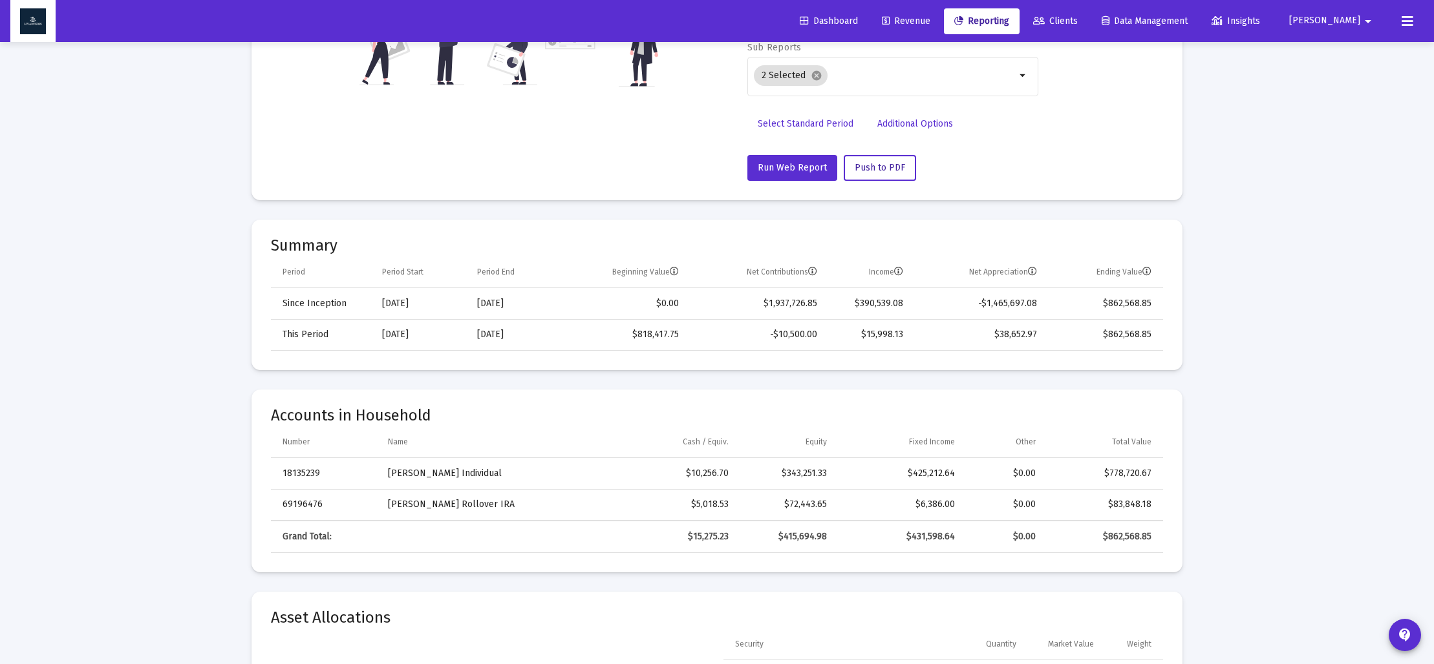
scroll to position [267, 0]
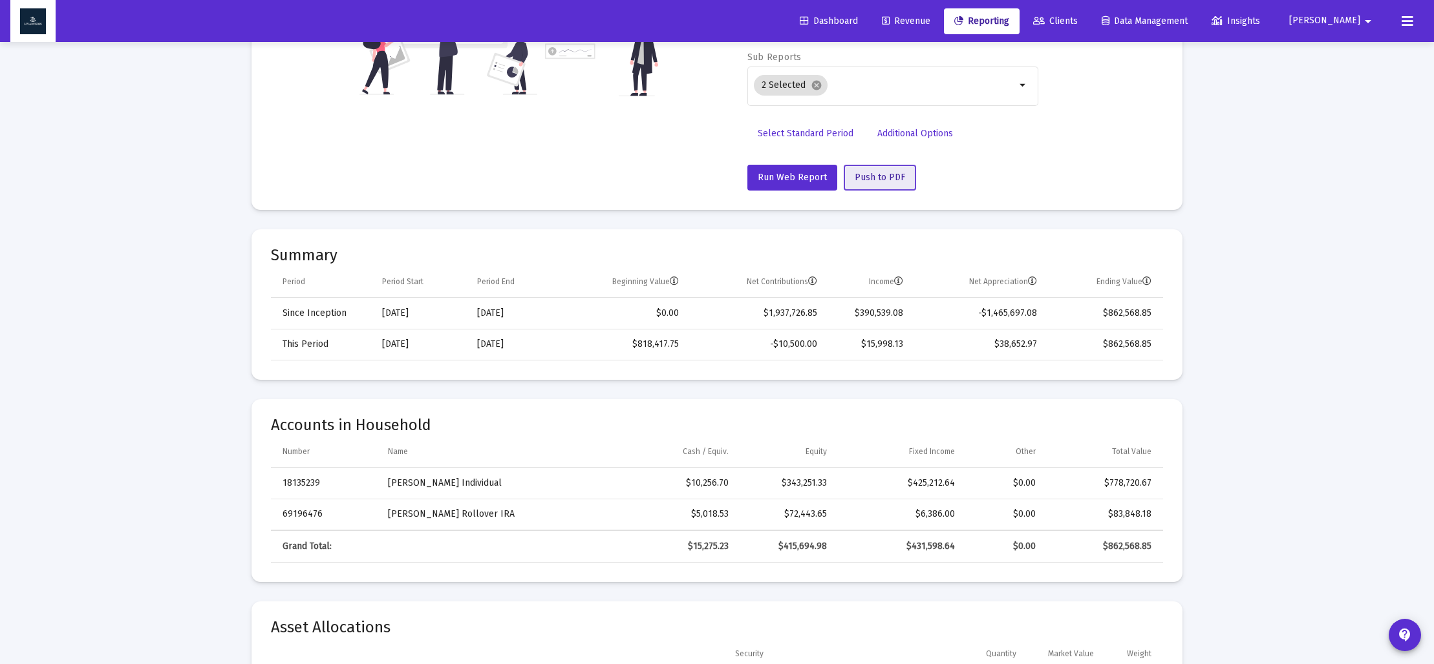
click at [885, 171] on button "Push to PDF" at bounding box center [879, 178] width 72 height 26
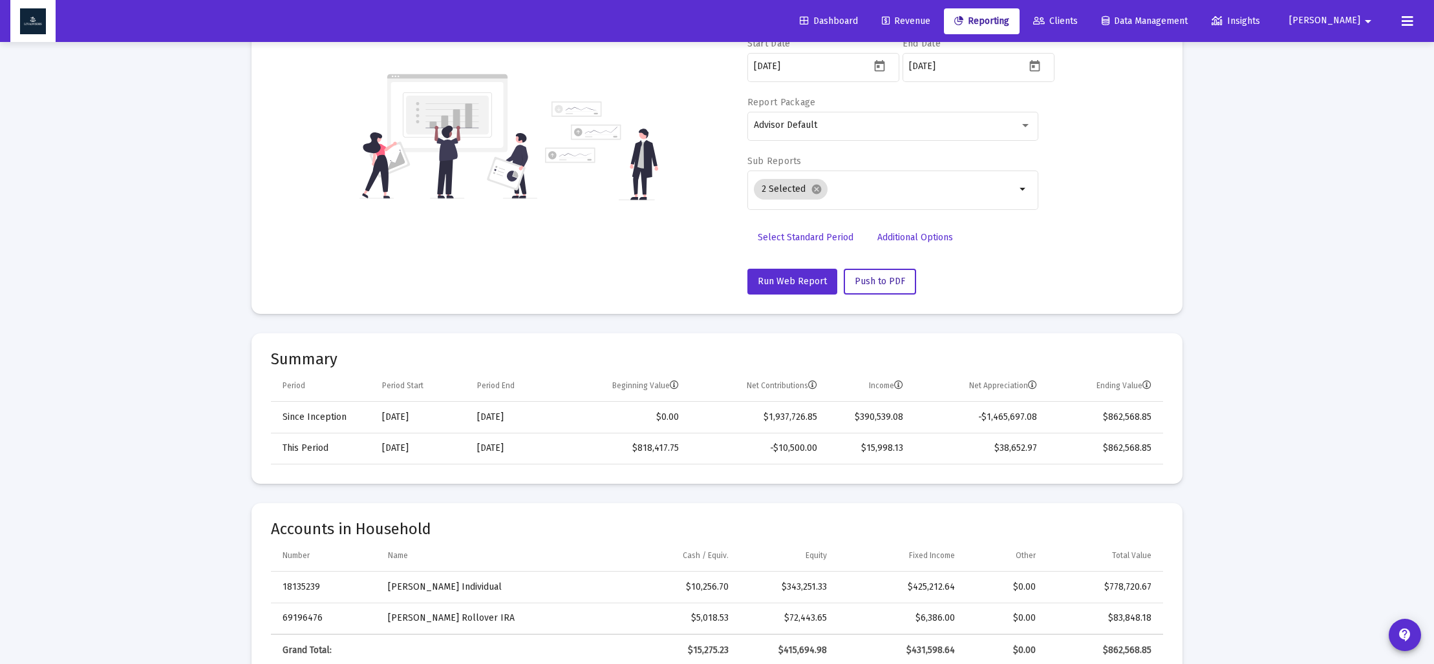
scroll to position [0, 0]
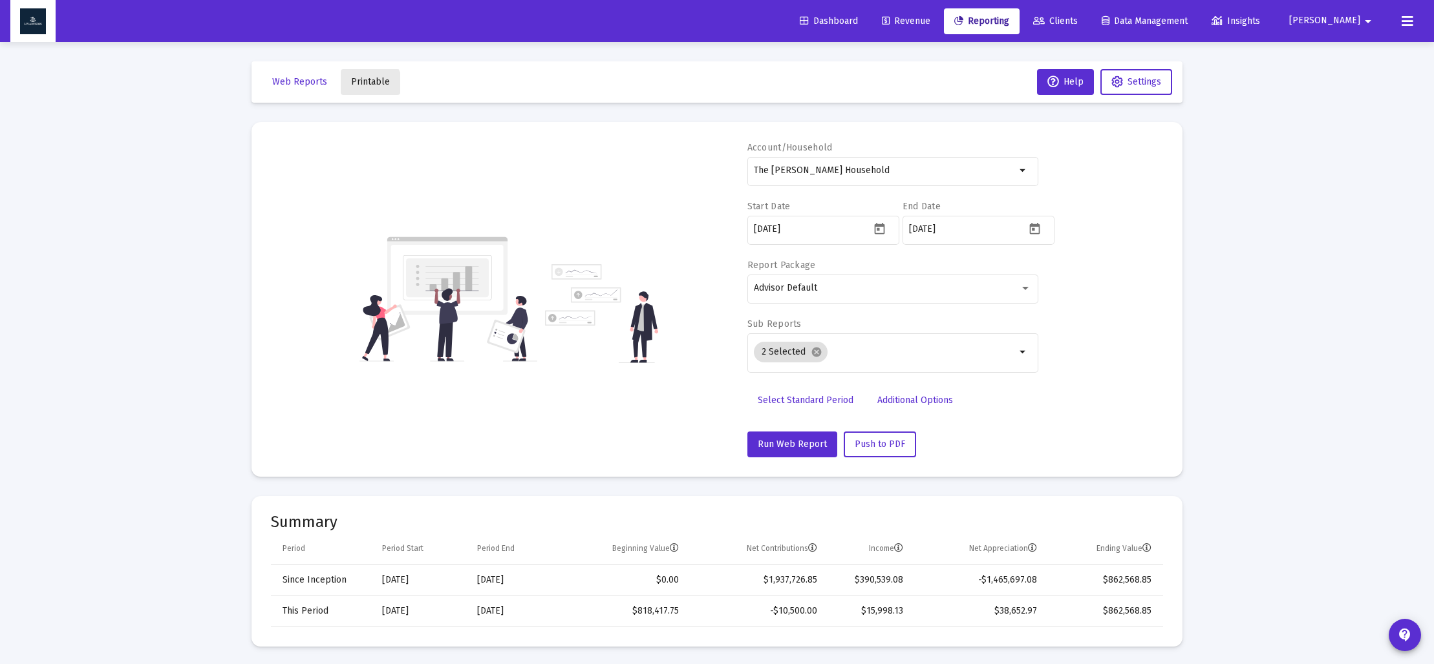
click at [365, 85] on span "Printable" at bounding box center [370, 81] width 39 height 11
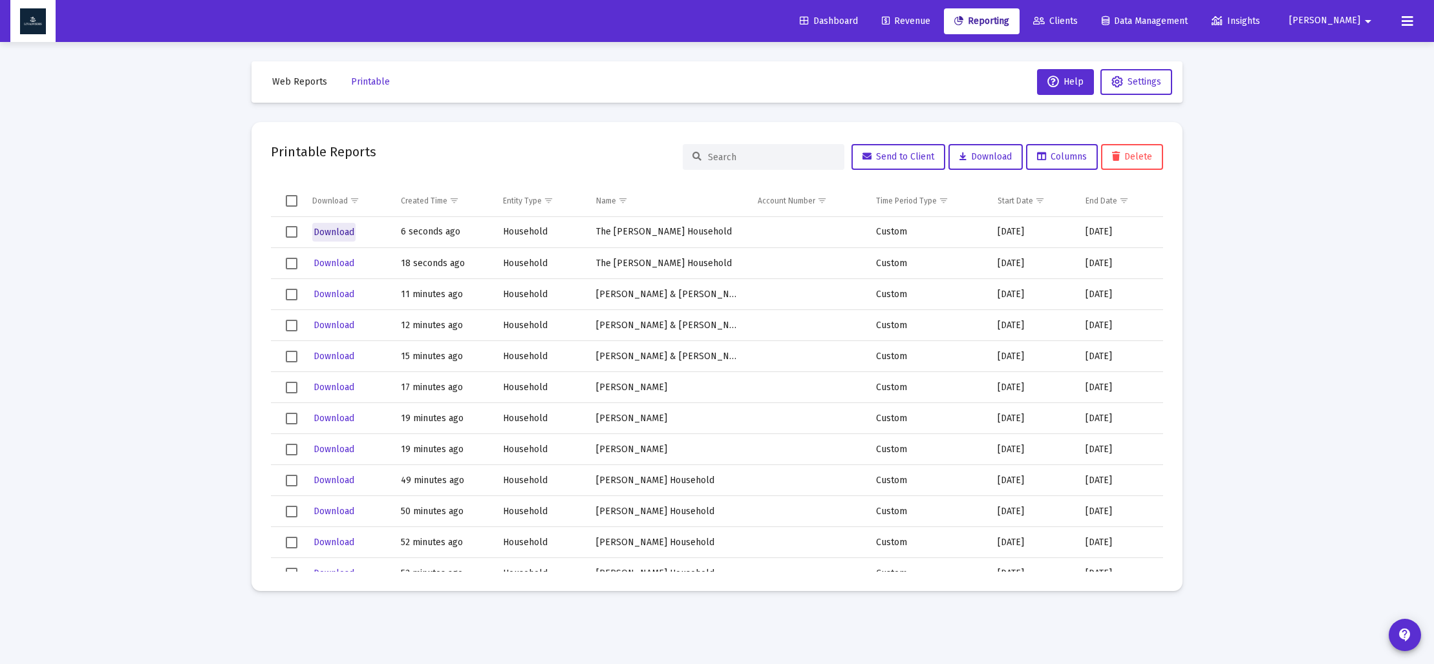
click at [340, 229] on span "Download" at bounding box center [333, 232] width 41 height 11
click at [292, 85] on span "Web Reports" at bounding box center [299, 81] width 55 height 11
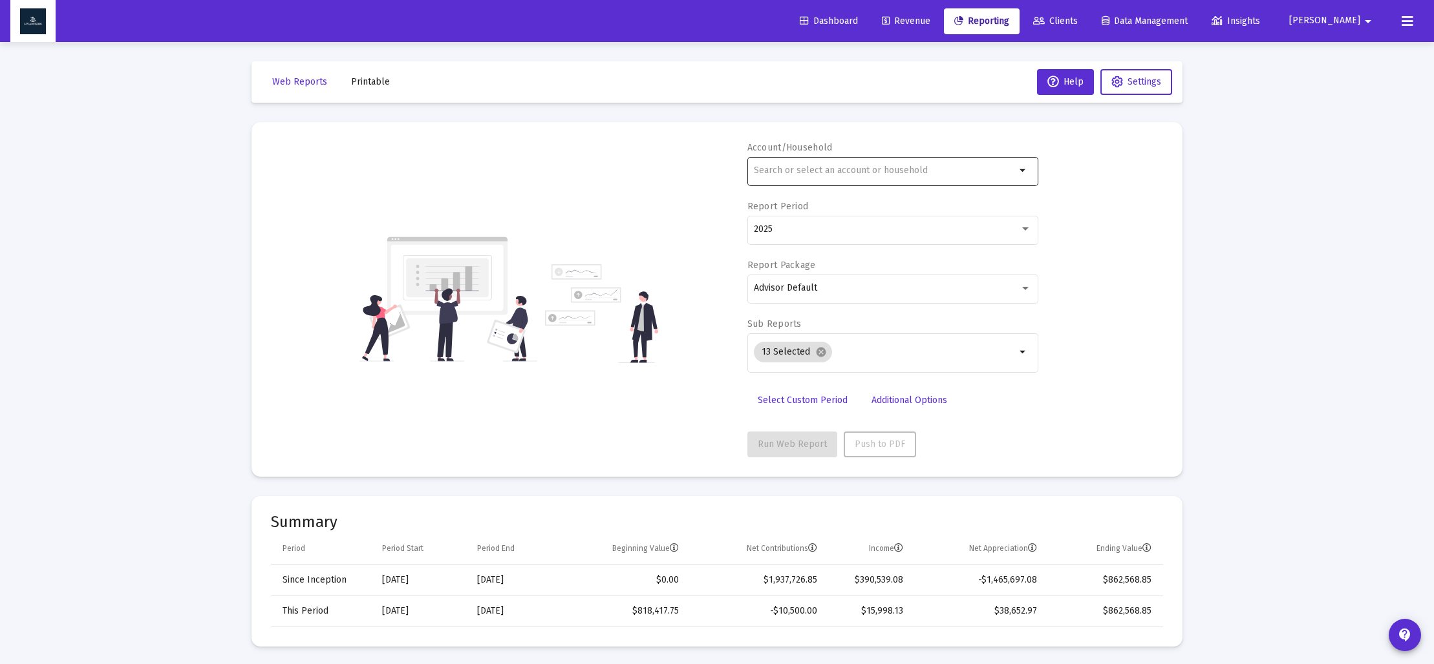
click at [844, 176] on div at bounding box center [885, 170] width 262 height 32
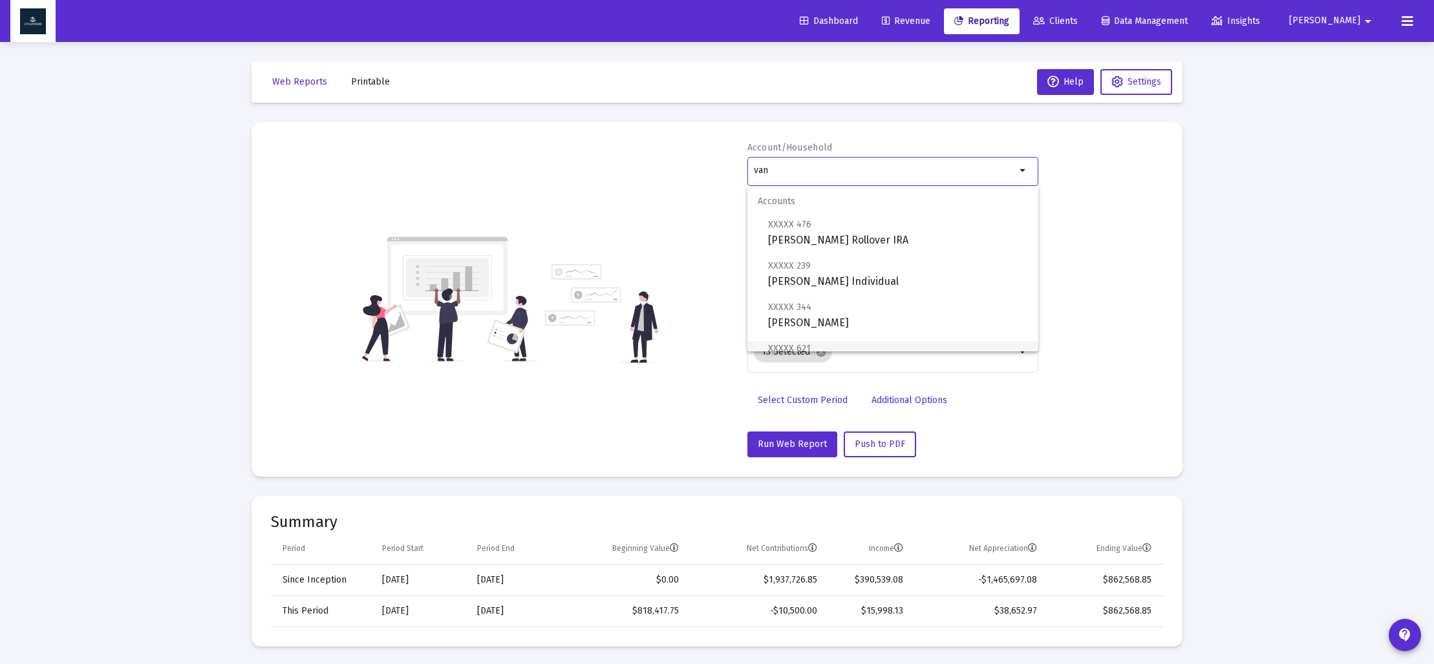
scroll to position [165, 0]
click at [852, 337] on span "[PERSON_NAME] Household" at bounding box center [898, 336] width 260 height 31
type input "[PERSON_NAME] Household"
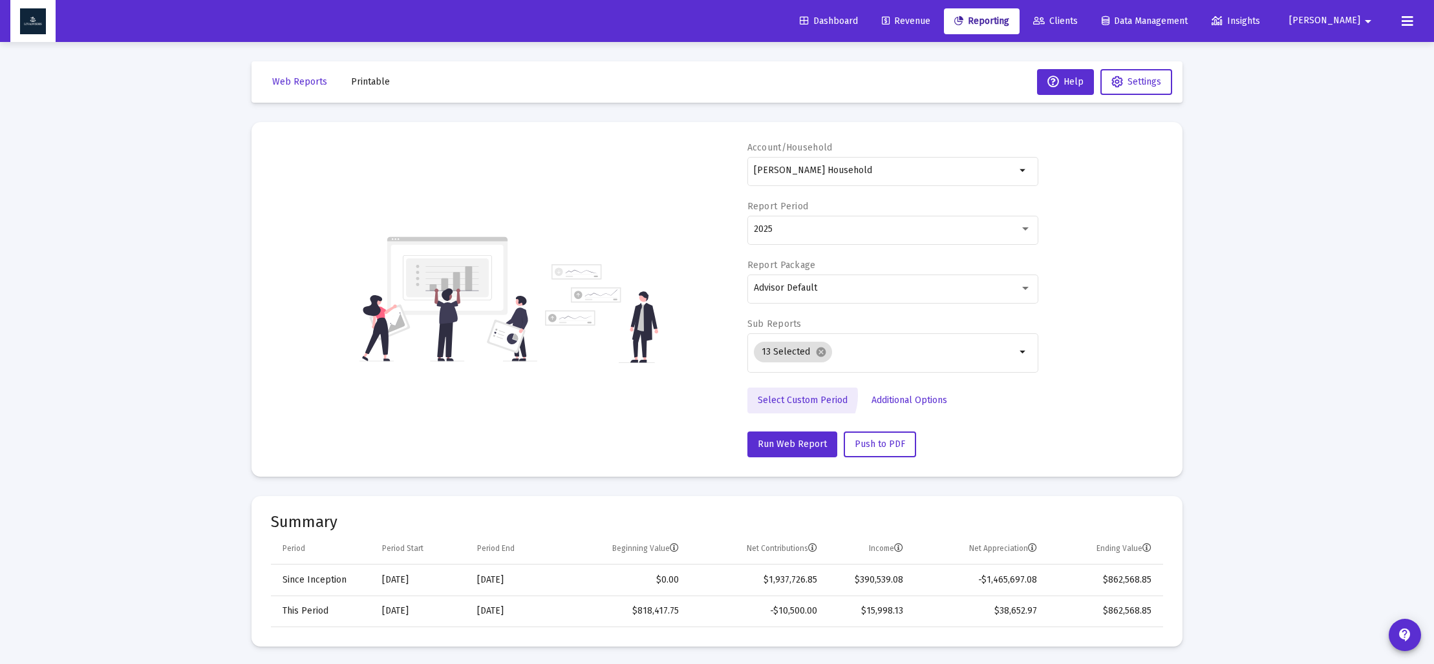
click at [800, 396] on span "Select Custom Period" at bounding box center [802, 400] width 90 height 11
click at [873, 224] on icon "Open calendar" at bounding box center [880, 229] width 14 height 14
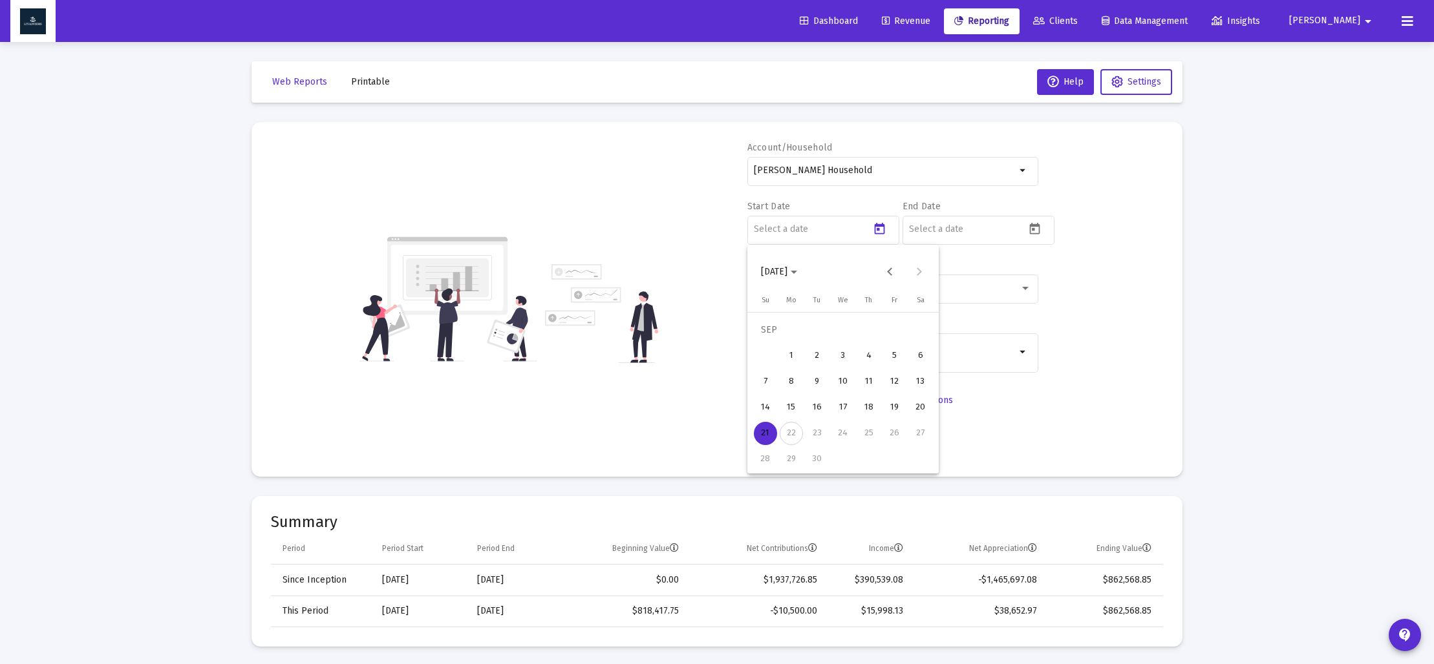
click at [787, 271] on span "[DATE]" at bounding box center [774, 271] width 26 height 11
click at [865, 440] on div "2024" at bounding box center [865, 441] width 41 height 23
click at [779, 388] on div "SEP" at bounding box center [774, 389] width 41 height 23
click at [794, 461] on div "30" at bounding box center [790, 459] width 23 height 23
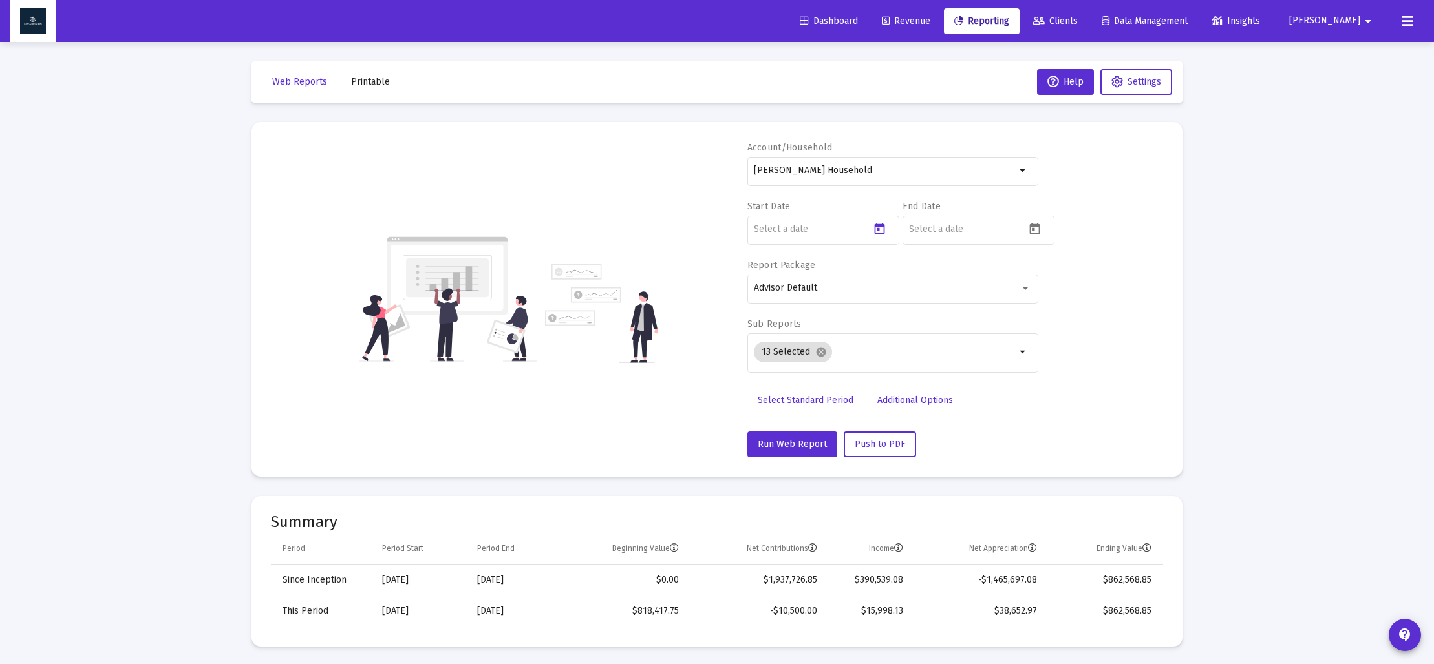
type input "[DATE]"
click at [1033, 230] on icon "Open calendar" at bounding box center [1035, 229] width 10 height 12
click at [942, 270] on span "[DATE]" at bounding box center [929, 271] width 26 height 11
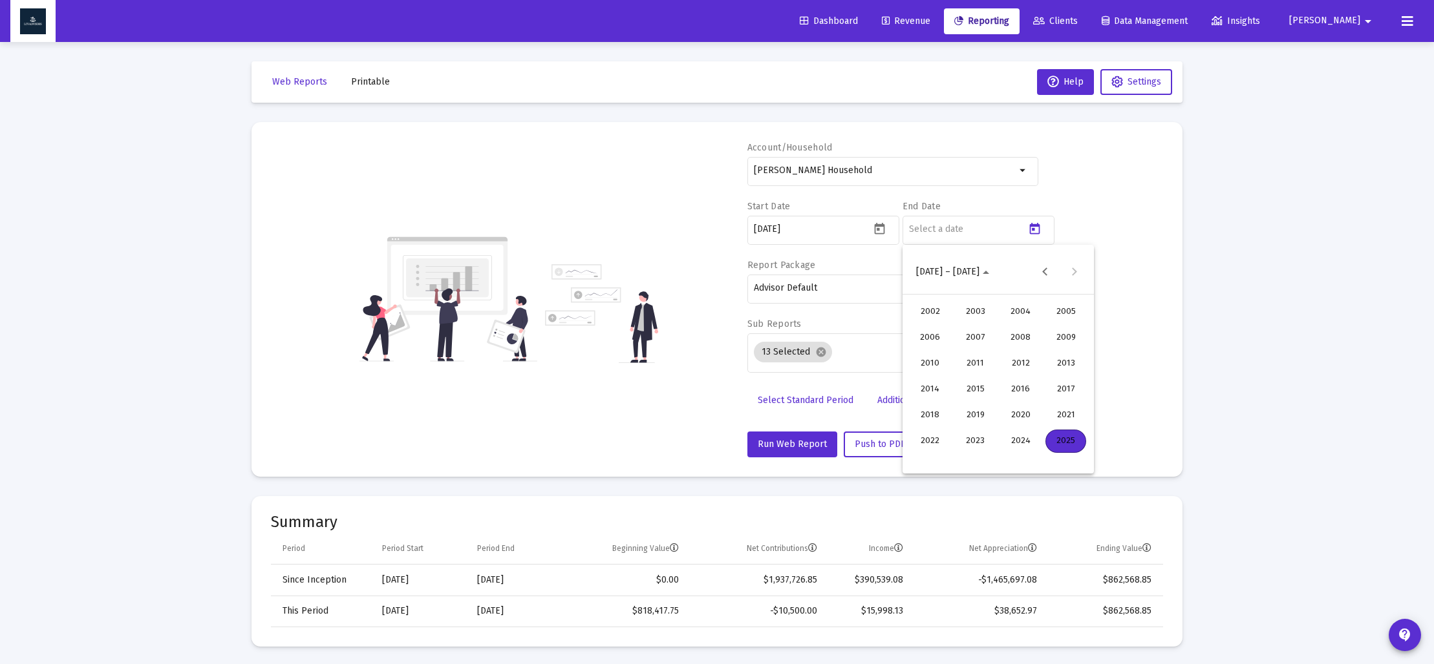
click at [1013, 442] on div "2024" at bounding box center [1020, 441] width 41 height 23
click at [1057, 388] on div "DEC" at bounding box center [1065, 389] width 41 height 23
click at [976, 460] on div "31" at bounding box center [971, 459] width 23 height 23
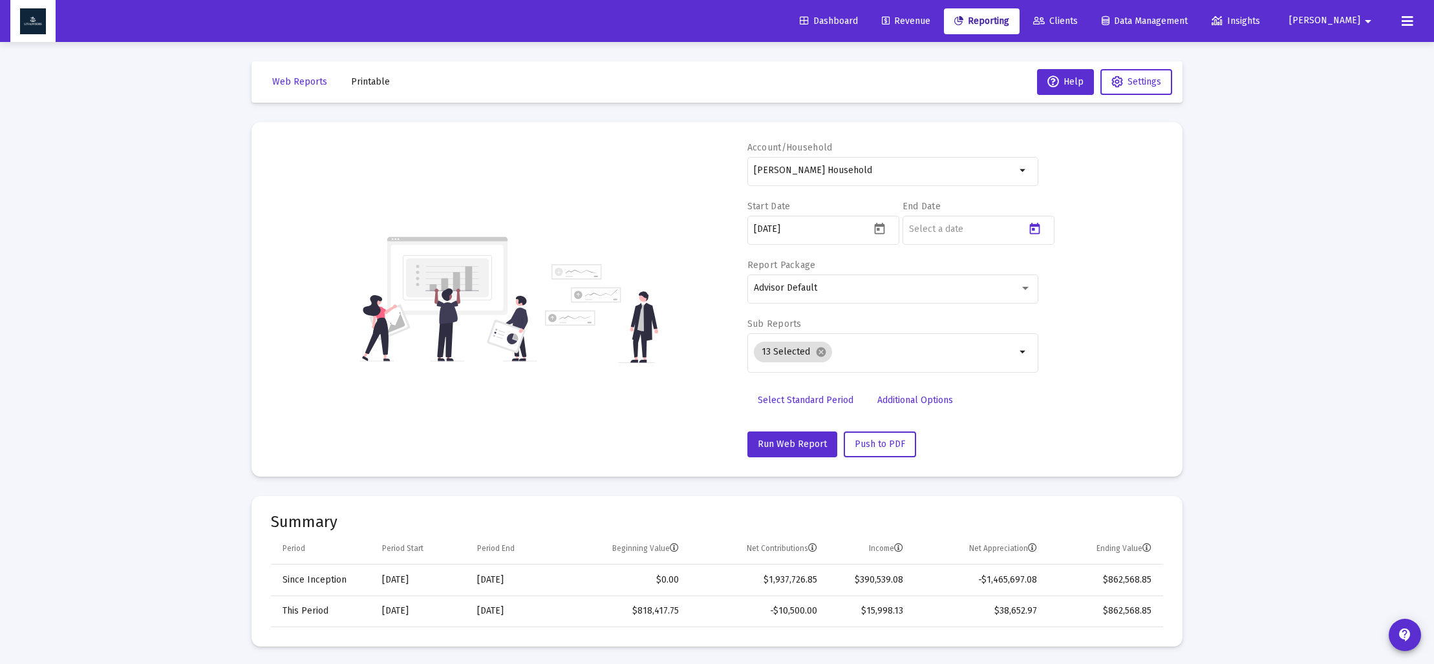
type input "[DATE]"
click at [818, 350] on mat-icon "cancel" at bounding box center [821, 352] width 12 height 12
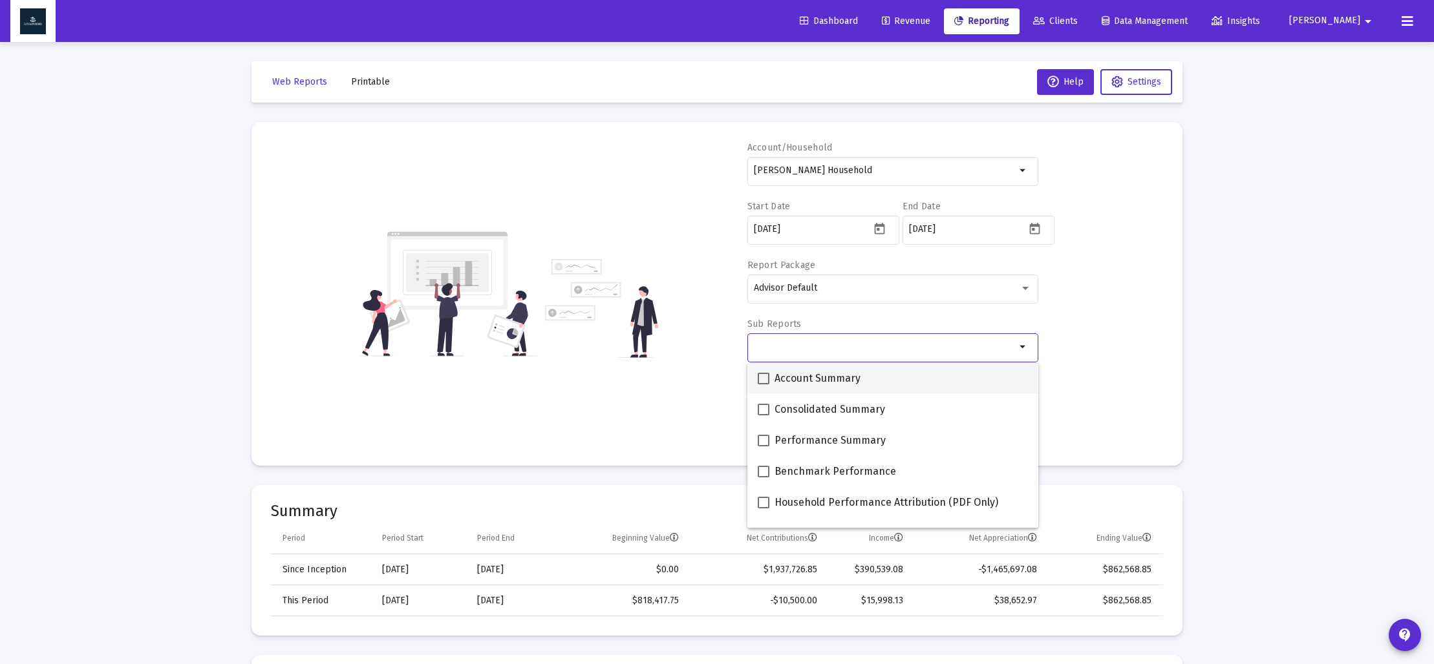
click at [768, 377] on label "Account Summary" at bounding box center [808, 379] width 103 height 16
click at [763, 385] on input "Account Summary" at bounding box center [763, 385] width 1 height 1
checkbox input "true"
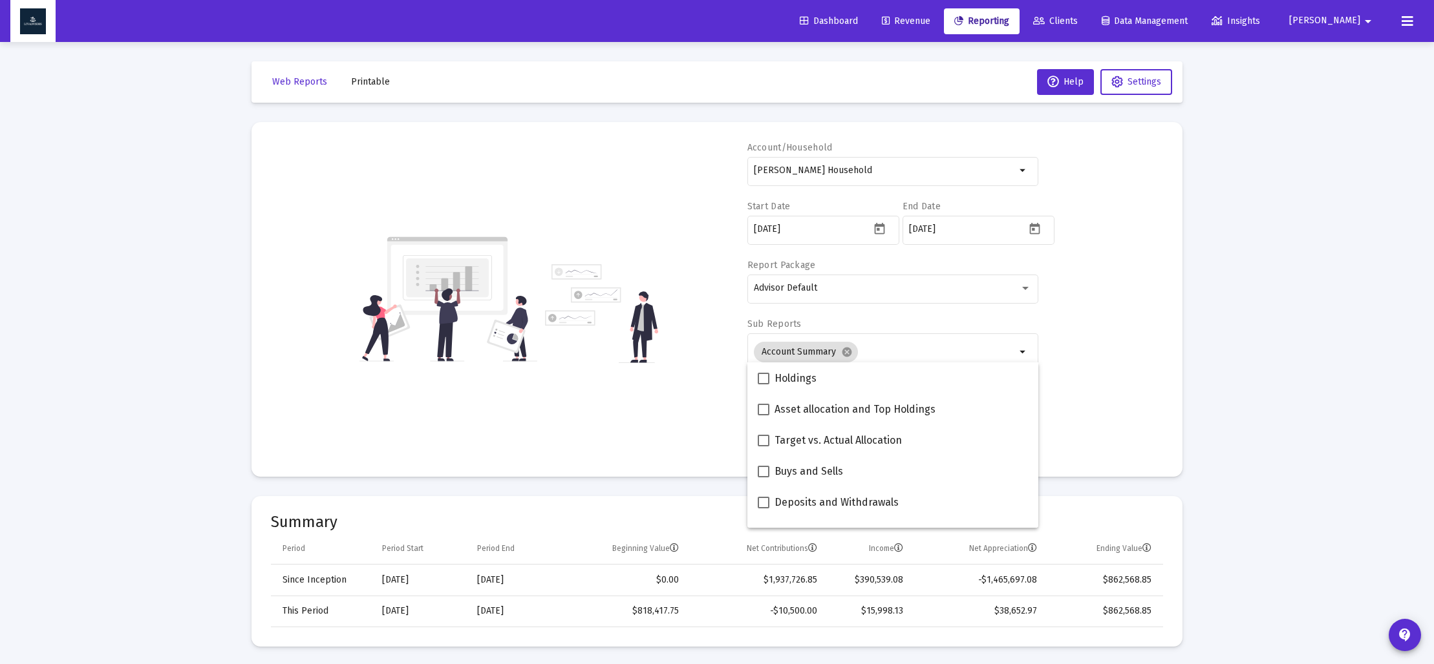
scroll to position [284, 0]
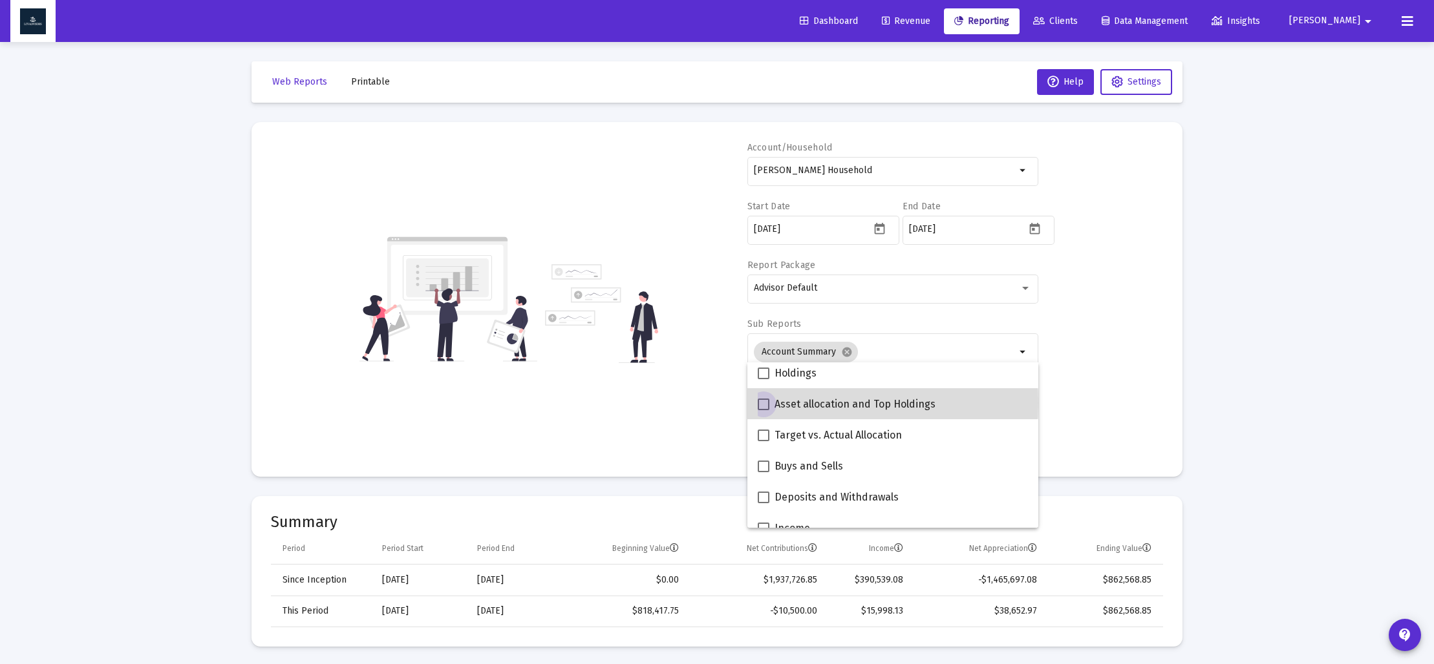
click at [767, 403] on span at bounding box center [763, 405] width 12 height 12
click at [763, 410] on input "Asset allocation and Top Holdings" at bounding box center [763, 410] width 1 height 1
checkbox input "true"
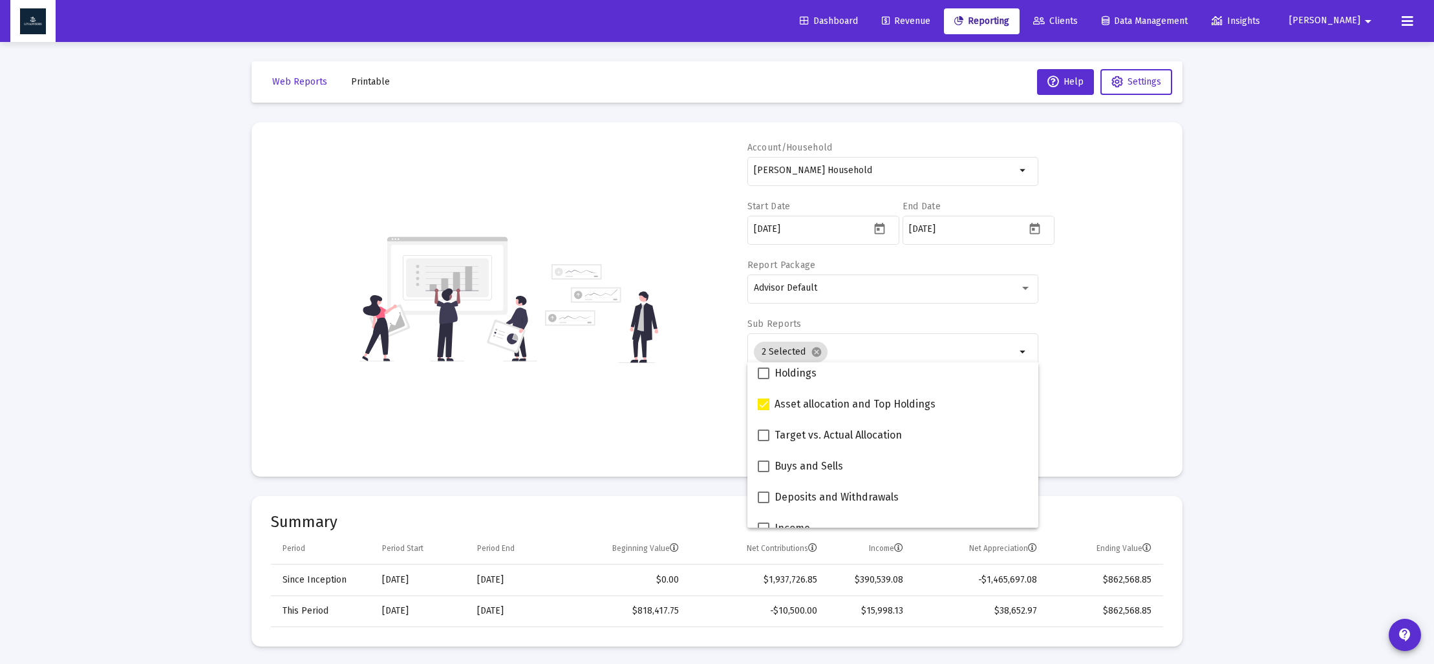
click at [681, 397] on div "Account/Household [PERSON_NAME] Household arrow_drop_down Start Date [DATE] End…" at bounding box center [717, 300] width 892 height 316
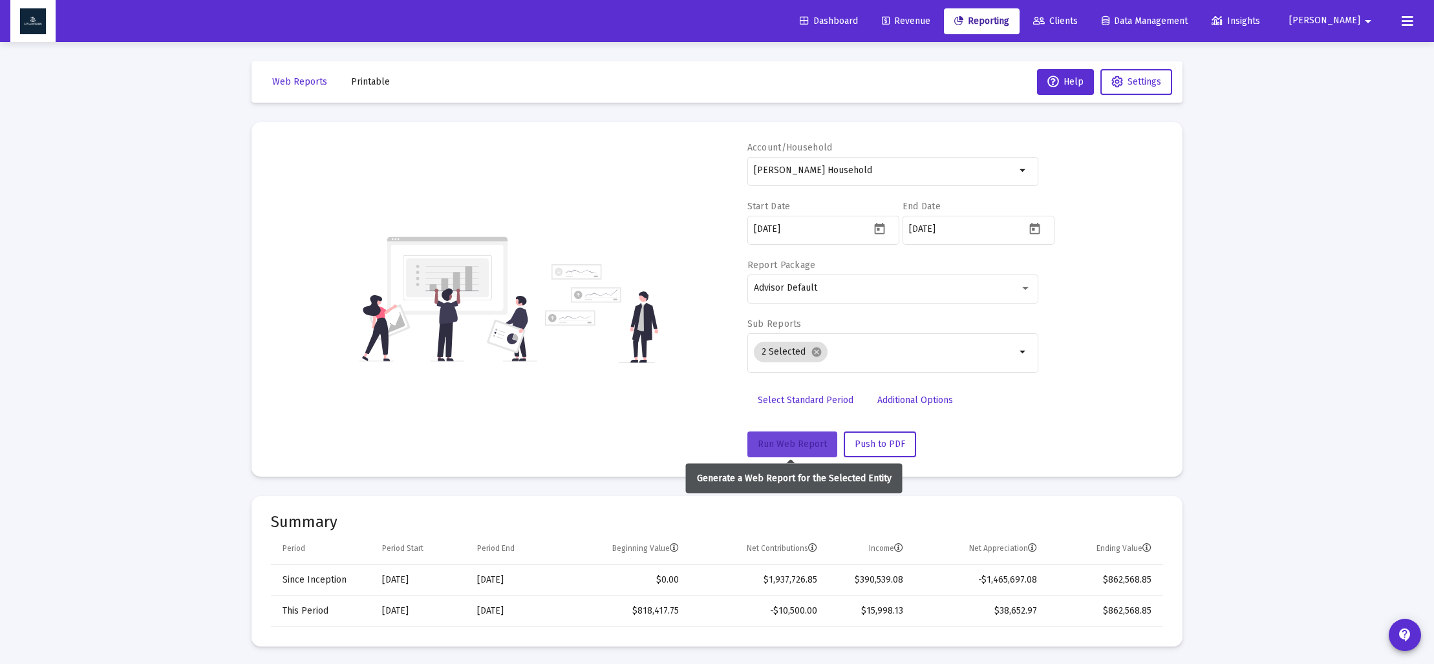
click at [796, 445] on span "Run Web Report" at bounding box center [791, 444] width 69 height 11
click at [872, 441] on span "Push to PDF" at bounding box center [879, 444] width 50 height 11
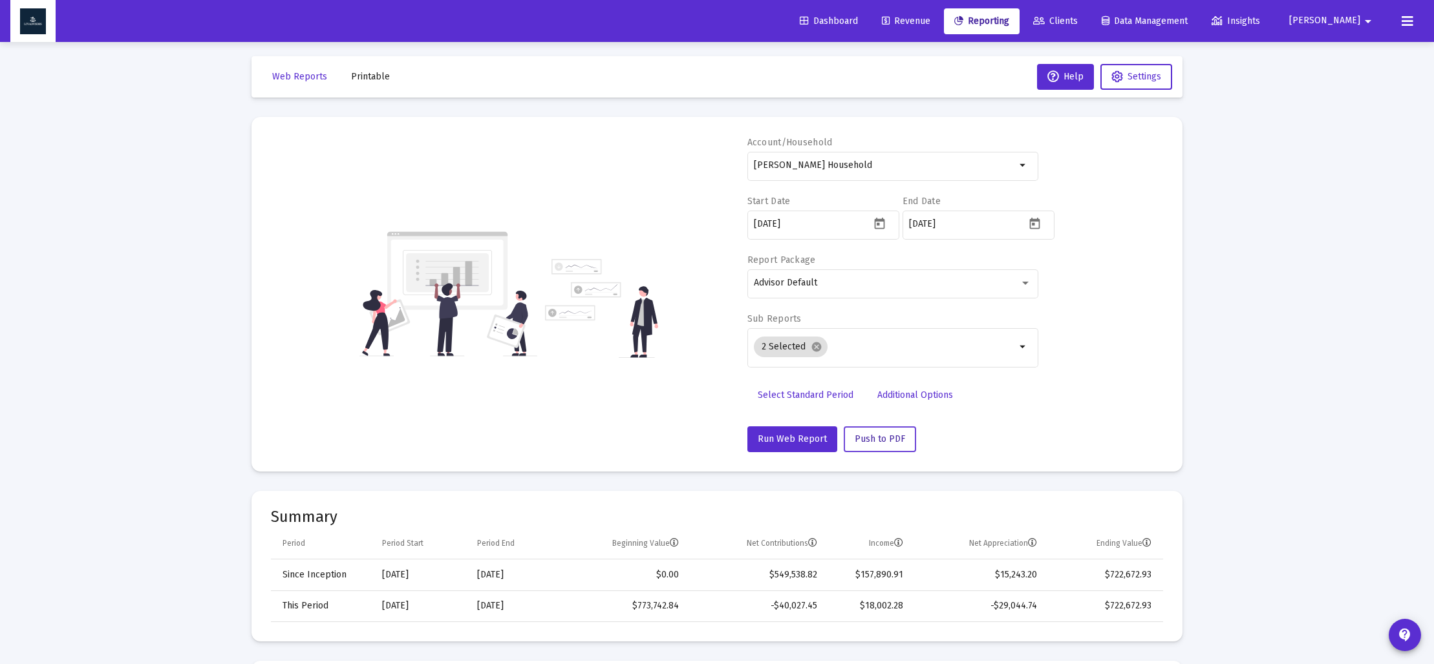
click at [871, 442] on span "Push to PDF" at bounding box center [879, 439] width 50 height 11
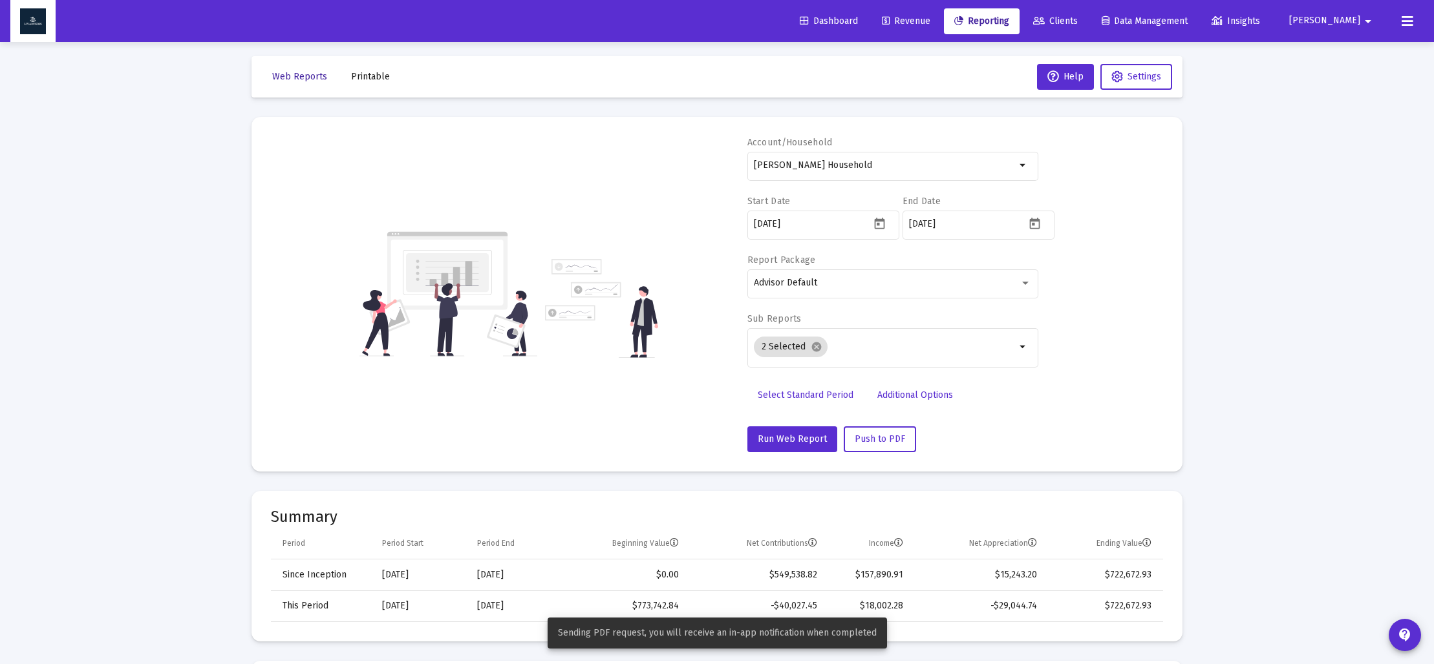
click at [291, 79] on span "Web Reports" at bounding box center [299, 76] width 55 height 11
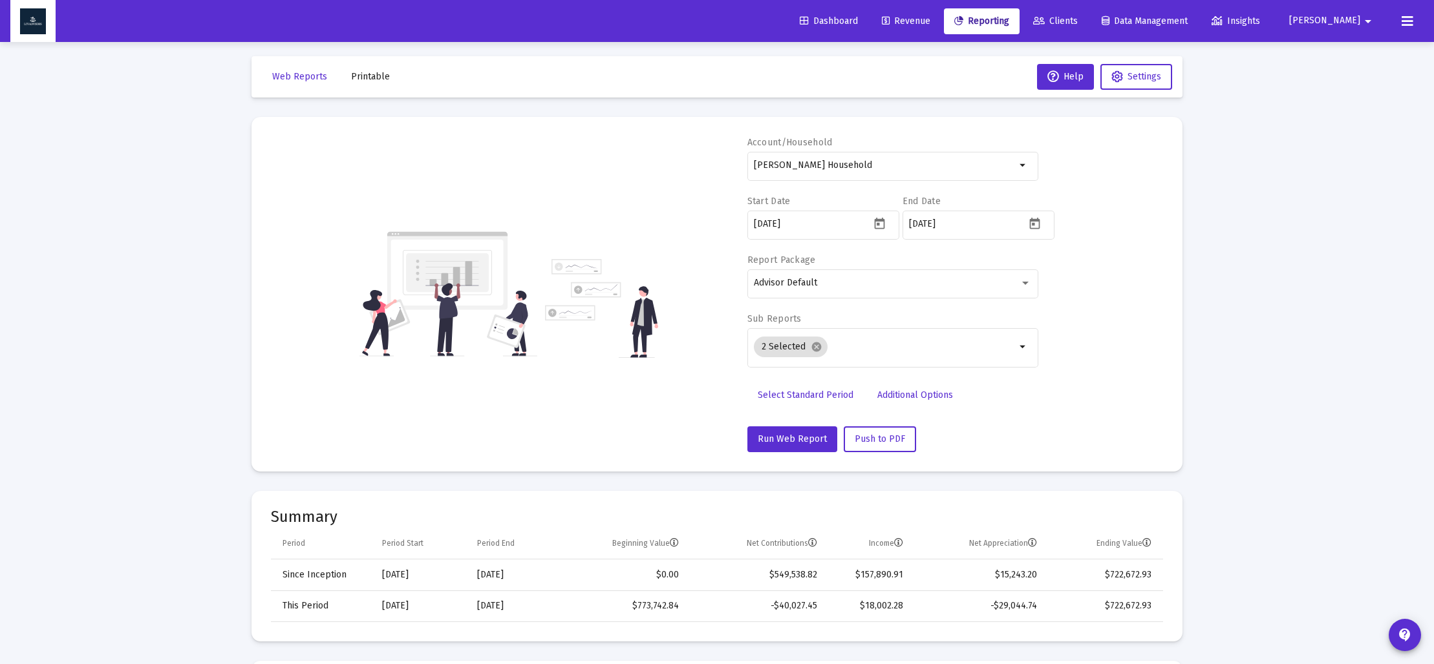
click at [366, 78] on span "Printable" at bounding box center [370, 76] width 39 height 11
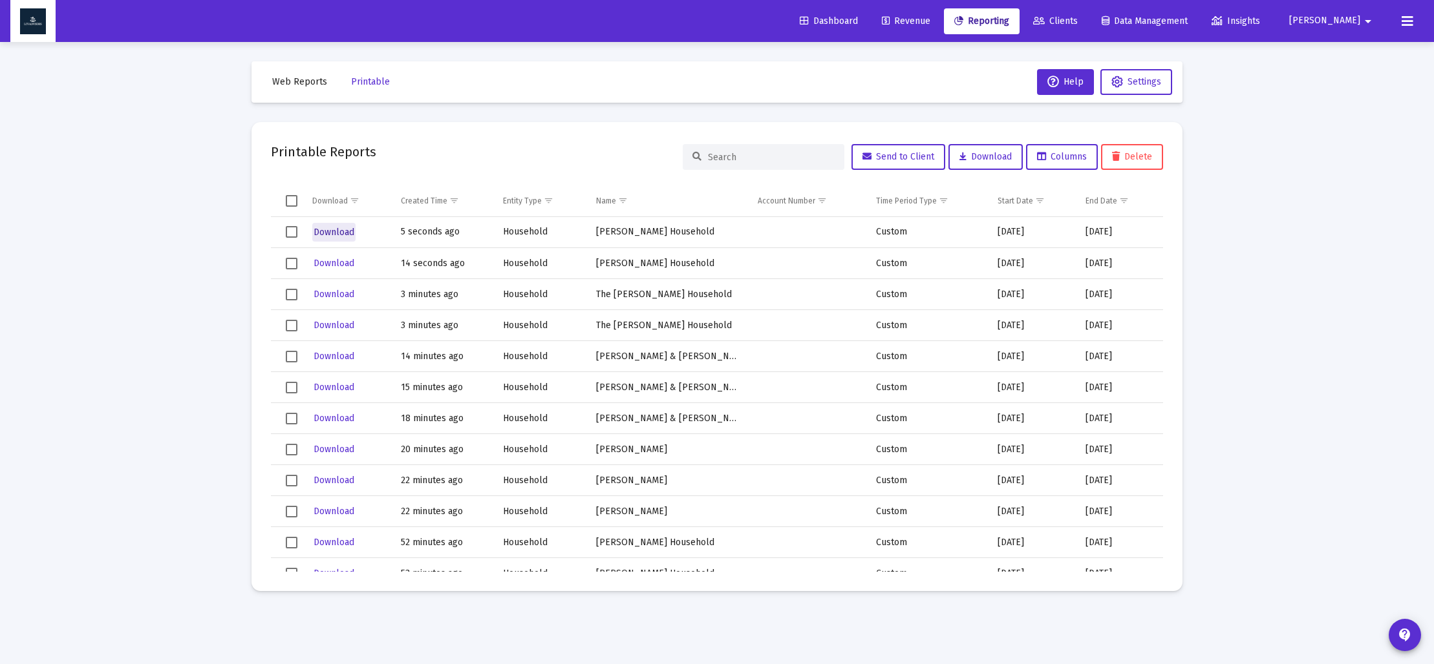
click at [341, 233] on span "Download" at bounding box center [333, 232] width 41 height 11
click at [312, 83] on span "Web Reports" at bounding box center [299, 81] width 55 height 11
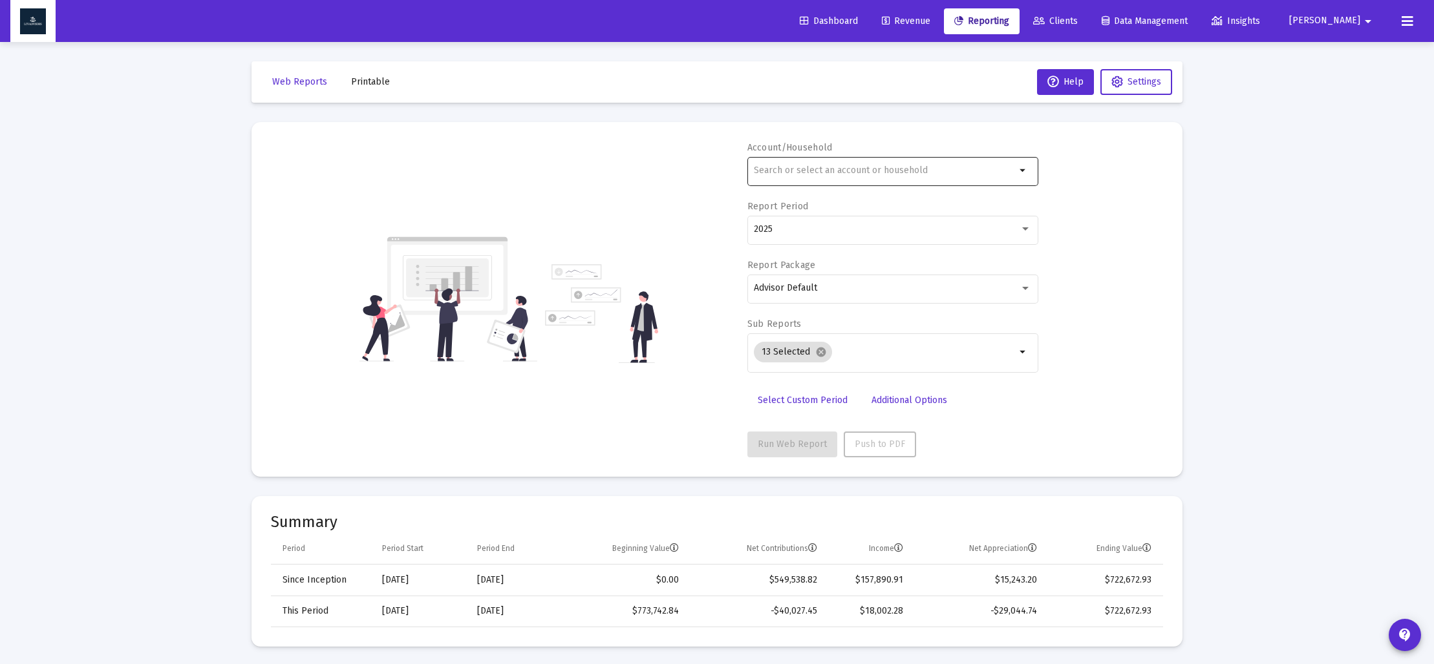
click at [776, 168] on input "text" at bounding box center [885, 170] width 262 height 10
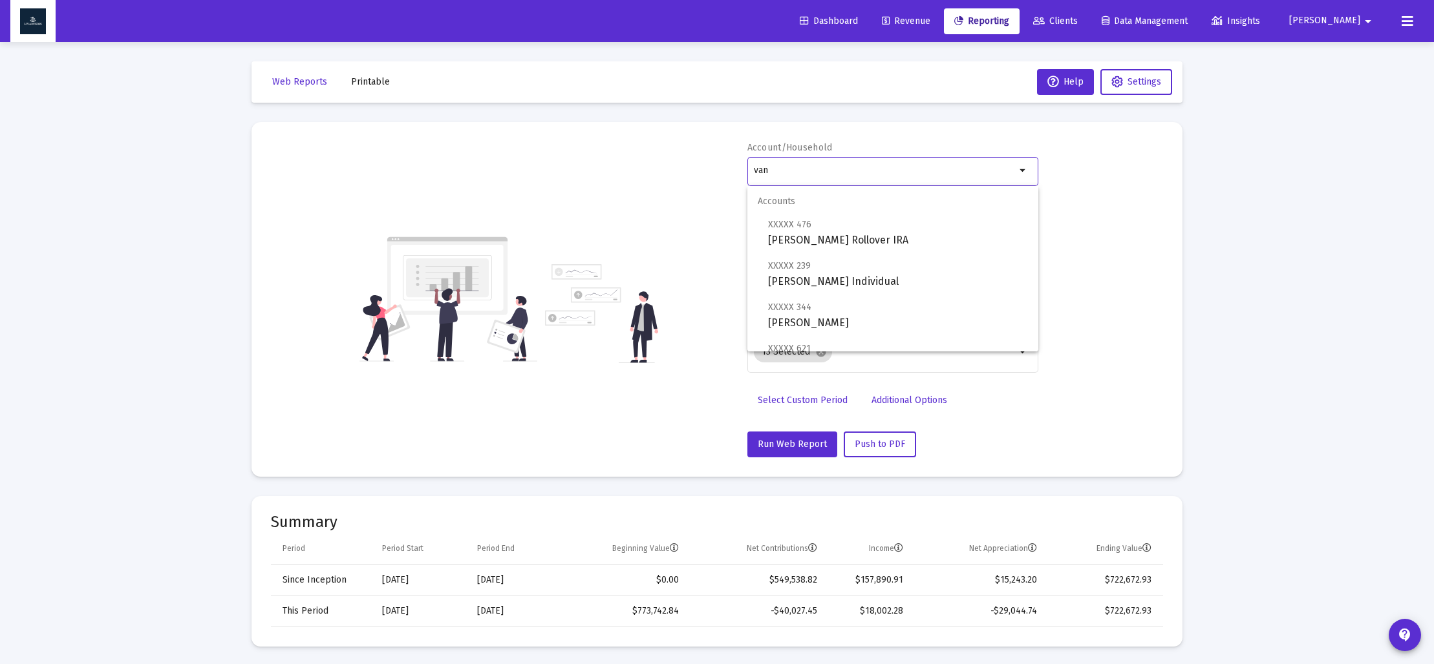
scroll to position [165, 0]
click at [832, 330] on span "[PERSON_NAME] Household" at bounding box center [898, 336] width 260 height 31
type input "[PERSON_NAME] Household"
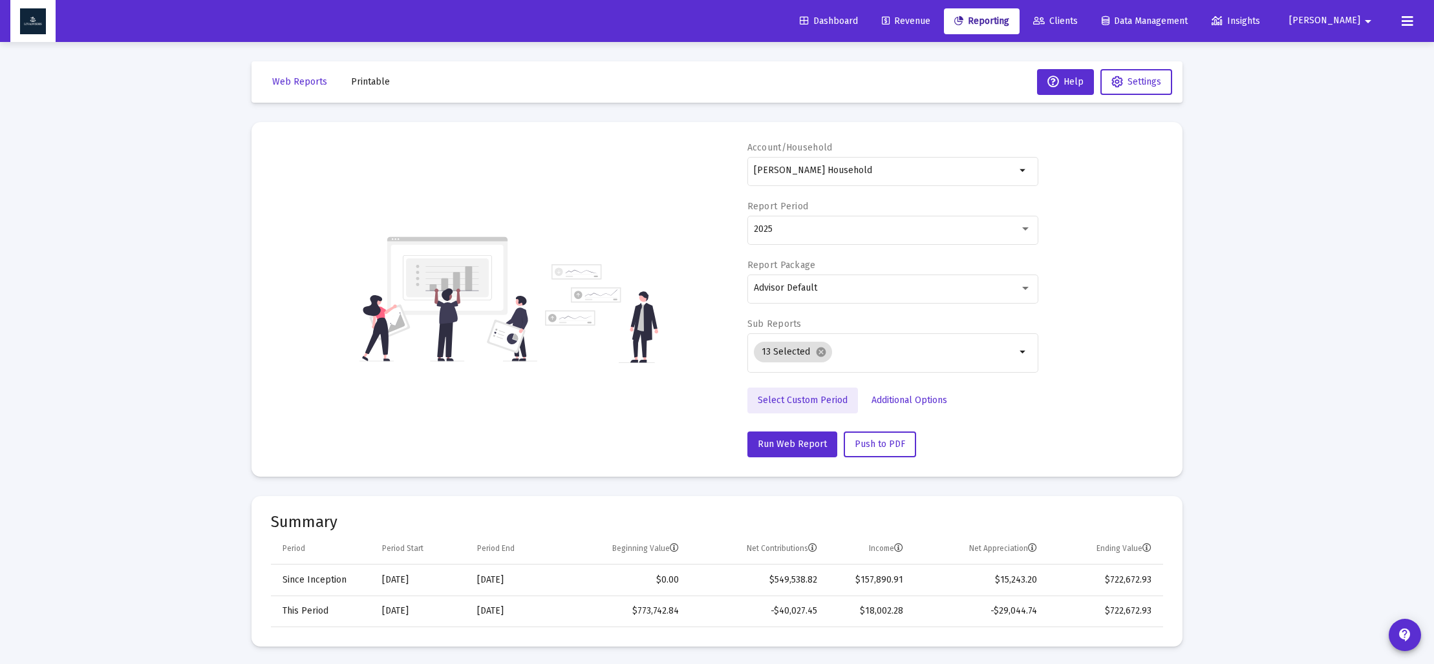
click at [805, 393] on link "Select Custom Period" at bounding box center [802, 401] width 111 height 26
click at [878, 231] on icon "Open calendar" at bounding box center [880, 229] width 14 height 14
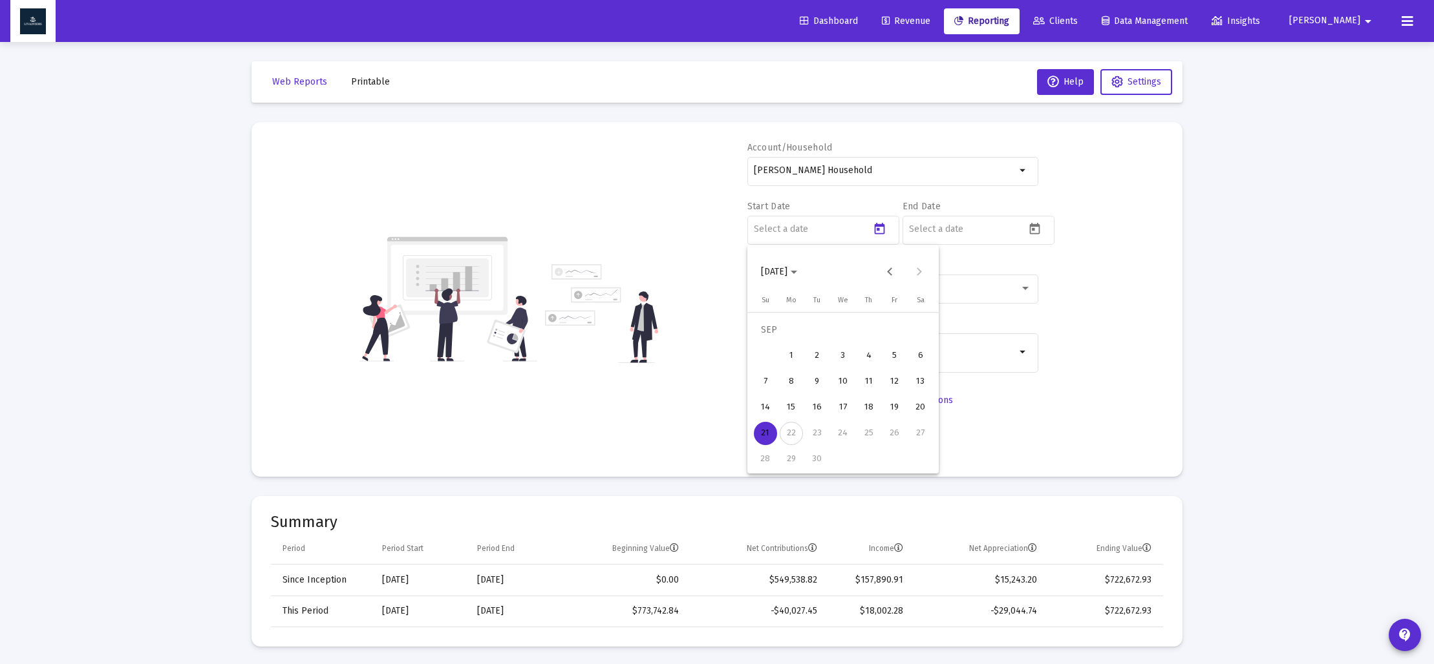
click at [807, 264] on button "[DATE]" at bounding box center [778, 272] width 57 height 26
click at [909, 445] on div "2025" at bounding box center [910, 441] width 41 height 23
click at [778, 387] on div "SEP" at bounding box center [774, 389] width 41 height 23
click at [771, 388] on div "7" at bounding box center [765, 381] width 23 height 23
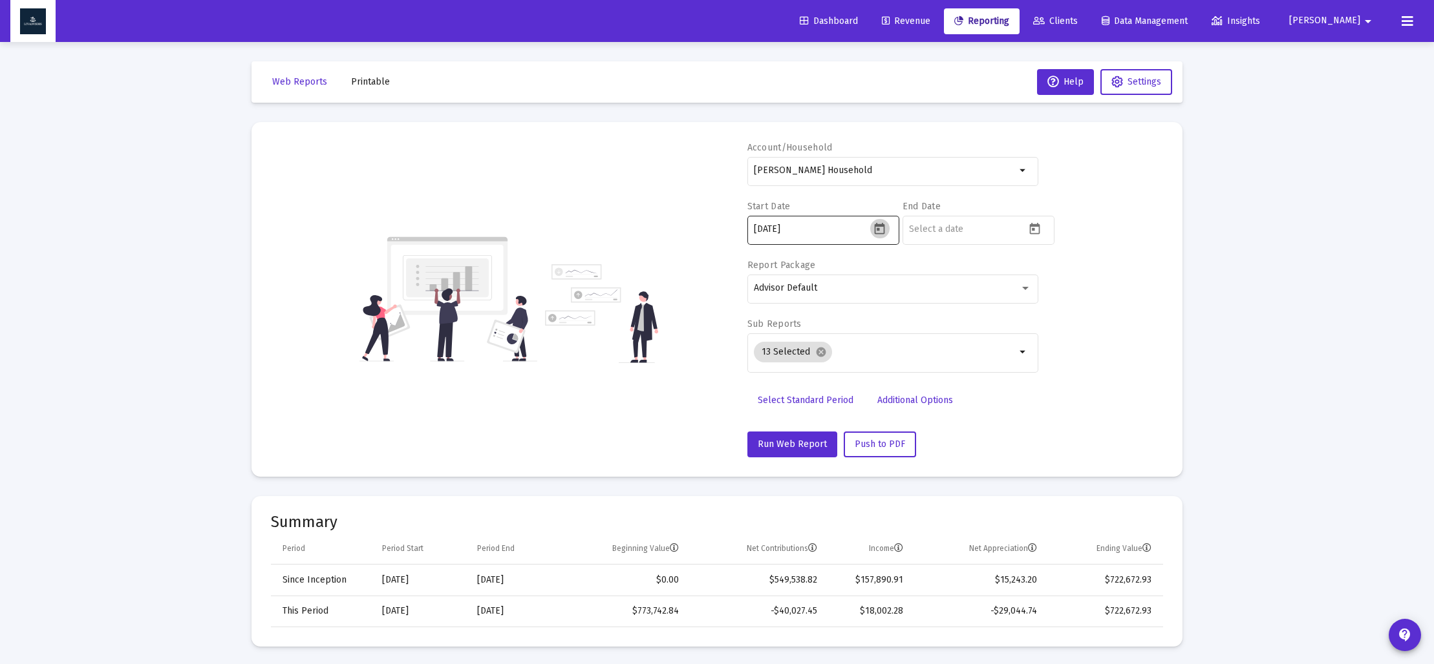
click at [881, 234] on icon "Open calendar" at bounding box center [880, 229] width 14 height 14
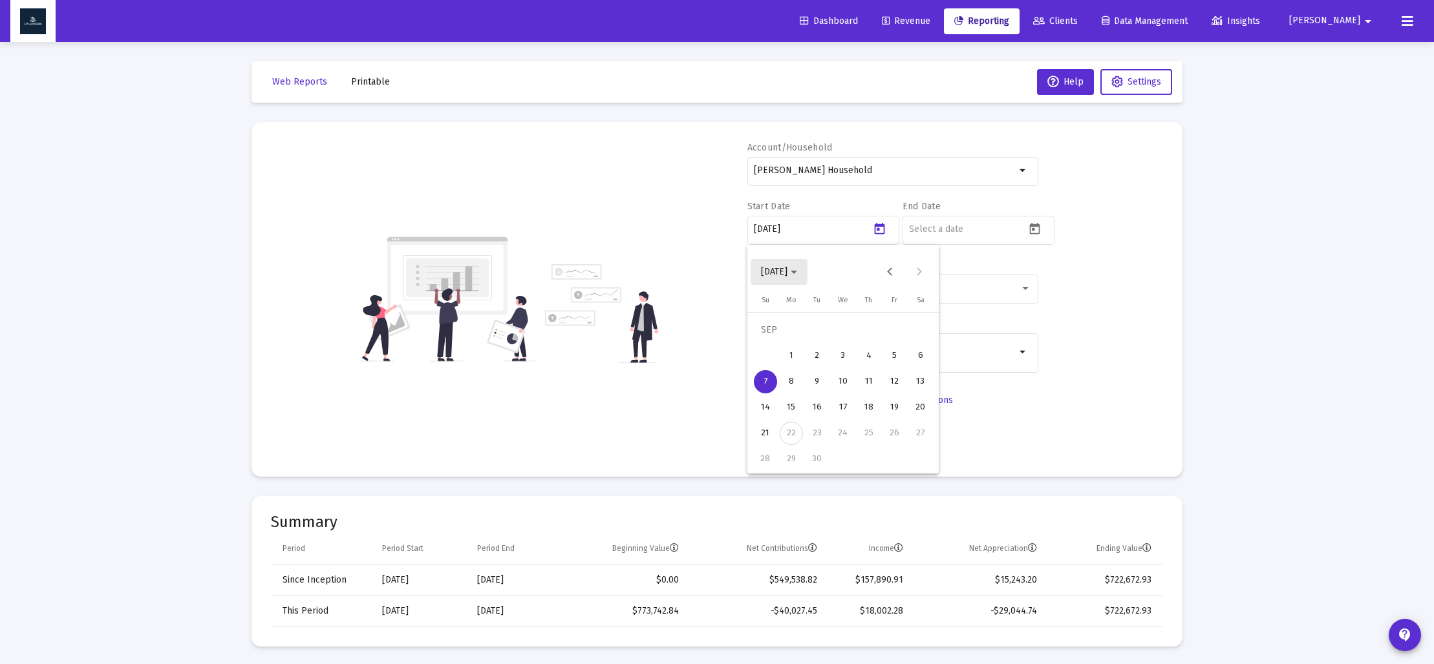
click at [787, 271] on span "[DATE]" at bounding box center [774, 271] width 26 height 11
drag, startPoint x: 907, startPoint y: 441, endPoint x: 892, endPoint y: 441, distance: 14.9
click at [907, 440] on div "2025" at bounding box center [910, 441] width 41 height 23
click at [856, 343] on div "MAR" at bounding box center [865, 337] width 41 height 23
click at [789, 461] on div "31" at bounding box center [790, 459] width 23 height 23
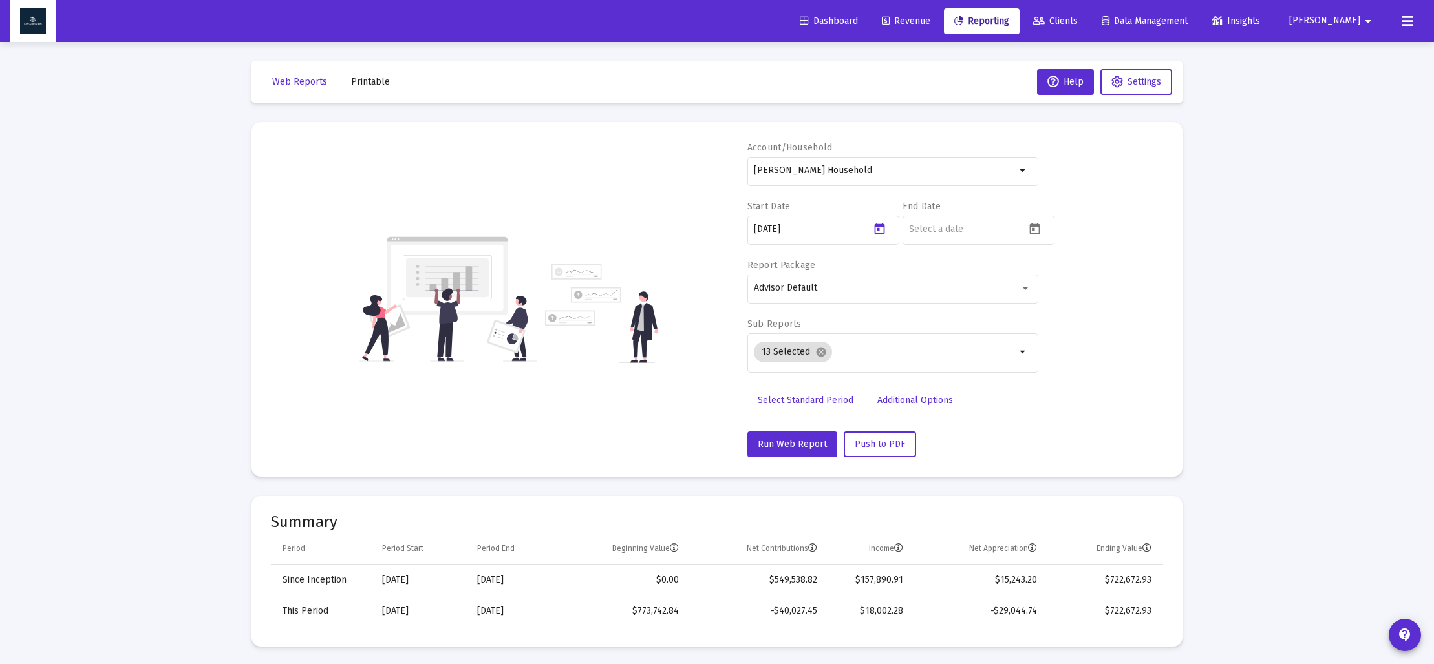
type input "[DATE]"
click at [1039, 231] on icon "Open calendar" at bounding box center [1035, 229] width 14 height 14
click at [942, 275] on span "[DATE]" at bounding box center [929, 271] width 26 height 11
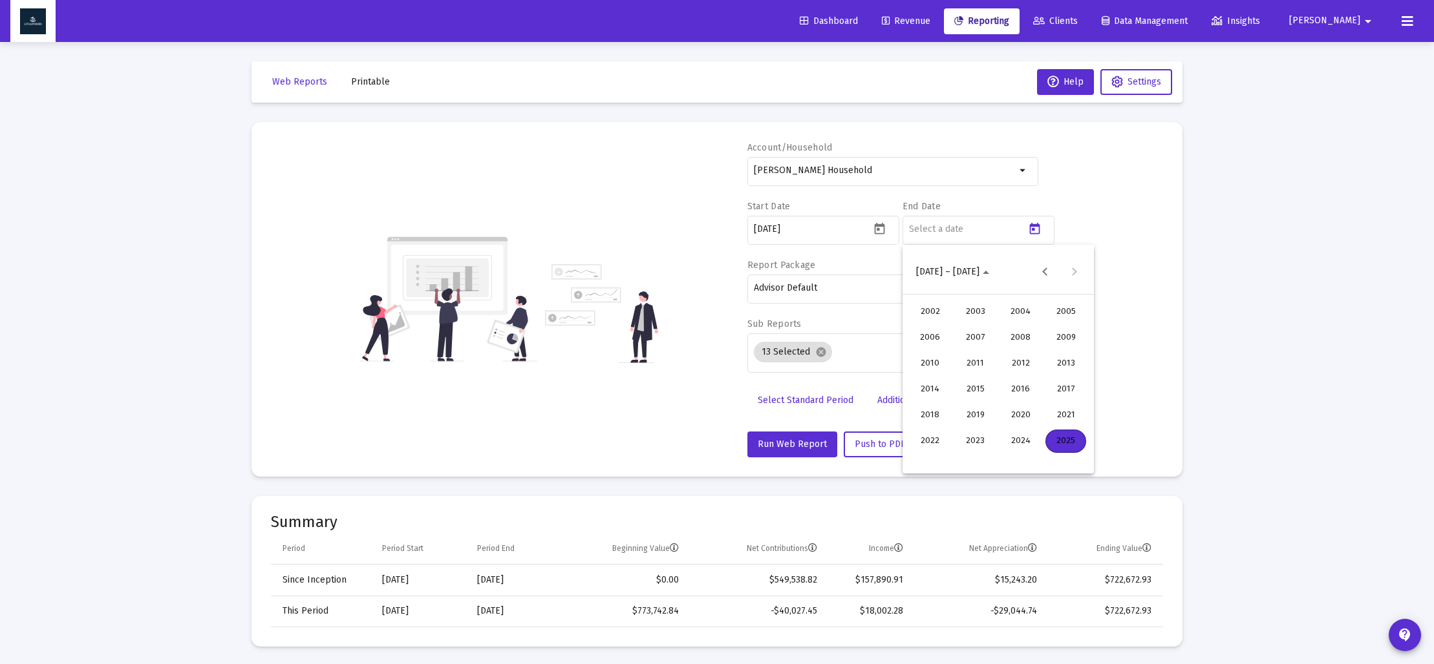
click at [1059, 440] on div "2025" at bounding box center [1065, 441] width 41 height 23
click at [980, 365] on div "JUN" at bounding box center [975, 363] width 41 height 23
click at [950, 460] on div "30" at bounding box center [946, 459] width 23 height 23
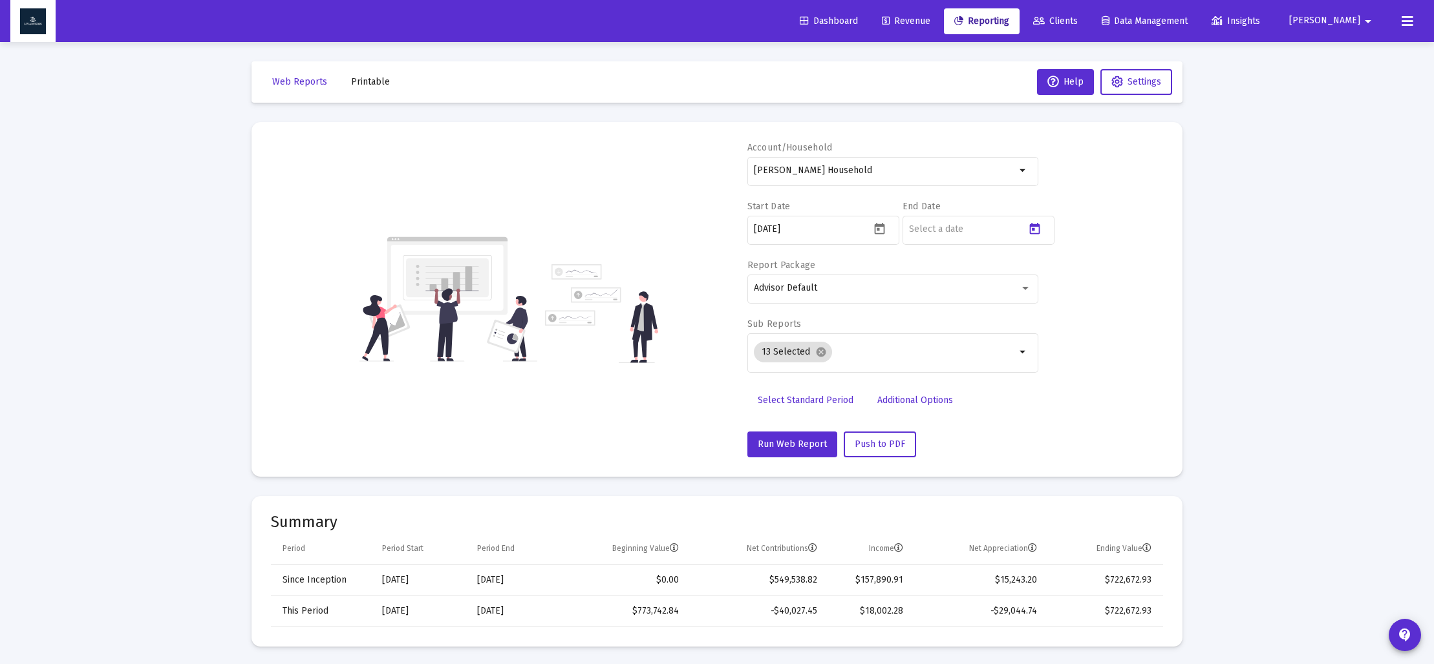
type input "[DATE]"
click at [817, 351] on mat-icon "cancel" at bounding box center [821, 352] width 12 height 12
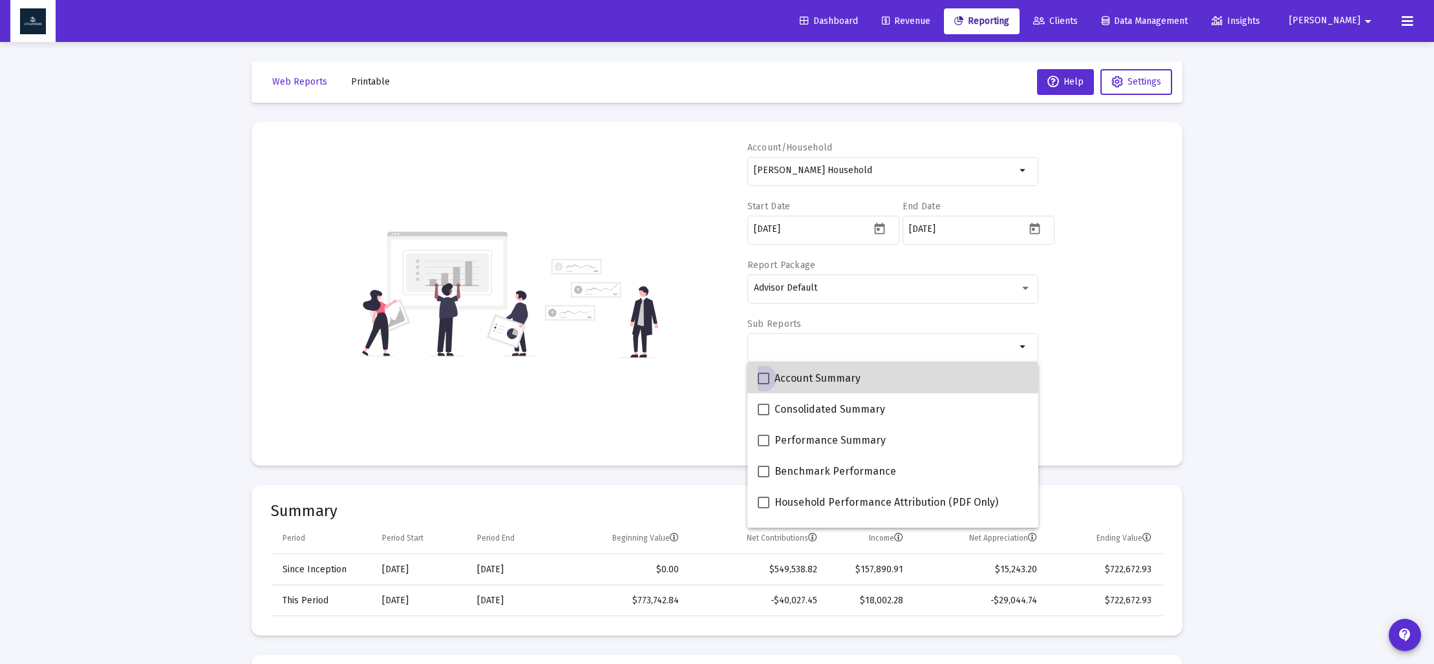
click at [765, 377] on span at bounding box center [763, 379] width 12 height 12
click at [763, 385] on input "Account Summary" at bounding box center [763, 385] width 1 height 1
checkbox input "true"
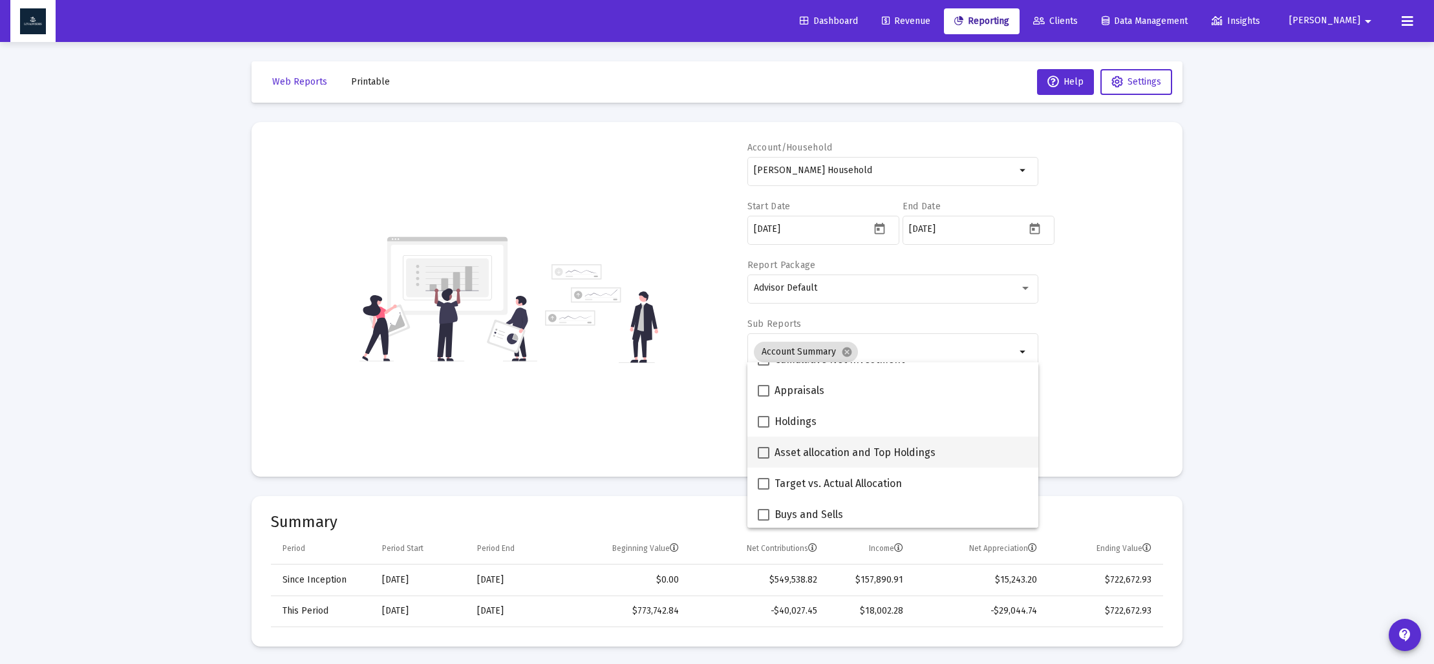
scroll to position [242, 0]
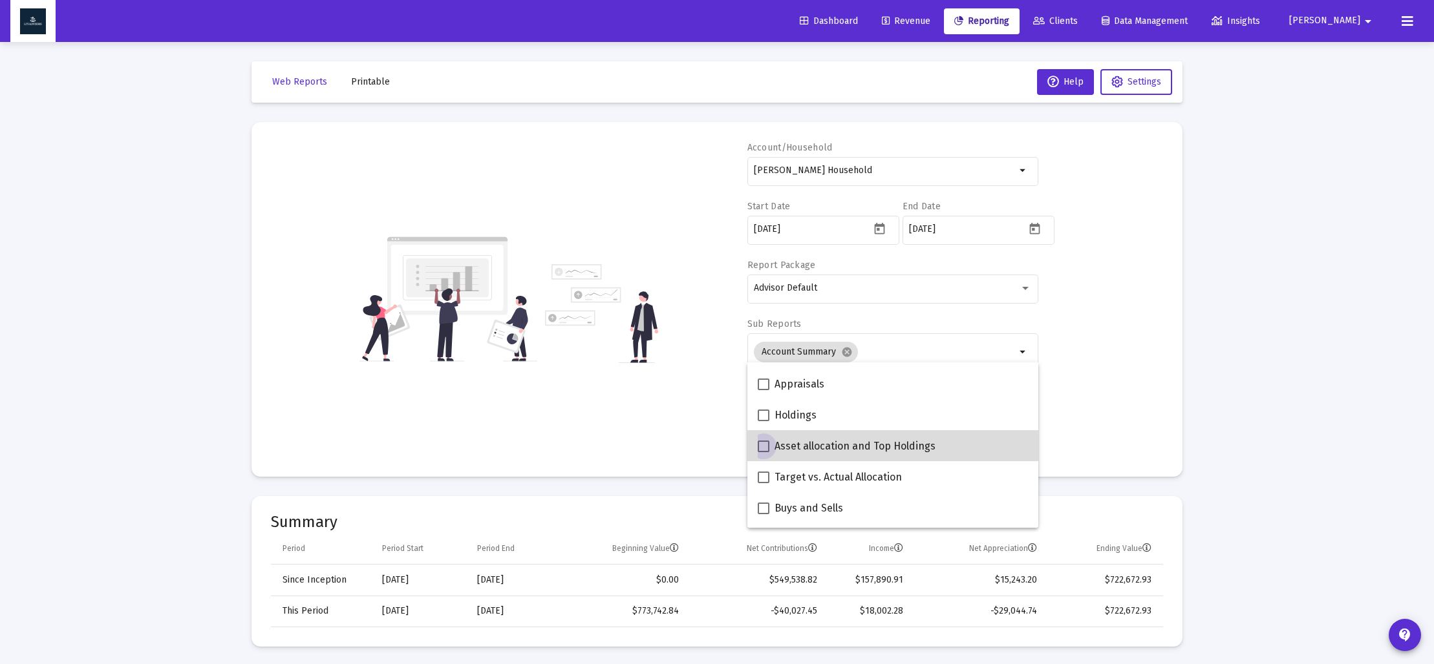
click at [762, 443] on span at bounding box center [763, 447] width 12 height 12
click at [763, 452] on input "Asset allocation and Top Holdings" at bounding box center [763, 452] width 1 height 1
checkbox input "true"
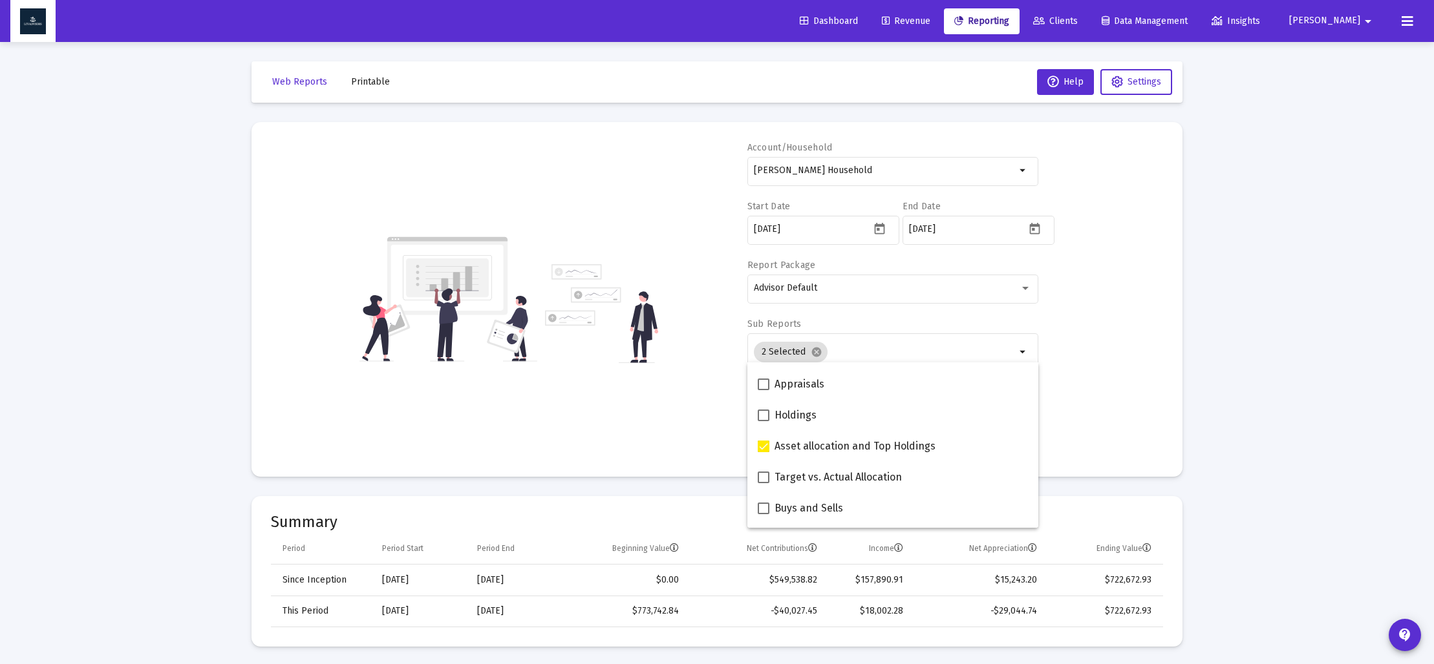
click at [684, 414] on div "Account/Household [PERSON_NAME] Household arrow_drop_down Start Date [DATE] End…" at bounding box center [717, 300] width 892 height 316
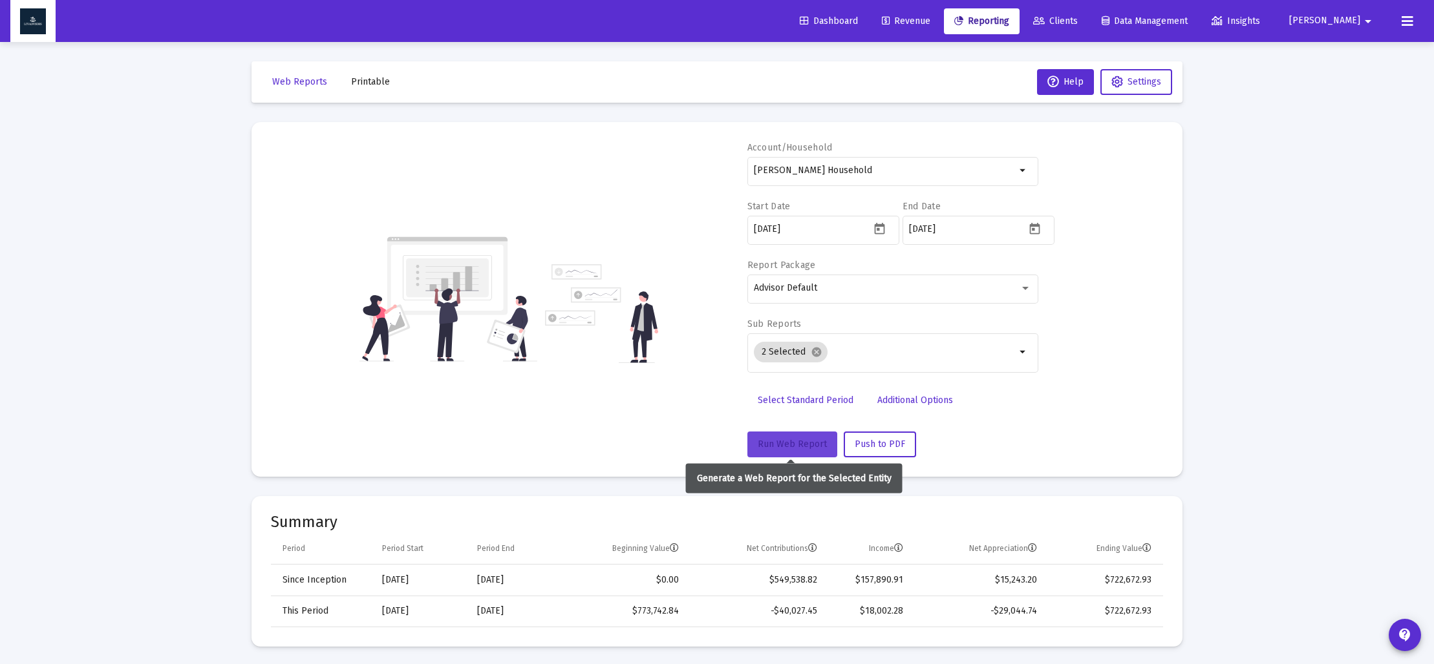
click at [793, 448] on span "Run Web Report" at bounding box center [791, 444] width 69 height 11
click at [893, 445] on span "Push to PDF" at bounding box center [879, 444] width 50 height 11
click at [376, 84] on span "Printable" at bounding box center [370, 81] width 39 height 11
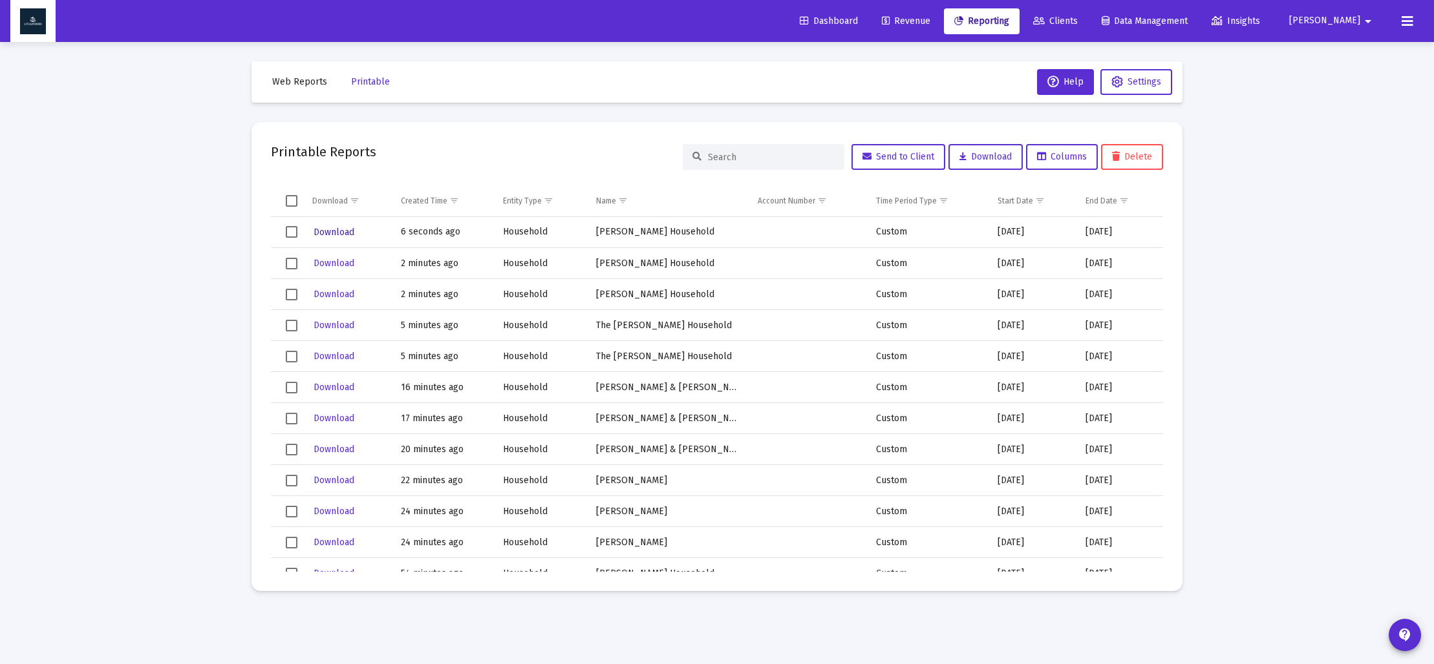
click at [349, 234] on span "Download" at bounding box center [333, 232] width 41 height 11
click at [277, 81] on span "Web Reports" at bounding box center [299, 81] width 55 height 11
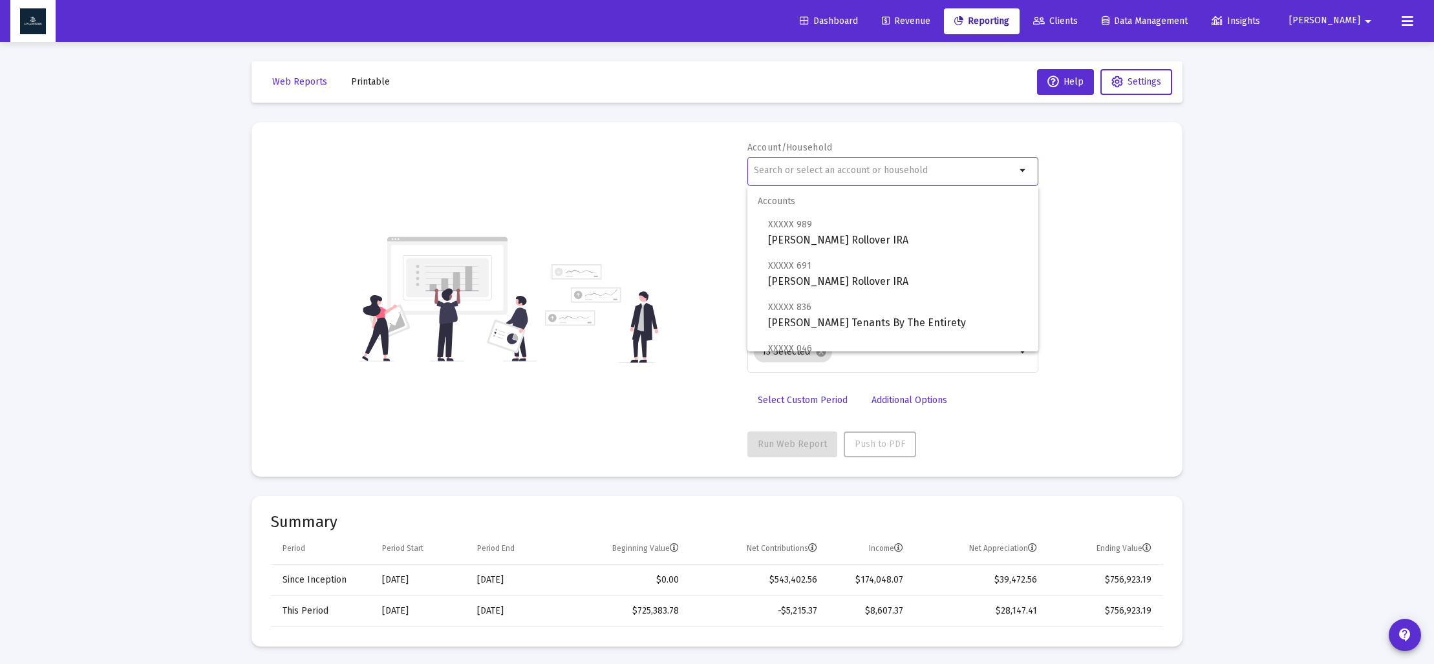
click at [805, 169] on input "text" at bounding box center [885, 170] width 262 height 10
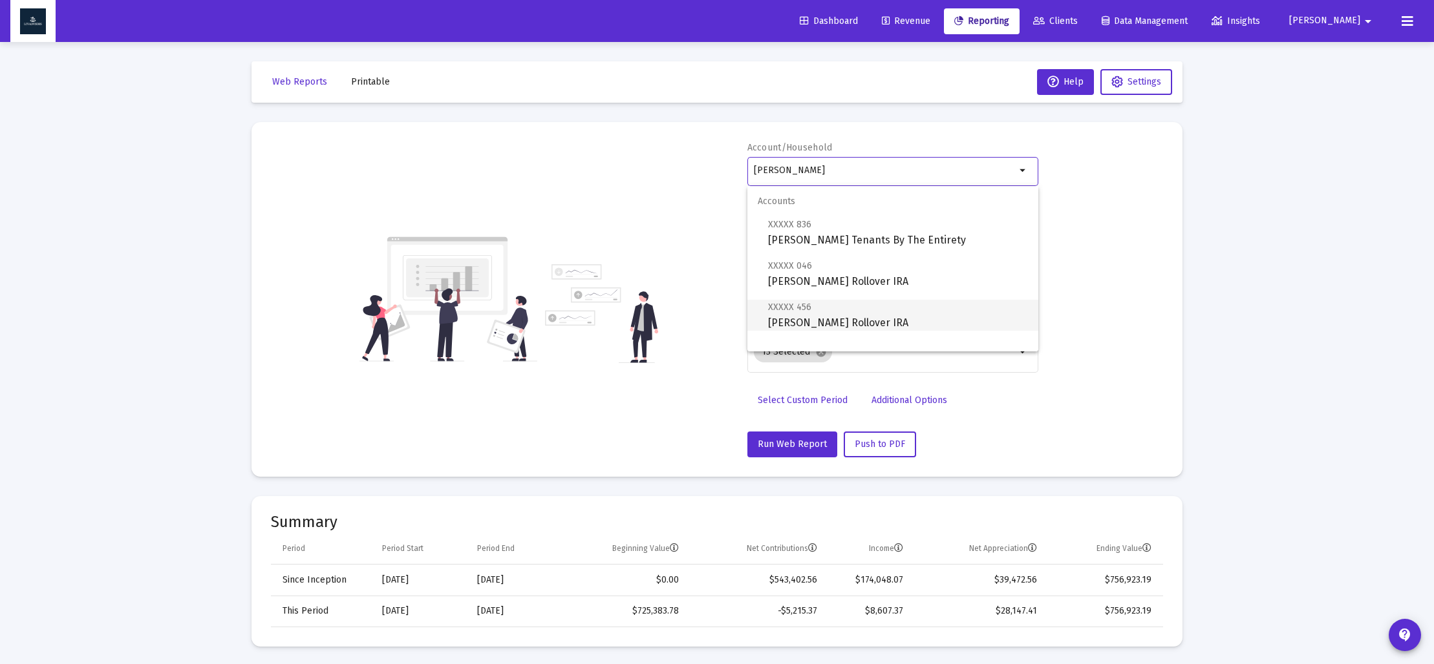
scroll to position [52, 0]
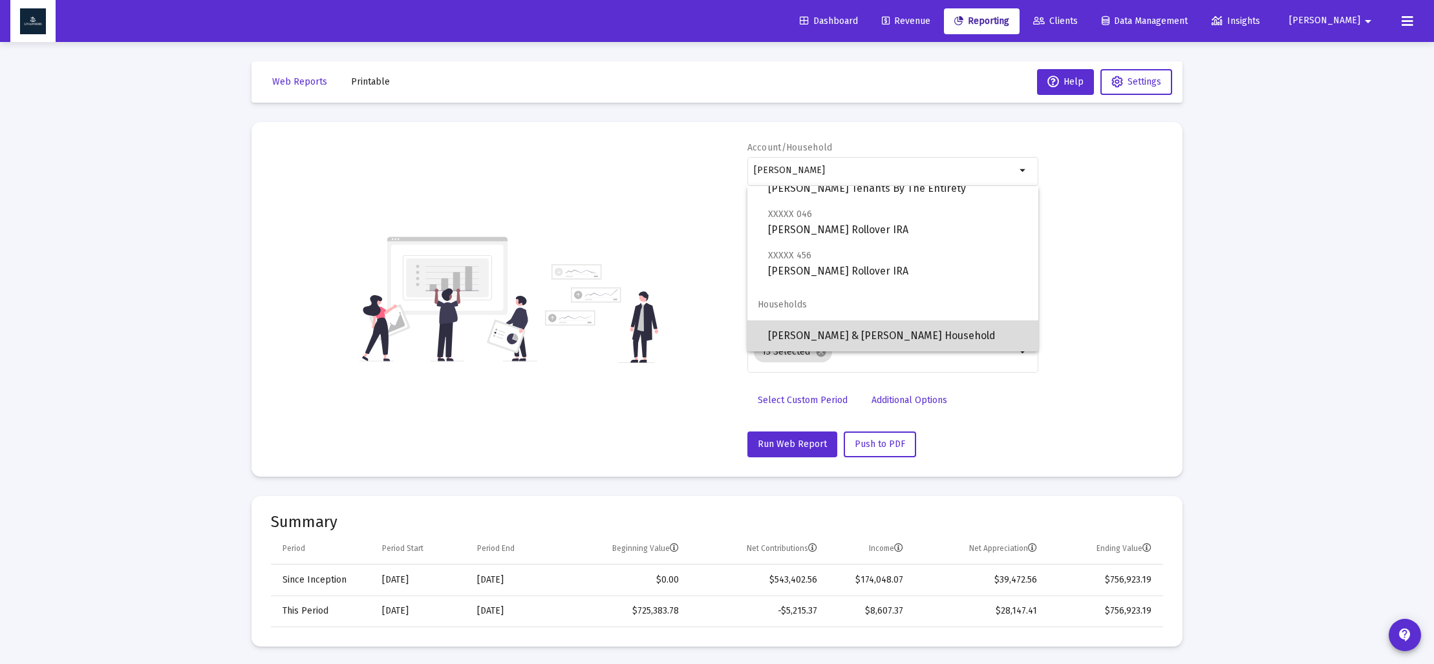
drag, startPoint x: 844, startPoint y: 334, endPoint x: 835, endPoint y: 328, distance: 10.8
click at [843, 334] on span "[PERSON_NAME] & [PERSON_NAME] Household" at bounding box center [898, 336] width 260 height 31
type input "[PERSON_NAME] & [PERSON_NAME] Household"
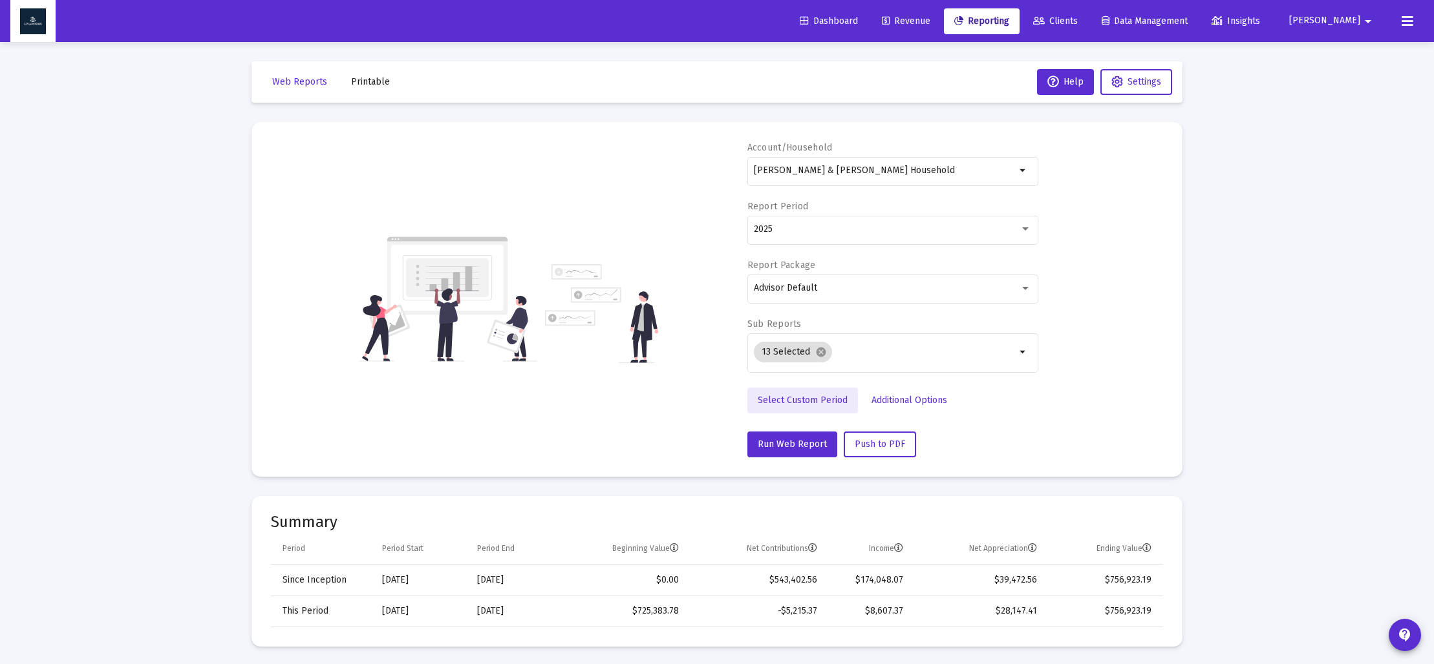
click at [802, 403] on span "Select Custom Period" at bounding box center [802, 400] width 90 height 11
click at [882, 227] on icon "Open calendar" at bounding box center [880, 229] width 14 height 14
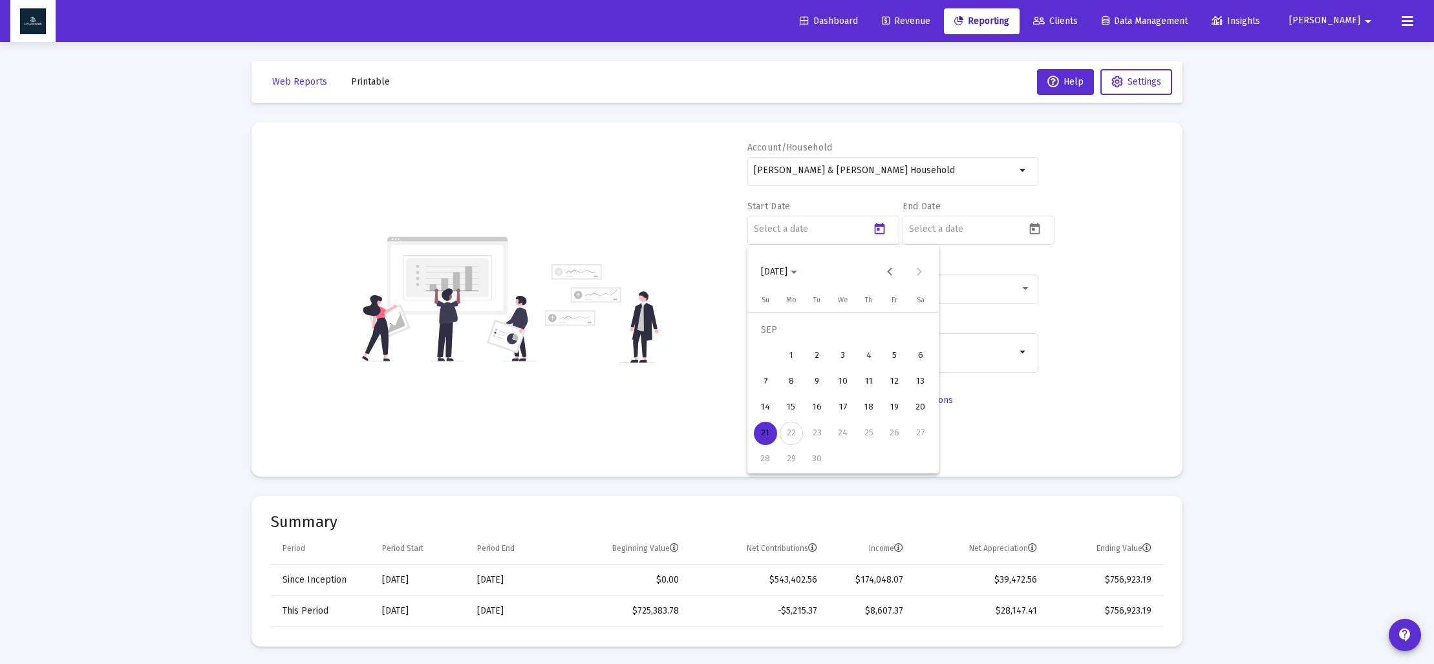
click at [797, 274] on span "[DATE]" at bounding box center [779, 271] width 36 height 11
click at [825, 436] on div "2023" at bounding box center [820, 441] width 41 height 23
click at [773, 392] on div "SEP" at bounding box center [774, 389] width 41 height 23
click at [920, 437] on div "30" at bounding box center [920, 433] width 23 height 23
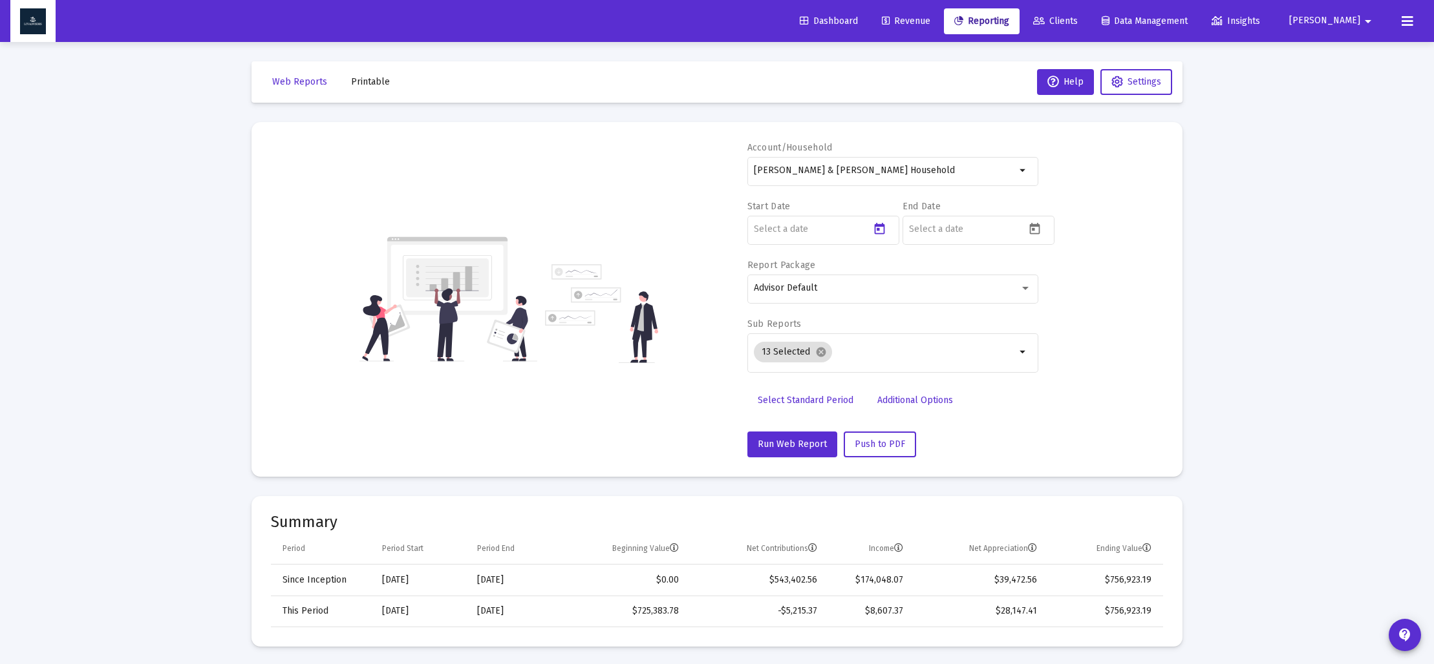
type input "[DATE]"
click at [1035, 228] on icon "Open calendar" at bounding box center [1035, 229] width 14 height 14
click at [952, 271] on polygon "Choose month and year" at bounding box center [949, 272] width 6 height 3
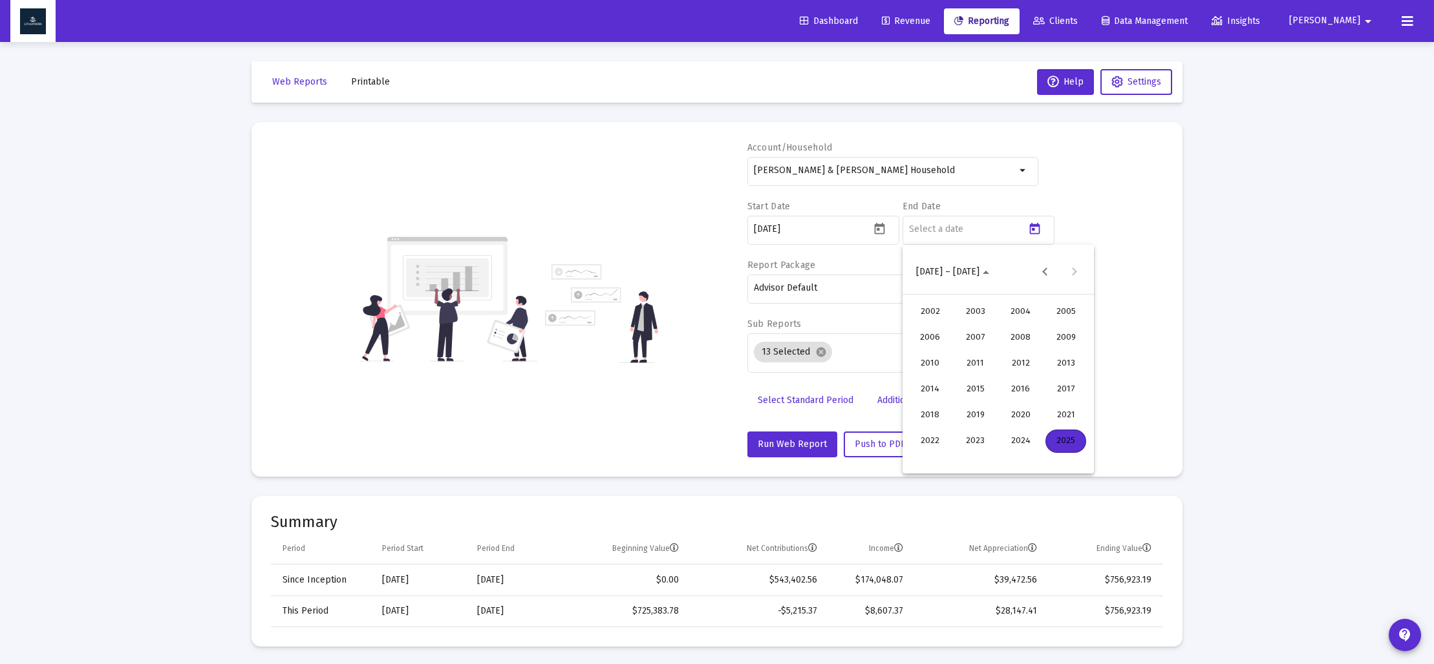
click at [984, 444] on div "2023" at bounding box center [975, 441] width 41 height 23
click at [1065, 390] on div "DEC" at bounding box center [1065, 389] width 41 height 23
click at [924, 461] on div "31" at bounding box center [920, 459] width 23 height 23
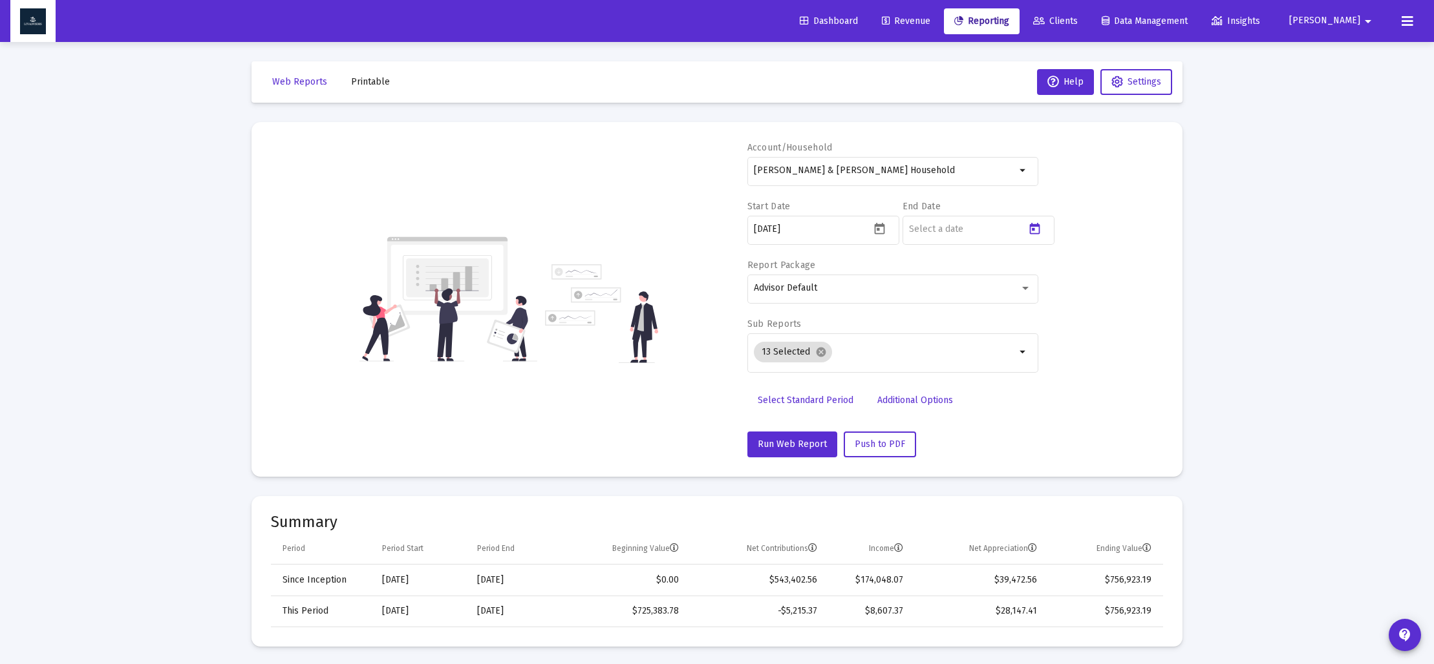
type input "[DATE]"
click at [818, 354] on mat-icon "cancel" at bounding box center [821, 352] width 12 height 12
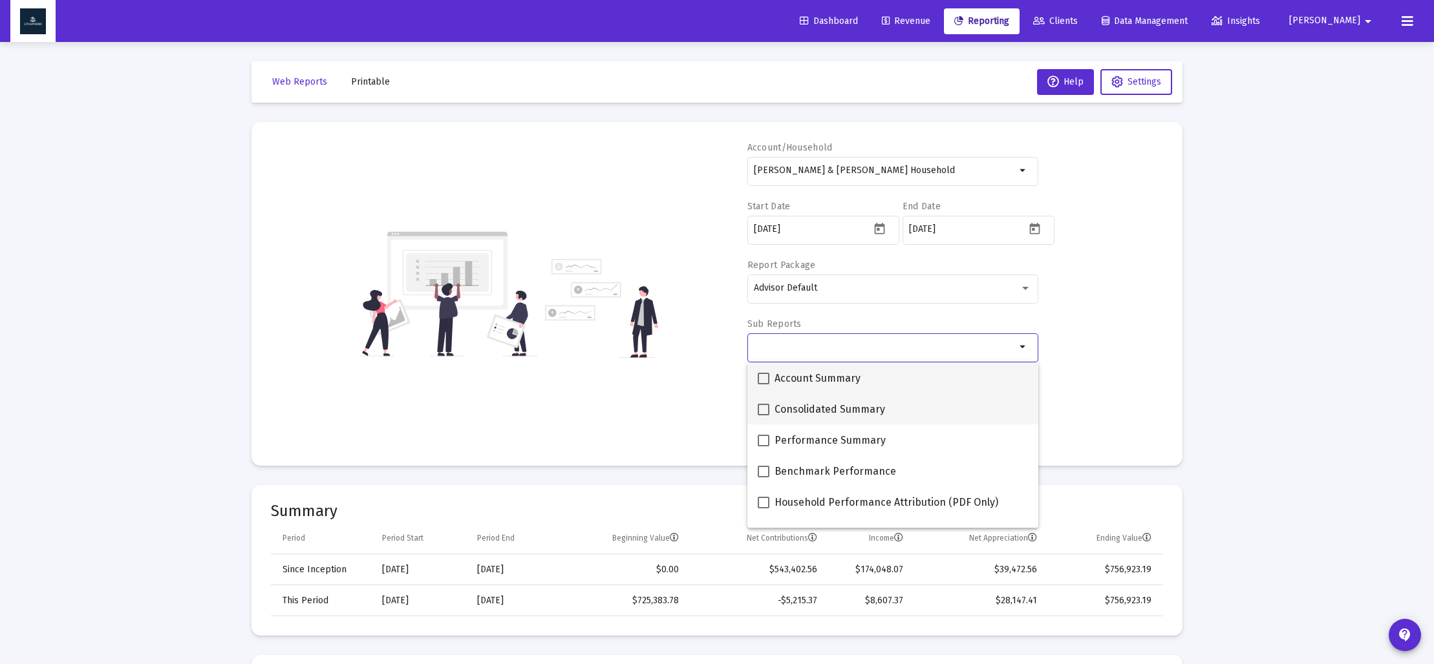
drag, startPoint x: 763, startPoint y: 379, endPoint x: 790, endPoint y: 404, distance: 36.6
click at [763, 379] on span at bounding box center [763, 379] width 12 height 12
click at [763, 385] on input "Account Summary" at bounding box center [763, 385] width 1 height 1
checkbox input "true"
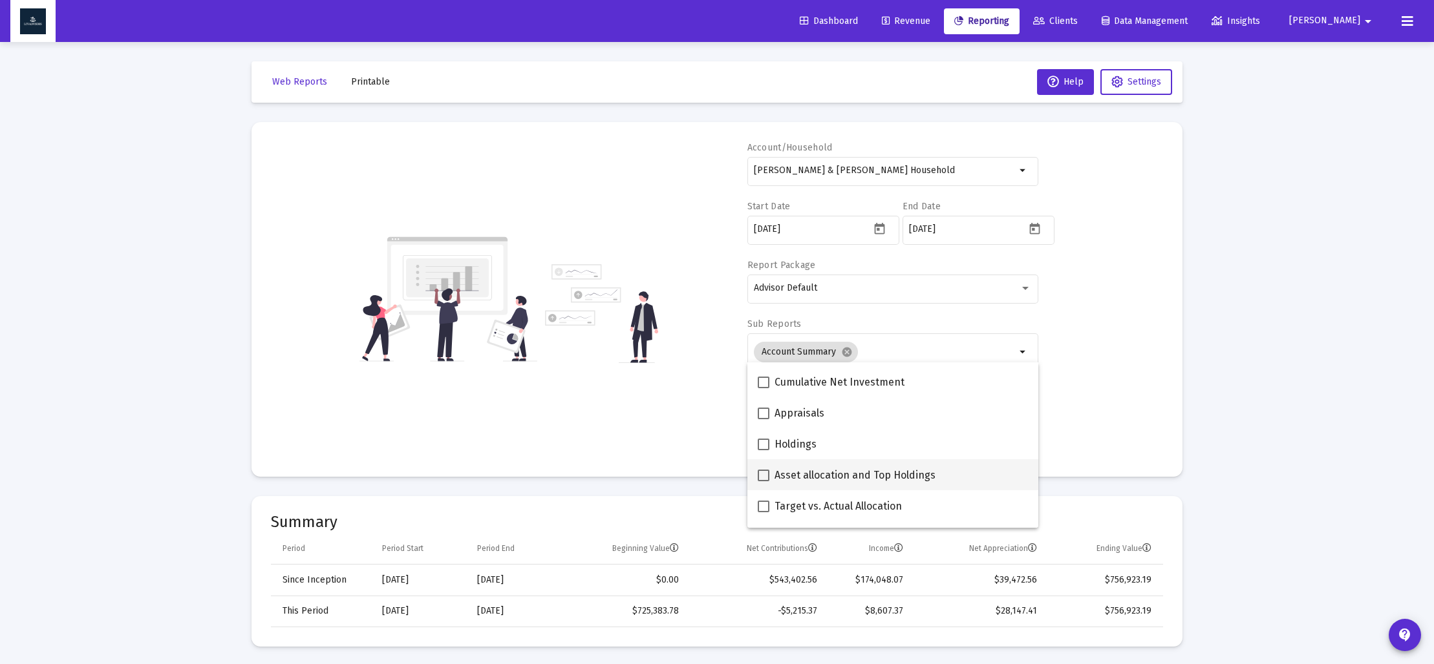
scroll to position [215, 0]
click at [767, 471] on span at bounding box center [763, 474] width 12 height 12
click at [763, 480] on input "Asset allocation and Top Holdings" at bounding box center [763, 480] width 1 height 1
checkbox input "true"
click at [682, 427] on div "Account/Household [PERSON_NAME] & [PERSON_NAME] Household arrow_drop_down Start…" at bounding box center [717, 300] width 892 height 316
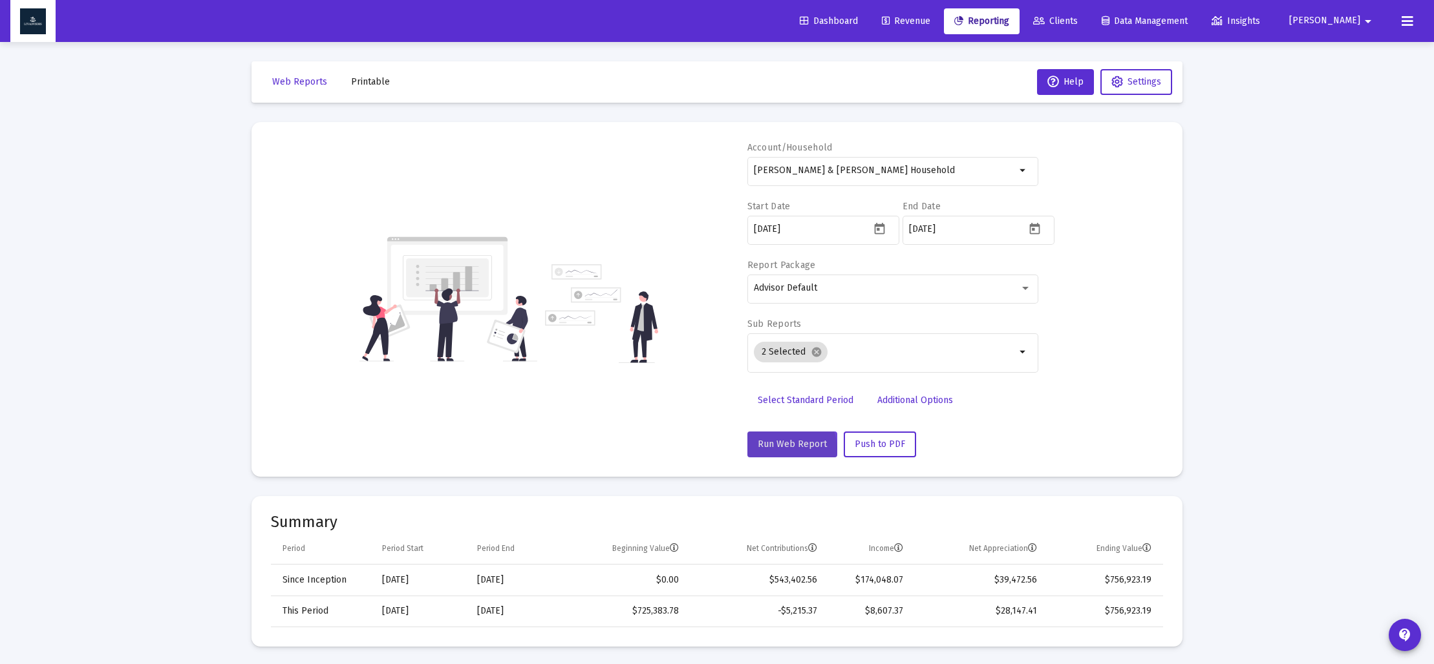
click at [787, 449] on span "Run Web Report" at bounding box center [791, 444] width 69 height 11
click at [887, 446] on span "Push to PDF" at bounding box center [879, 444] width 50 height 11
click at [888, 445] on span "Push to PDF" at bounding box center [879, 444] width 50 height 11
click at [375, 86] on span "Printable" at bounding box center [370, 81] width 39 height 11
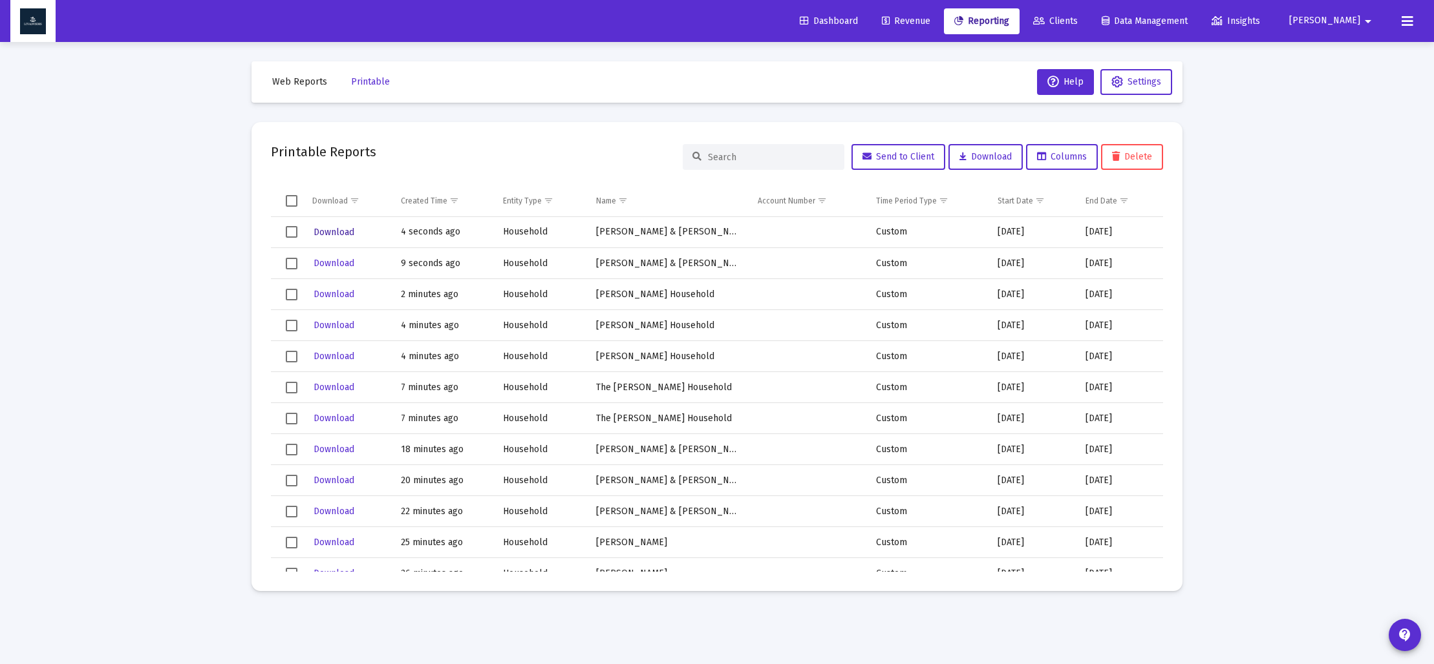
click at [344, 233] on span "Download" at bounding box center [333, 232] width 41 height 11
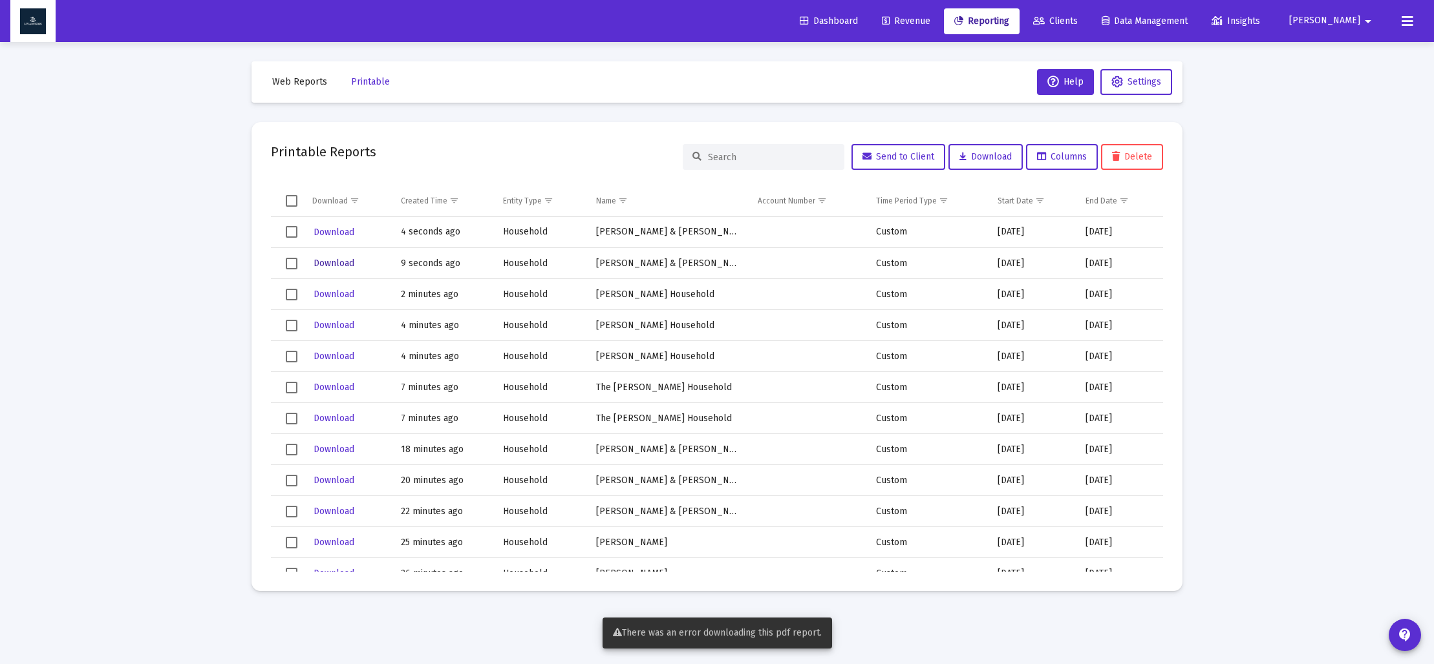
click at [338, 260] on span "Download" at bounding box center [333, 263] width 41 height 11
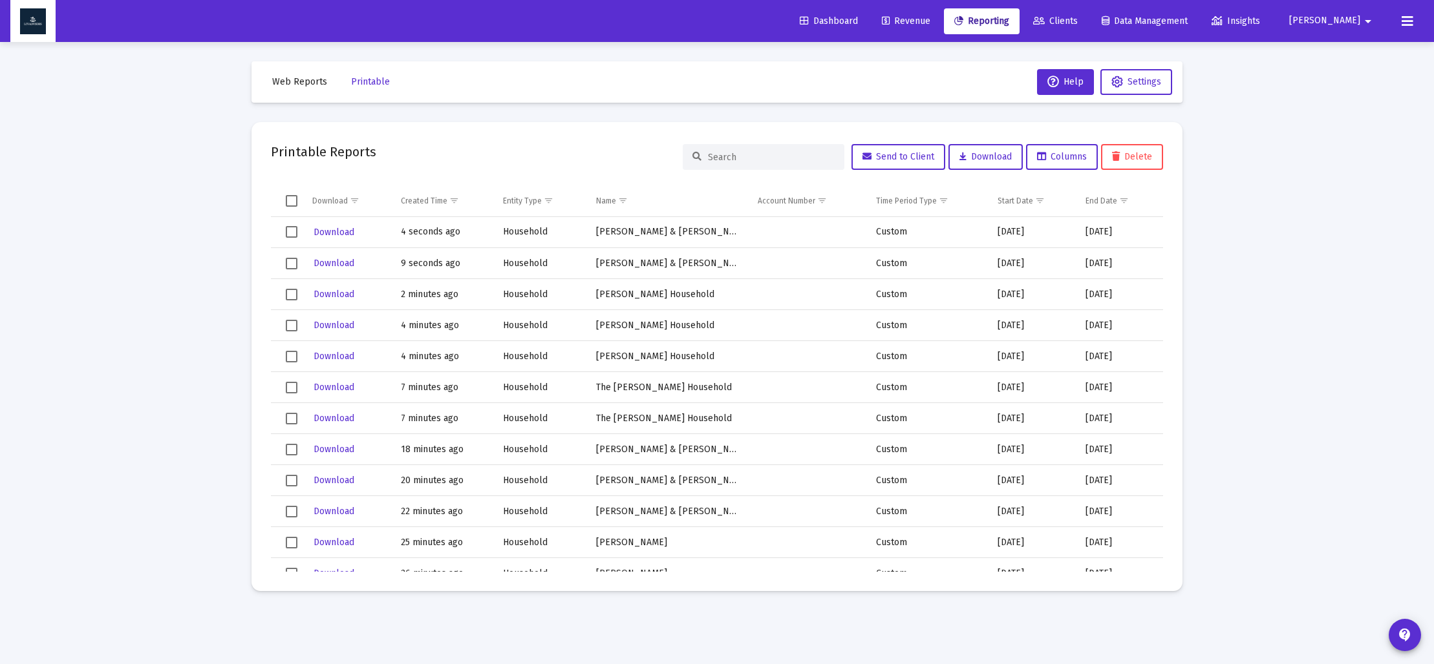
click at [298, 83] on span "Web Reports" at bounding box center [299, 81] width 55 height 11
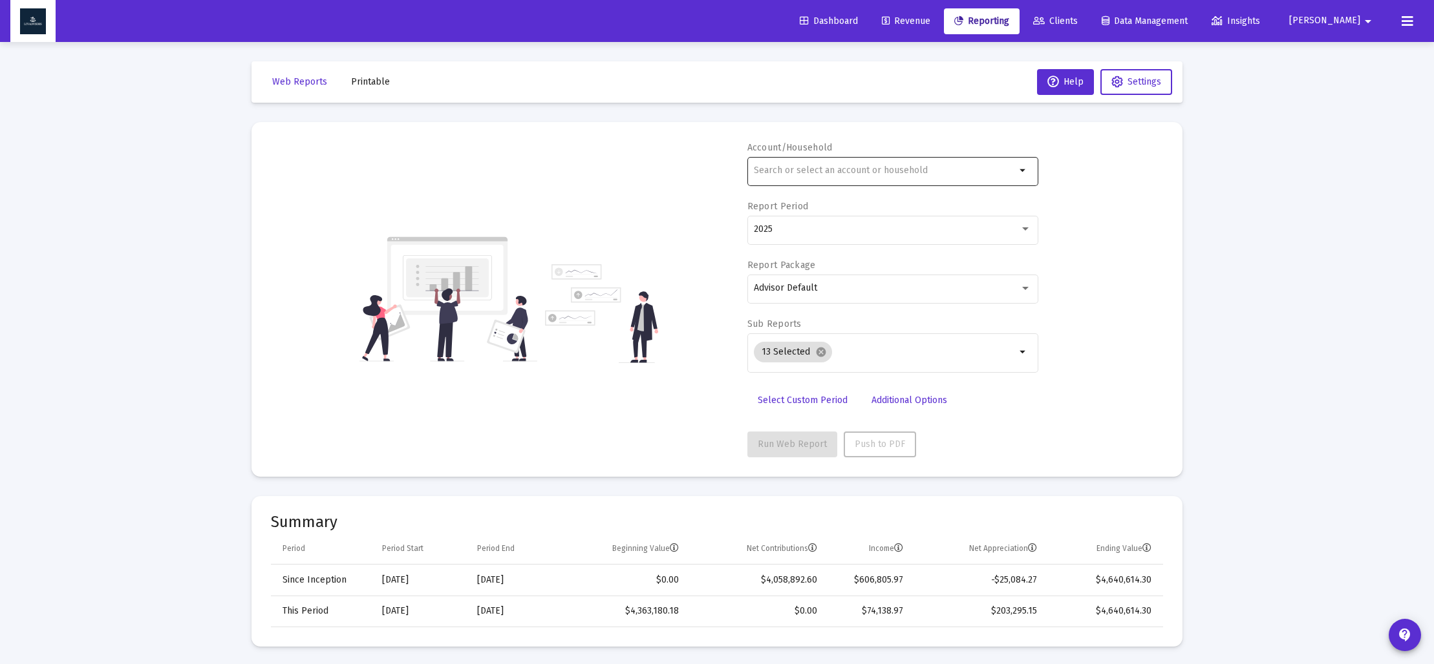
click at [790, 176] on div at bounding box center [885, 170] width 262 height 32
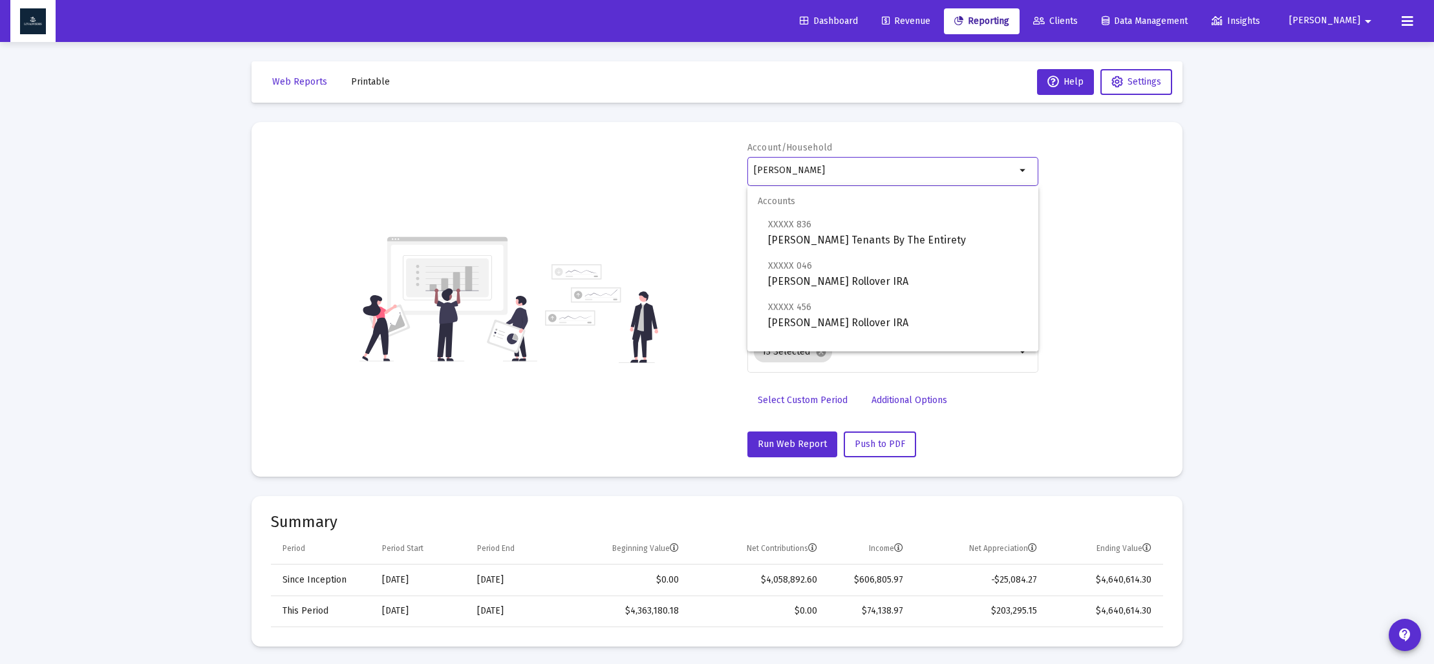
scroll to position [52, 0]
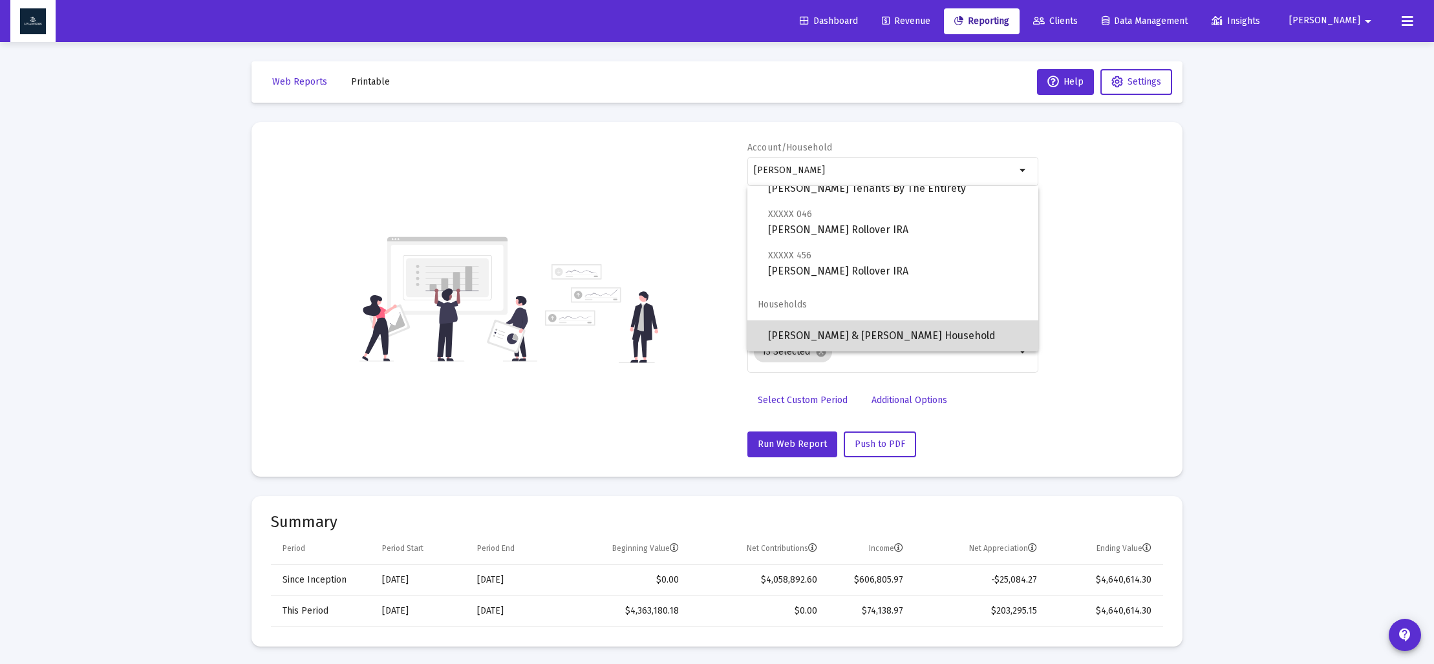
drag, startPoint x: 832, startPoint y: 334, endPoint x: 828, endPoint y: 323, distance: 11.9
click at [832, 334] on span "[PERSON_NAME] & [PERSON_NAME] Household" at bounding box center [898, 336] width 260 height 31
type input "[PERSON_NAME] & [PERSON_NAME] Household"
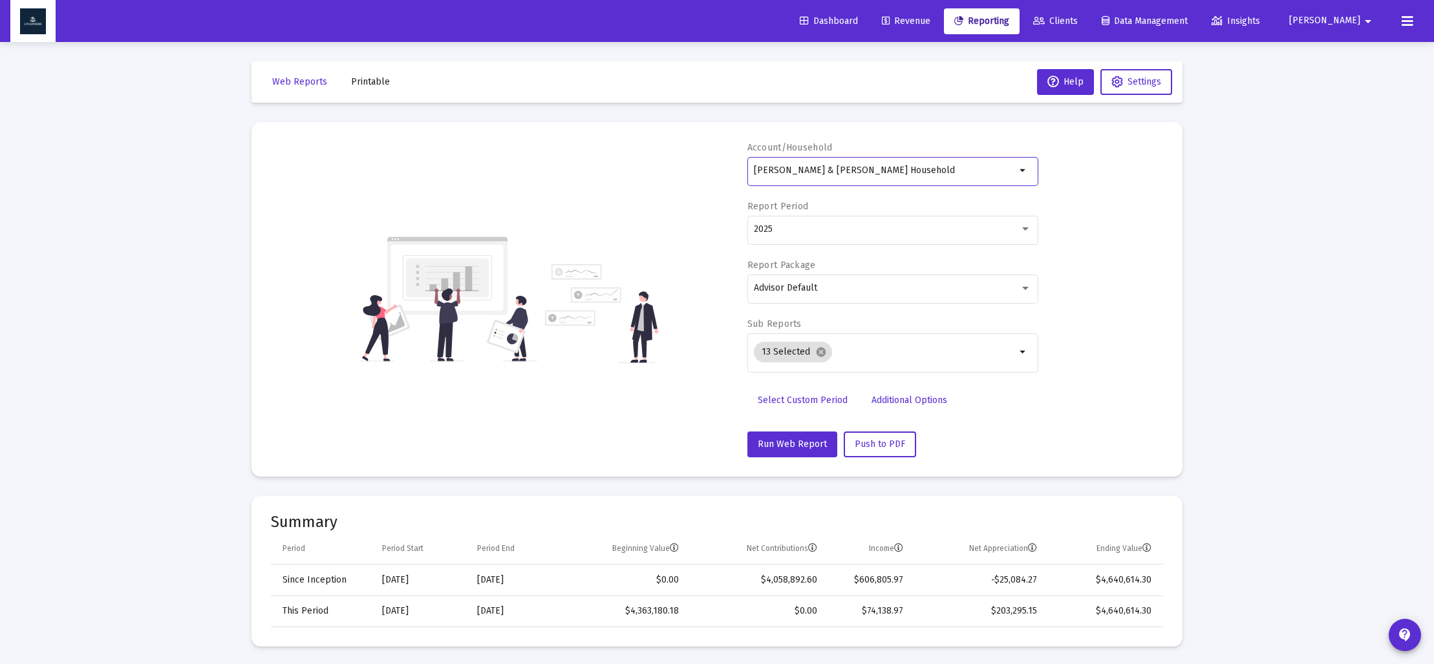
click at [821, 397] on span "Select Custom Period" at bounding box center [802, 400] width 90 height 11
click at [885, 224] on button "Open calendar" at bounding box center [879, 228] width 19 height 19
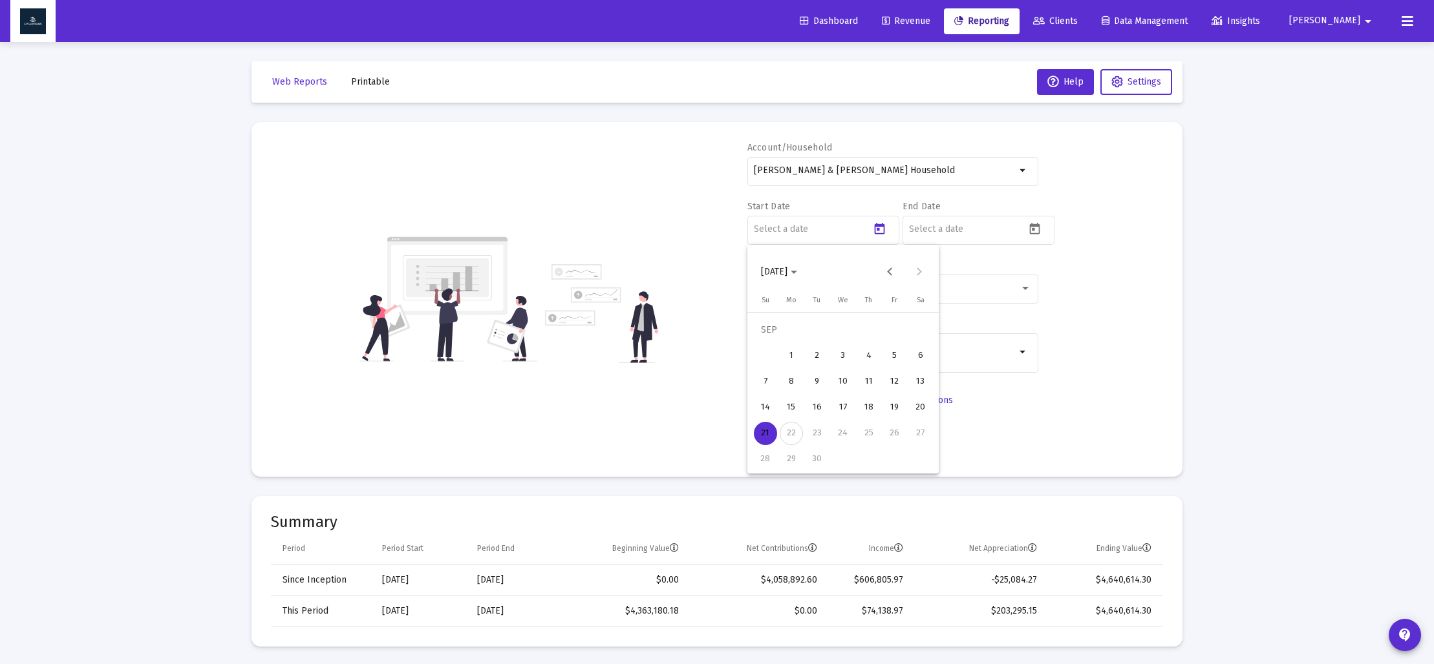
click at [787, 271] on span "[DATE]" at bounding box center [774, 271] width 26 height 11
click at [863, 440] on div "2024" at bounding box center [865, 441] width 41 height 23
click at [783, 391] on div "SEP" at bounding box center [774, 389] width 41 height 23
click at [792, 462] on div "30" at bounding box center [790, 459] width 23 height 23
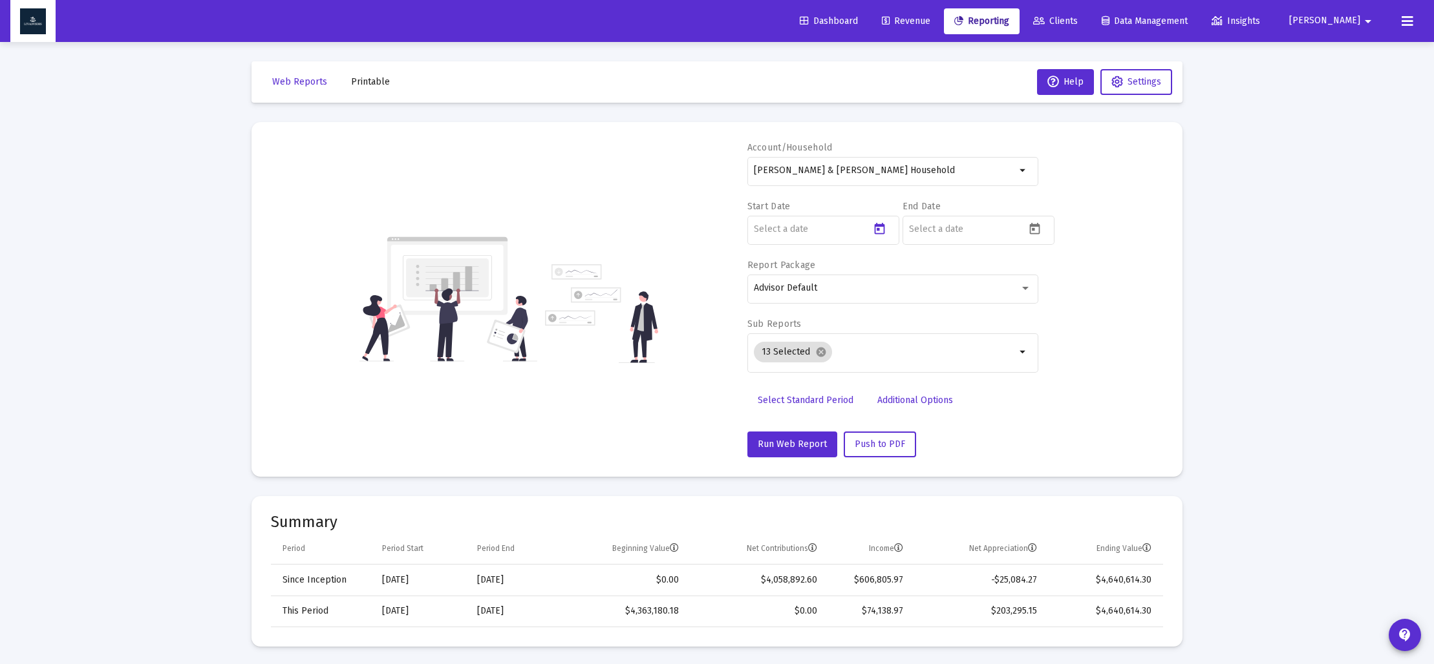
type input "[DATE]"
click at [1043, 234] on mat-datepicker-toggle at bounding box center [1036, 233] width 22 height 11
click at [952, 270] on span "[DATE]" at bounding box center [934, 271] width 36 height 11
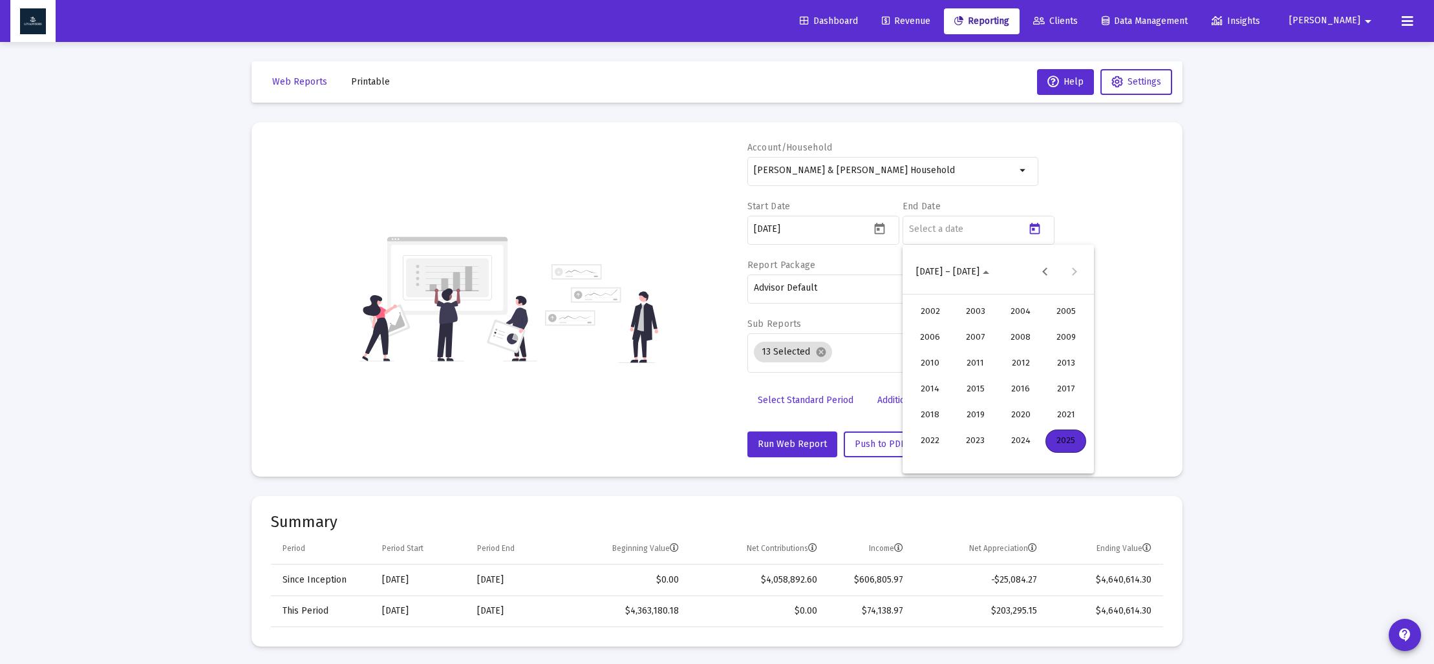
click at [1018, 435] on div "2024" at bounding box center [1020, 441] width 41 height 23
click at [1058, 392] on div "DEC" at bounding box center [1065, 389] width 41 height 23
drag, startPoint x: 974, startPoint y: 458, endPoint x: 937, endPoint y: 432, distance: 44.6
click at [974, 457] on div "31" at bounding box center [971, 459] width 23 height 23
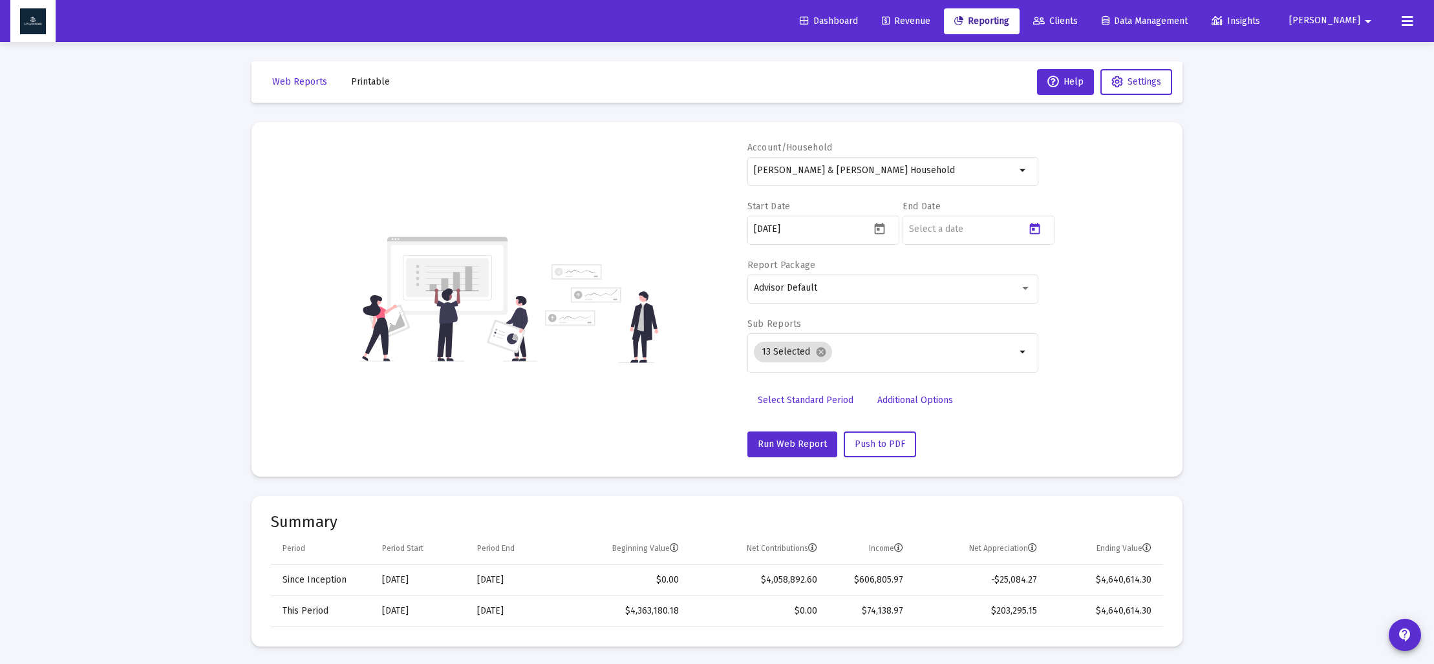
type input "[DATE]"
click at [822, 354] on mat-icon "cancel" at bounding box center [821, 352] width 12 height 12
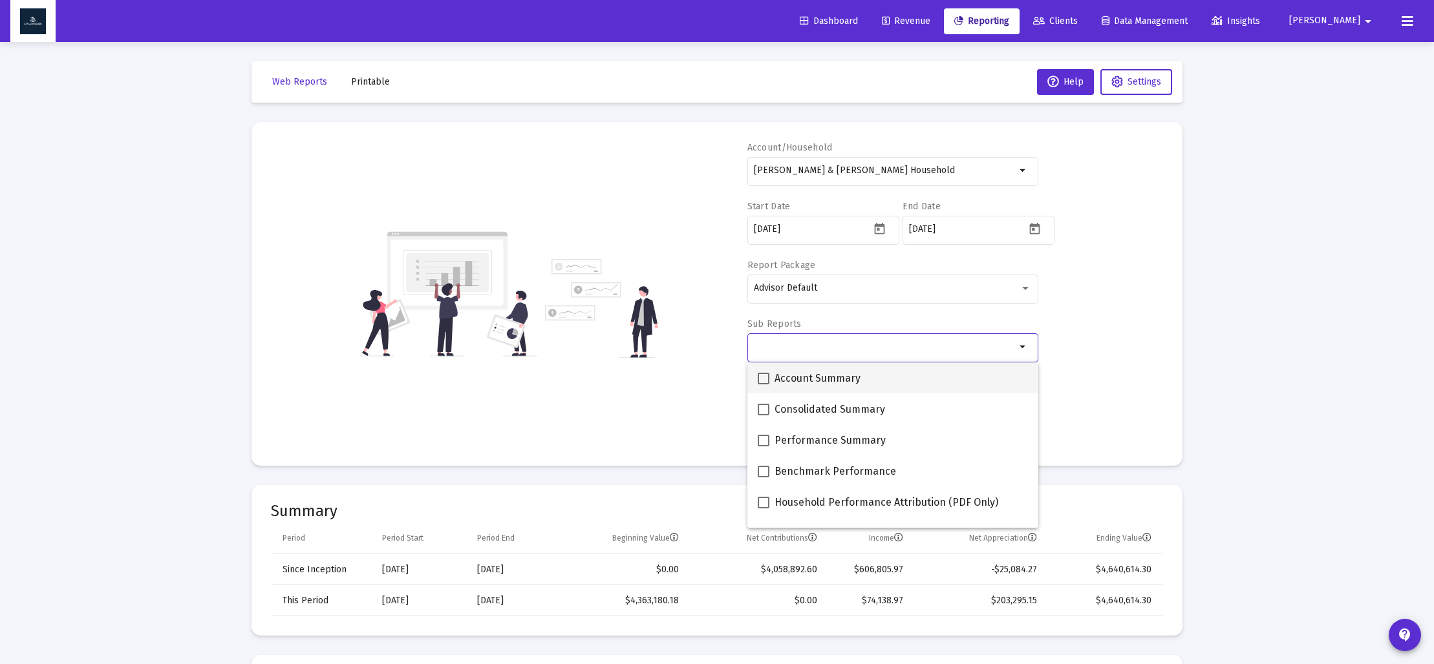
drag, startPoint x: 764, startPoint y: 376, endPoint x: 769, endPoint y: 387, distance: 12.1
click at [764, 376] on span at bounding box center [763, 379] width 12 height 12
click at [763, 385] on input "Account Summary" at bounding box center [763, 385] width 1 height 1
checkbox input "true"
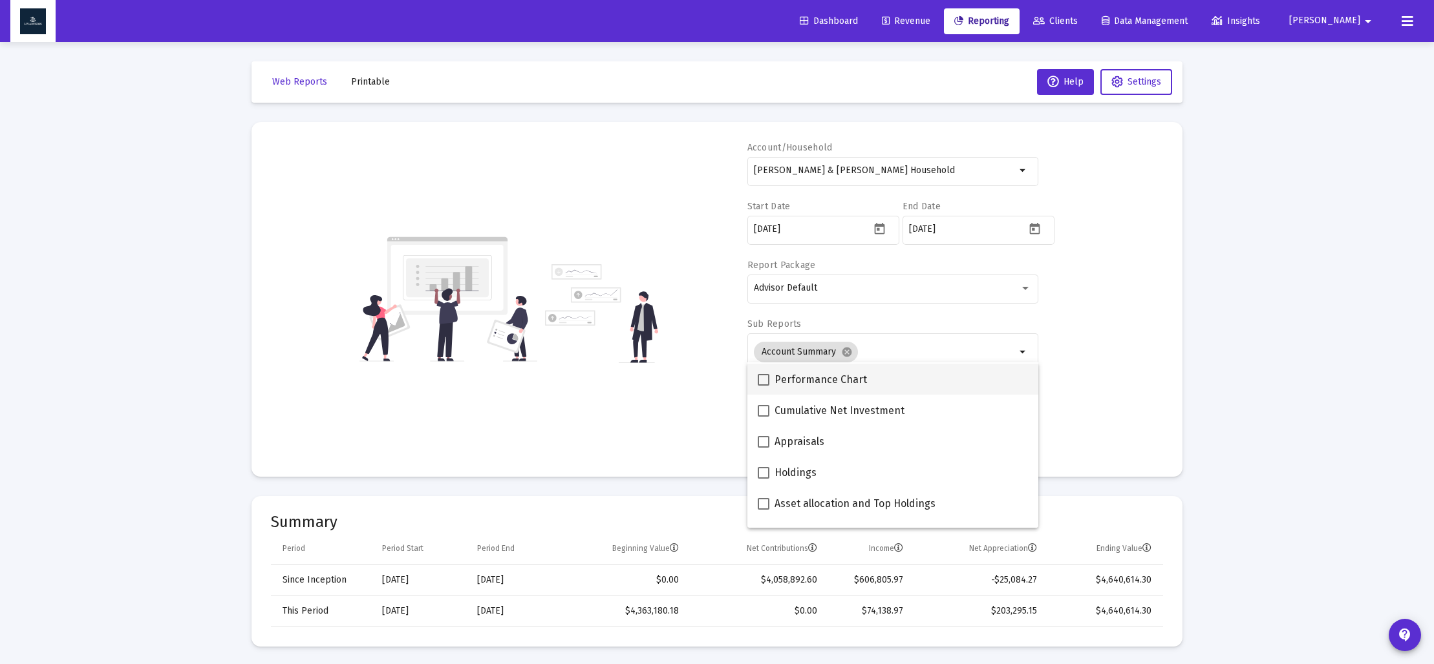
scroll to position [196, 0]
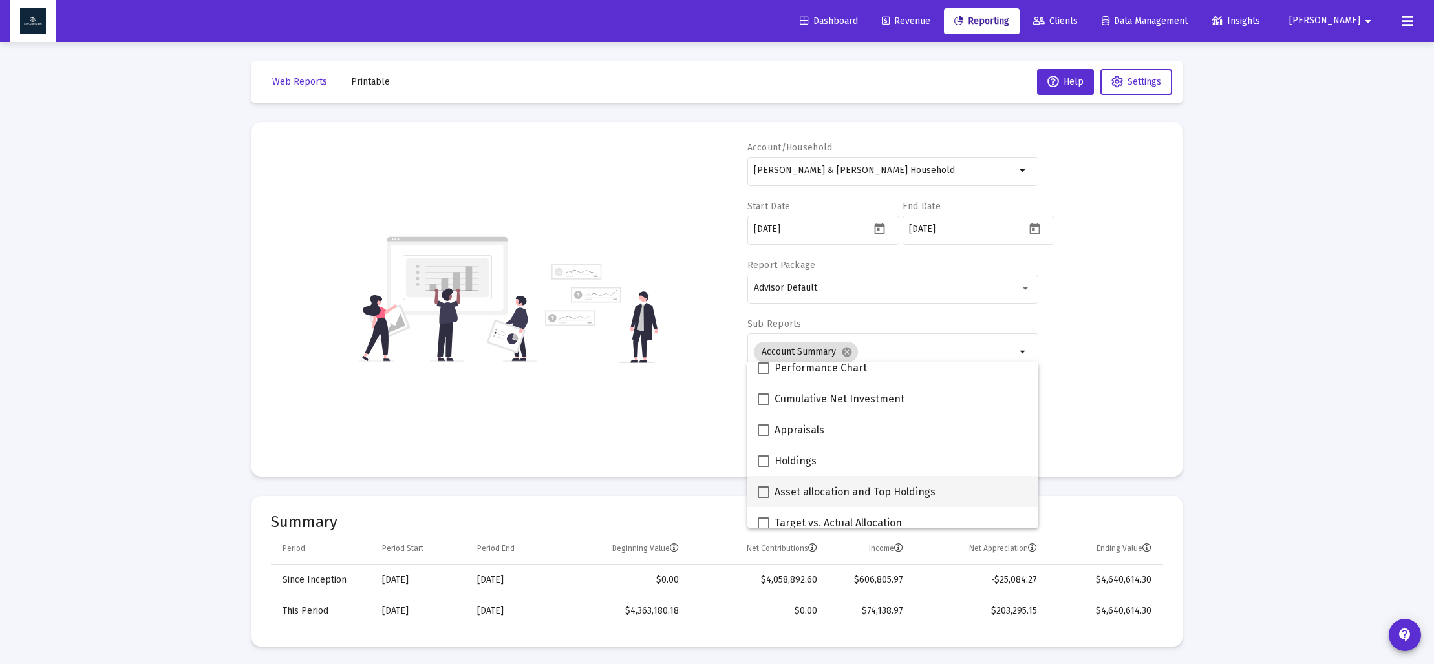
click at [764, 494] on span at bounding box center [763, 493] width 12 height 12
click at [763, 498] on input "Asset allocation and Top Holdings" at bounding box center [763, 498] width 1 height 1
checkbox input "true"
click at [676, 452] on div "Account/[PERSON_NAME] & [PERSON_NAME] Household arrow_drop_down Start Date [DAT…" at bounding box center [717, 300] width 892 height 316
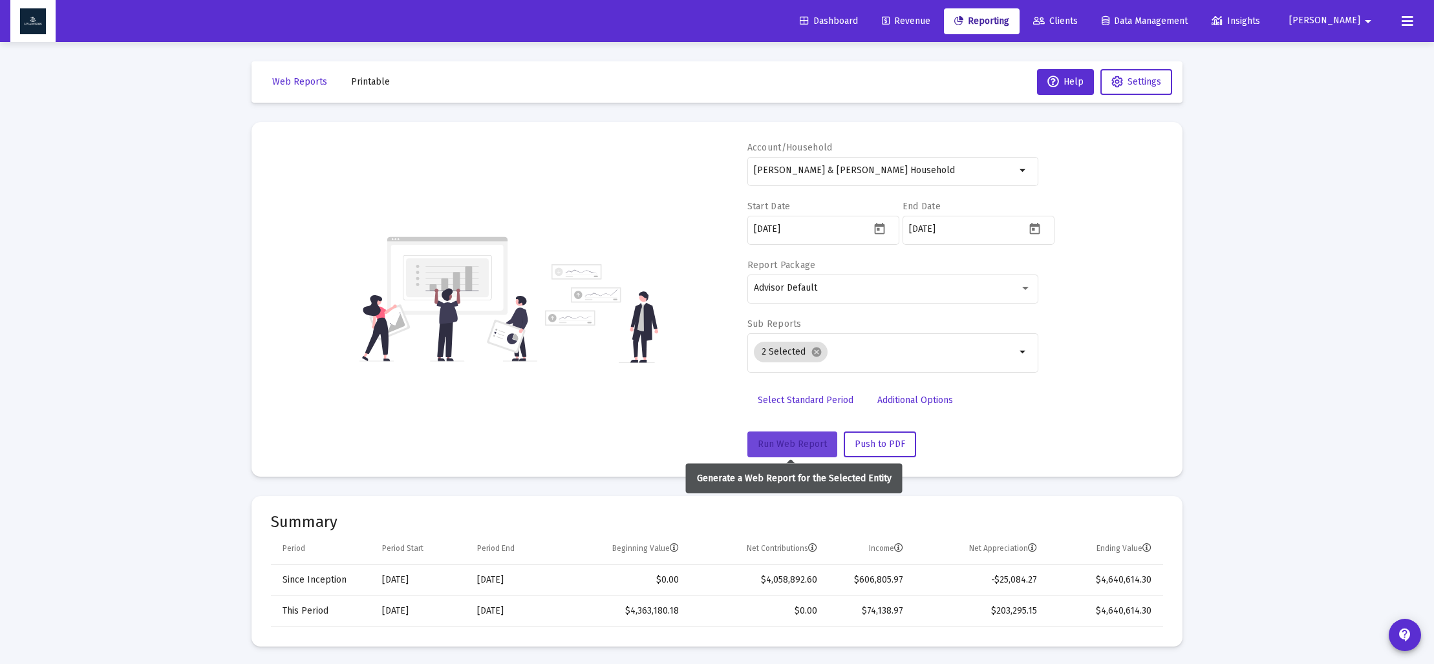
click at [798, 448] on span "Run Web Report" at bounding box center [791, 444] width 69 height 11
click at [863, 449] on span "Push to PDF" at bounding box center [879, 444] width 50 height 11
click at [870, 445] on span "Push to PDF" at bounding box center [879, 443] width 50 height 11
click at [357, 83] on span "Printable" at bounding box center [370, 81] width 39 height 11
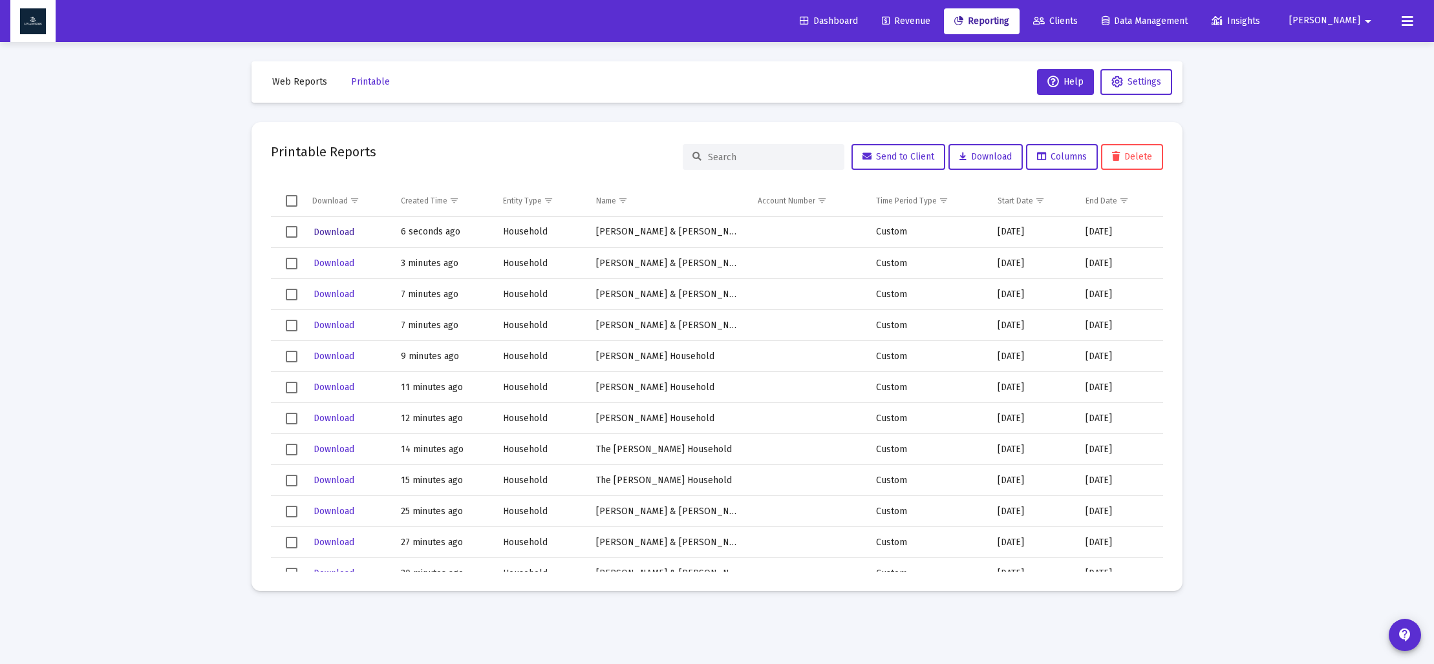
click at [336, 238] on button "Download" at bounding box center [333, 232] width 43 height 19
click at [303, 87] on span "Web Reports" at bounding box center [299, 81] width 55 height 11
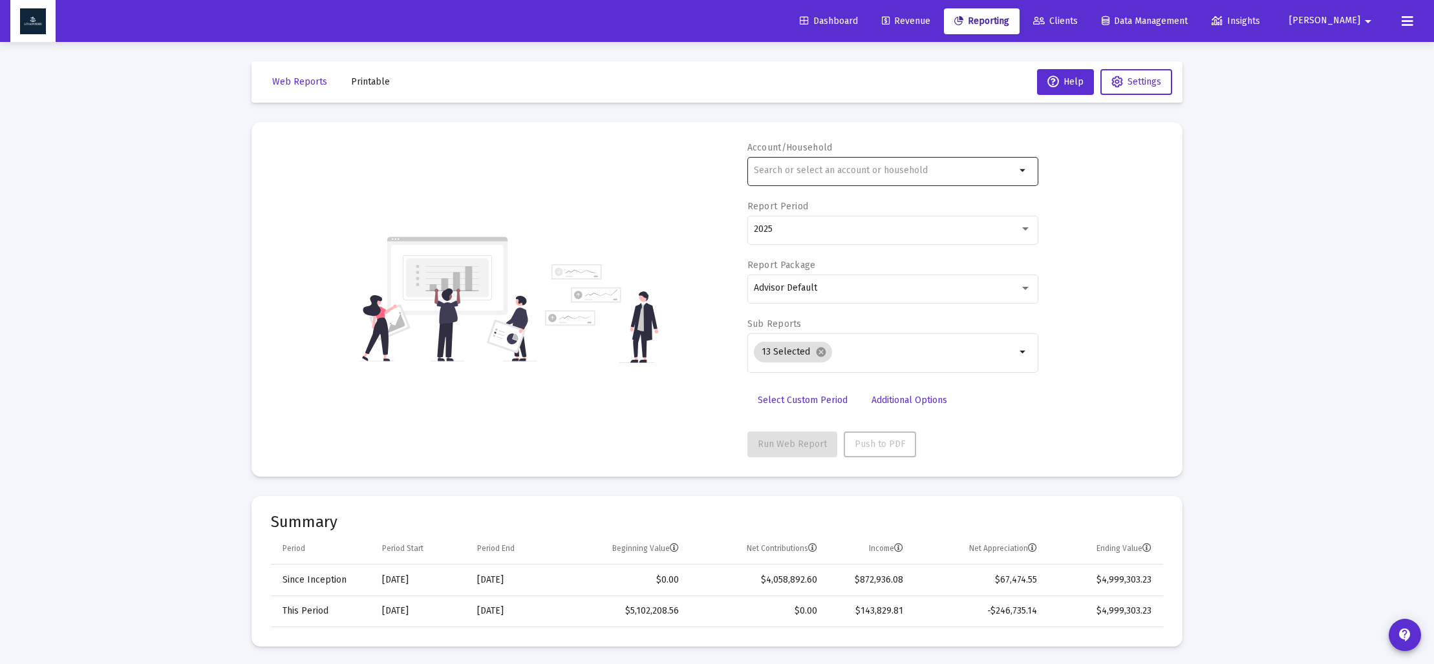
click at [862, 178] on div at bounding box center [885, 170] width 262 height 32
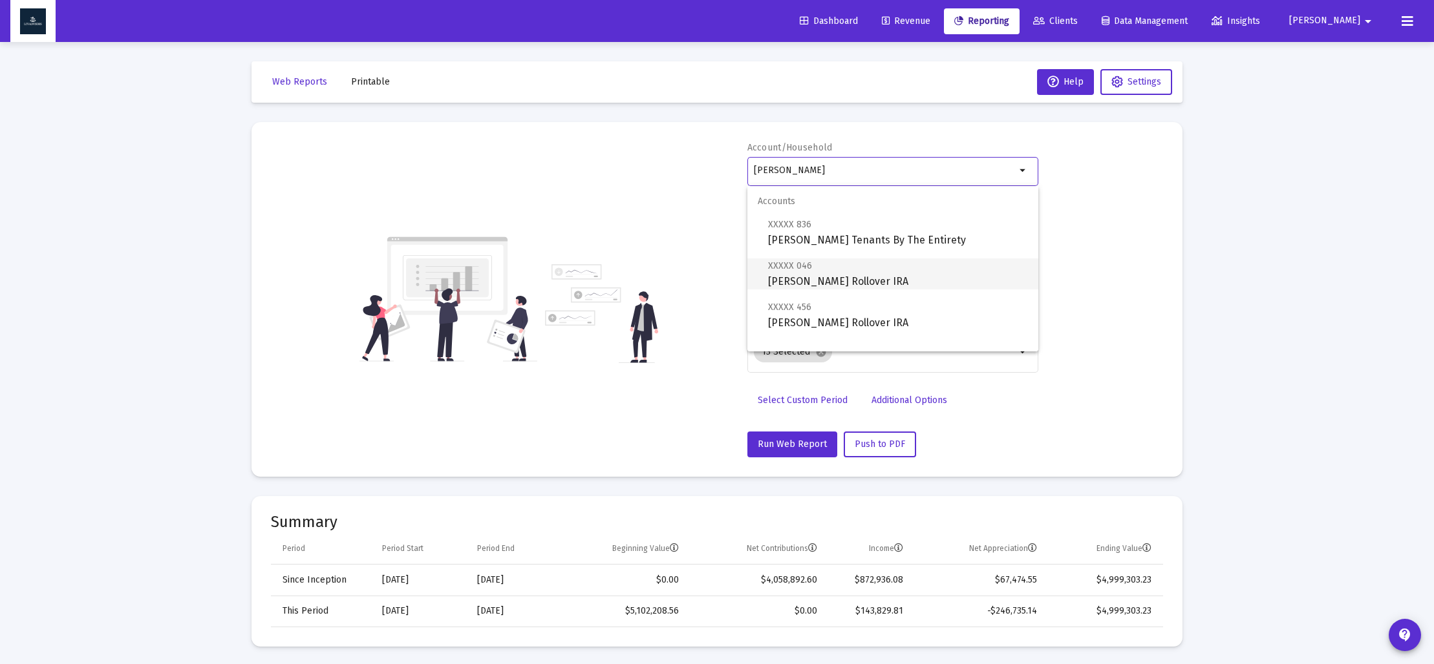
scroll to position [52, 0]
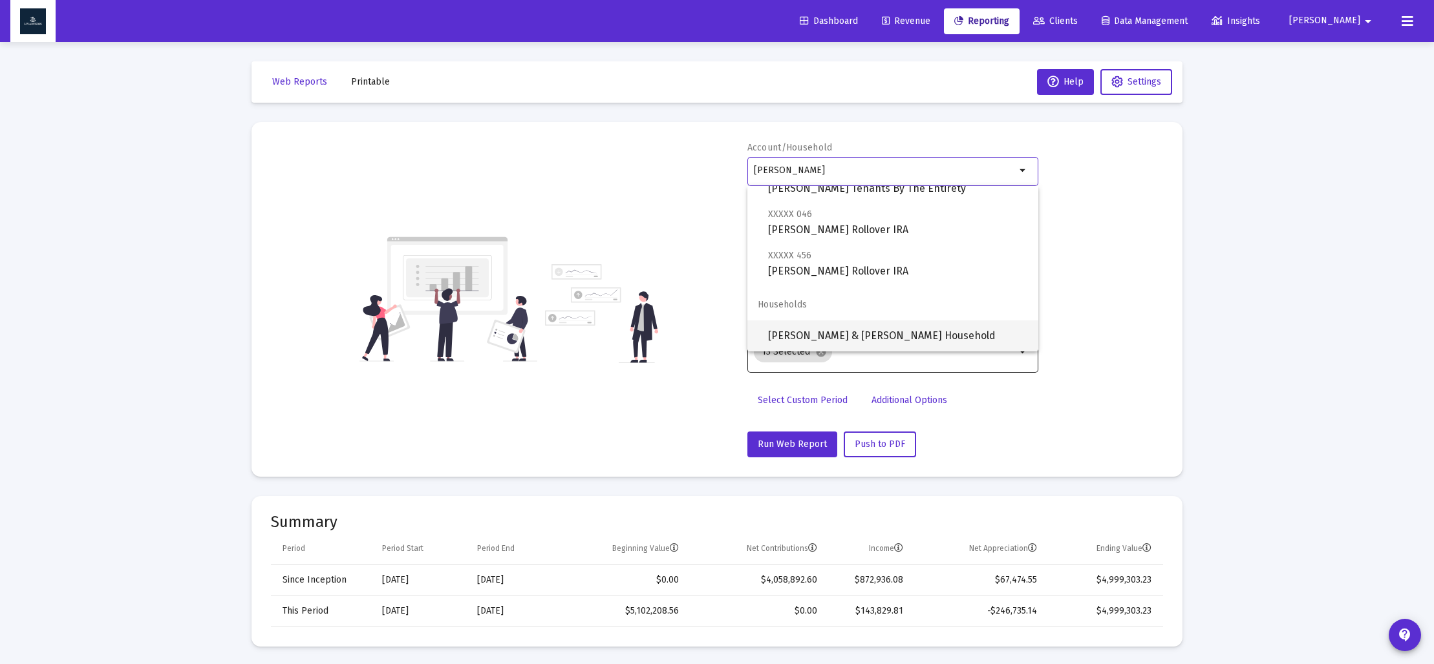
click at [867, 343] on span "[PERSON_NAME] & [PERSON_NAME] Household" at bounding box center [898, 336] width 260 height 31
type input "[PERSON_NAME] & [PERSON_NAME] Household"
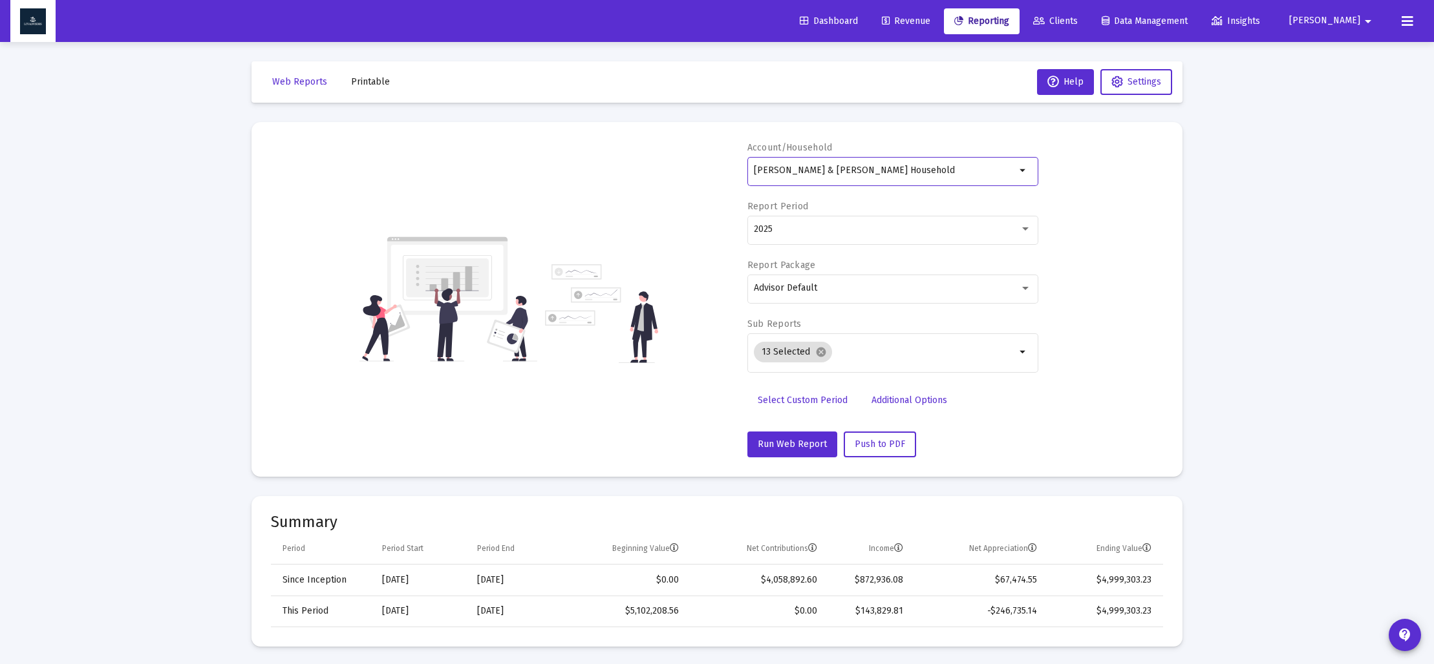
click at [809, 396] on span "Select Custom Period" at bounding box center [802, 400] width 90 height 11
click at [878, 229] on icon "Open calendar" at bounding box center [879, 229] width 10 height 12
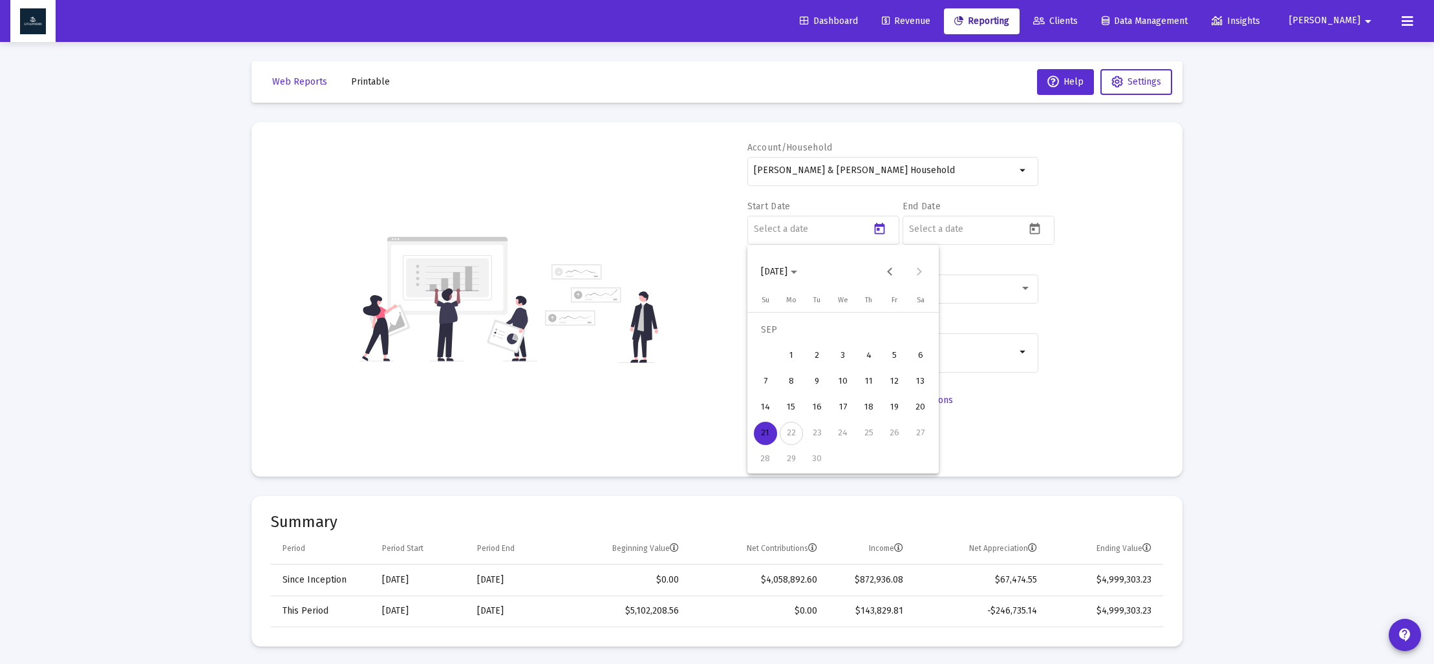
click at [797, 270] on span "[DATE]" at bounding box center [779, 271] width 36 height 11
click at [908, 439] on div "2025" at bounding box center [910, 441] width 41 height 23
click at [856, 343] on div "MAR" at bounding box center [865, 337] width 41 height 23
click at [788, 455] on div "31" at bounding box center [790, 459] width 23 height 23
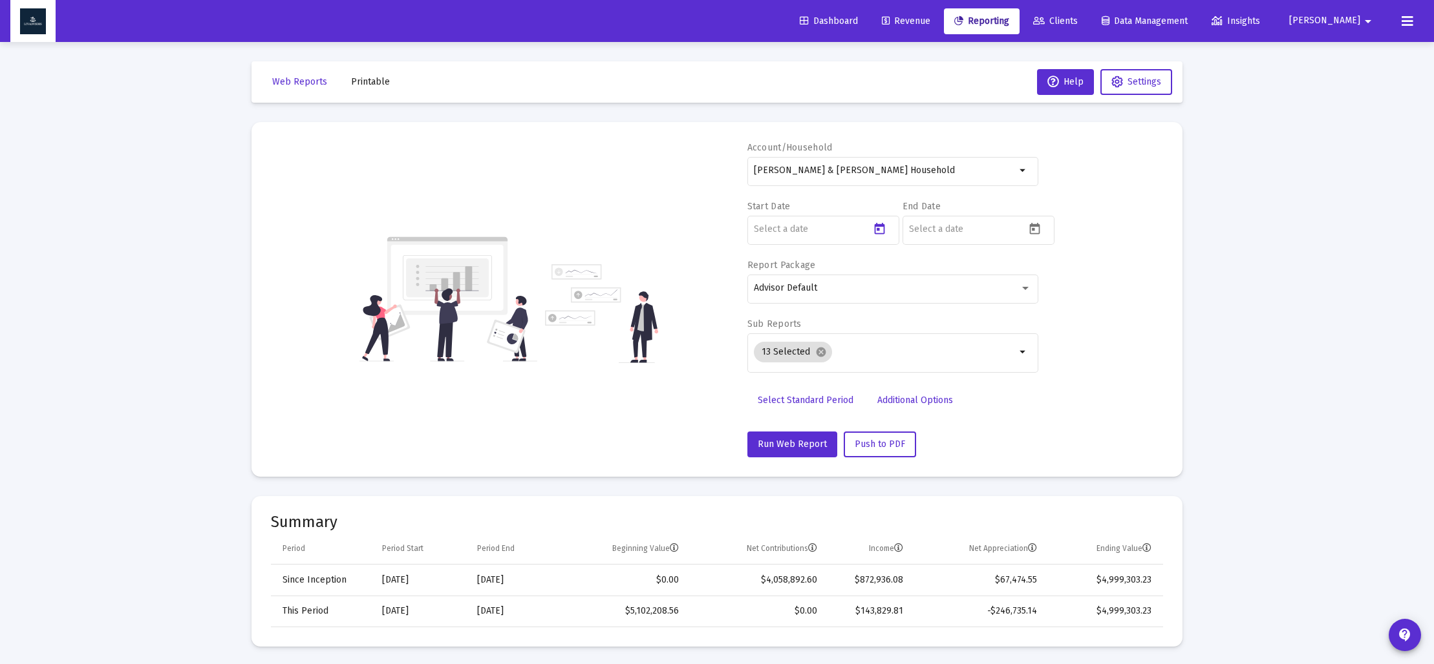
type input "[DATE]"
click at [1040, 229] on icon "Open calendar" at bounding box center [1035, 229] width 14 height 14
click at [952, 272] on span "[DATE]" at bounding box center [934, 271] width 36 height 11
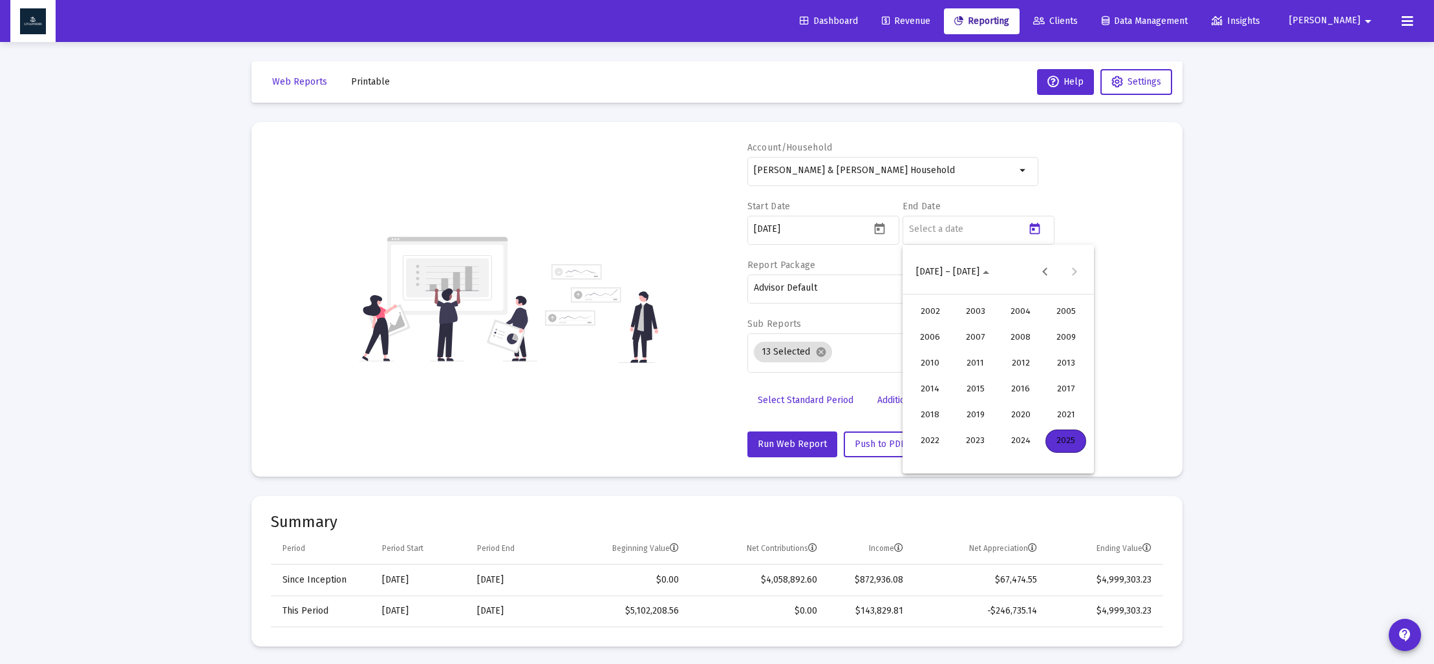
click at [1065, 444] on div "2025" at bounding box center [1065, 441] width 41 height 23
click at [976, 360] on div "JUN" at bounding box center [975, 363] width 41 height 23
drag, startPoint x: 952, startPoint y: 457, endPoint x: 924, endPoint y: 433, distance: 36.7
click at [949, 455] on div "30" at bounding box center [946, 459] width 23 height 23
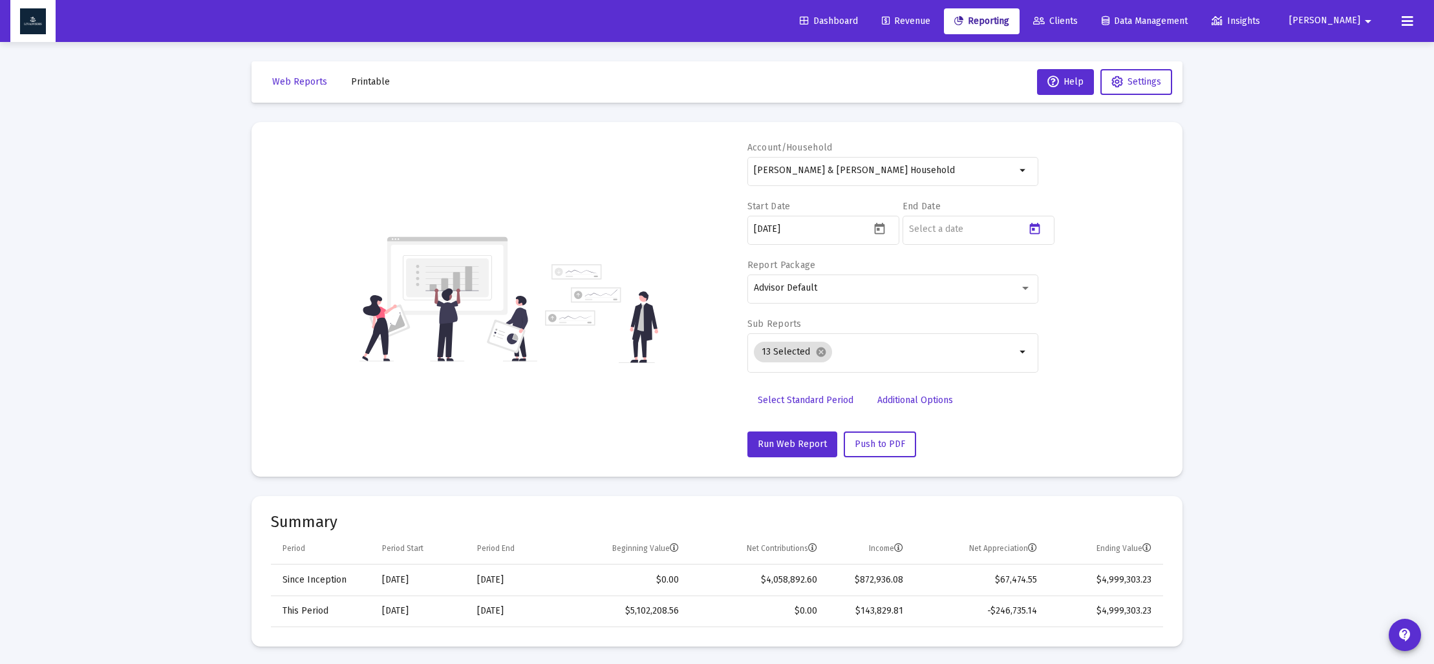
type input "[DATE]"
click at [821, 355] on mat-icon "cancel" at bounding box center [821, 352] width 12 height 12
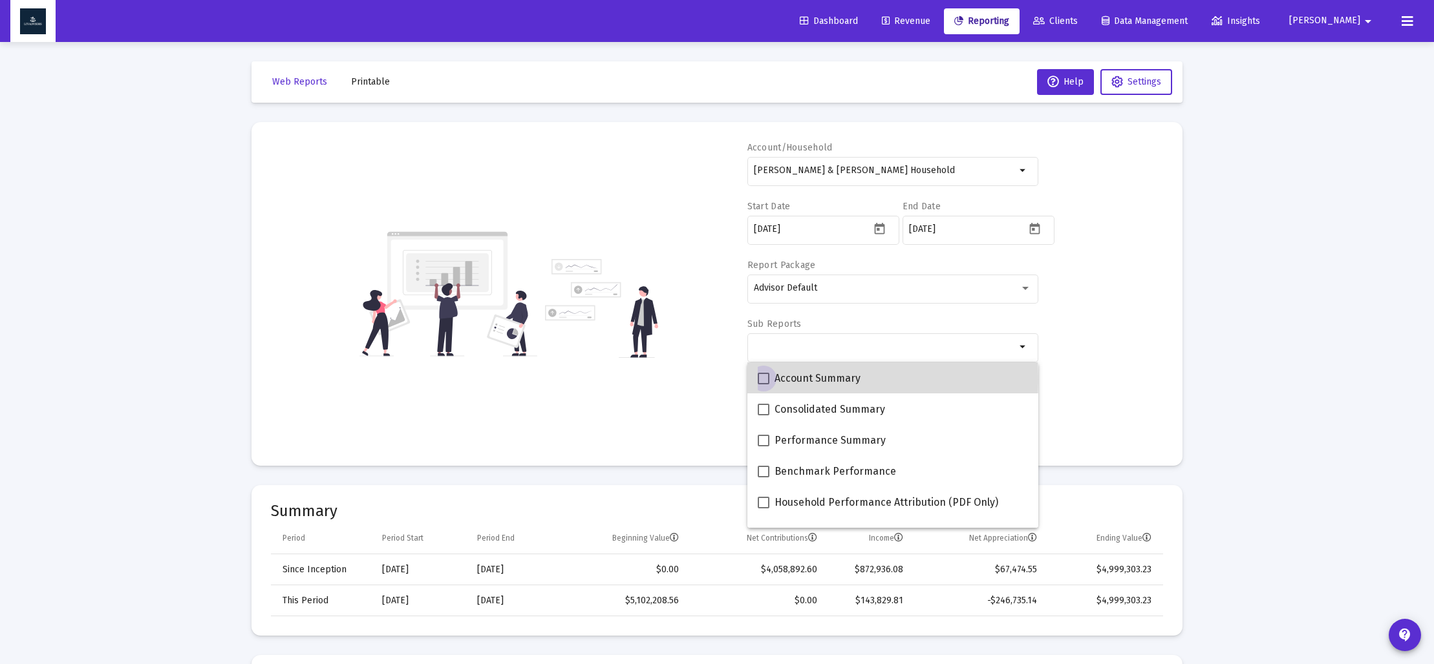
drag, startPoint x: 765, startPoint y: 379, endPoint x: 781, endPoint y: 392, distance: 20.3
click at [765, 379] on span at bounding box center [763, 379] width 12 height 12
click at [763, 385] on input "Account Summary" at bounding box center [763, 385] width 1 height 1
checkbox input "true"
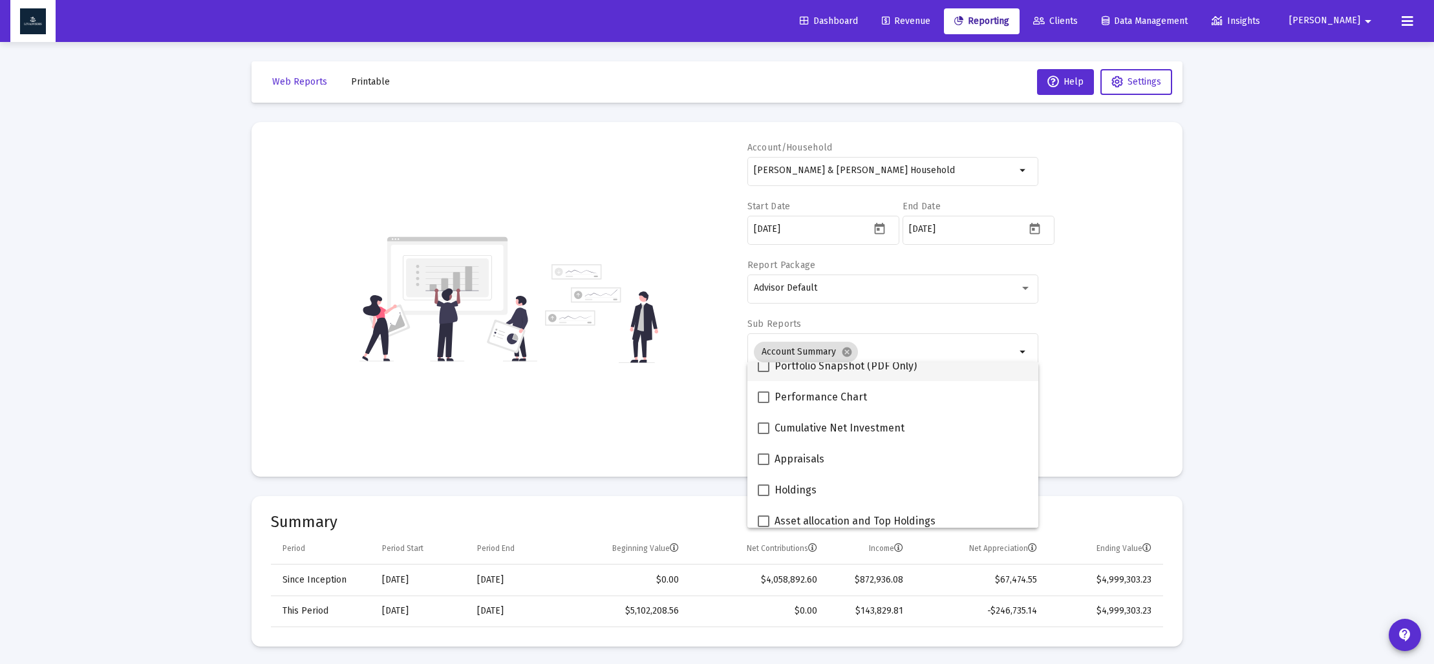
scroll to position [218, 0]
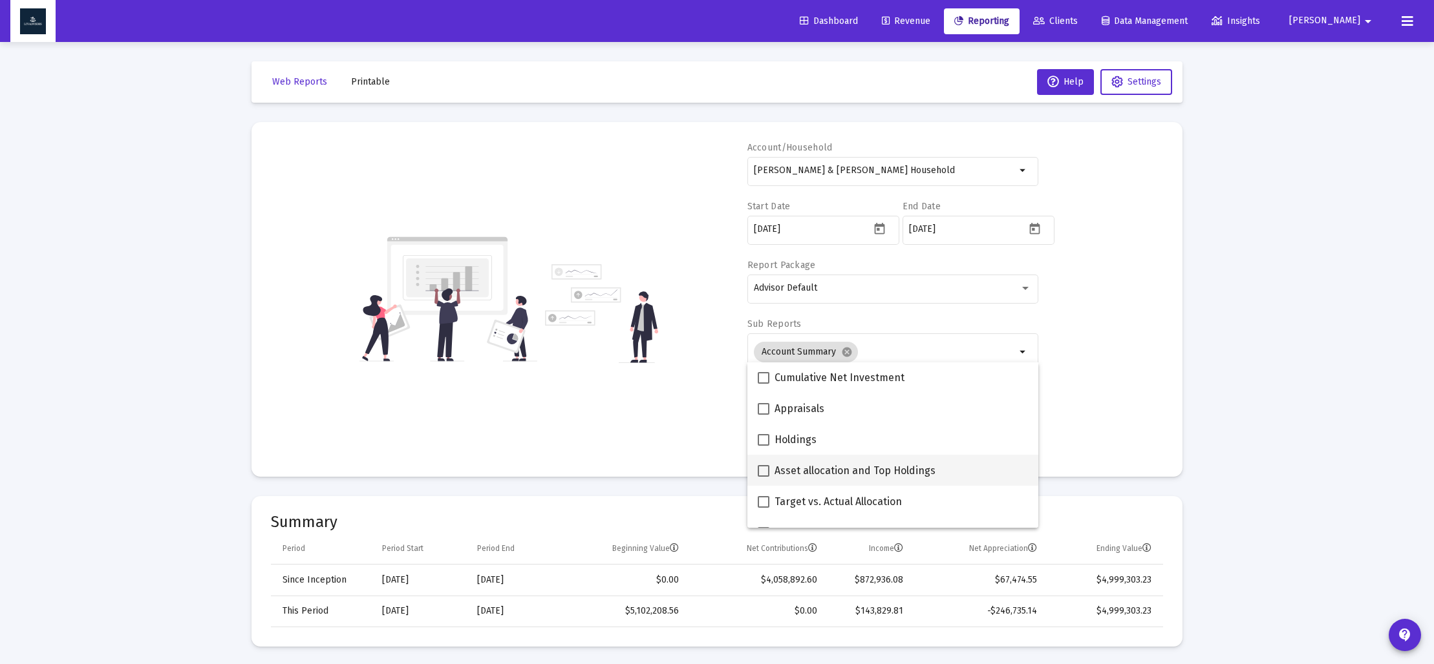
click at [763, 467] on span at bounding box center [763, 471] width 12 height 12
click at [763, 477] on input "Asset allocation and Top Holdings" at bounding box center [763, 477] width 1 height 1
checkbox input "true"
drag, startPoint x: 666, startPoint y: 419, endPoint x: 688, endPoint y: 427, distance: 23.3
click at [668, 419] on div "Account/[PERSON_NAME] & [PERSON_NAME] Household arrow_drop_down Start Date [DAT…" at bounding box center [717, 300] width 892 height 316
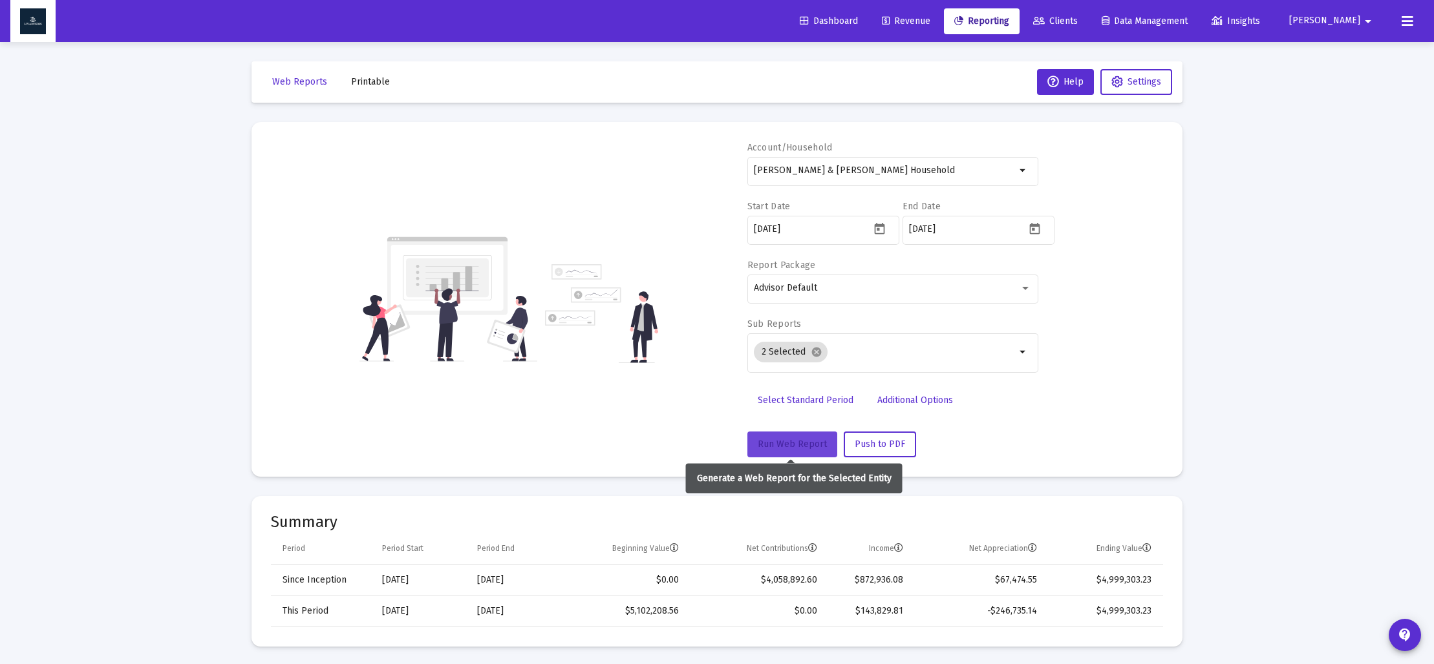
click at [775, 445] on span "Run Web Report" at bounding box center [791, 444] width 69 height 11
click at [368, 83] on span "Printable" at bounding box center [370, 81] width 39 height 11
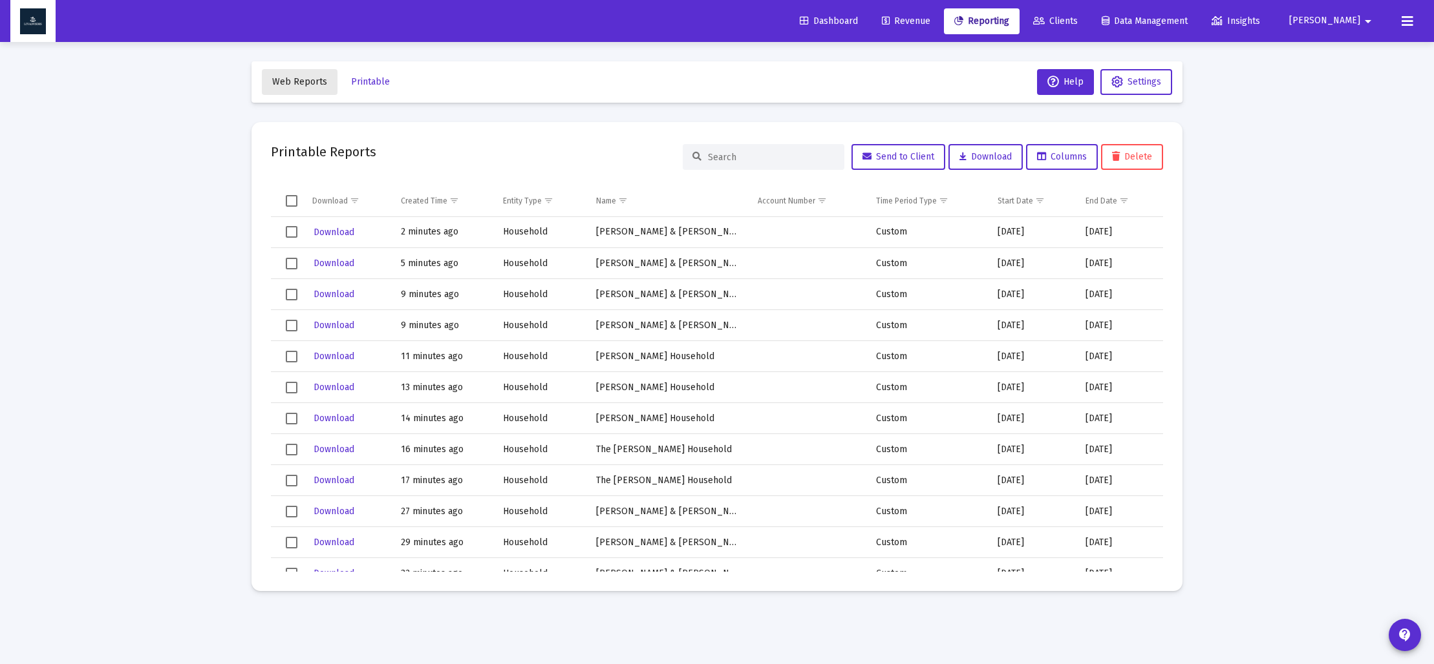
drag, startPoint x: 310, startPoint y: 80, endPoint x: 392, endPoint y: 171, distance: 122.6
click at [313, 81] on span "Web Reports" at bounding box center [299, 81] width 55 height 11
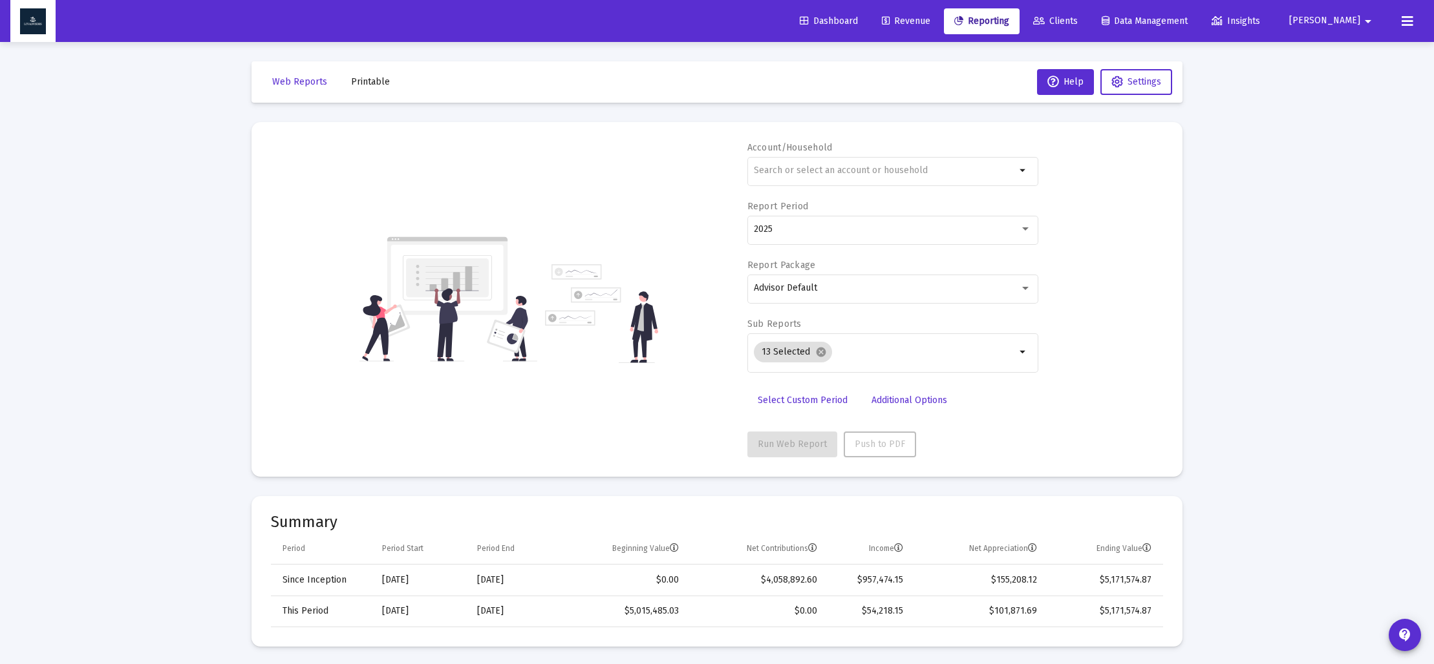
click at [788, 458] on mat-card "Account/Household arrow_drop_down Report Period 2025 Report Package Advisor Def…" at bounding box center [716, 299] width 931 height 355
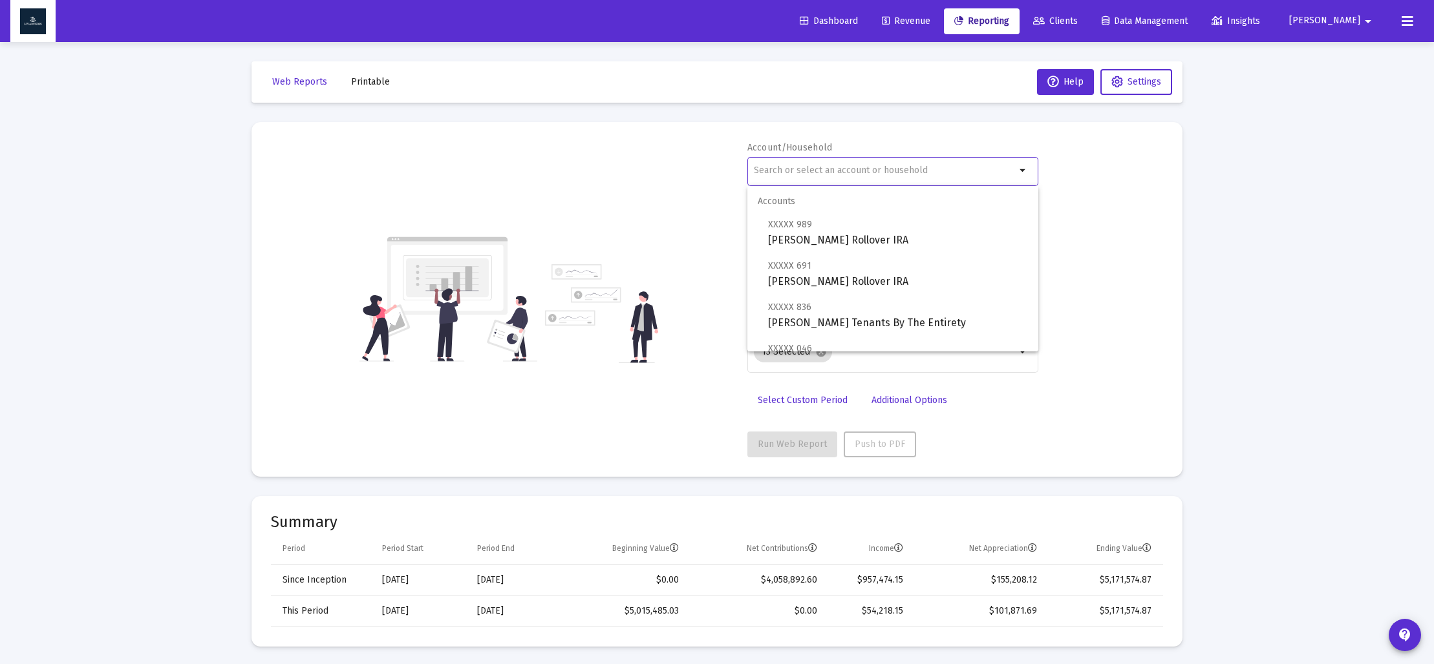
click at [789, 173] on input "text" at bounding box center [885, 170] width 262 height 10
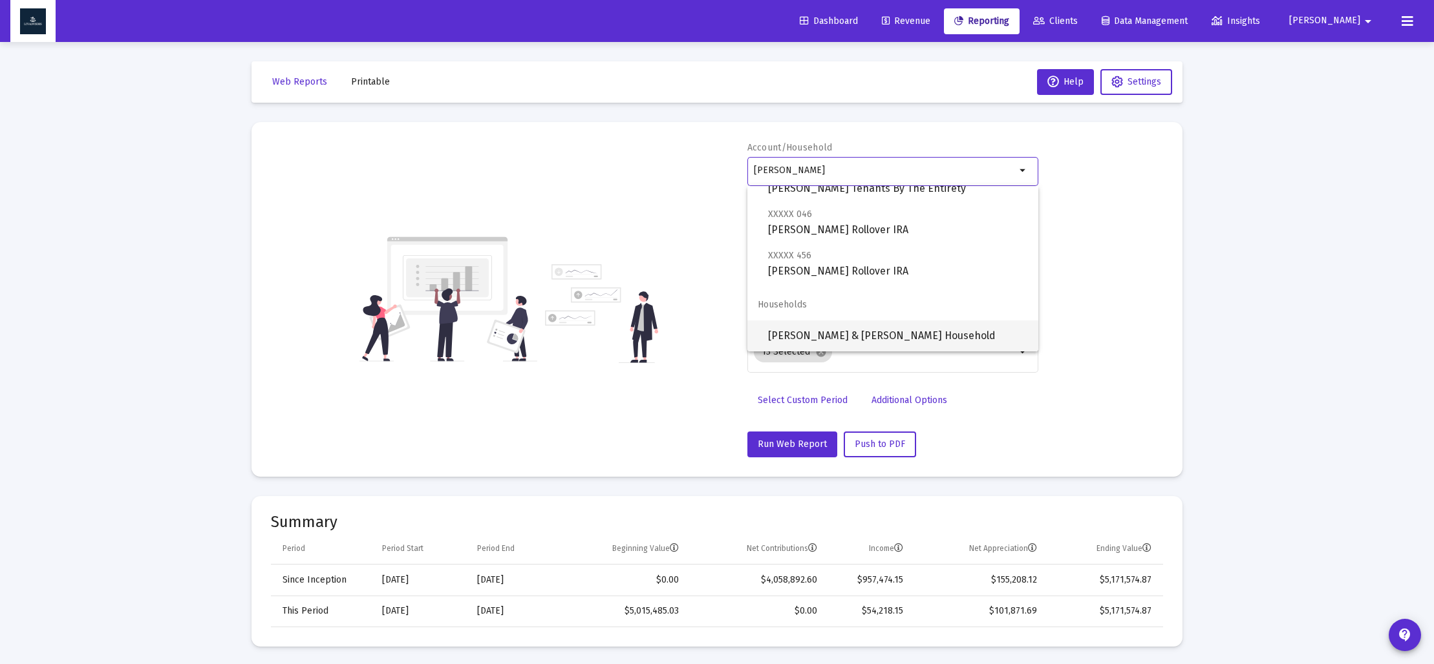
click at [856, 331] on span "[PERSON_NAME] & [PERSON_NAME] Household" at bounding box center [898, 336] width 260 height 31
type input "[PERSON_NAME] & [PERSON_NAME] Household"
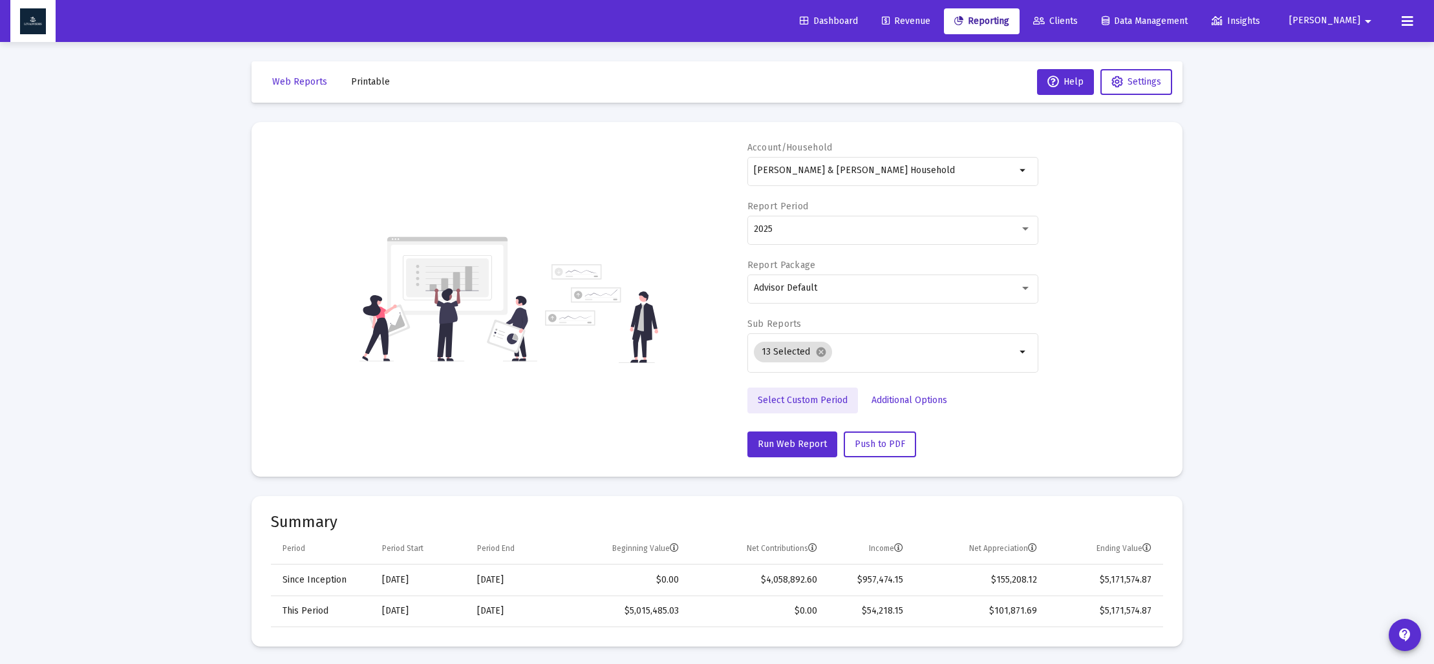
drag, startPoint x: 809, startPoint y: 399, endPoint x: 809, endPoint y: 376, distance: 23.3
click at [808, 397] on span "Select Custom Period" at bounding box center [802, 400] width 90 height 11
click at [884, 229] on icon "Open calendar" at bounding box center [879, 229] width 10 height 12
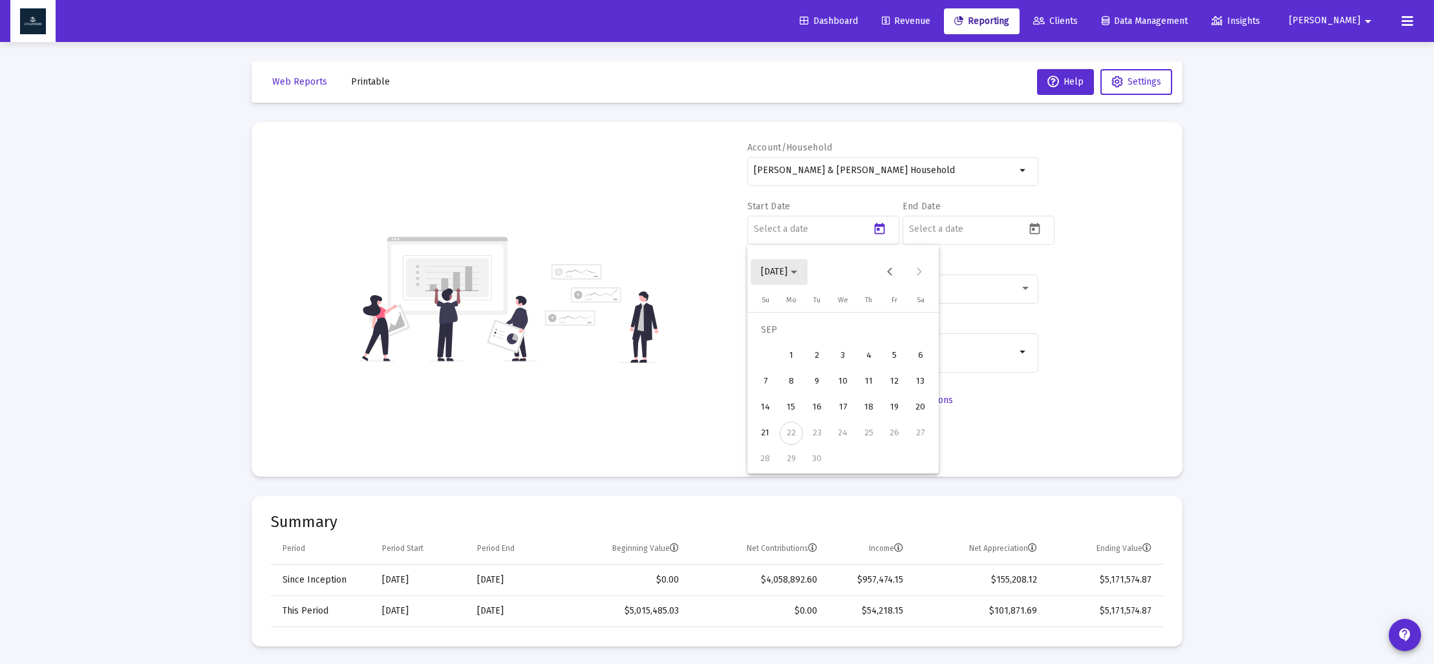
click at [797, 268] on span "[DATE]" at bounding box center [779, 271] width 36 height 11
click at [901, 442] on div "2025" at bounding box center [910, 441] width 41 height 23
click at [864, 341] on div "MAR" at bounding box center [865, 337] width 41 height 23
click at [789, 461] on div "31" at bounding box center [790, 459] width 23 height 23
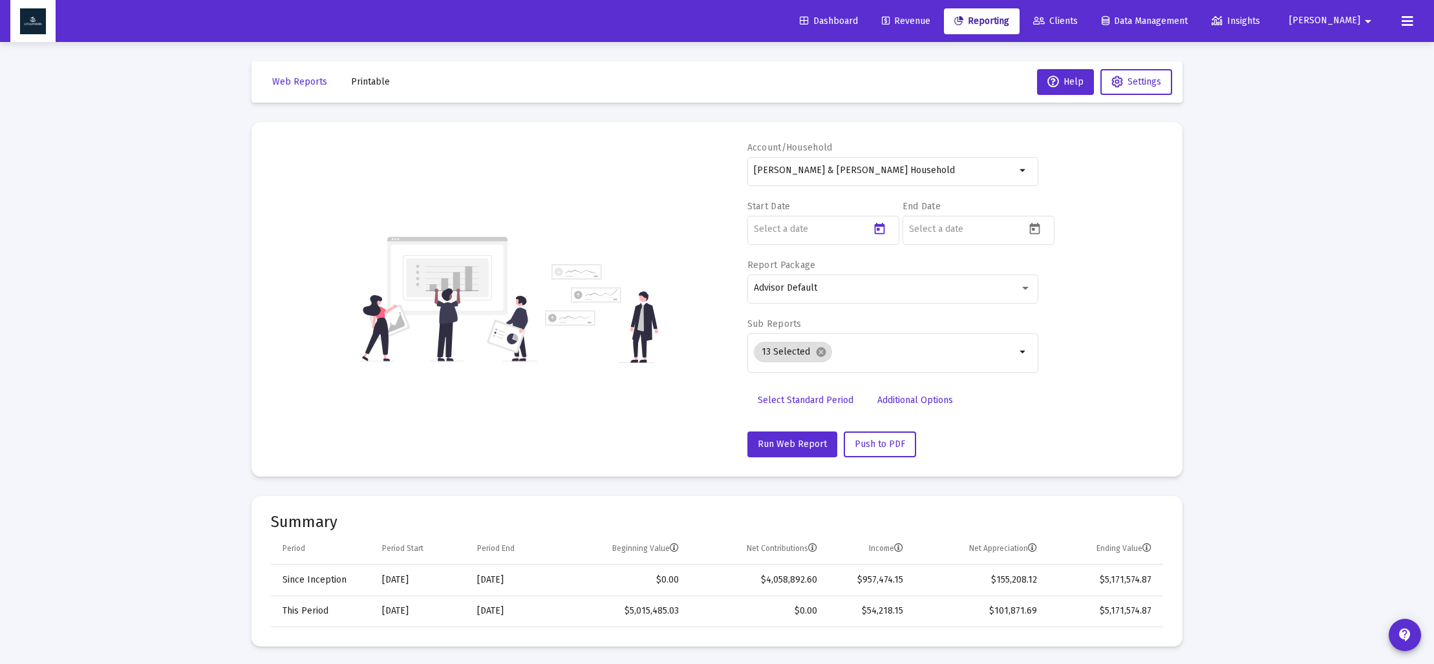
type input "[DATE]"
click at [1034, 223] on icon "Open calendar" at bounding box center [1035, 229] width 14 height 14
click at [952, 273] on polygon "Choose month and year" at bounding box center [949, 272] width 6 height 3
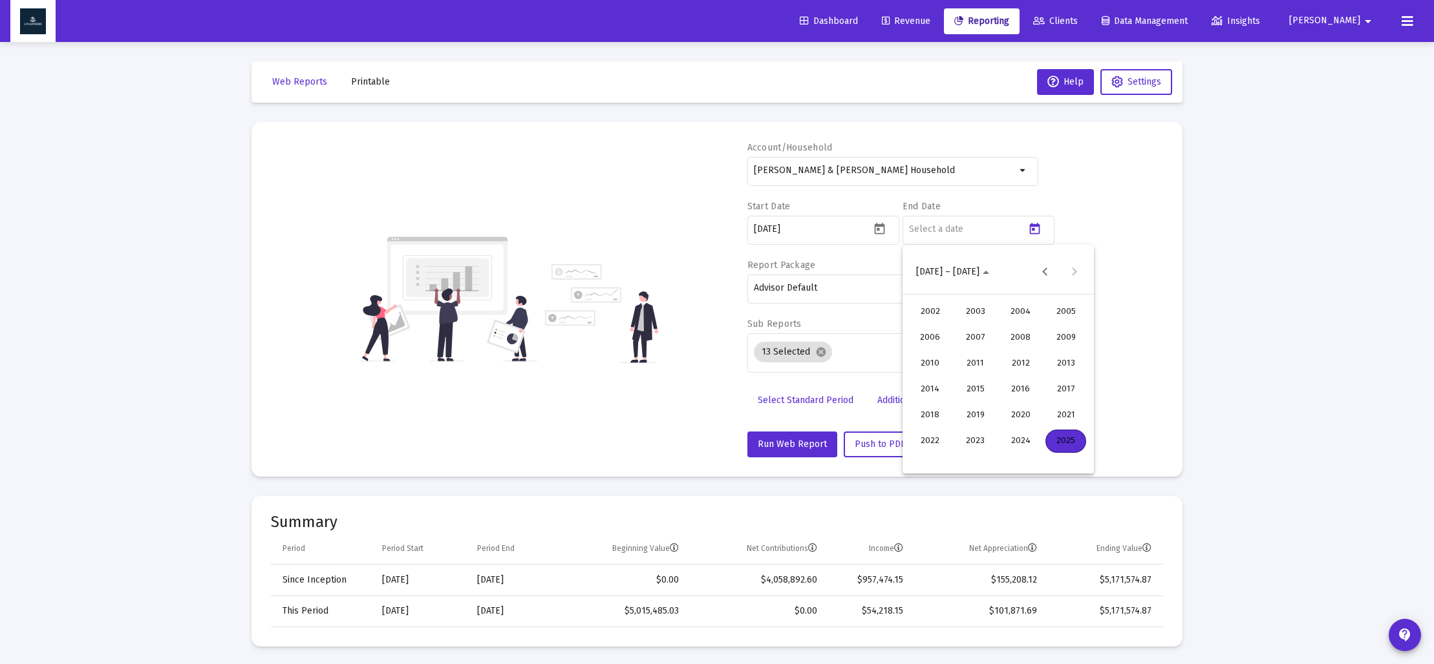
click at [1054, 443] on div "2025" at bounding box center [1065, 441] width 41 height 23
click at [975, 366] on div "JUN" at bounding box center [975, 363] width 41 height 23
click at [952, 457] on div "30" at bounding box center [946, 459] width 23 height 23
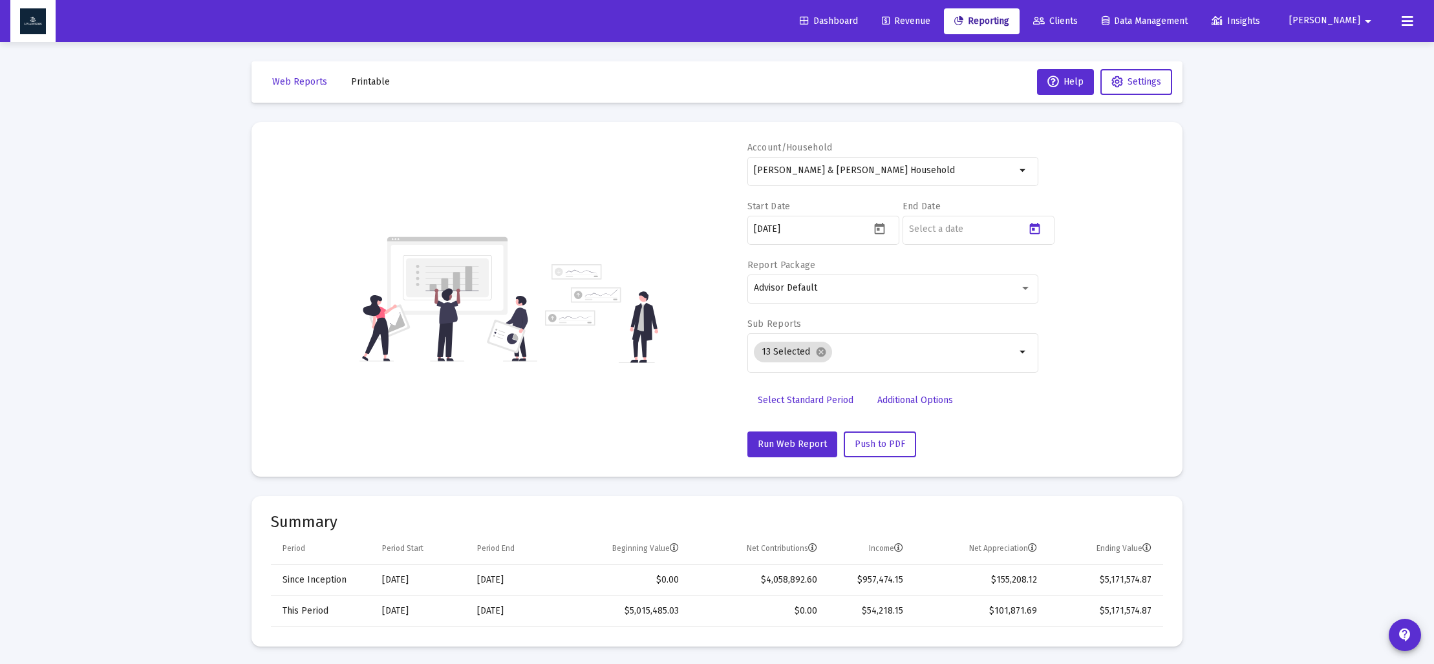
type input "[DATE]"
click at [815, 353] on mat-icon "cancel" at bounding box center [821, 352] width 12 height 12
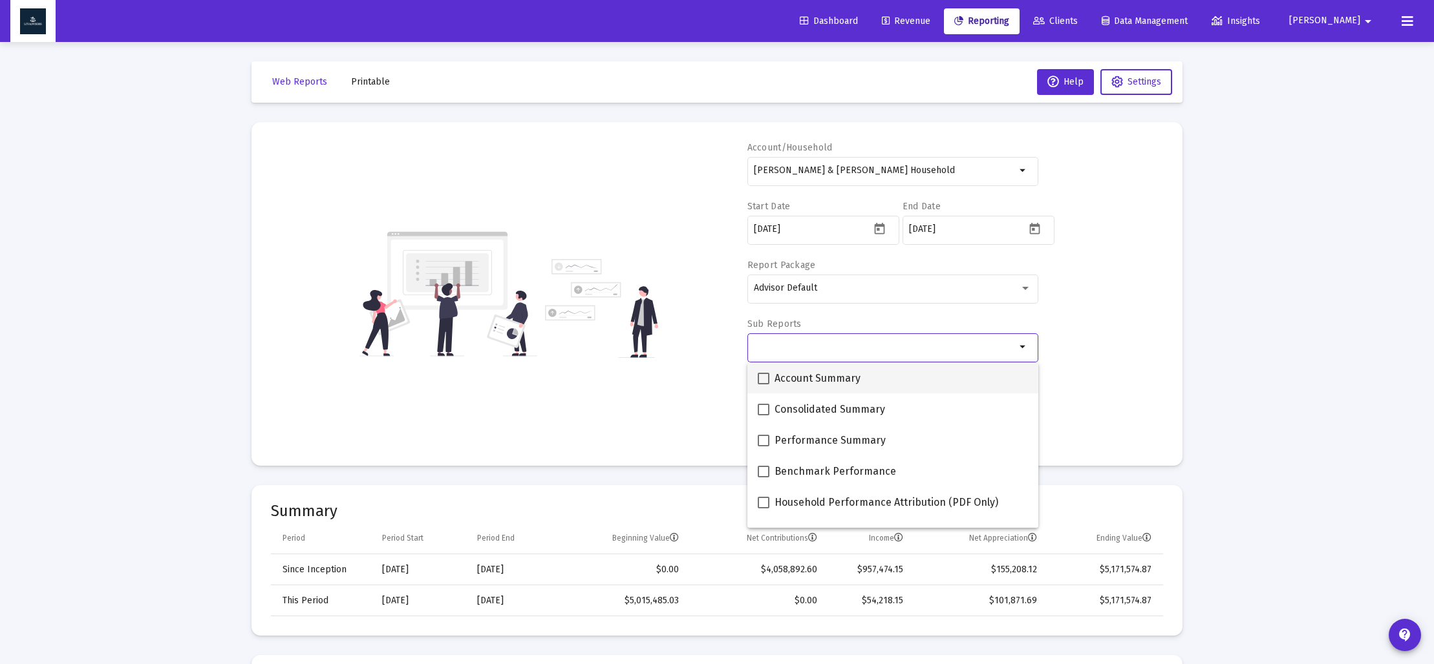
click at [759, 378] on span at bounding box center [763, 379] width 12 height 12
click at [763, 385] on input "Account Summary" at bounding box center [763, 385] width 1 height 1
checkbox input "true"
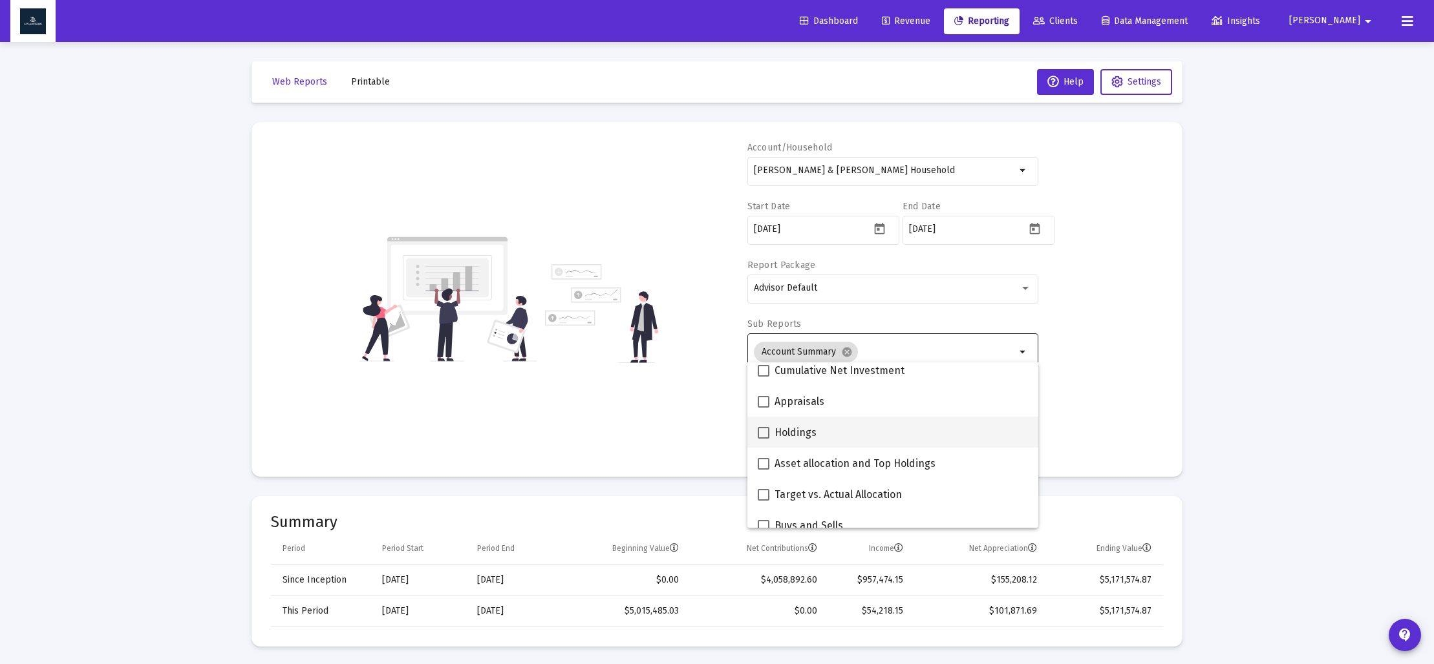
scroll to position [230, 0]
click at [767, 458] on span at bounding box center [763, 459] width 12 height 12
click at [763, 465] on input "Asset allocation and Top Holdings" at bounding box center [763, 465] width 1 height 1
checkbox input "true"
click at [688, 440] on div "Account/[PERSON_NAME] & [PERSON_NAME] Household arrow_drop_down Start Date [DAT…" at bounding box center [717, 300] width 892 height 316
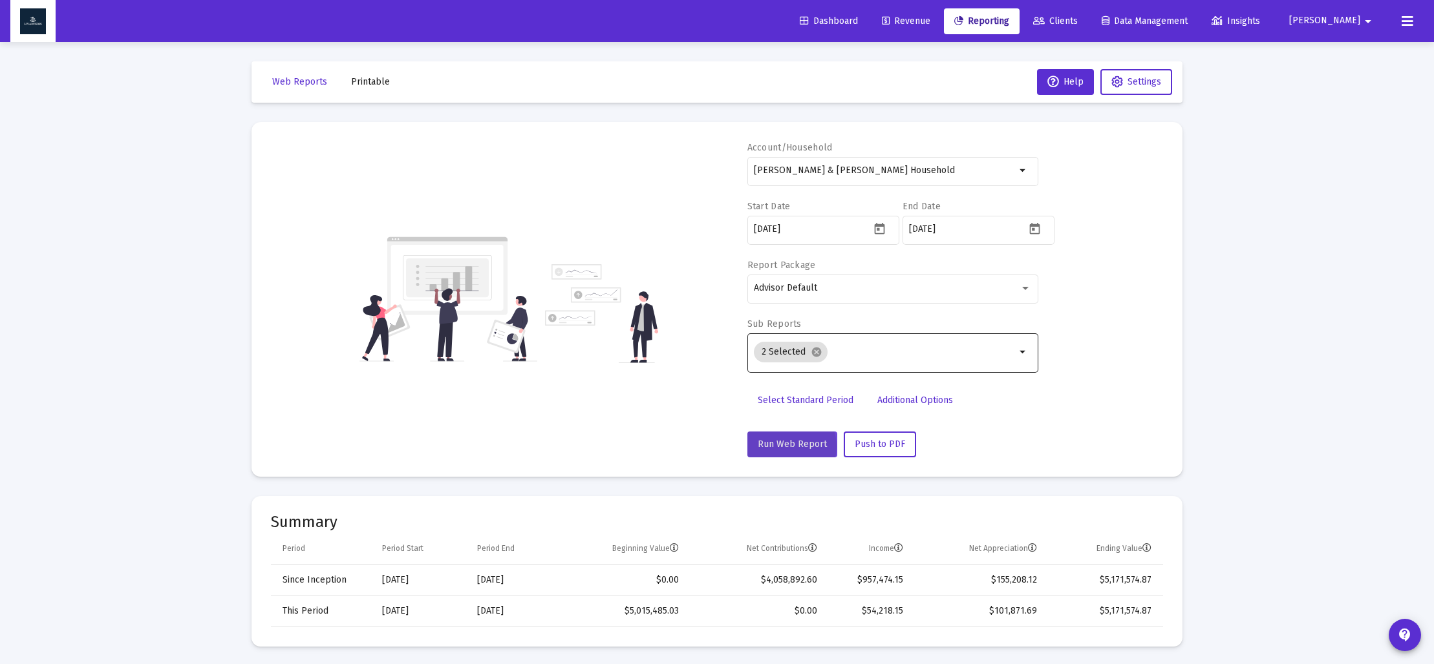
click at [789, 447] on span "Run Web Report" at bounding box center [791, 444] width 69 height 11
click at [874, 445] on span "Push to PDF" at bounding box center [879, 444] width 50 height 11
click at [874, 444] on span "Push to PDF" at bounding box center [879, 444] width 50 height 11
click at [374, 87] on span "Printable" at bounding box center [370, 81] width 39 height 11
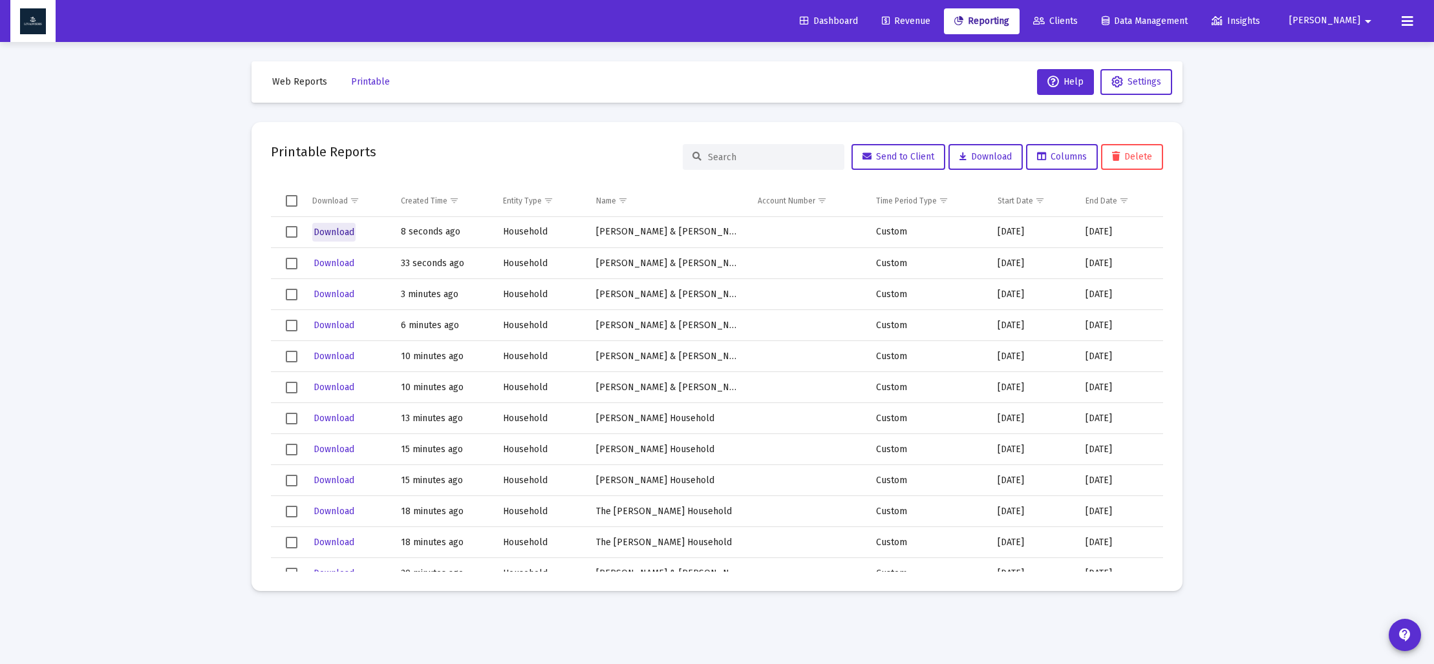
click at [341, 233] on span "Download" at bounding box center [333, 232] width 41 height 11
